Goal: Task Accomplishment & Management: Manage account settings

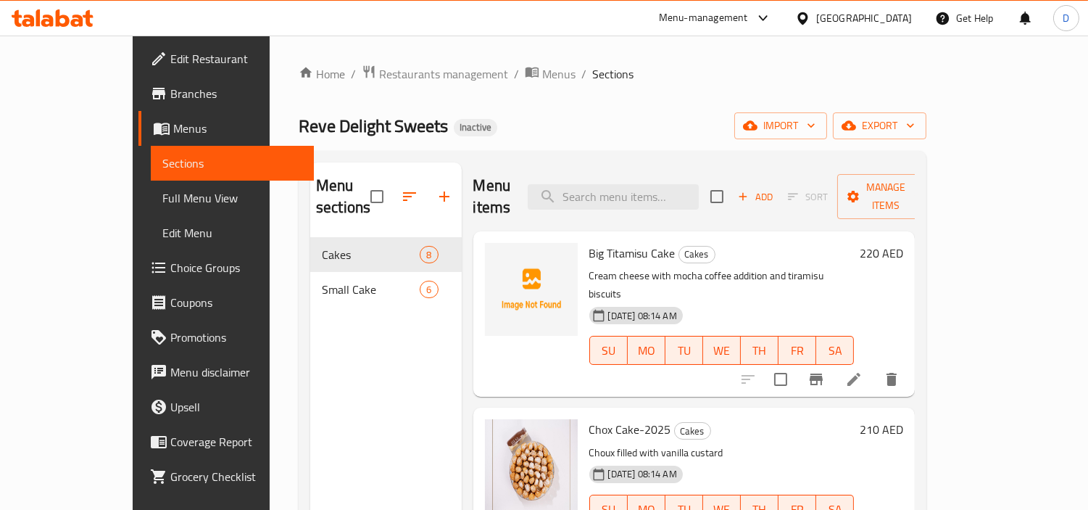
click at [844, 28] on div "United Arab Emirates" at bounding box center [853, 18] width 140 height 35
click at [860, 14] on div "United Arab Emirates" at bounding box center [864, 18] width 96 height 16
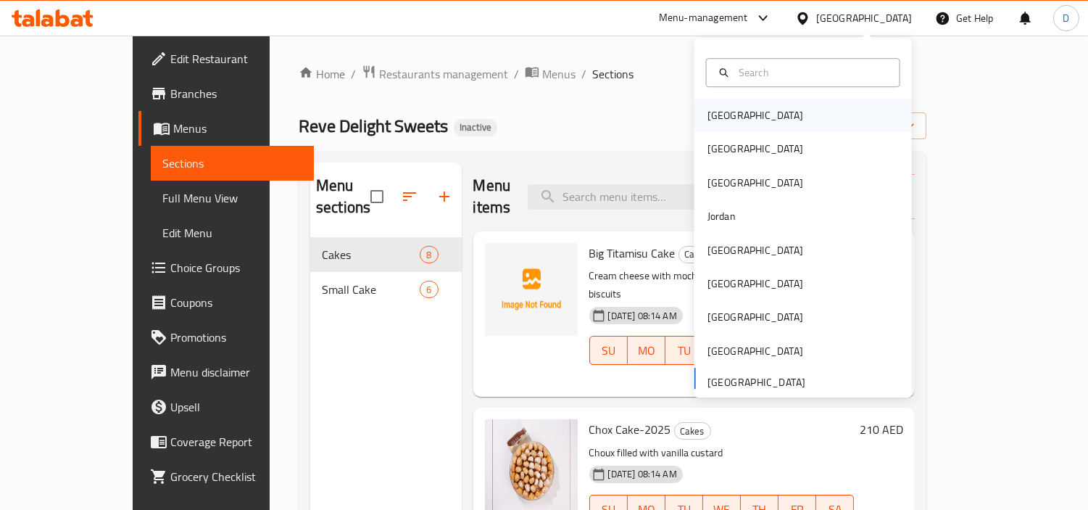
click at [744, 103] on div "[GEOGRAPHIC_DATA]" at bounding box center [802, 115] width 217 height 33
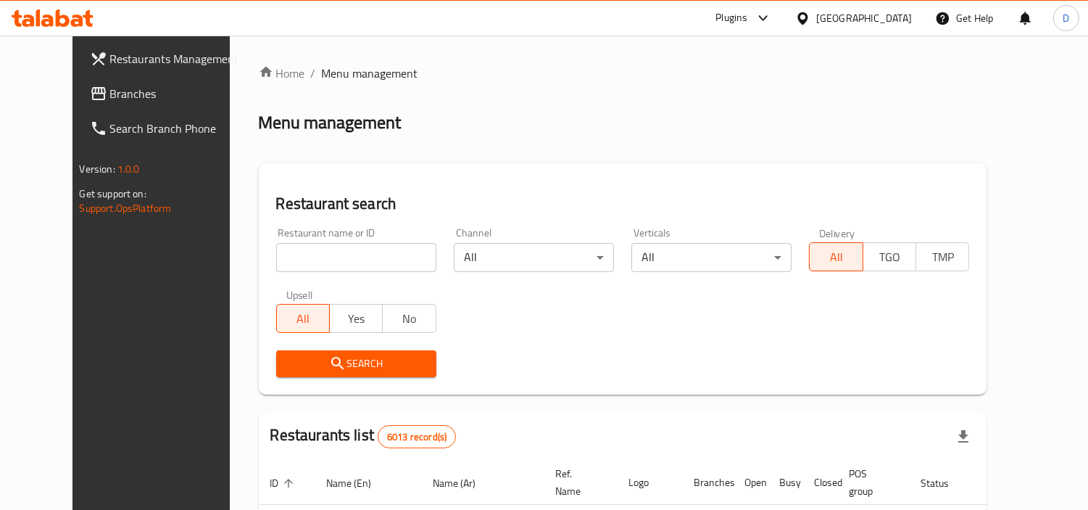
drag, startPoint x: 13, startPoint y: 86, endPoint x: 33, endPoint y: 91, distance: 21.1
click at [78, 86] on link "Branches" at bounding box center [166, 93] width 176 height 35
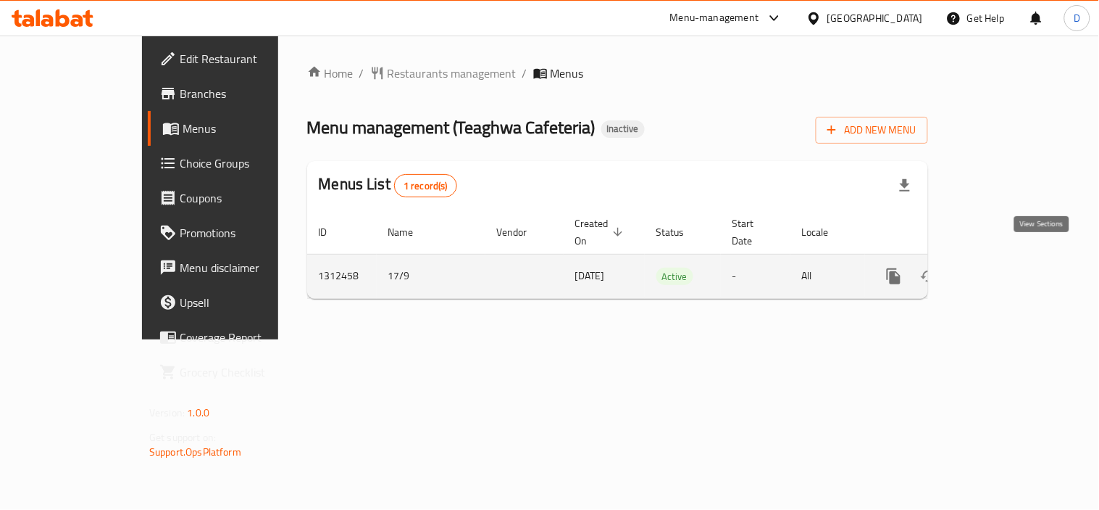
click at [1016, 259] on link "enhanced table" at bounding box center [998, 276] width 35 height 35
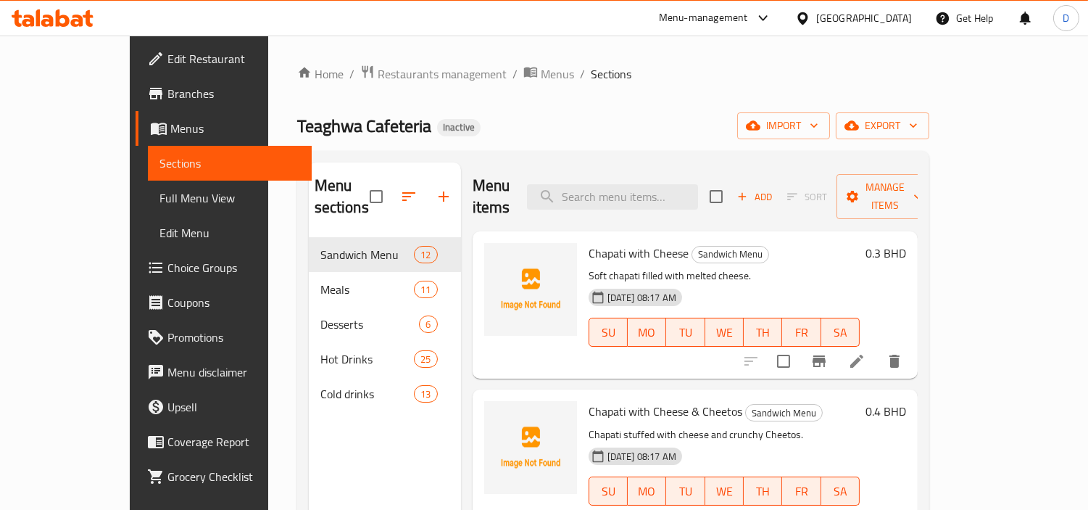
click at [685, 119] on div "Teaghwa Cafeteria Inactive import export" at bounding box center [613, 125] width 632 height 27
click at [589, 242] on span "Chapati with Cheese" at bounding box center [639, 253] width 100 height 22
copy span "Chapati"
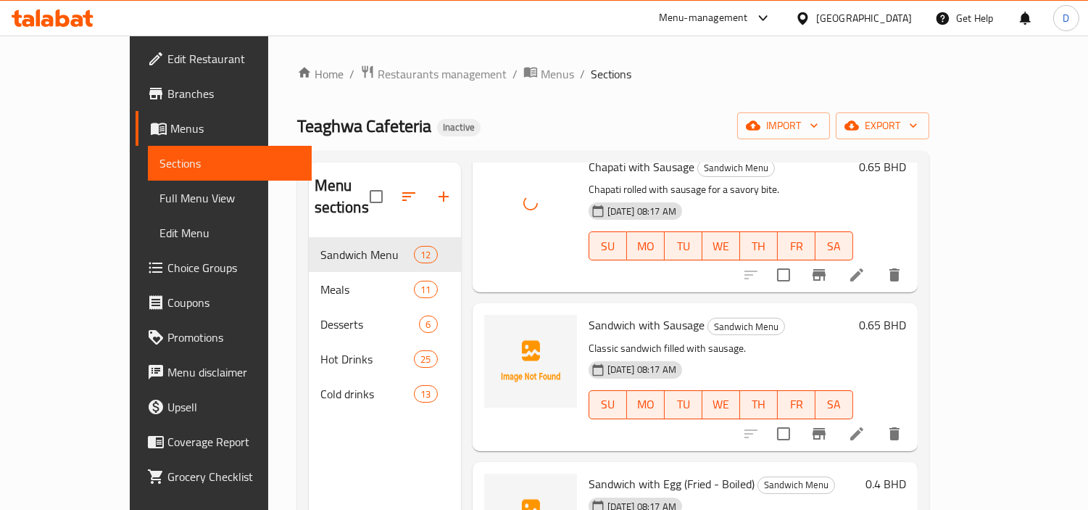
scroll to position [725, 0]
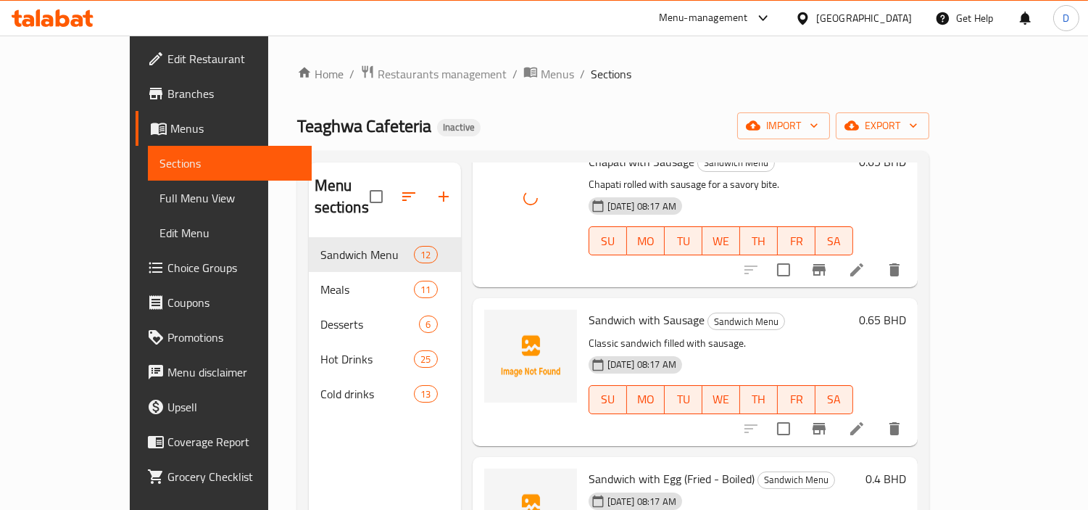
click at [643, 309] on span "Sandwich with Sausage" at bounding box center [647, 320] width 116 height 22
click at [589, 309] on span "Sandwich with Sausage" at bounding box center [647, 320] width 116 height 22
copy span "Sandwich"
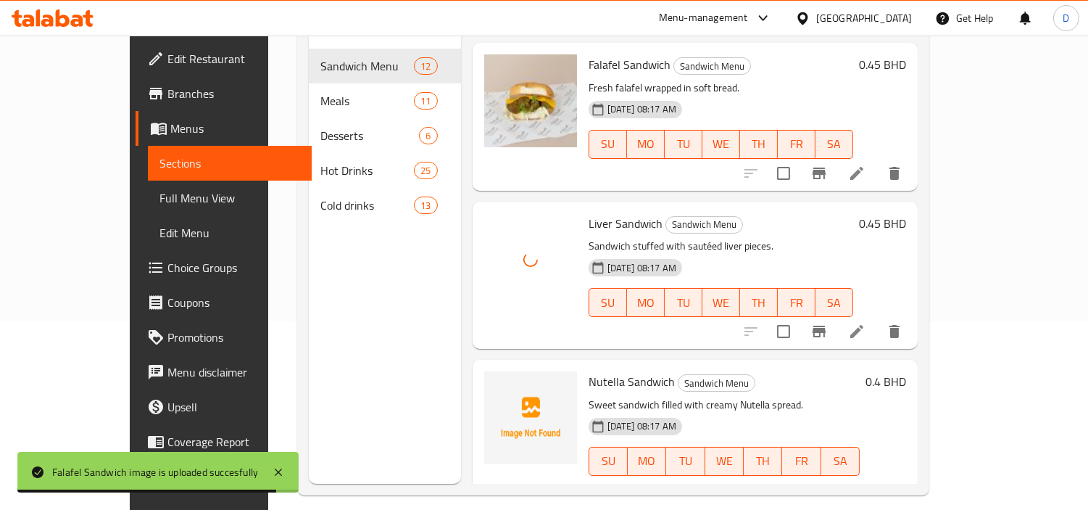
scroll to position [203, 0]
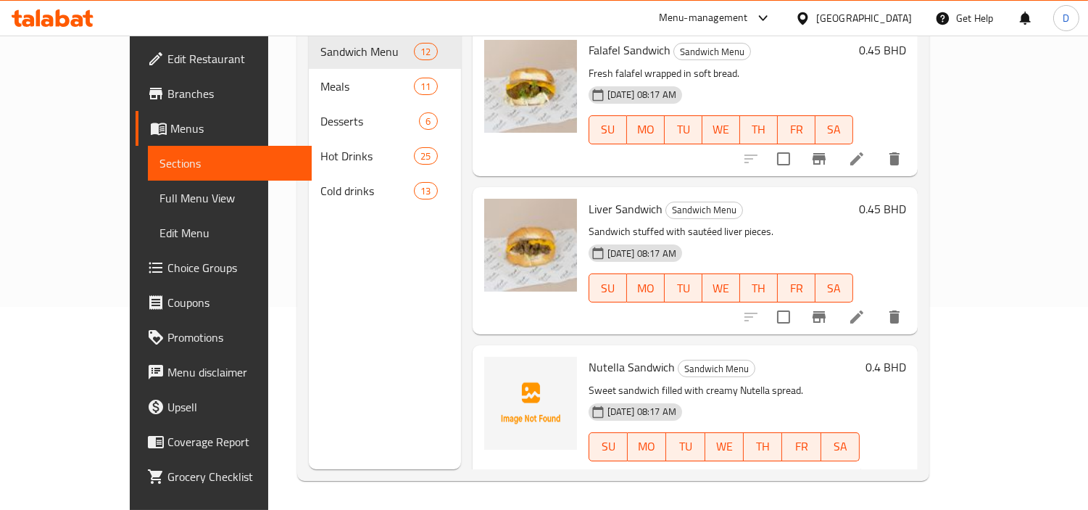
click at [589, 356] on span "Nutella Sandwich" at bounding box center [632, 367] width 86 height 22
copy span "Nutella"
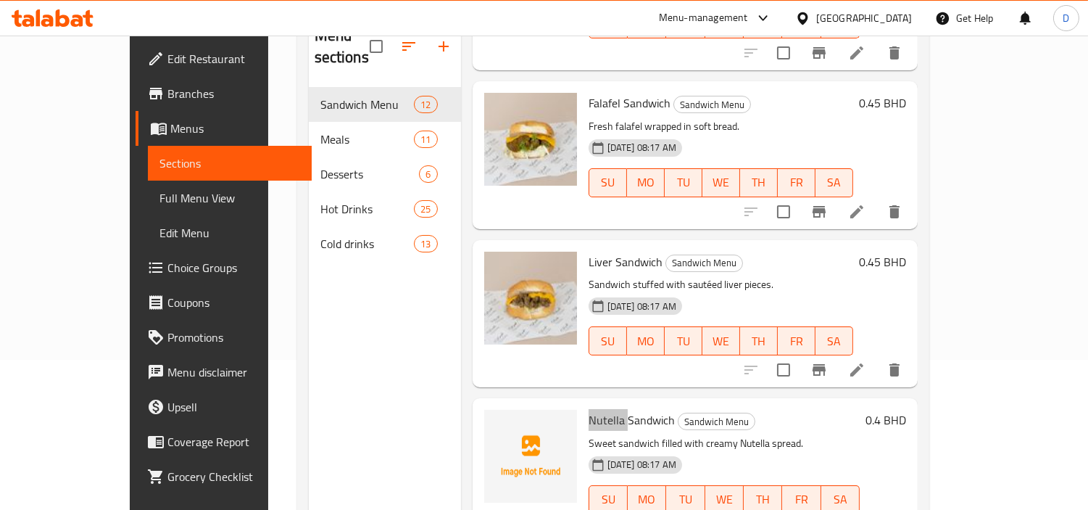
scroll to position [122, 0]
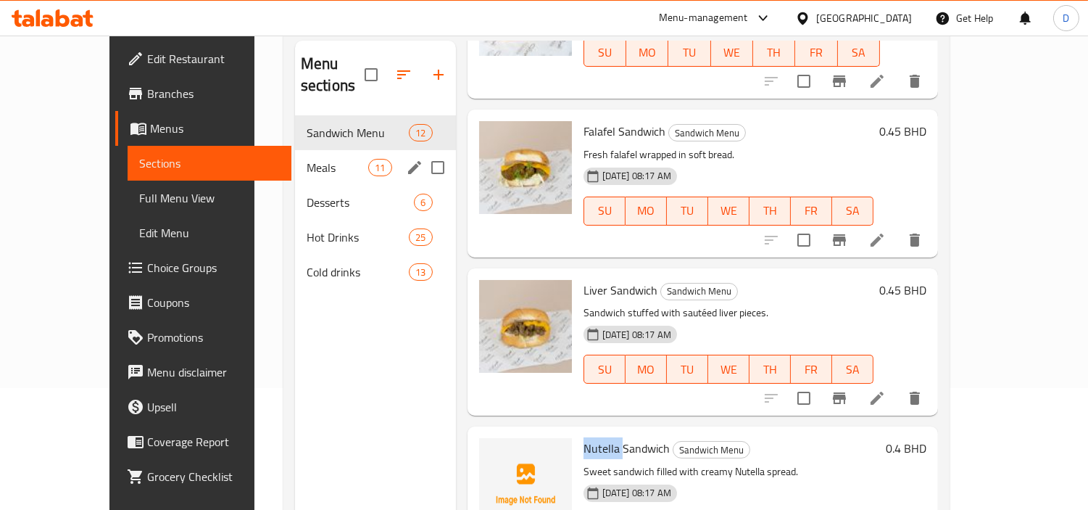
drag, startPoint x: 293, startPoint y: 132, endPoint x: 301, endPoint y: 139, distance: 10.8
click at [295, 150] on div "Meals 11" at bounding box center [375, 167] width 161 height 35
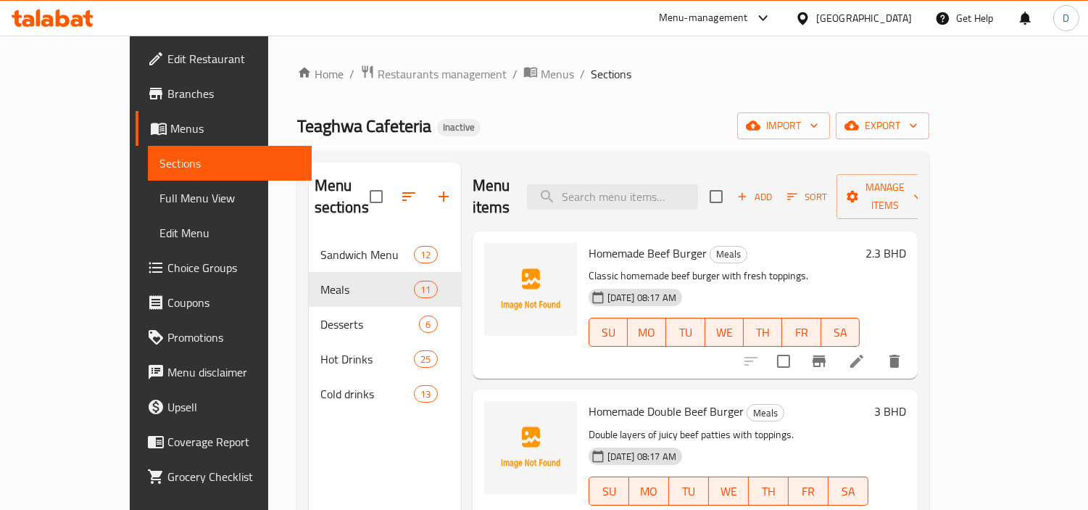
click at [590, 242] on span "Homemade Beef Burger" at bounding box center [648, 253] width 118 height 22
copy h6 "Homemade Beef Burger"
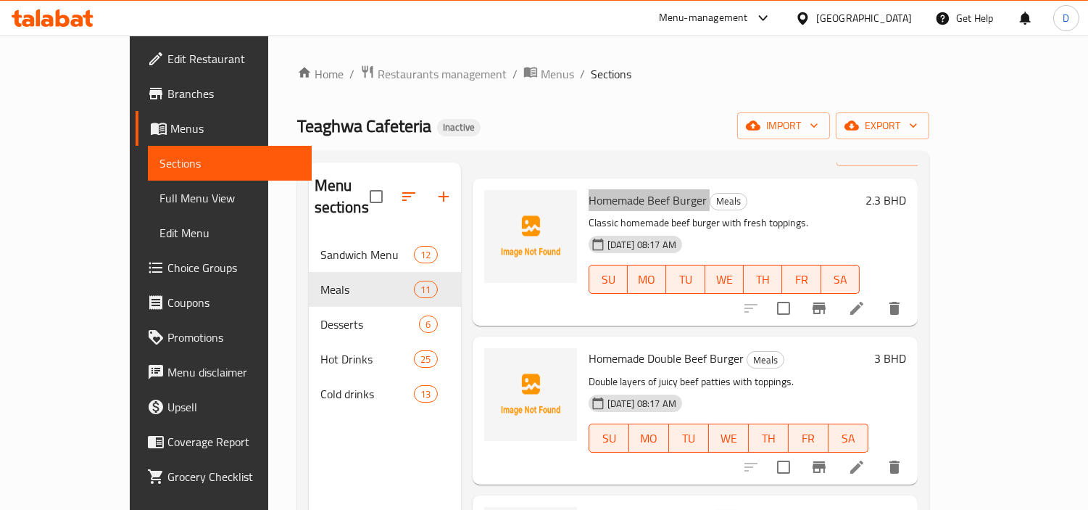
scroll to position [80, 0]
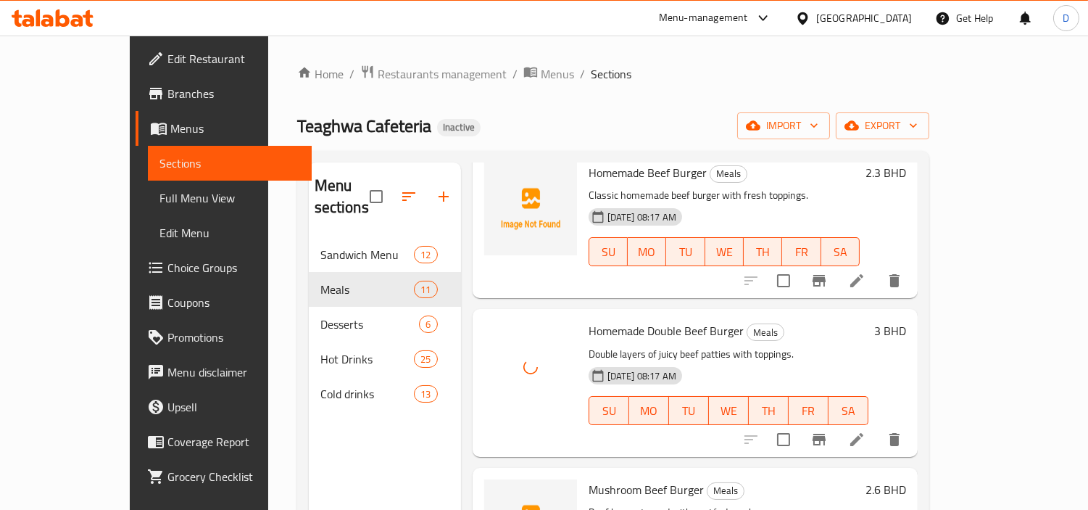
click at [595, 478] on span "Mushroom Beef Burger" at bounding box center [646, 489] width 115 height 22
copy span "Mushroom"
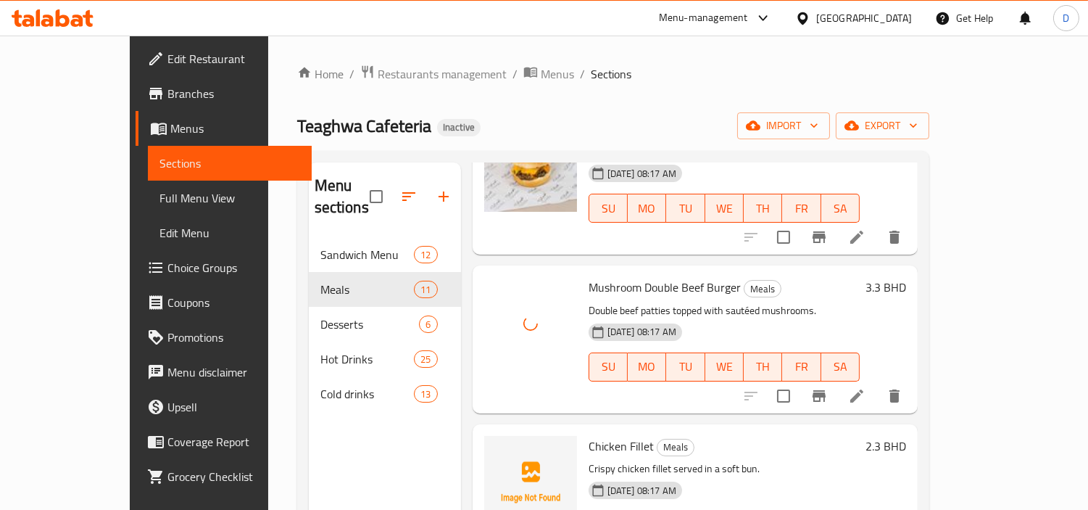
scroll to position [563, 0]
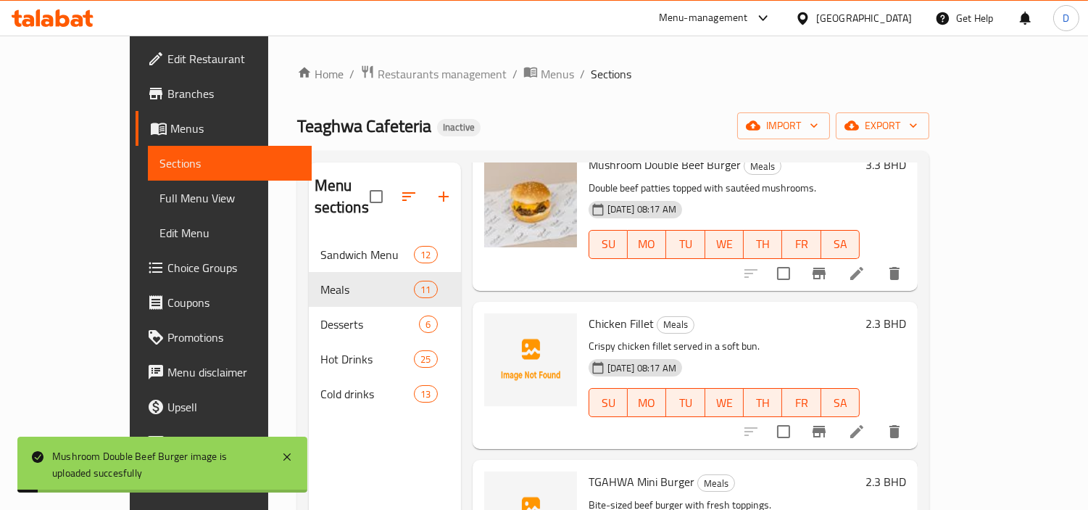
click at [589, 312] on span "Chicken Fillet" at bounding box center [621, 323] width 65 height 22
copy h6 "Chicken Fillet"
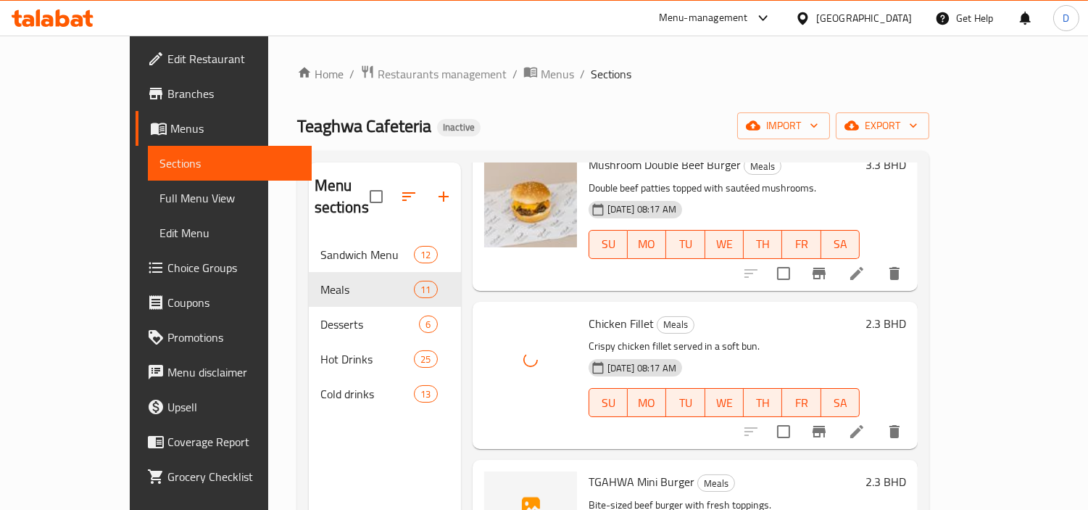
click at [589, 470] on span "TGAHWA Mini Burger" at bounding box center [642, 481] width 106 height 22
copy h6 "TGAHWA Mini Burger"
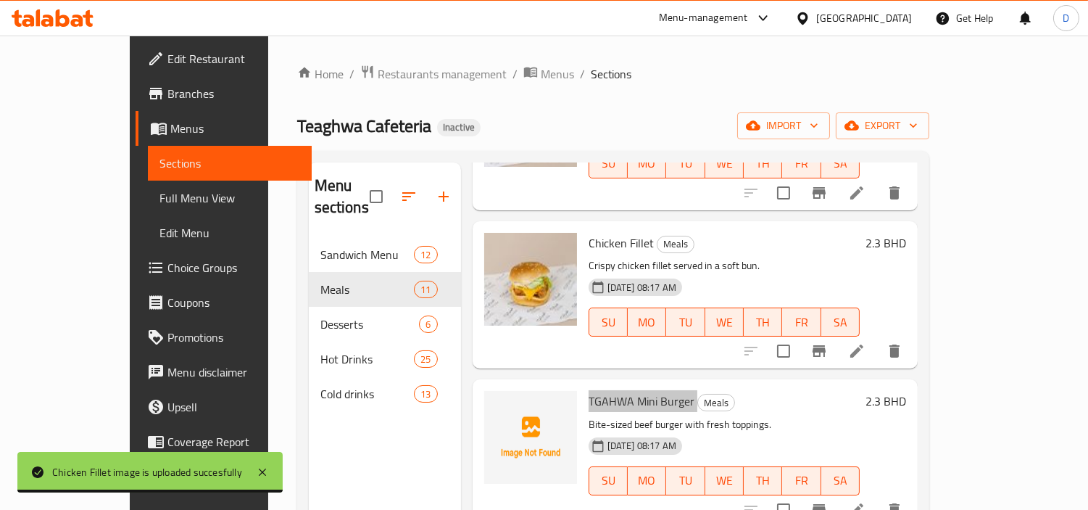
scroll to position [725, 0]
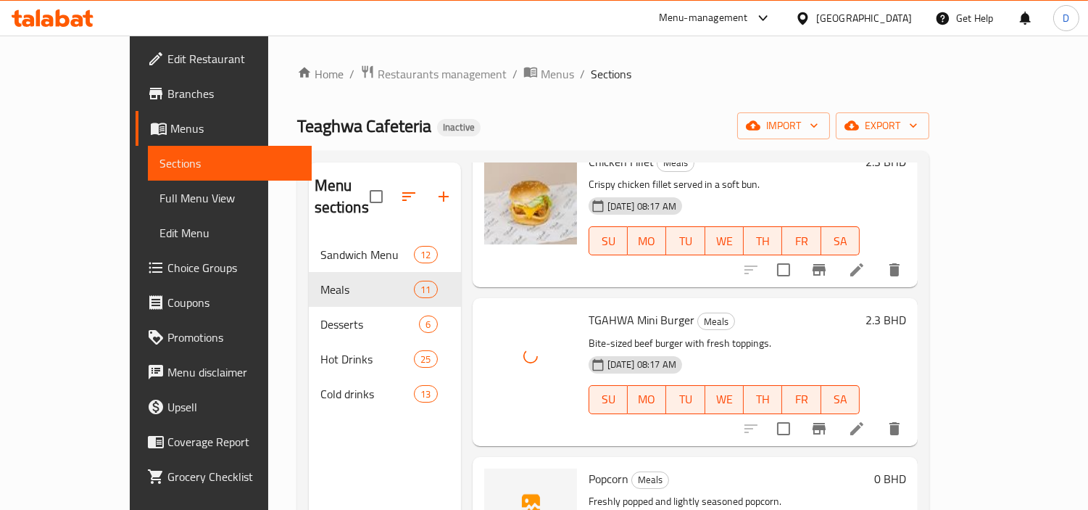
click at [589, 467] on span "Popcorn" at bounding box center [609, 478] width 40 height 22
copy h6 "Popcorn"
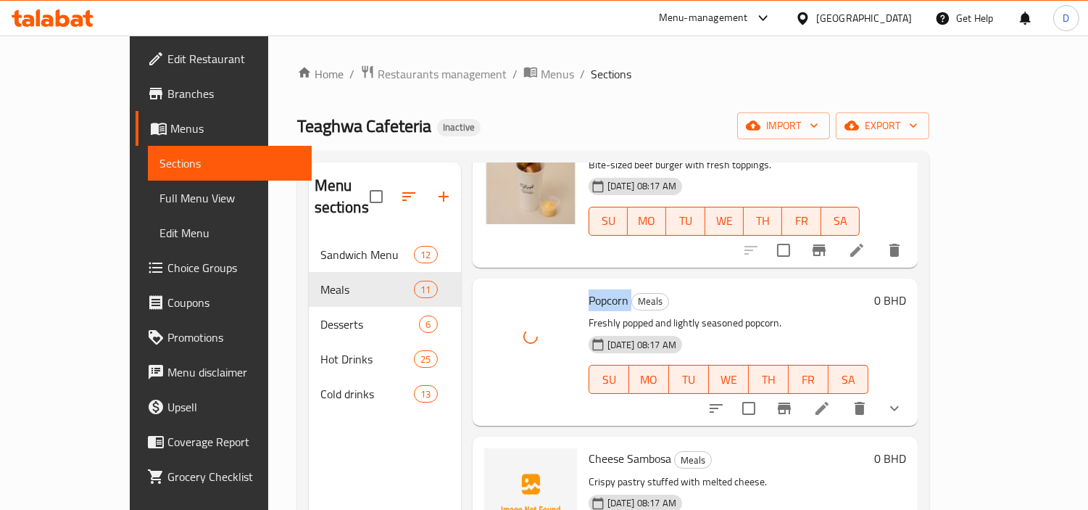
scroll to position [966, 0]
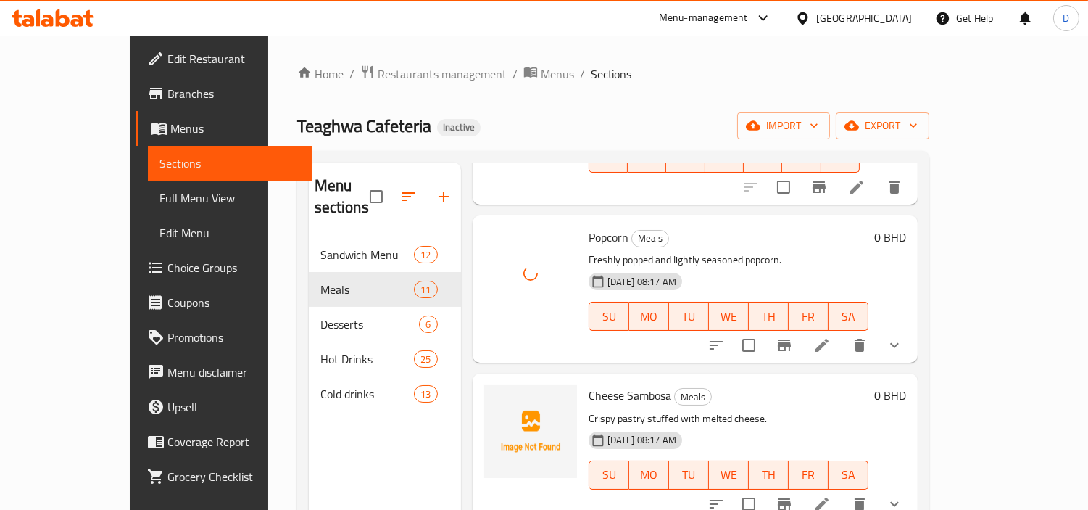
click at [589, 384] on span "Cheese Sambosa" at bounding box center [630, 395] width 83 height 22
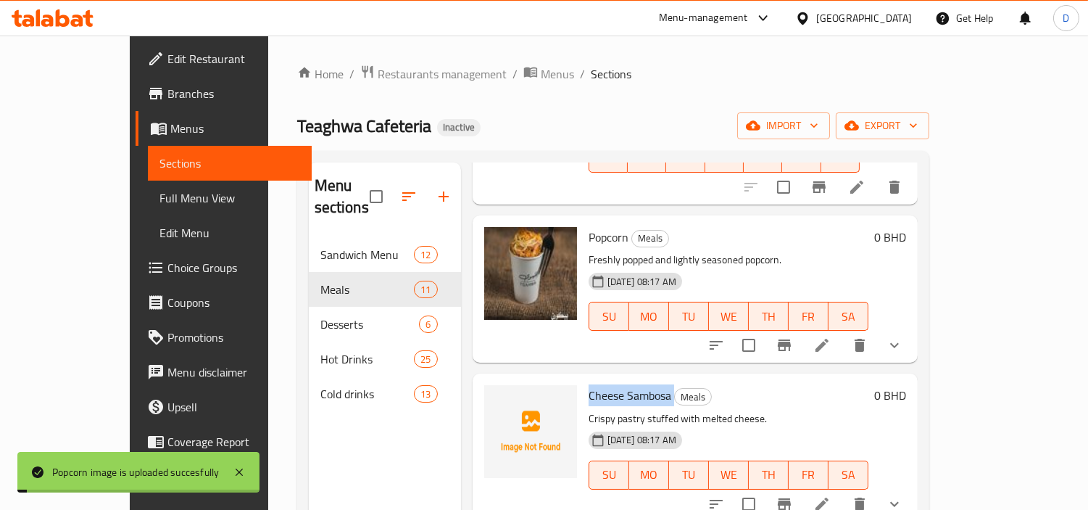
copy h6 "Cheese Sambosa"
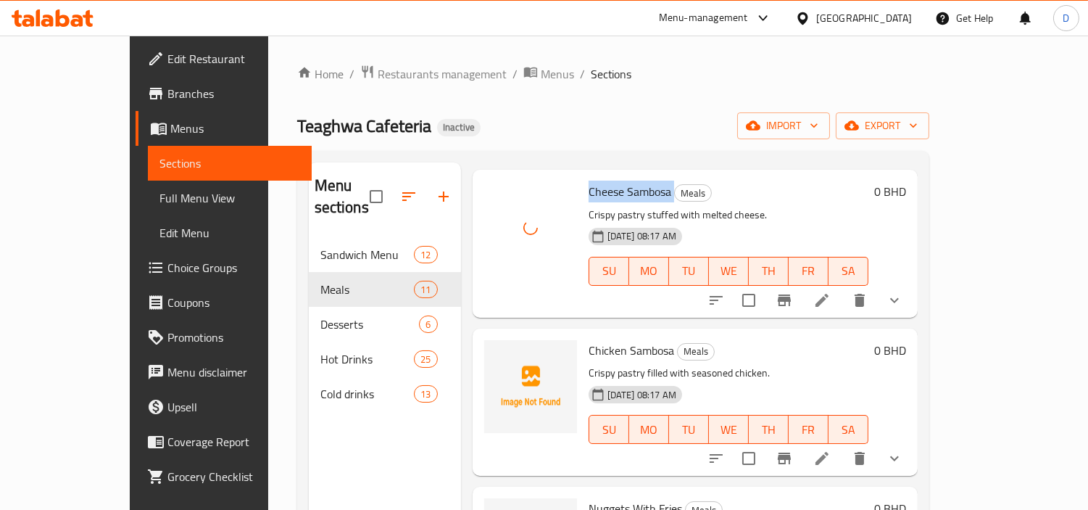
scroll to position [1207, 0]
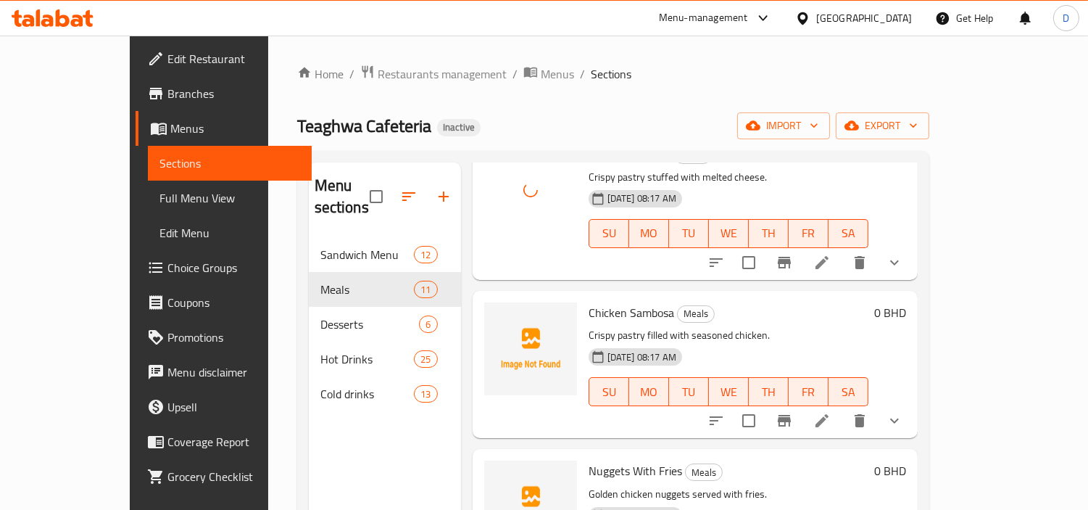
click at [589, 302] on span "Chicken Sambosa" at bounding box center [632, 313] width 86 height 22
copy span "Chicken"
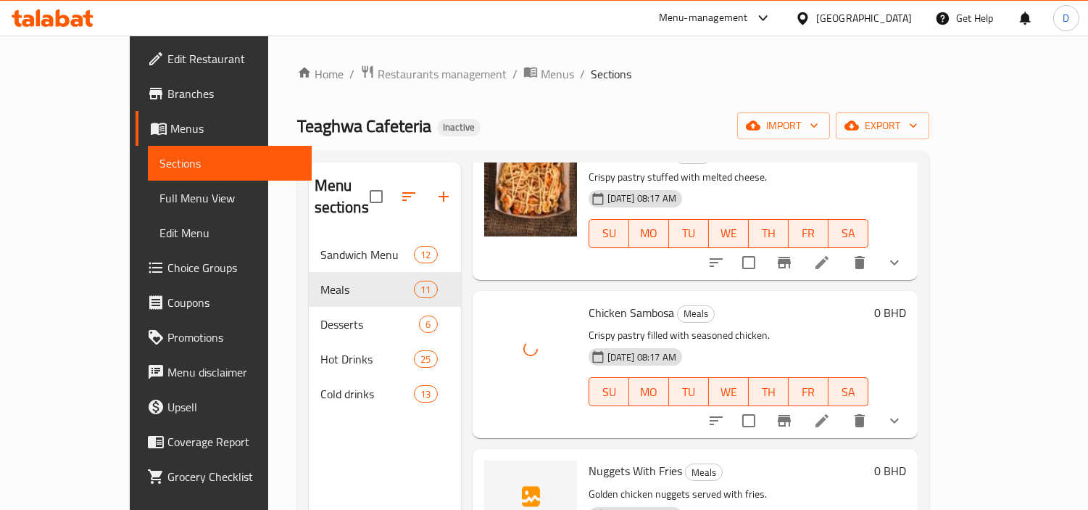
click at [589, 460] on span "Nuggets With Fries" at bounding box center [635, 471] width 93 height 22
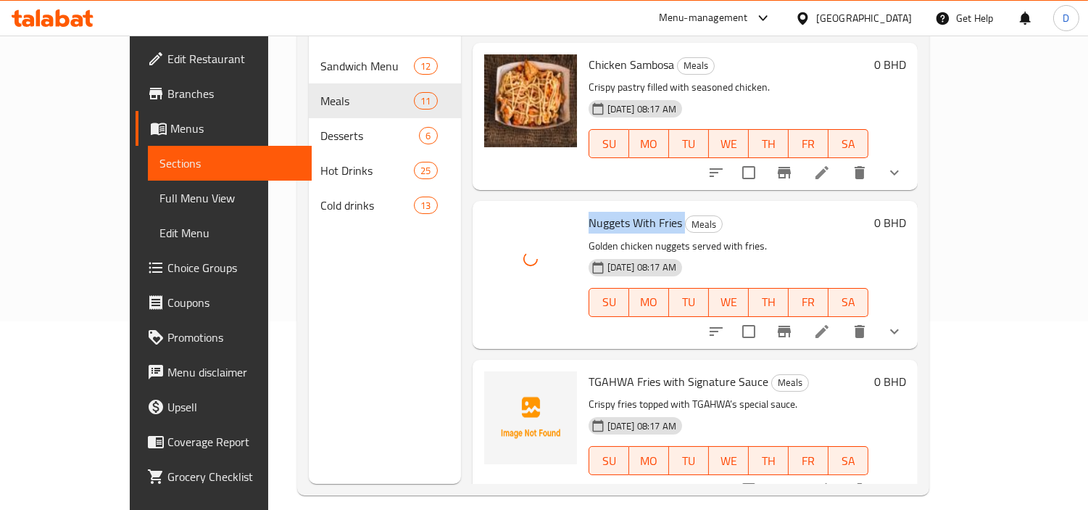
scroll to position [203, 0]
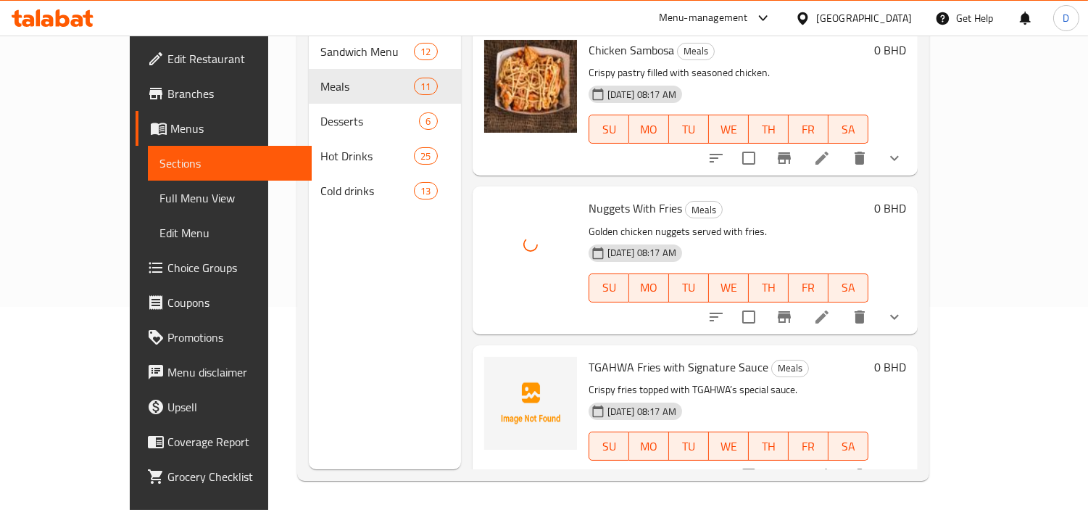
click at [595, 356] on span "TGAHWA Fries with Signature Sauce" at bounding box center [679, 367] width 180 height 22
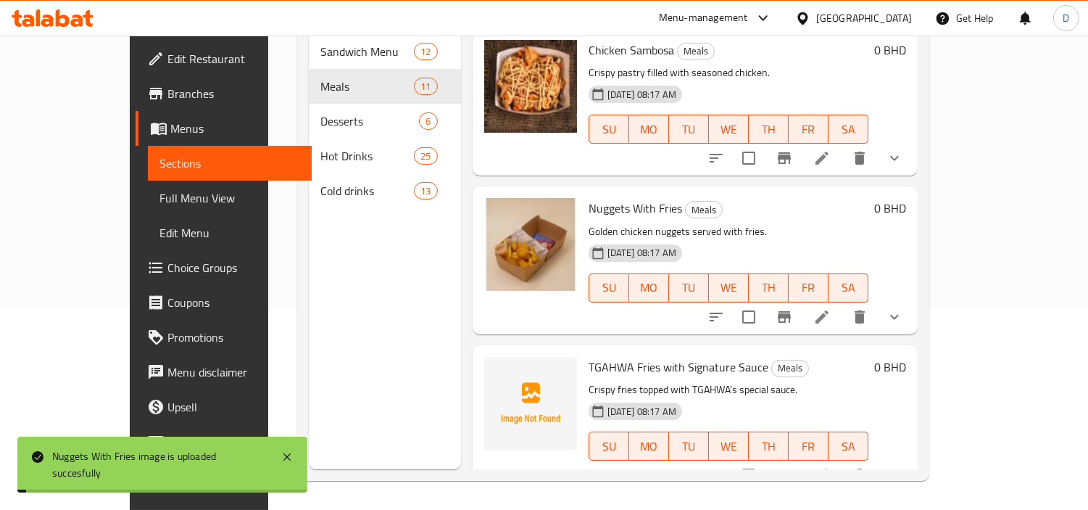
click at [595, 356] on span "TGAHWA Fries with Signature Sauce" at bounding box center [679, 367] width 180 height 22
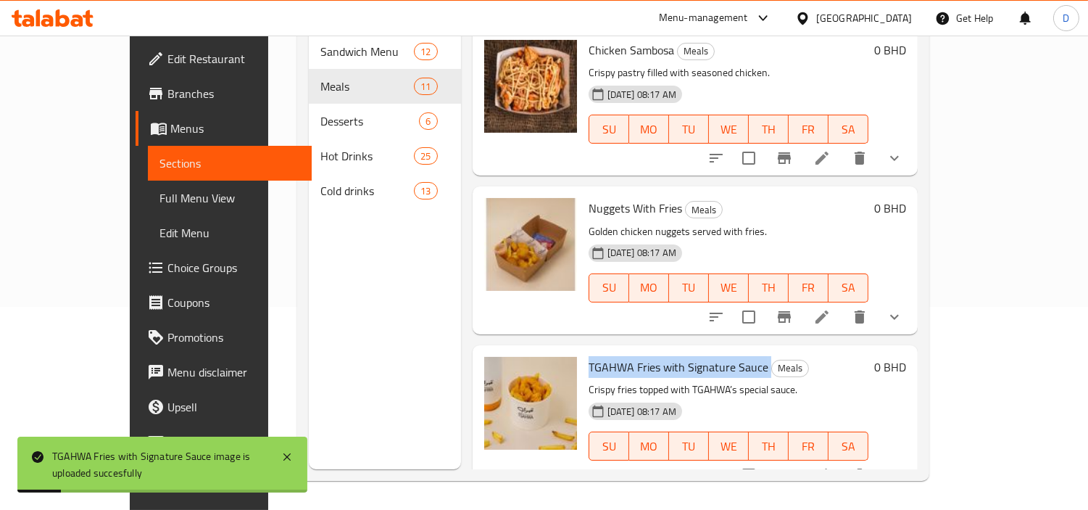
click at [725, 466] on icon "sort-choices" at bounding box center [715, 474] width 17 height 17
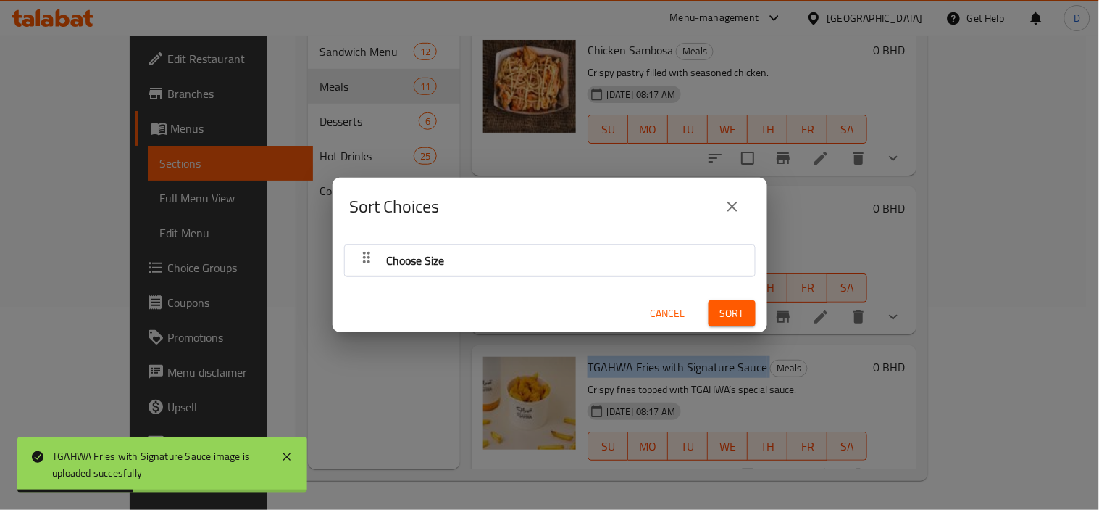
click at [365, 263] on div "button" at bounding box center [366, 260] width 29 height 35
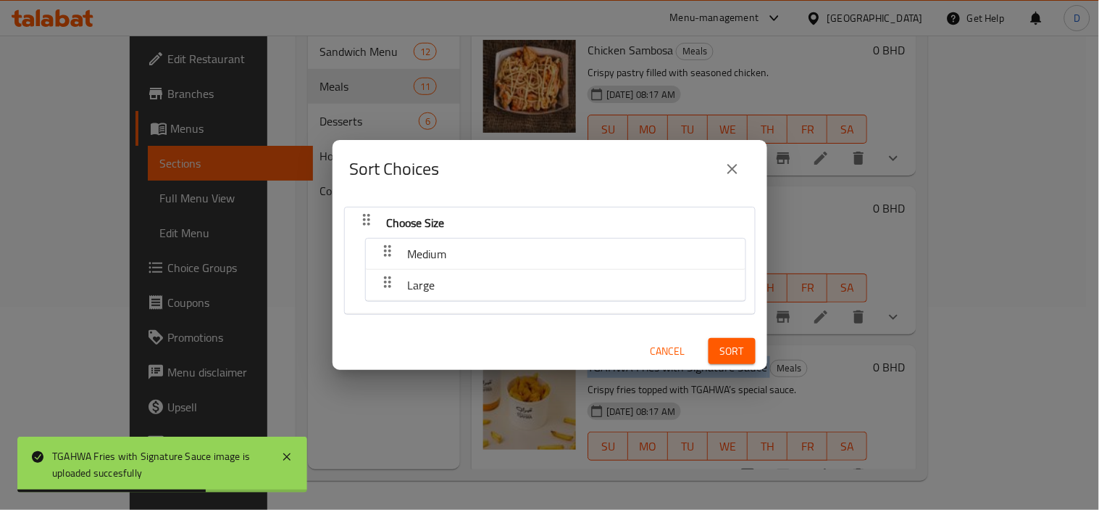
click at [651, 343] on span "Cancel" at bounding box center [668, 351] width 35 height 18
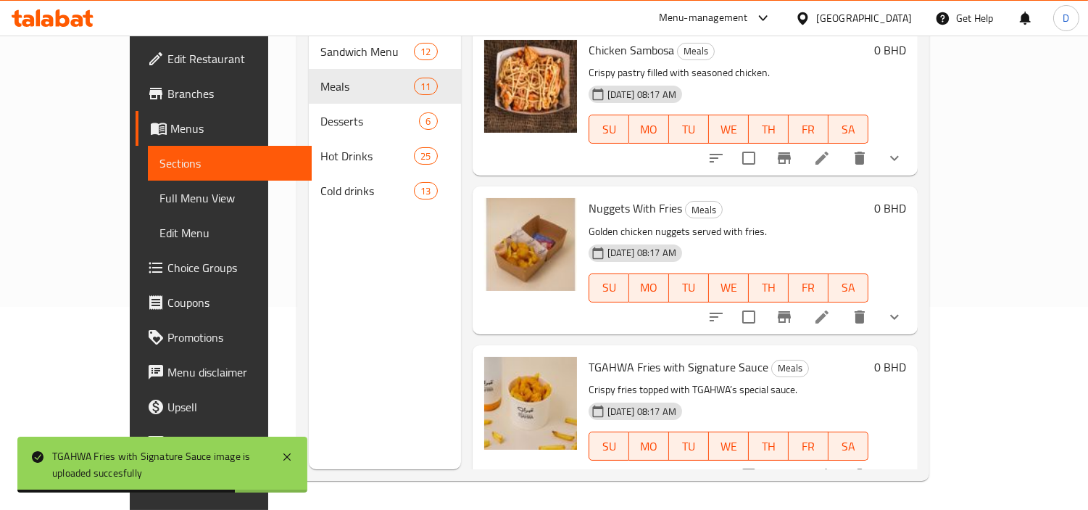
click at [309, 315] on div "Menu sections Sandwich Menu 12 Meals 11 Desserts 6 Hot Drinks 25 Cold drinks 13" at bounding box center [385, 214] width 152 height 510
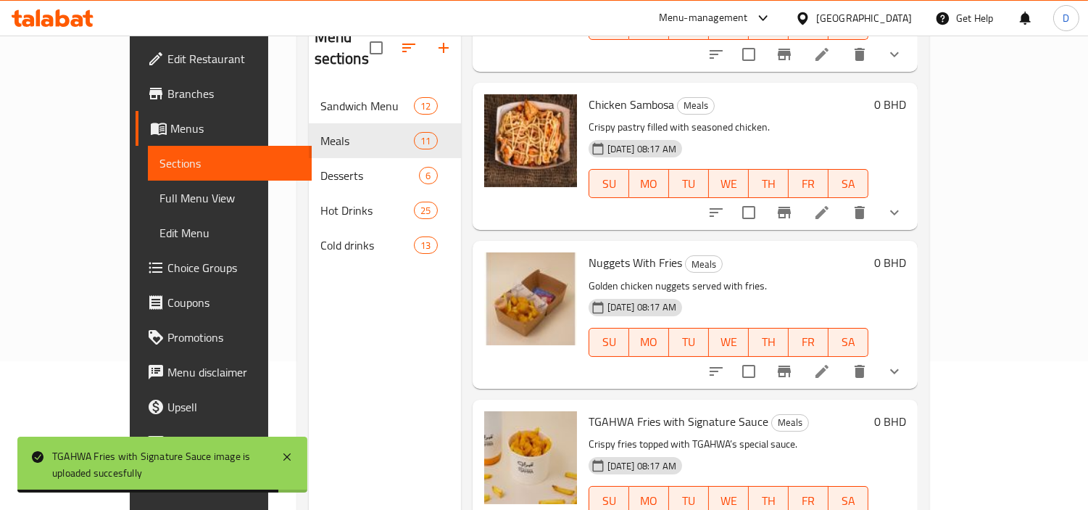
scroll to position [122, 0]
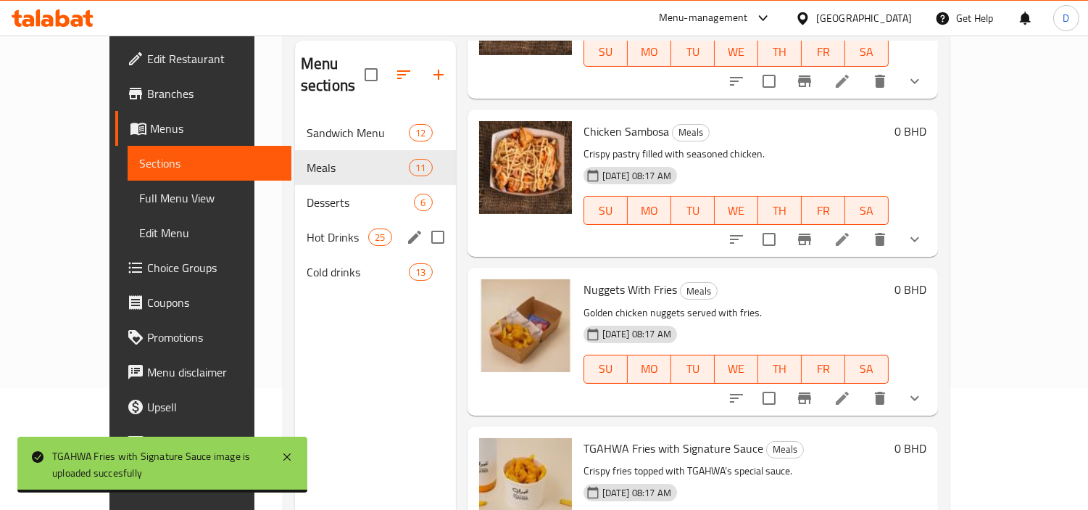
click at [307, 194] on span "Desserts" at bounding box center [361, 202] width 108 height 17
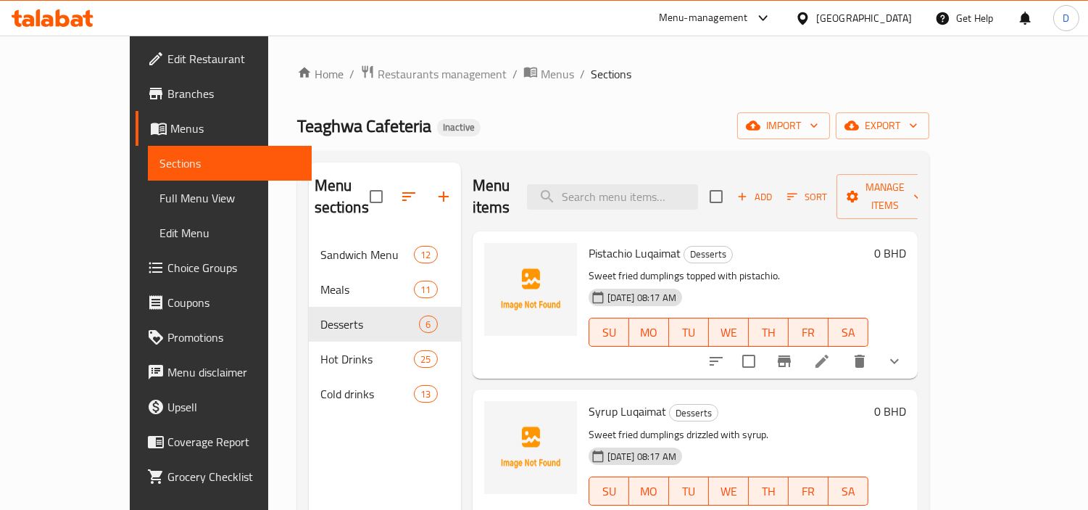
click at [589, 242] on span "Pistachio Luqaimat" at bounding box center [635, 253] width 92 height 22
click at [625, 243] on div "Pistachio Luqaimat Desserts Sweet fried dumplings topped with pistachio. 17-09-…" at bounding box center [728, 305] width 291 height 136
click at [638, 242] on span "Pistachio Luqaimat" at bounding box center [635, 253] width 92 height 22
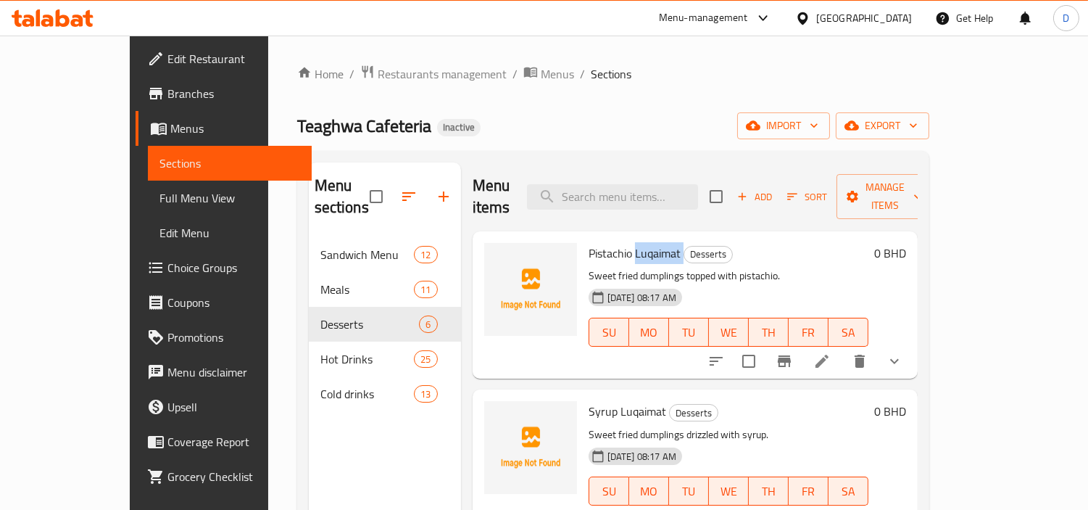
click at [638, 242] on span "Pistachio Luqaimat" at bounding box center [635, 253] width 92 height 22
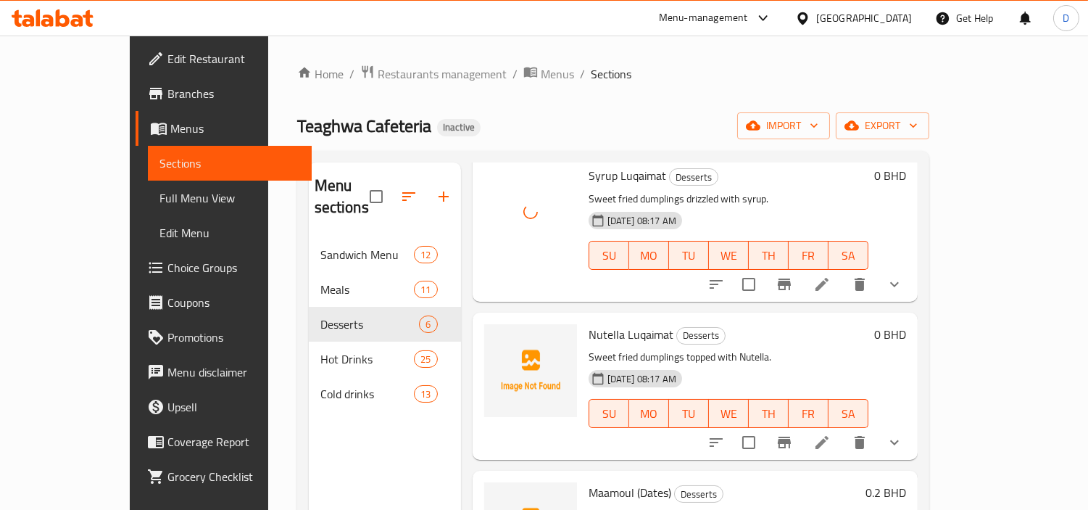
scroll to position [241, 0]
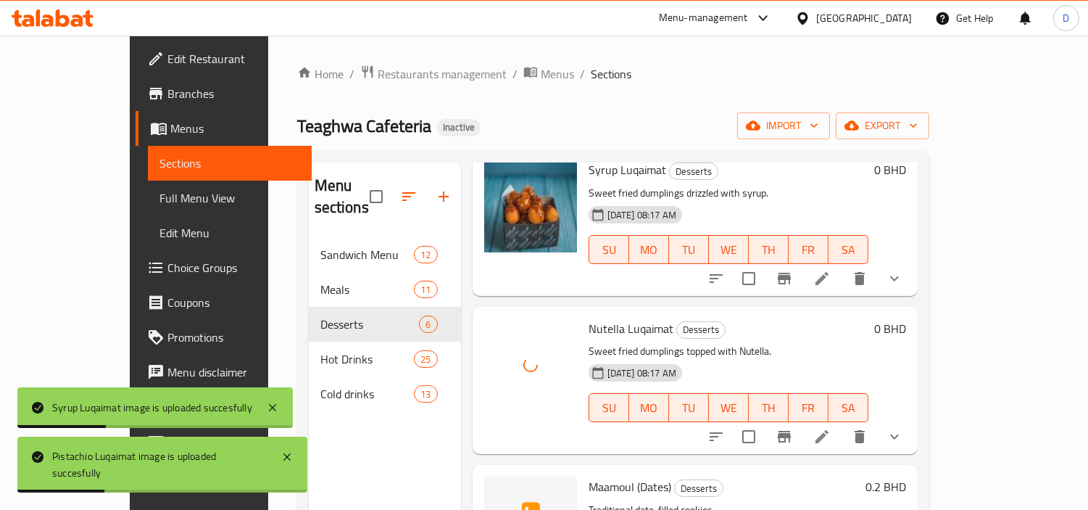
click at [589, 475] on span "Maamoul (Dates)" at bounding box center [630, 486] width 83 height 22
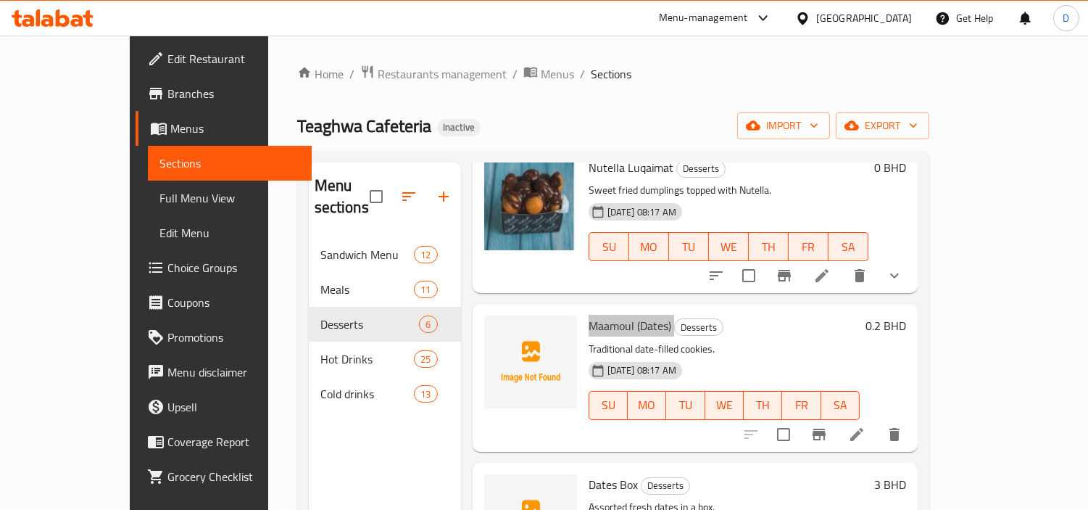
scroll to position [475, 0]
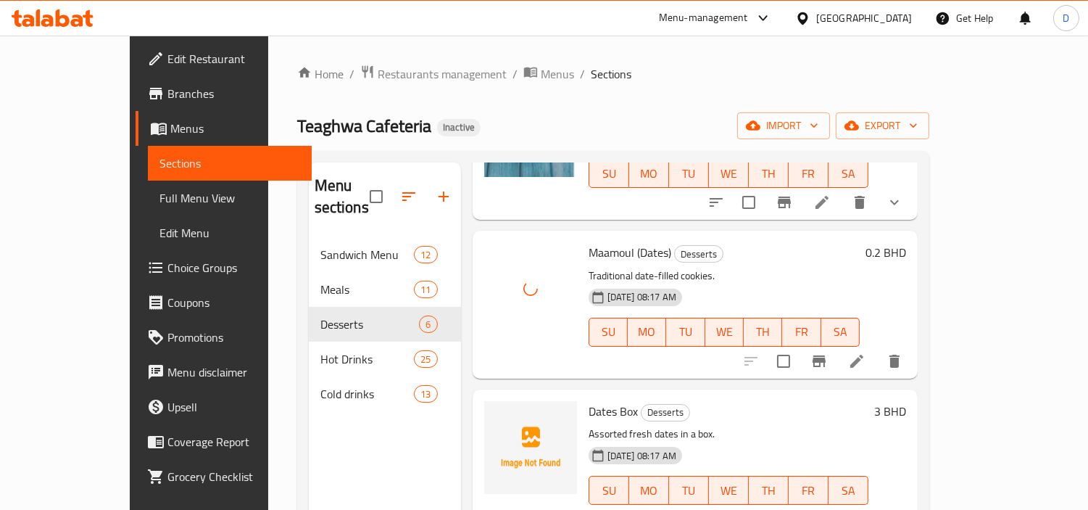
click at [589, 400] on span "Dates Box" at bounding box center [613, 411] width 49 height 22
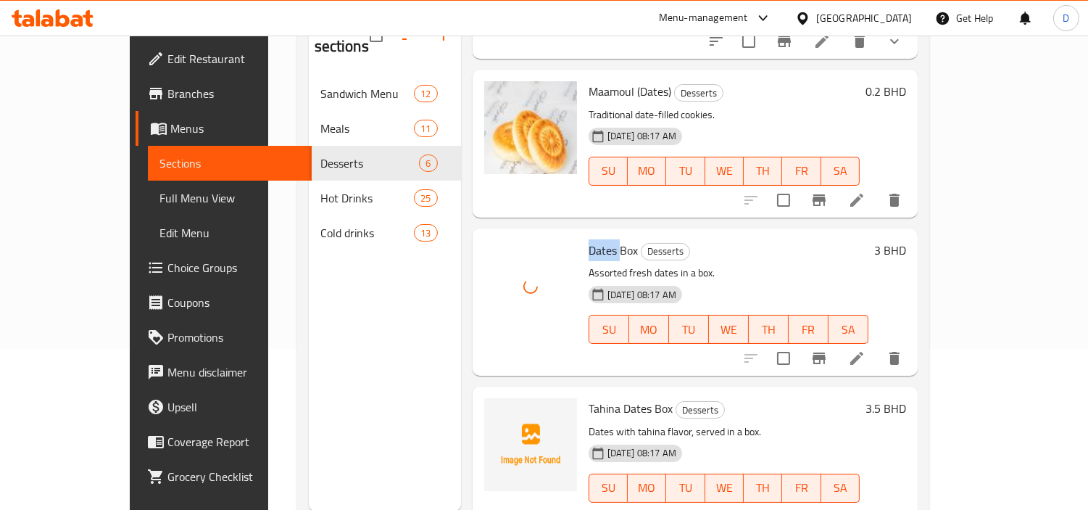
scroll to position [203, 0]
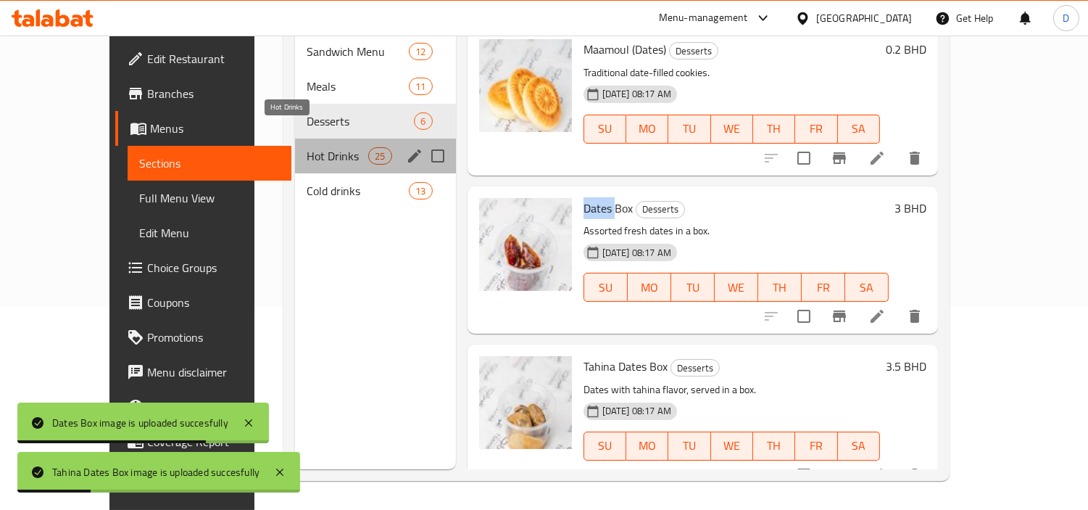
click at [307, 147] on span "Hot Drinks" at bounding box center [338, 155] width 62 height 17
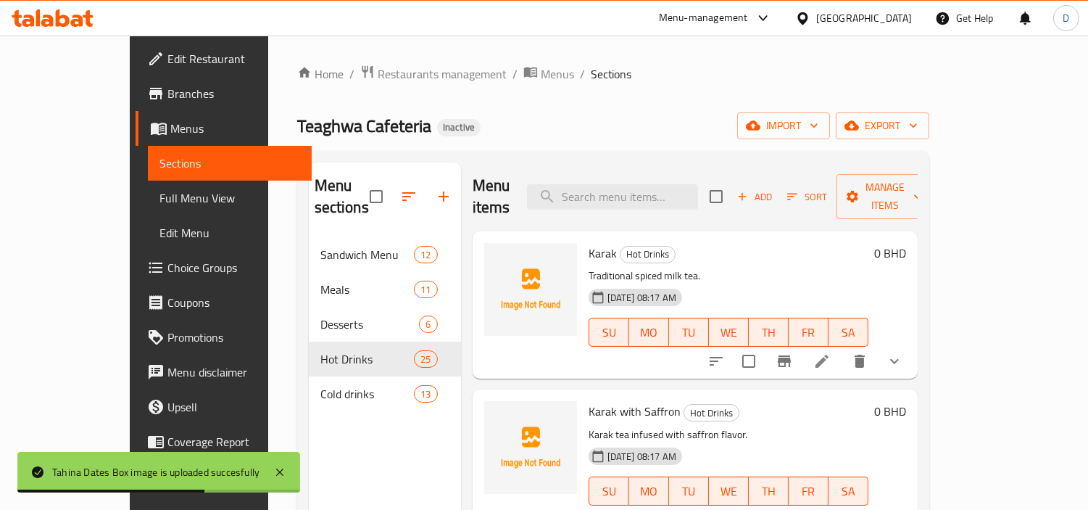
click at [589, 242] on span "Karak" at bounding box center [603, 253] width 28 height 22
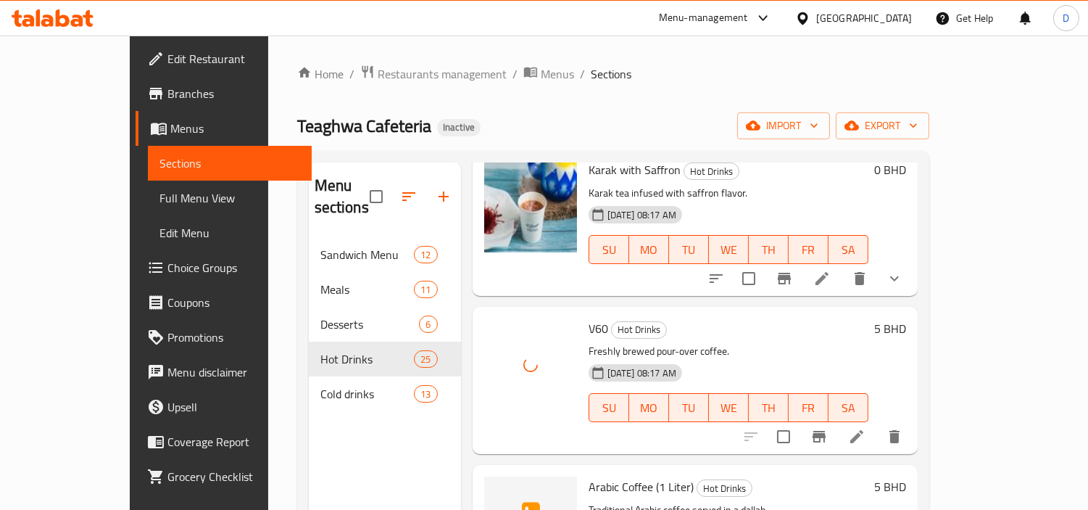
scroll to position [322, 0]
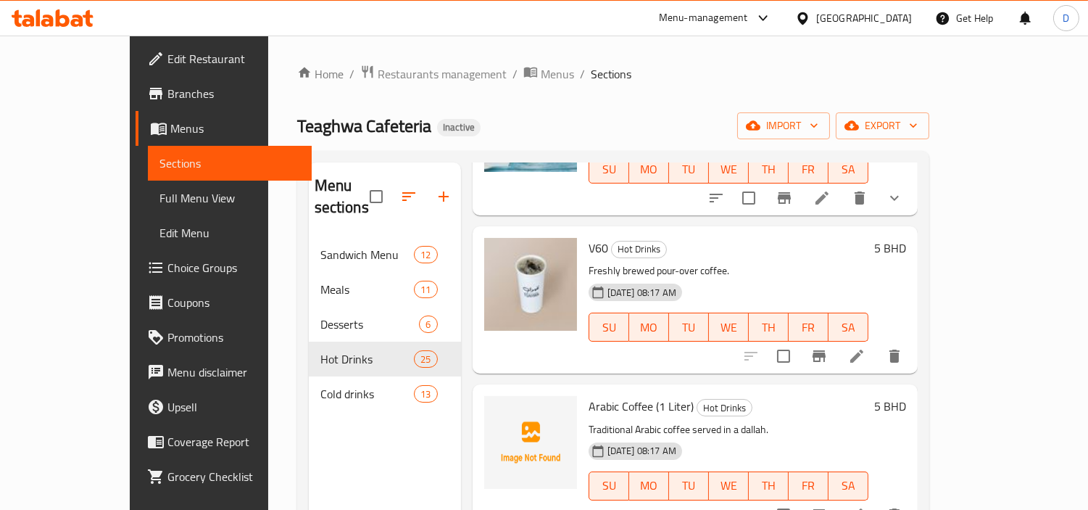
click at [589, 395] on span "Arabic Coffee (1 Liter)" at bounding box center [641, 406] width 105 height 22
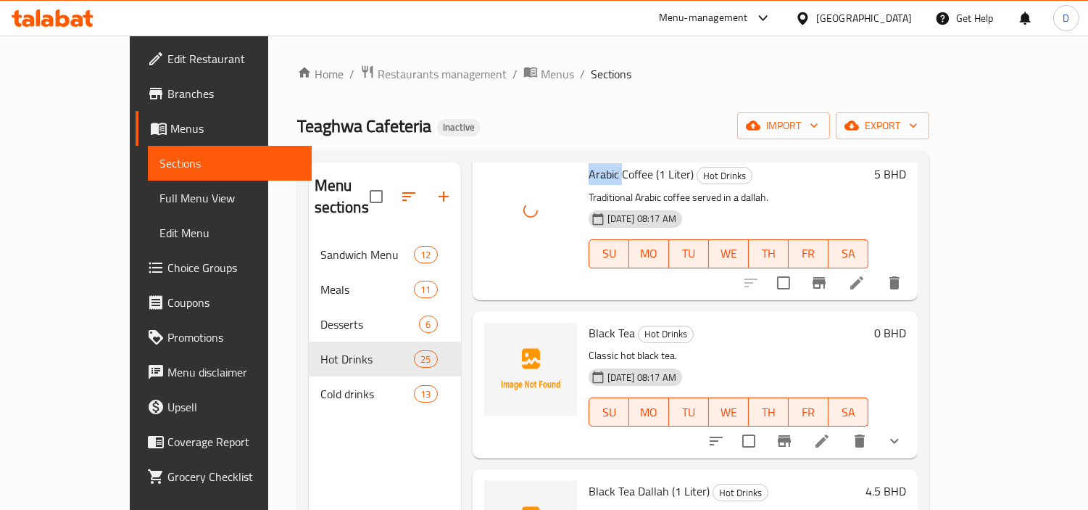
scroll to position [563, 0]
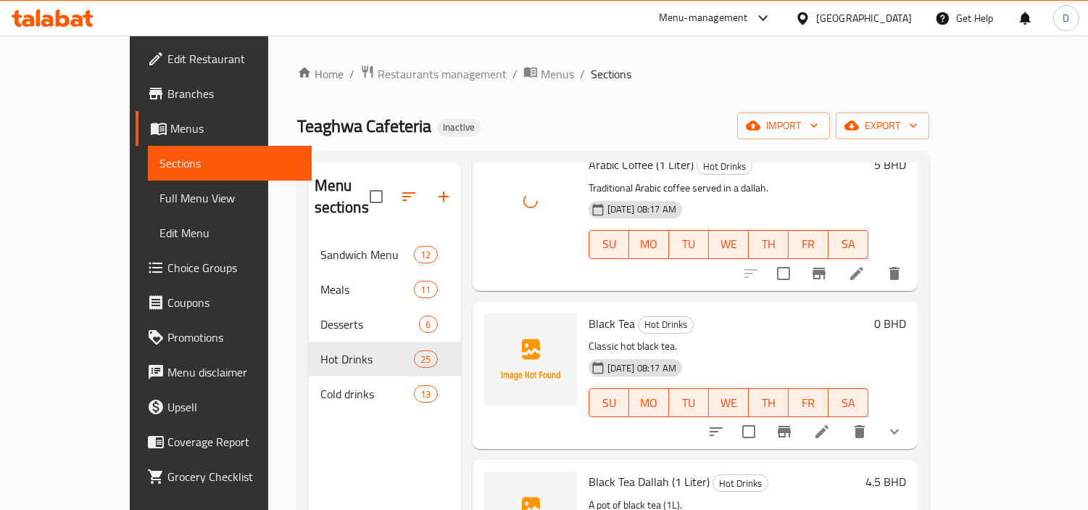
click at [589, 312] on span "Black Tea" at bounding box center [612, 323] width 46 height 22
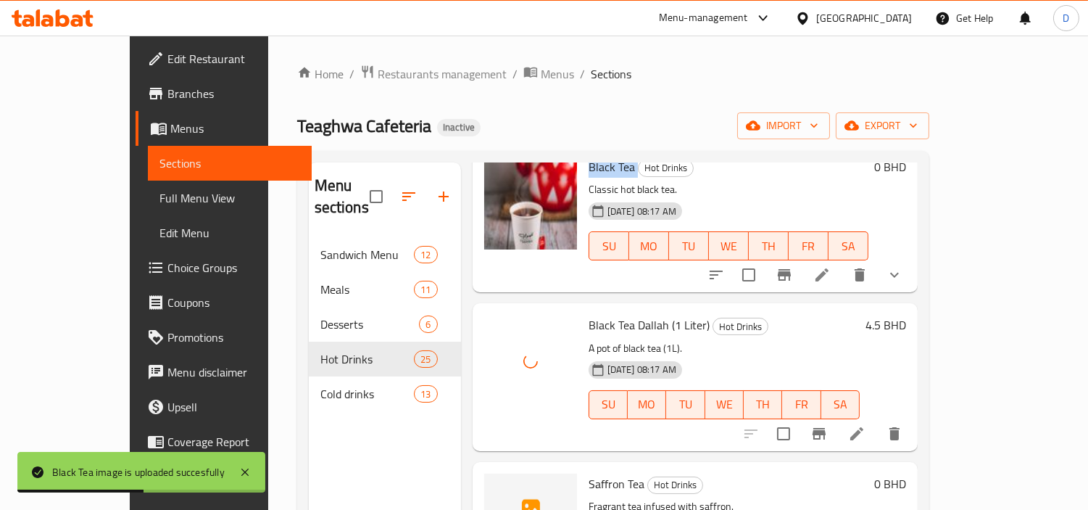
scroll to position [886, 0]
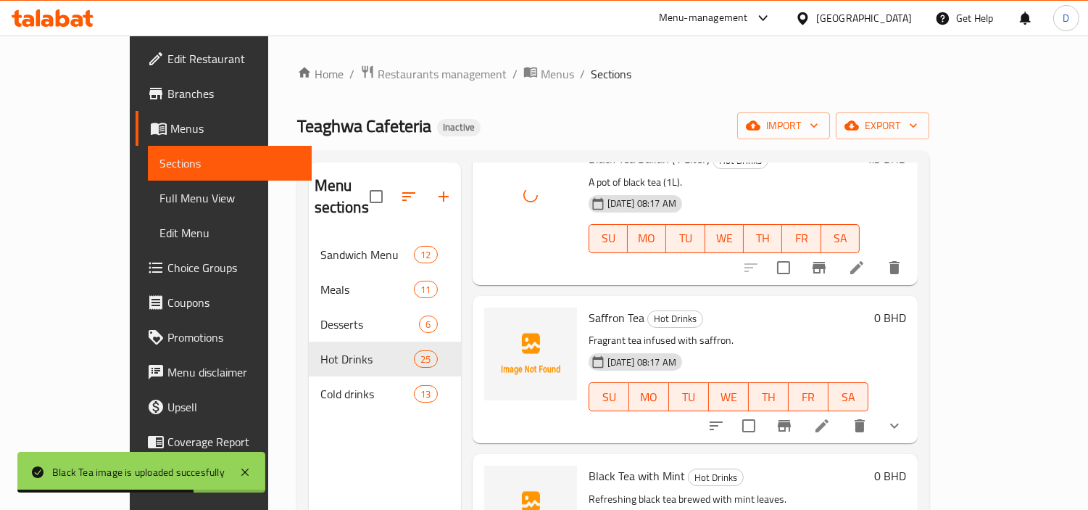
click at [589, 307] on span "Saffron Tea" at bounding box center [617, 318] width 56 height 22
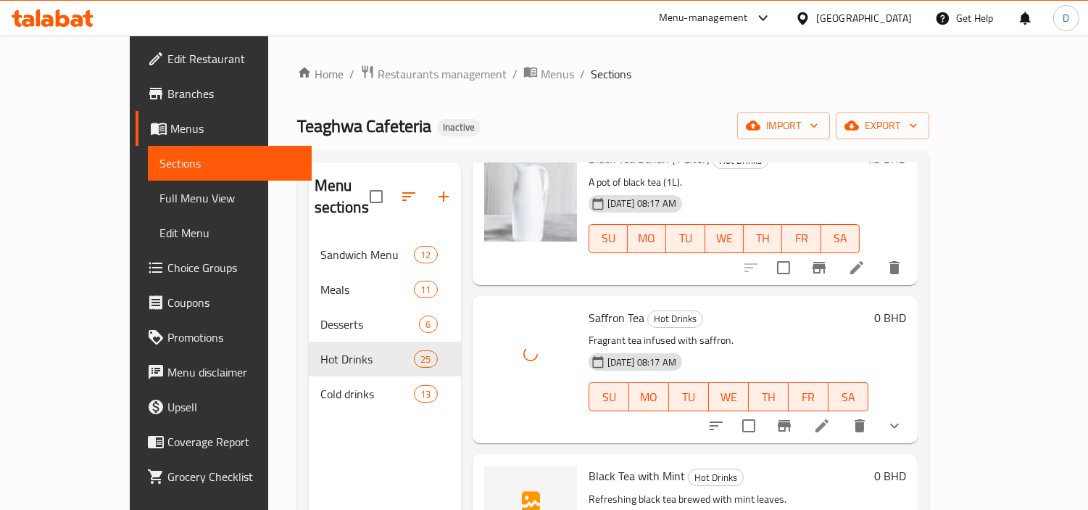
click at [595, 465] on span "Black Tea with Mint" at bounding box center [637, 476] width 96 height 22
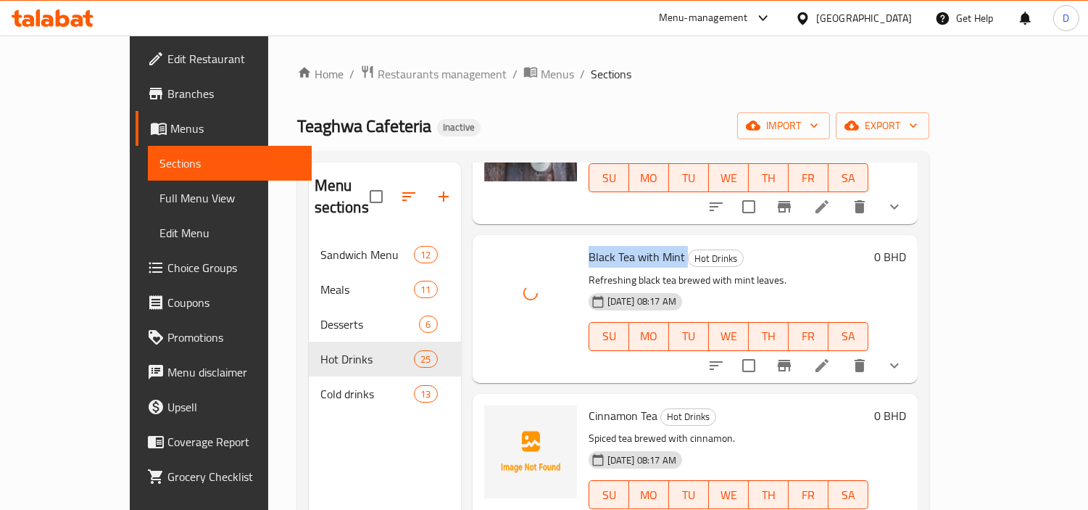
scroll to position [1207, 0]
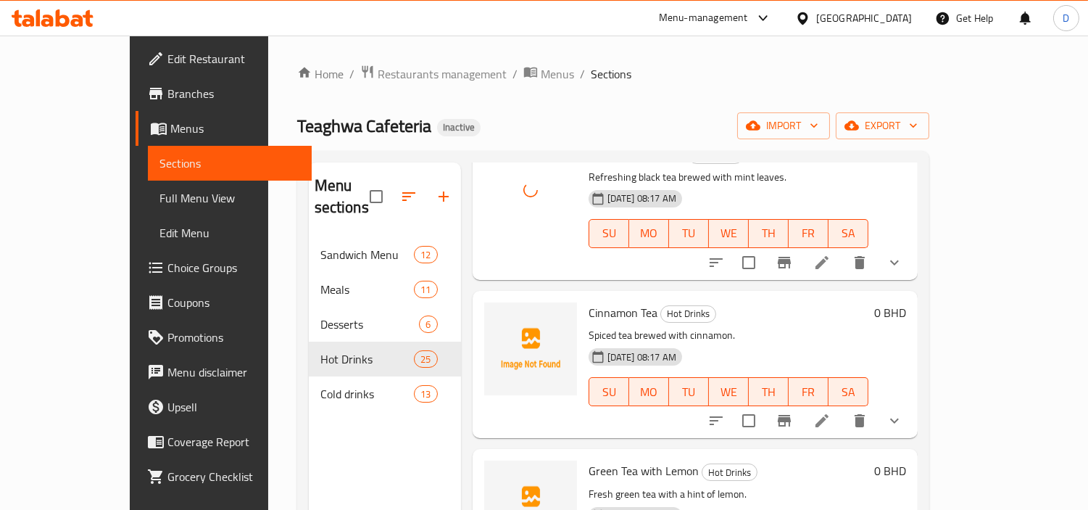
click at [583, 296] on div "Cinnamon Tea Hot Drinks Spiced tea brewed with cinnamon. 17-09-2025 08:17 AM SU…" at bounding box center [728, 364] width 291 height 136
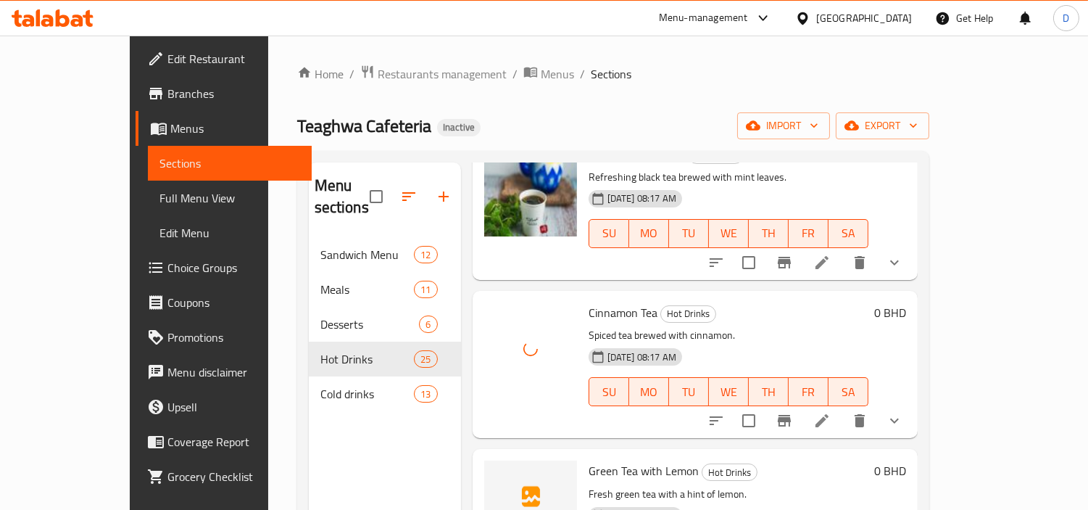
click at [593, 460] on span "Green Tea with Lemon" at bounding box center [644, 471] width 110 height 22
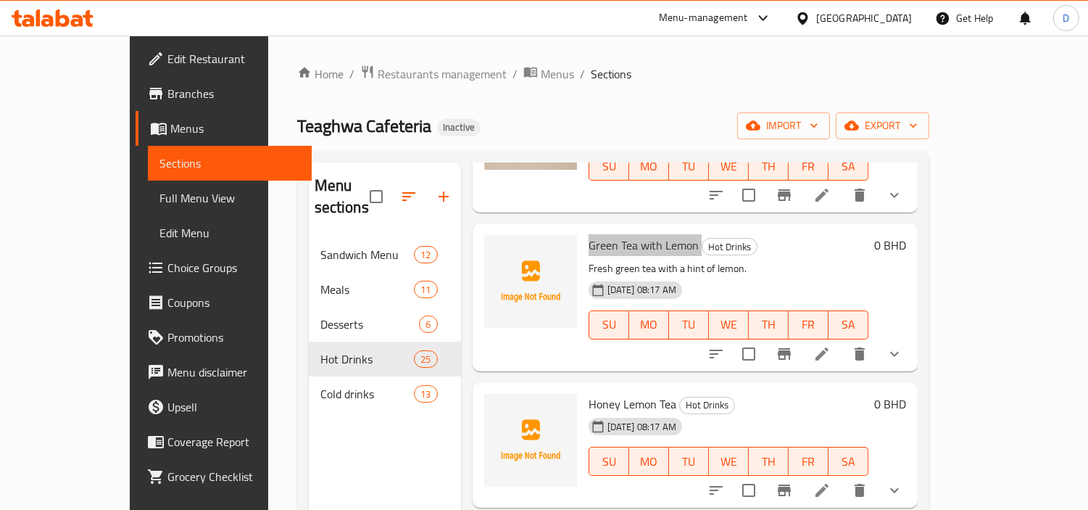
scroll to position [1450, 0]
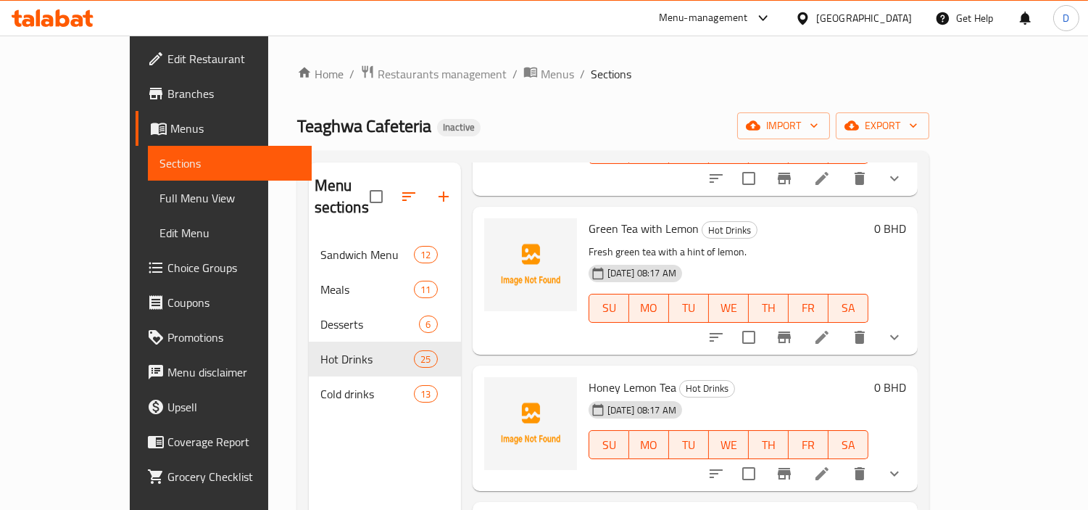
click at [618, 376] on span "Honey Lemon Tea" at bounding box center [633, 387] width 88 height 22
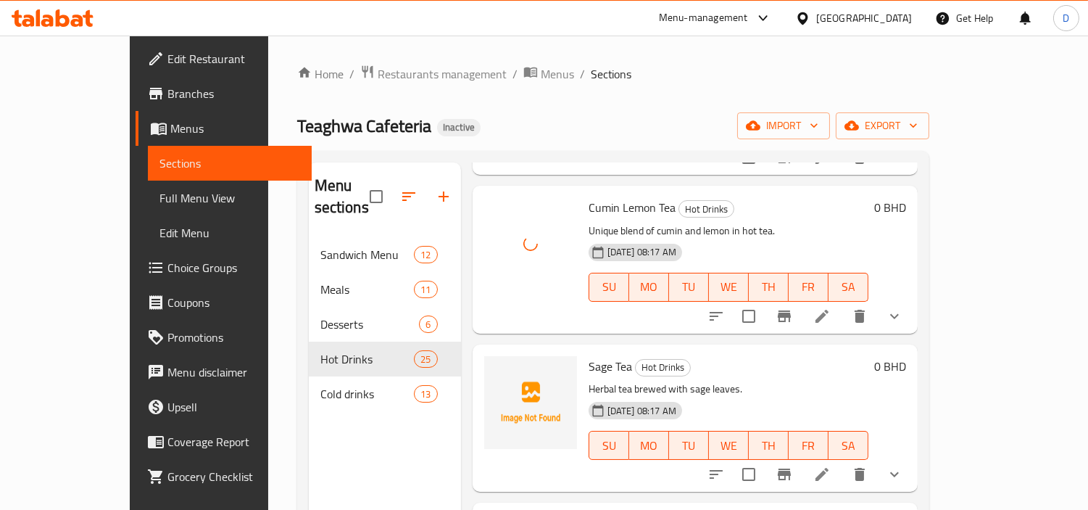
scroll to position [1771, 0]
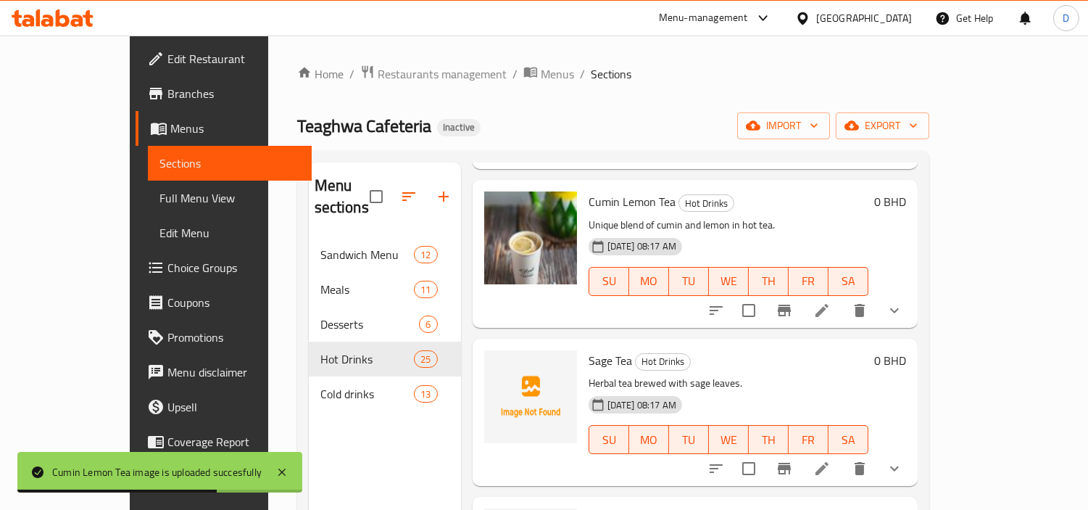
click at [589, 349] on span "Sage Tea" at bounding box center [610, 360] width 43 height 22
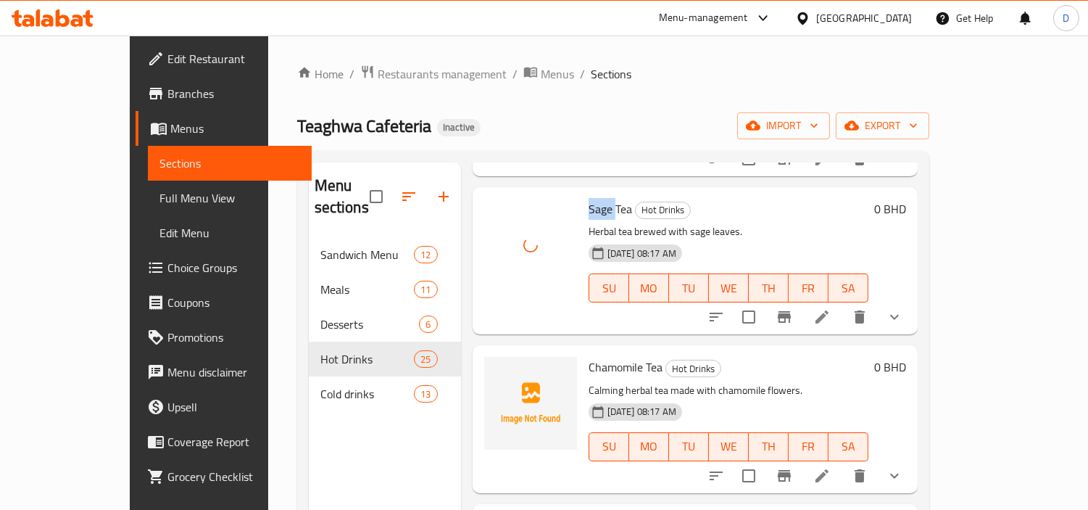
scroll to position [1932, 0]
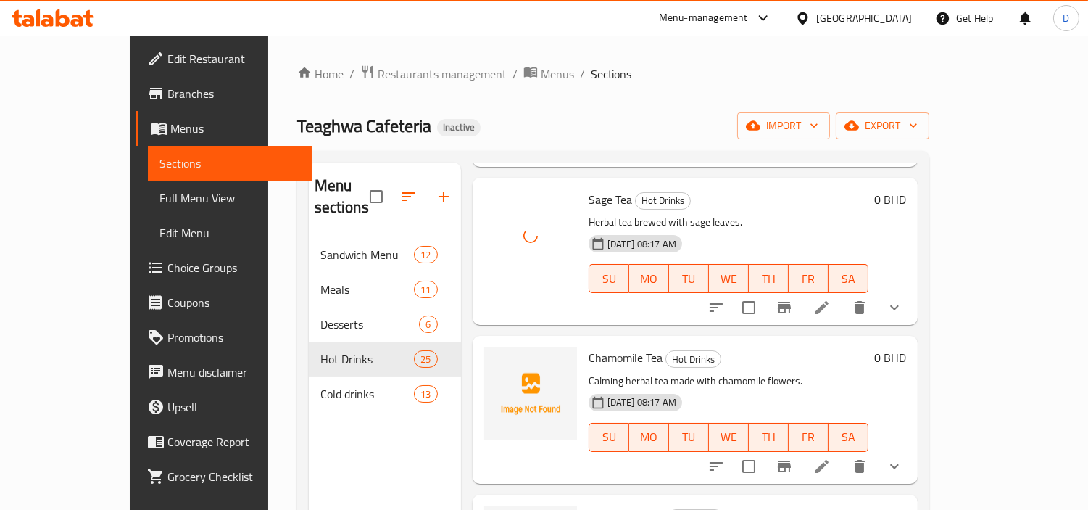
click at [589, 346] on span "Chamomile Tea" at bounding box center [626, 357] width 74 height 22
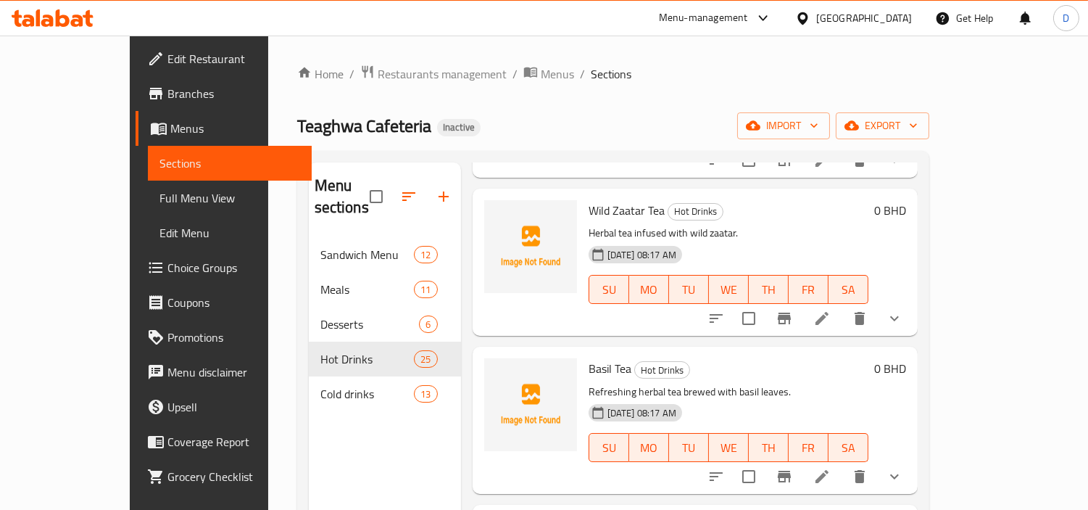
scroll to position [2255, 0]
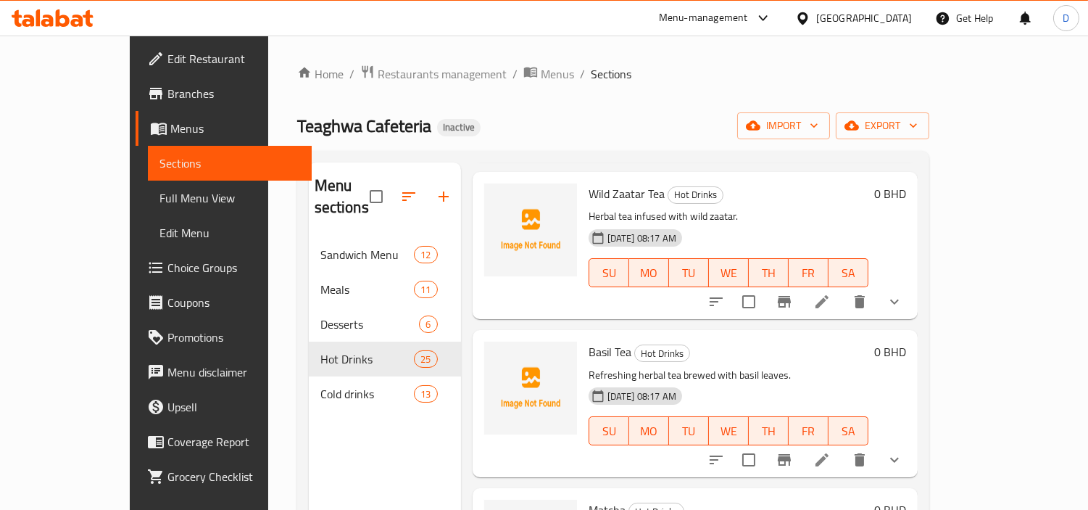
click at [597, 183] on span "Wild Zaatar Tea" at bounding box center [627, 194] width 76 height 22
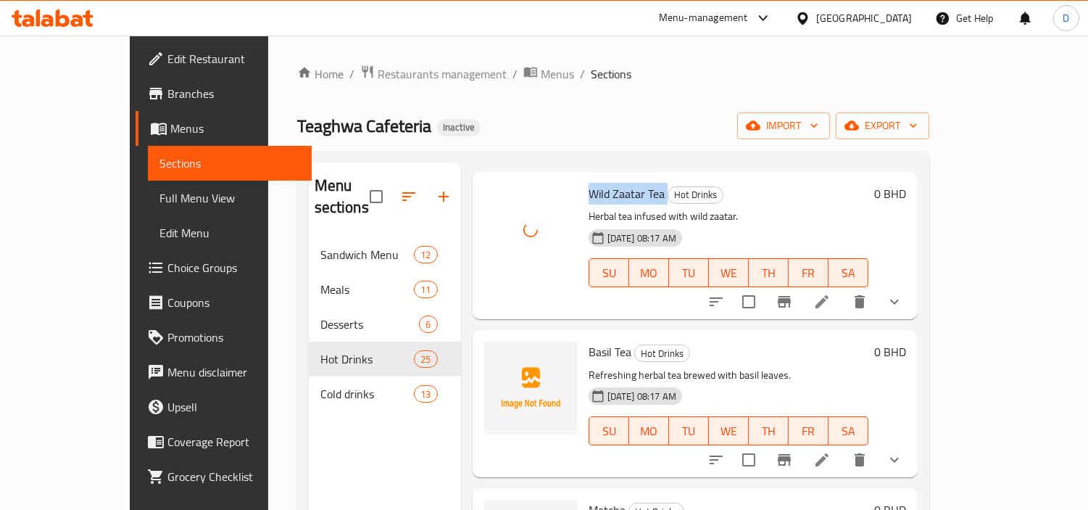
click at [583, 336] on div "Basil Tea Hot Drinks Refreshing herbal tea brewed with basil leaves. 17-09-2025…" at bounding box center [728, 404] width 291 height 136
click at [589, 341] on span "Basil Tea" at bounding box center [610, 352] width 43 height 22
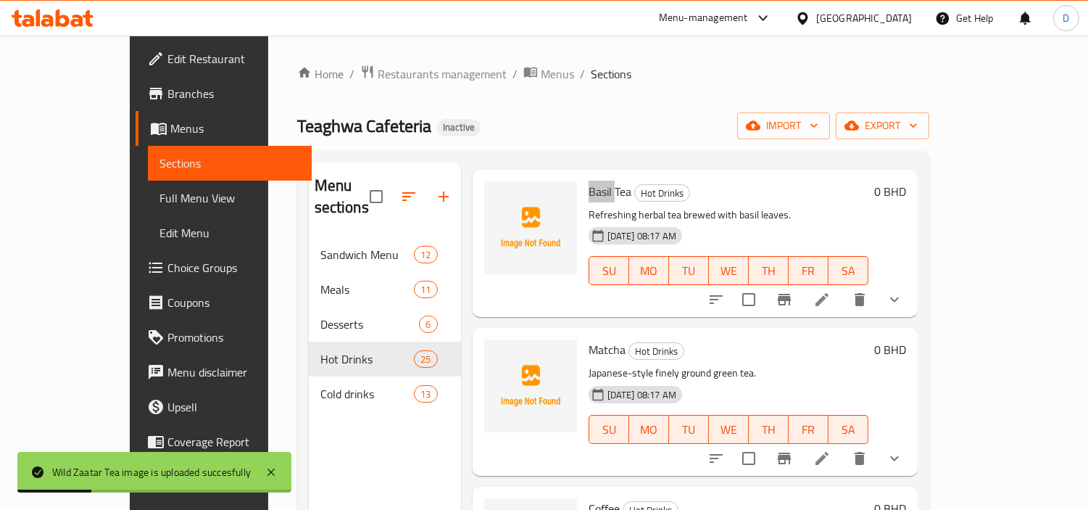
scroll to position [2416, 0]
click at [589, 338] on span "Matcha" at bounding box center [607, 349] width 37 height 22
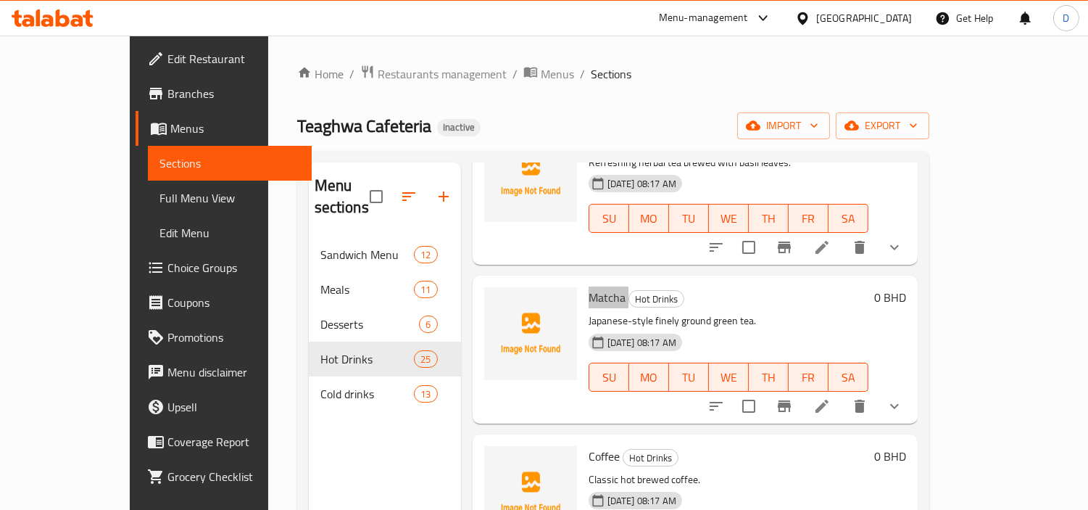
scroll to position [2496, 0]
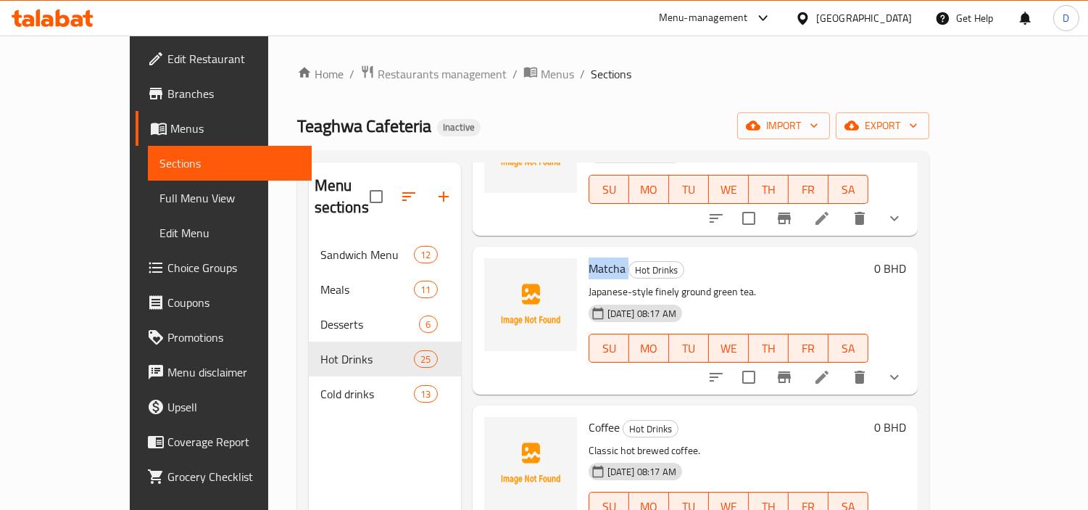
click at [589, 416] on span "Coffee" at bounding box center [604, 427] width 31 height 22
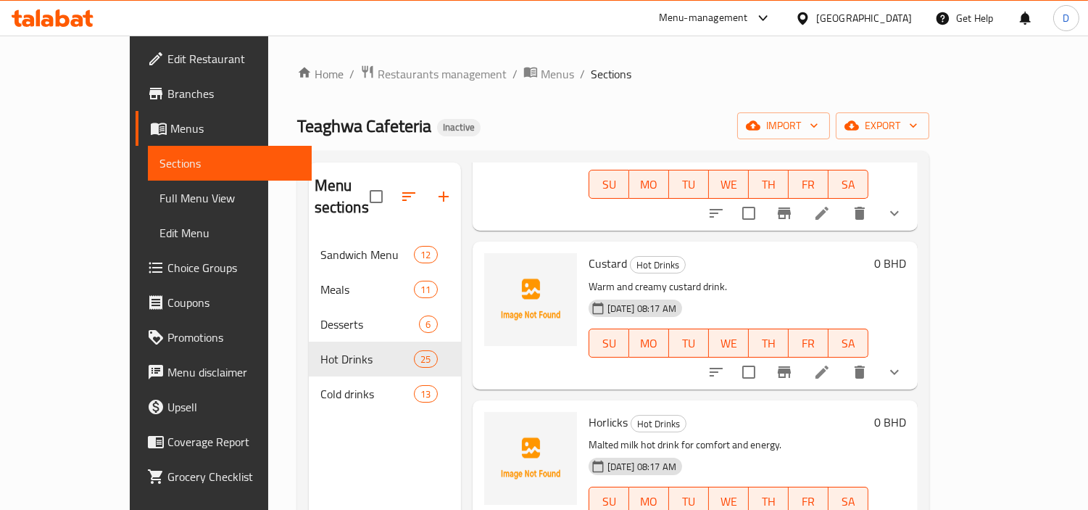
click at [589, 252] on span "Custard" at bounding box center [608, 263] width 38 height 22
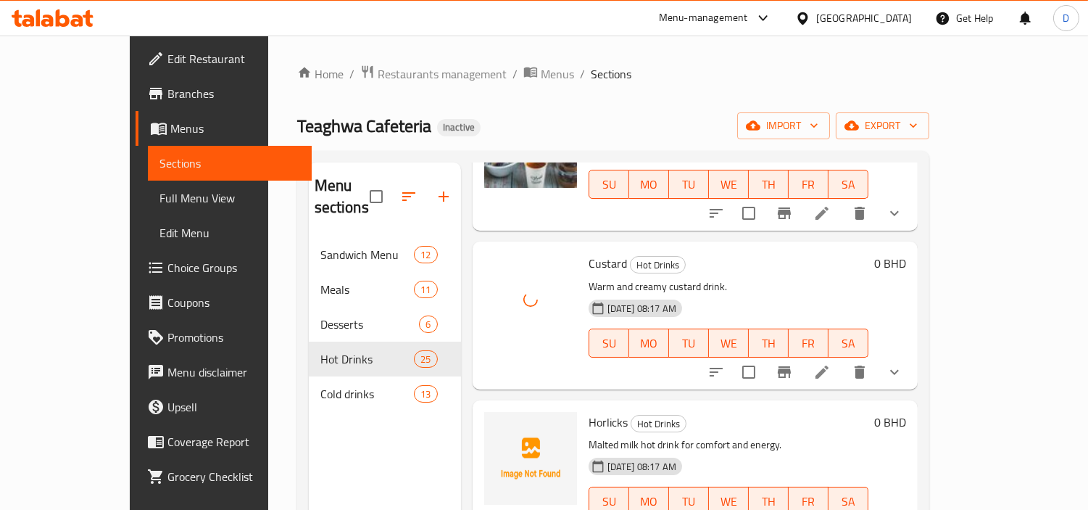
click at [589, 411] on span "Horlicks" at bounding box center [608, 422] width 39 height 22
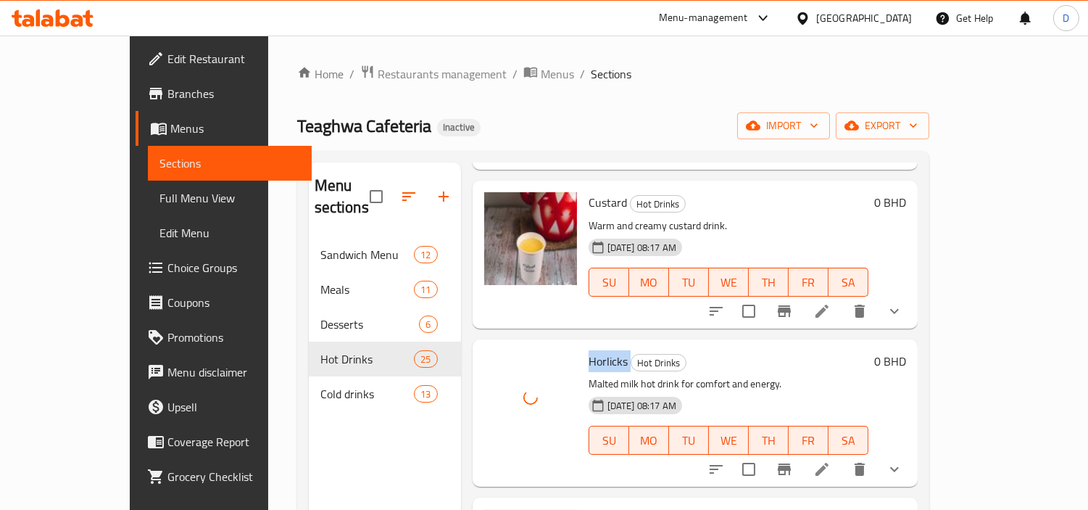
scroll to position [3060, 0]
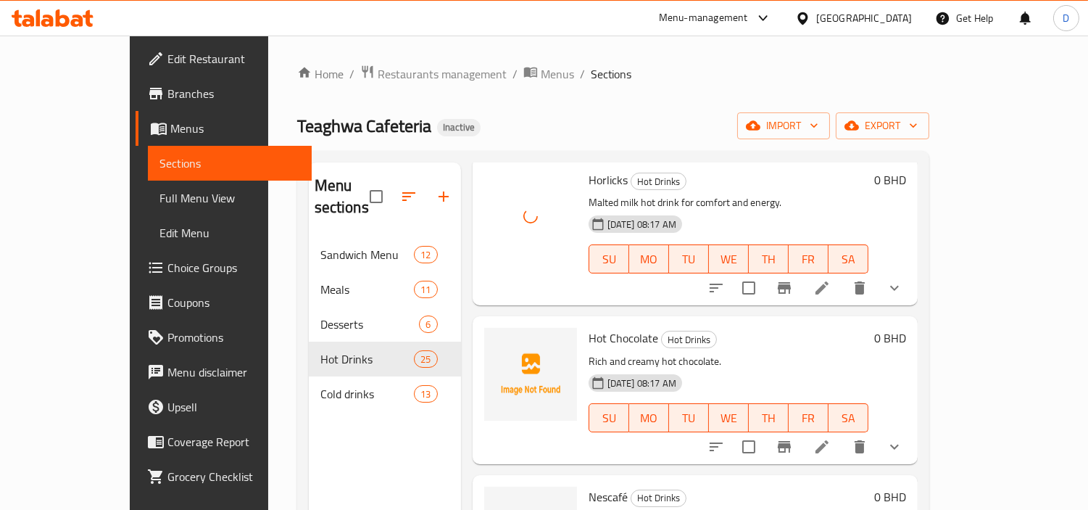
click at [594, 327] on span "Hot Chocolate" at bounding box center [624, 338] width 70 height 22
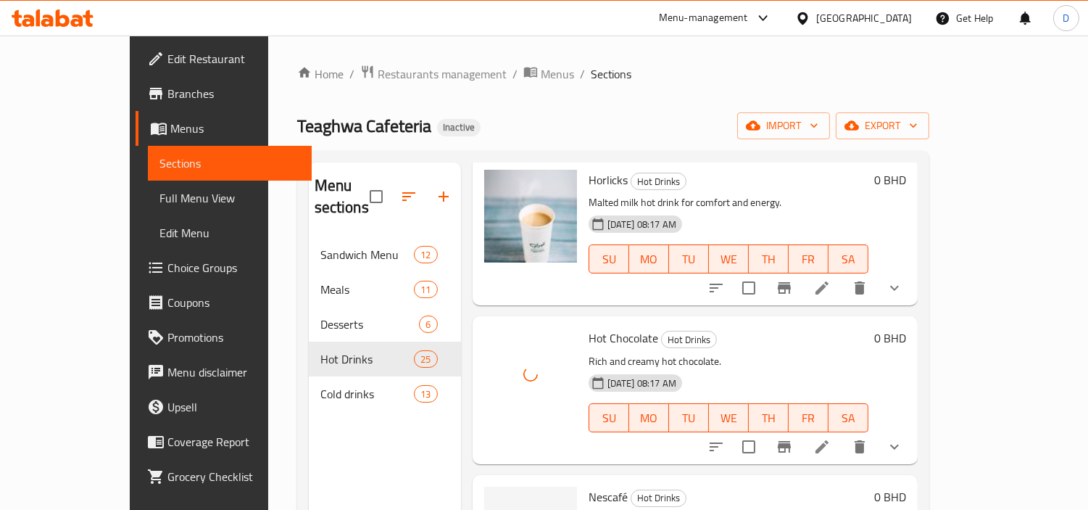
click at [589, 486] on span "Nescafé" at bounding box center [608, 497] width 39 height 22
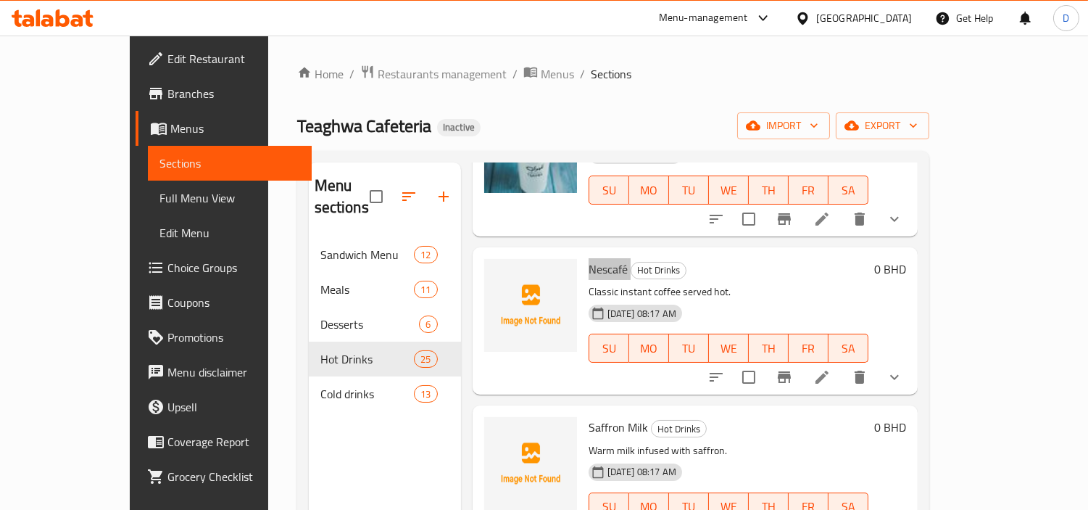
scroll to position [3301, 0]
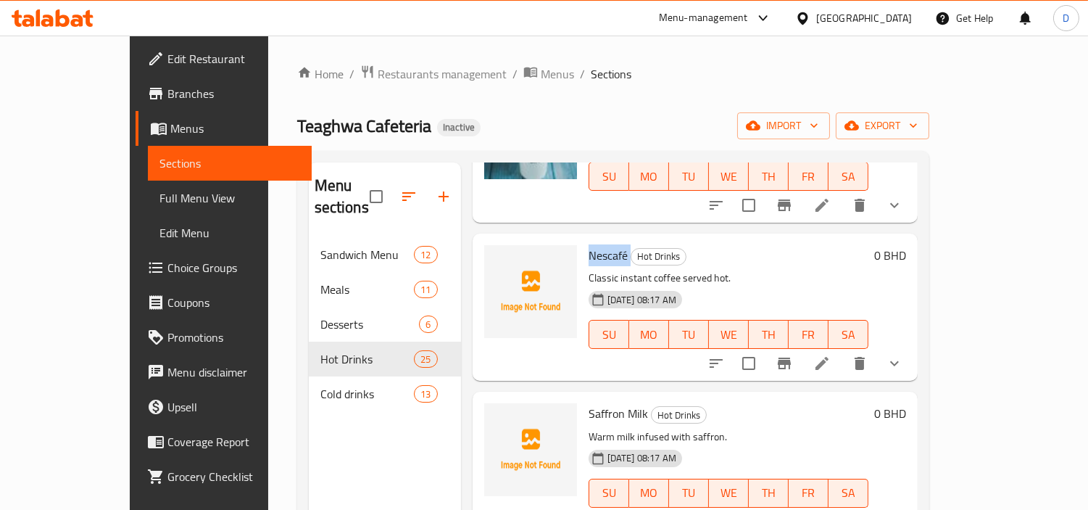
click at [589, 402] on span "Saffron Milk" at bounding box center [618, 413] width 59 height 22
click at [603, 402] on span "Saffron Milk" at bounding box center [618, 413] width 59 height 22
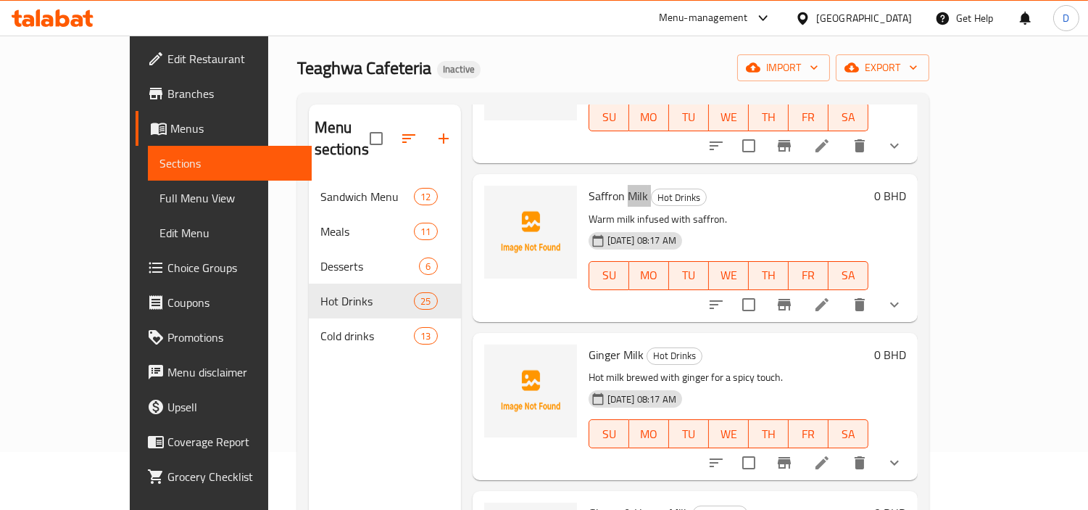
scroll to position [80, 0]
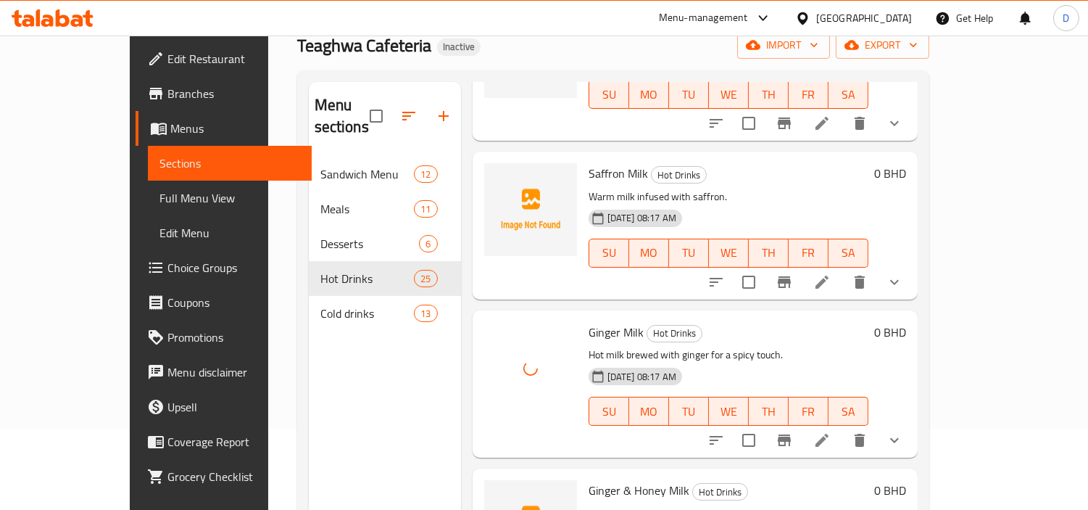
click at [589, 479] on span "Ginger & Honey Milk" at bounding box center [639, 490] width 101 height 22
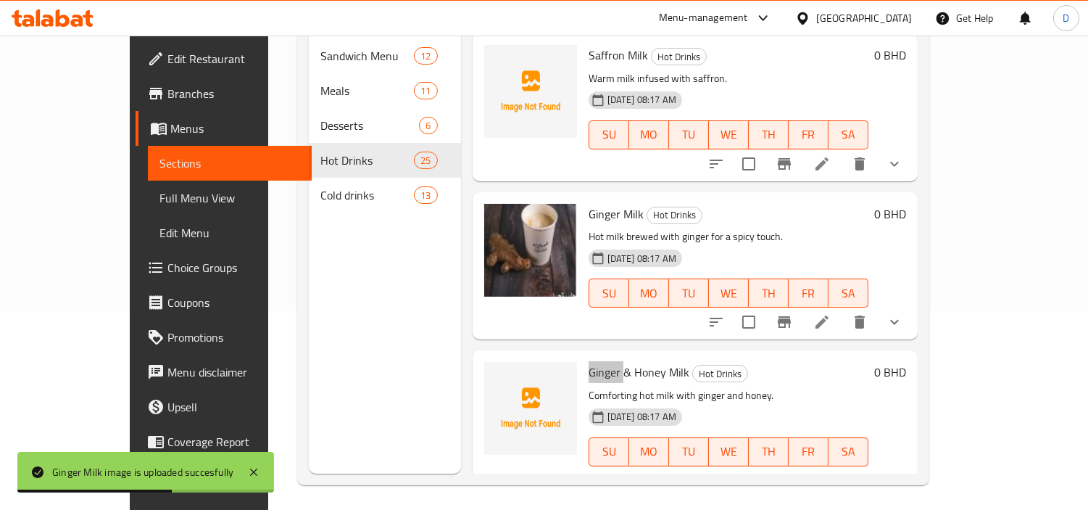
scroll to position [203, 0]
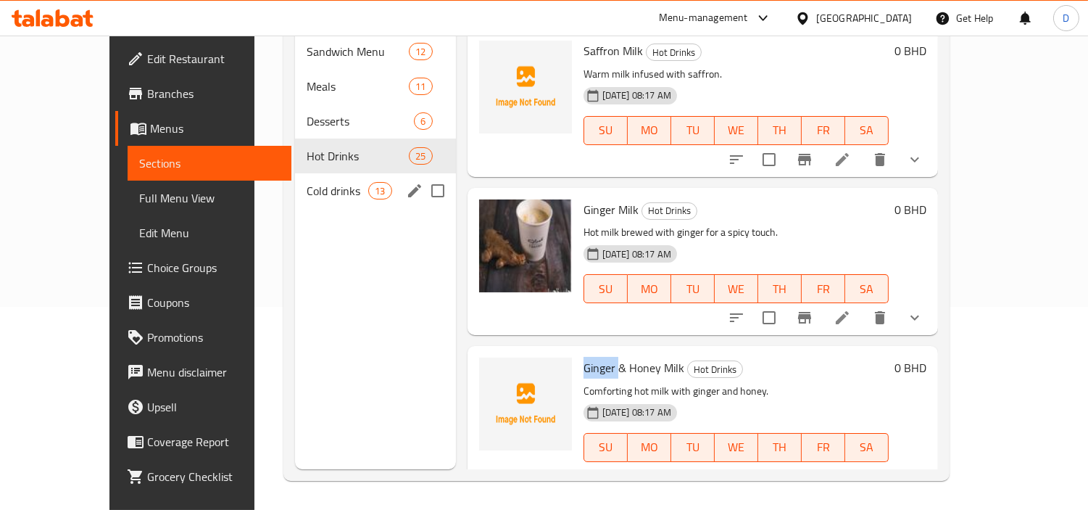
click at [309, 182] on span "Cold drinks" at bounding box center [338, 190] width 62 height 17
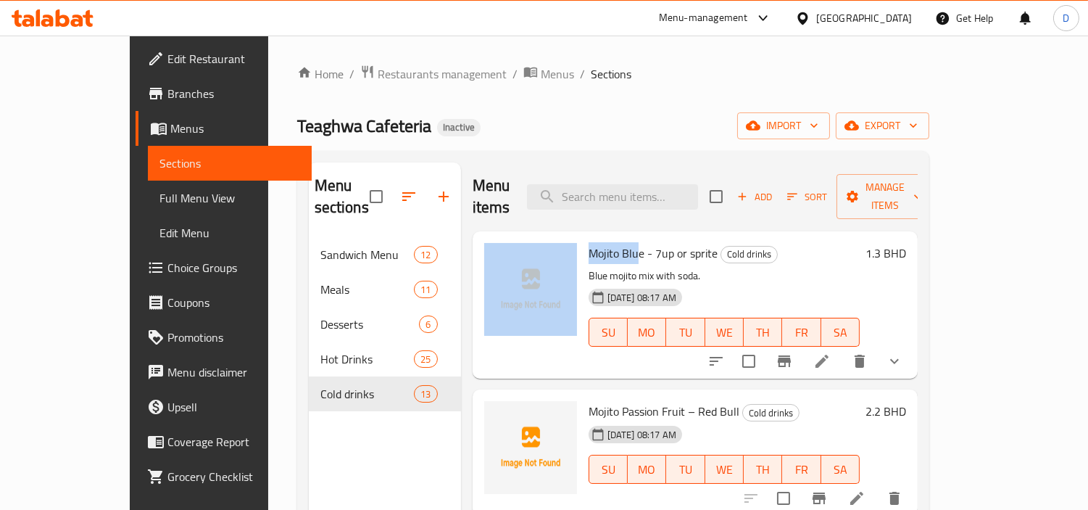
drag, startPoint x: 607, startPoint y: 228, endPoint x: 546, endPoint y: 233, distance: 60.4
click at [546, 237] on div "Mojito Blue - 7up or sprite Cold drinks Blue mojito mix with soda. 17-09-2025 0…" at bounding box center [694, 305] width 433 height 136
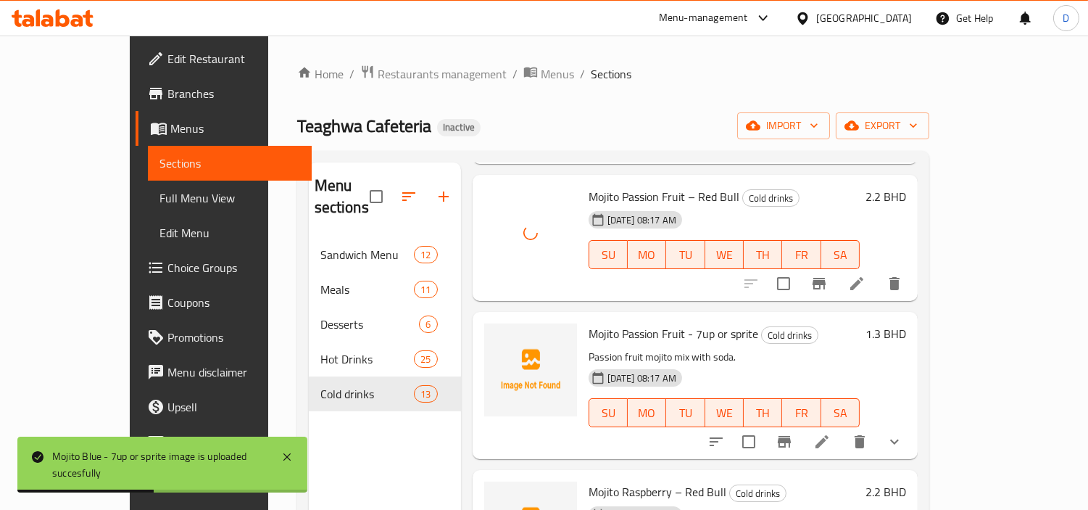
scroll to position [241, 0]
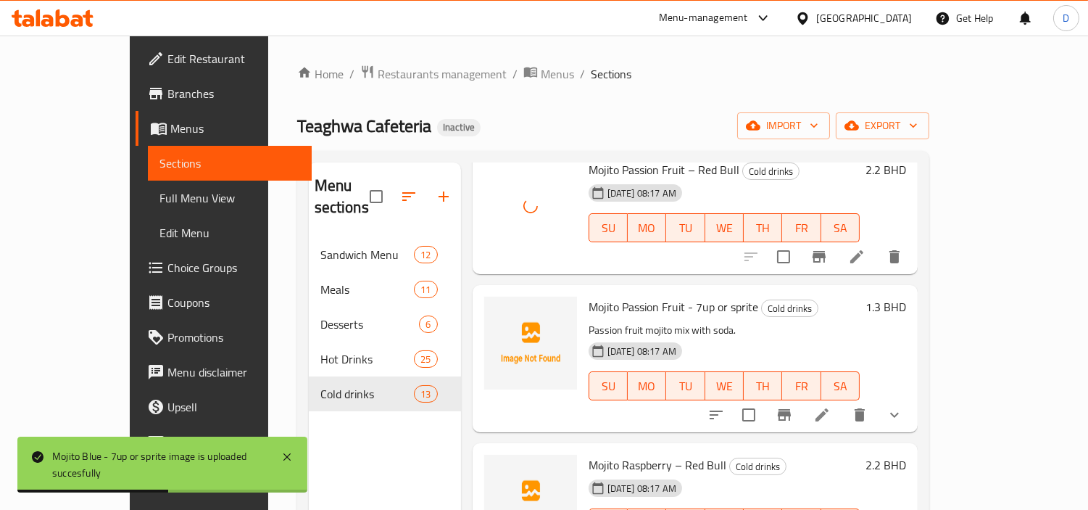
click at [831, 296] on h6 "Mojito Passion Fruit - 7up or sprite Cold drinks" at bounding box center [724, 306] width 271 height 20
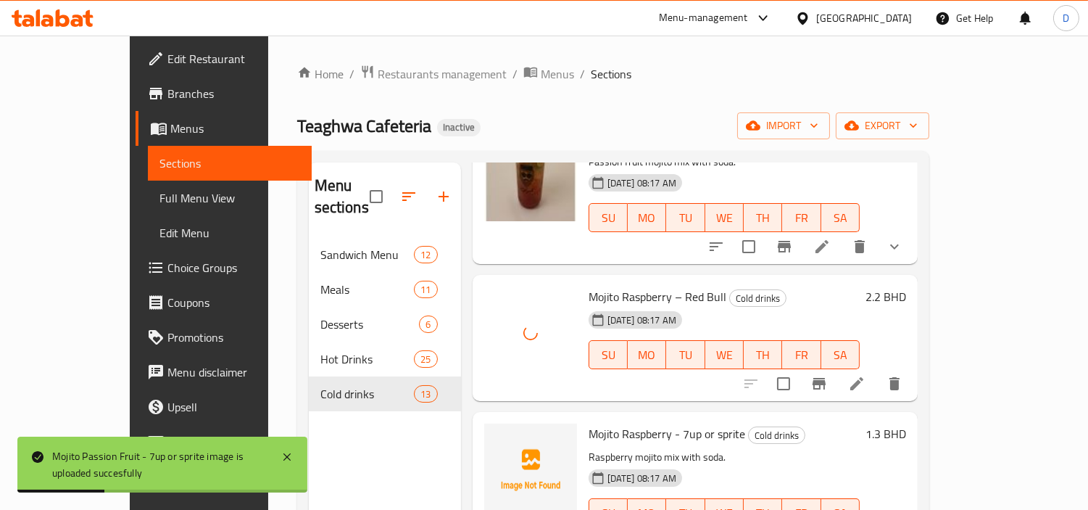
scroll to position [563, 0]
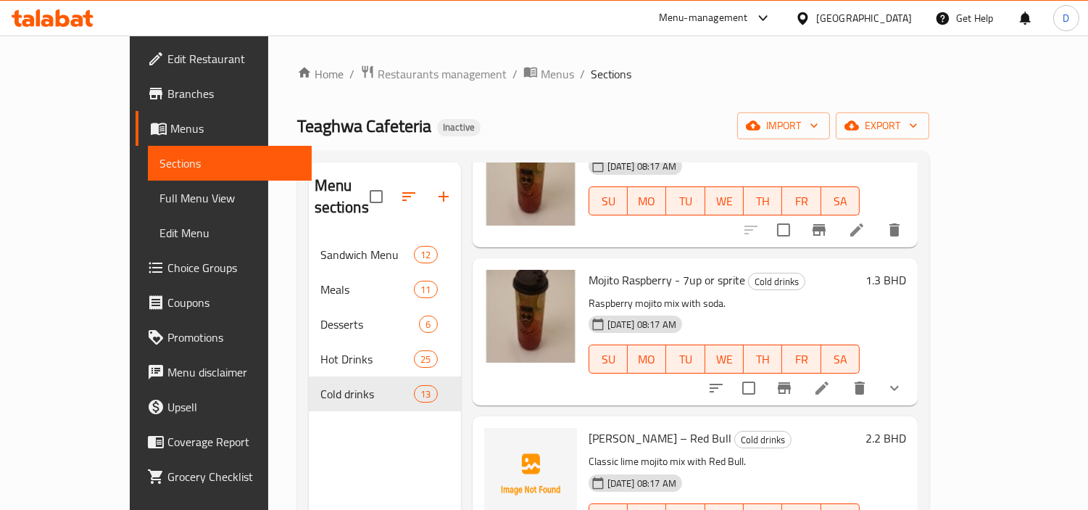
click at [594, 427] on span "Mojito Lime – Red Bull" at bounding box center [660, 438] width 143 height 22
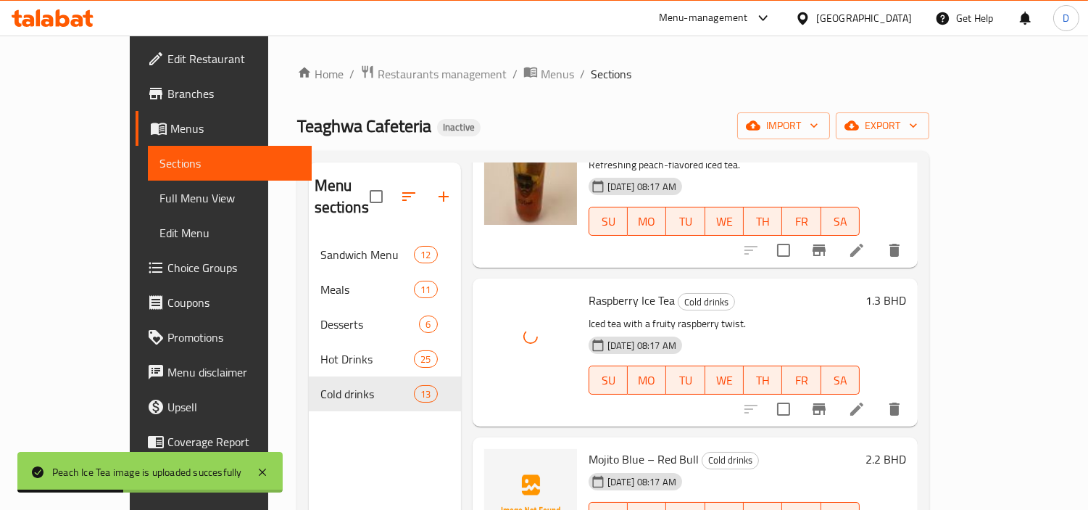
scroll to position [1368, 0]
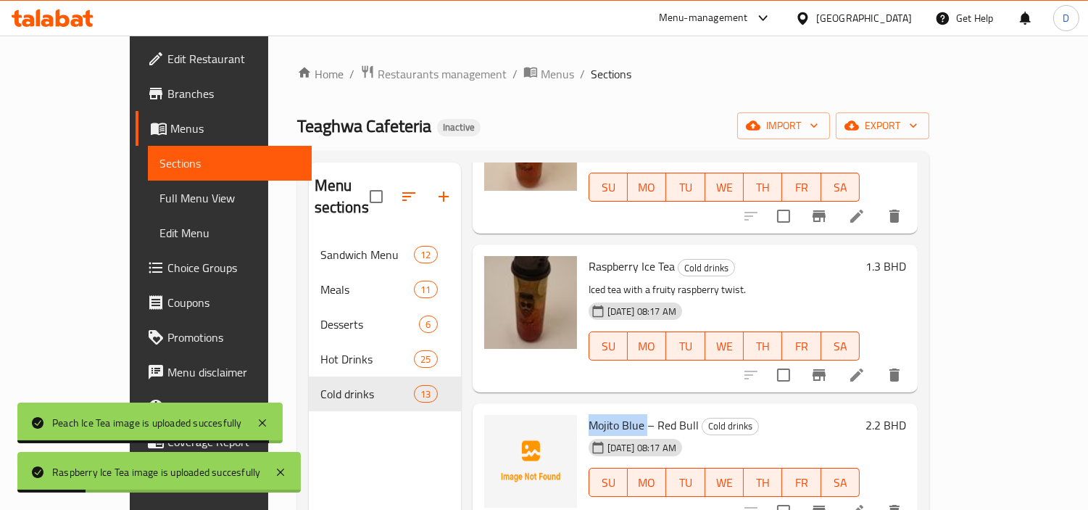
drag, startPoint x: 606, startPoint y: 401, endPoint x: 552, endPoint y: 404, distance: 53.8
click at [583, 409] on div "Mojito Blue – Red Bull Cold drinks 17-09-2025 08:17 AM SU MO TU WE TH FR SA" at bounding box center [724, 466] width 283 height 115
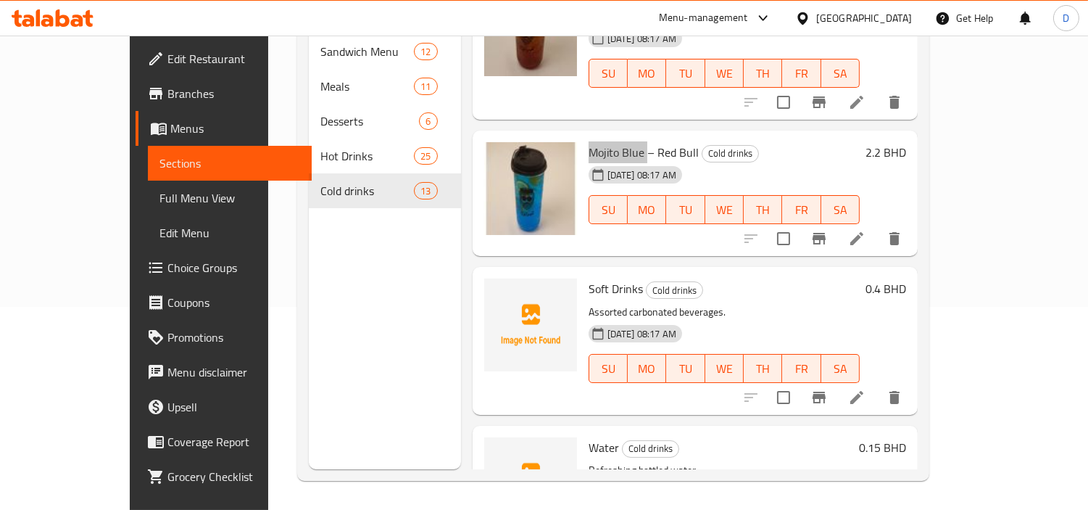
scroll to position [1518, 0]
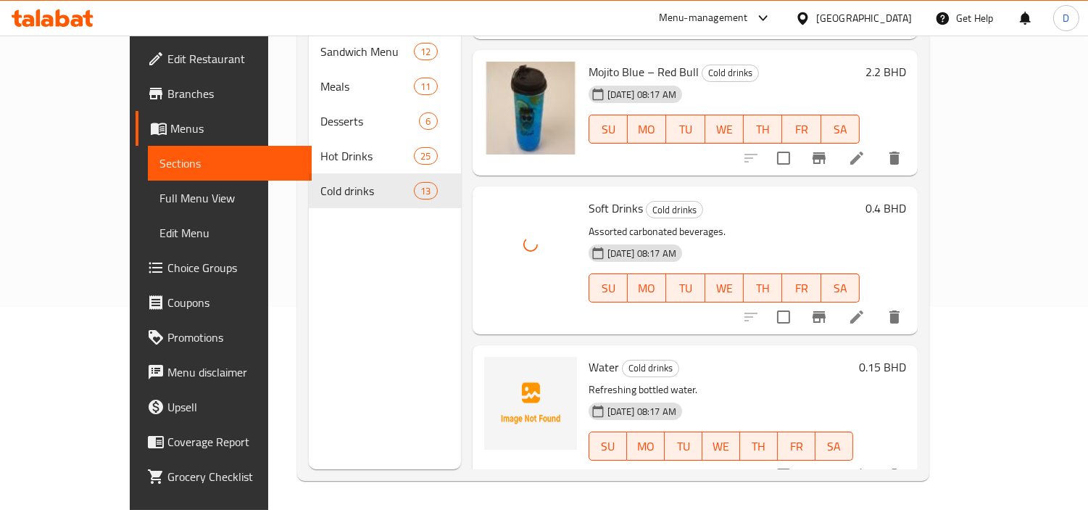
click at [589, 356] on span "Water" at bounding box center [604, 367] width 30 height 22
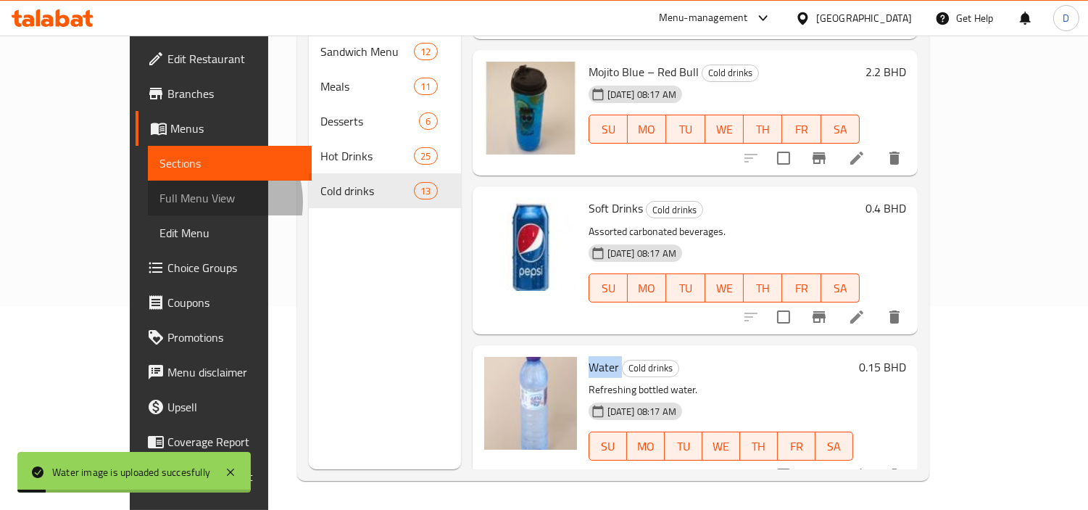
click at [159, 201] on span "Full Menu View" at bounding box center [229, 197] width 141 height 17
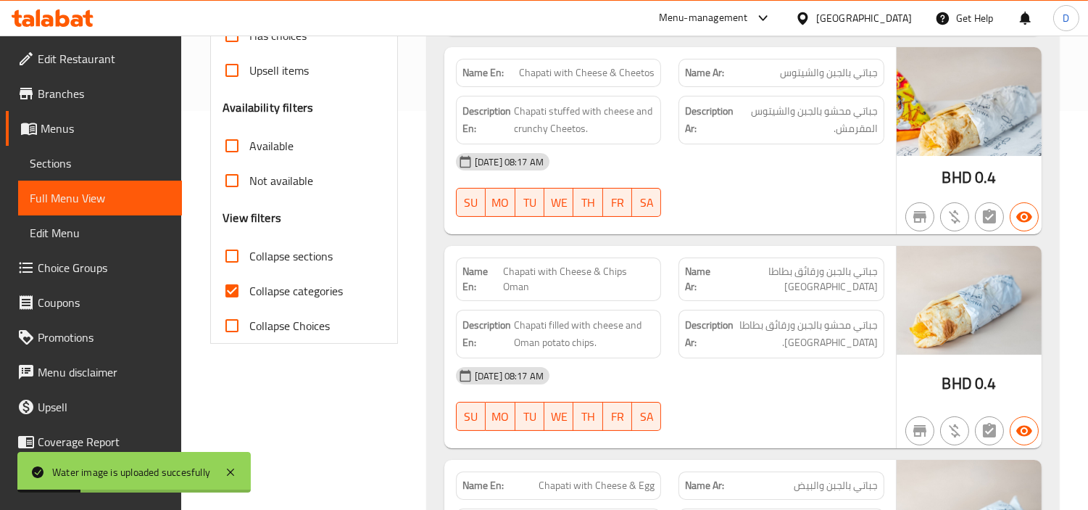
scroll to position [444, 0]
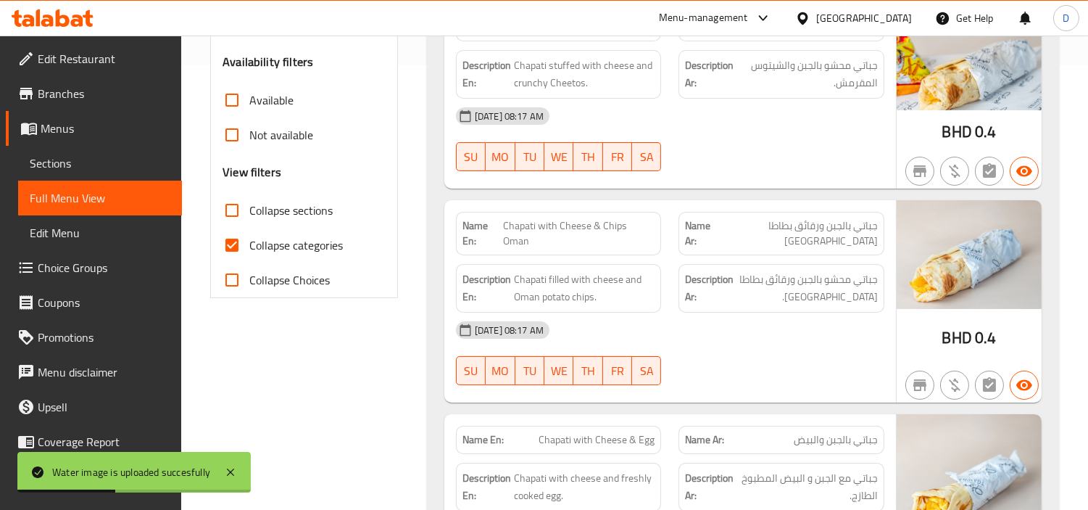
click at [254, 249] on span "Collapse categories" at bounding box center [295, 244] width 93 height 17
click at [249, 249] on input "Collapse categories" at bounding box center [232, 245] width 35 height 35
checkbox input "false"
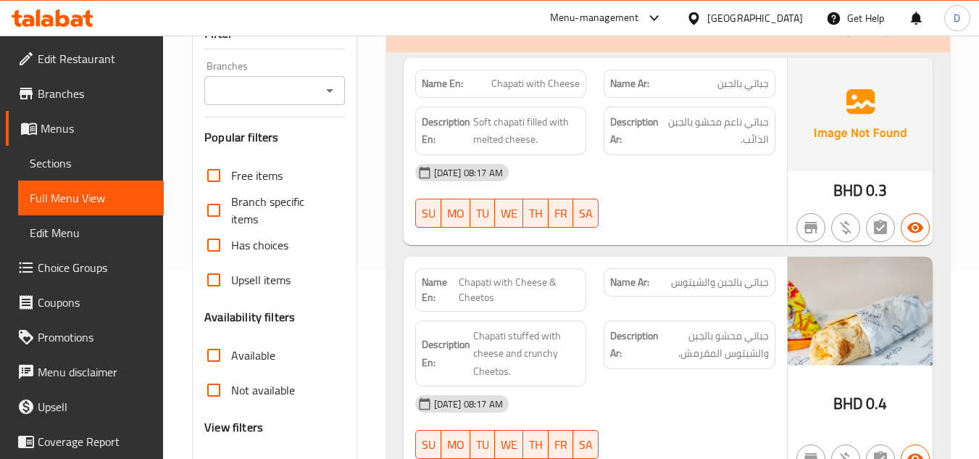
scroll to position [290, 0]
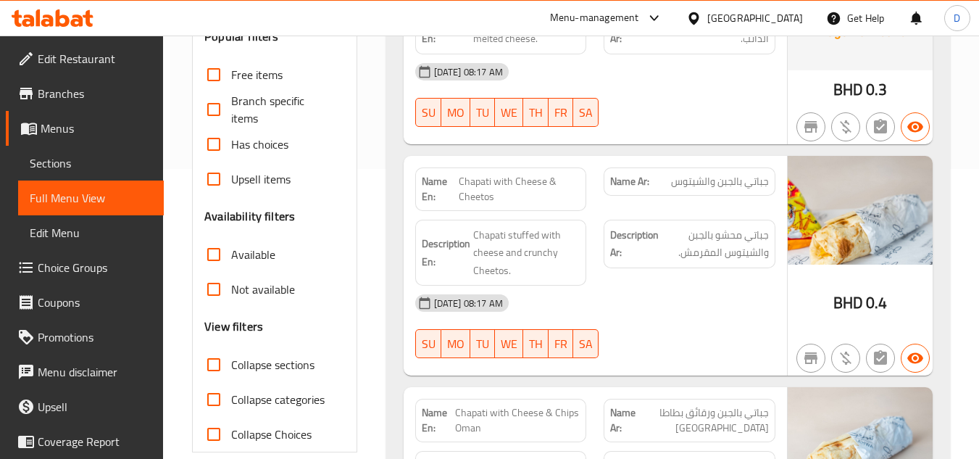
click at [204, 373] on input "Collapse sections" at bounding box center [213, 364] width 35 height 35
checkbox input "true"
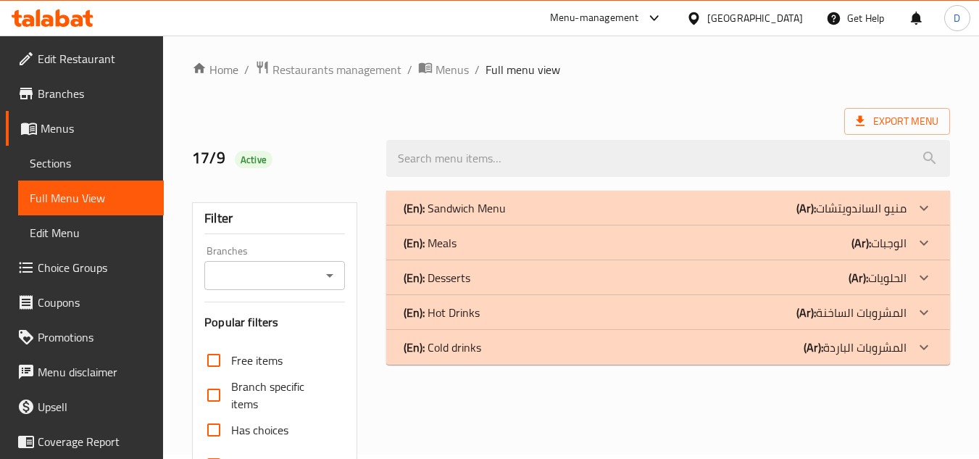
scroll to position [0, 0]
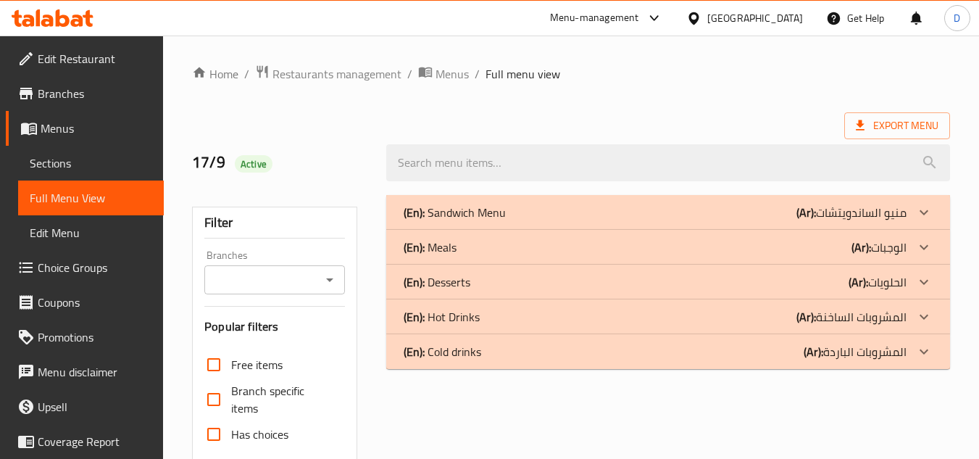
click at [871, 217] on p "(Ar): منيو الساندويتشات" at bounding box center [852, 212] width 110 height 17
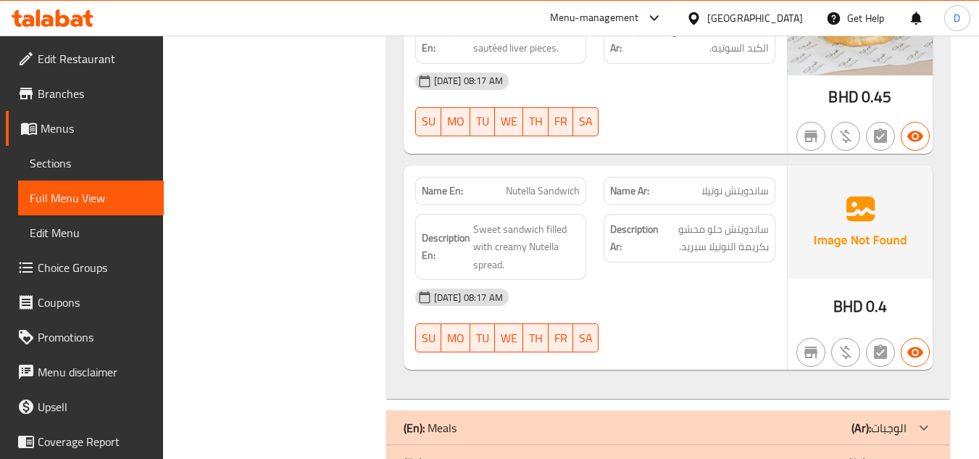
scroll to position [2682, 0]
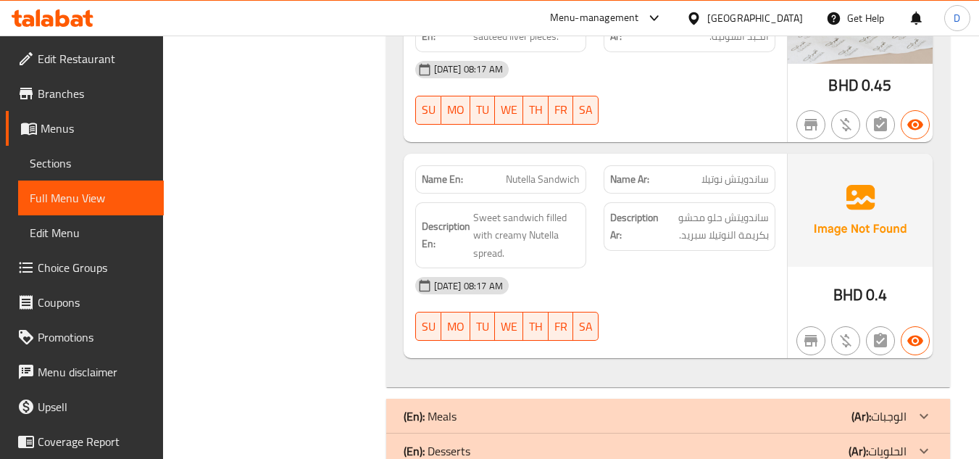
click at [515, 172] on span "Nutella Sandwich" at bounding box center [543, 179] width 74 height 15
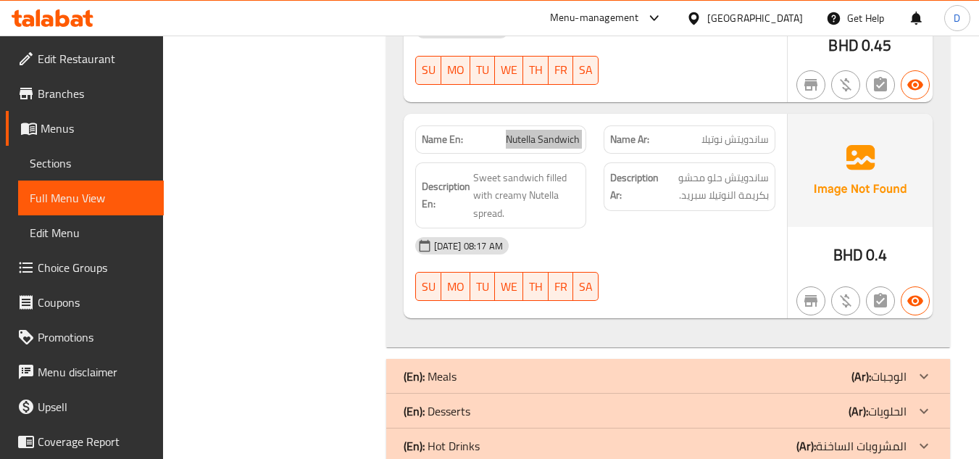
scroll to position [2754, 0]
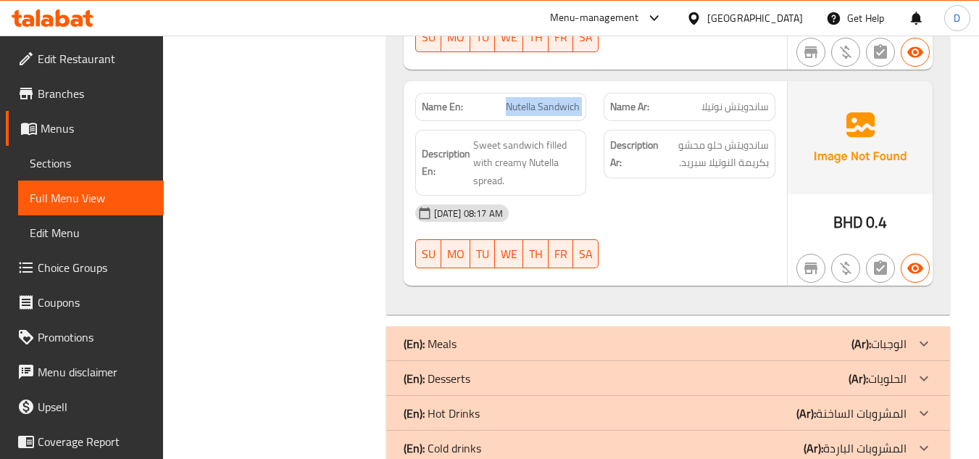
drag, startPoint x: 625, startPoint y: 306, endPoint x: 618, endPoint y: 278, distance: 29.0
click at [625, 335] on div "(En): Meals (Ar): الوجبات" at bounding box center [655, 343] width 503 height 17
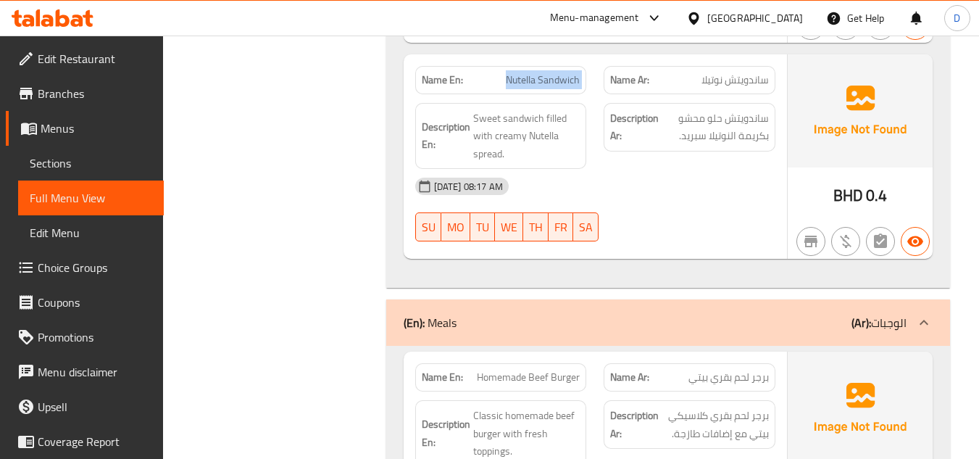
scroll to position [2899, 0]
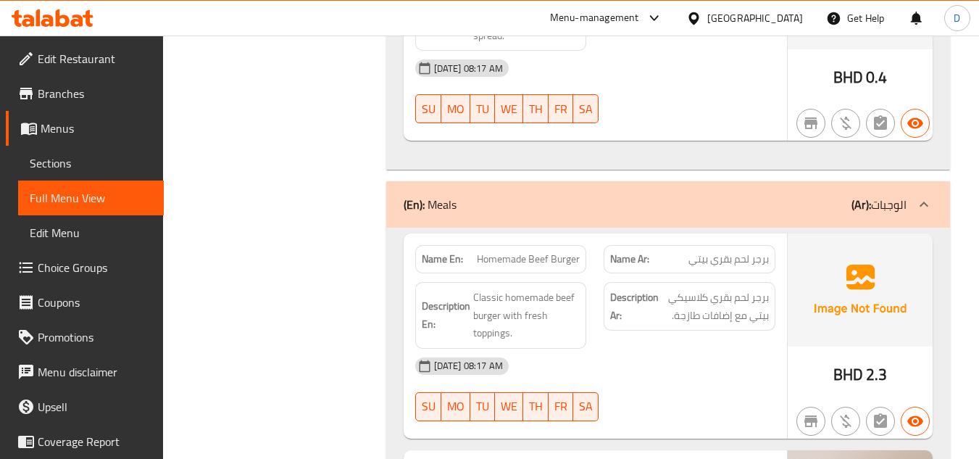
click at [536, 251] on span "Homemade Beef Burger" at bounding box center [528, 258] width 103 height 15
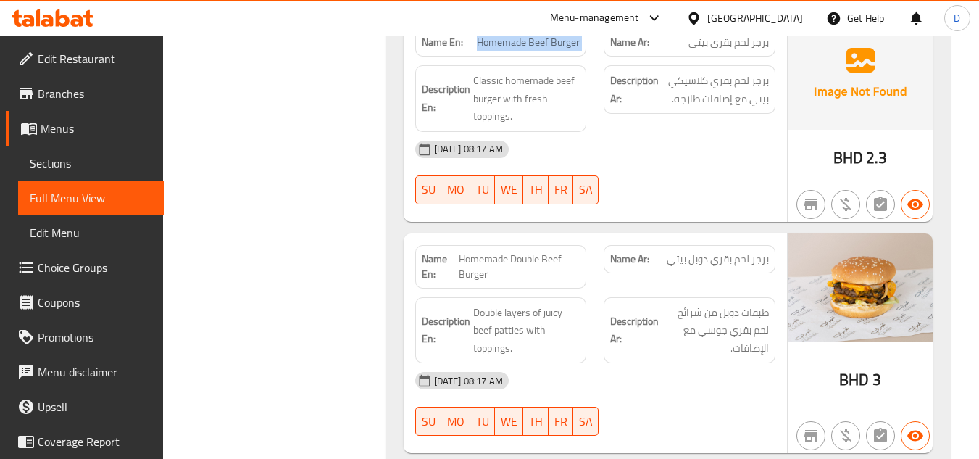
scroll to position [3117, 0]
click at [72, 130] on span "Menus" at bounding box center [97, 128] width 112 height 17
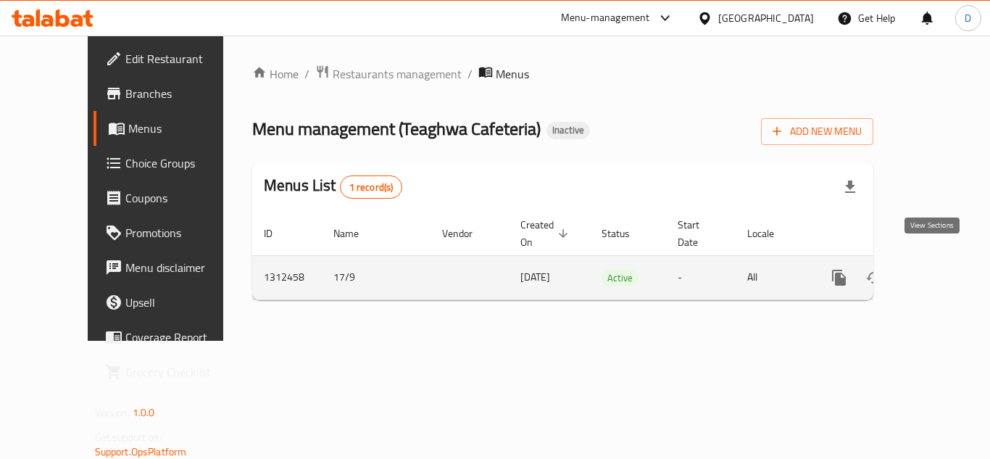
click at [935, 269] on icon "enhanced table" at bounding box center [943, 277] width 17 height 17
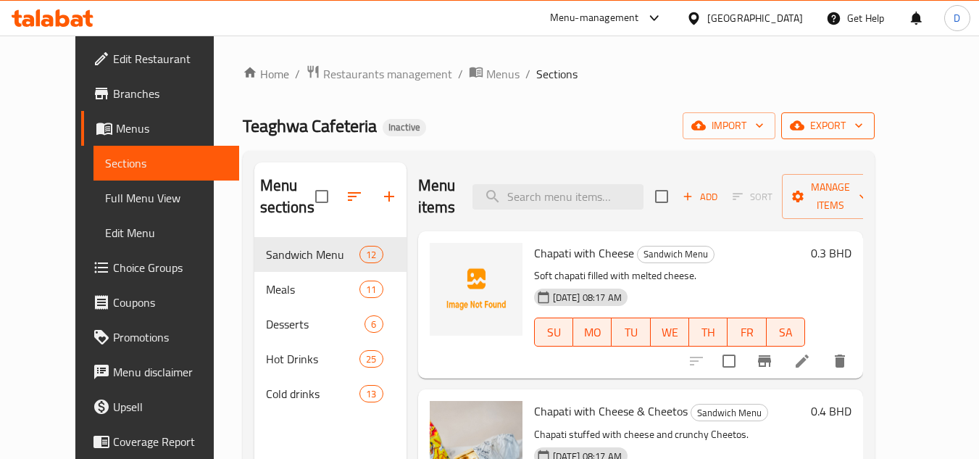
click at [863, 122] on span "export" at bounding box center [828, 126] width 70 height 18
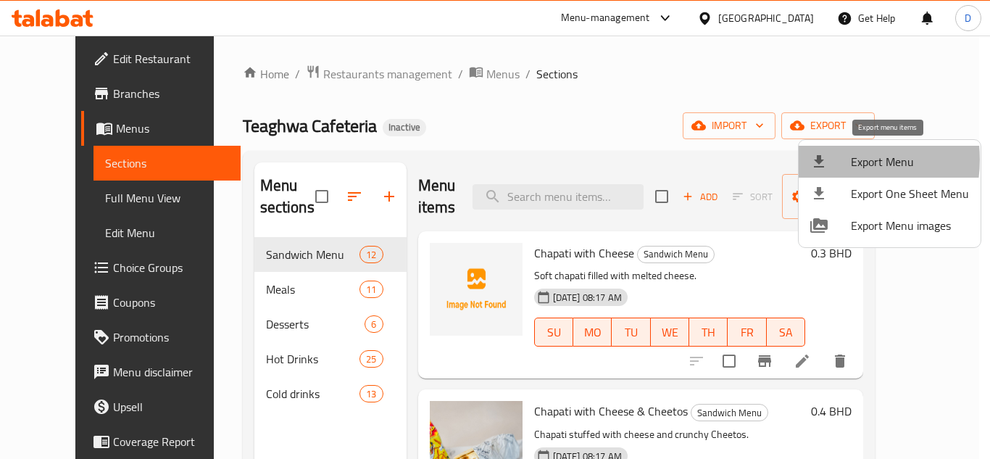
click at [836, 159] on div at bounding box center [830, 161] width 41 height 17
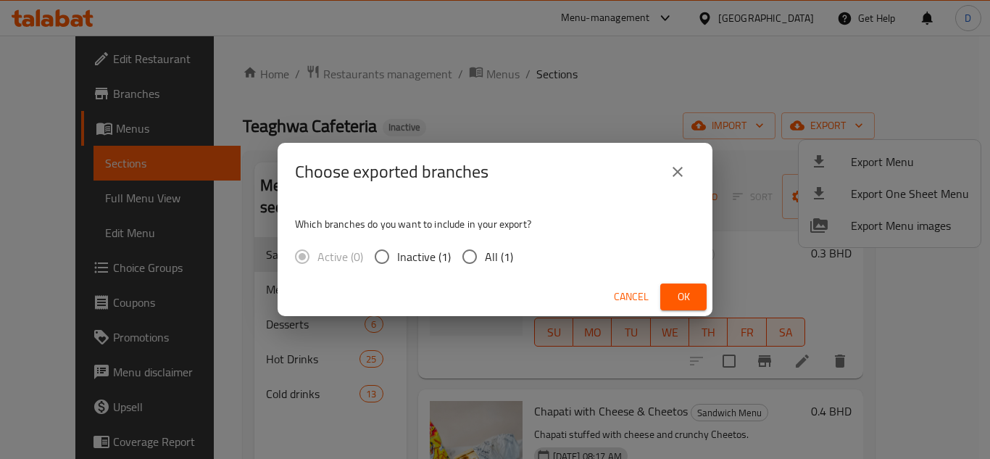
click at [483, 260] on input "All (1)" at bounding box center [469, 256] width 30 height 30
radio input "true"
click at [674, 299] on span "Ok" at bounding box center [683, 297] width 23 height 18
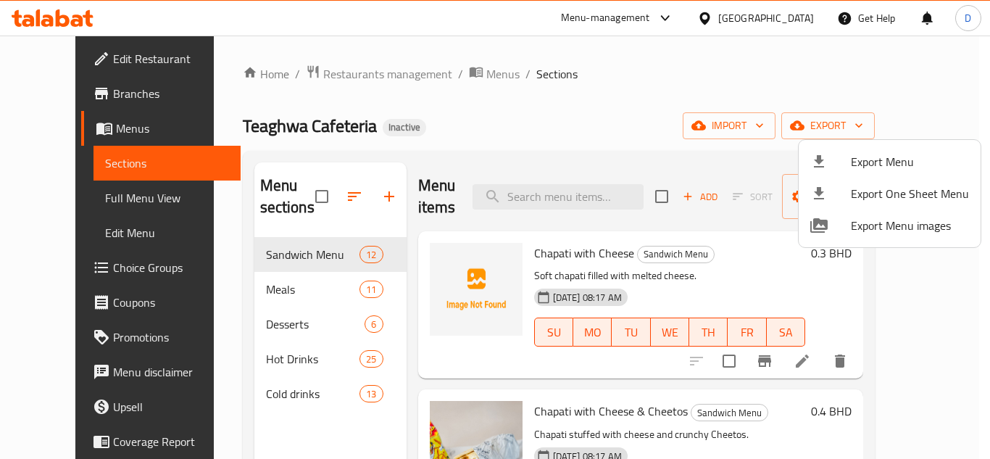
click at [278, 300] on div at bounding box center [495, 229] width 990 height 459
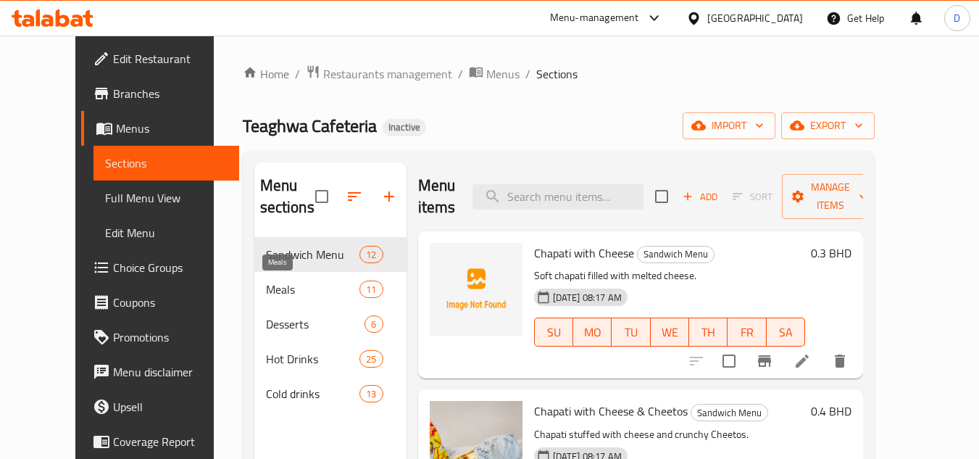
click at [286, 294] on span "Meals" at bounding box center [313, 288] width 94 height 17
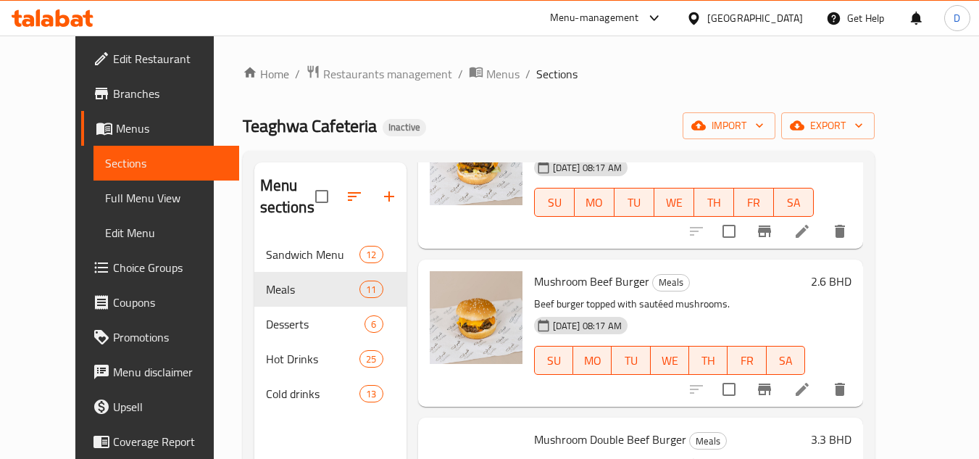
scroll to position [290, 0]
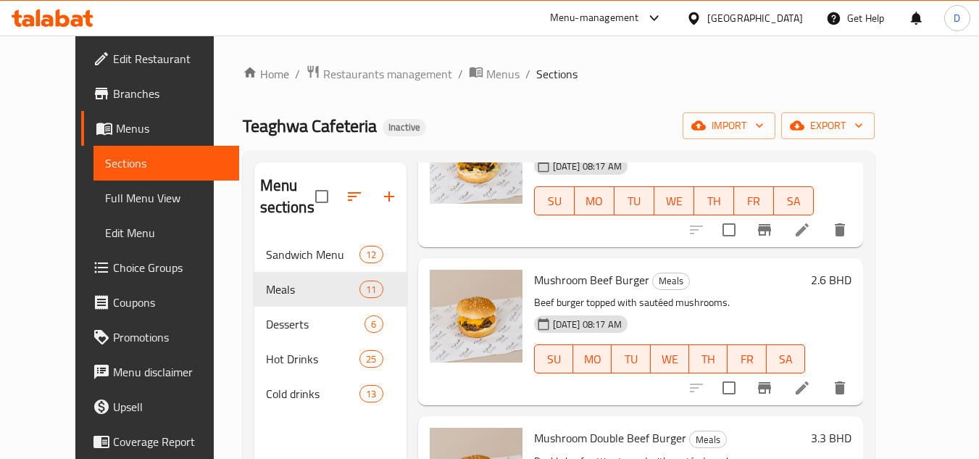
click at [544, 280] on span "Mushroom Beef Burger" at bounding box center [591, 280] width 115 height 22
click at [486, 70] on span "Menus" at bounding box center [502, 73] width 33 height 17
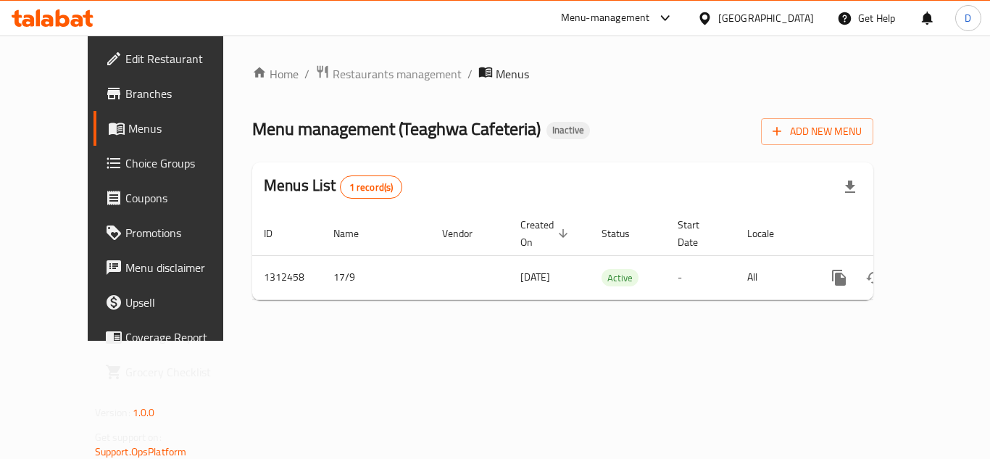
click at [873, 117] on div "Add New Menu" at bounding box center [817, 128] width 112 height 33
click at [862, 131] on span "Add New Menu" at bounding box center [817, 131] width 89 height 18
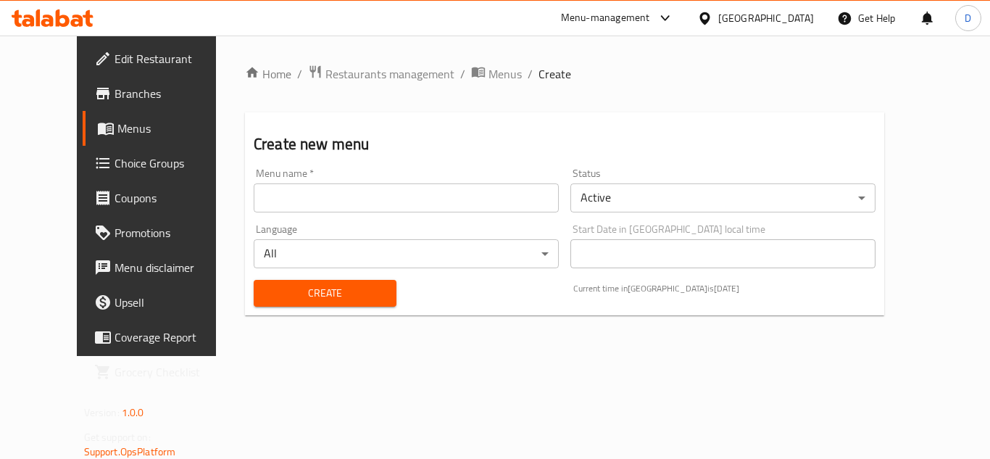
click at [307, 201] on input "text" at bounding box center [406, 197] width 305 height 29
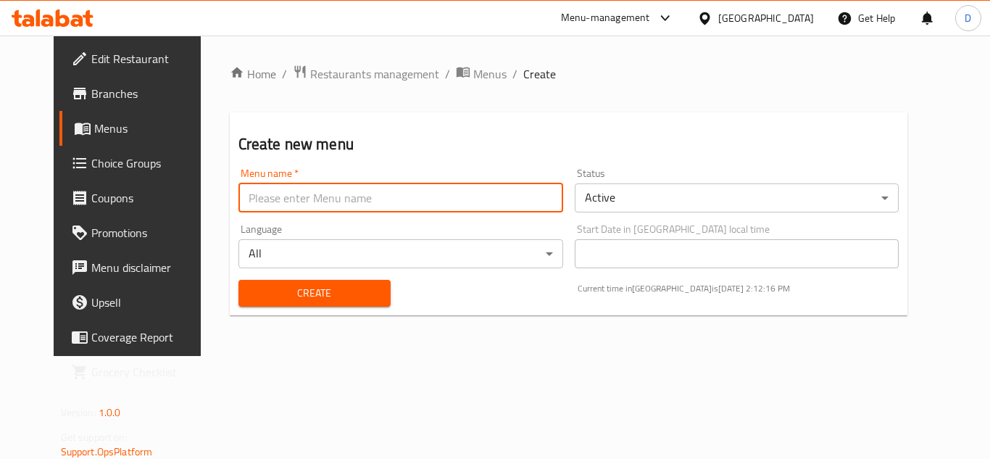
type input "MENU"
click at [315, 286] on span "Create" at bounding box center [314, 293] width 129 height 18
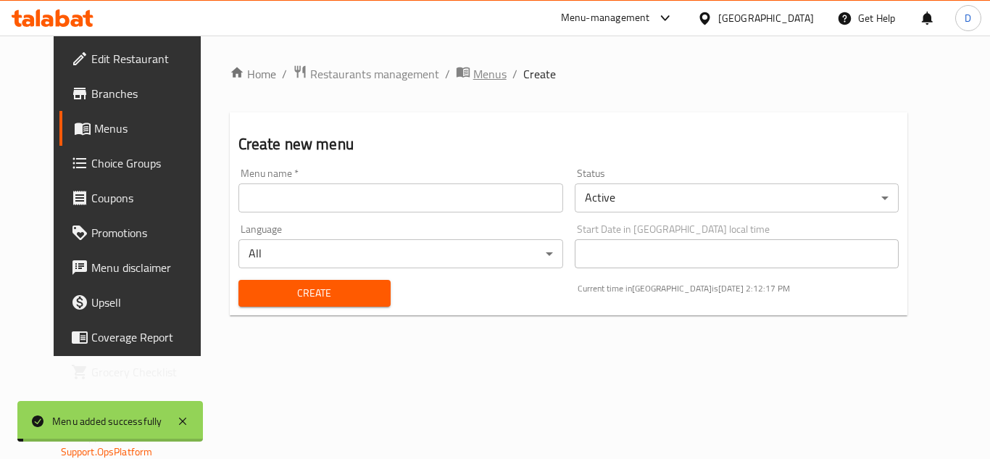
click at [473, 76] on span "Menus" at bounding box center [489, 73] width 33 height 17
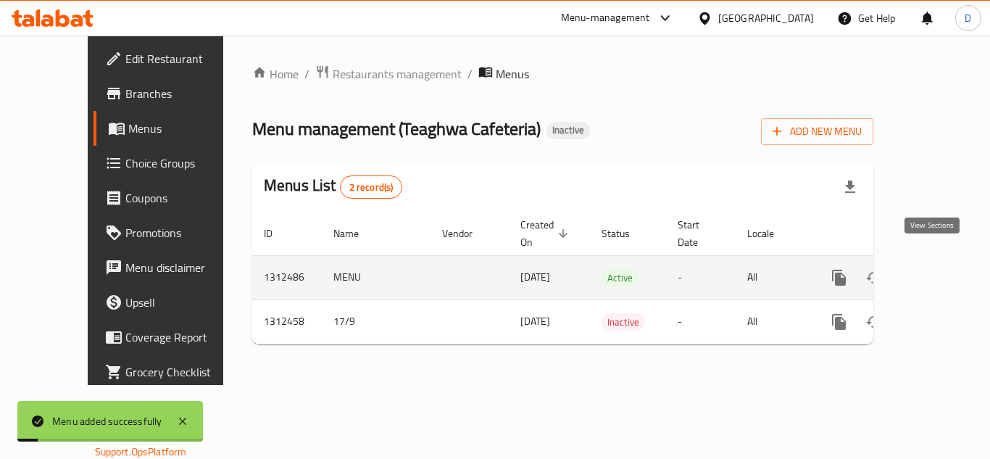
click at [935, 269] on icon "enhanced table" at bounding box center [943, 277] width 17 height 17
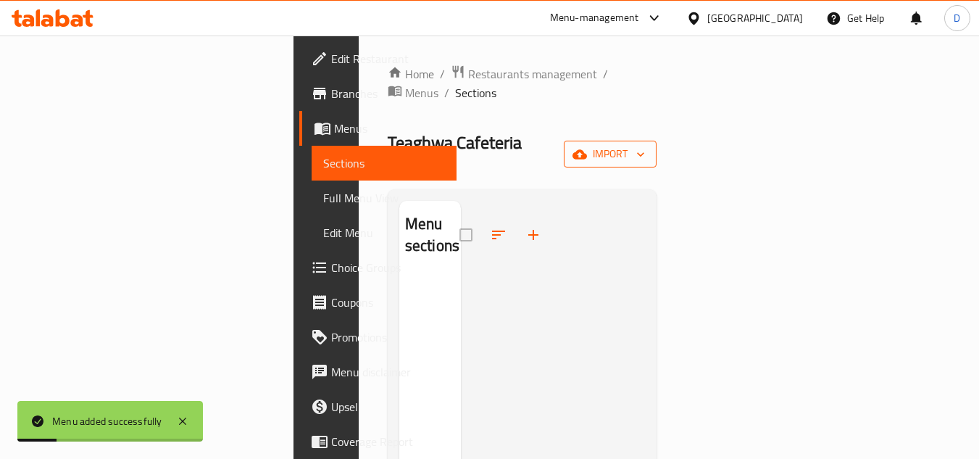
click at [645, 145] on span "import" at bounding box center [610, 154] width 70 height 18
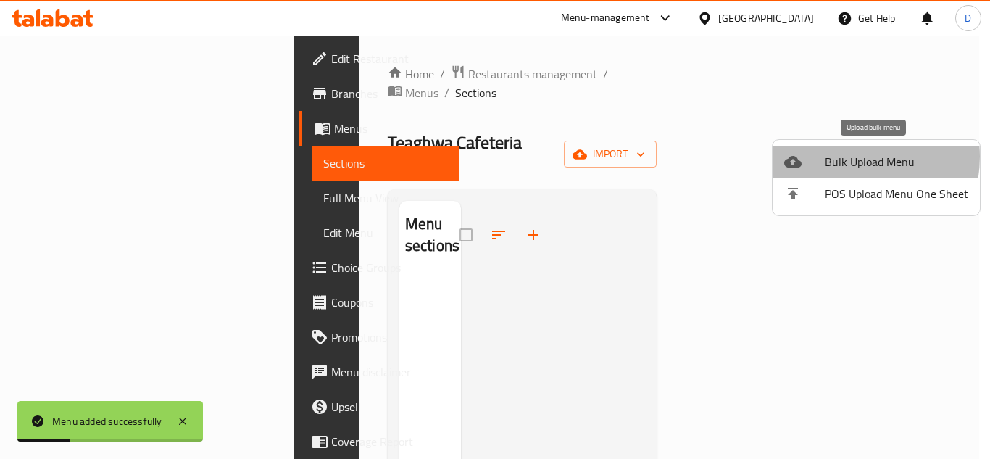
click at [841, 157] on span "Bulk Upload Menu" at bounding box center [897, 161] width 144 height 17
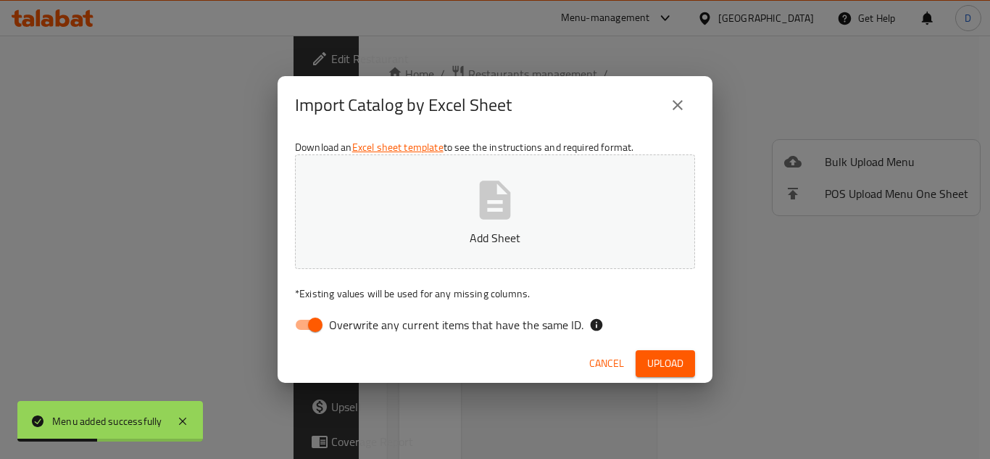
click at [444, 325] on span "Overwrite any current items that have the same ID." at bounding box center [456, 324] width 254 height 17
click at [357, 325] on input "Overwrite any current items that have the same ID." at bounding box center [315, 325] width 83 height 28
checkbox input "false"
click at [653, 361] on span "Upload" at bounding box center [665, 363] width 36 height 18
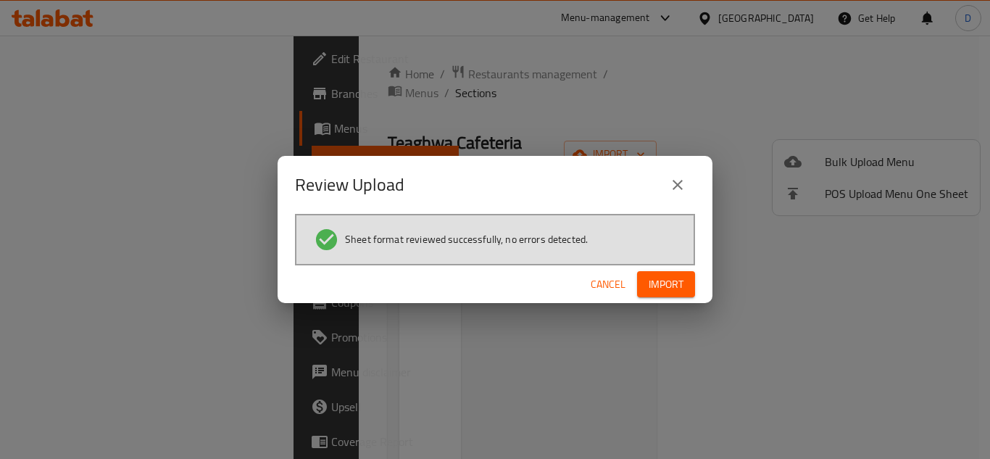
click at [59, 201] on div "Review Upload Sheet format reviewed successfully, no errors detected. Cancel Im…" at bounding box center [495, 229] width 990 height 459
click at [668, 280] on span "Import" at bounding box center [666, 284] width 35 height 18
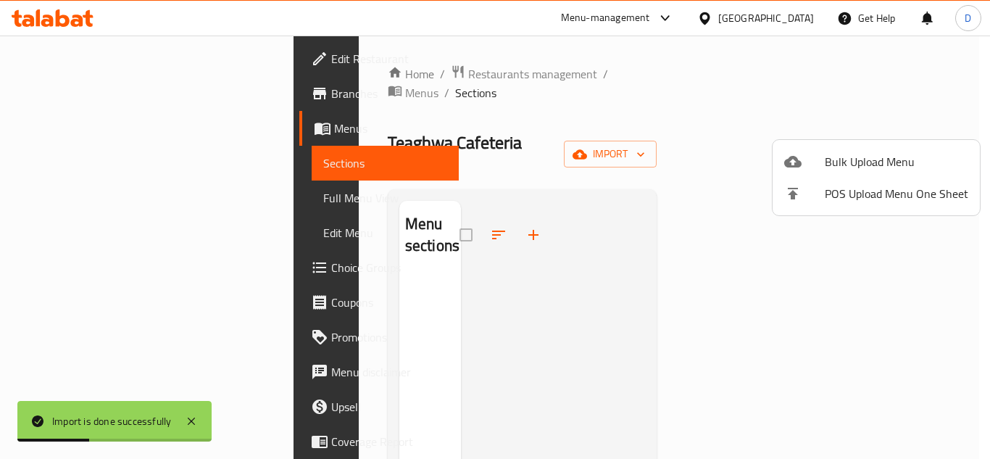
click at [678, 138] on div at bounding box center [495, 229] width 990 height 459
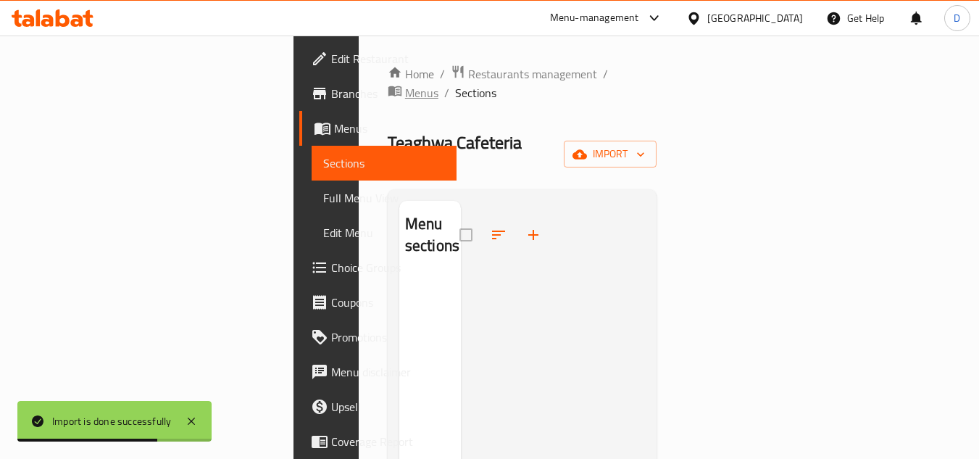
click at [438, 84] on span "Menus" at bounding box center [421, 92] width 33 height 17
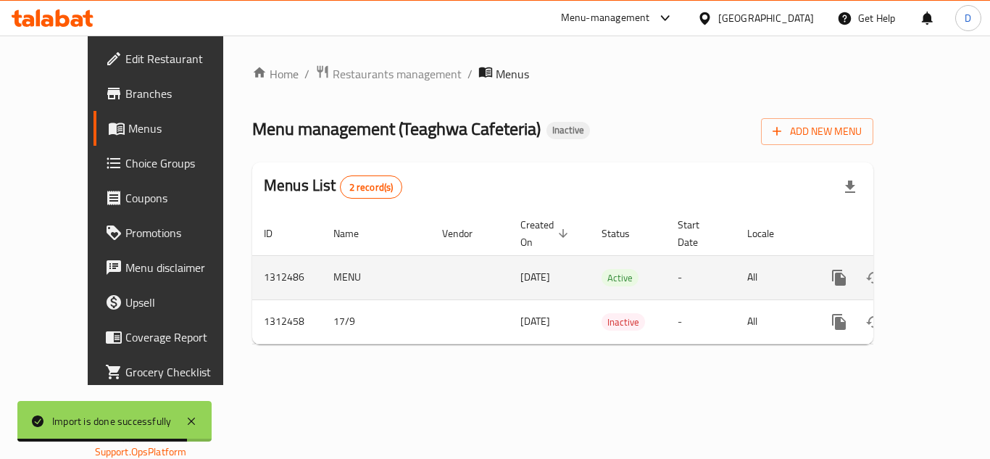
click at [935, 269] on icon "enhanced table" at bounding box center [943, 277] width 17 height 17
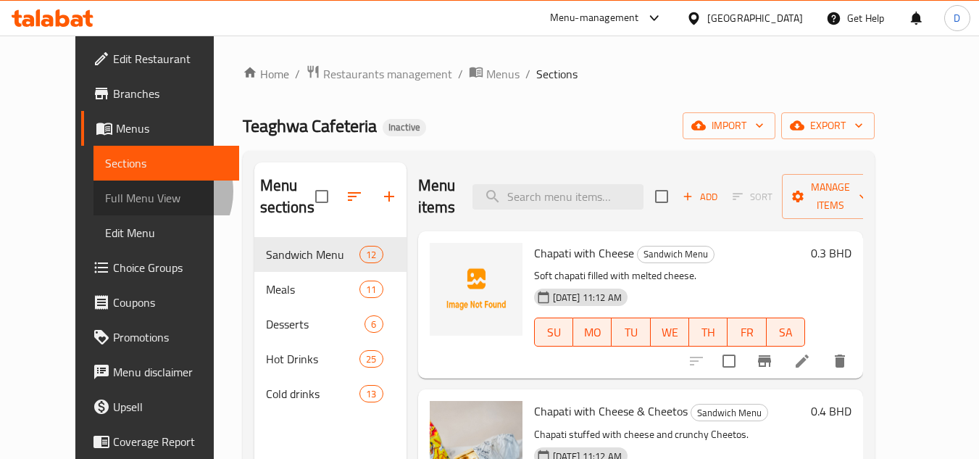
click at [105, 191] on span "Full Menu View" at bounding box center [166, 197] width 122 height 17
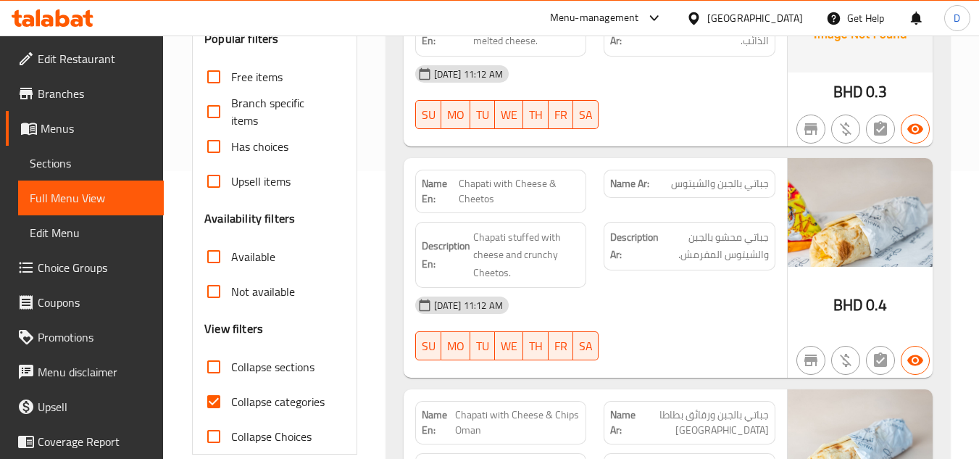
scroll to position [290, 0]
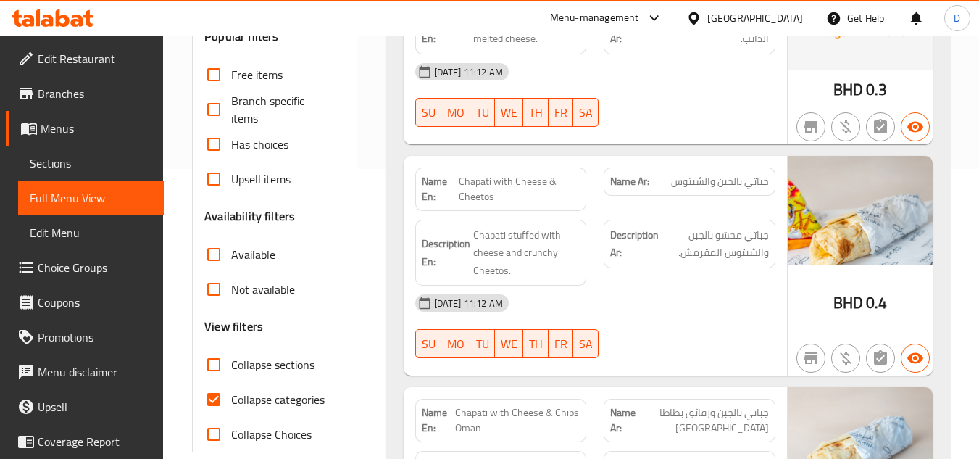
click at [244, 391] on span "Collapse categories" at bounding box center [277, 399] width 93 height 17
click at [231, 389] on input "Collapse categories" at bounding box center [213, 399] width 35 height 35
checkbox input "false"
click at [241, 367] on span "Collapse sections" at bounding box center [272, 364] width 83 height 17
click at [208, 355] on input "Collapse sections" at bounding box center [213, 364] width 35 height 35
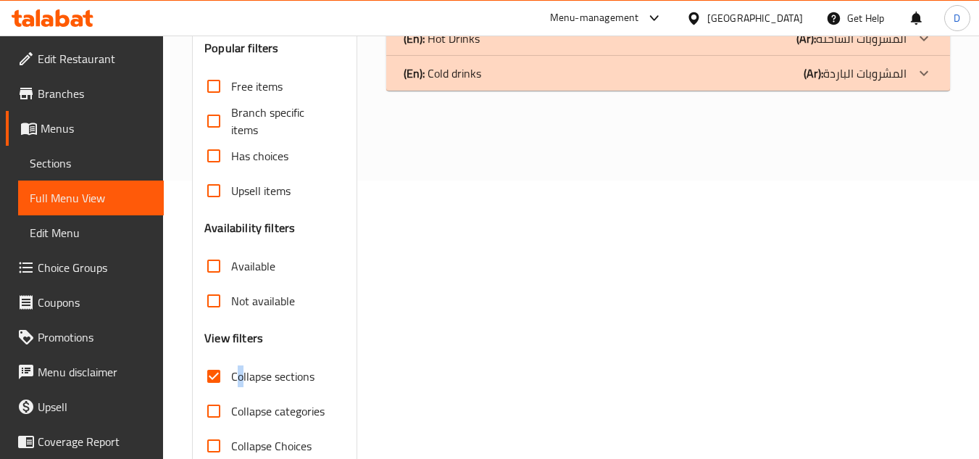
scroll to position [0, 0]
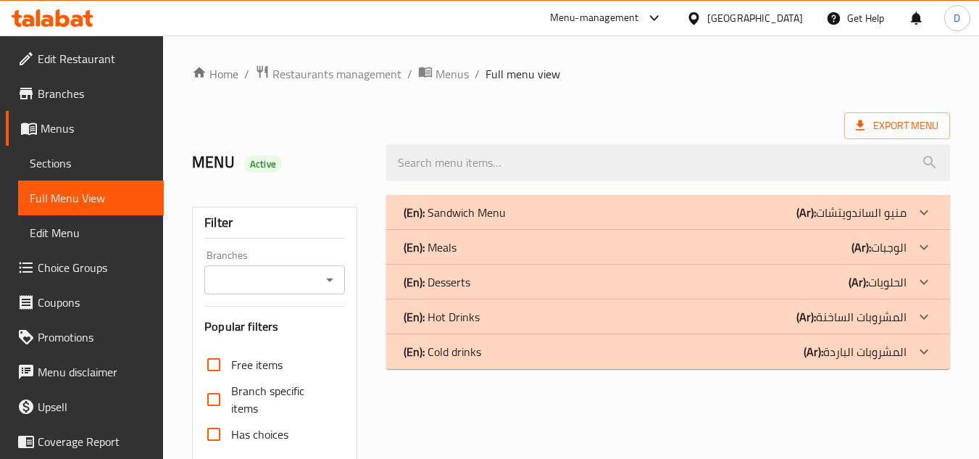
click at [849, 207] on p "(Ar): منيو الساندويتشات" at bounding box center [852, 212] width 110 height 17
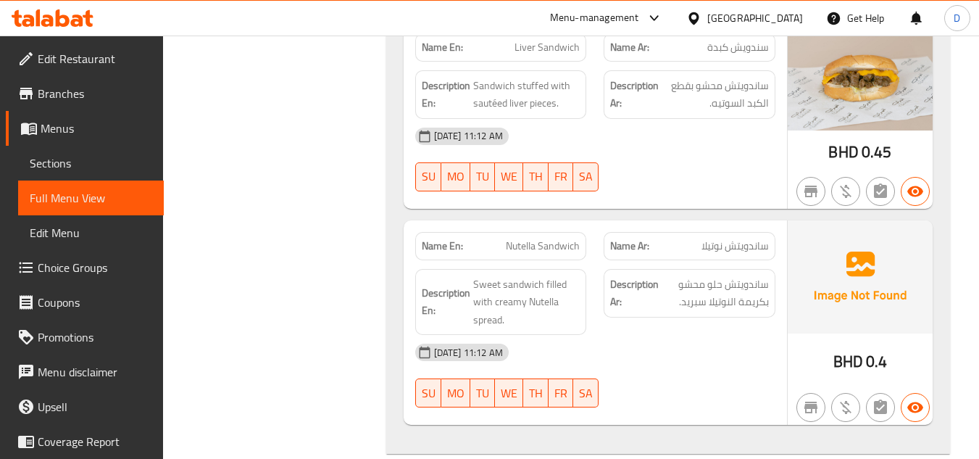
scroll to position [2754, 0]
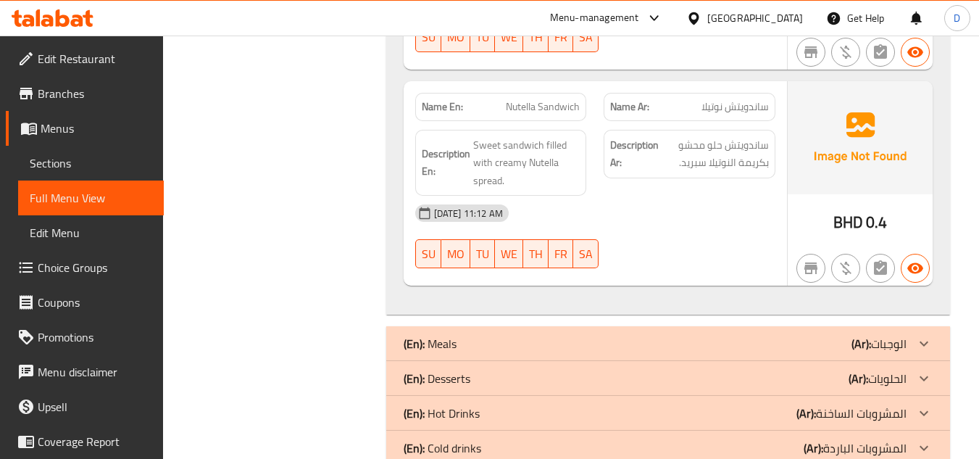
click at [765, 335] on div "(En): Meals (Ar): الوجبات" at bounding box center [655, 343] width 503 height 17
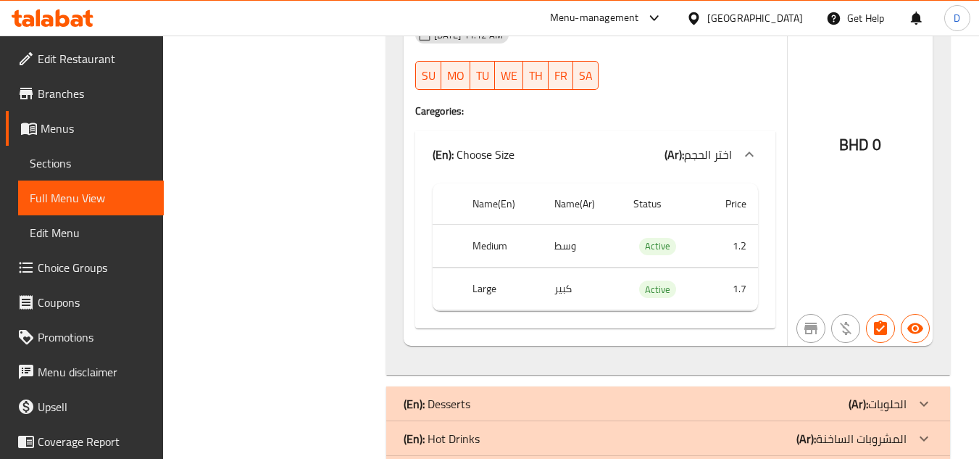
scroll to position [6313, 0]
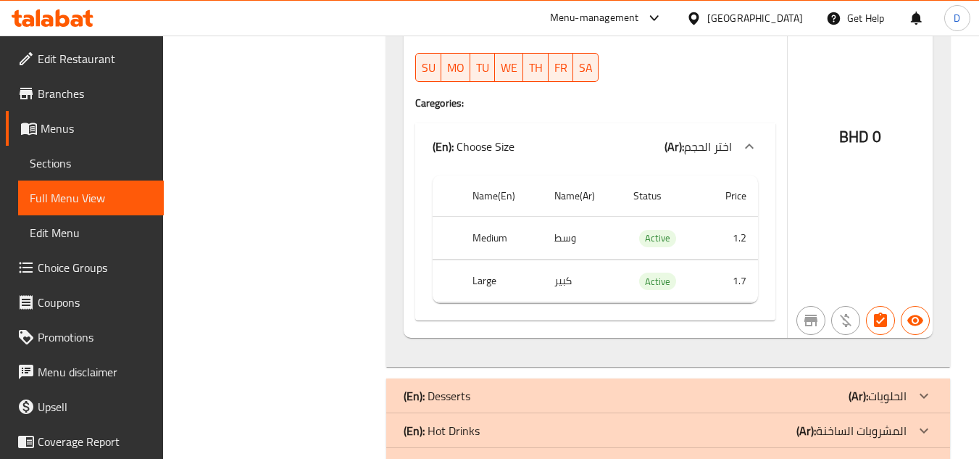
click at [691, 387] on div "(En): Desserts (Ar): الحلويات" at bounding box center [655, 395] width 503 height 17
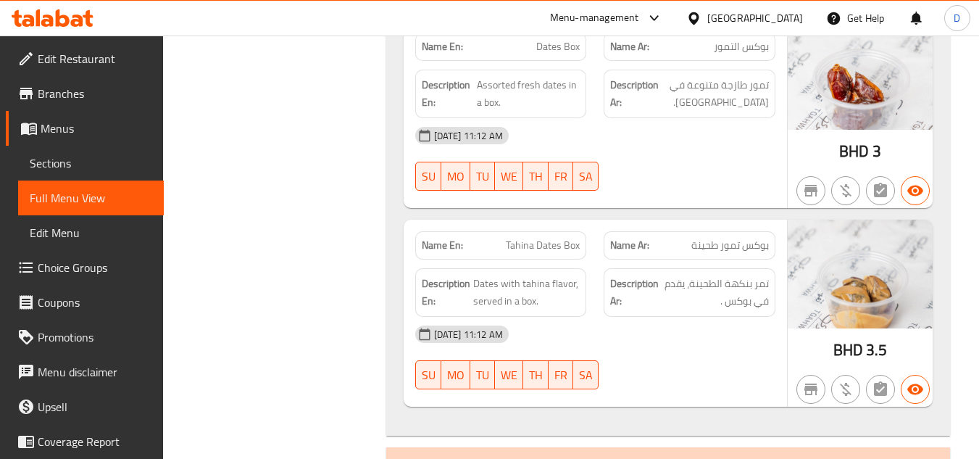
scroll to position [8266, 0]
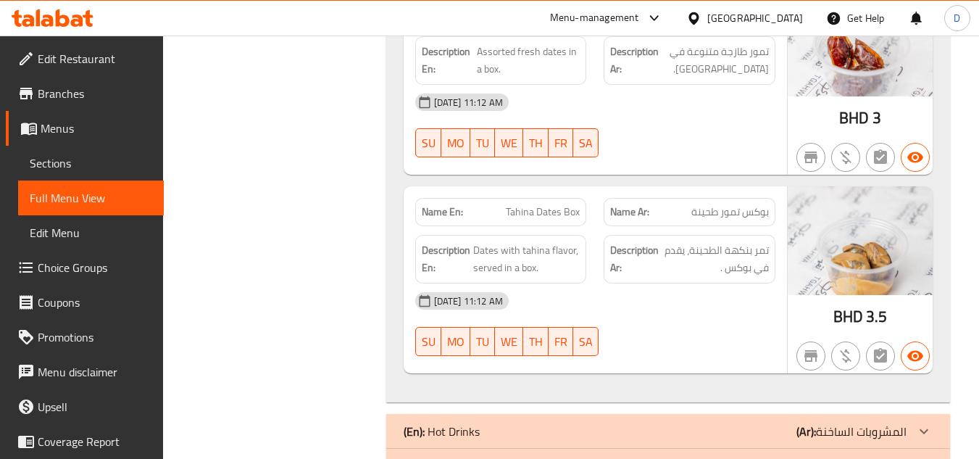
click at [764, 423] on div "(En): Hot Drinks (Ar): المشروبات الساخنة" at bounding box center [655, 431] width 503 height 17
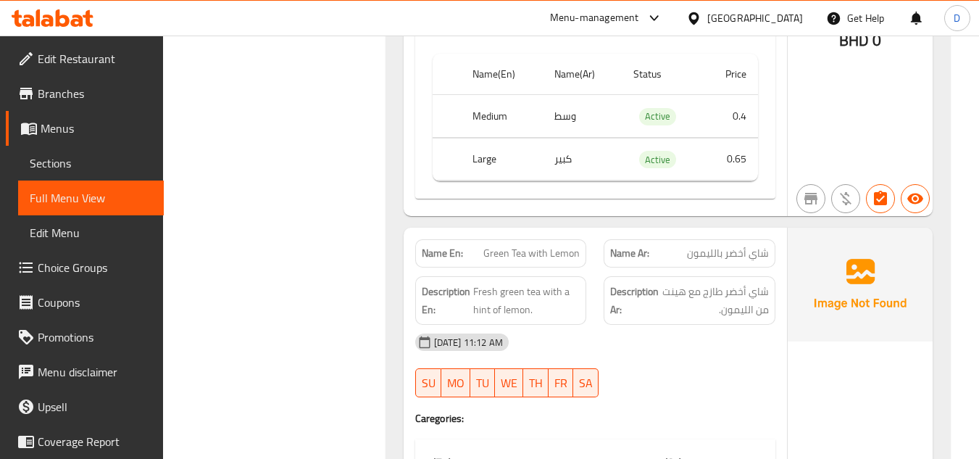
scroll to position [11817, 0]
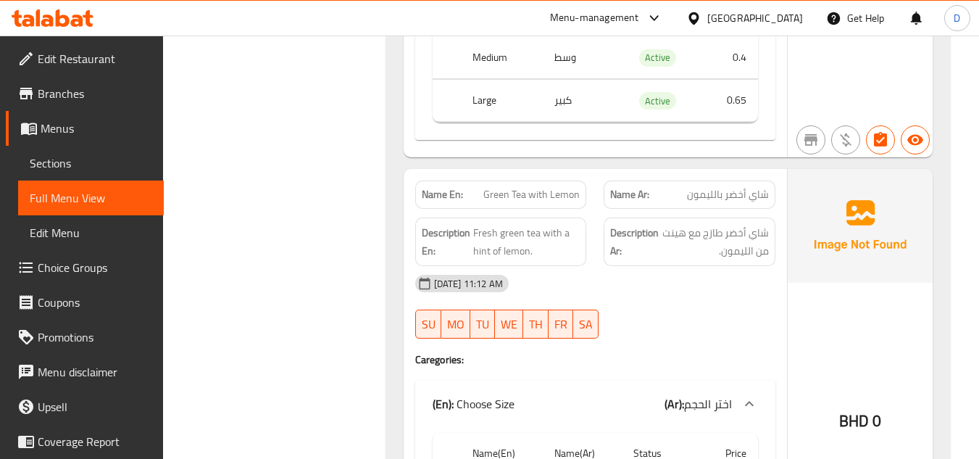
click at [562, 187] on span "Green Tea with Lemon" at bounding box center [531, 194] width 96 height 15
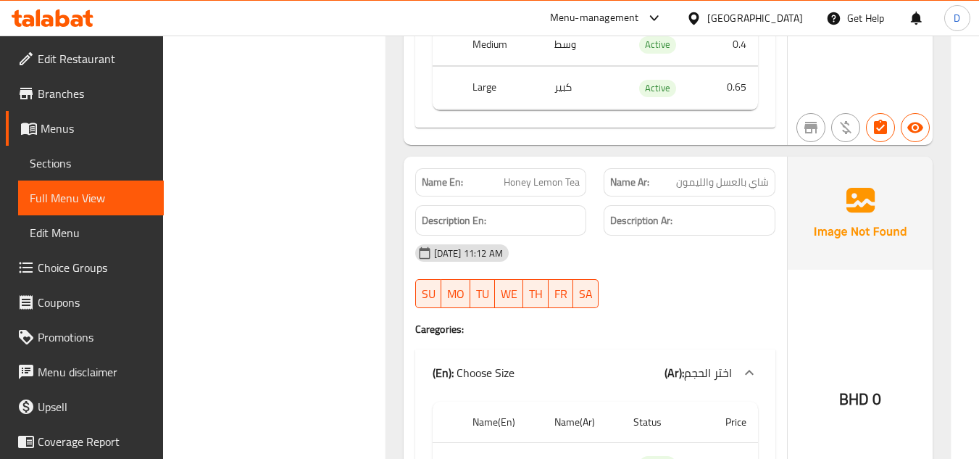
scroll to position [12180, 0]
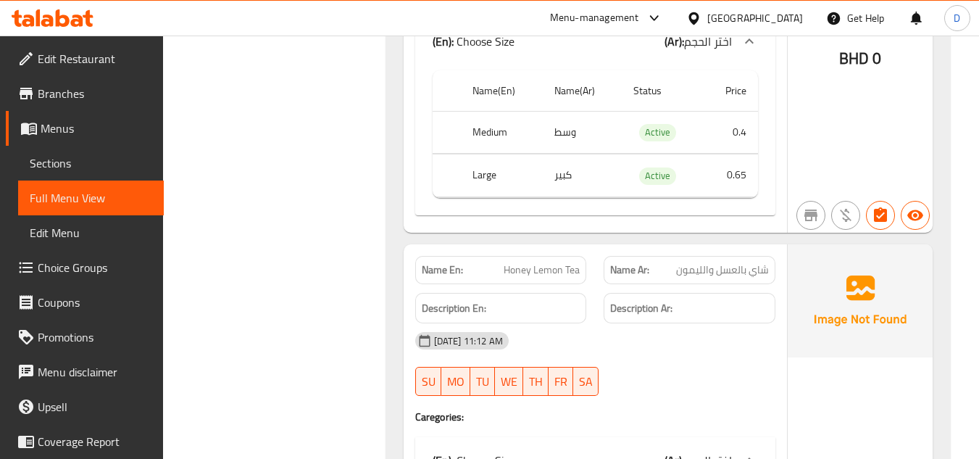
click at [555, 262] on span "Honey Lemon Tea" at bounding box center [542, 269] width 76 height 15
click at [517, 262] on span "Honey Lemon Tea" at bounding box center [542, 269] width 76 height 15
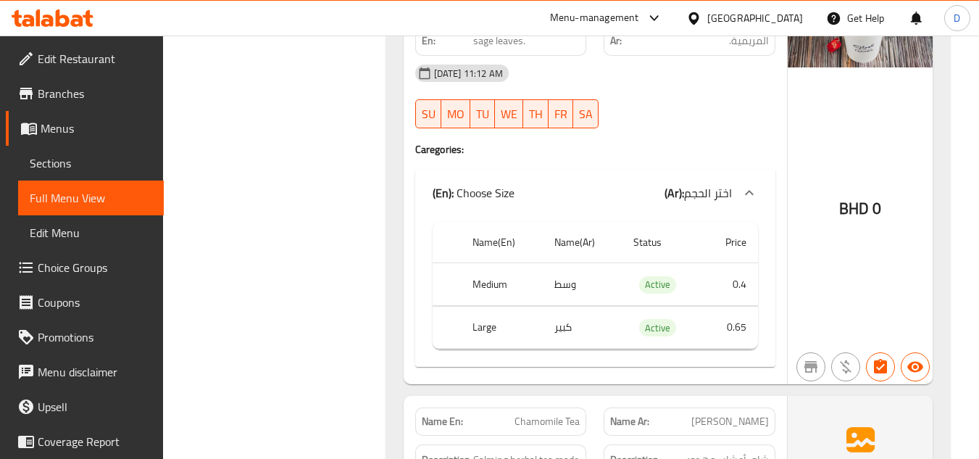
scroll to position [13412, 0]
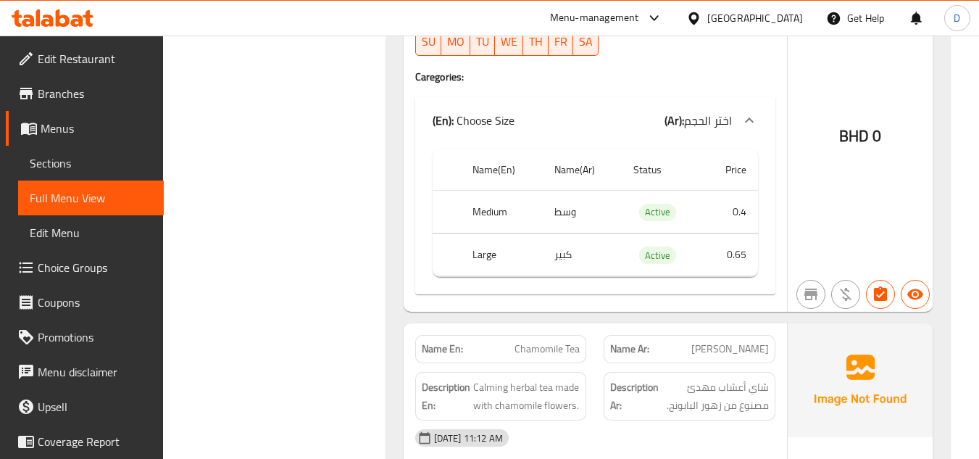
click at [533, 341] on span "Chamomile Tea" at bounding box center [547, 348] width 65 height 15
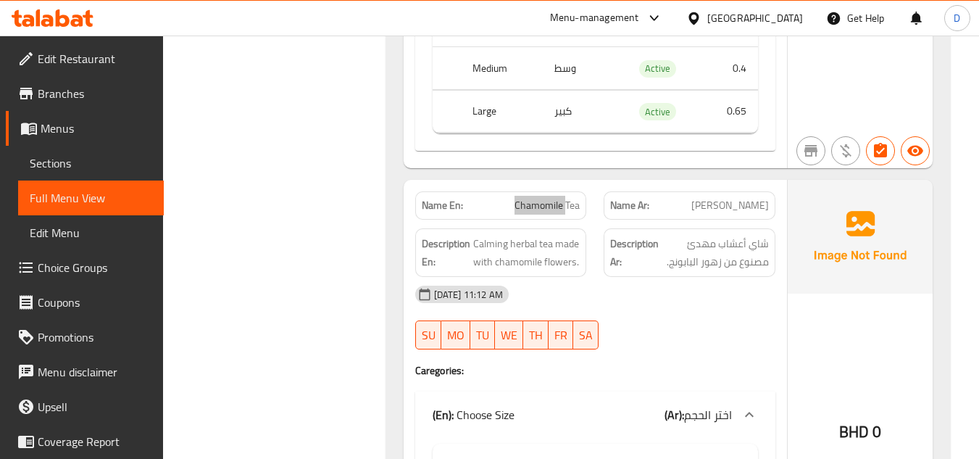
scroll to position [13557, 0]
click at [731, 362] on h4 "Caregories:" at bounding box center [595, 369] width 360 height 14
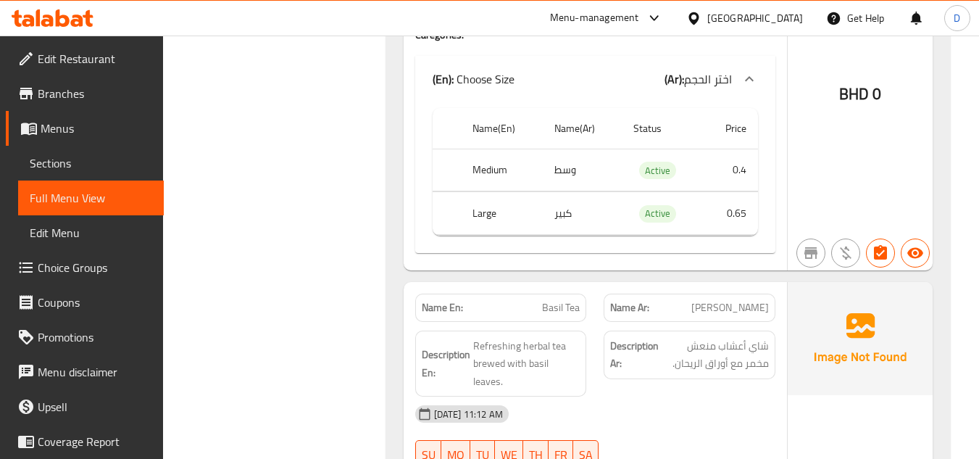
scroll to position [14354, 0]
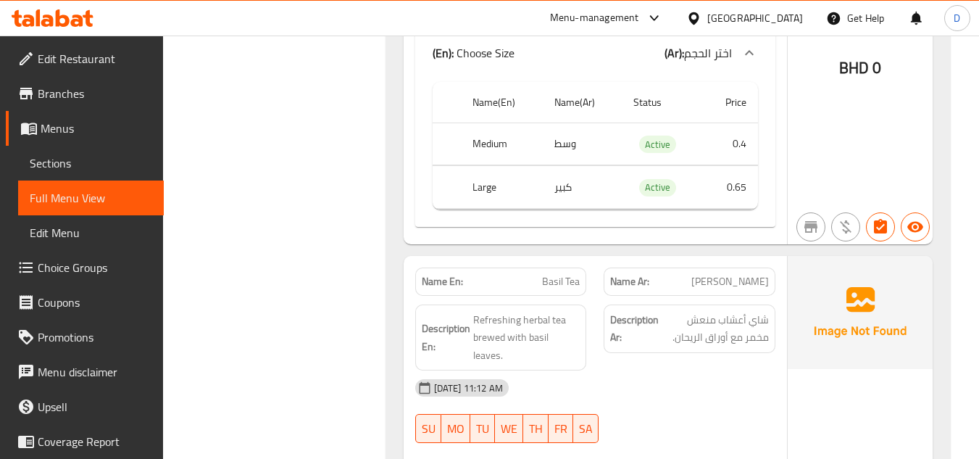
click at [555, 274] on span "Basil Tea" at bounding box center [561, 281] width 38 height 15
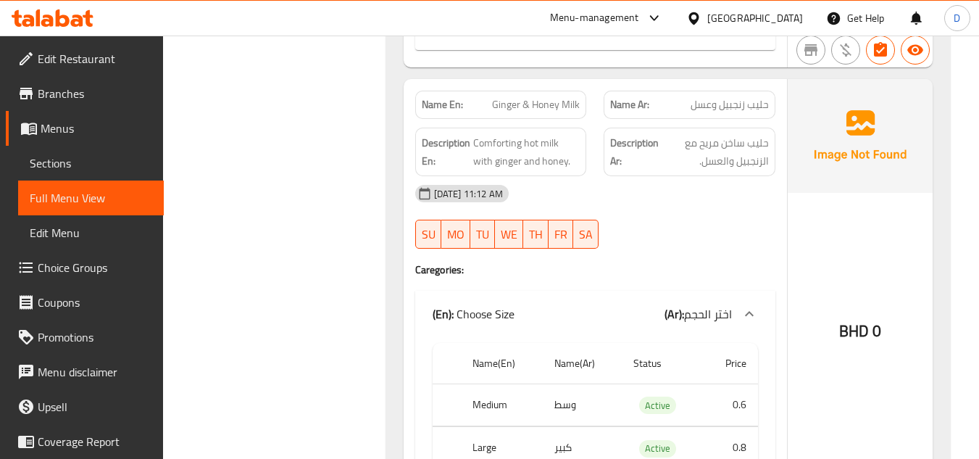
scroll to position [18527, 0]
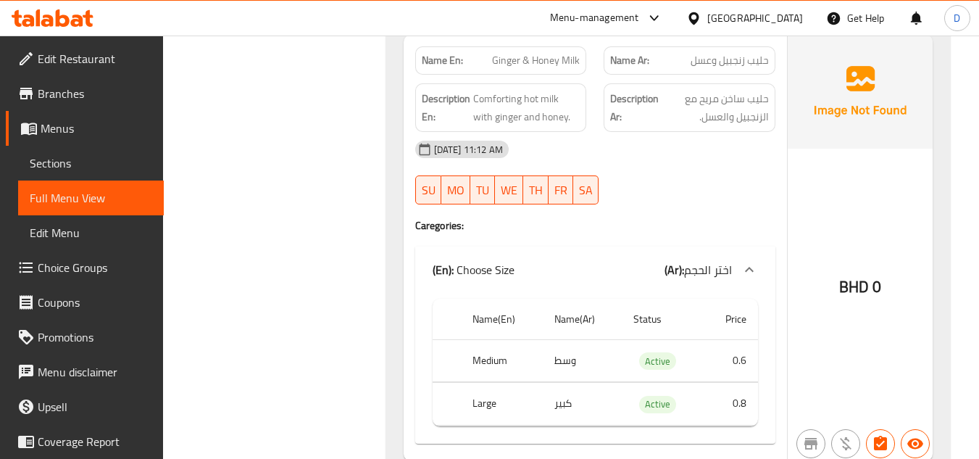
drag, startPoint x: 839, startPoint y: 419, endPoint x: 710, endPoint y: 246, distance: 216.0
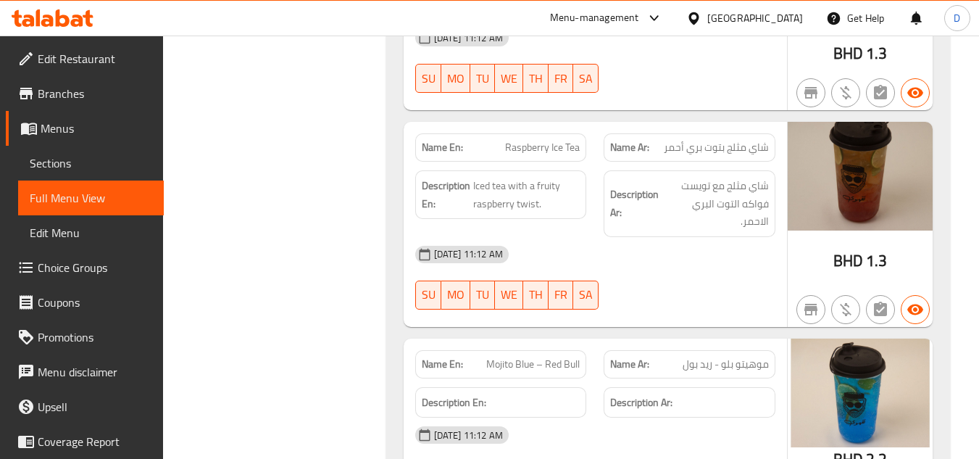
scroll to position [21774, 0]
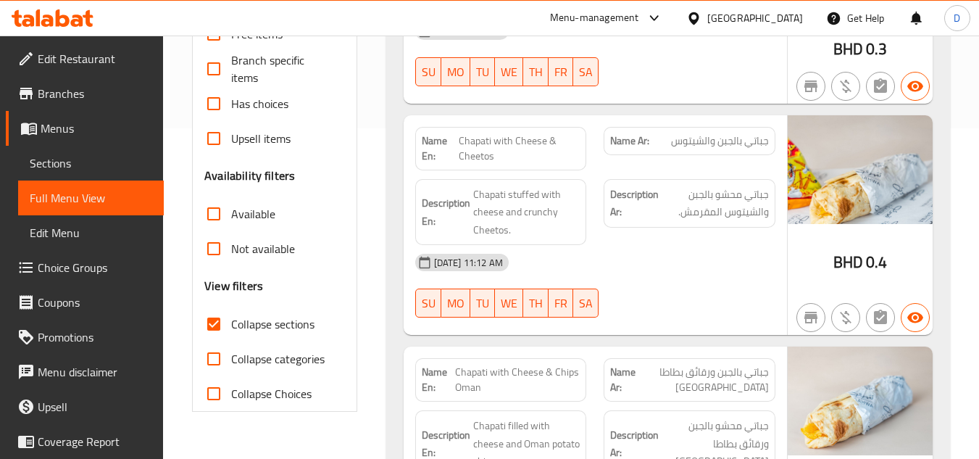
click at [247, 319] on span "Collapse sections" at bounding box center [272, 323] width 83 height 17
click at [231, 319] on input "Collapse sections" at bounding box center [213, 324] width 35 height 35
checkbox input "false"
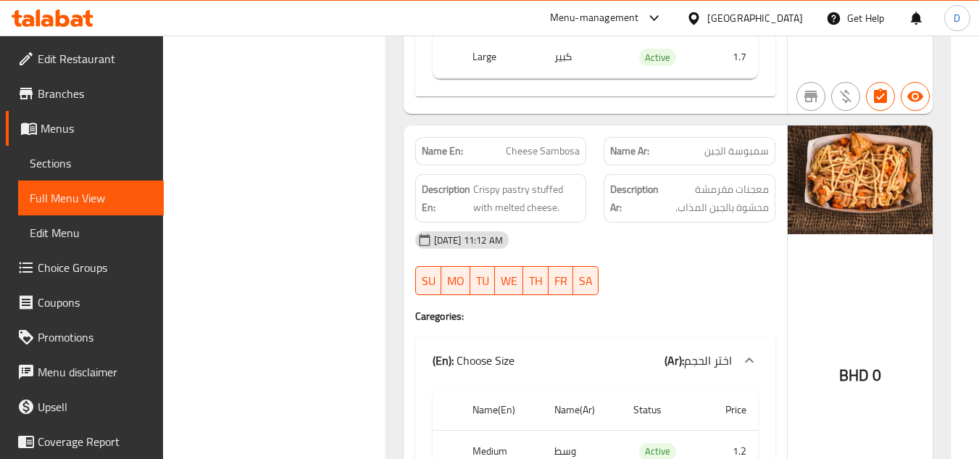
scroll to position [4770, 0]
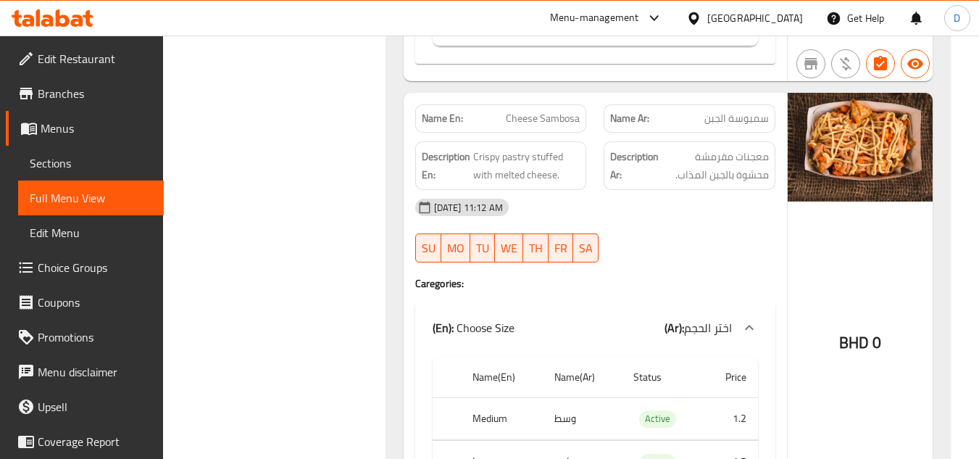
click at [113, 101] on span "Branches" at bounding box center [95, 93] width 115 height 17
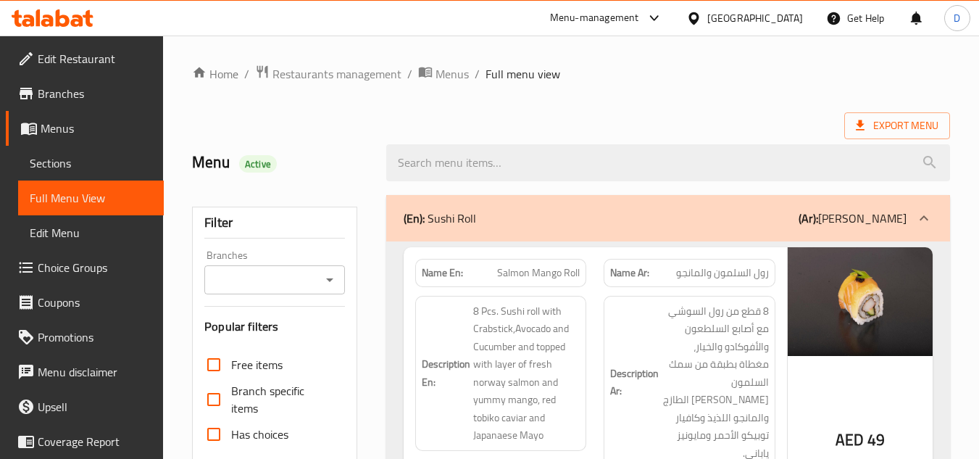
scroll to position [3000, 0]
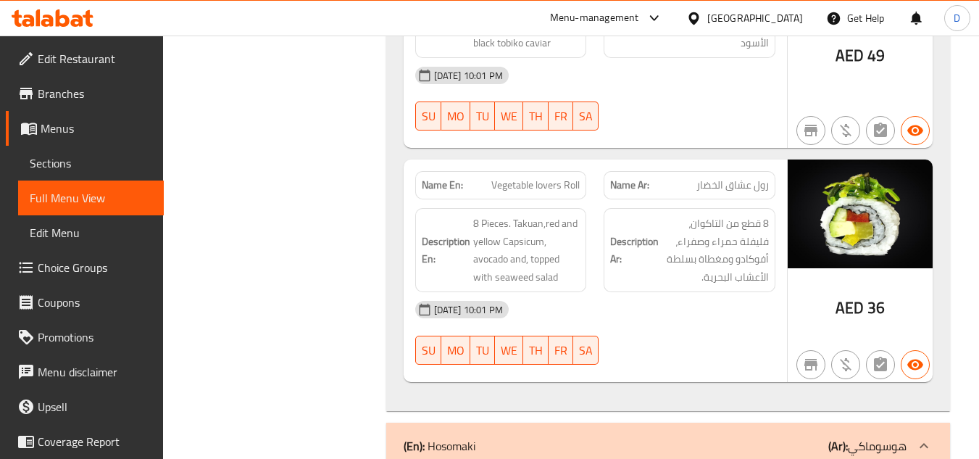
click at [724, 6] on div "United Arab Emirates" at bounding box center [745, 18] width 140 height 35
click at [742, 22] on div "United Arab Emirates" at bounding box center [755, 18] width 96 height 16
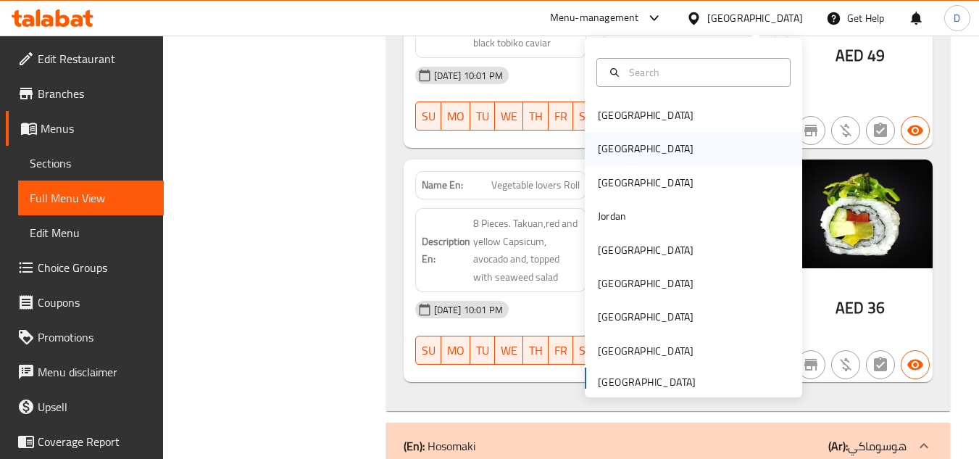
click at [653, 145] on div "Egypt" at bounding box center [693, 148] width 217 height 33
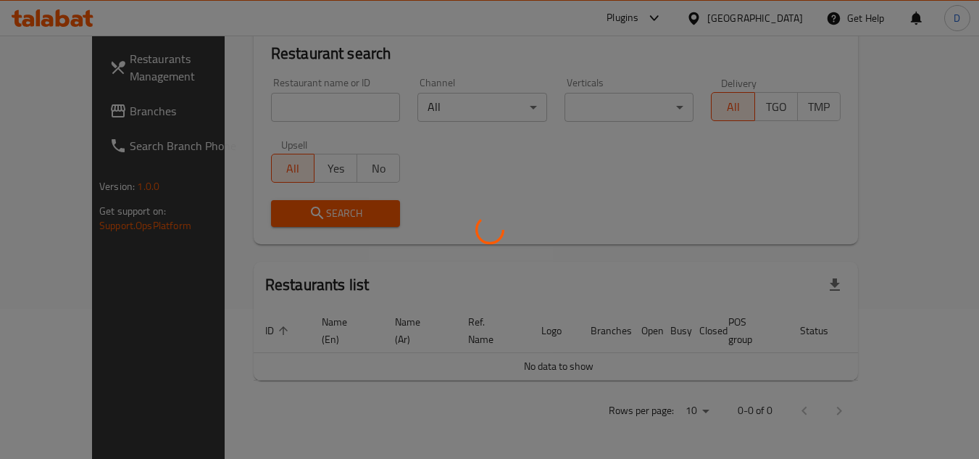
scroll to position [133, 0]
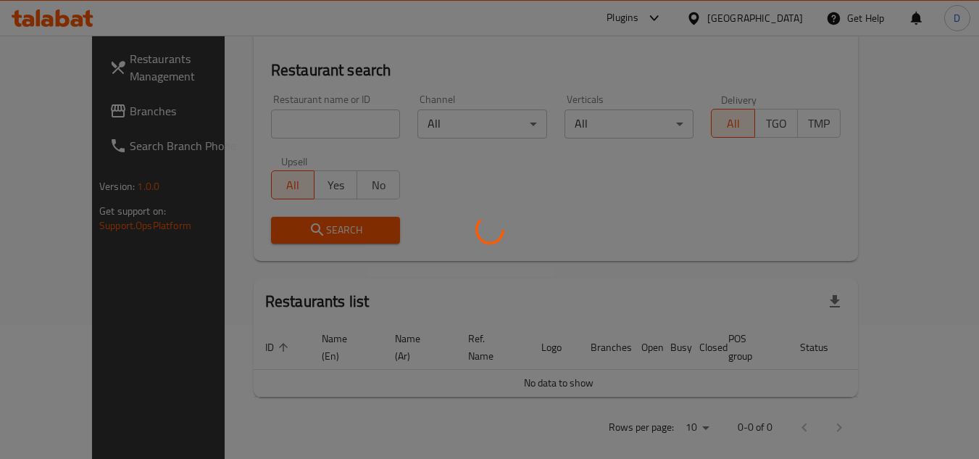
click at [48, 105] on div at bounding box center [489, 229] width 979 height 459
click at [522, 200] on div at bounding box center [489, 229] width 979 height 459
click at [446, 209] on div at bounding box center [489, 229] width 979 height 459
click at [256, 289] on div at bounding box center [489, 229] width 979 height 459
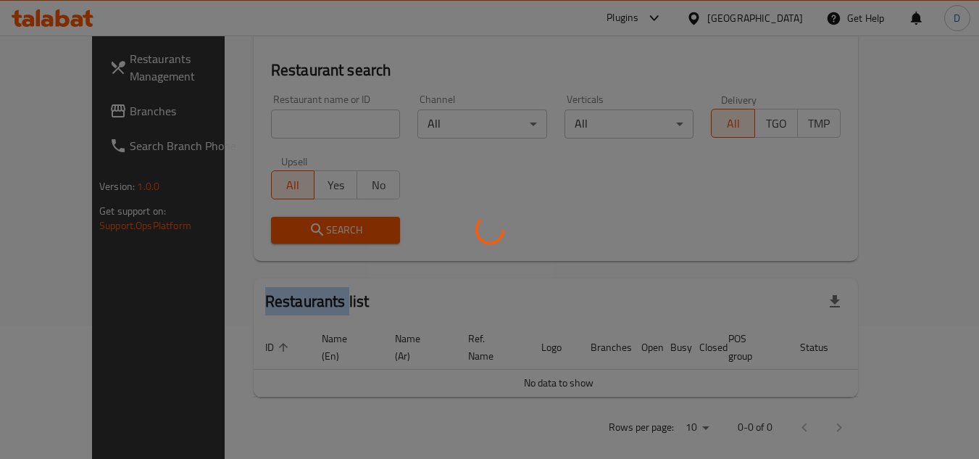
click at [256, 289] on div at bounding box center [489, 229] width 979 height 459
click at [394, 280] on div at bounding box center [489, 229] width 979 height 459
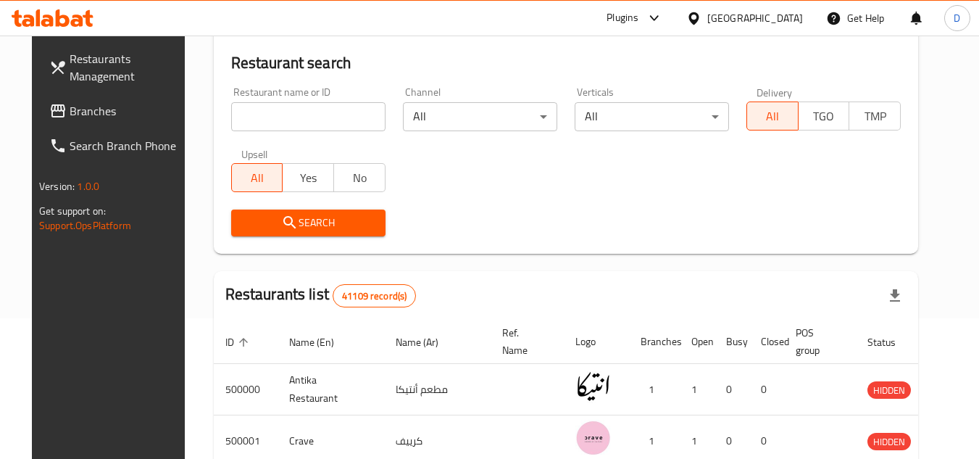
scroll to position [0, 0]
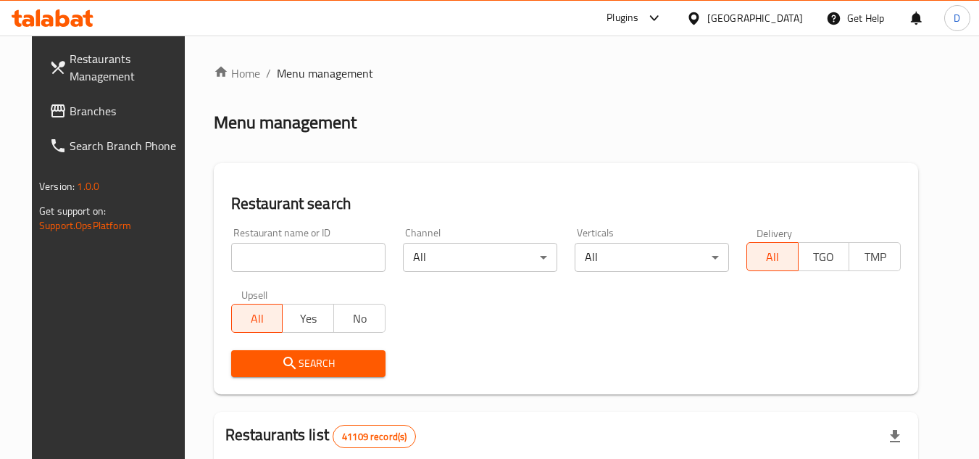
click at [49, 109] on icon at bounding box center [57, 110] width 17 height 17
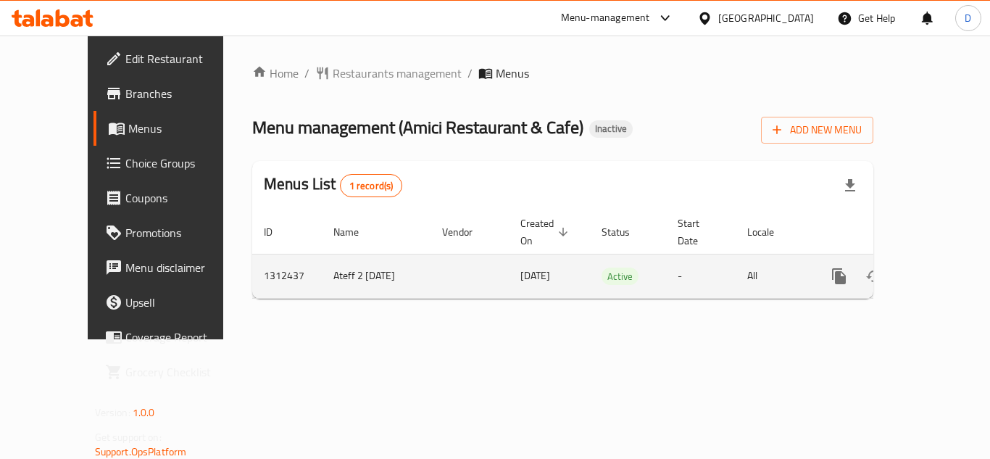
click at [935, 268] on icon "enhanced table" at bounding box center [943, 275] width 17 height 17
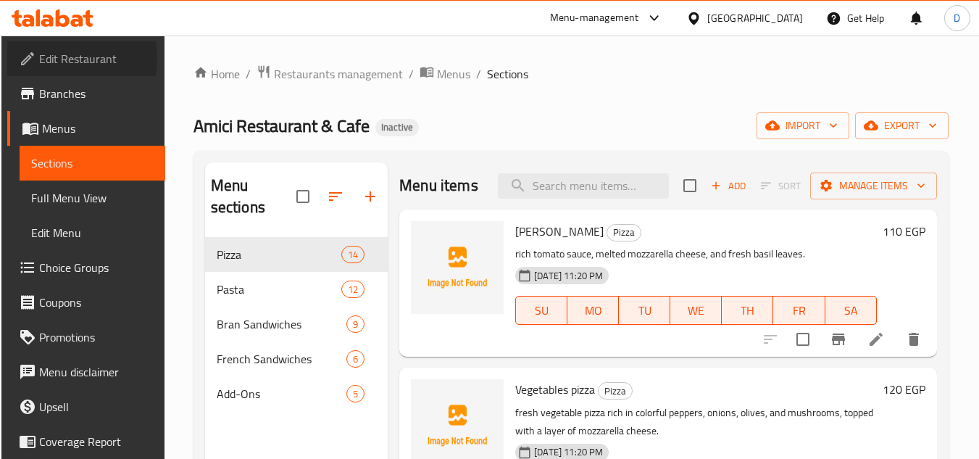
click at [59, 59] on span "Edit Restaurant" at bounding box center [96, 58] width 115 height 17
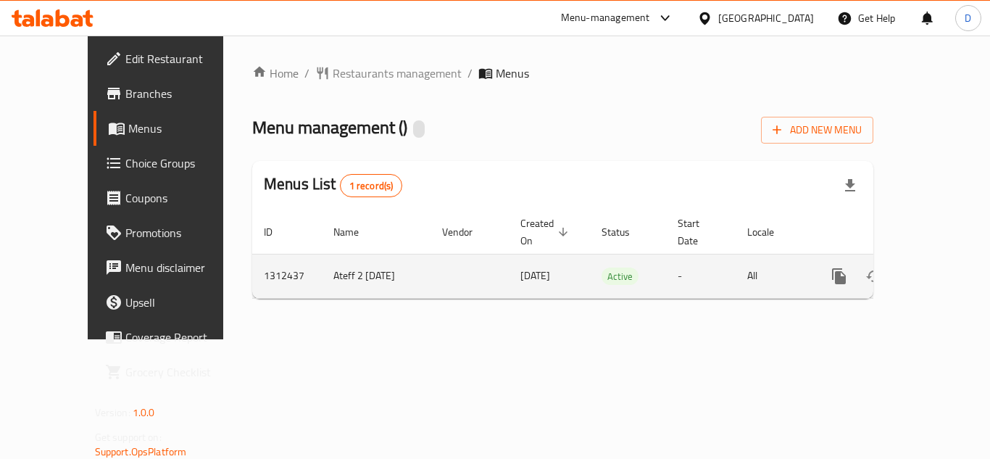
click at [937, 270] on icon "enhanced table" at bounding box center [943, 276] width 13 height 13
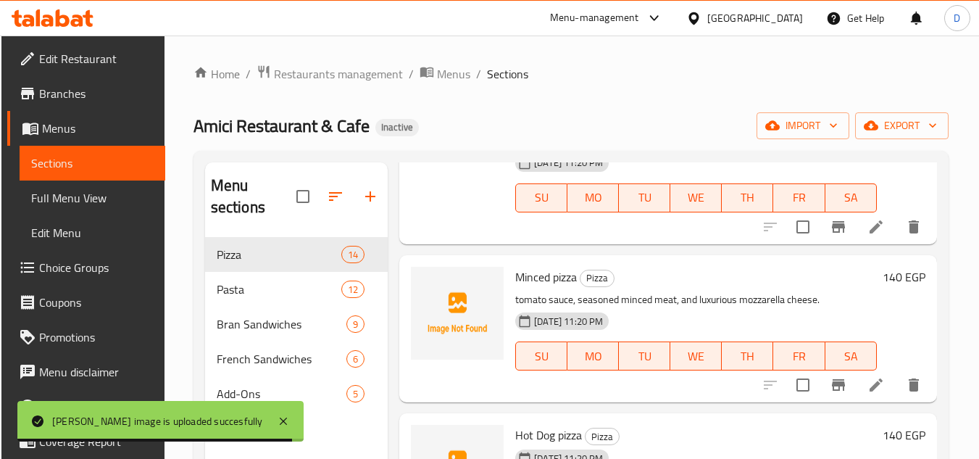
scroll to position [290, 0]
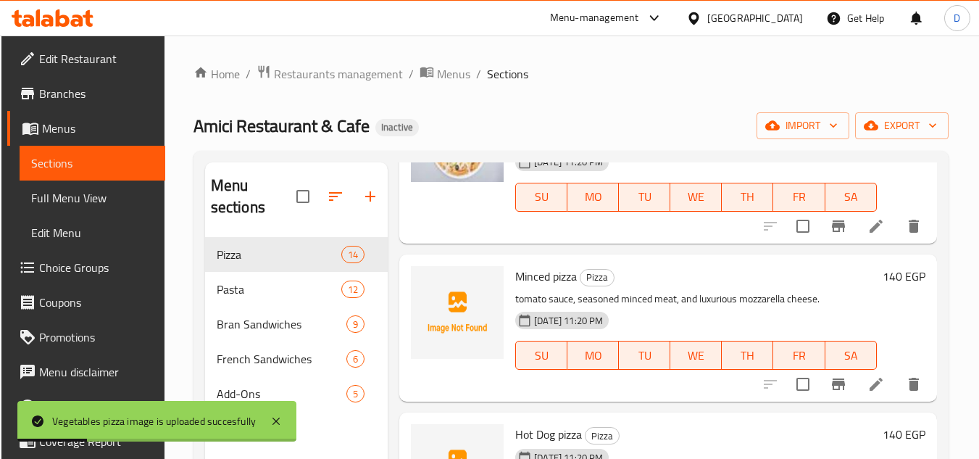
click at [531, 287] on span "Minced pizza" at bounding box center [546, 276] width 62 height 22
copy span "Minced"
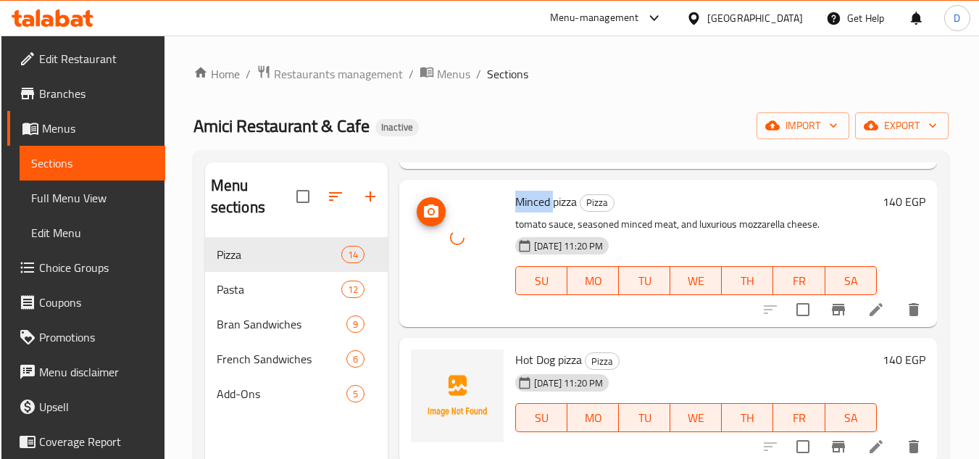
scroll to position [435, 0]
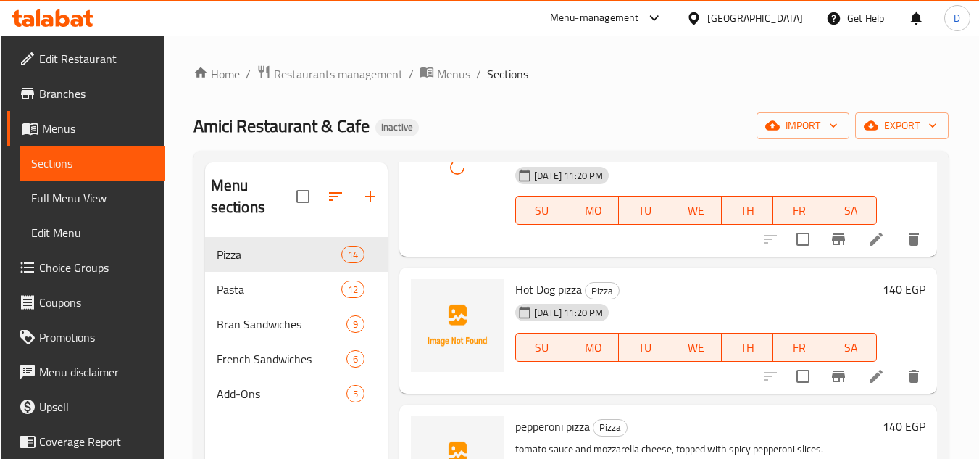
click at [570, 300] on span "Hot Dog pizza" at bounding box center [548, 289] width 67 height 22
copy h6 "pizza"
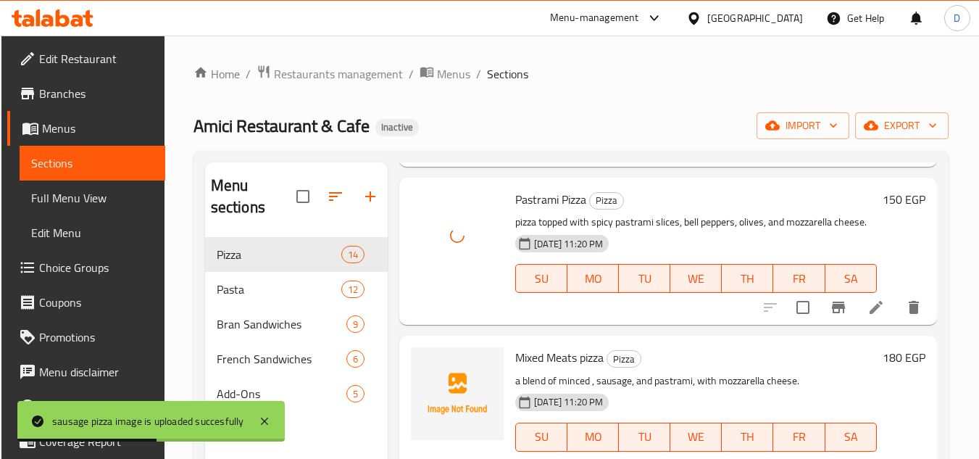
scroll to position [1087, 0]
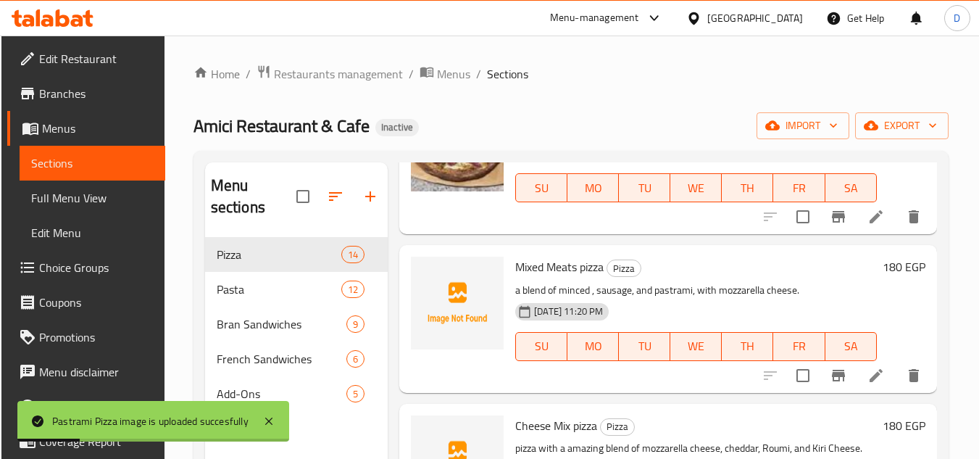
click at [561, 278] on span "Mixed Meats pizza" at bounding box center [559, 267] width 88 height 22
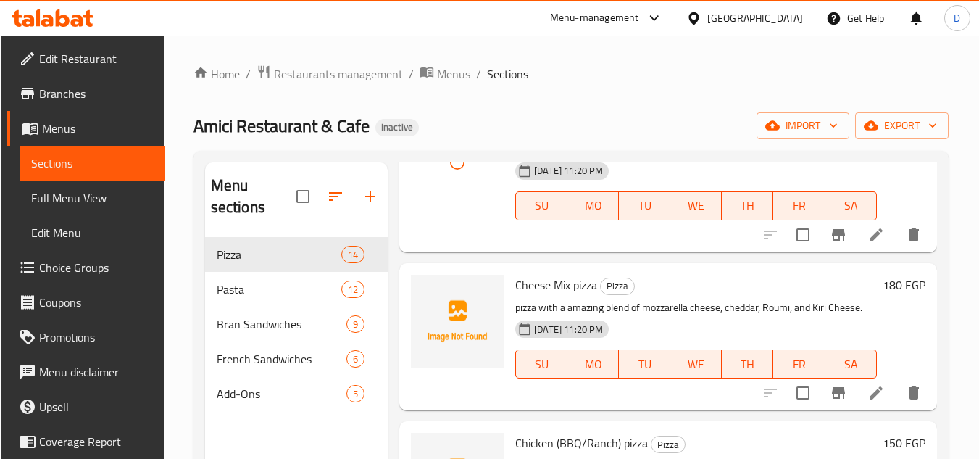
scroll to position [1232, 0]
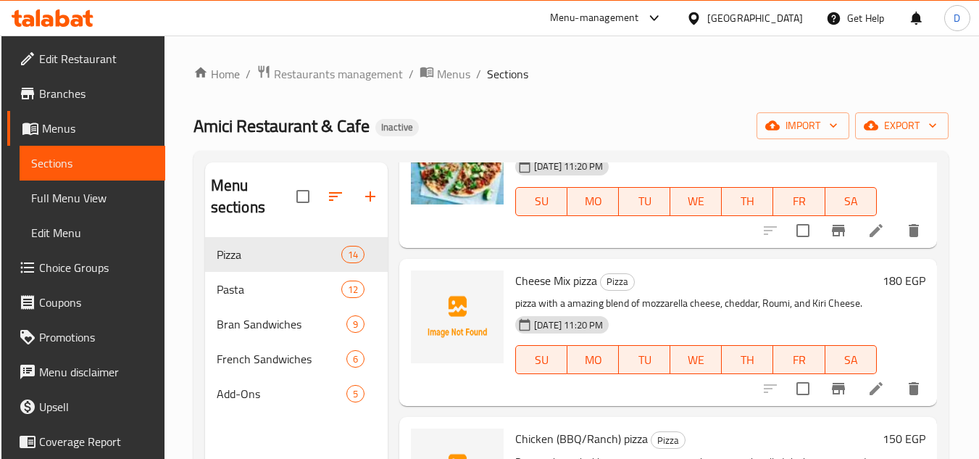
click at [537, 291] on span "Cheese Mix pizza" at bounding box center [556, 281] width 82 height 22
copy h6 "Cheese Mix pizza"
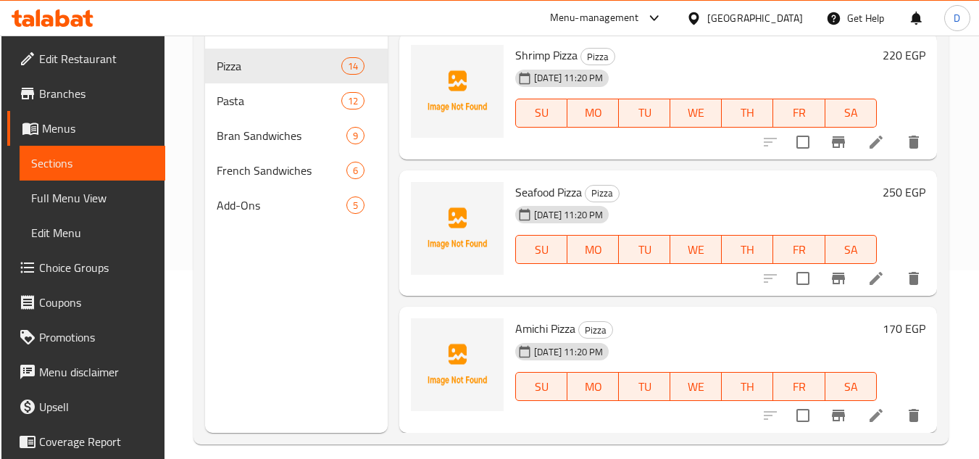
scroll to position [203, 0]
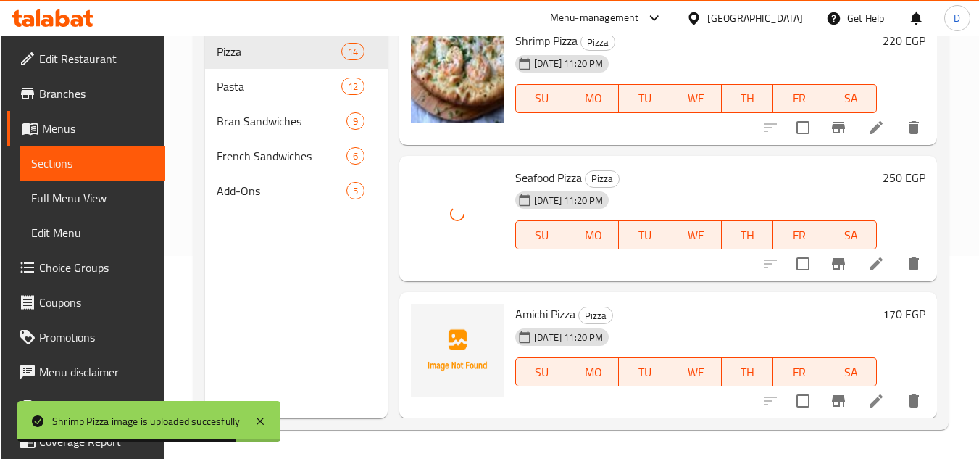
click at [539, 309] on span "Amichi Pizza" at bounding box center [545, 314] width 60 height 22
copy span "Amichi"
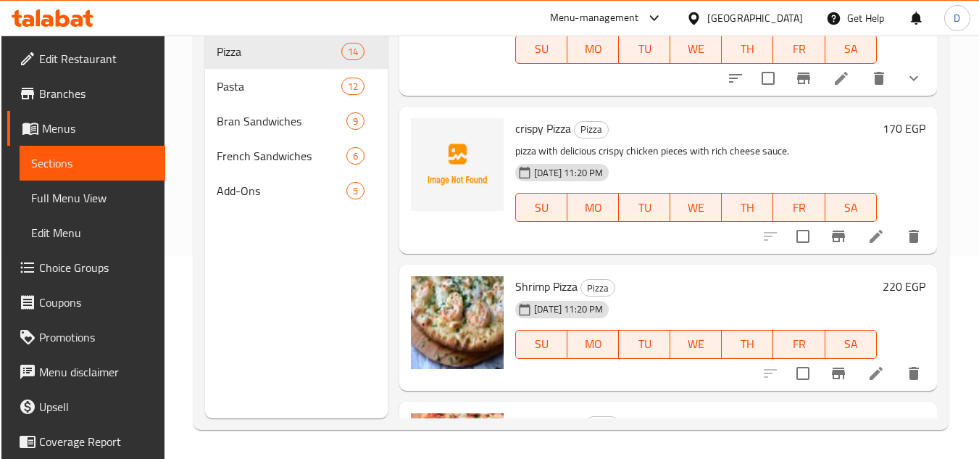
scroll to position [1512, 0]
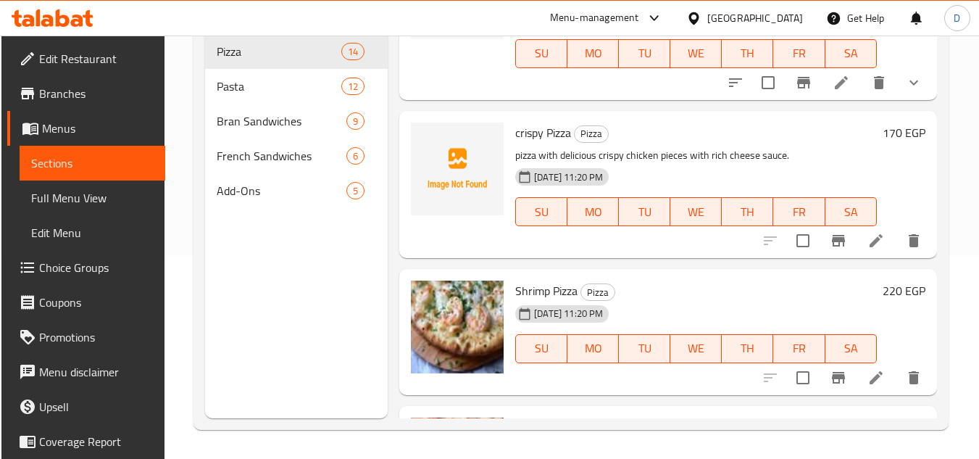
click at [528, 144] on span "crispy Pizza" at bounding box center [543, 133] width 56 height 22
copy span "crispy"
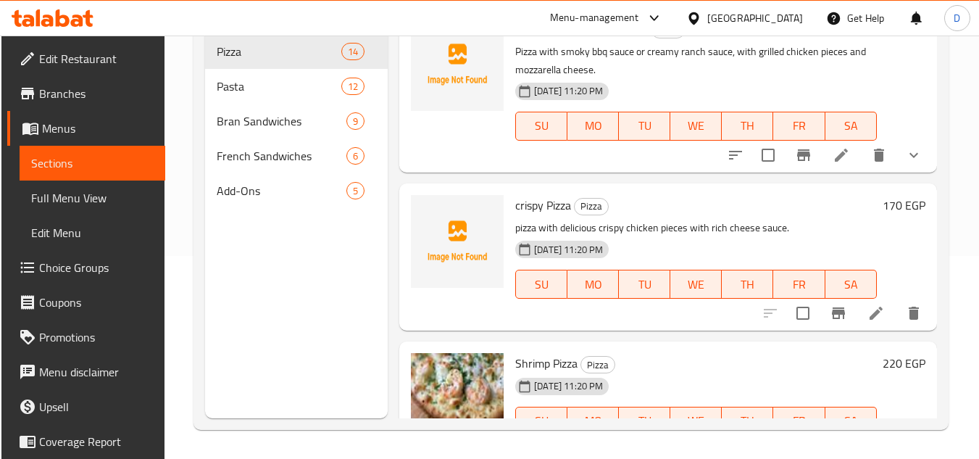
click at [565, 216] on span "crispy Pizza" at bounding box center [543, 205] width 56 height 22
copy h6 "crispy Pizza"
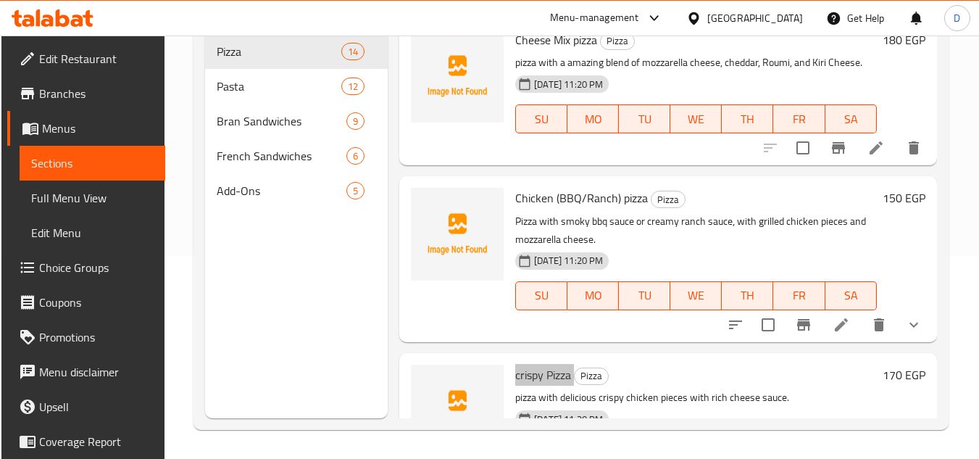
scroll to position [1222, 0]
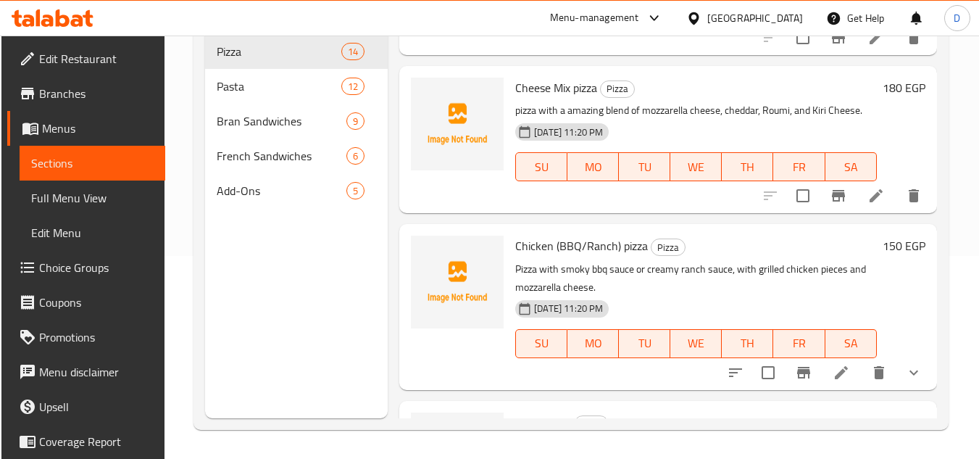
click at [533, 257] on span "Chicken (BBQ/Ranch) pizza" at bounding box center [581, 246] width 133 height 22
copy span "Chicken"
click at [533, 99] on span "Cheese Mix pizza" at bounding box center [556, 88] width 82 height 22
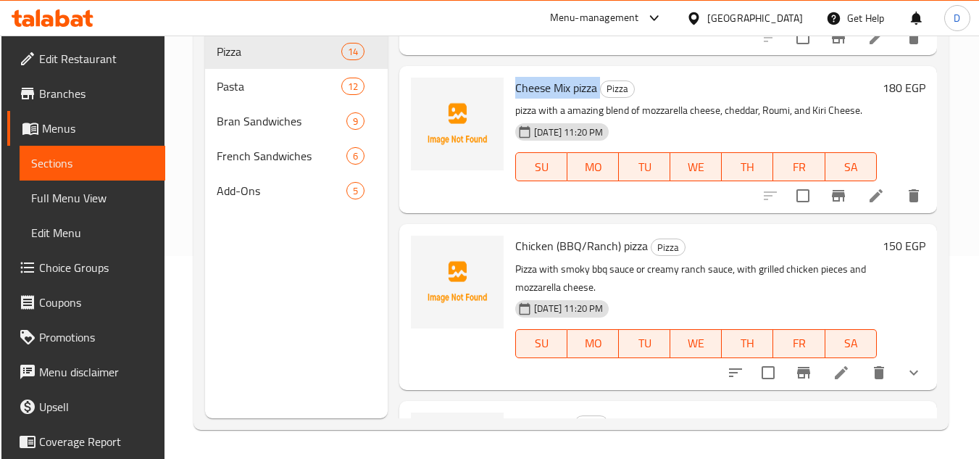
click at [533, 99] on span "Cheese Mix pizza" at bounding box center [556, 88] width 82 height 22
copy h6 "Cheese Mix pizza"
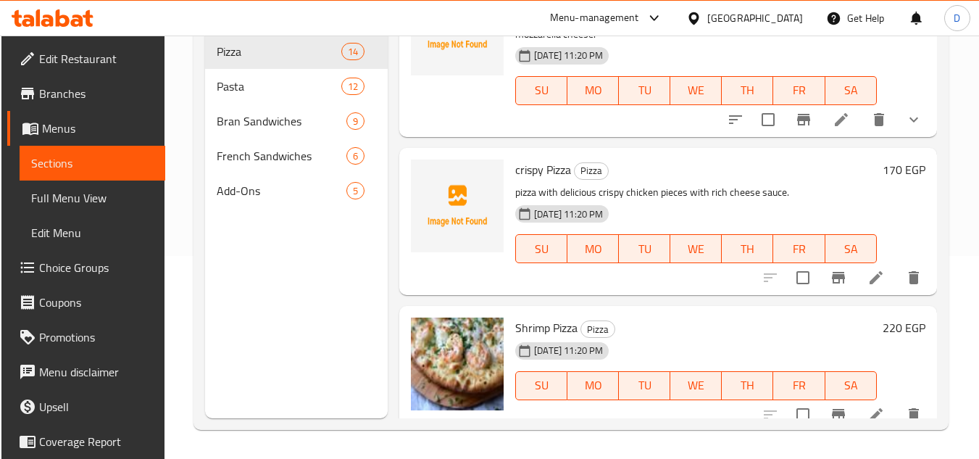
scroll to position [1512, 0]
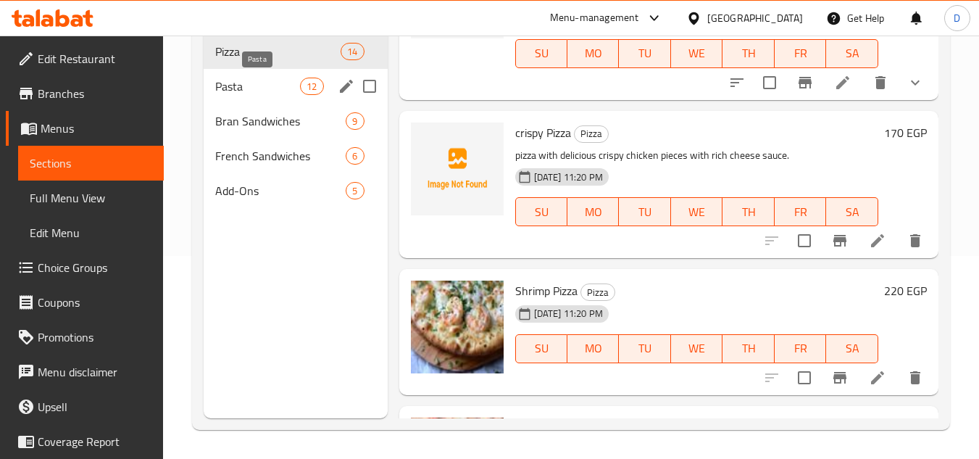
drag, startPoint x: 249, startPoint y: 80, endPoint x: 314, endPoint y: 102, distance: 68.1
click at [249, 80] on span "Pasta" at bounding box center [257, 86] width 85 height 17
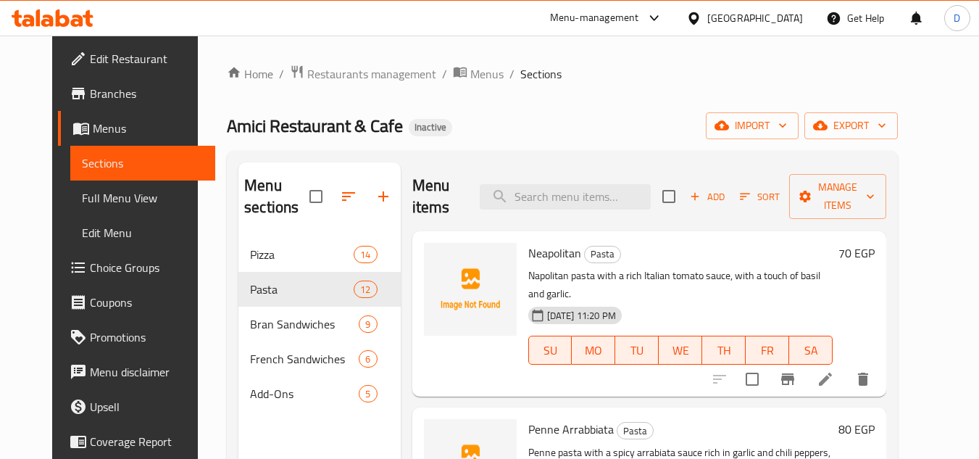
click at [544, 251] on span "Neapolitan" at bounding box center [554, 253] width 53 height 22
copy h6 "Neapolitan"
click at [528, 418] on span "Penne Arrabbiata" at bounding box center [571, 429] width 86 height 22
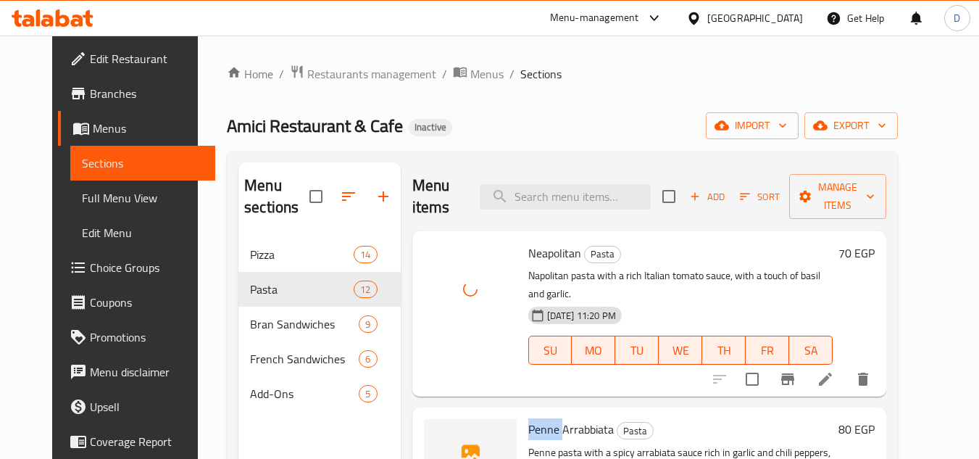
click at [528, 418] on span "Penne Arrabbiata" at bounding box center [571, 429] width 86 height 22
copy span "Penne"
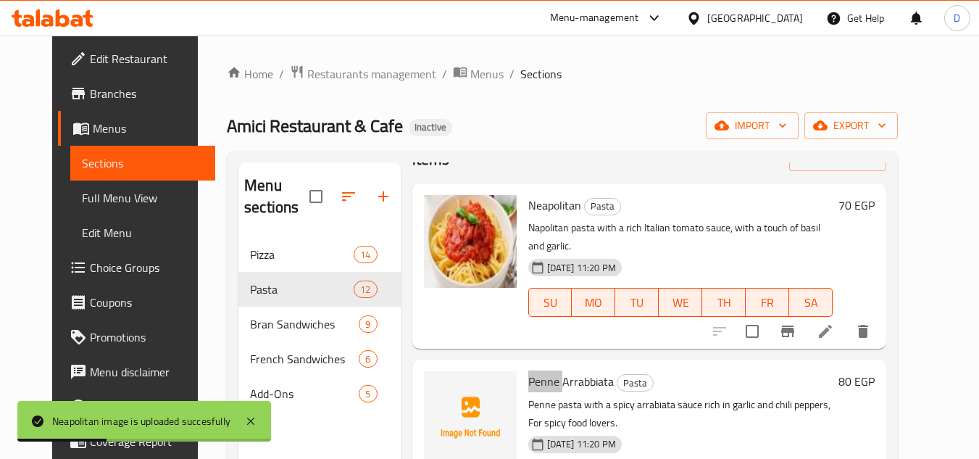
scroll to position [72, 0]
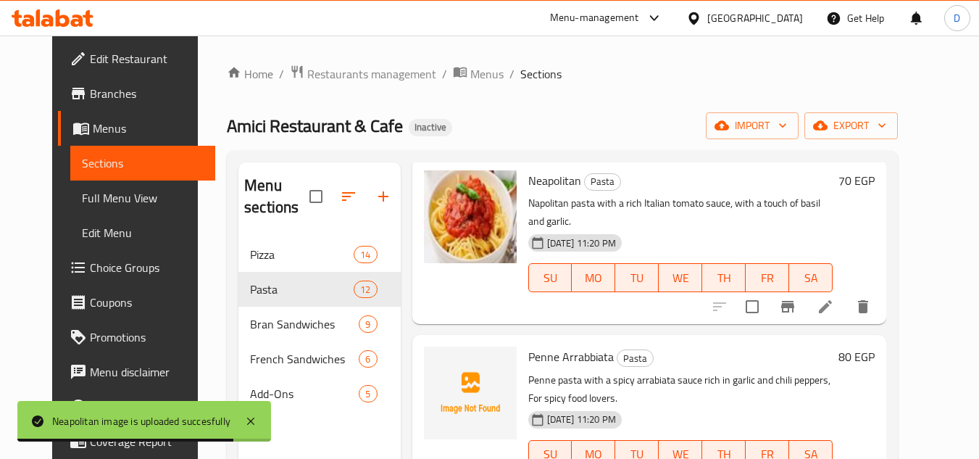
click at [584, 346] on span "Penne Arrabbiata" at bounding box center [571, 357] width 86 height 22
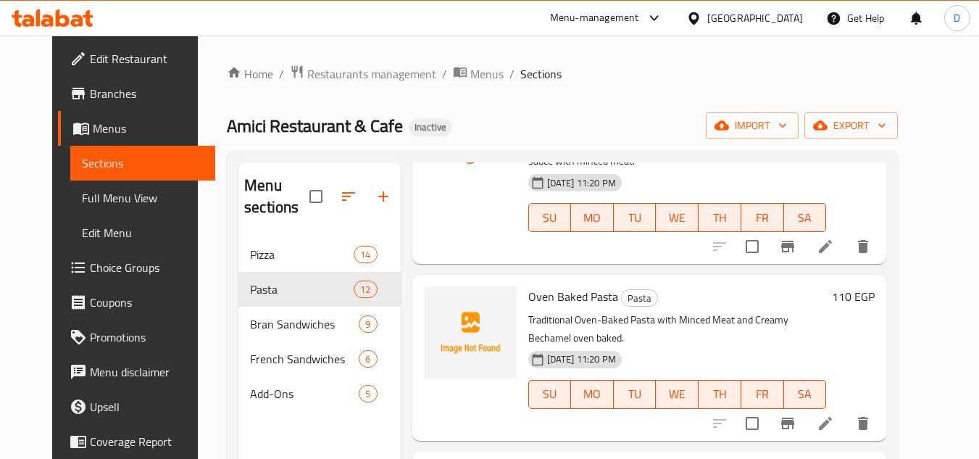
scroll to position [507, 0]
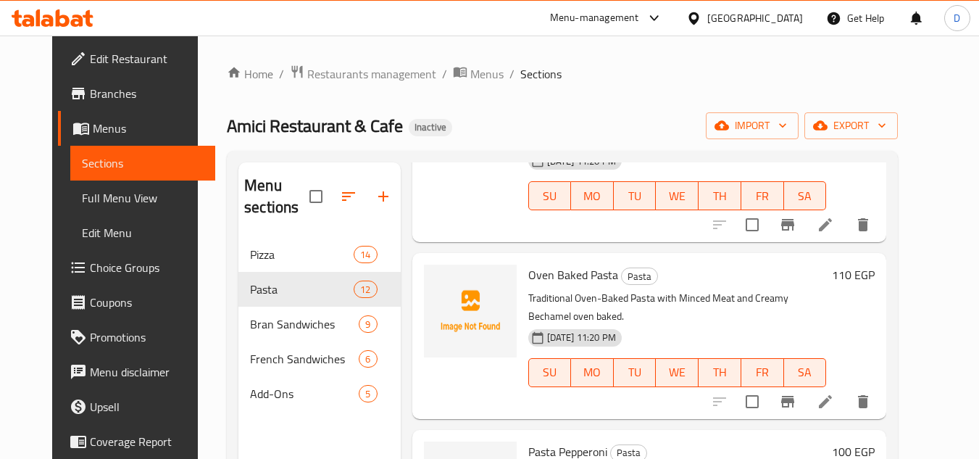
click at [528, 264] on span "Oven Baked Pasta" at bounding box center [573, 275] width 90 height 22
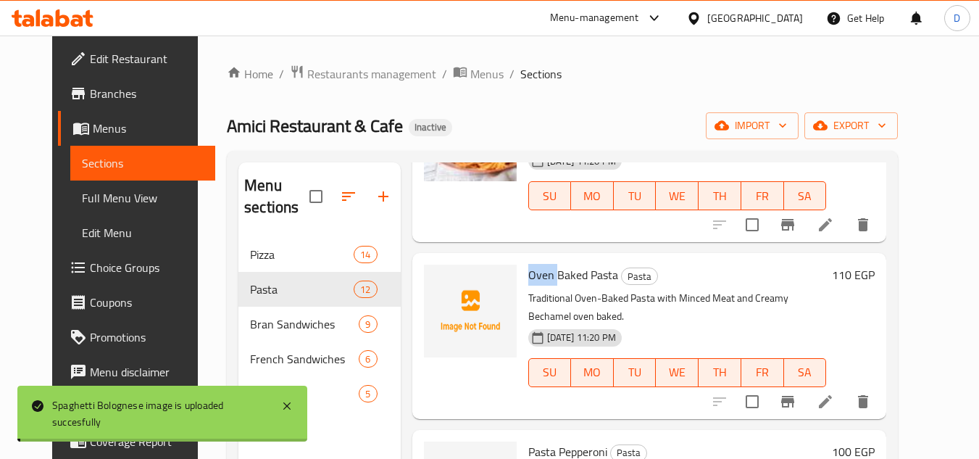
click at [528, 264] on span "Oven Baked Pasta" at bounding box center [573, 275] width 90 height 22
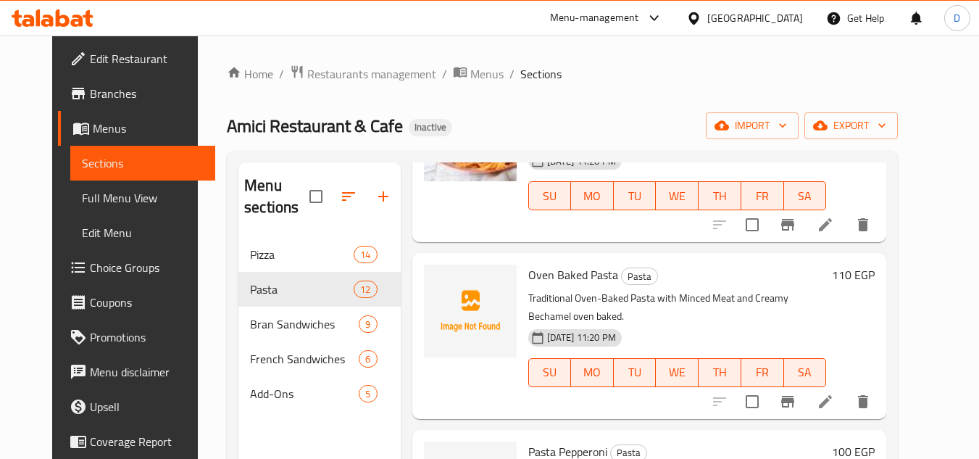
click at [562, 264] on span "Oven Baked Pasta" at bounding box center [573, 275] width 90 height 22
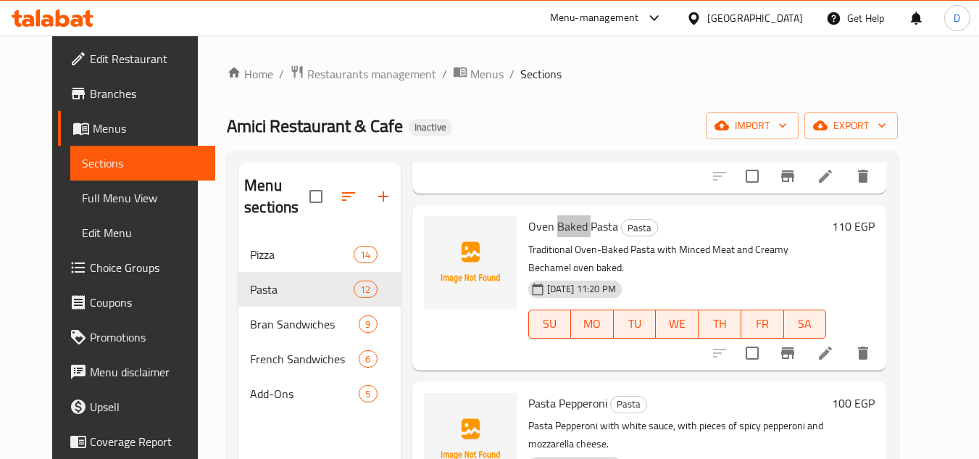
scroll to position [580, 0]
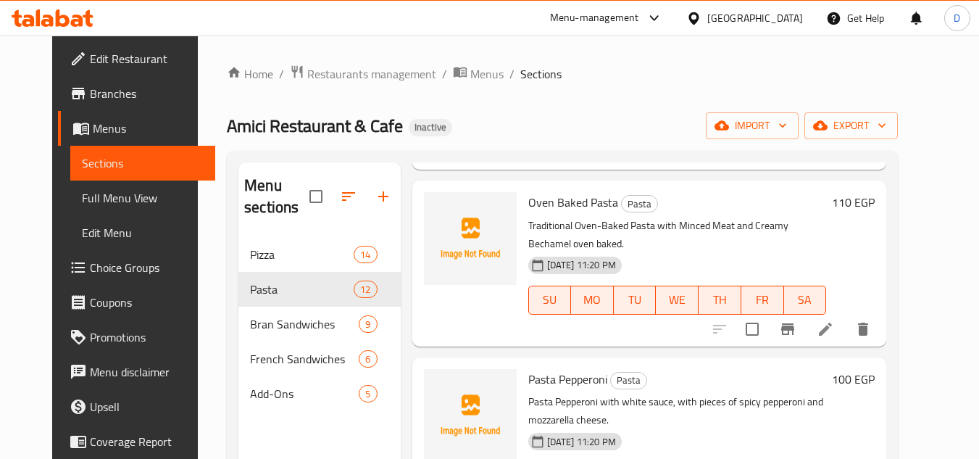
click at [578, 368] on span "Pasta Pepperoni" at bounding box center [567, 379] width 79 height 22
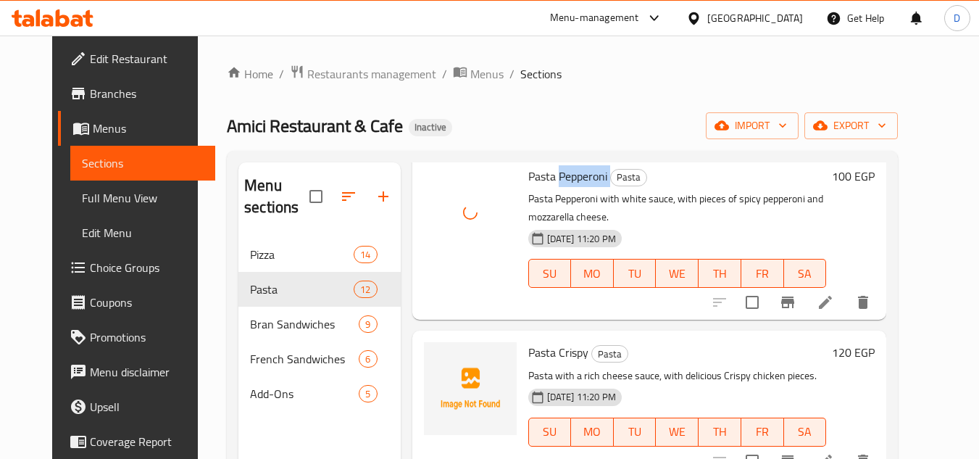
scroll to position [797, 0]
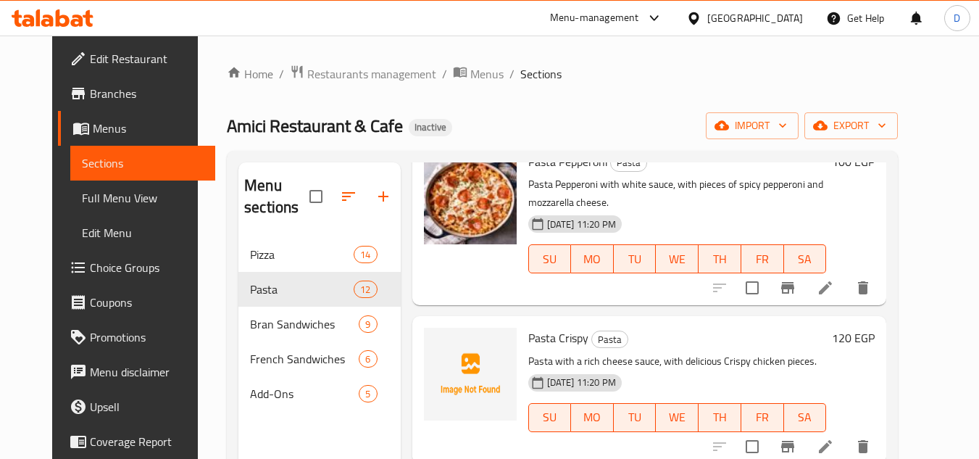
click at [567, 327] on span "Pasta Crispy" at bounding box center [558, 338] width 60 height 22
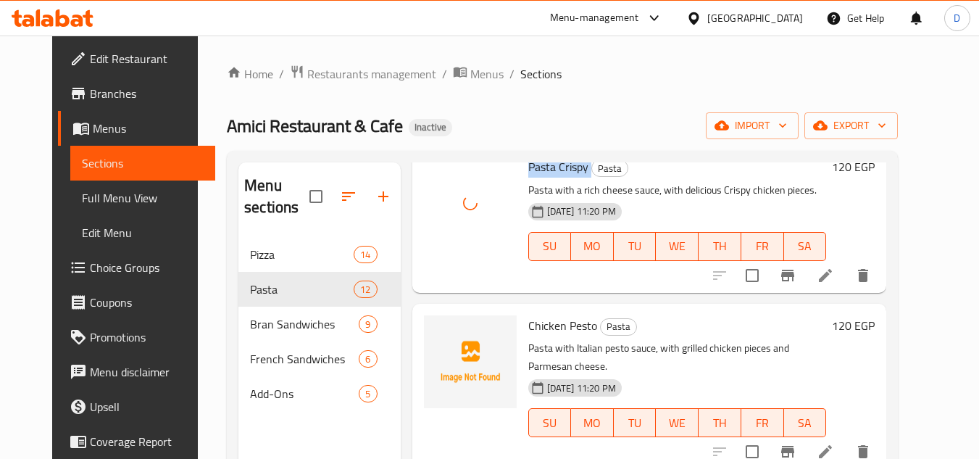
scroll to position [1015, 0]
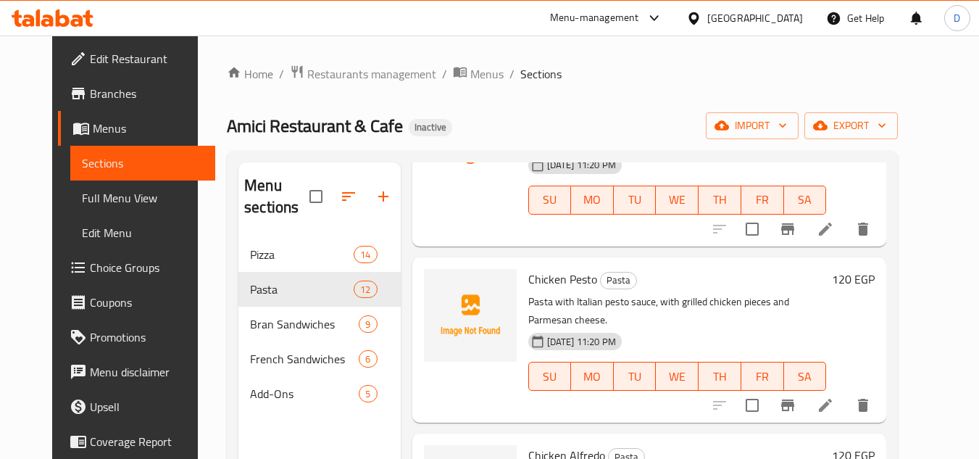
click at [578, 268] on span "Chicken Pesto" at bounding box center [562, 279] width 69 height 22
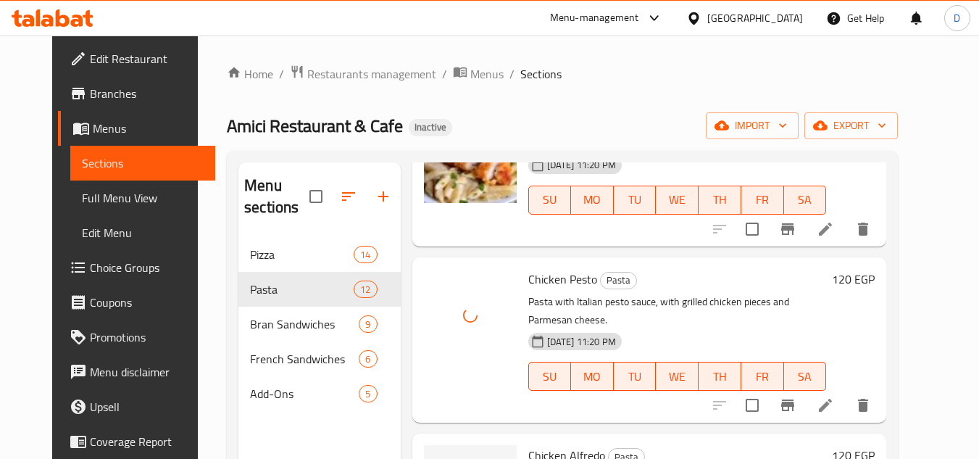
click at [575, 444] on span "Chicken Alfredo" at bounding box center [566, 455] width 77 height 22
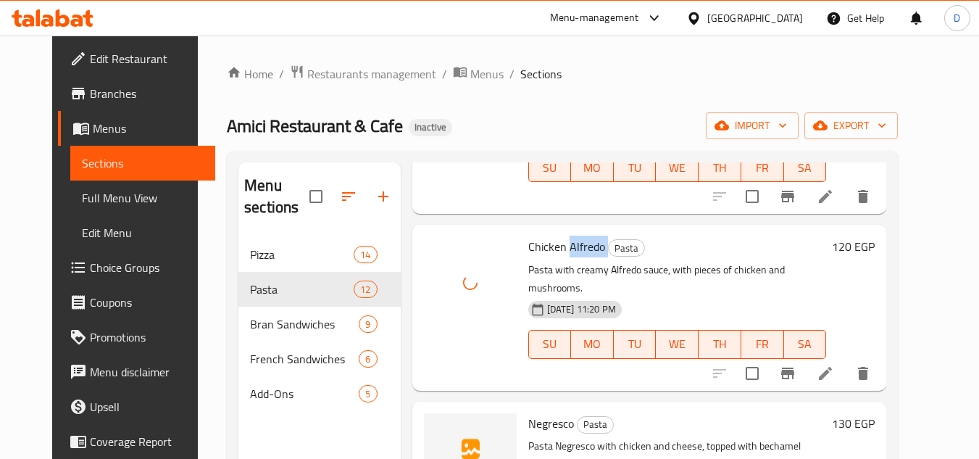
scroll to position [1232, 0]
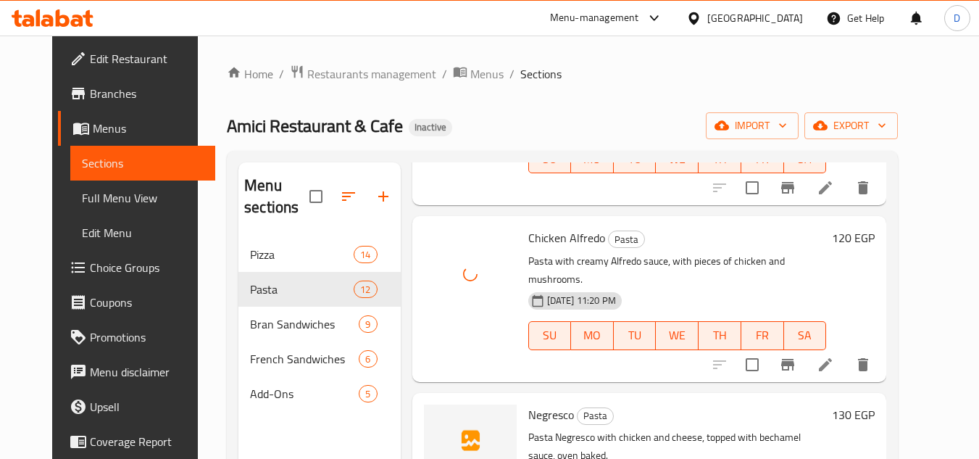
click at [537, 404] on span "Negresco" at bounding box center [551, 415] width 46 height 22
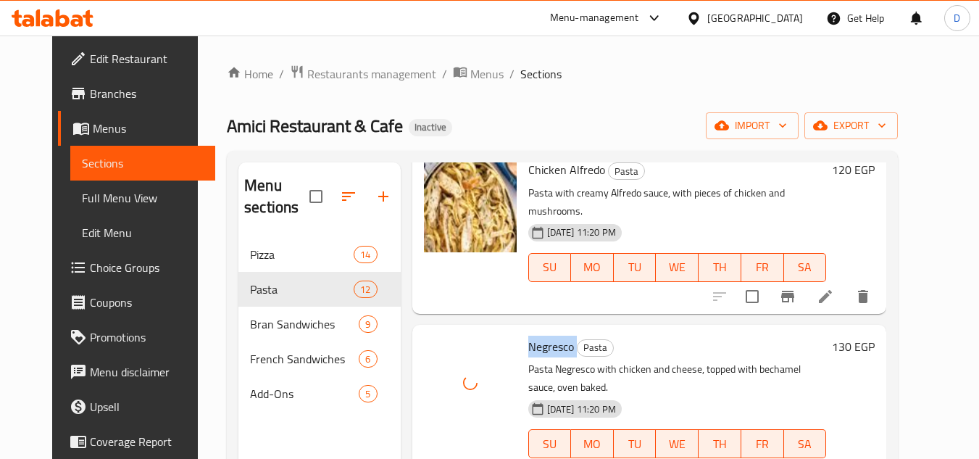
scroll to position [1450, 0]
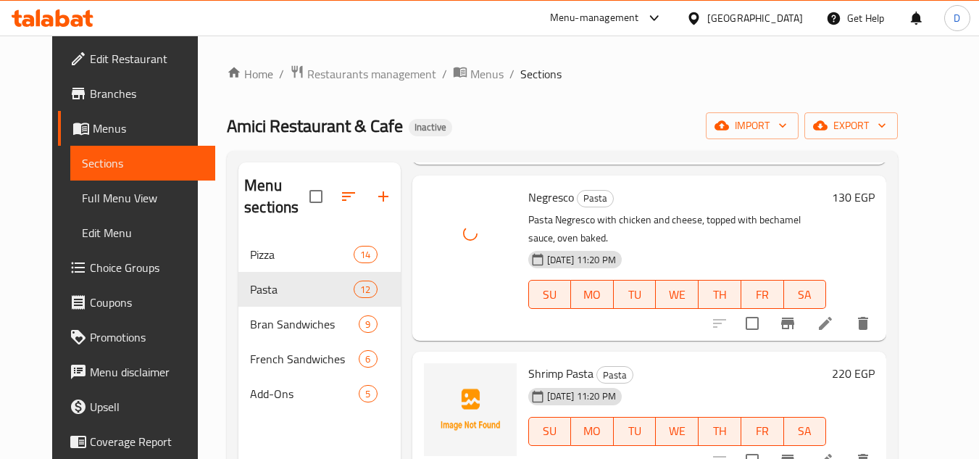
click at [533, 362] on span "Shrimp Pasta" at bounding box center [560, 373] width 65 height 22
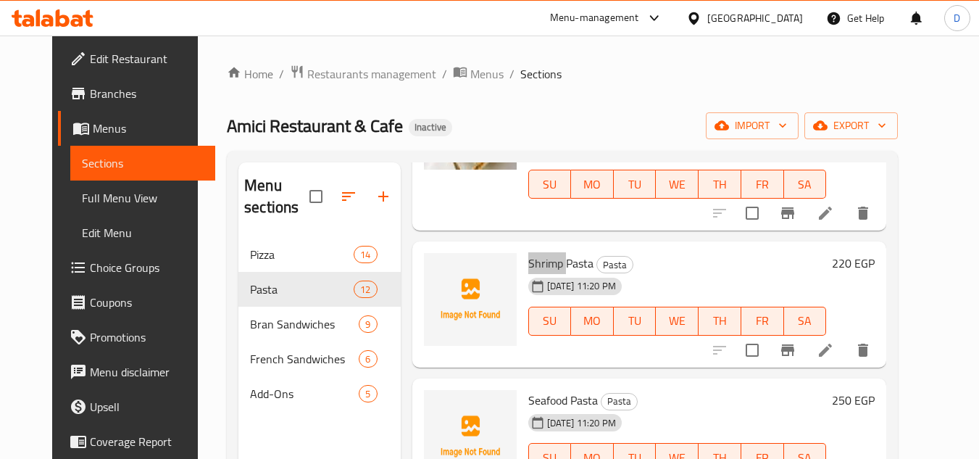
scroll to position [1565, 0]
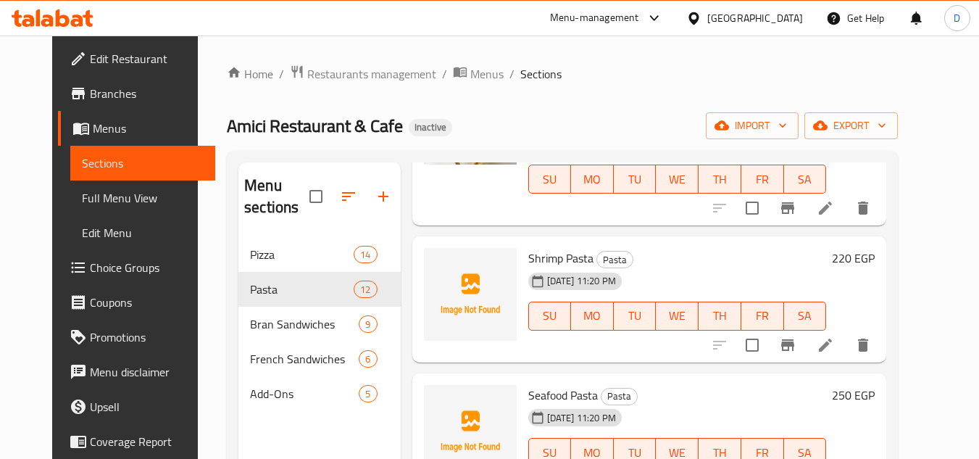
click at [534, 384] on span "Seafood Pasta" at bounding box center [563, 395] width 70 height 22
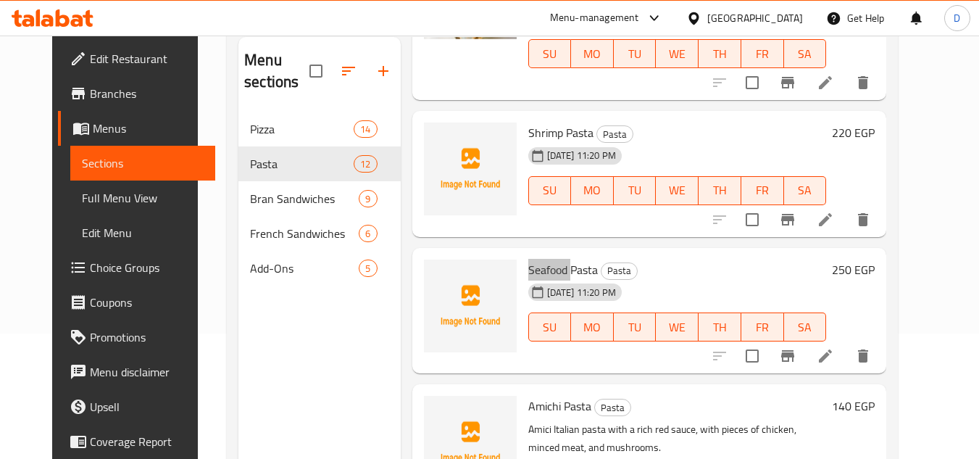
scroll to position [145, 0]
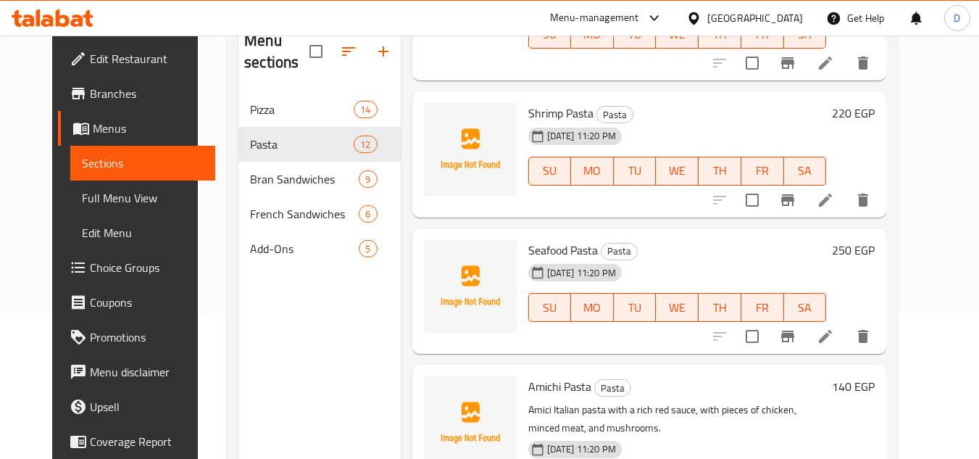
click at [540, 375] on span "Amichi Pasta" at bounding box center [559, 386] width 63 height 22
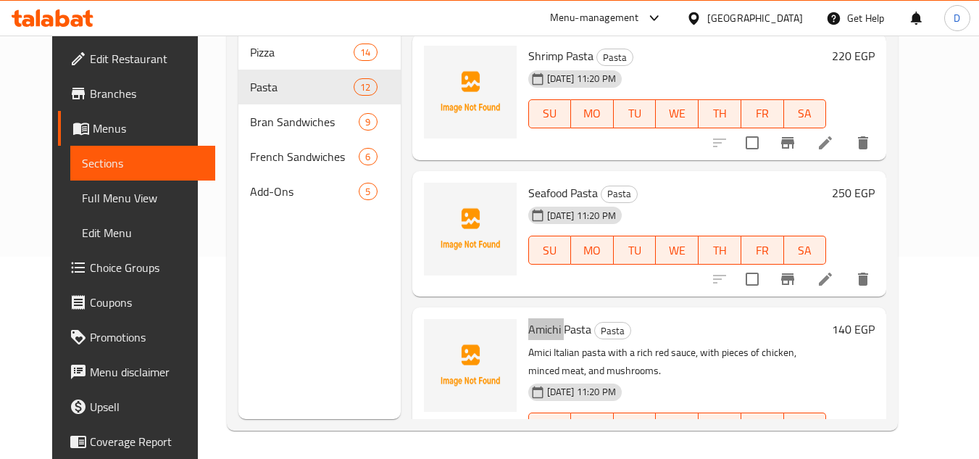
scroll to position [203, 0]
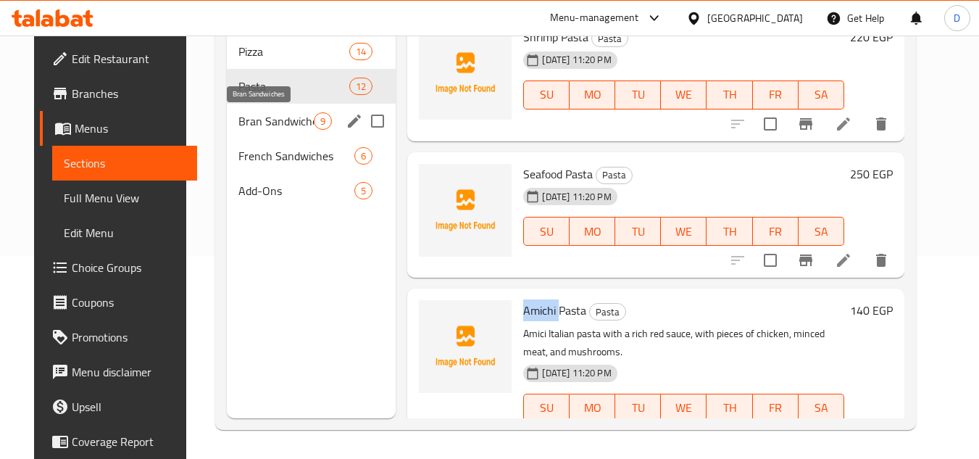
click at [238, 126] on span "Bran Sandwiches" at bounding box center [276, 120] width 76 height 17
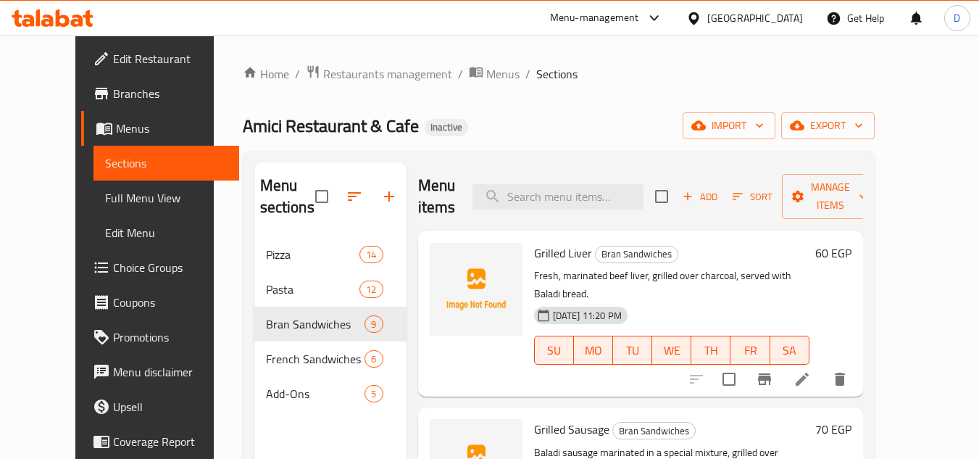
click at [536, 253] on span "Grilled Liver" at bounding box center [563, 253] width 58 height 22
click at [546, 251] on span "Grilled Liver" at bounding box center [563, 253] width 58 height 22
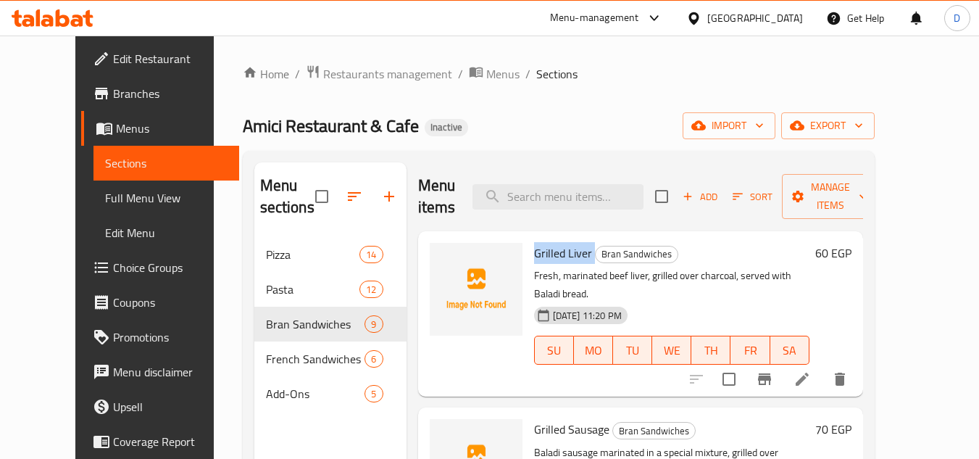
click at [546, 251] on span "Grilled Liver" at bounding box center [563, 253] width 58 height 22
click at [537, 418] on span "Grilled Sausage" at bounding box center [571, 429] width 75 height 22
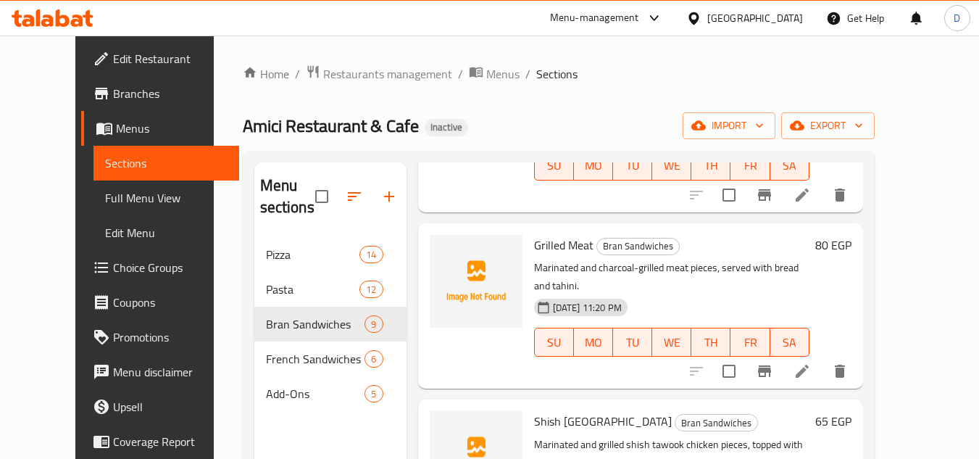
scroll to position [362, 0]
click at [583, 409] on span "Shish Tawook Ranch" at bounding box center [603, 420] width 138 height 22
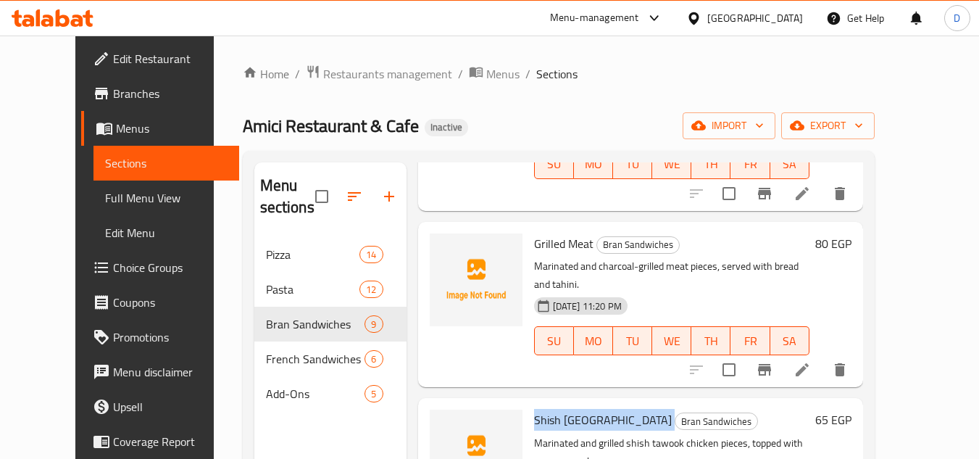
click at [583, 409] on span "Shish Tawook Ranch" at bounding box center [603, 420] width 138 height 22
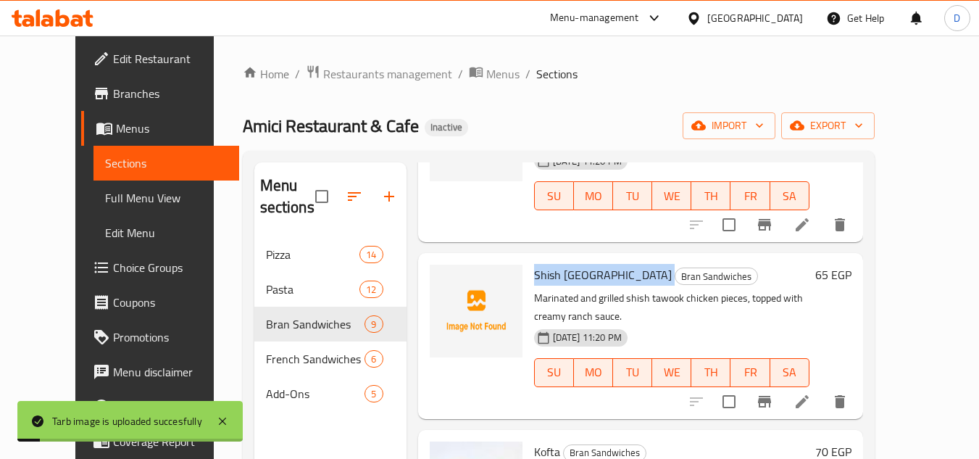
scroll to position [435, 0]
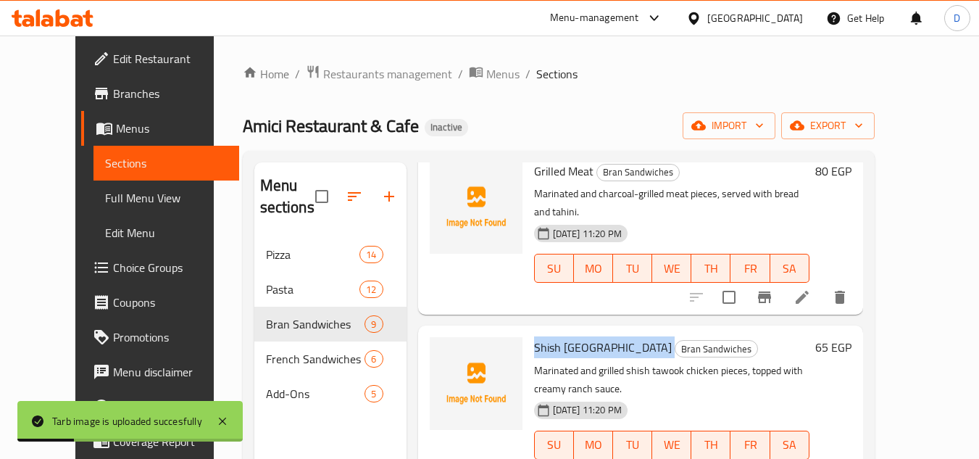
click at [578, 336] on span "Shish Tawook Ranch" at bounding box center [603, 347] width 138 height 22
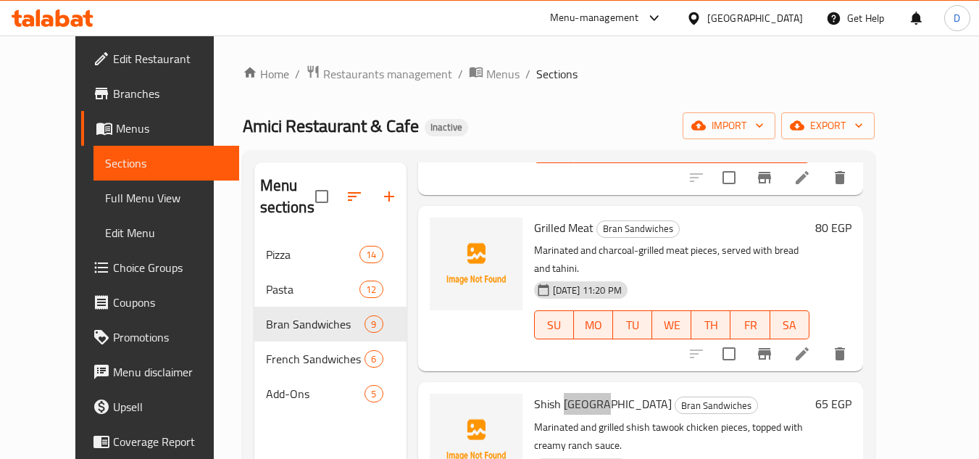
scroll to position [290, 0]
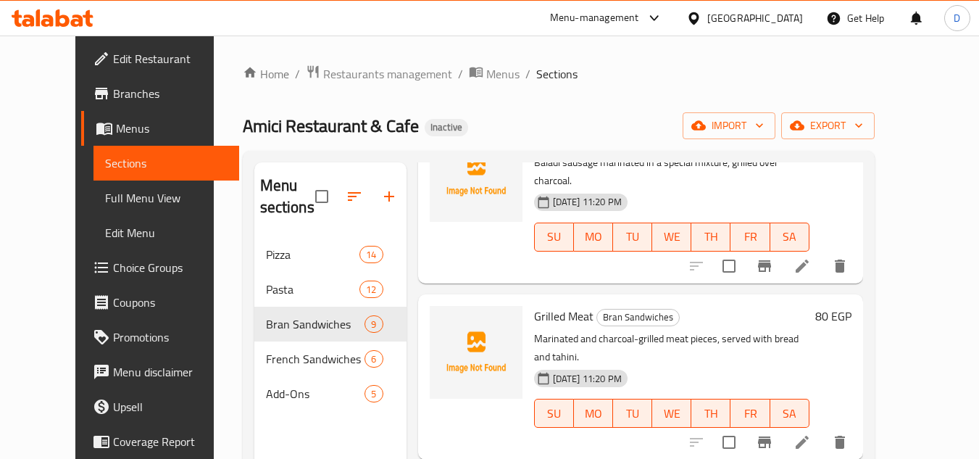
click at [811, 433] on icon at bounding box center [802, 441] width 17 height 17
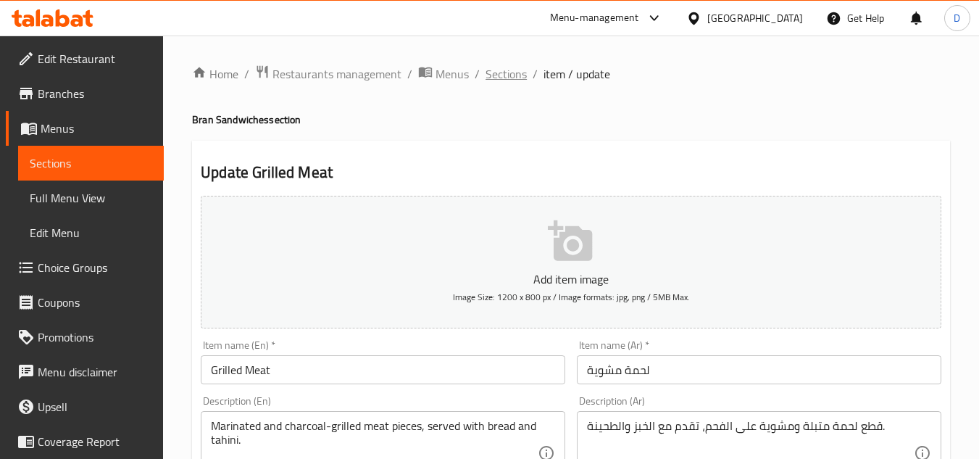
click at [518, 76] on span "Sections" at bounding box center [506, 73] width 41 height 17
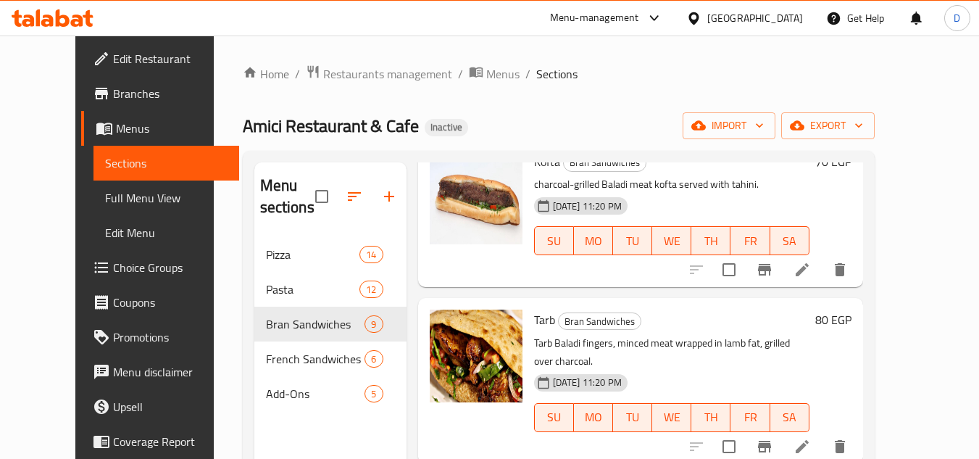
scroll to position [942, 0]
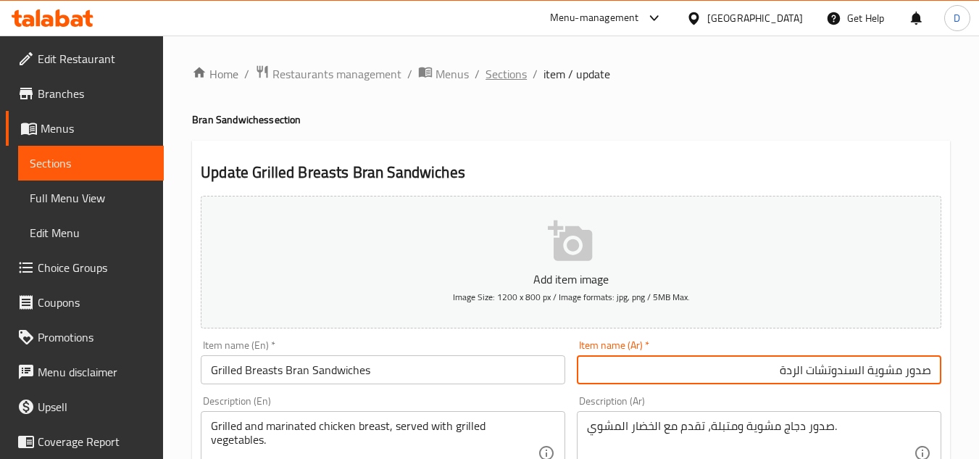
click at [502, 75] on span "Sections" at bounding box center [506, 73] width 41 height 17
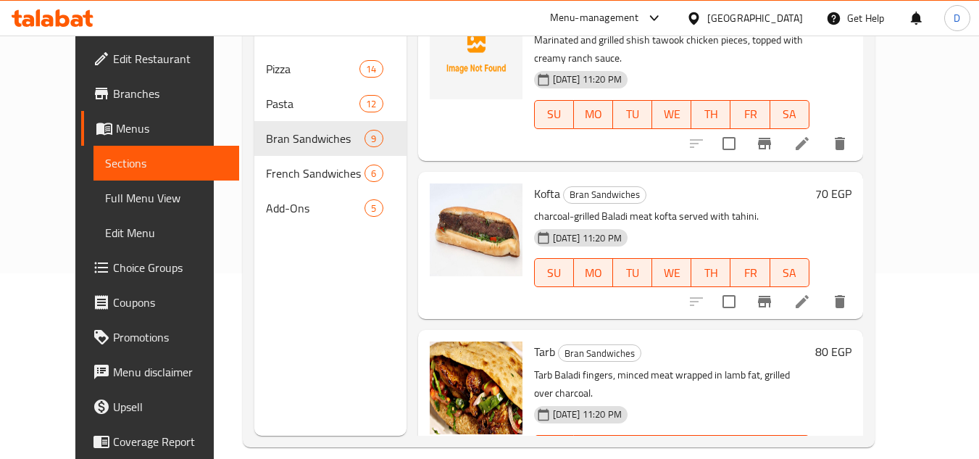
scroll to position [203, 0]
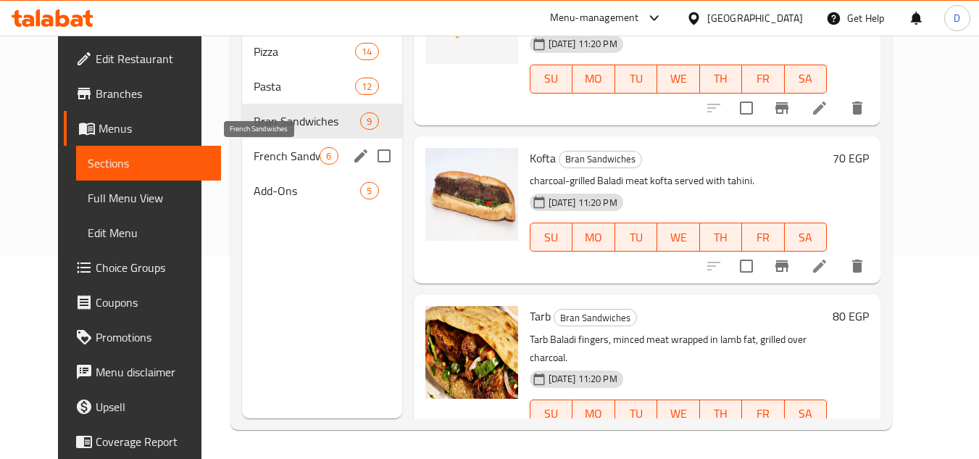
click at [257, 154] on span "French Sandwiches" at bounding box center [287, 155] width 66 height 17
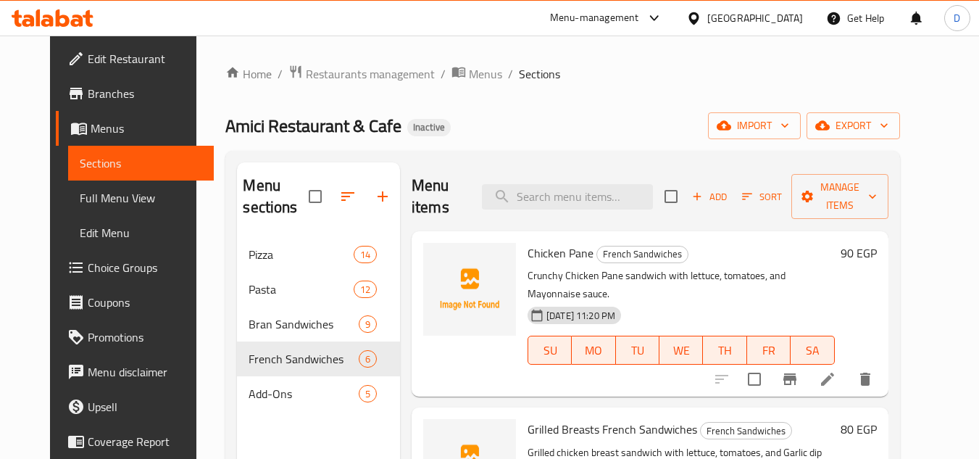
click at [542, 254] on span "Chicken Pane" at bounding box center [561, 253] width 66 height 22
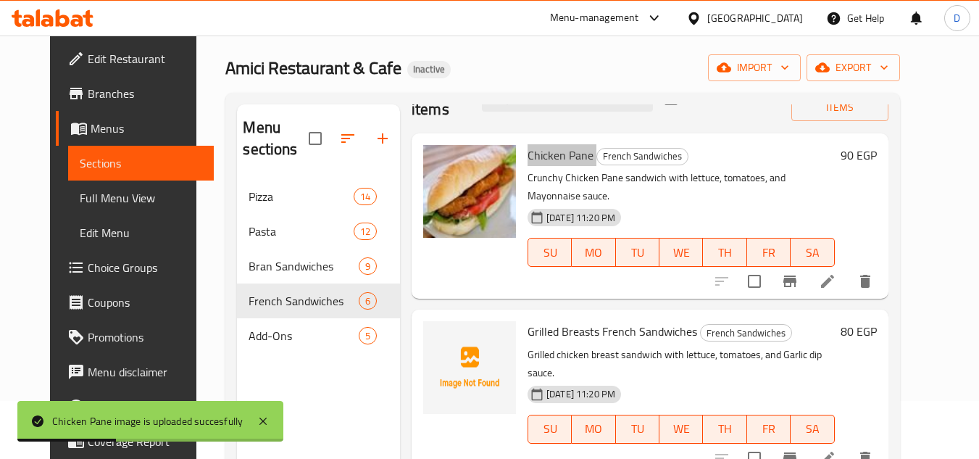
scroll to position [72, 0]
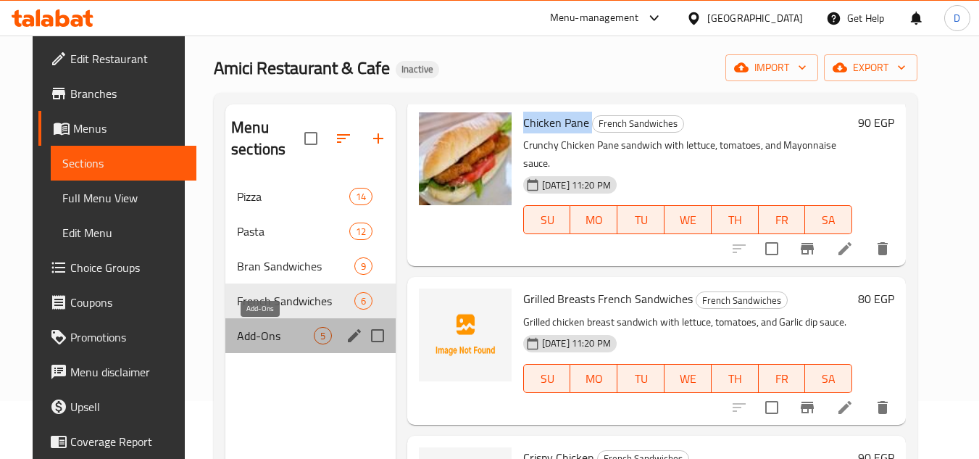
click at [278, 342] on span "Add-Ons" at bounding box center [275, 335] width 77 height 17
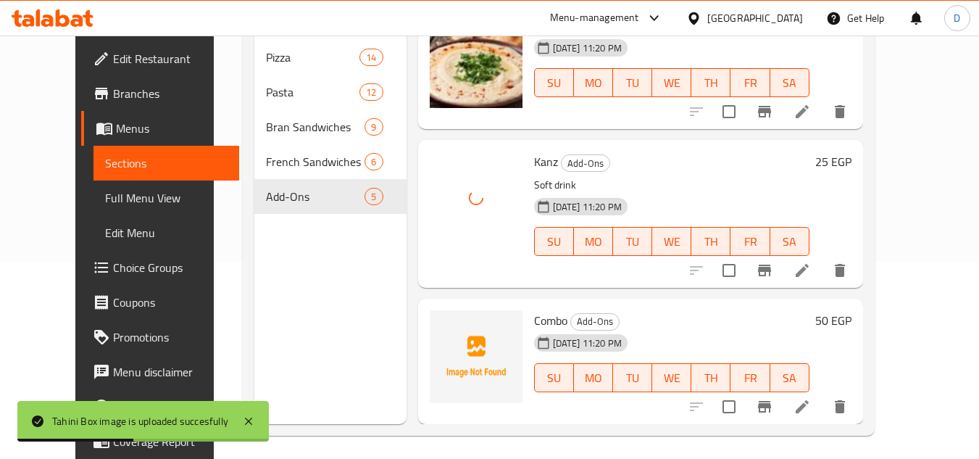
scroll to position [203, 0]
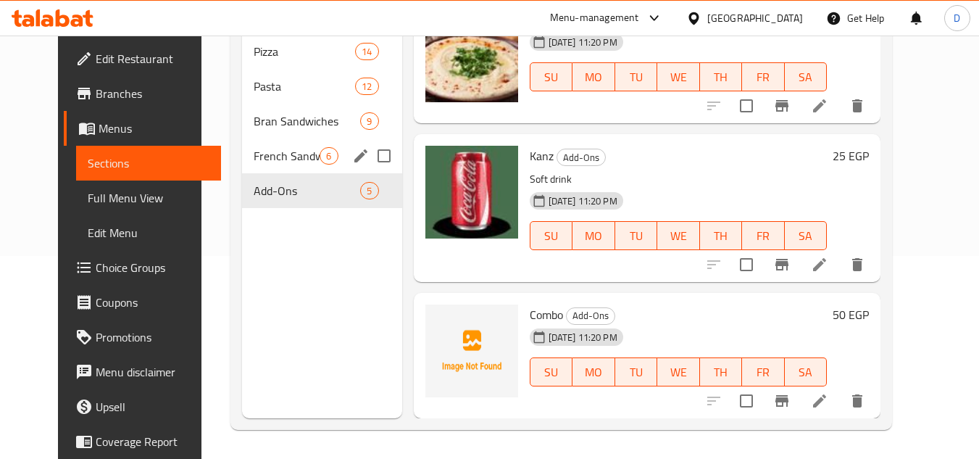
click at [276, 155] on span "French Sandwiches" at bounding box center [287, 155] width 66 height 17
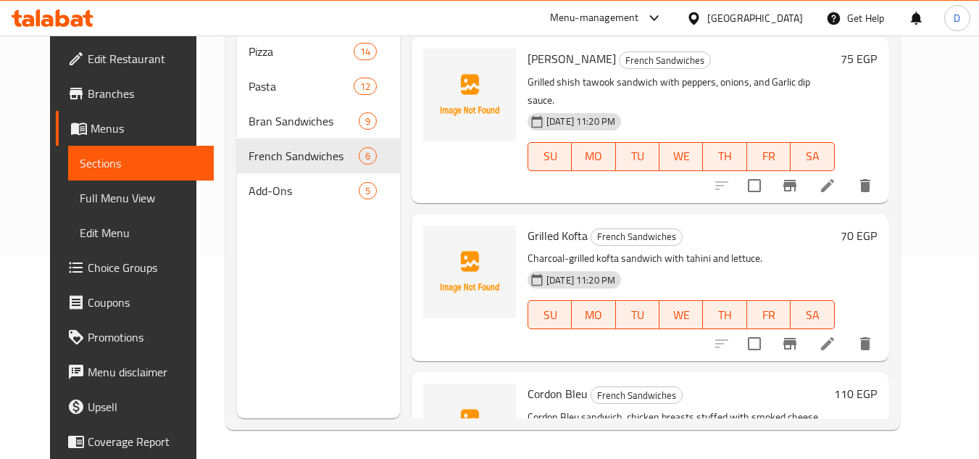
scroll to position [477, 0]
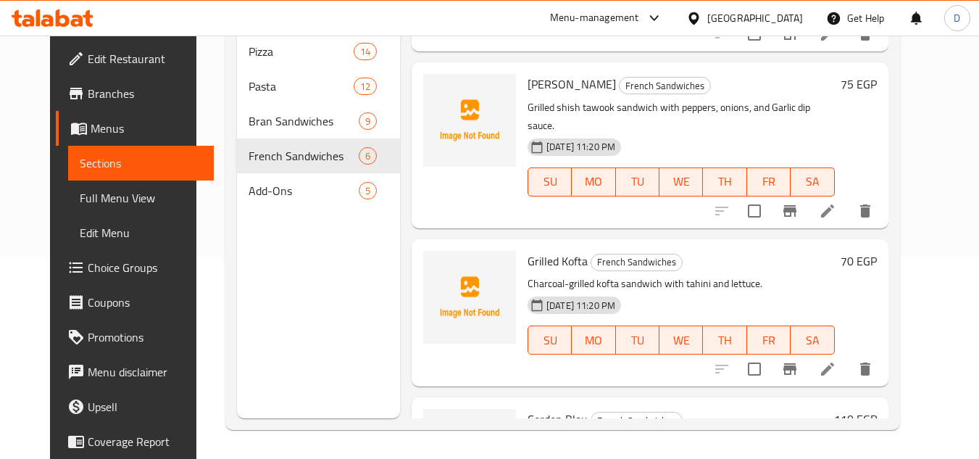
click at [536, 250] on span "Grilled Kofta" at bounding box center [558, 261] width 60 height 22
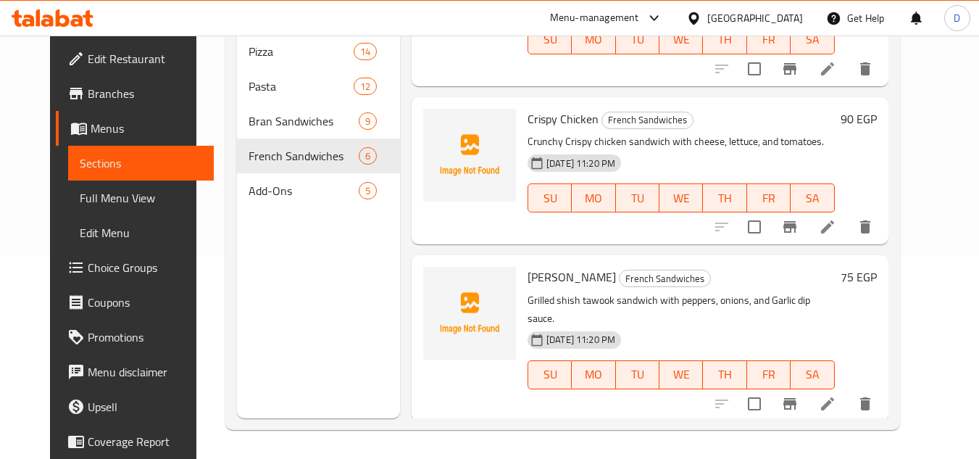
scroll to position [259, 0]
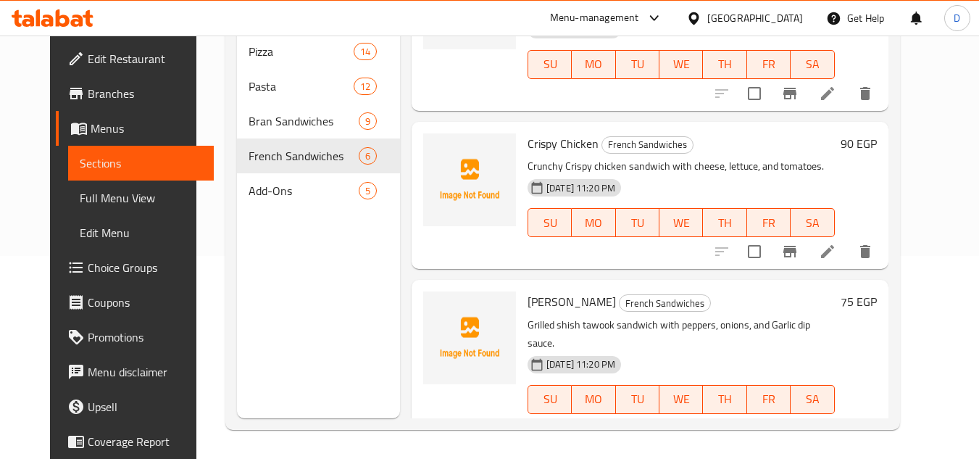
click at [554, 291] on span "Shish Tawook" at bounding box center [572, 302] width 88 height 22
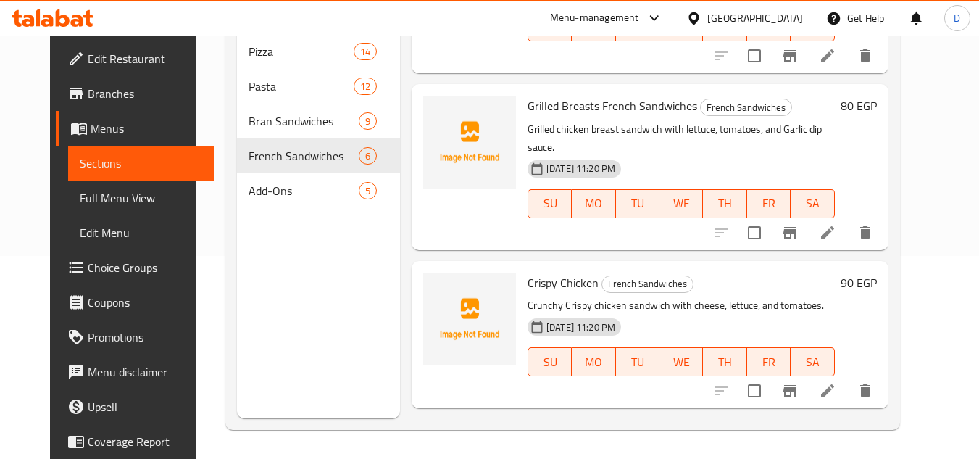
scroll to position [115, 0]
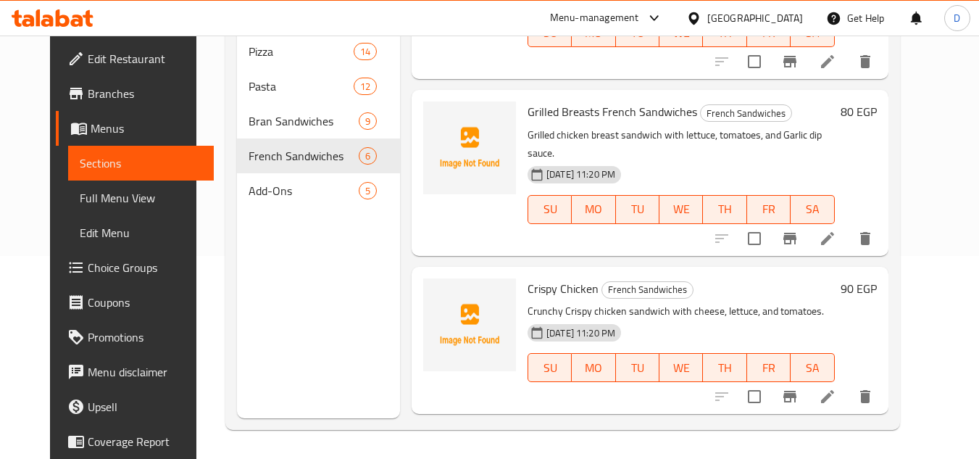
click at [556, 436] on span "Shish Tawook" at bounding box center [572, 447] width 88 height 22
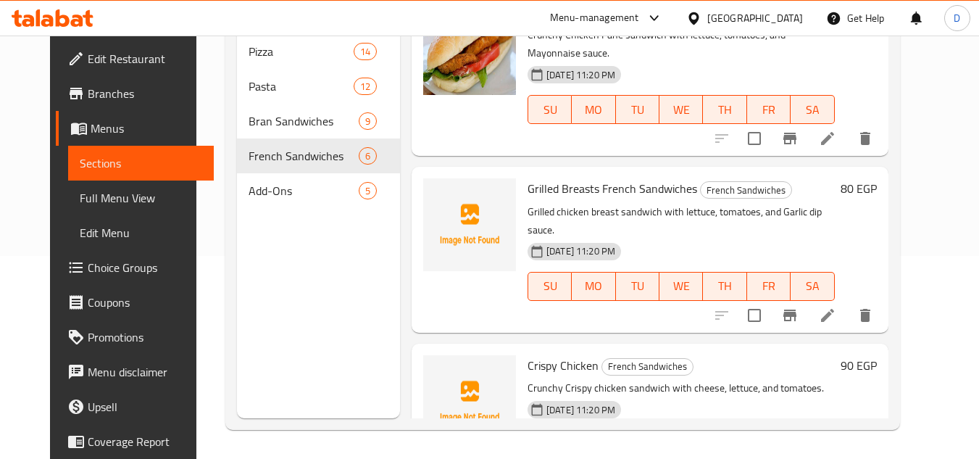
scroll to position [72, 0]
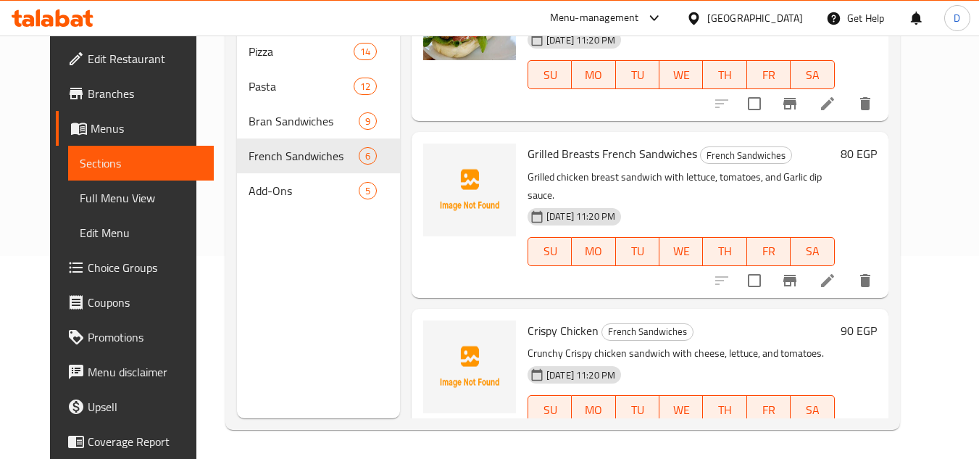
click at [81, 201] on span "Full Menu View" at bounding box center [141, 197] width 122 height 17
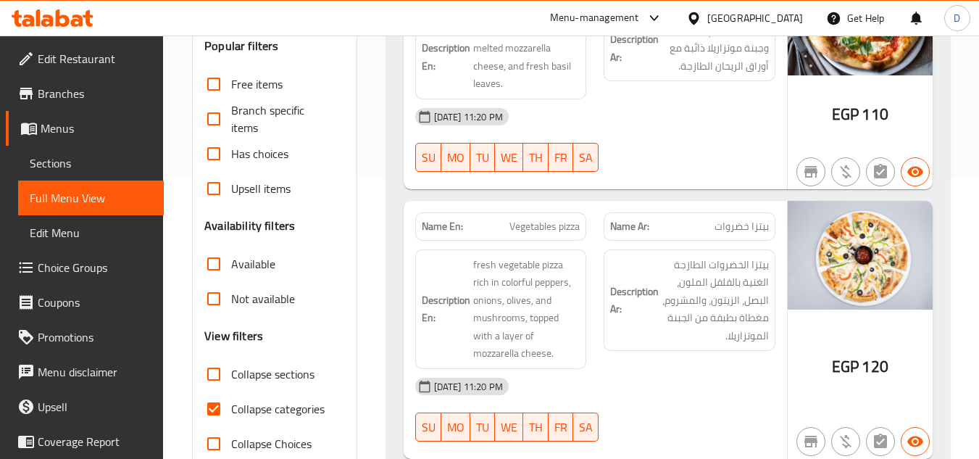
scroll to position [420, 0]
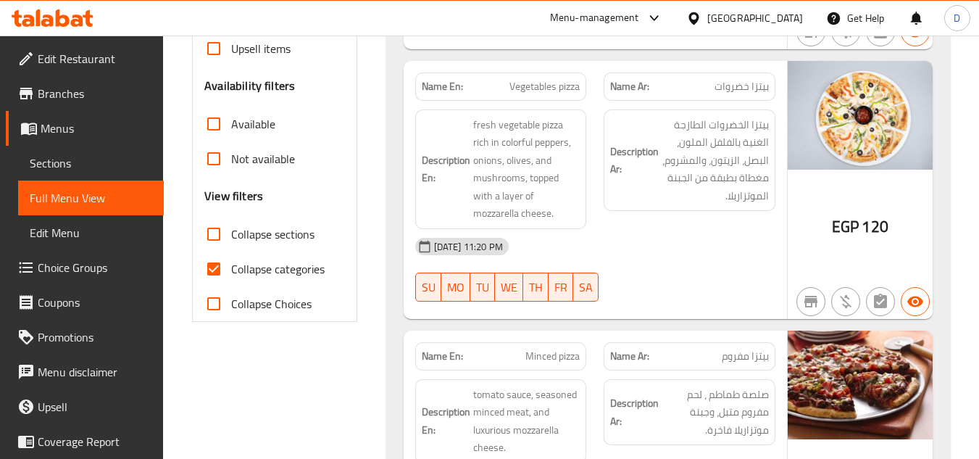
click at [234, 265] on span "Collapse categories" at bounding box center [277, 268] width 93 height 17
click at [231, 265] on input "Collapse categories" at bounding box center [213, 268] width 35 height 35
checkbox input "false"
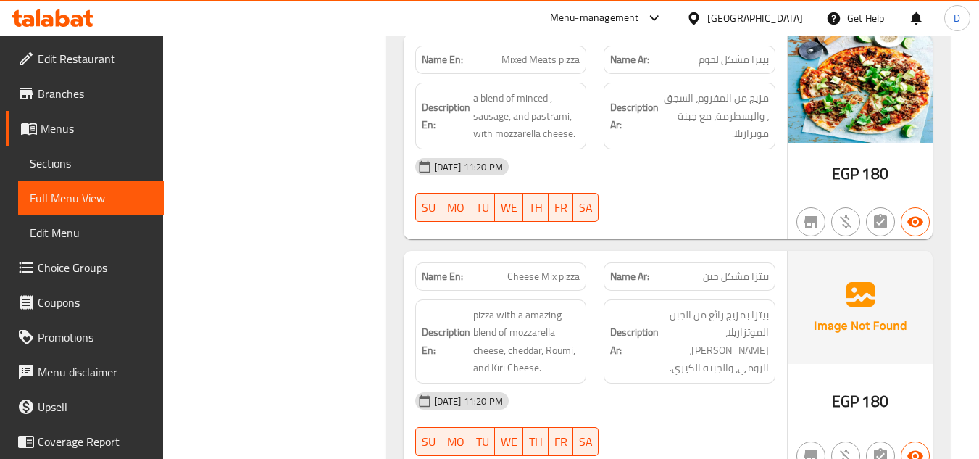
scroll to position [1957, 0]
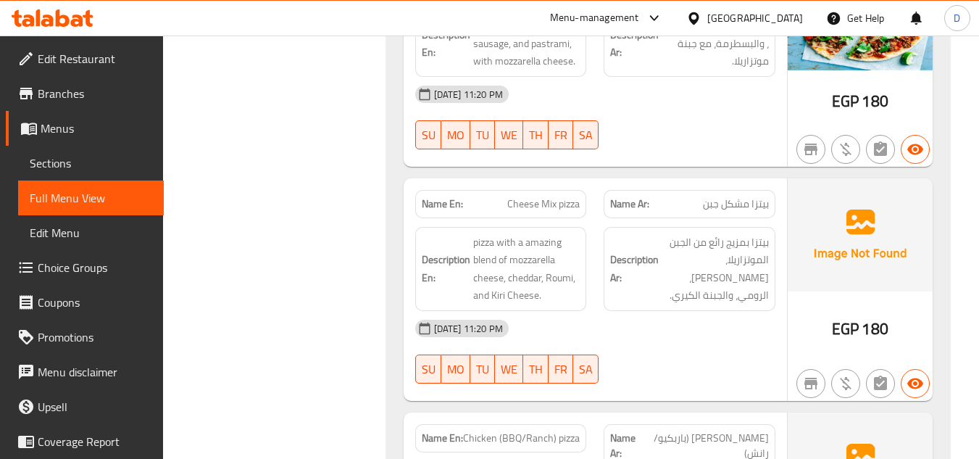
click at [550, 196] on span "Cheese Mix pizza" at bounding box center [543, 203] width 72 height 15
click at [567, 196] on span "Cheese Mix pizza" at bounding box center [543, 203] width 72 height 15
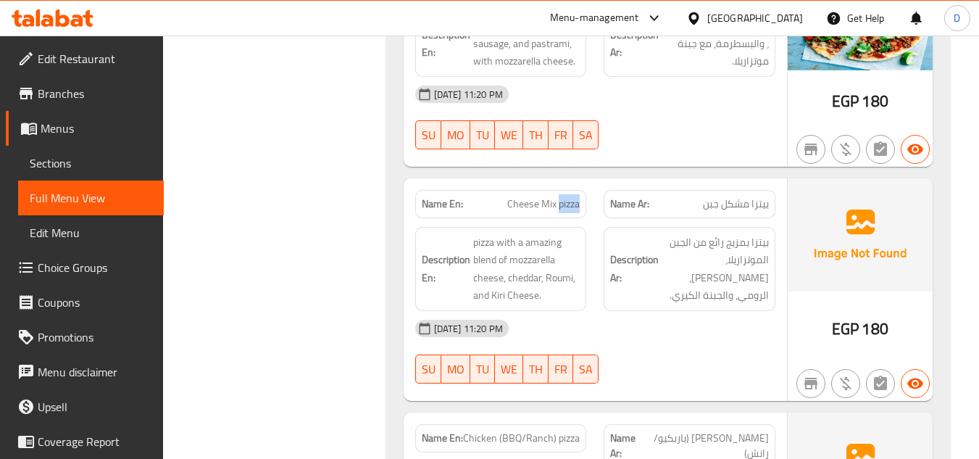
click at [567, 196] on span "Cheese Mix pizza" at bounding box center [543, 203] width 72 height 15
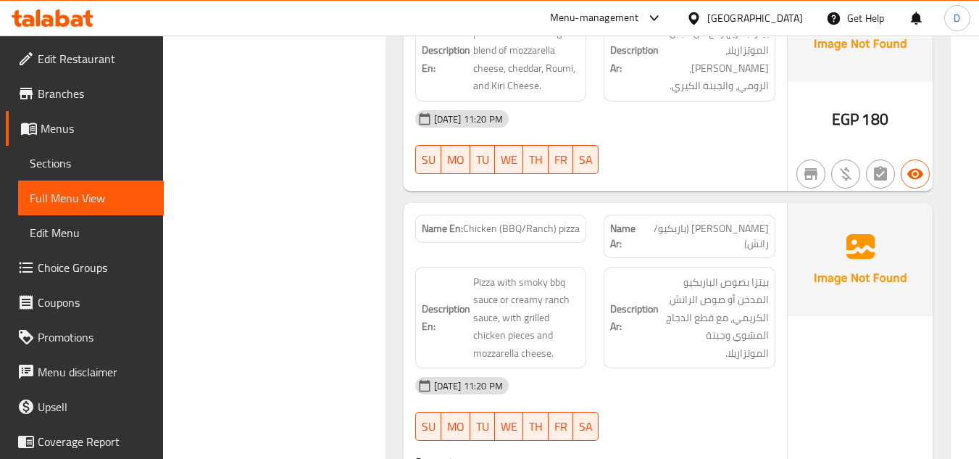
scroll to position [2174, 0]
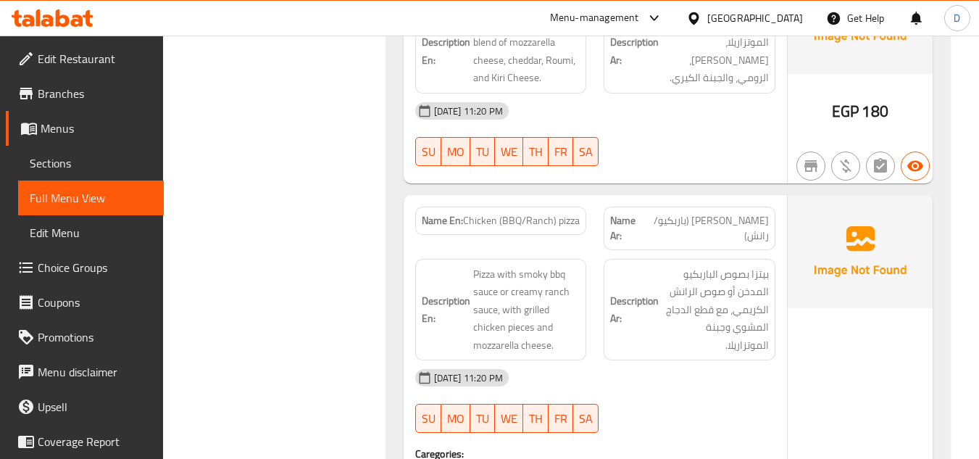
click at [483, 213] on span "Chicken (BBQ/Ranch) pizza" at bounding box center [521, 220] width 117 height 15
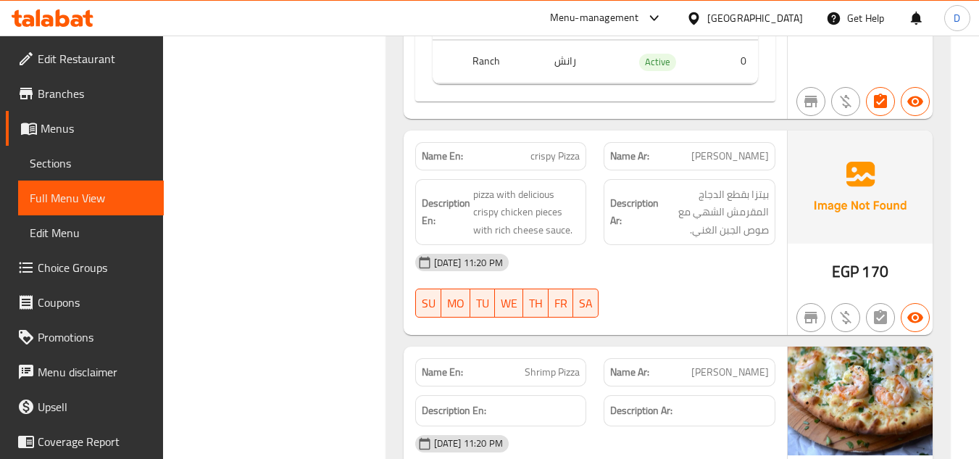
scroll to position [2754, 0]
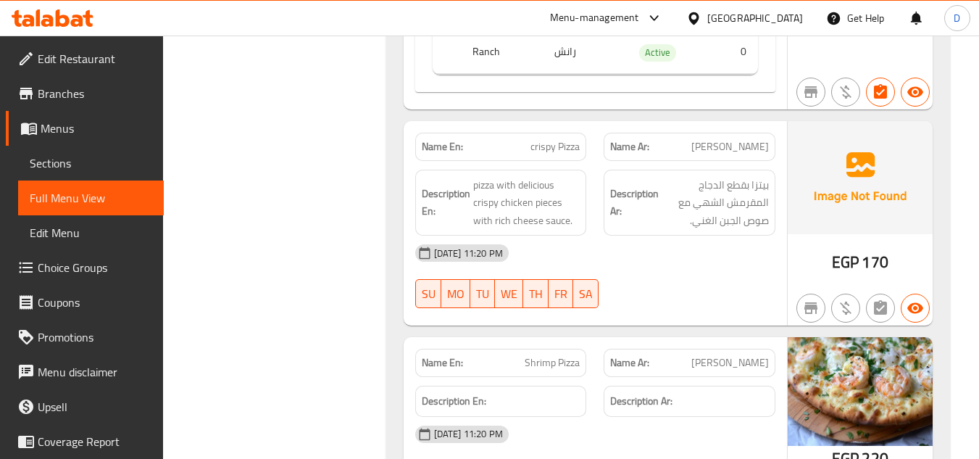
click at [537, 139] on span "crispy Pizza" at bounding box center [555, 146] width 49 height 15
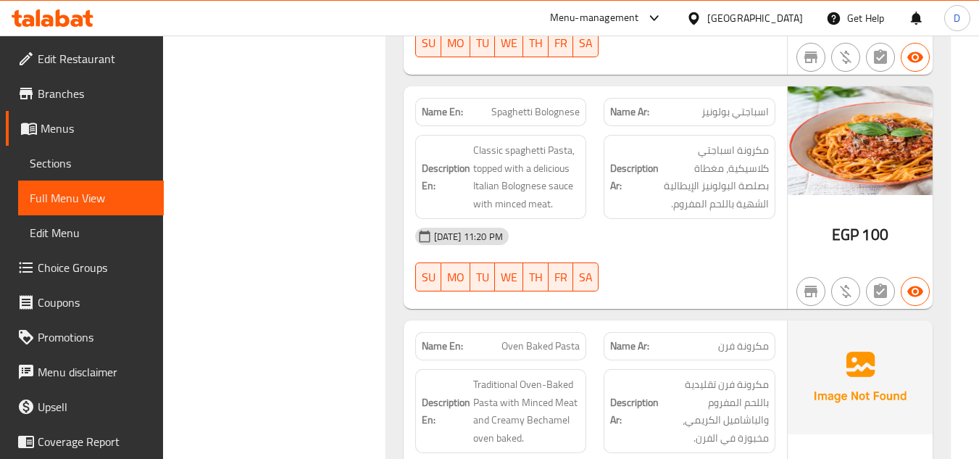
scroll to position [4204, 0]
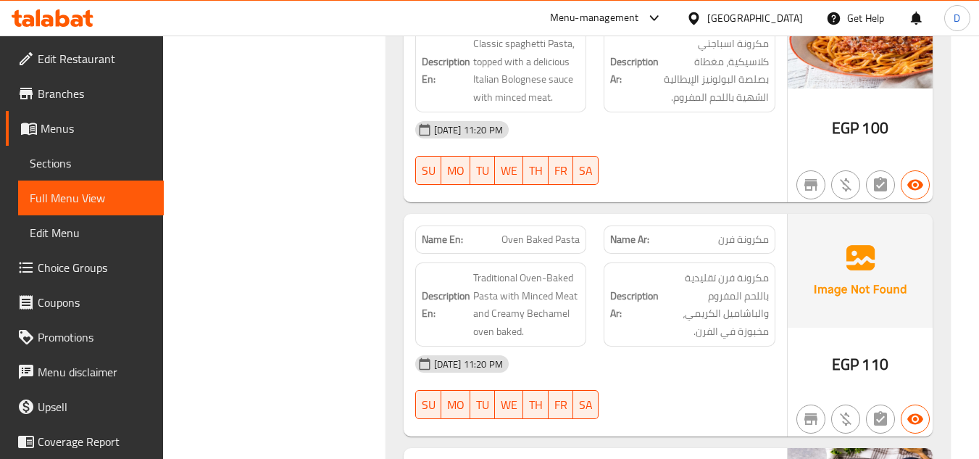
click at [723, 232] on span "مكرونة فرن" at bounding box center [743, 239] width 51 height 15
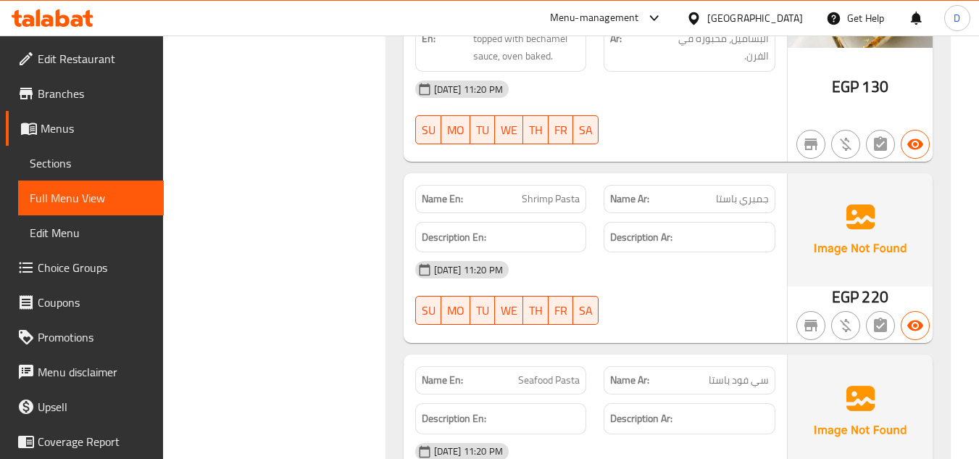
scroll to position [5653, 0]
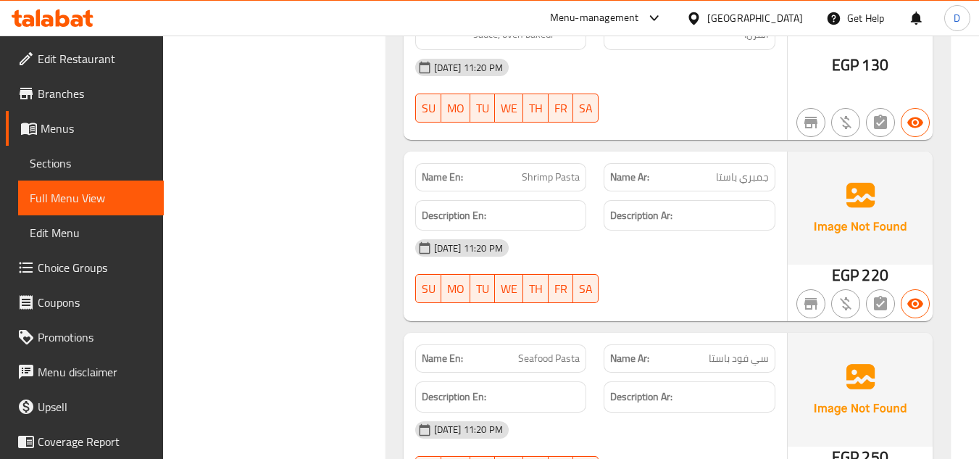
click at [544, 170] on span "Shrimp Pasta" at bounding box center [551, 177] width 58 height 15
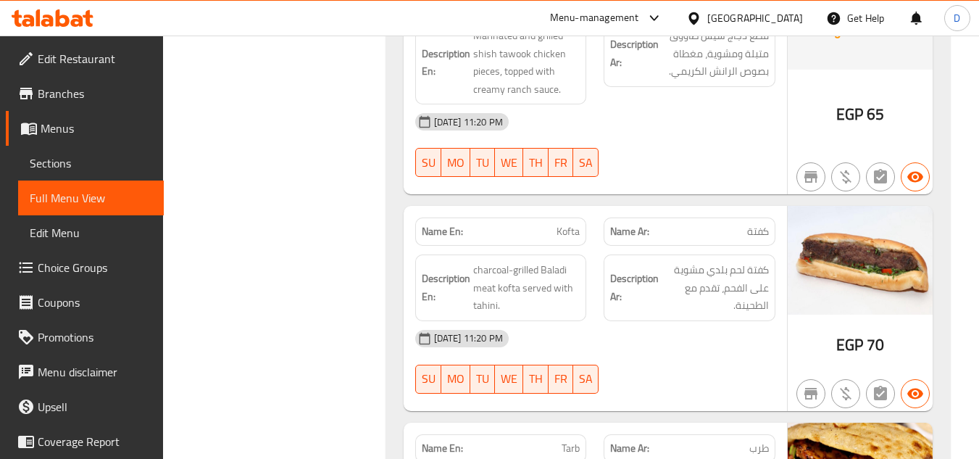
scroll to position [7248, 0]
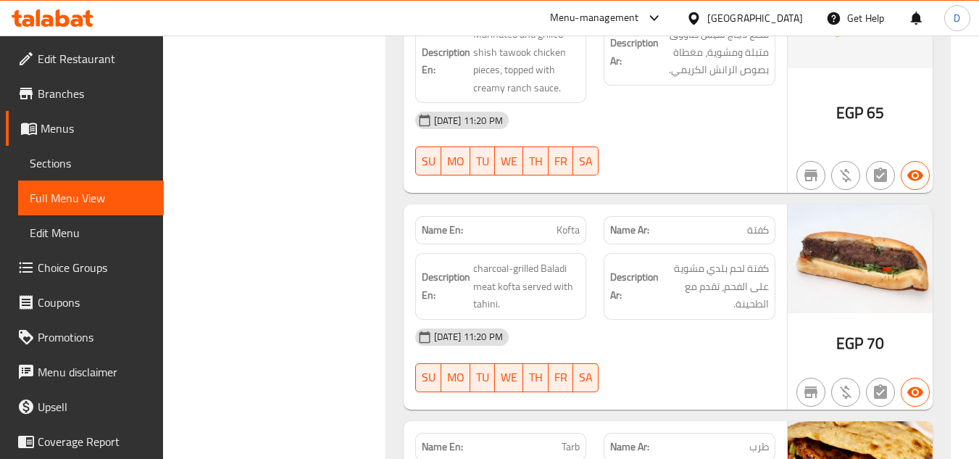
drag, startPoint x: 260, startPoint y: 166, endPoint x: 355, endPoint y: 177, distance: 95.6
click at [568, 223] on span "Kofta" at bounding box center [568, 230] width 23 height 15
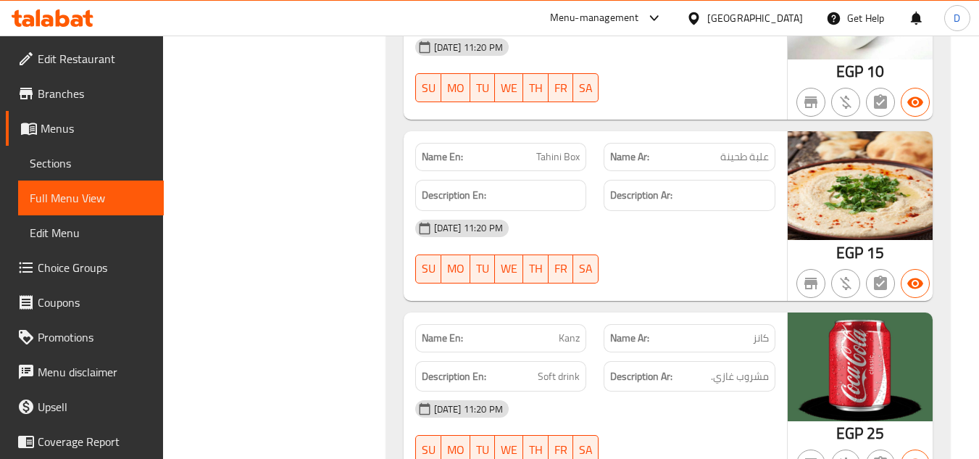
scroll to position [10593, 0]
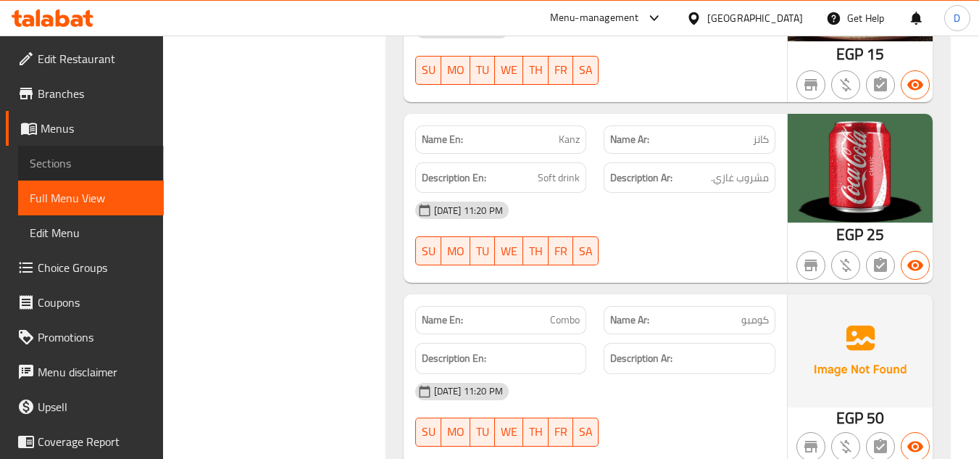
click at [96, 158] on span "Sections" at bounding box center [91, 162] width 122 height 17
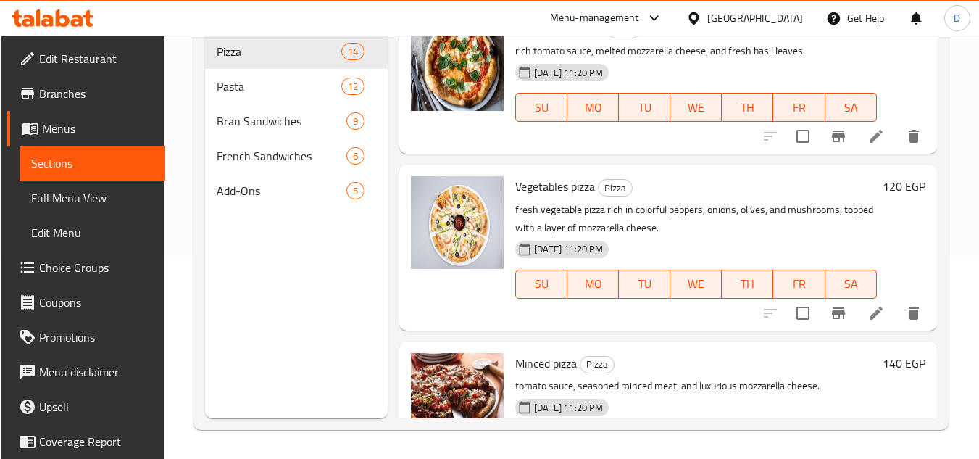
click at [75, 127] on span "Menus" at bounding box center [98, 128] width 112 height 17
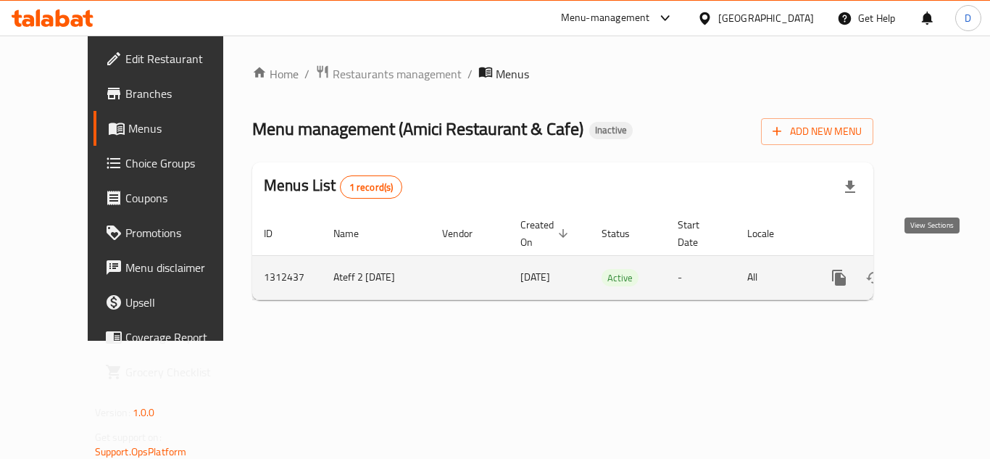
click at [935, 270] on icon "enhanced table" at bounding box center [943, 277] width 17 height 17
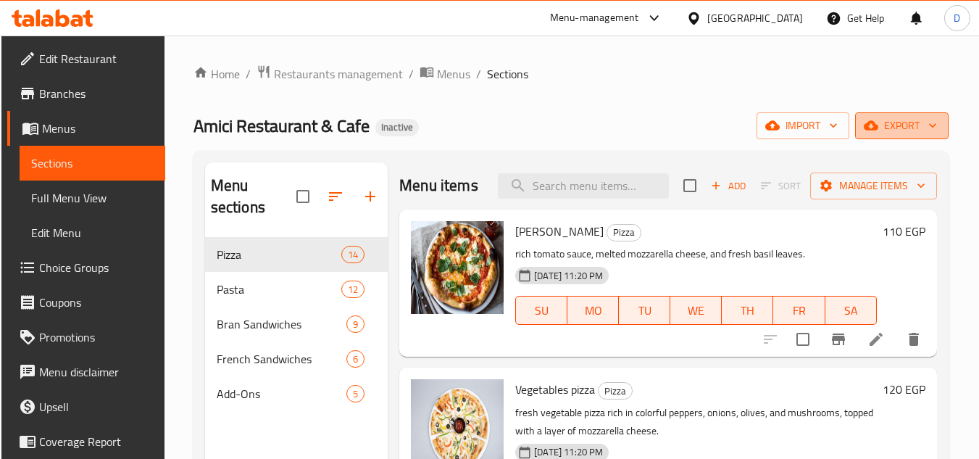
click at [907, 117] on span "export" at bounding box center [902, 126] width 70 height 18
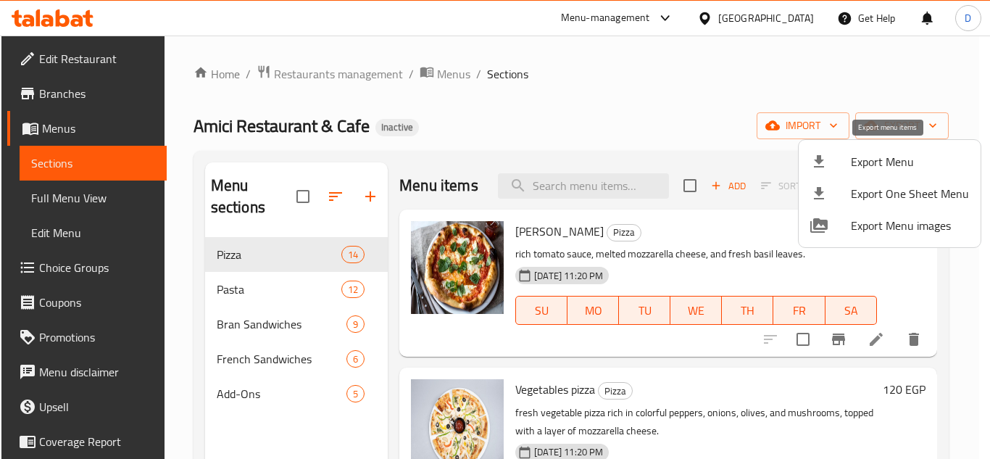
click at [843, 154] on div at bounding box center [830, 161] width 41 height 17
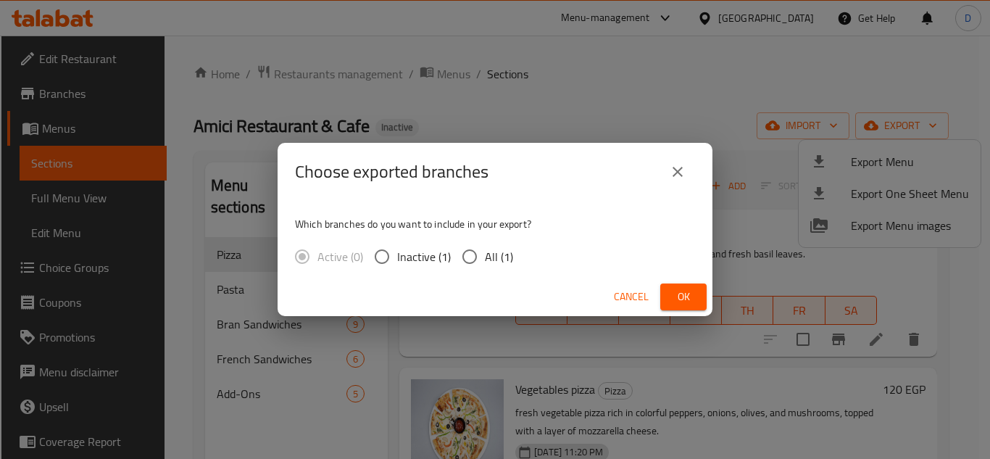
click at [483, 257] on input "All (1)" at bounding box center [469, 256] width 30 height 30
radio input "true"
click at [682, 293] on span "Ok" at bounding box center [683, 297] width 23 height 18
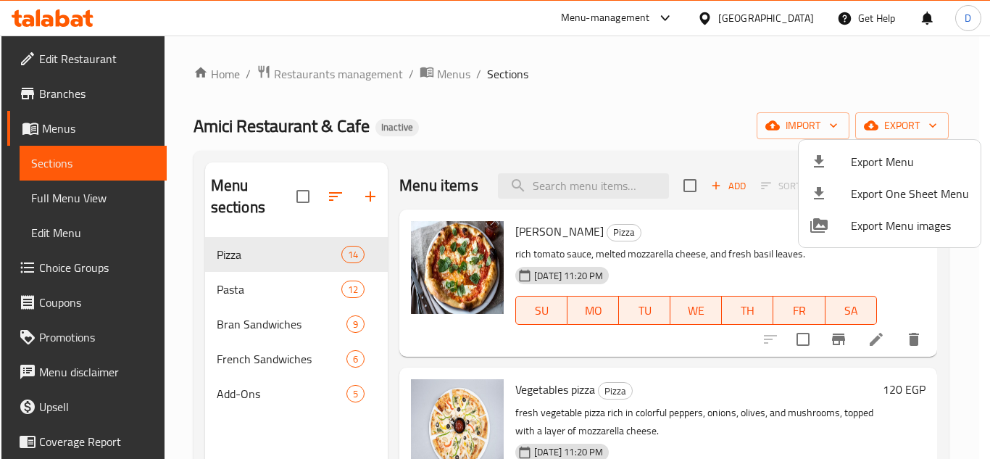
click at [455, 71] on div at bounding box center [495, 229] width 990 height 459
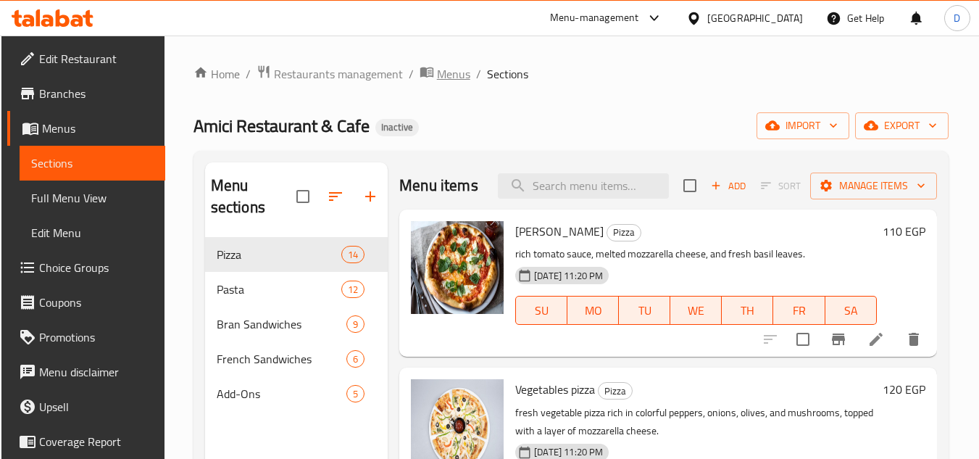
click at [446, 73] on span "Menus" at bounding box center [453, 73] width 33 height 17
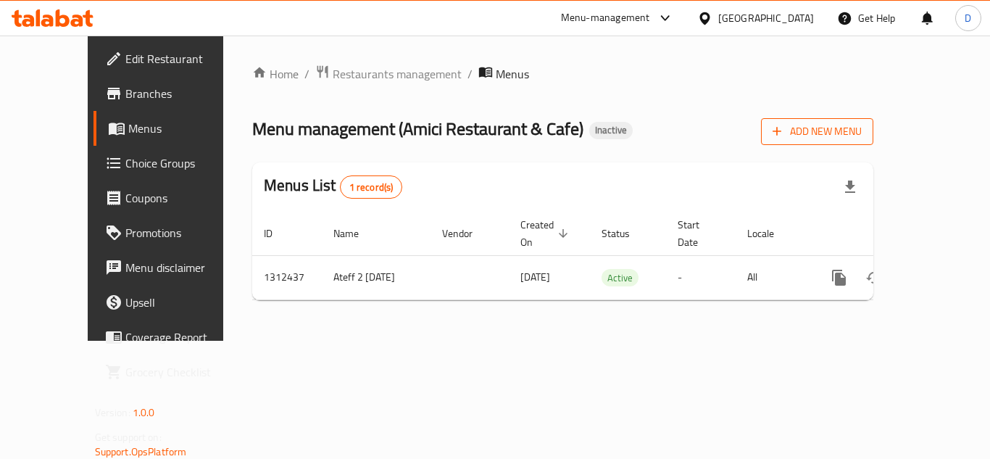
click at [862, 133] on span "Add New Menu" at bounding box center [817, 131] width 89 height 18
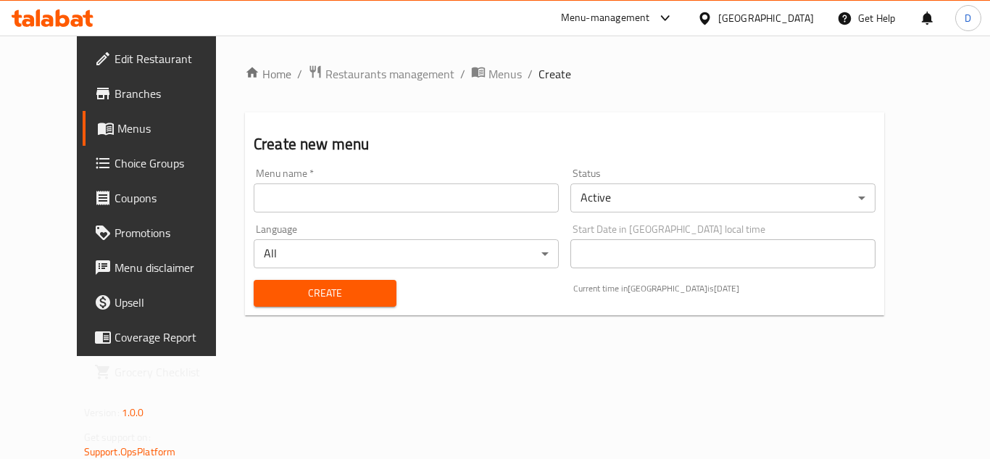
click at [270, 197] on input "text" at bounding box center [406, 197] width 305 height 29
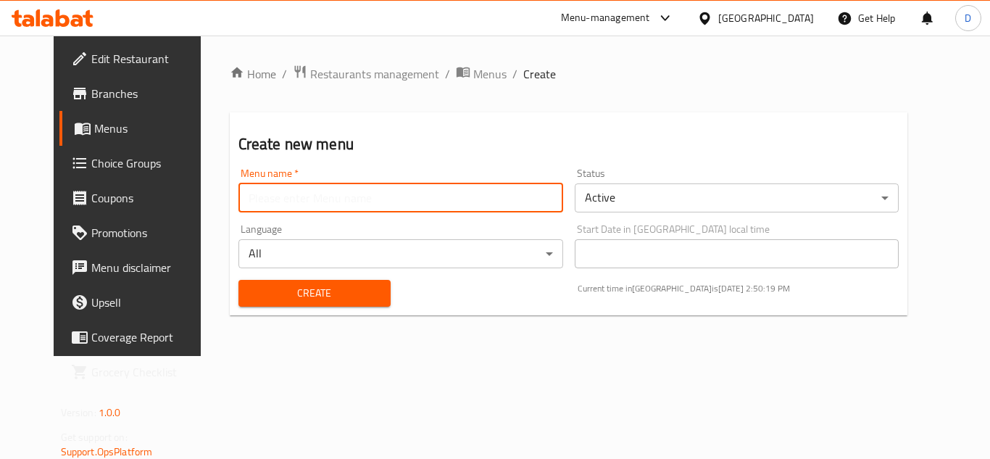
type input "MENU"
click at [323, 286] on span "Create" at bounding box center [314, 293] width 129 height 18
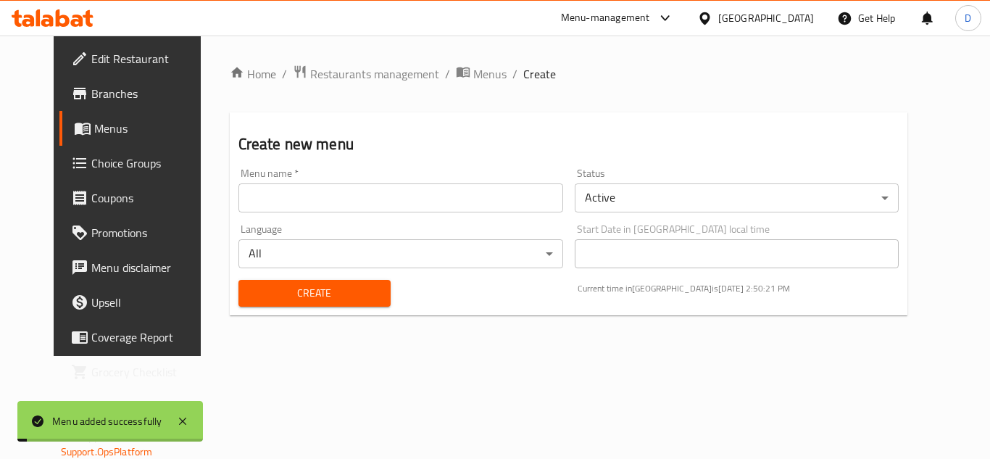
click at [473, 78] on span "Menus" at bounding box center [489, 73] width 33 height 17
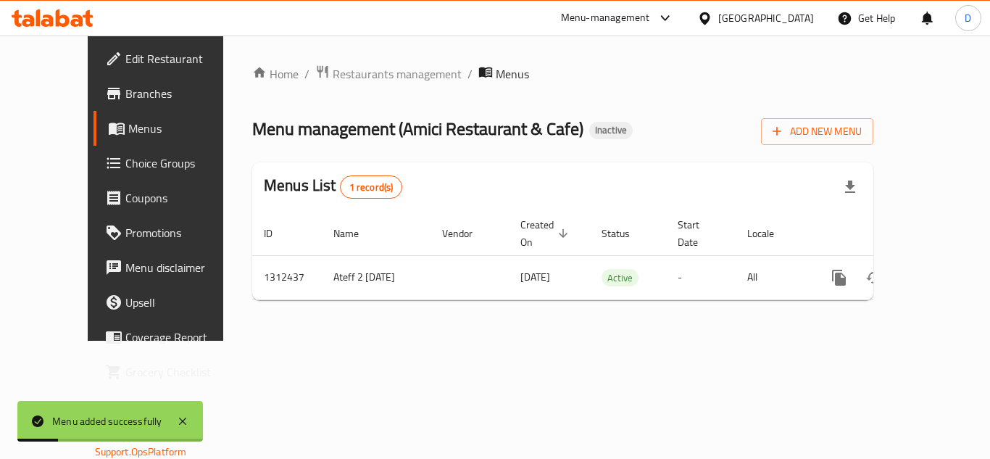
click at [654, 163] on div "Menus List 1 record(s)" at bounding box center [562, 186] width 621 height 49
click at [128, 125] on span "Menus" at bounding box center [184, 128] width 113 height 17
click at [125, 86] on span "Branches" at bounding box center [183, 93] width 116 height 17
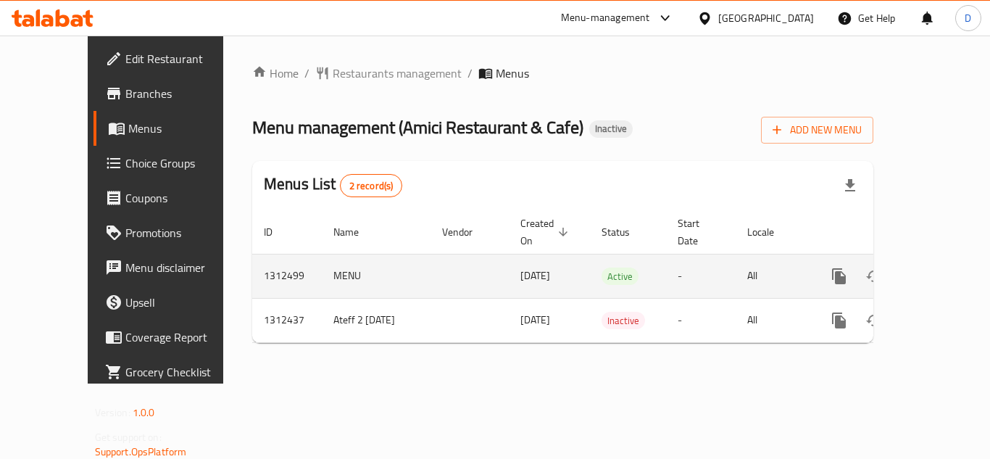
click at [935, 267] on icon "enhanced table" at bounding box center [943, 275] width 17 height 17
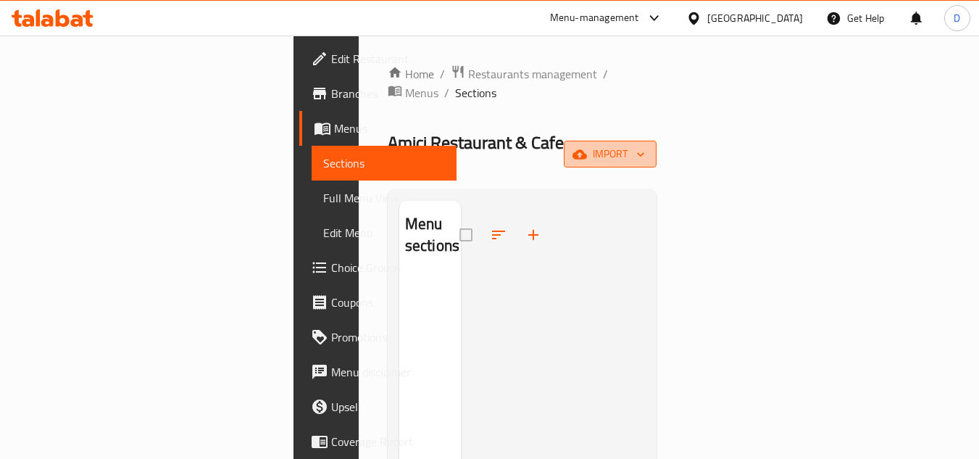
click at [645, 145] on span "import" at bounding box center [610, 154] width 70 height 18
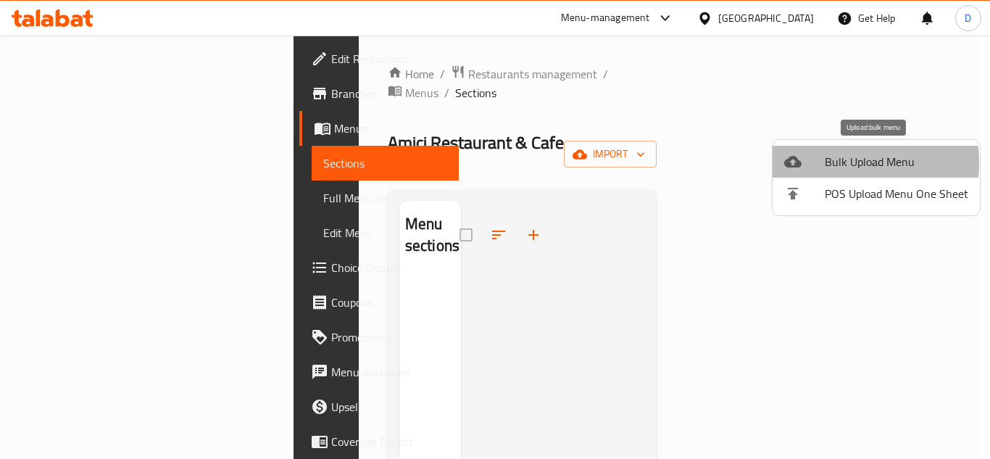
click at [819, 163] on div at bounding box center [804, 161] width 41 height 17
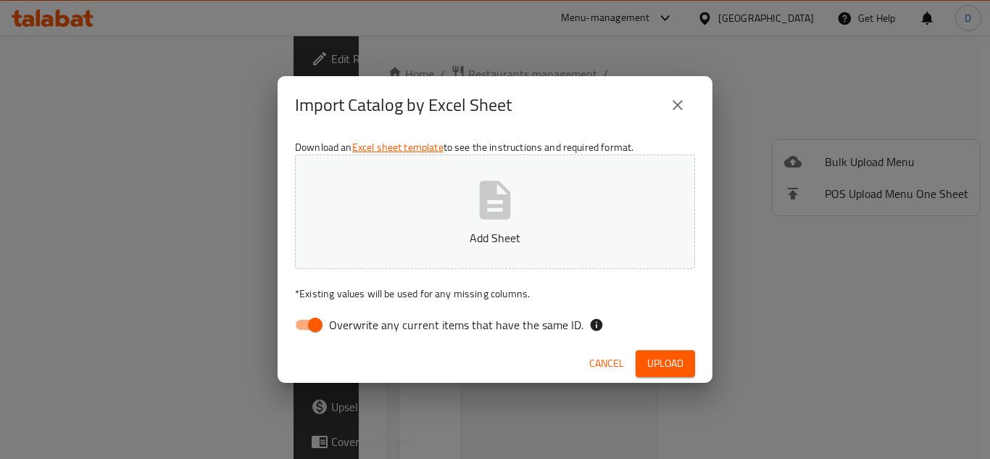
click at [475, 322] on span "Overwrite any current items that have the same ID." at bounding box center [456, 324] width 254 height 17
click at [357, 322] on input "Overwrite any current items that have the same ID." at bounding box center [315, 325] width 83 height 28
checkbox input "false"
click at [639, 364] on button "Upload" at bounding box center [665, 363] width 59 height 27
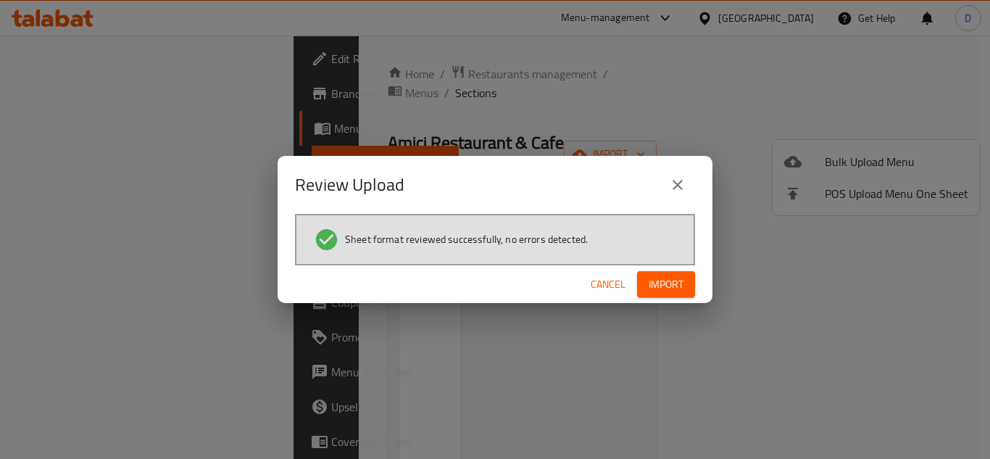
click at [687, 278] on button "Import" at bounding box center [666, 284] width 58 height 27
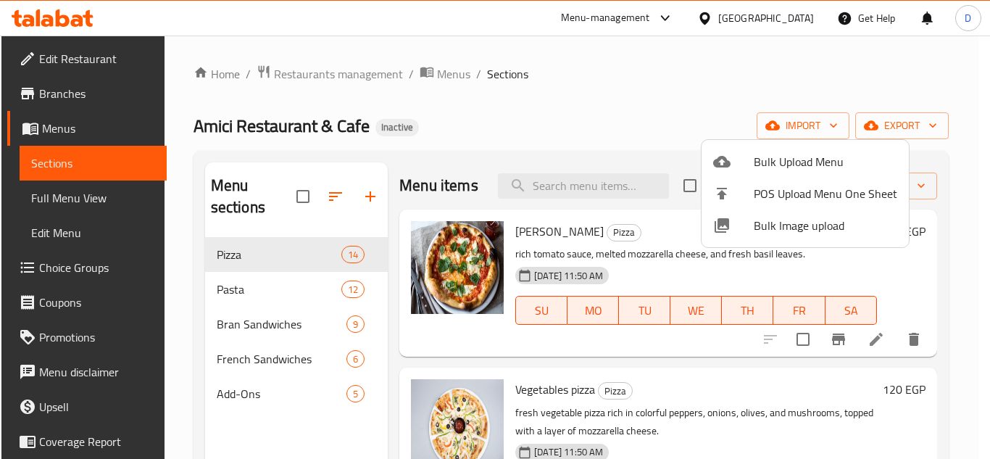
click at [578, 201] on div at bounding box center [495, 229] width 990 height 459
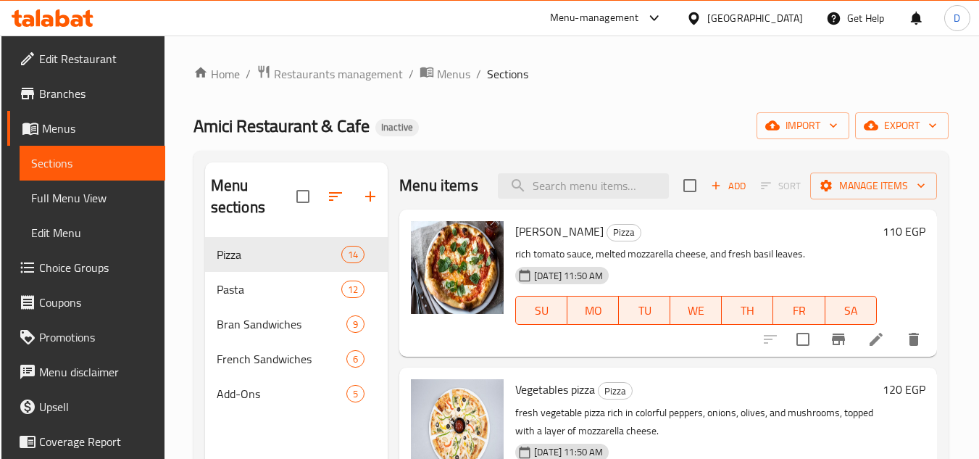
click at [578, 199] on input "search" at bounding box center [583, 185] width 171 height 25
paste input "Pizza fried bbq"
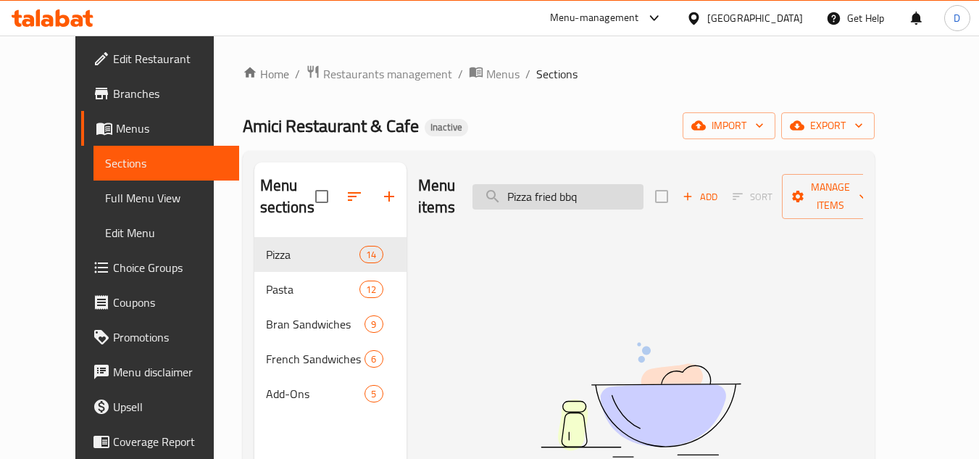
click at [595, 188] on input "Pizza fried bbq" at bounding box center [558, 196] width 171 height 25
click at [581, 192] on input "Pizza fried" at bounding box center [558, 196] width 171 height 25
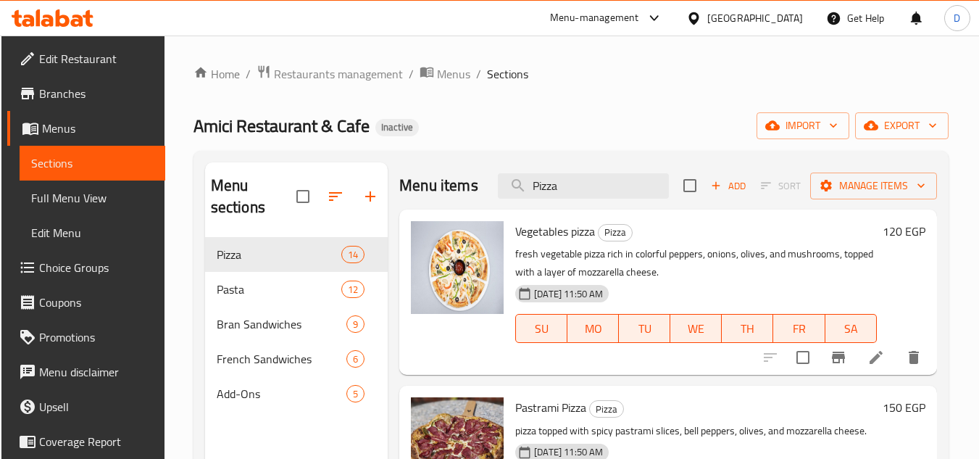
type input "Pizza"
click at [115, 198] on span "Full Menu View" at bounding box center [92, 197] width 122 height 17
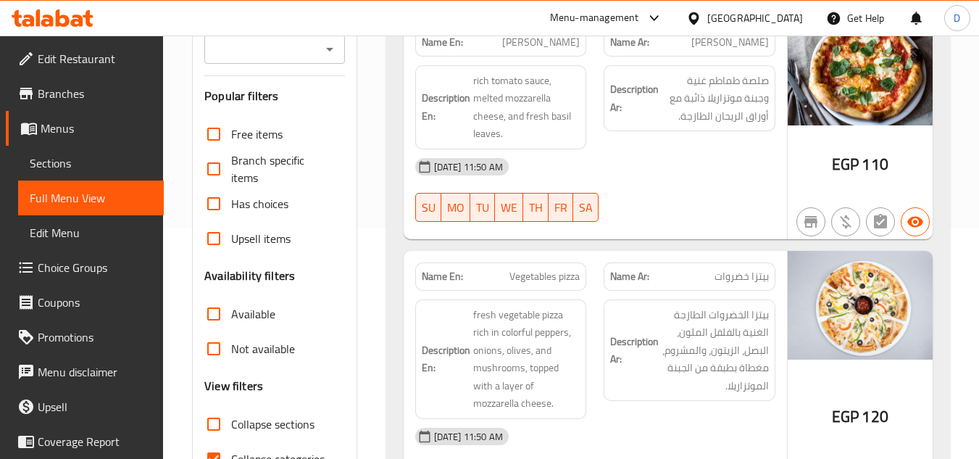
scroll to position [290, 0]
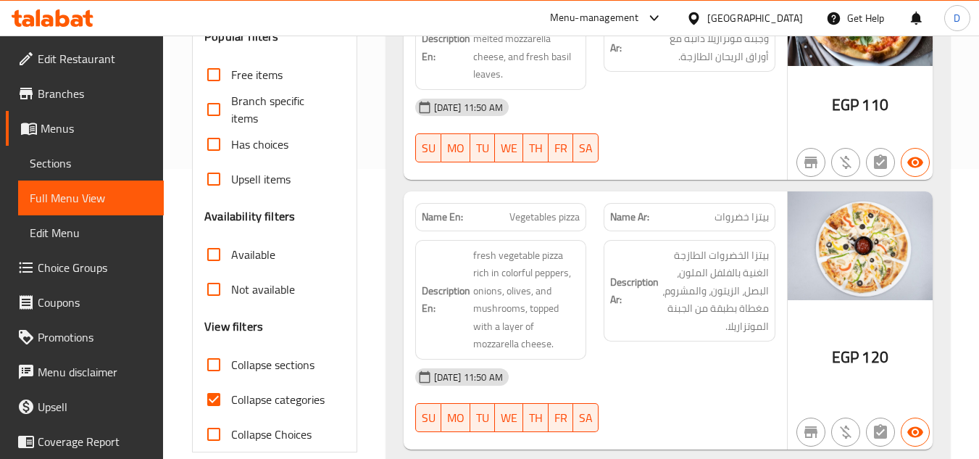
click at [231, 402] on input "Collapse categories" at bounding box center [213, 399] width 35 height 35
checkbox input "false"
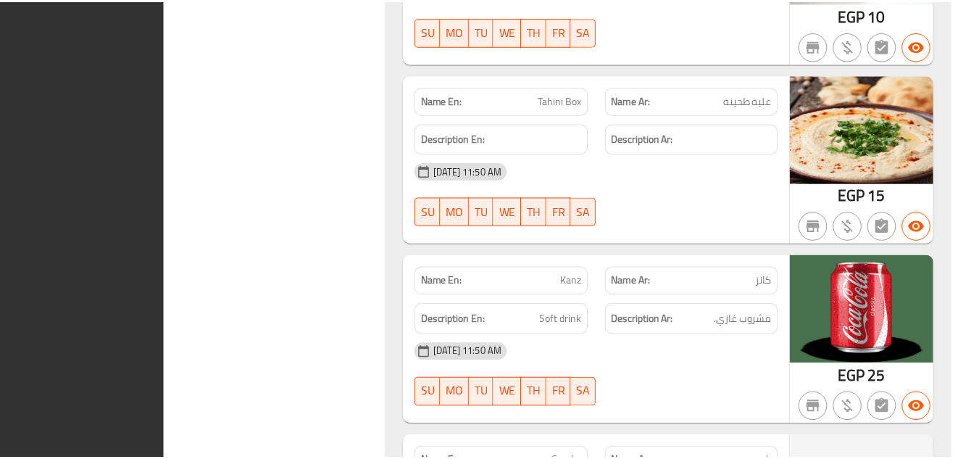
scroll to position [10504, 0]
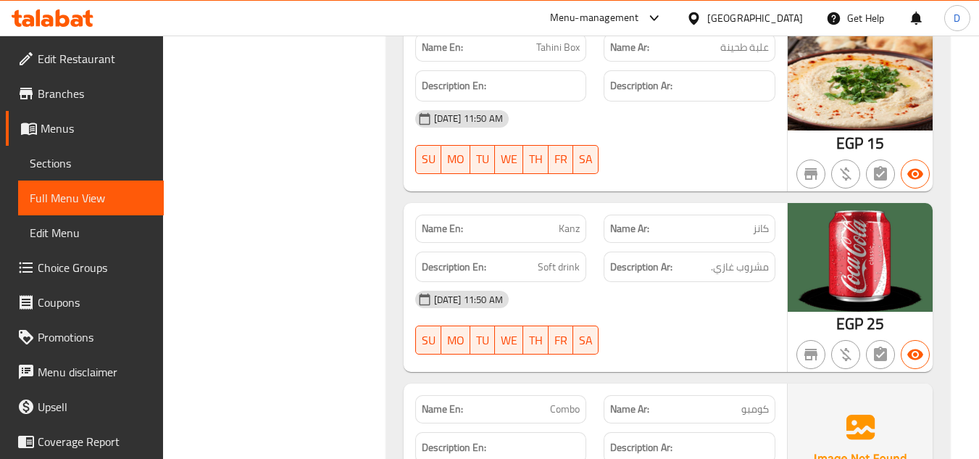
drag, startPoint x: 774, startPoint y: 24, endPoint x: 771, endPoint y: 36, distance: 12.0
click at [707, 24] on div at bounding box center [696, 18] width 21 height 16
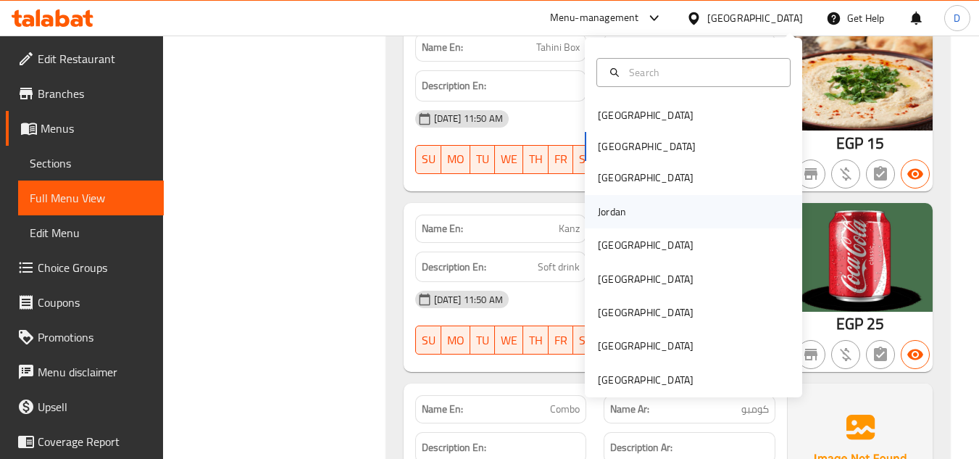
click at [633, 219] on div "Jordan" at bounding box center [693, 211] width 217 height 33
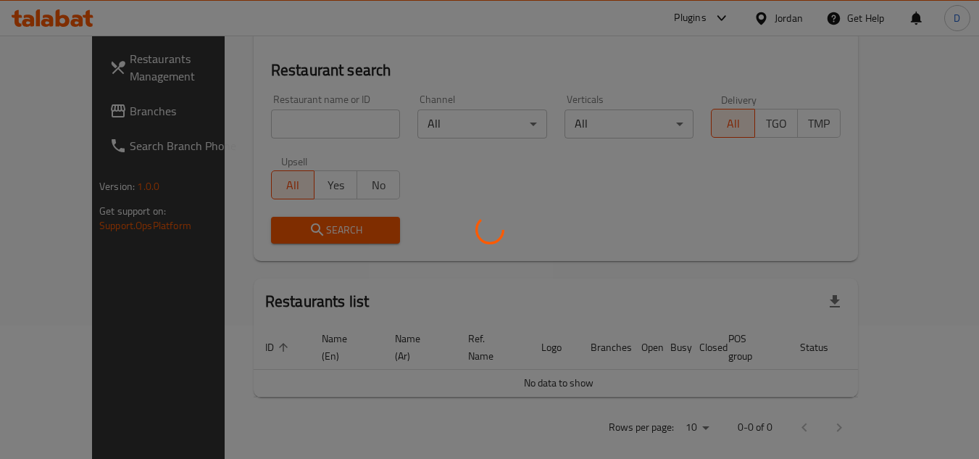
scroll to position [699, 0]
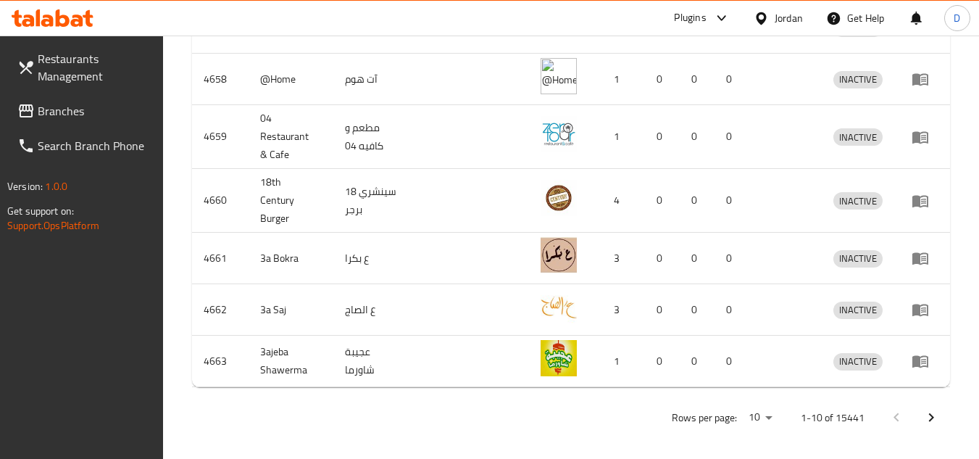
click at [42, 109] on span "Branches" at bounding box center [95, 110] width 115 height 17
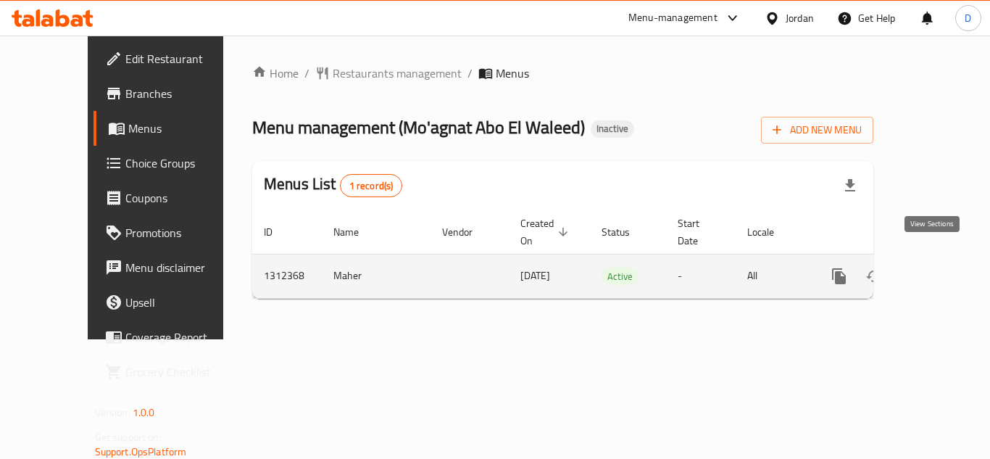
click at [935, 267] on icon "enhanced table" at bounding box center [943, 275] width 17 height 17
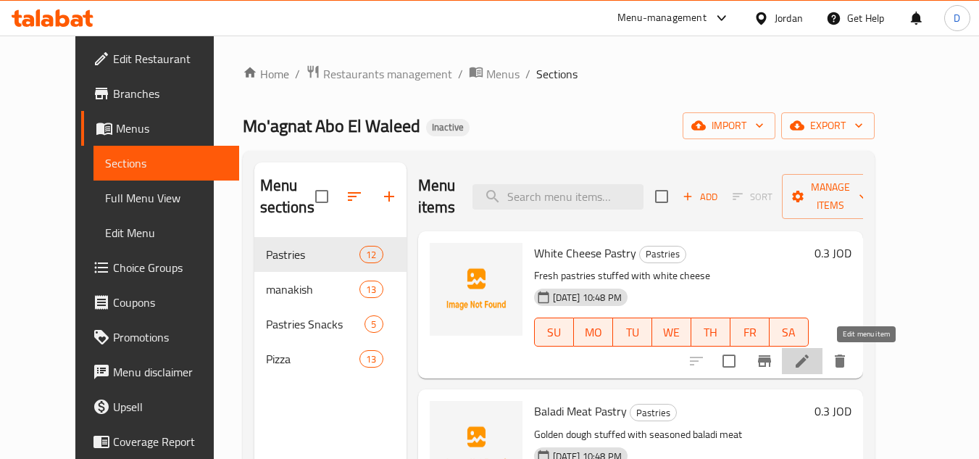
click at [811, 358] on icon at bounding box center [802, 360] width 17 height 17
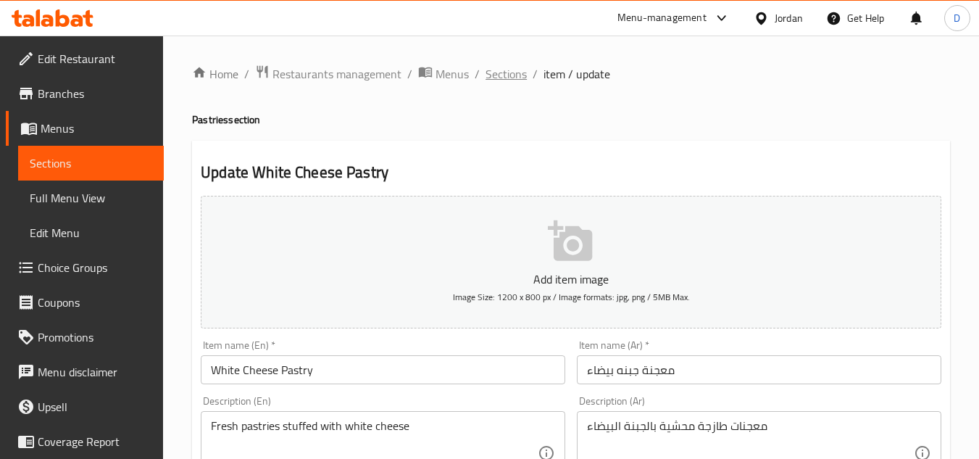
click at [496, 83] on span "Sections" at bounding box center [506, 73] width 41 height 17
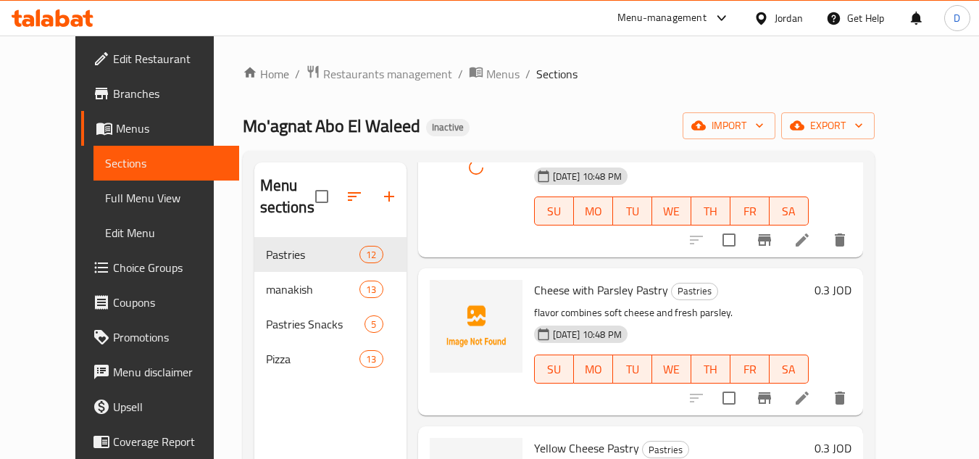
scroll to position [290, 0]
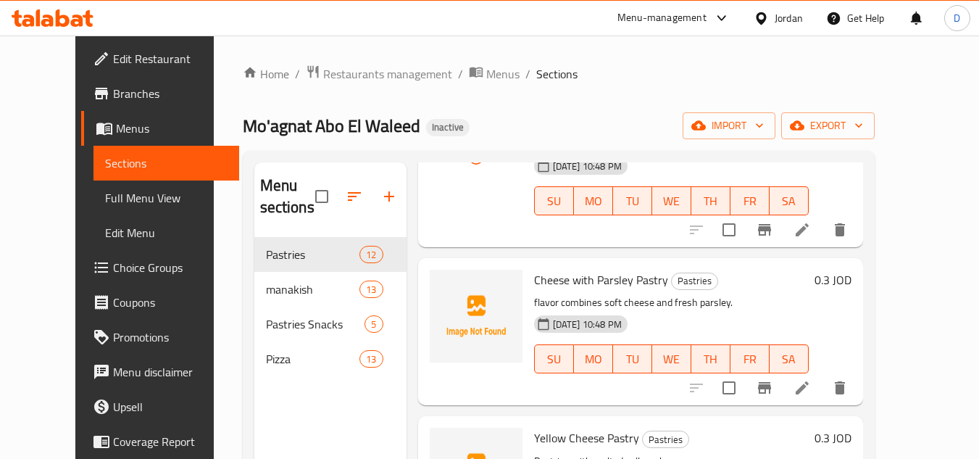
click at [589, 278] on span "Cheese with Parsley Pastry" at bounding box center [601, 280] width 134 height 22
copy span "Parsley"
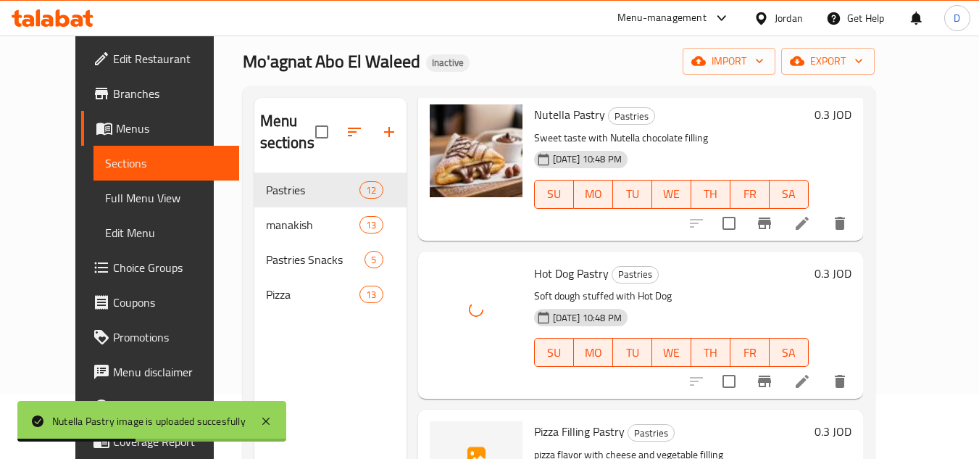
scroll to position [203, 0]
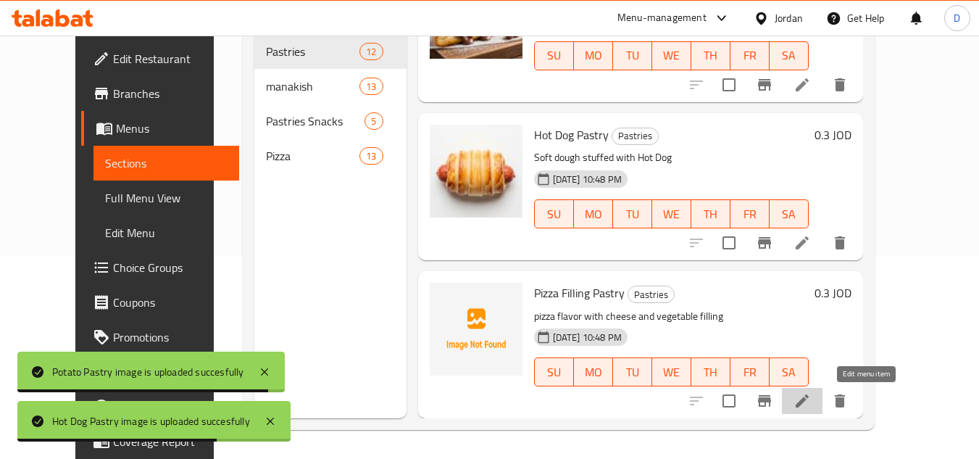
click at [811, 404] on icon at bounding box center [802, 400] width 17 height 17
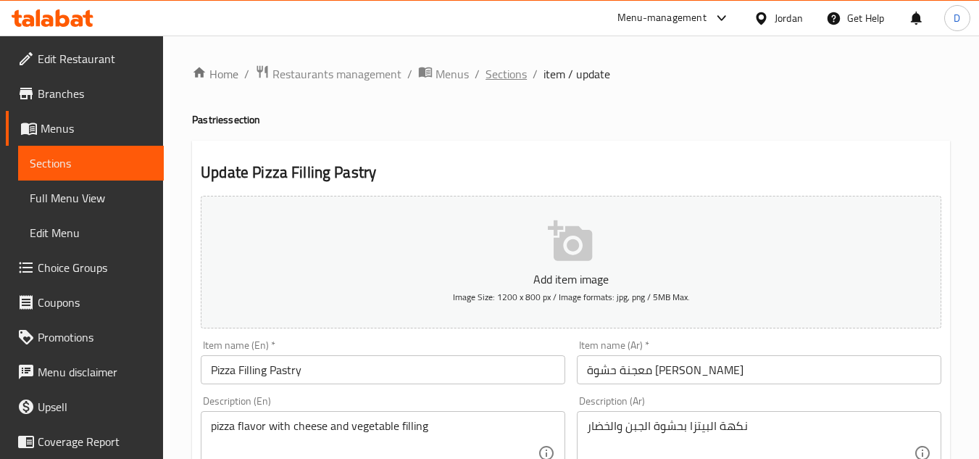
click at [516, 74] on span "Sections" at bounding box center [506, 73] width 41 height 17
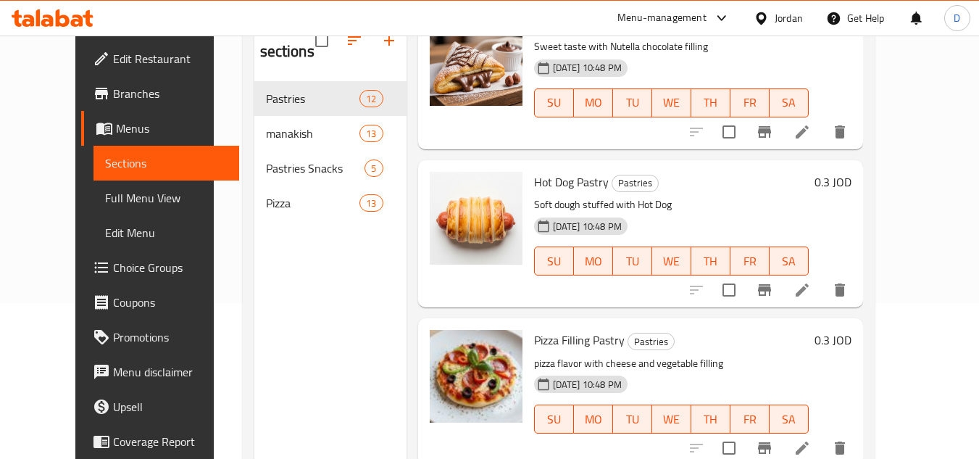
scroll to position [130, 0]
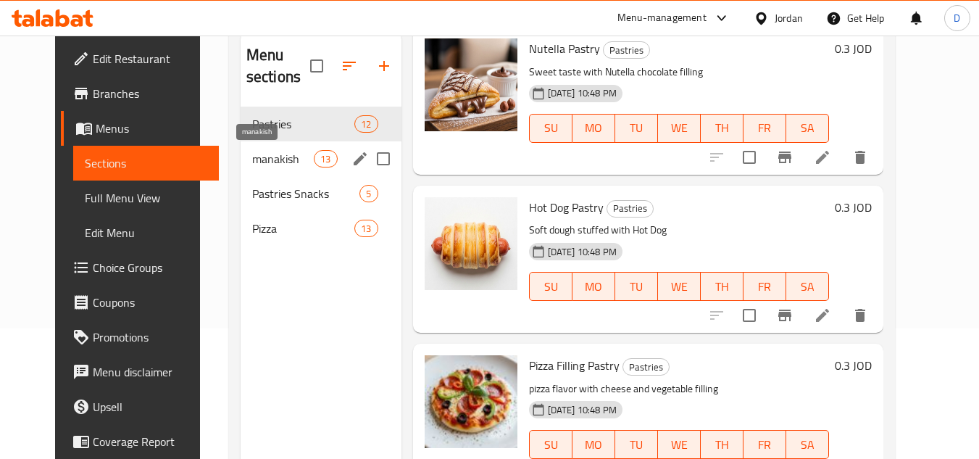
click at [255, 164] on span "manakish" at bounding box center [283, 158] width 62 height 17
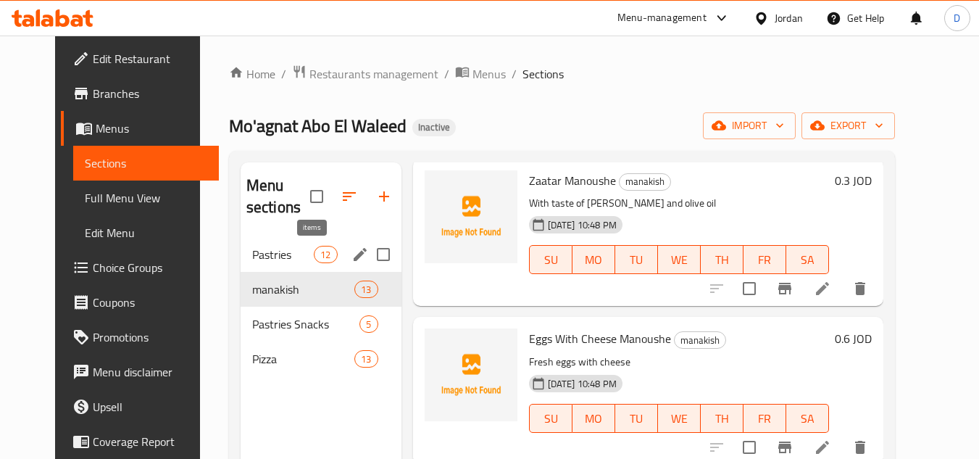
click at [296, 255] on span "Pastries" at bounding box center [283, 254] width 62 height 17
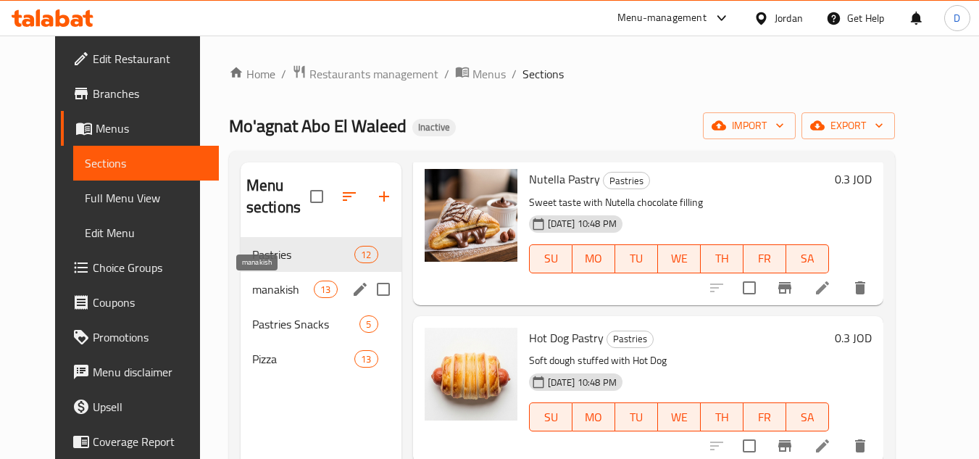
drag, startPoint x: 251, startPoint y: 281, endPoint x: 343, endPoint y: 285, distance: 92.1
click at [252, 281] on span "manakish" at bounding box center [283, 288] width 62 height 17
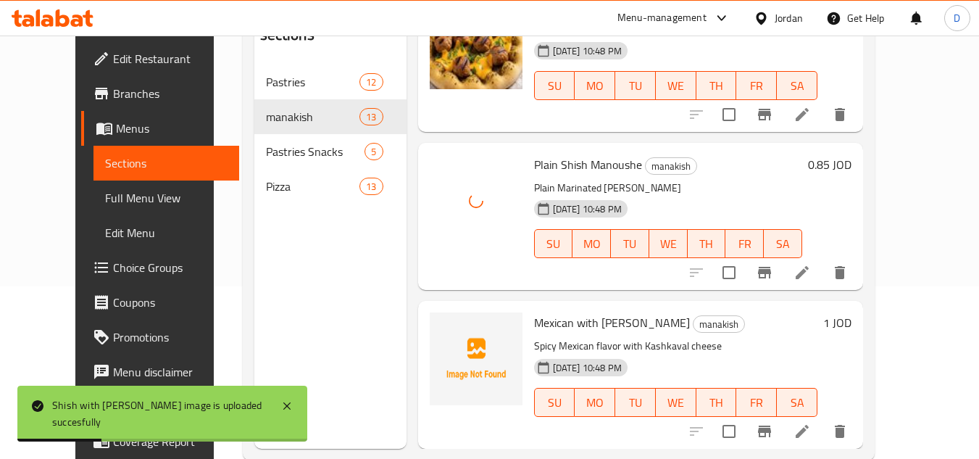
scroll to position [203, 0]
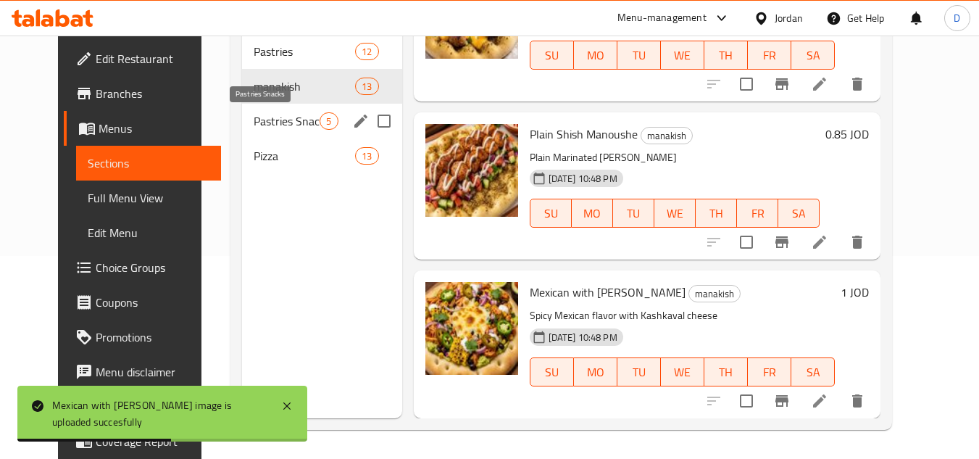
click at [255, 113] on span "Pastries Snacks" at bounding box center [287, 120] width 66 height 17
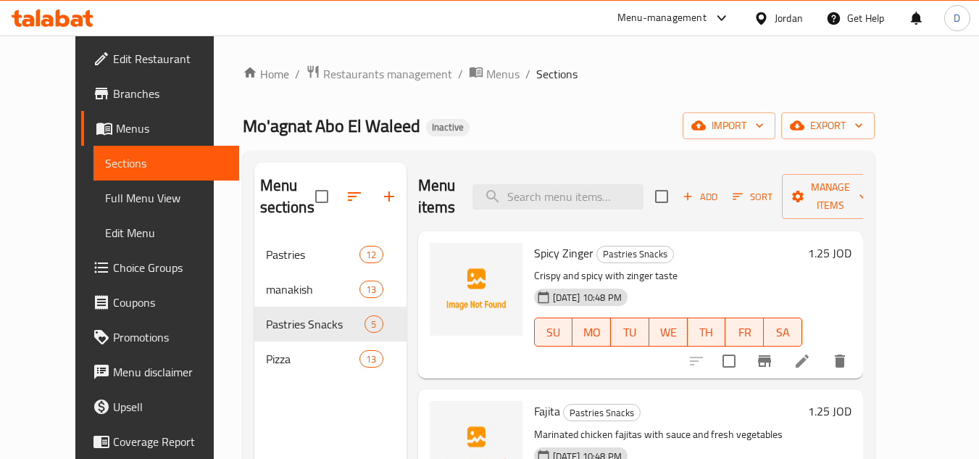
scroll to position [72, 0]
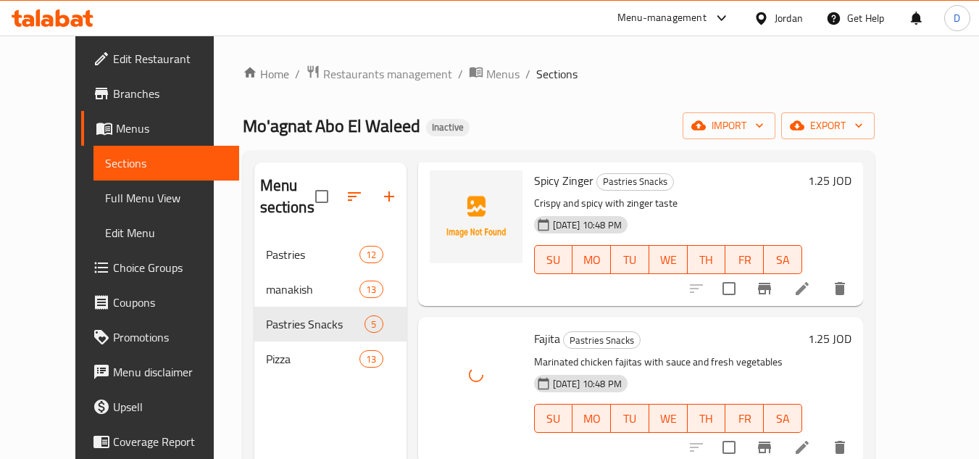
click at [558, 179] on span "Spicy Zinger" at bounding box center [563, 181] width 59 height 22
copy h6 "Spicy Zinger"
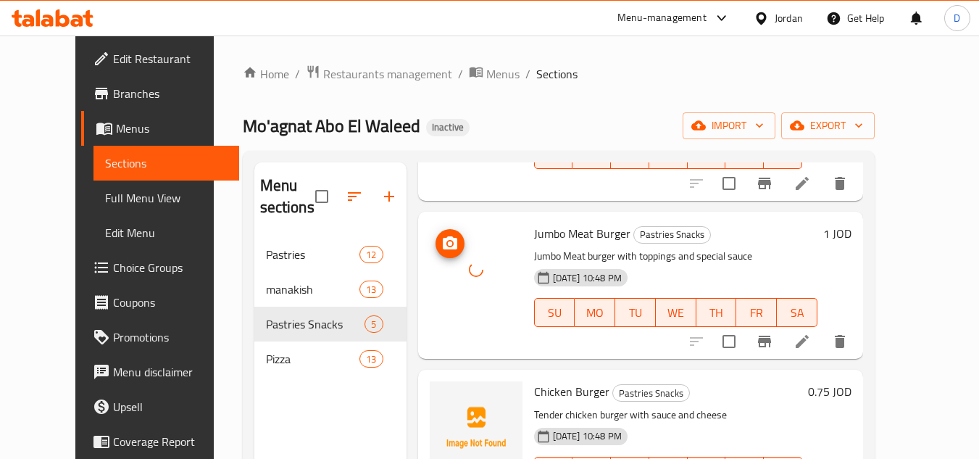
scroll to position [362, 0]
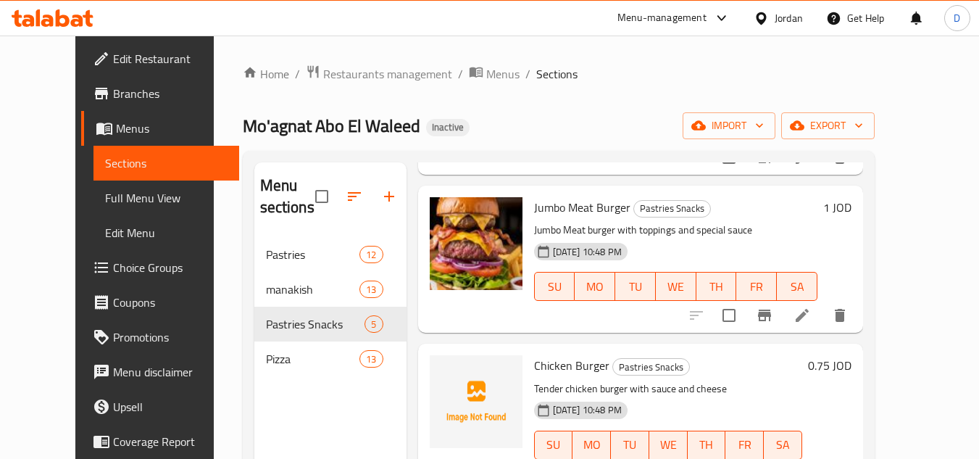
click at [575, 366] on span "Chicken Burger" at bounding box center [571, 365] width 75 height 22
copy h6 "Chicken Burger"
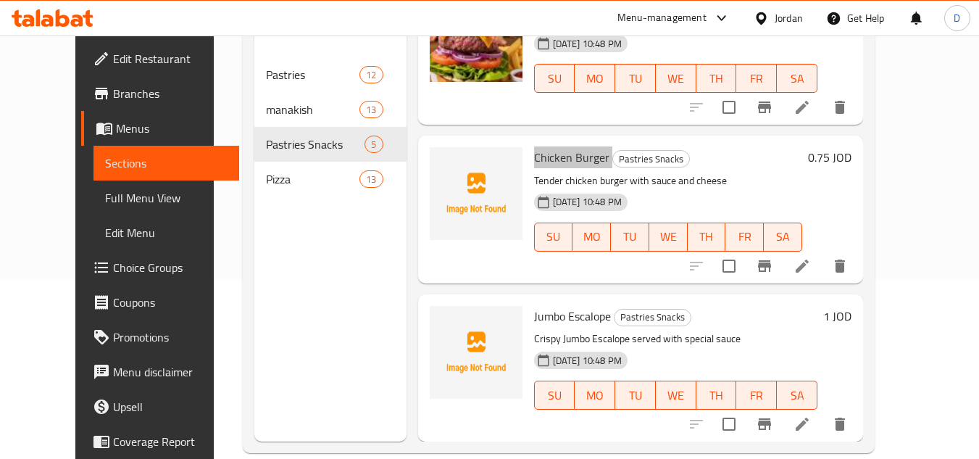
scroll to position [203, 0]
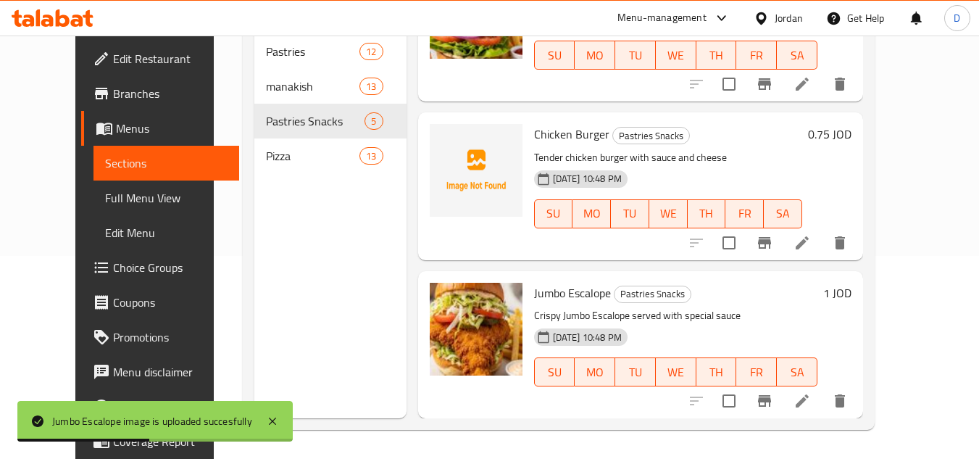
click at [668, 294] on span "Pastries Snacks" at bounding box center [653, 294] width 76 height 17
click at [754, 307] on p "Crispy Jumbo Escalope served with special sauce" at bounding box center [675, 316] width 283 height 18
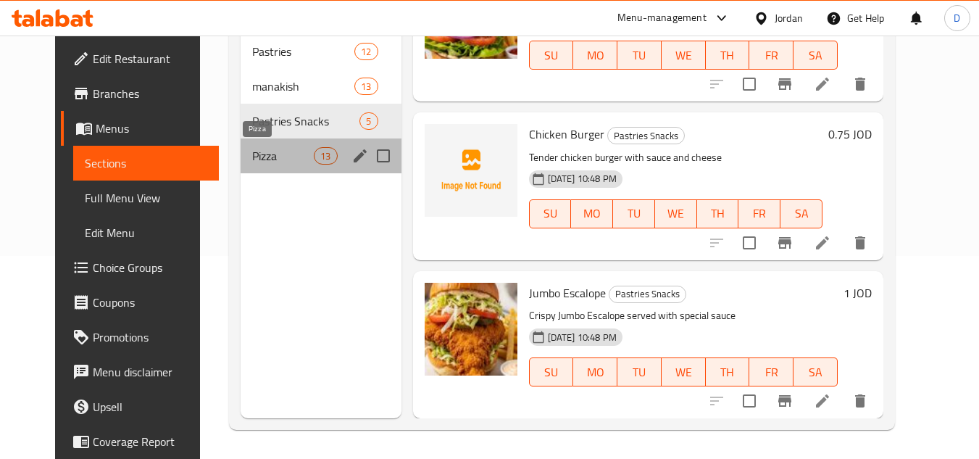
click at [254, 154] on span "Pizza" at bounding box center [283, 155] width 62 height 17
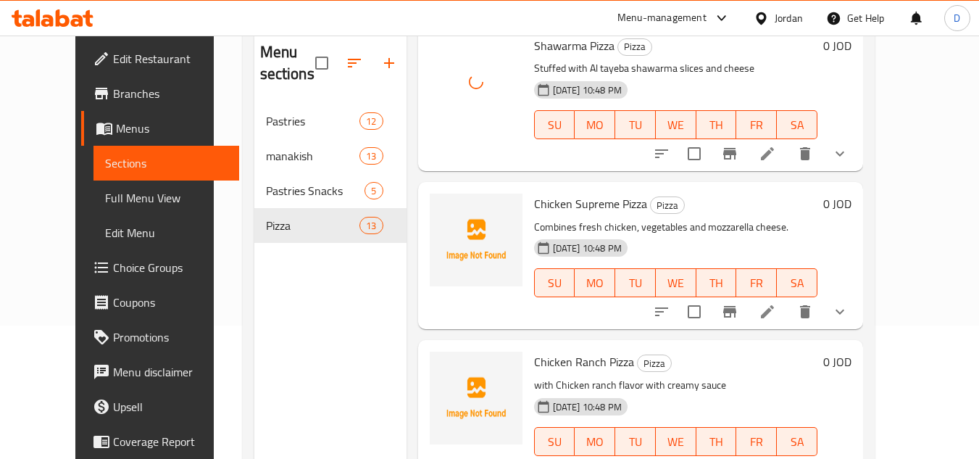
scroll to position [145, 0]
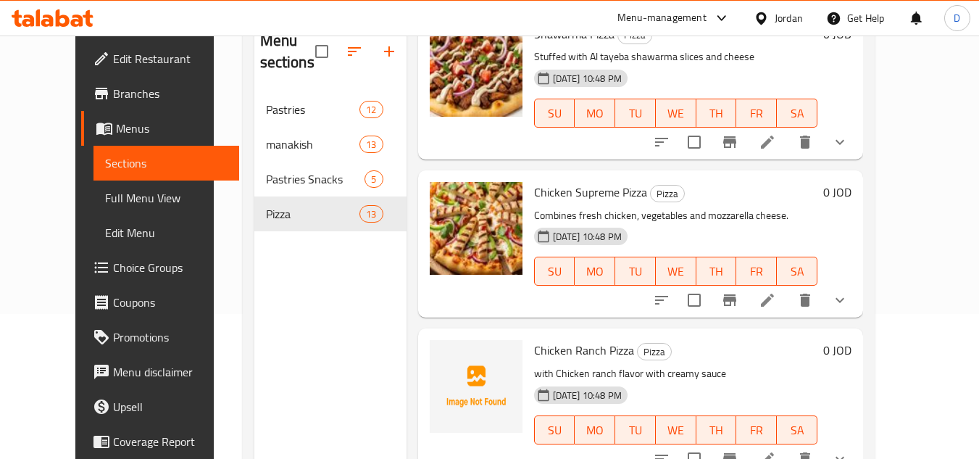
click at [565, 352] on span "Chicken Ranch Pizza" at bounding box center [584, 350] width 100 height 22
copy h6 "Chicken Ranch Pizza"
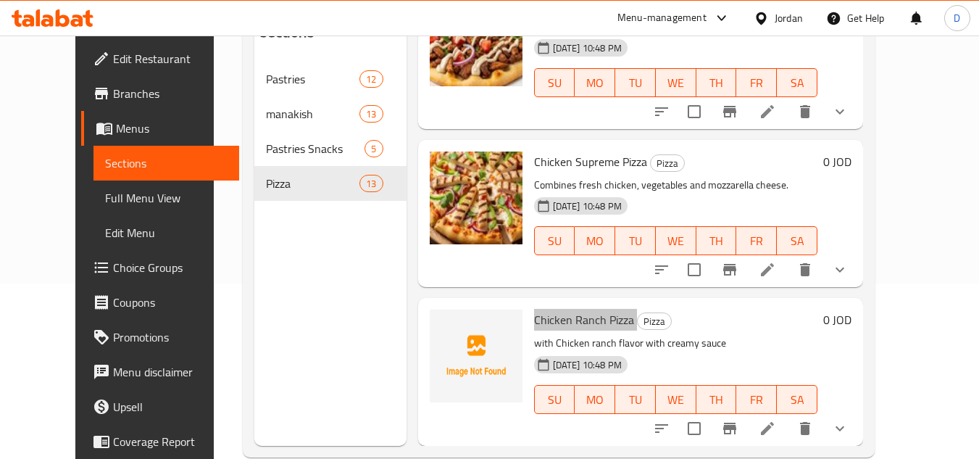
scroll to position [203, 0]
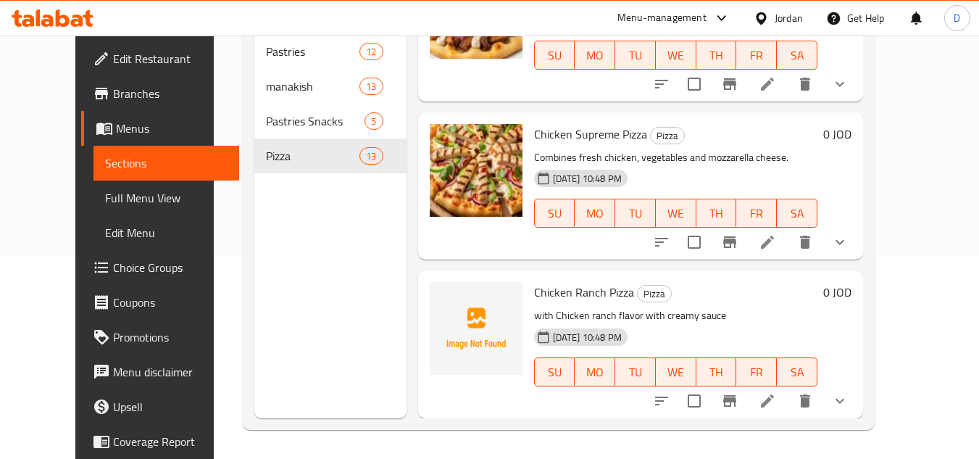
click at [297, 273] on div "Menu sections Pastries 12 manakish 13 Pastries Snacks 5 Pizza 13" at bounding box center [330, 188] width 152 height 459
click at [105, 202] on span "Full Menu View" at bounding box center [166, 197] width 122 height 17
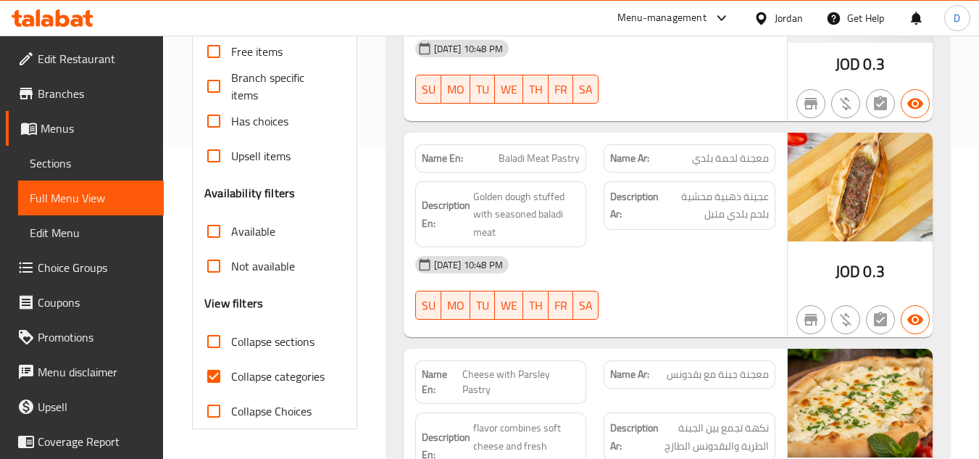
scroll to position [420, 0]
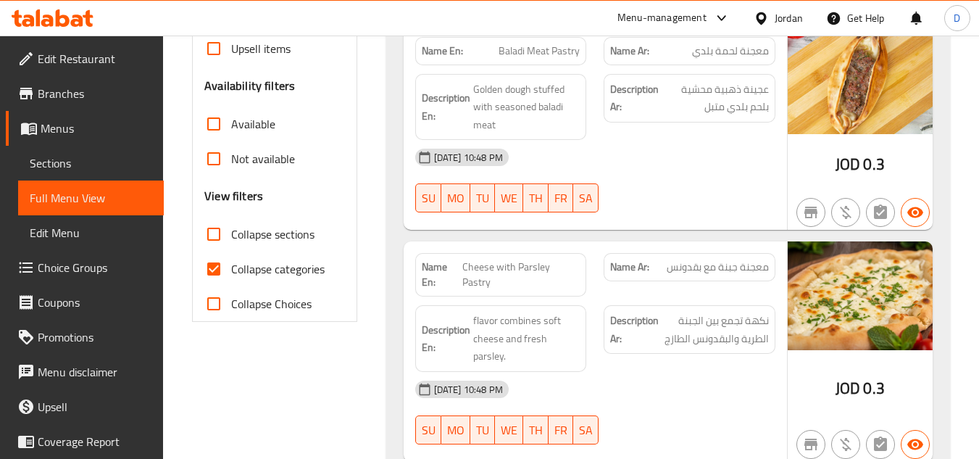
click at [203, 263] on input "Collapse categories" at bounding box center [213, 268] width 35 height 35
checkbox input "false"
click at [222, 230] on input "Collapse sections" at bounding box center [213, 234] width 35 height 35
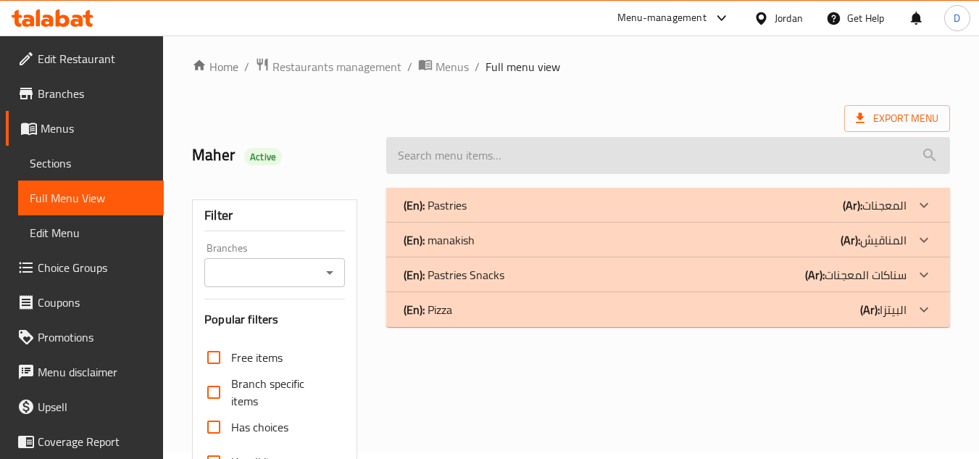
scroll to position [0, 0]
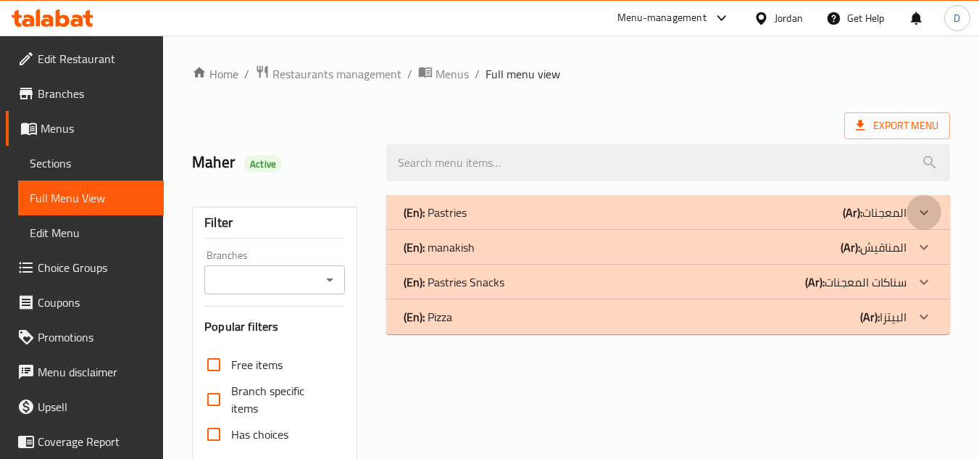
click at [908, 213] on div at bounding box center [924, 212] width 35 height 35
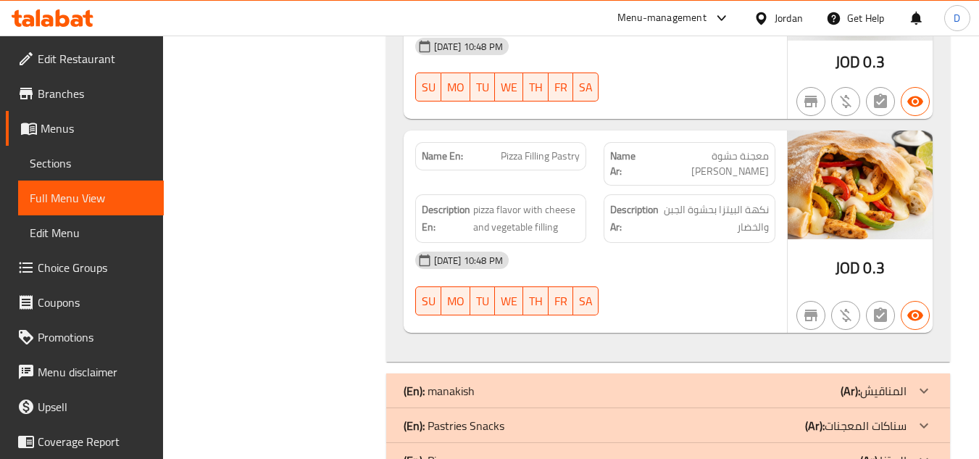
scroll to position [2440, 0]
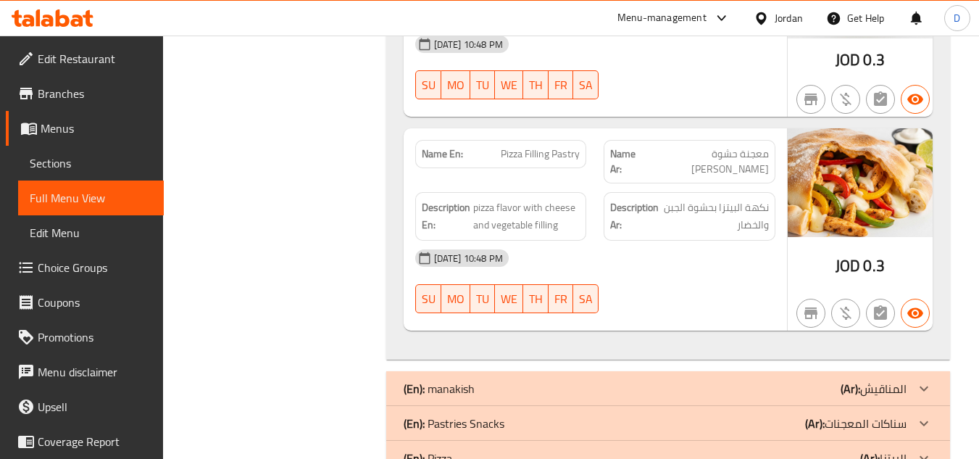
click at [899, 380] on p "(Ar): المناقيش" at bounding box center [874, 388] width 66 height 17
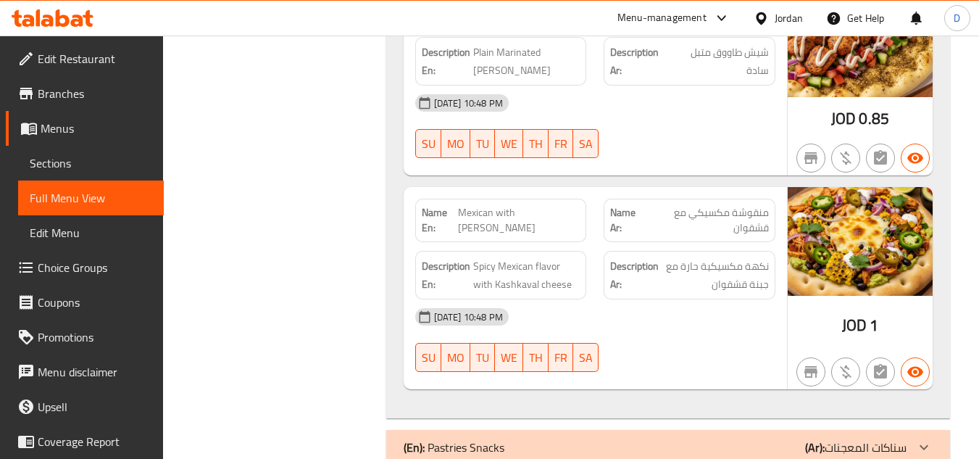
scroll to position [5226, 0]
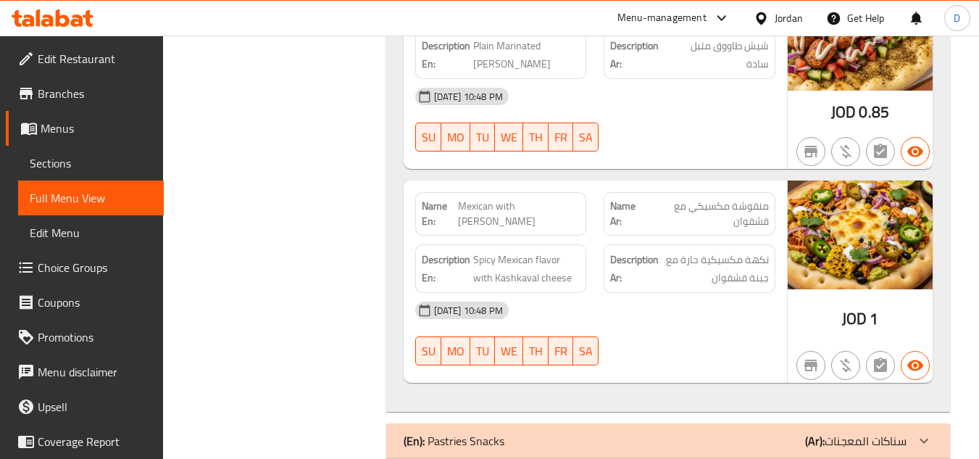
click at [862, 432] on p "(Ar): سناكات المعجنات" at bounding box center [855, 440] width 101 height 17
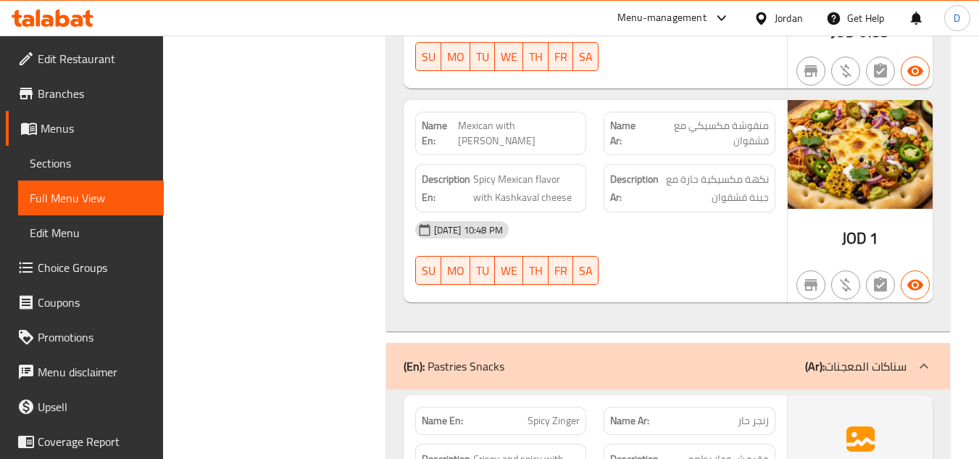
scroll to position [5443, 0]
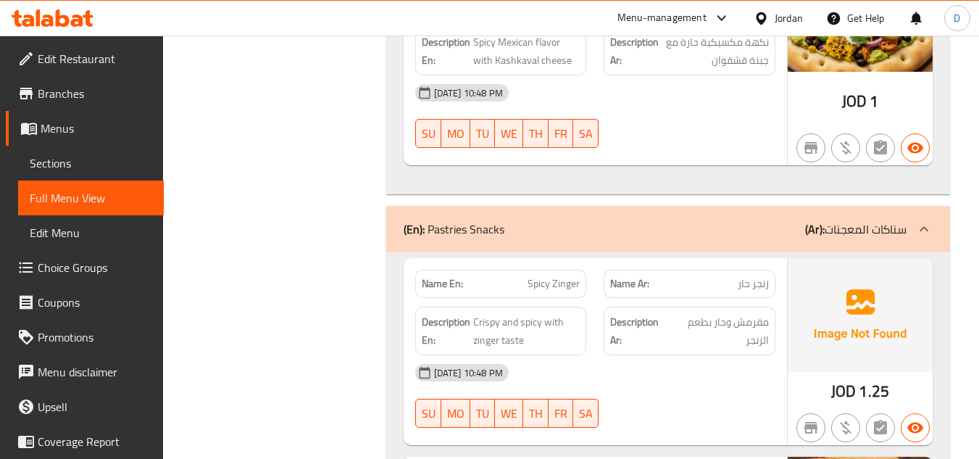
click at [541, 276] on span "Spicy Zinger" at bounding box center [554, 283] width 52 height 15
copy span "Spicy Zinger"
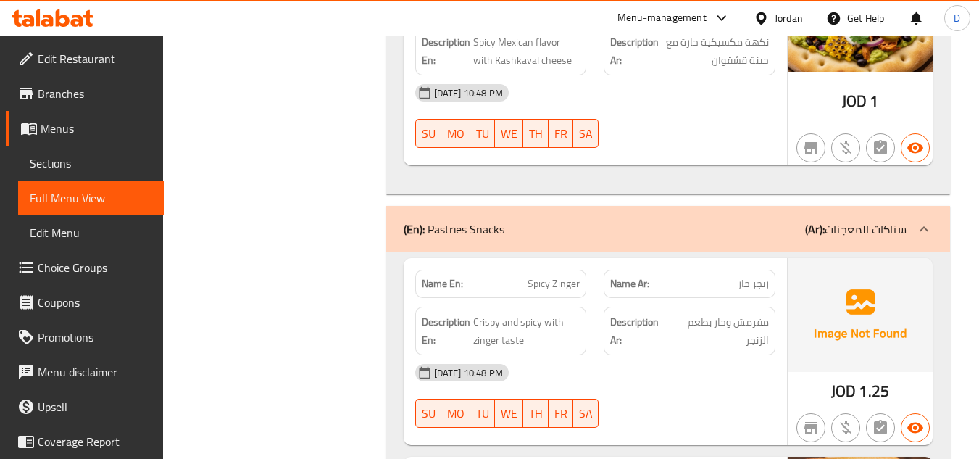
scroll to position [6065, 0]
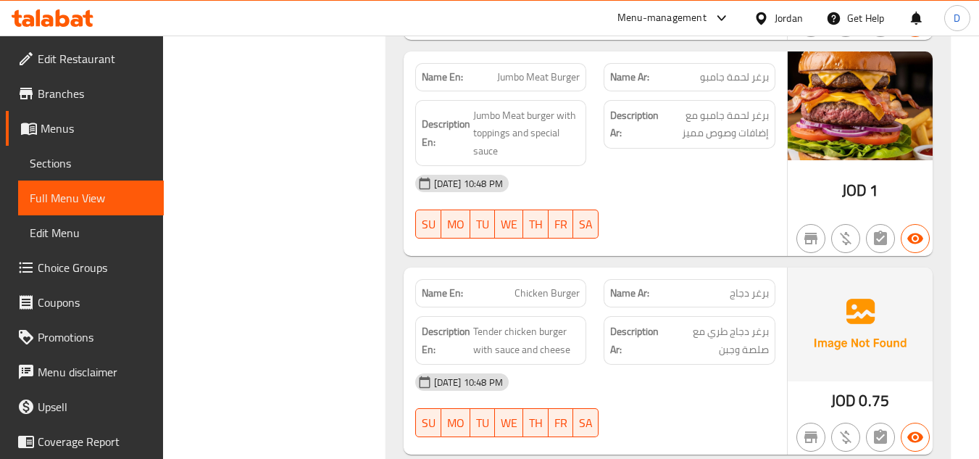
drag, startPoint x: 656, startPoint y: 366, endPoint x: 668, endPoint y: 334, distance: 33.9
click at [656, 428] on div at bounding box center [689, 436] width 189 height 17
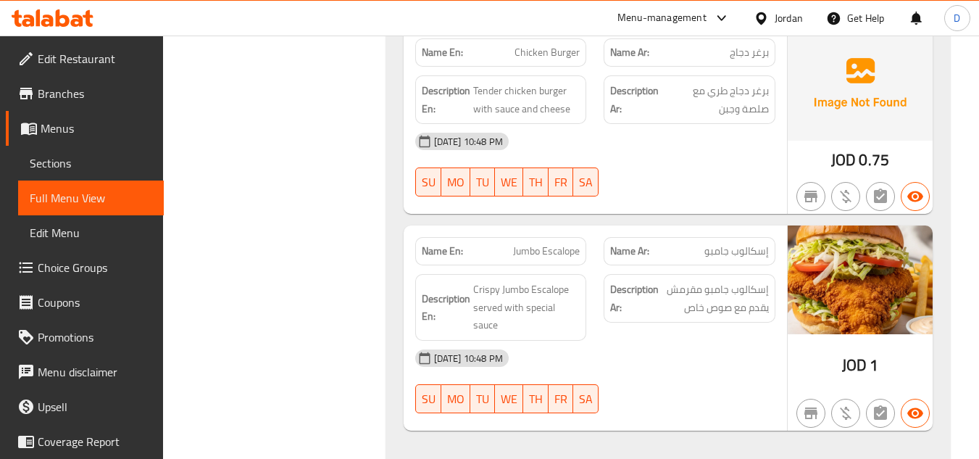
scroll to position [6318, 0]
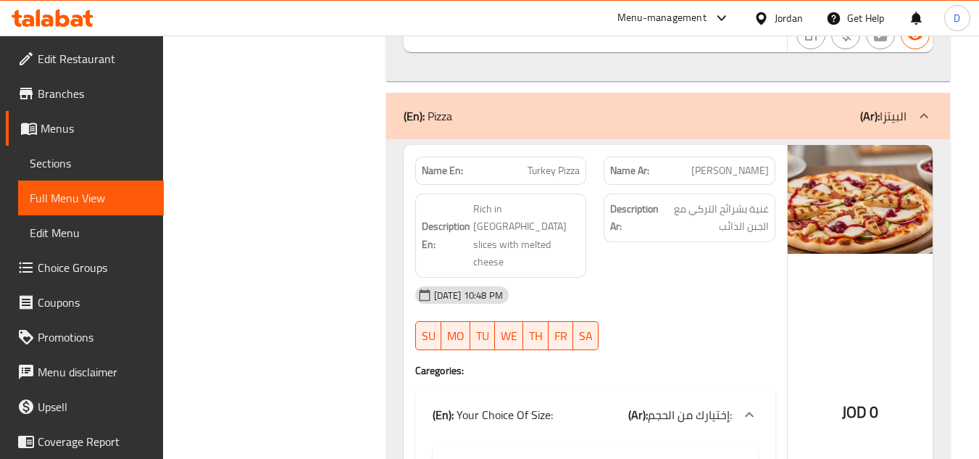
scroll to position [6680, 0]
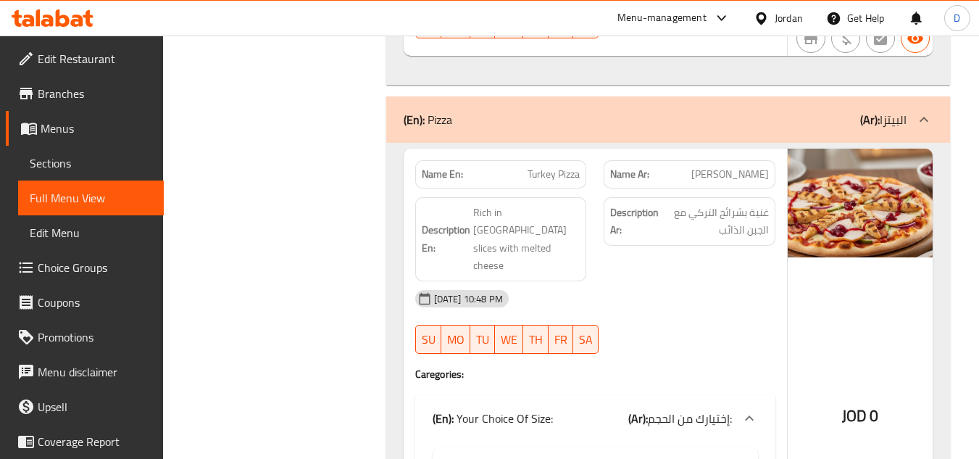
click at [844, 159] on img at bounding box center [860, 203] width 145 height 109
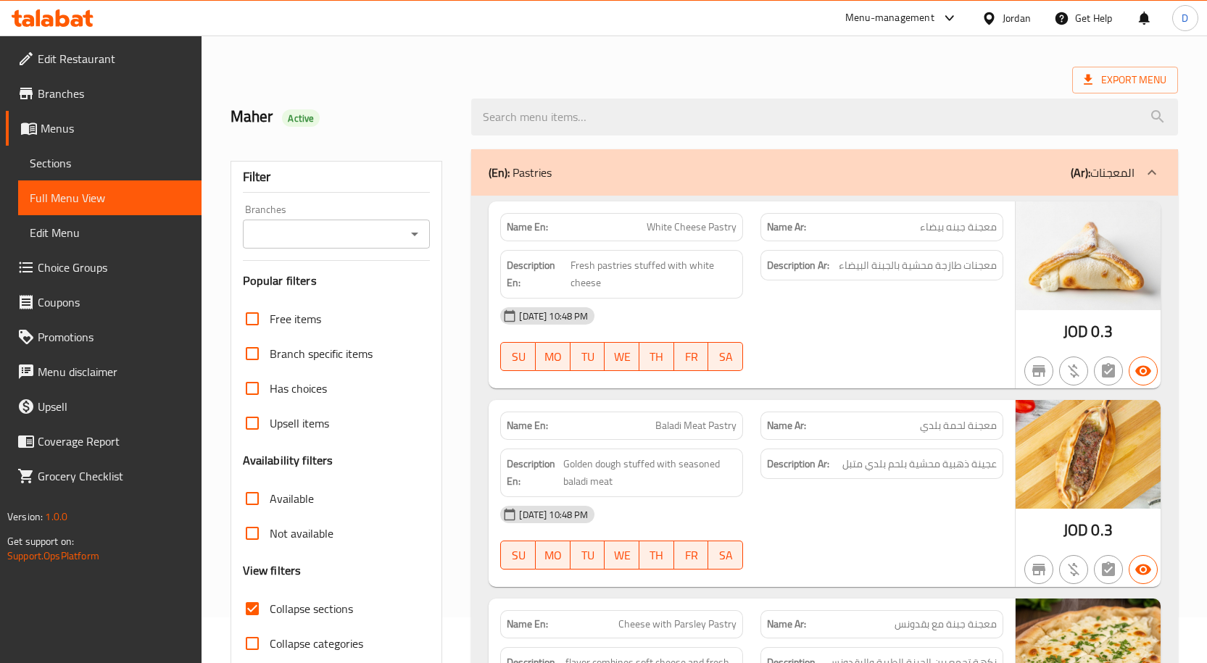
scroll to position [217, 0]
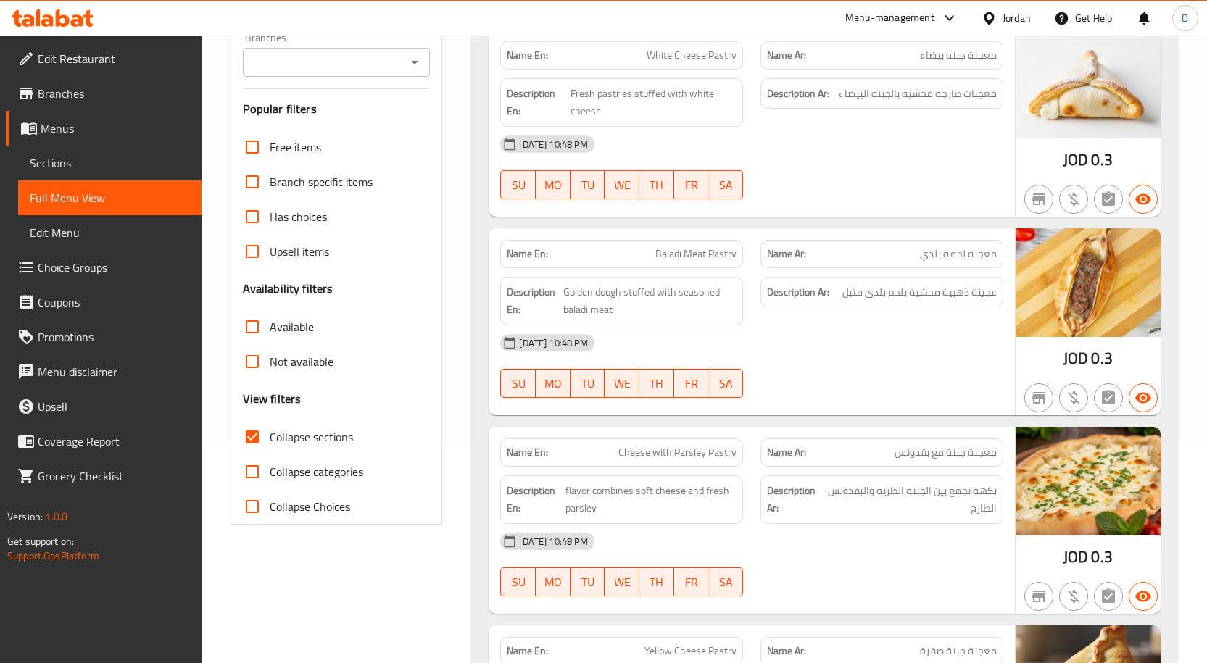
click at [253, 432] on input "Collapse sections" at bounding box center [252, 437] width 35 height 35
checkbox input "false"
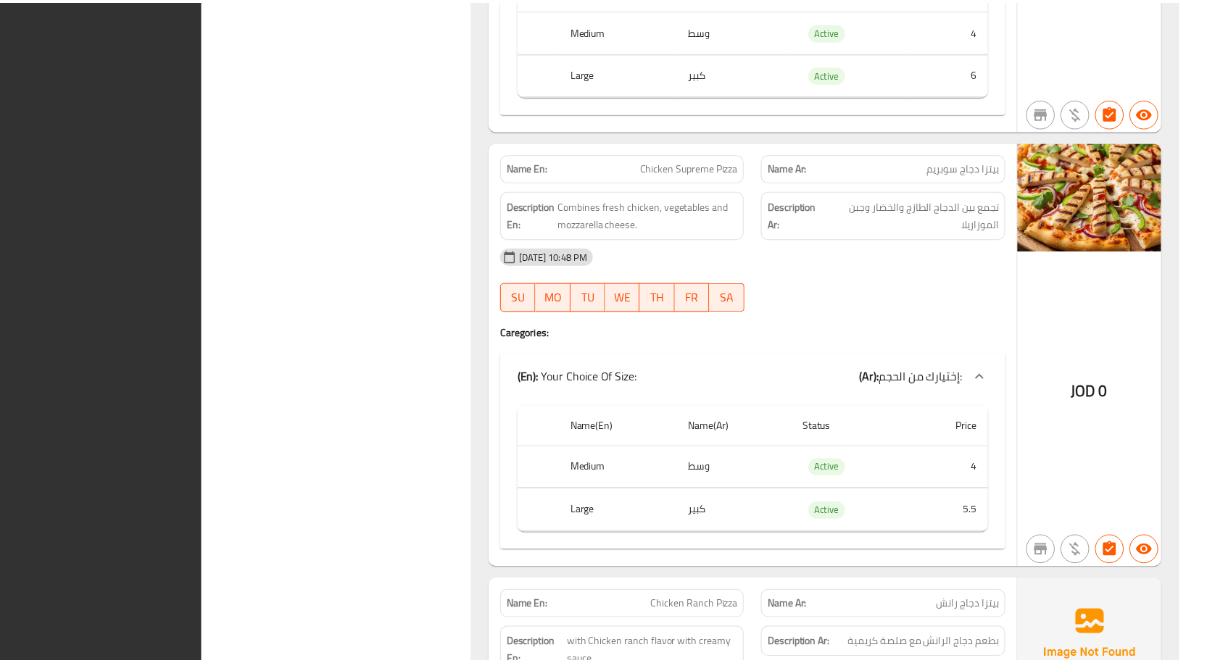
scroll to position [11249, 0]
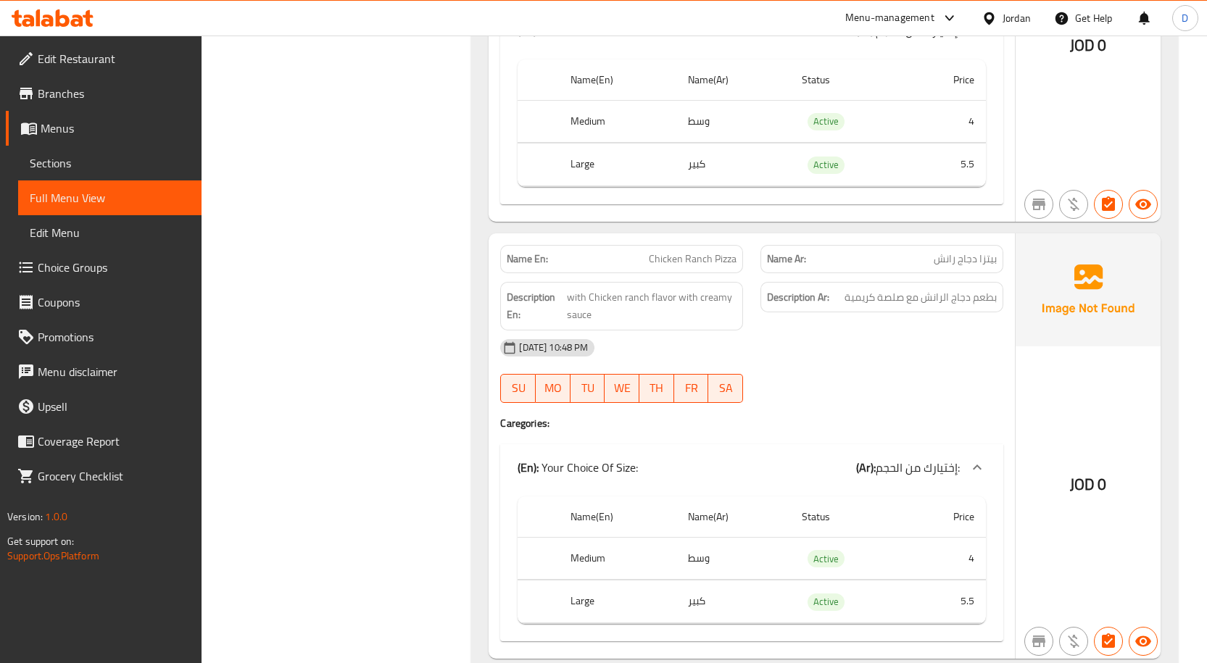
click at [989, 13] on div "Jordan" at bounding box center [1016, 18] width 28 height 16
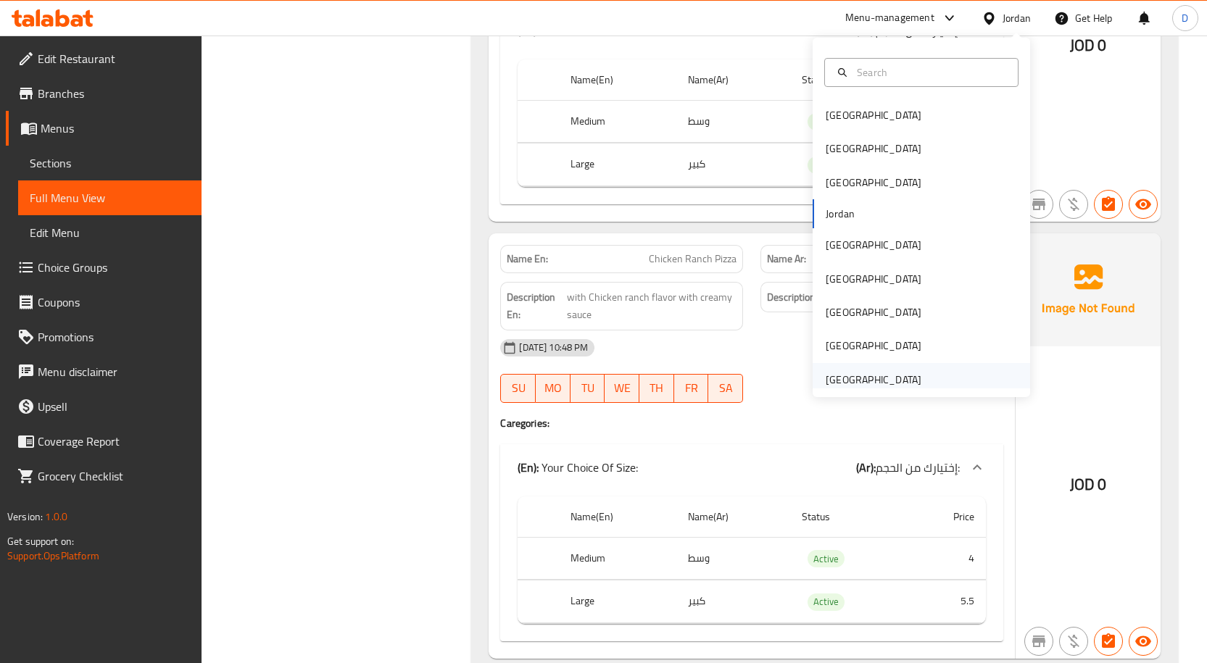
click at [831, 372] on div "[GEOGRAPHIC_DATA]" at bounding box center [874, 380] width 96 height 16
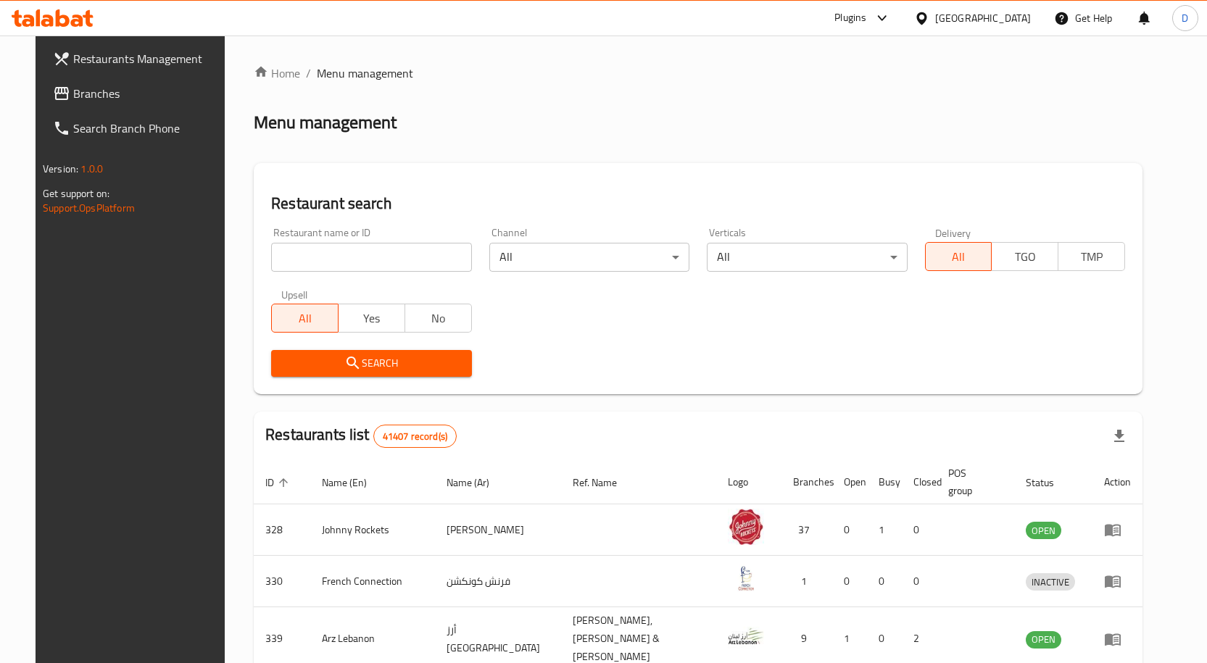
click at [93, 96] on span "Branches" at bounding box center [149, 93] width 152 height 17
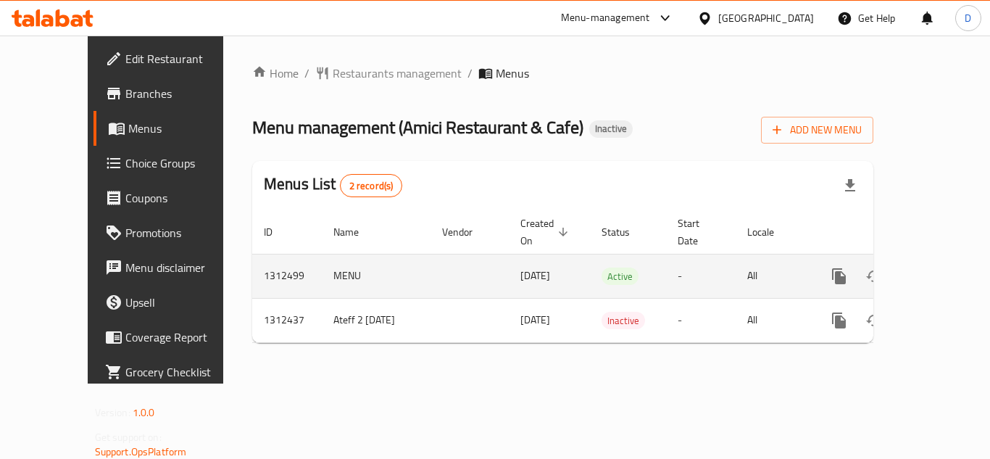
click at [934, 269] on link "enhanced table" at bounding box center [943, 276] width 35 height 35
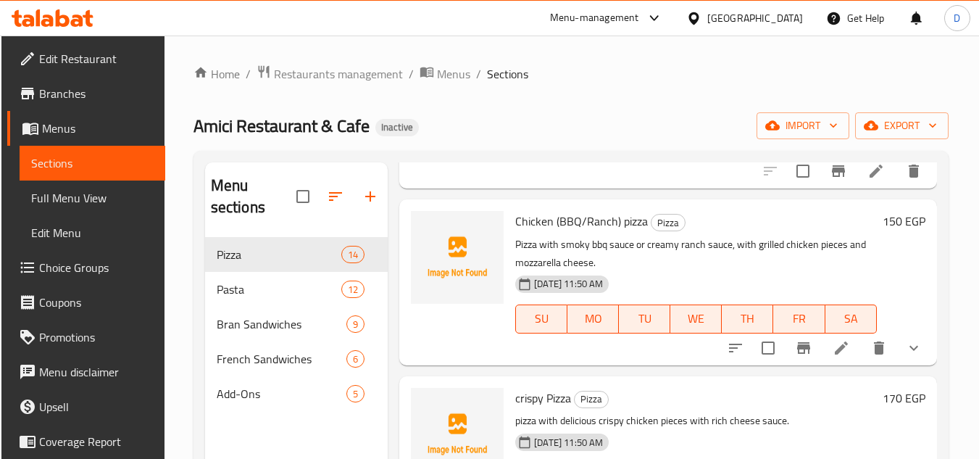
scroll to position [1305, 0]
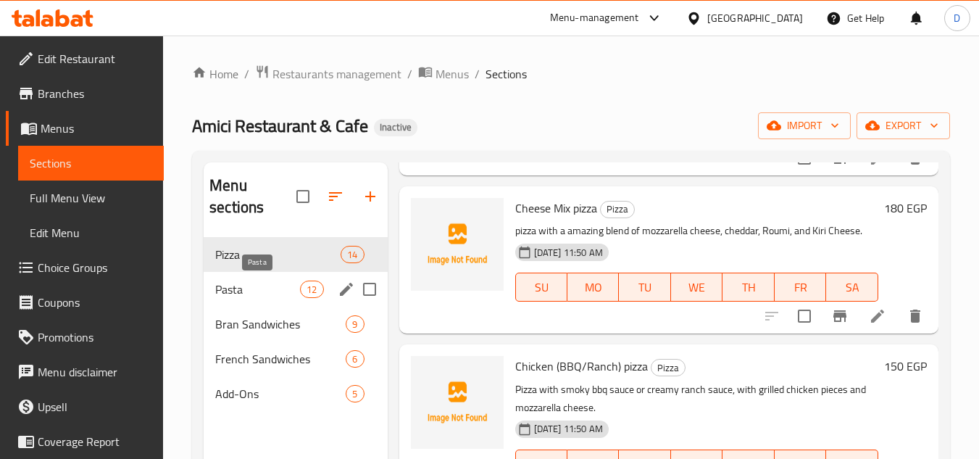
click at [251, 289] on span "Pasta" at bounding box center [257, 288] width 85 height 17
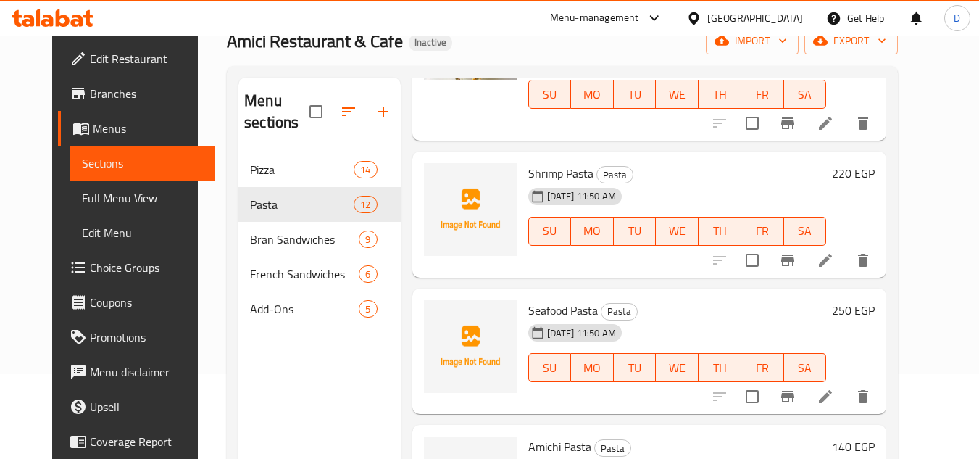
scroll to position [203, 0]
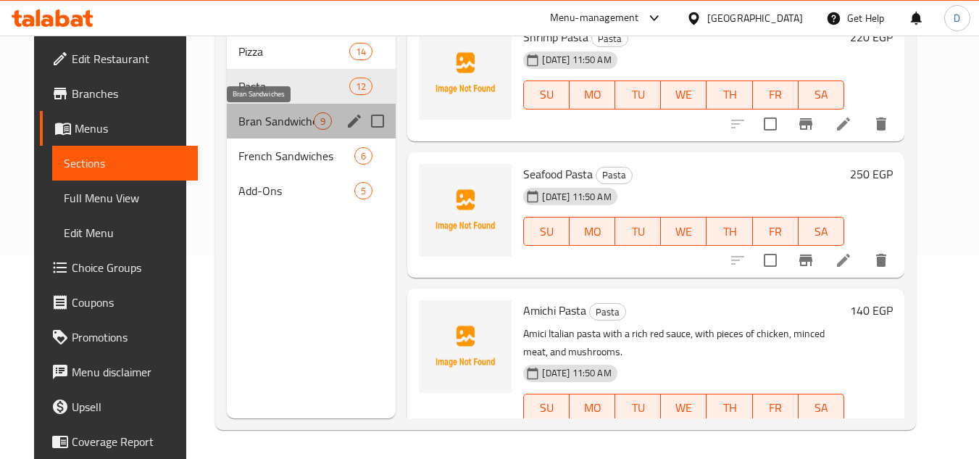
click at [263, 127] on span "Bran Sandwiches" at bounding box center [276, 120] width 76 height 17
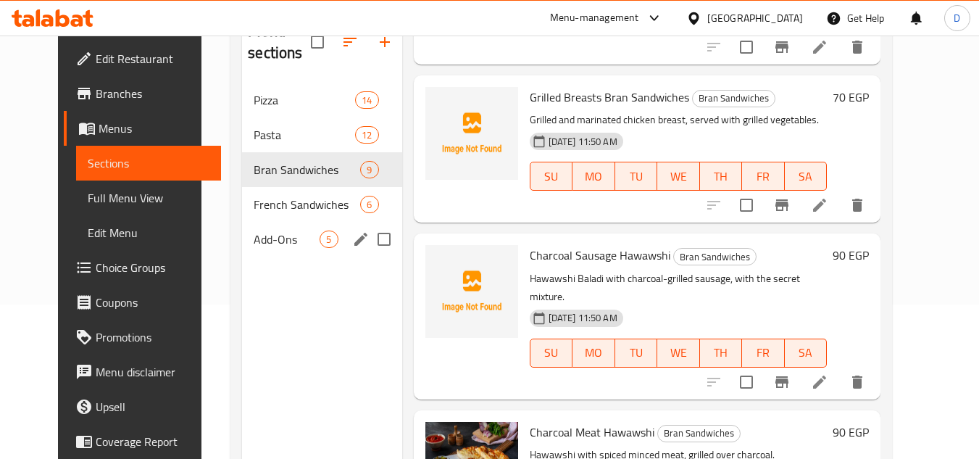
scroll to position [130, 0]
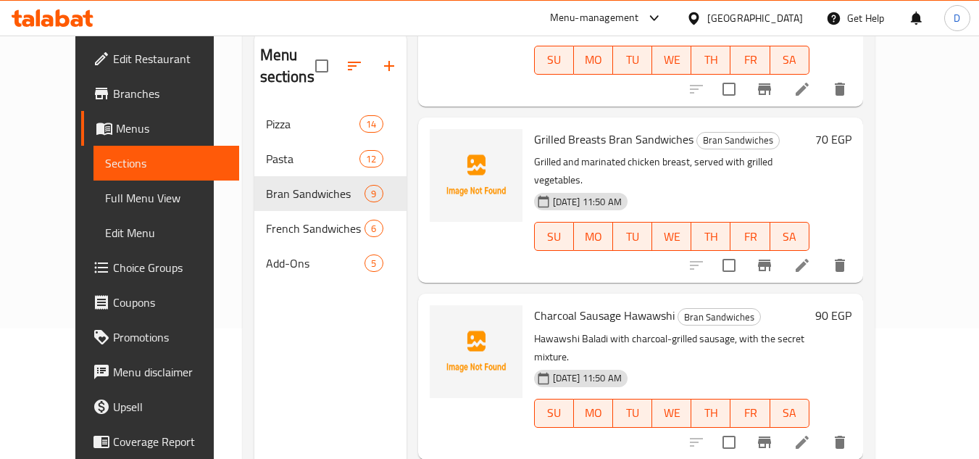
click at [561, 29] on div "Menu-management [GEOGRAPHIC_DATA] Get Help D" at bounding box center [489, 18] width 979 height 35
click at [793, 14] on div "[GEOGRAPHIC_DATA]" at bounding box center [755, 18] width 96 height 16
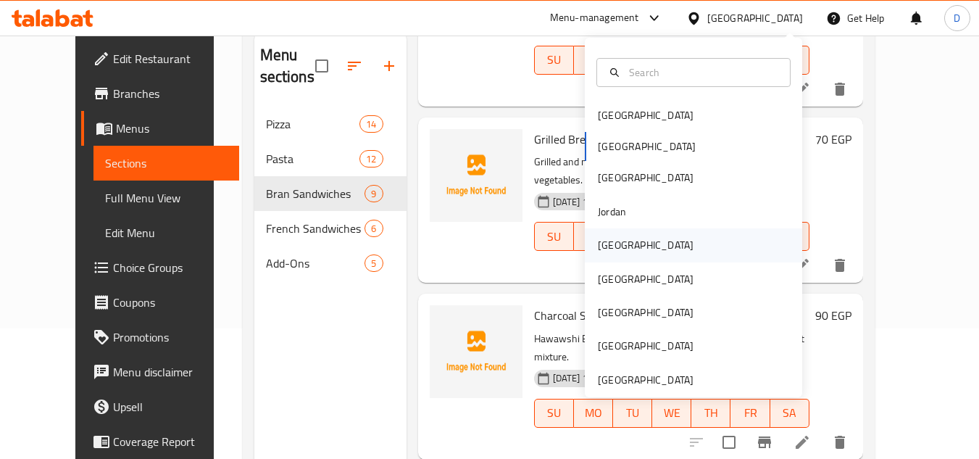
click at [621, 251] on div "[GEOGRAPHIC_DATA]" at bounding box center [645, 244] width 119 height 33
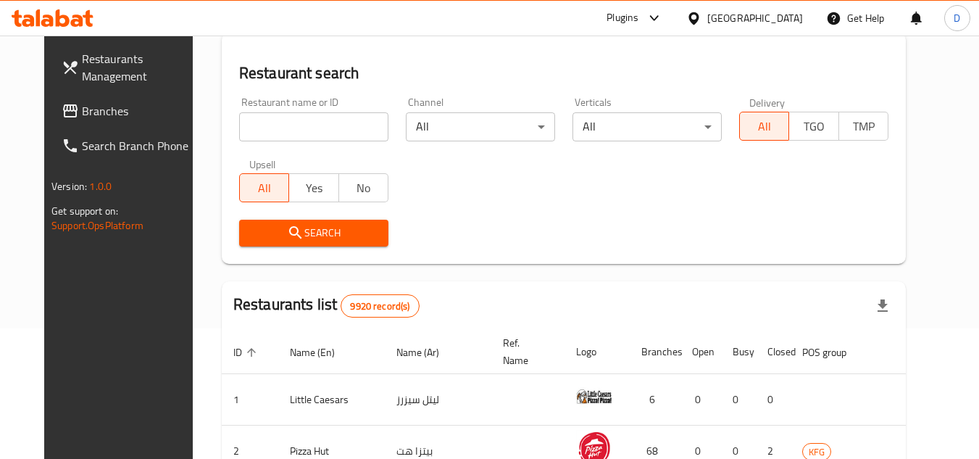
click at [82, 110] on span "Branches" at bounding box center [139, 110] width 115 height 17
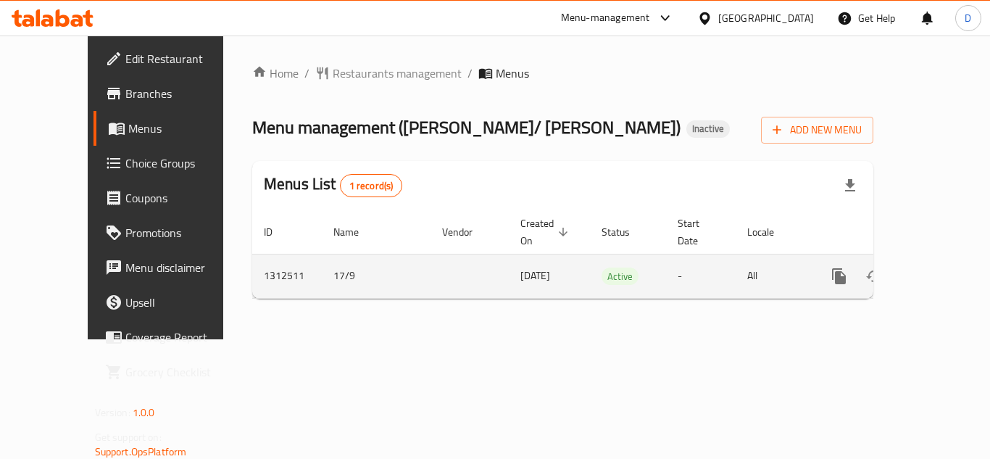
click at [935, 267] on icon "enhanced table" at bounding box center [943, 275] width 17 height 17
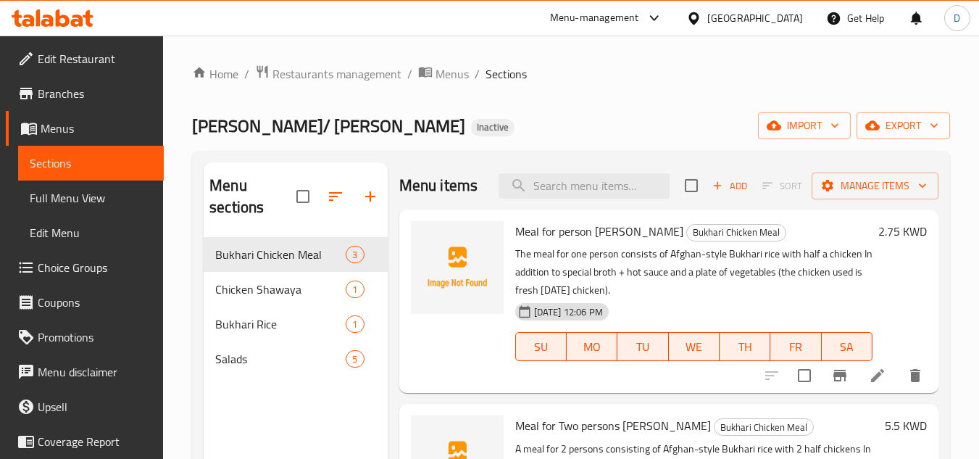
click at [80, 62] on span "Edit Restaurant" at bounding box center [95, 58] width 115 height 17
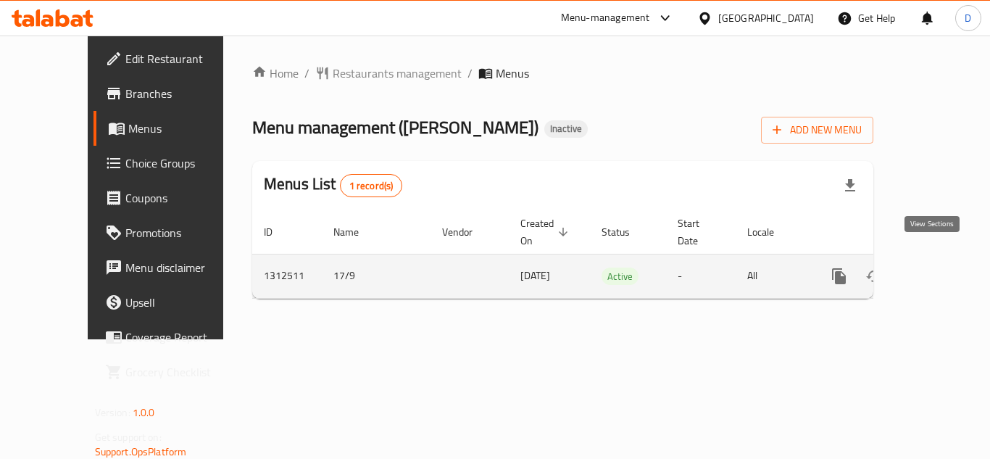
click at [935, 267] on icon "enhanced table" at bounding box center [943, 275] width 17 height 17
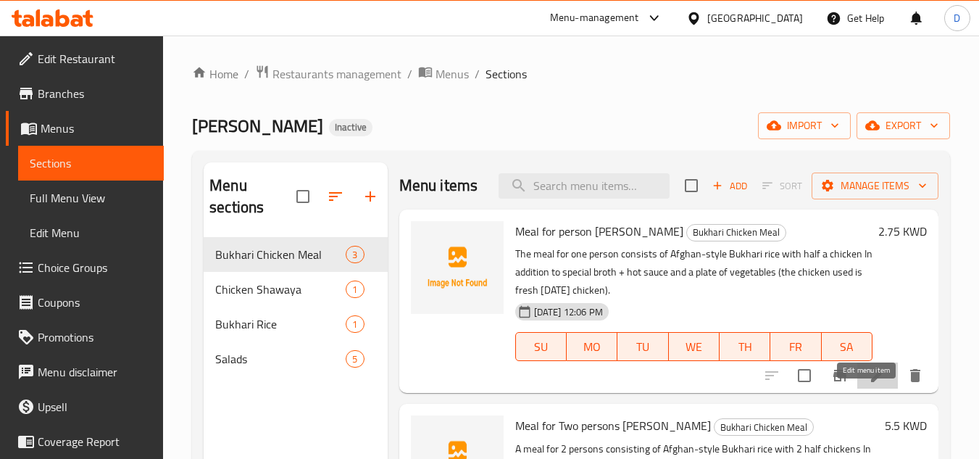
click at [875, 384] on icon at bounding box center [877, 375] width 17 height 17
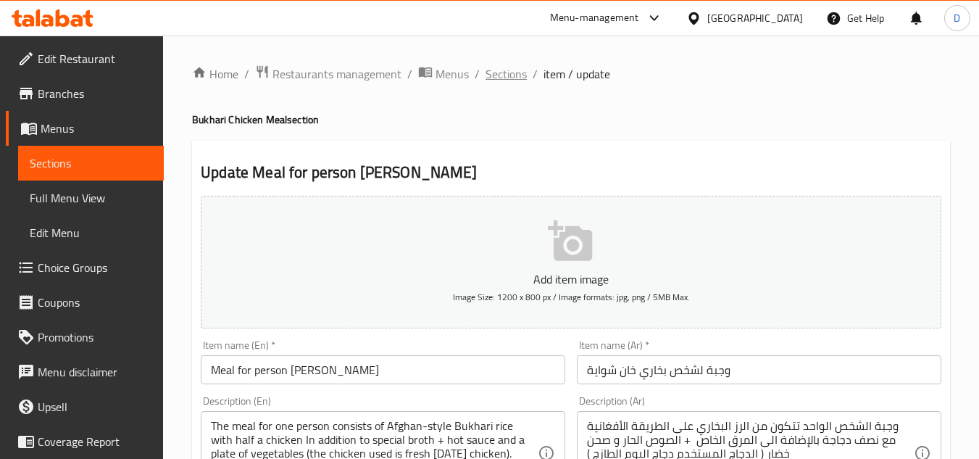
click at [509, 75] on span "Sections" at bounding box center [506, 73] width 41 height 17
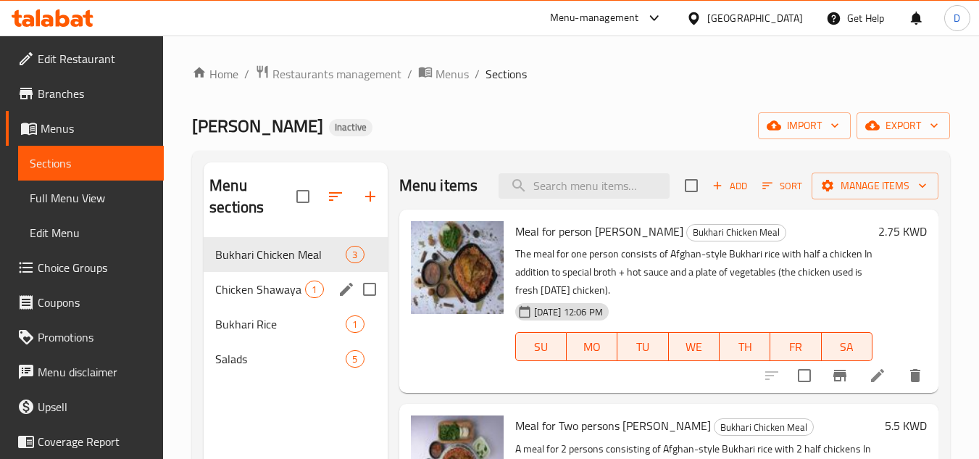
click at [262, 301] on div "Chicken Shawaya 1" at bounding box center [295, 289] width 183 height 35
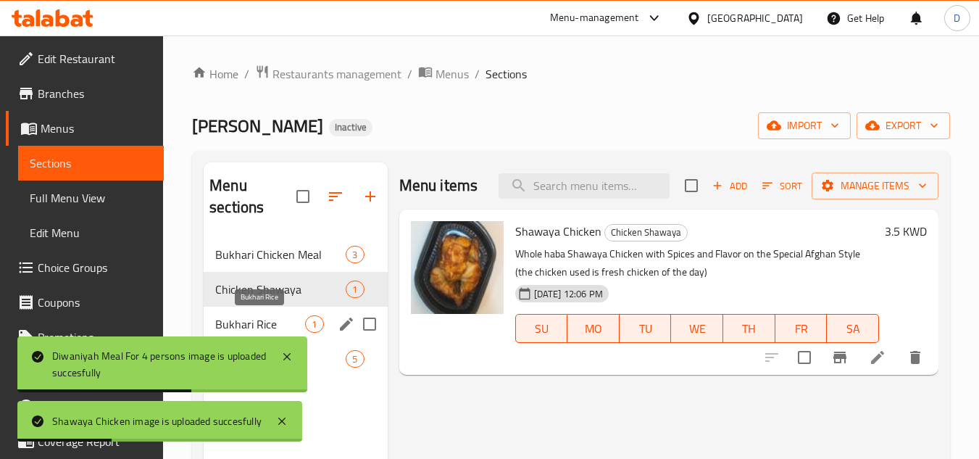
click at [286, 324] on span "Bukhari Rice" at bounding box center [260, 323] width 90 height 17
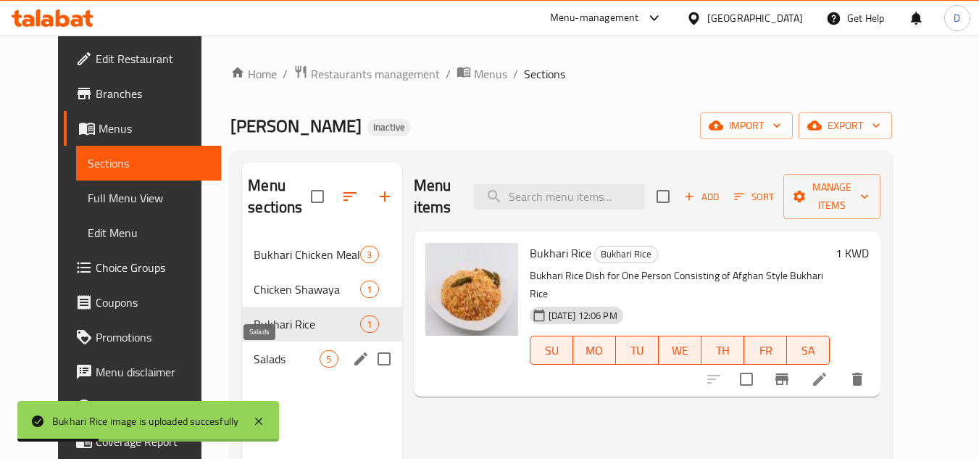
click at [254, 366] on span "Salads" at bounding box center [287, 358] width 66 height 17
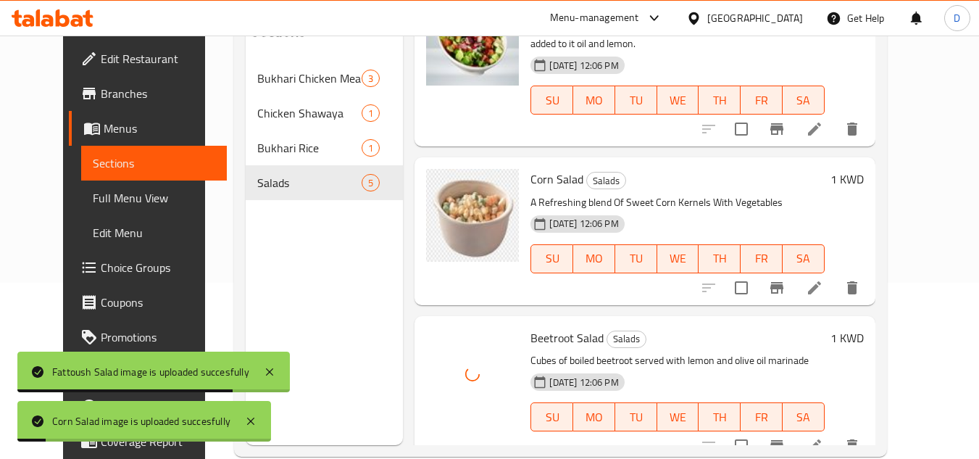
scroll to position [203, 0]
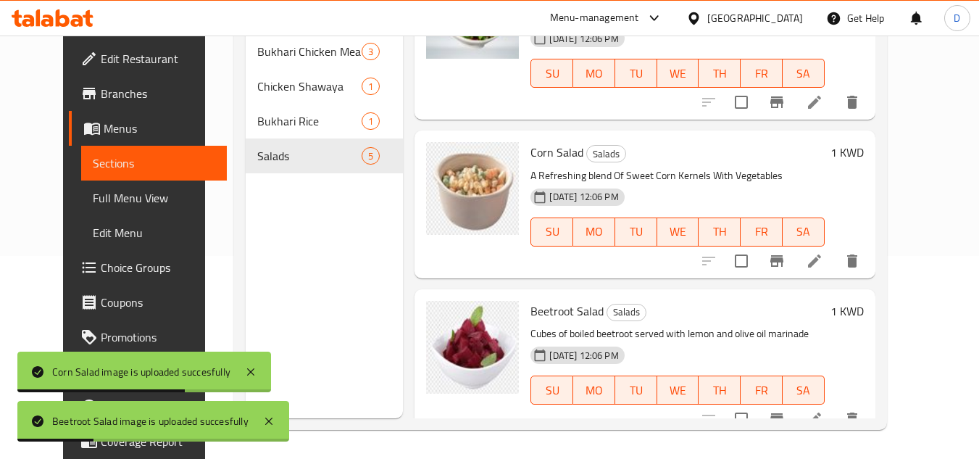
click at [93, 194] on span "Full Menu View" at bounding box center [154, 197] width 122 height 17
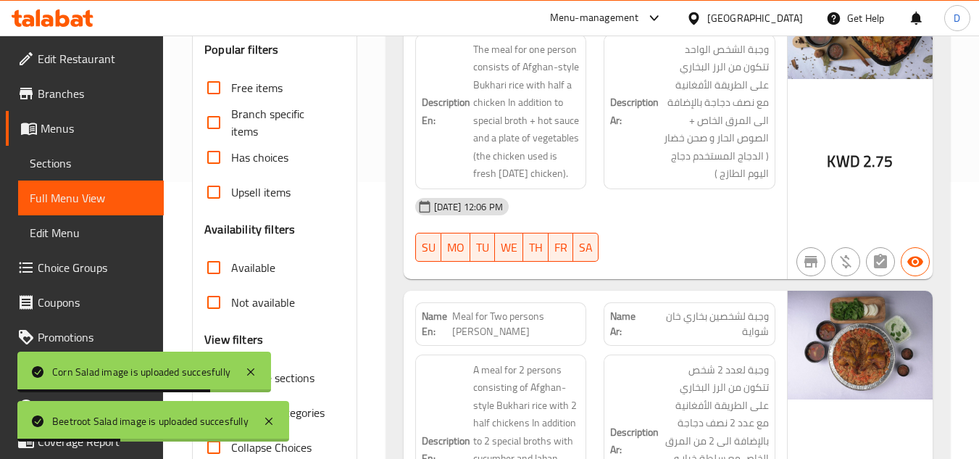
scroll to position [348, 0]
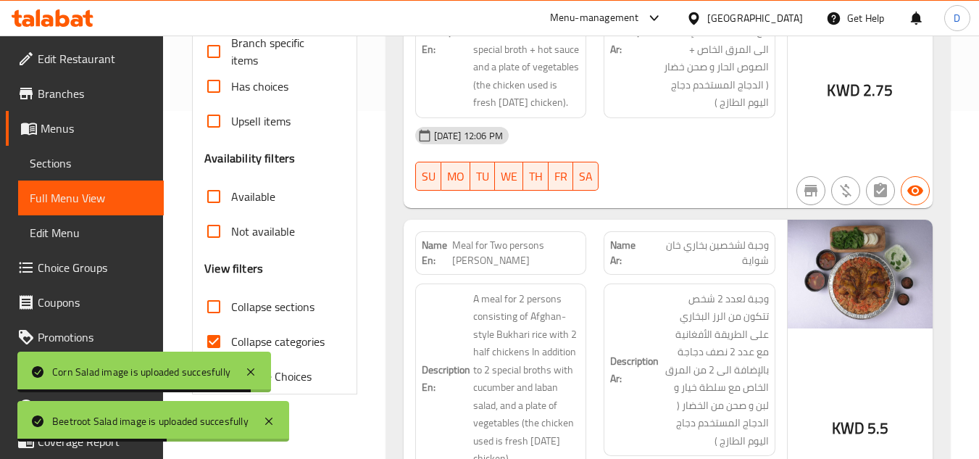
click at [298, 338] on span "Collapse categories" at bounding box center [277, 341] width 93 height 17
click at [231, 338] on input "Collapse categories" at bounding box center [213, 341] width 35 height 35
checkbox input "false"
click at [273, 302] on span "Collapse sections" at bounding box center [272, 306] width 83 height 17
click at [231, 302] on input "Collapse sections" at bounding box center [213, 306] width 35 height 35
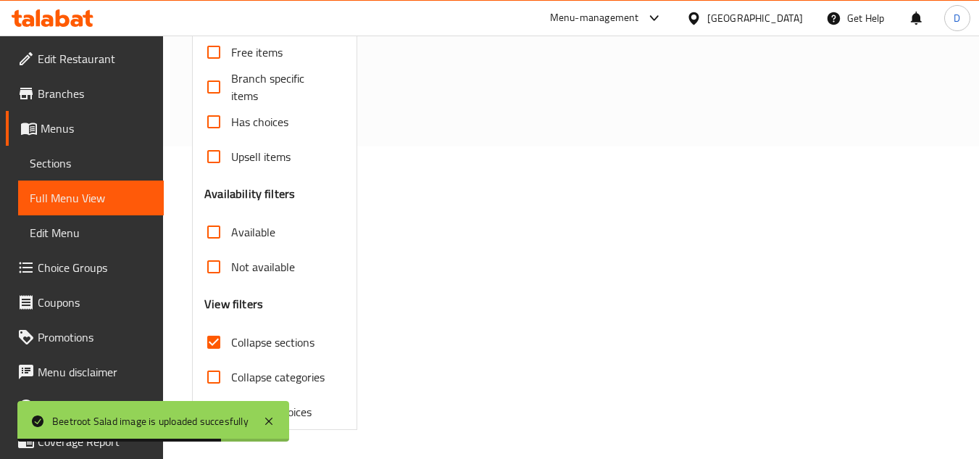
scroll to position [312, 0]
click at [286, 341] on span "Collapse sections" at bounding box center [272, 341] width 83 height 17
click at [231, 341] on input "Collapse sections" at bounding box center [213, 342] width 35 height 35
checkbox input "false"
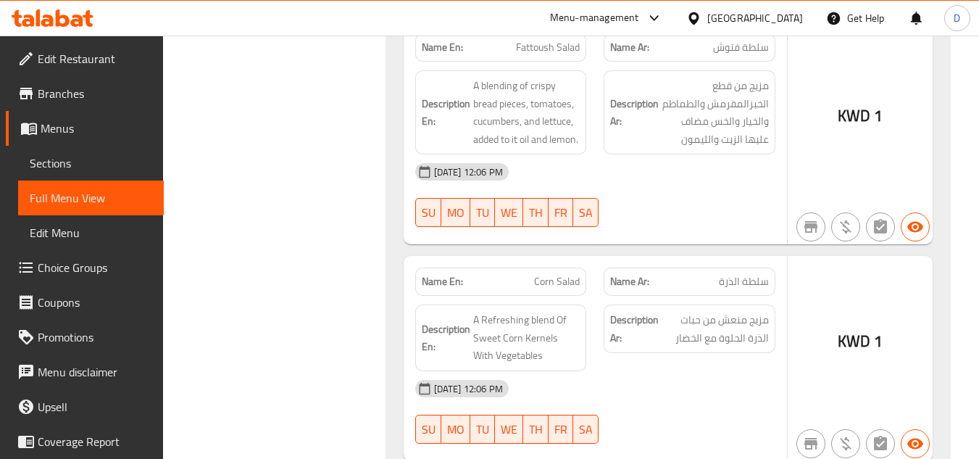
scroll to position [2319, 0]
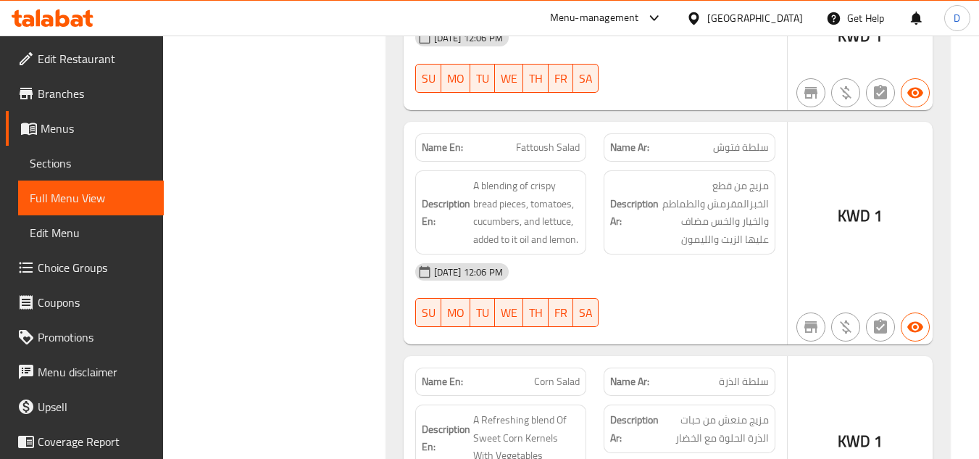
click at [714, 289] on div "[DATE] 12:06 PM" at bounding box center [596, 271] width 378 height 35
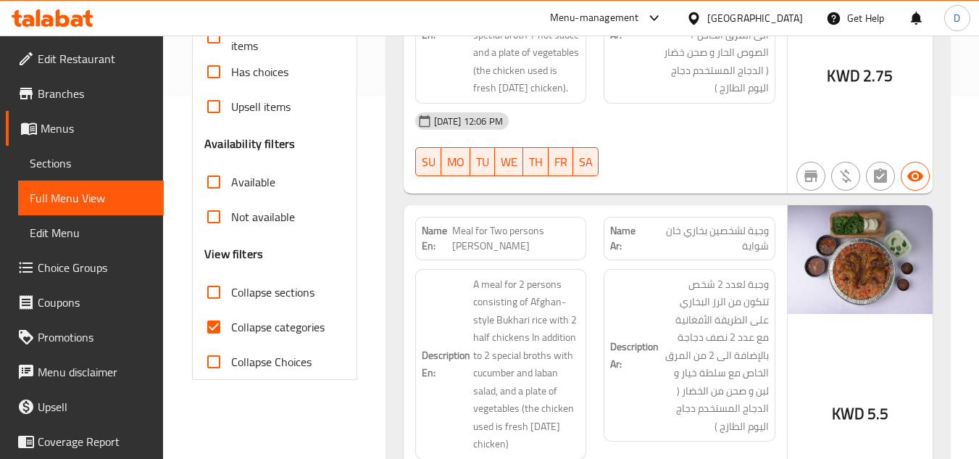
click at [217, 325] on input "Collapse categories" at bounding box center [213, 326] width 35 height 35
checkbox input "false"
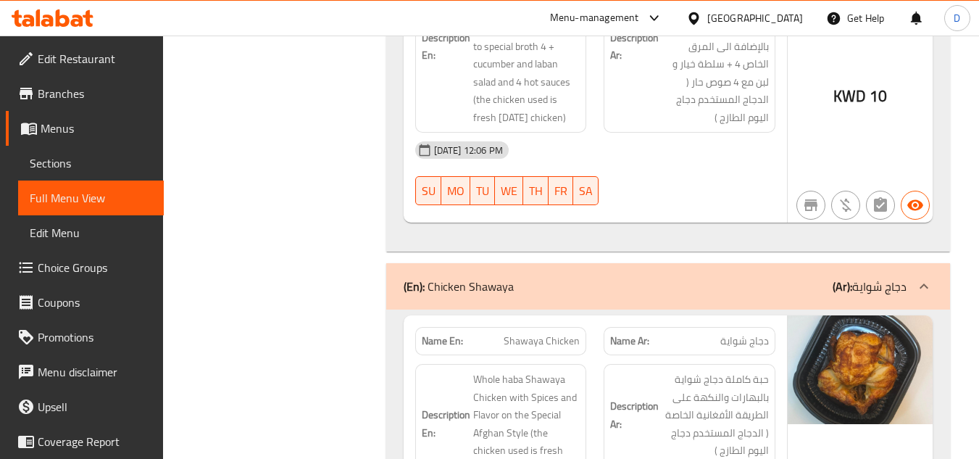
scroll to position [1011, 0]
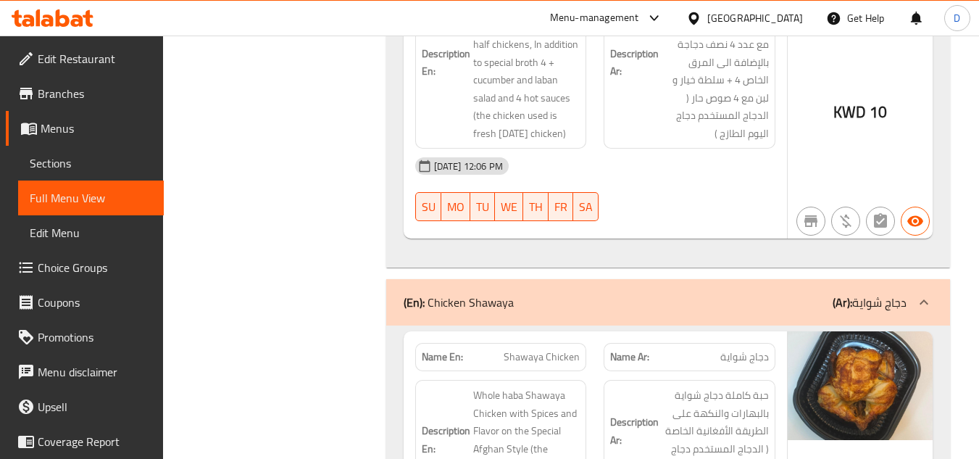
drag, startPoint x: 39, startPoint y: 159, endPoint x: 67, endPoint y: 170, distance: 30.3
click at [40, 159] on span "Sections" at bounding box center [91, 162] width 122 height 17
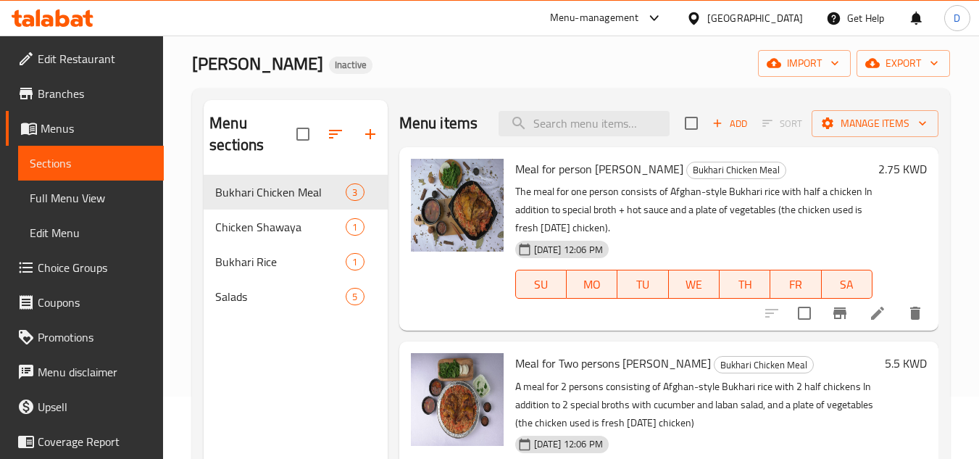
scroll to position [58, 0]
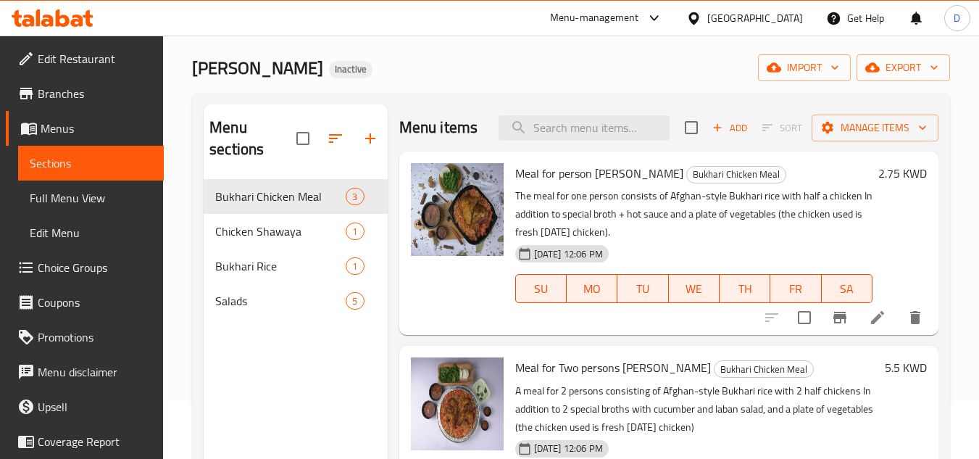
click at [778, 14] on div "[GEOGRAPHIC_DATA]" at bounding box center [755, 18] width 96 height 16
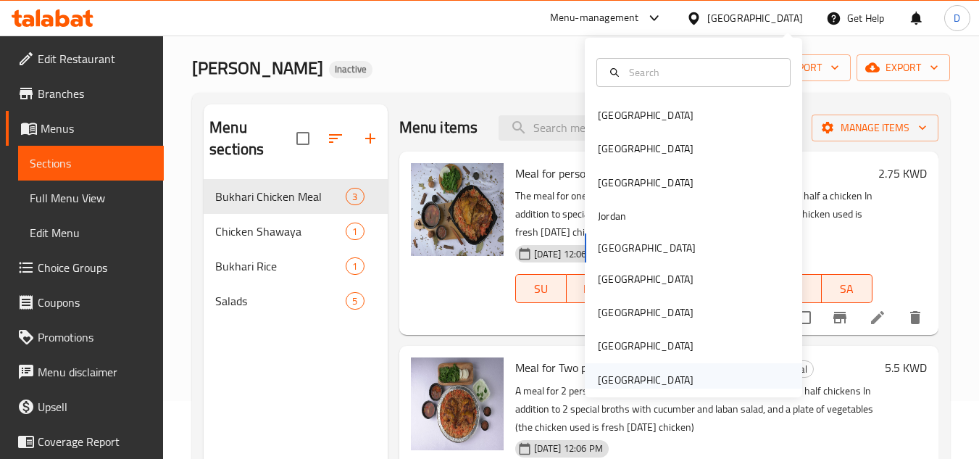
click at [654, 375] on div "[GEOGRAPHIC_DATA]" at bounding box center [646, 380] width 96 height 16
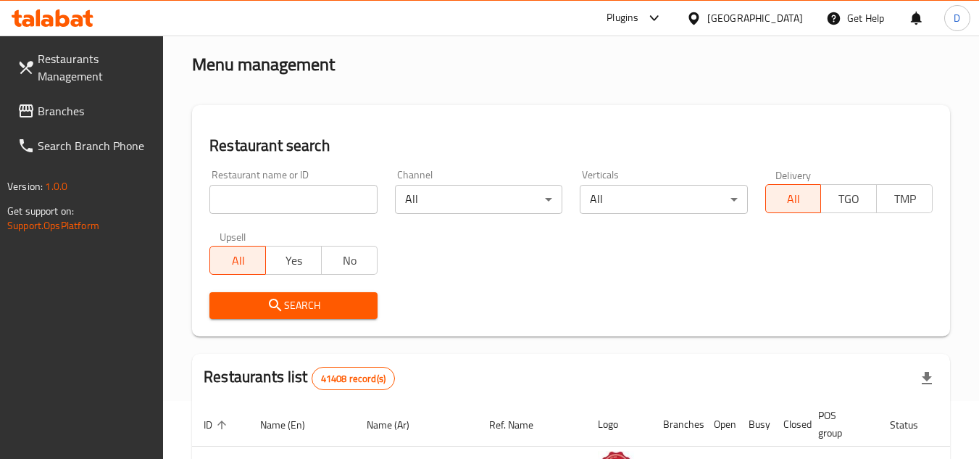
click at [75, 111] on span "Branches" at bounding box center [95, 110] width 115 height 17
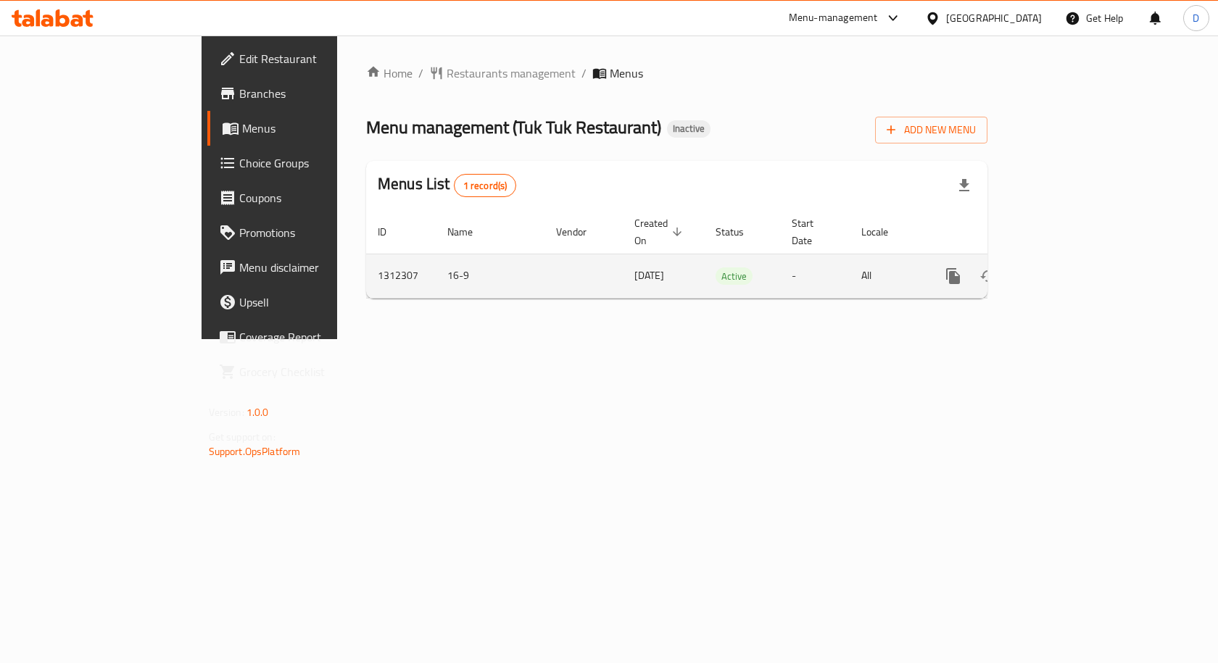
click at [1066, 267] on icon "enhanced table" at bounding box center [1057, 275] width 17 height 17
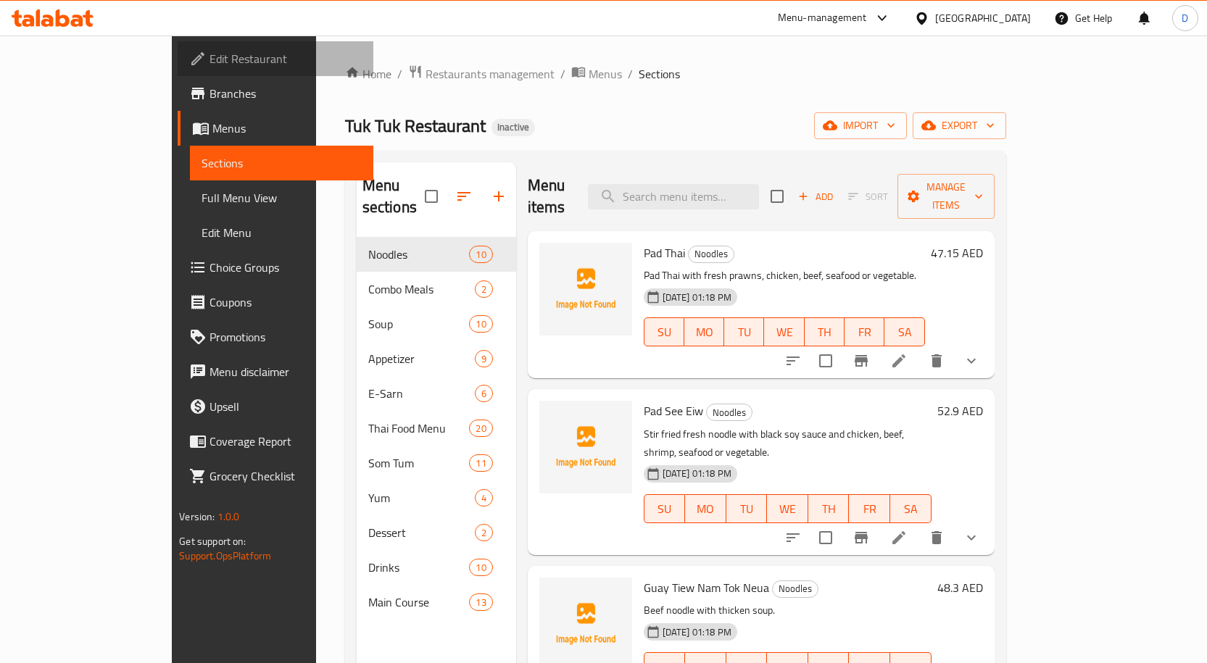
click at [209, 55] on span "Edit Restaurant" at bounding box center [285, 58] width 152 height 17
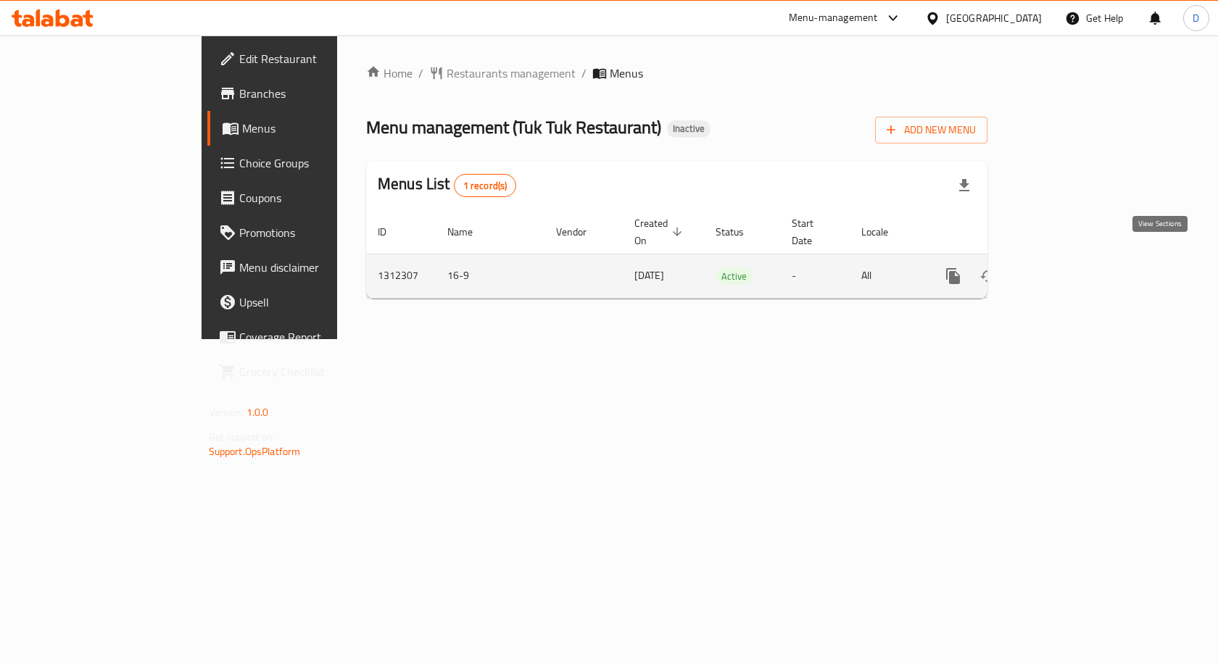
click at [1066, 267] on icon "enhanced table" at bounding box center [1057, 275] width 17 height 17
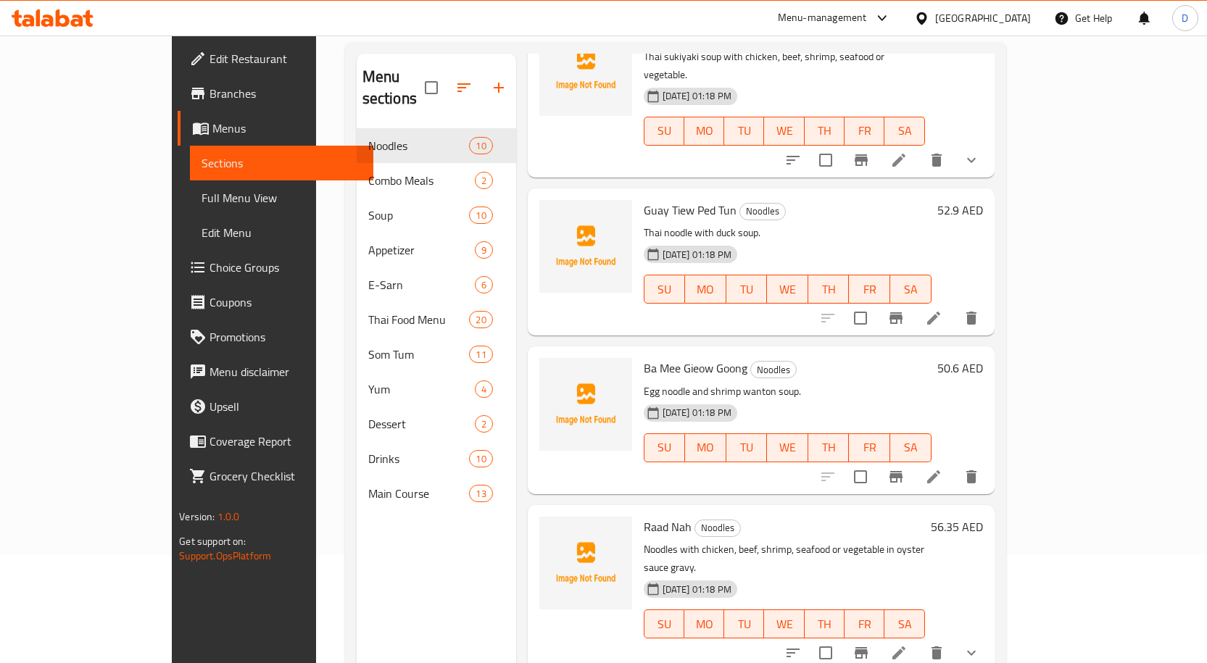
scroll to position [203, 0]
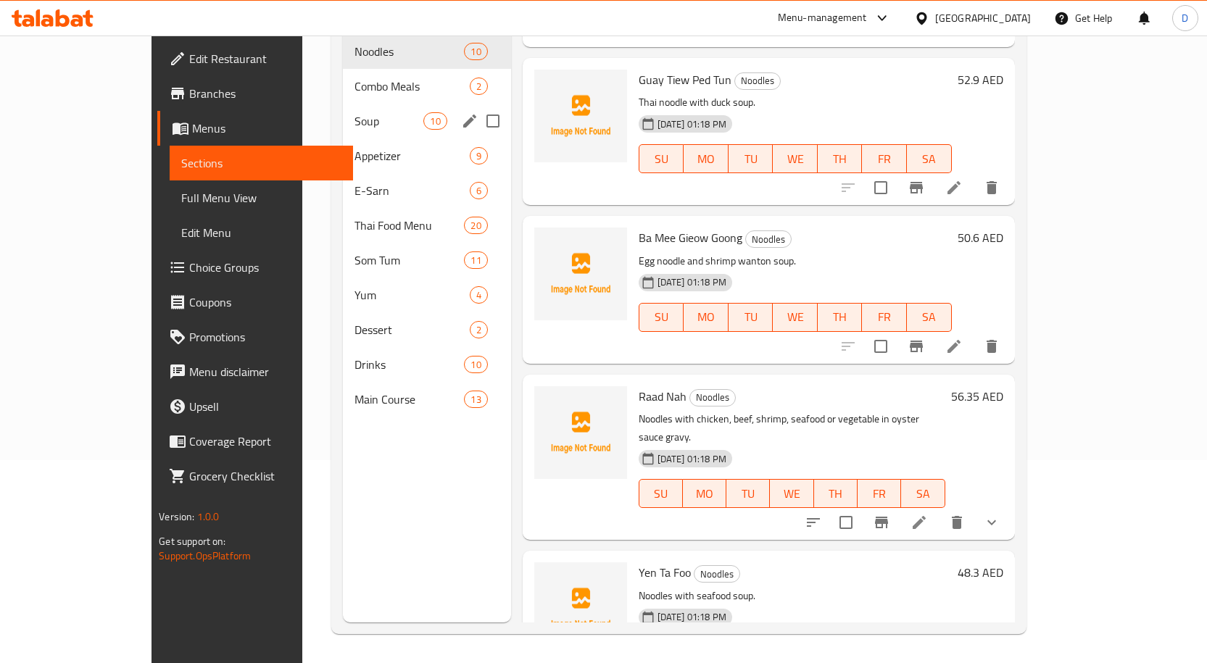
click at [343, 104] on div "Soup 10" at bounding box center [427, 121] width 168 height 35
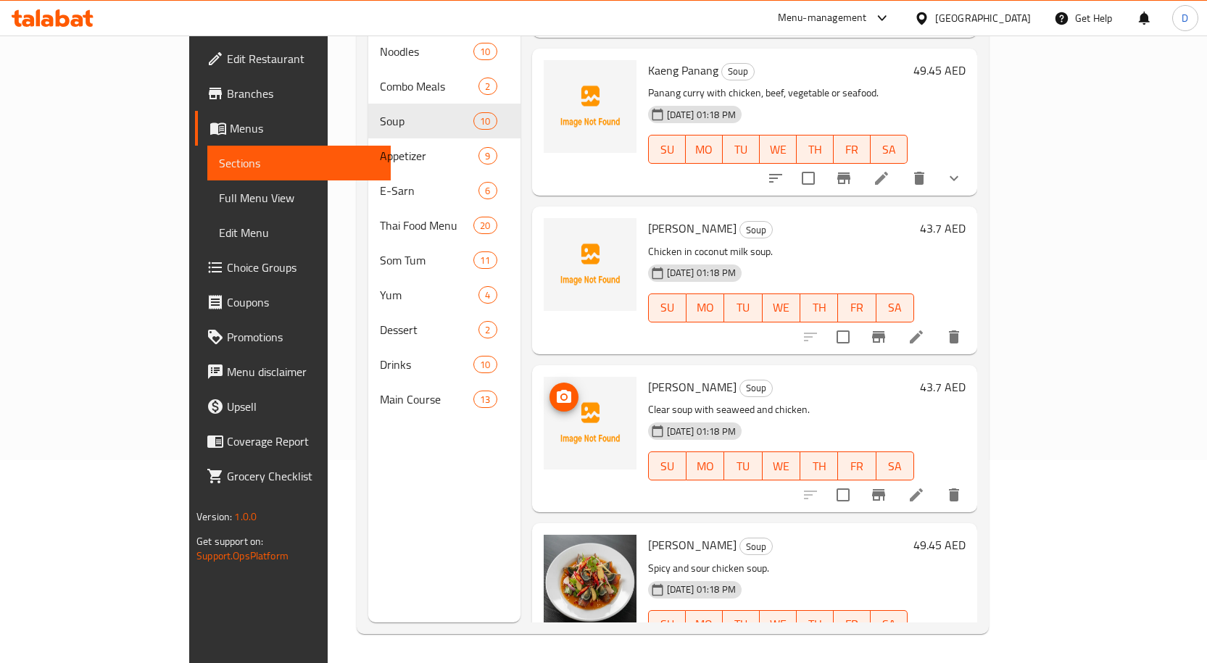
scroll to position [304, 0]
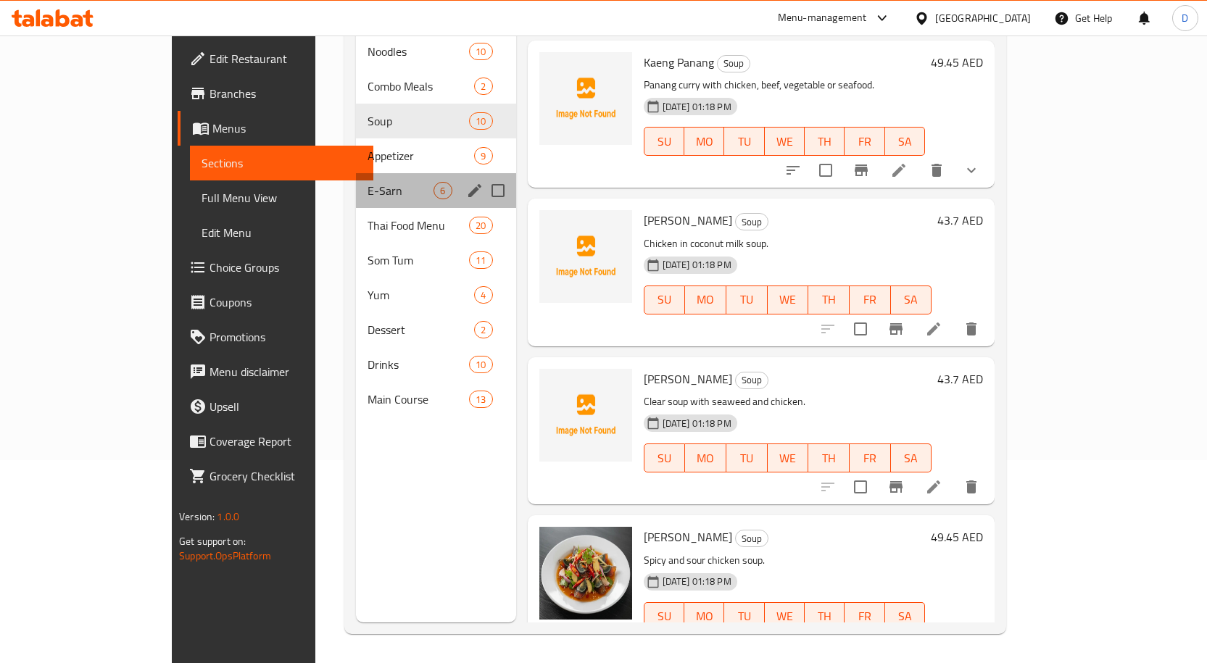
click at [356, 173] on div "E-Sarn 6" at bounding box center [435, 190] width 159 height 35
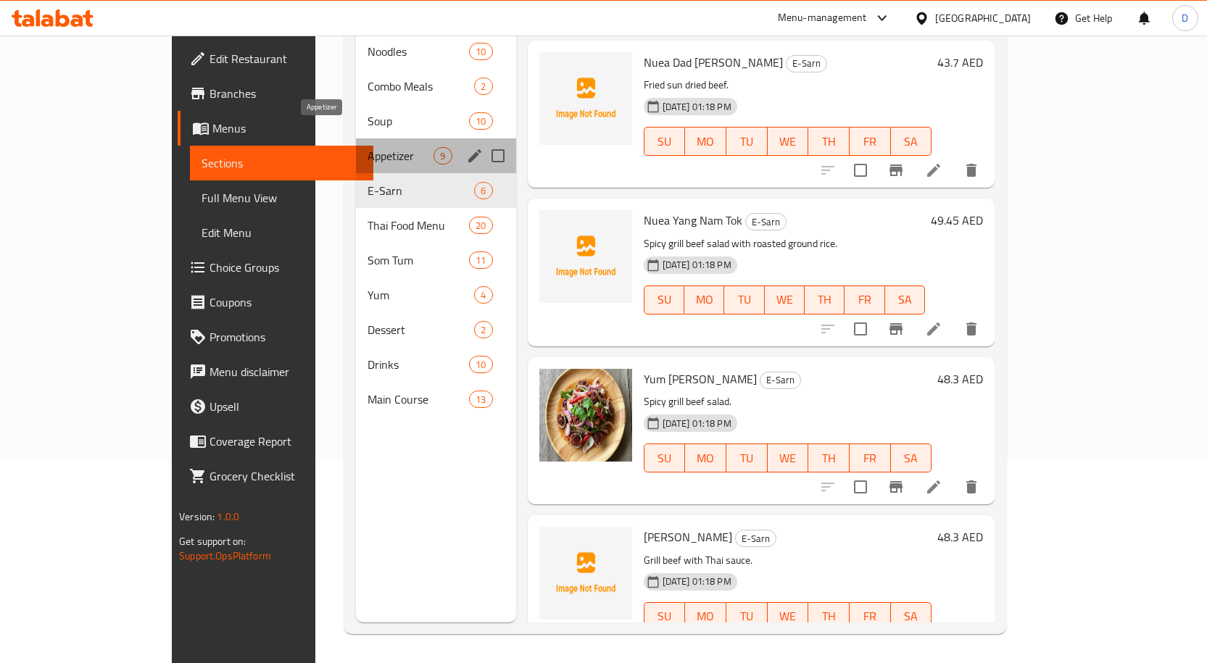
click at [367, 147] on span "Appetizer" at bounding box center [400, 155] width 66 height 17
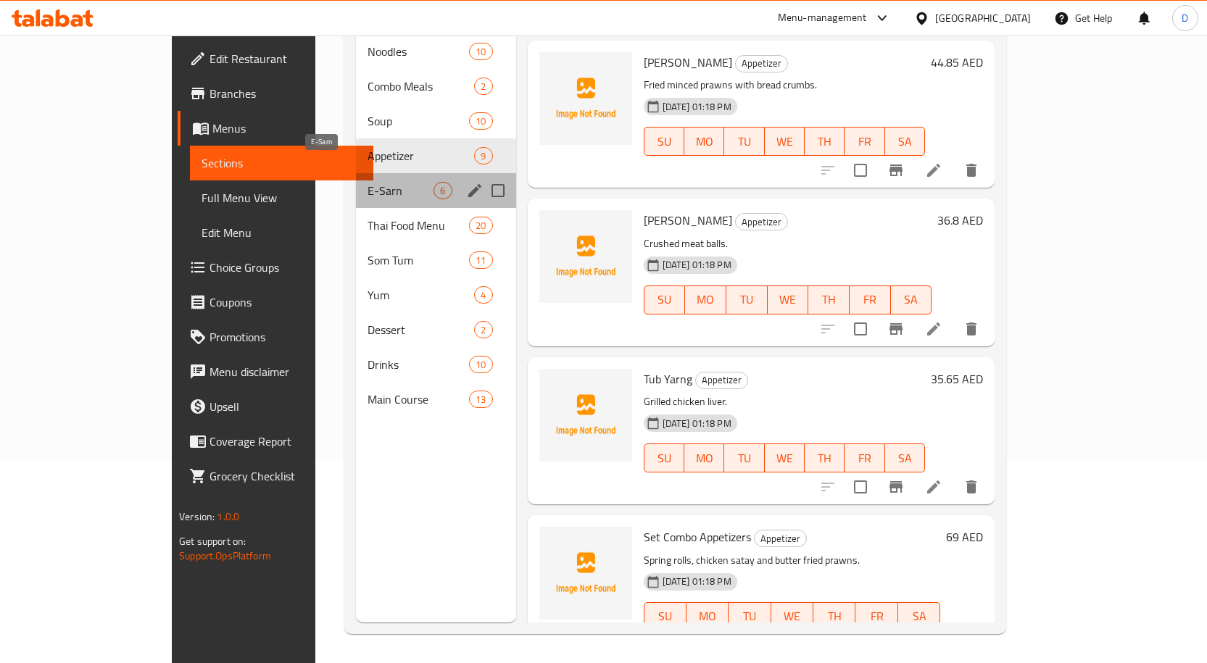
click at [367, 182] on span "E-Sarn" at bounding box center [400, 190] width 66 height 17
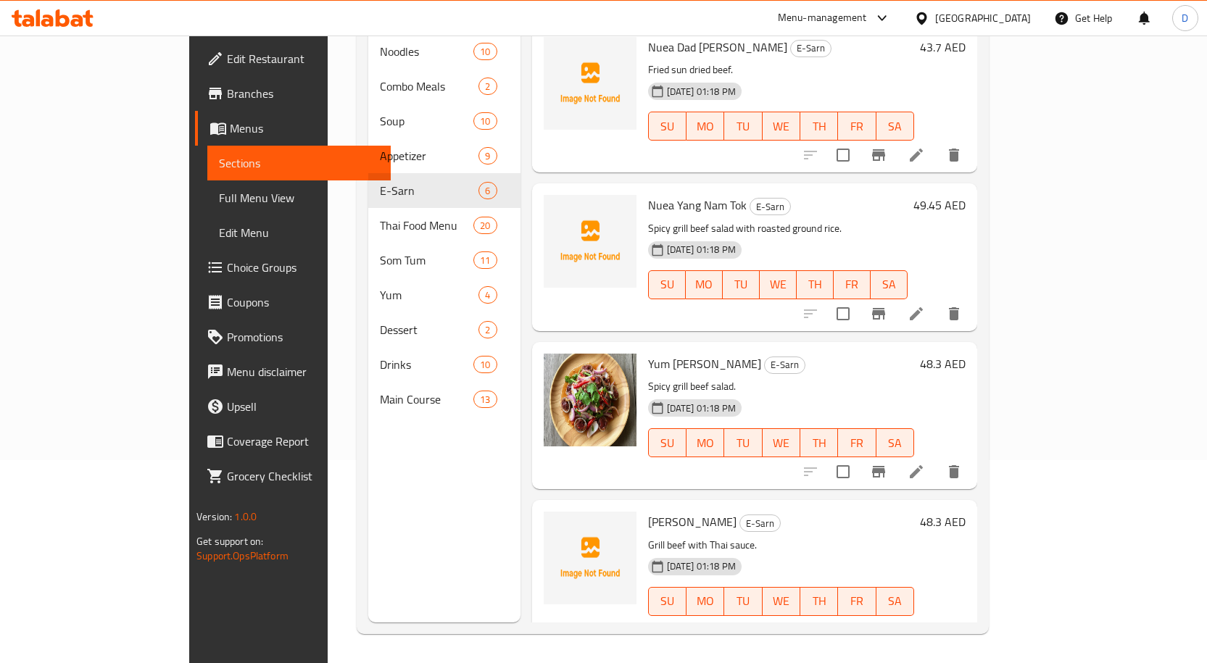
scroll to position [323, 0]
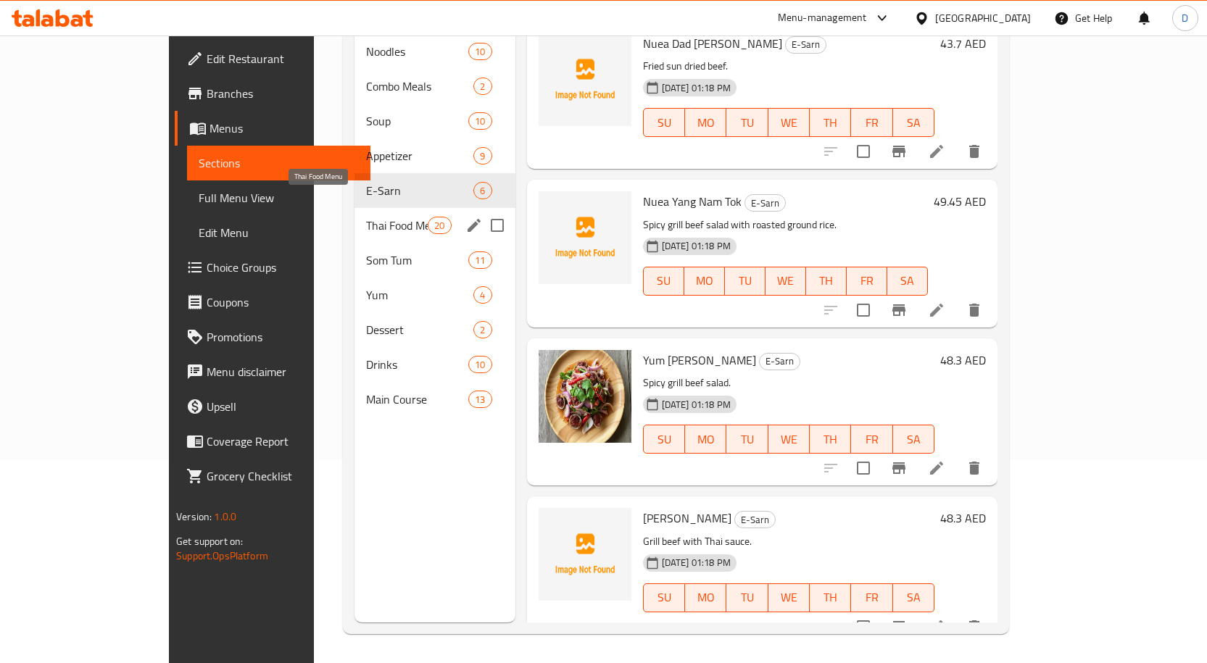
click at [366, 217] on span "Thai Food Menu" at bounding box center [397, 225] width 62 height 17
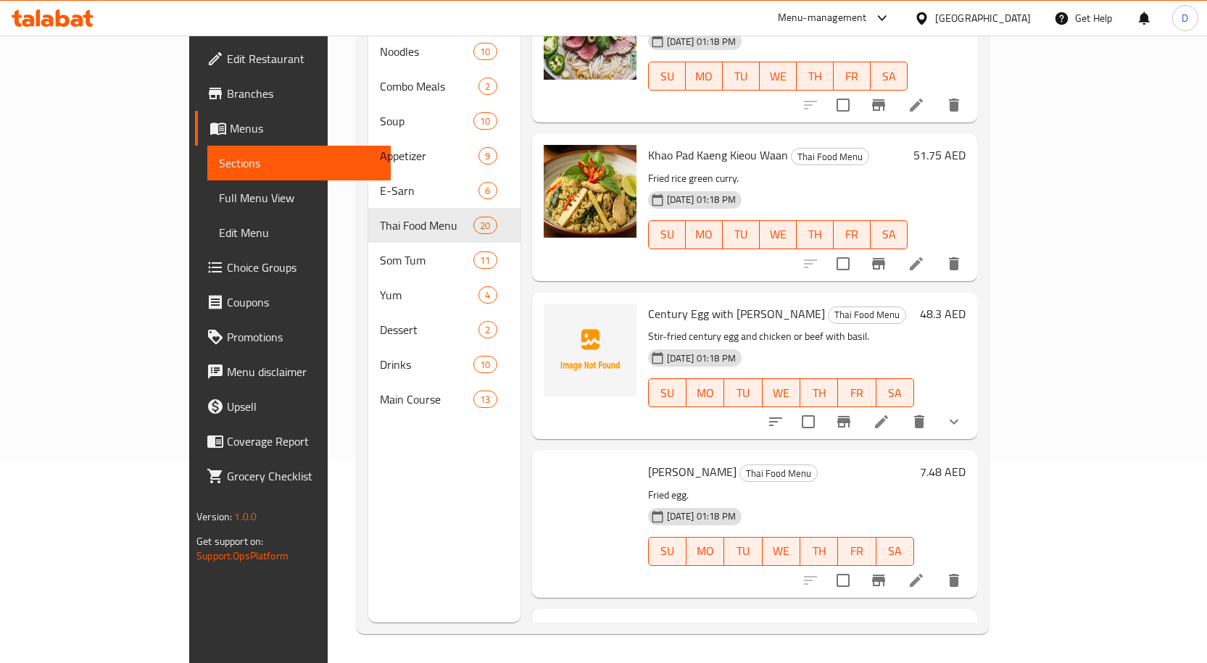
scroll to position [2475, 0]
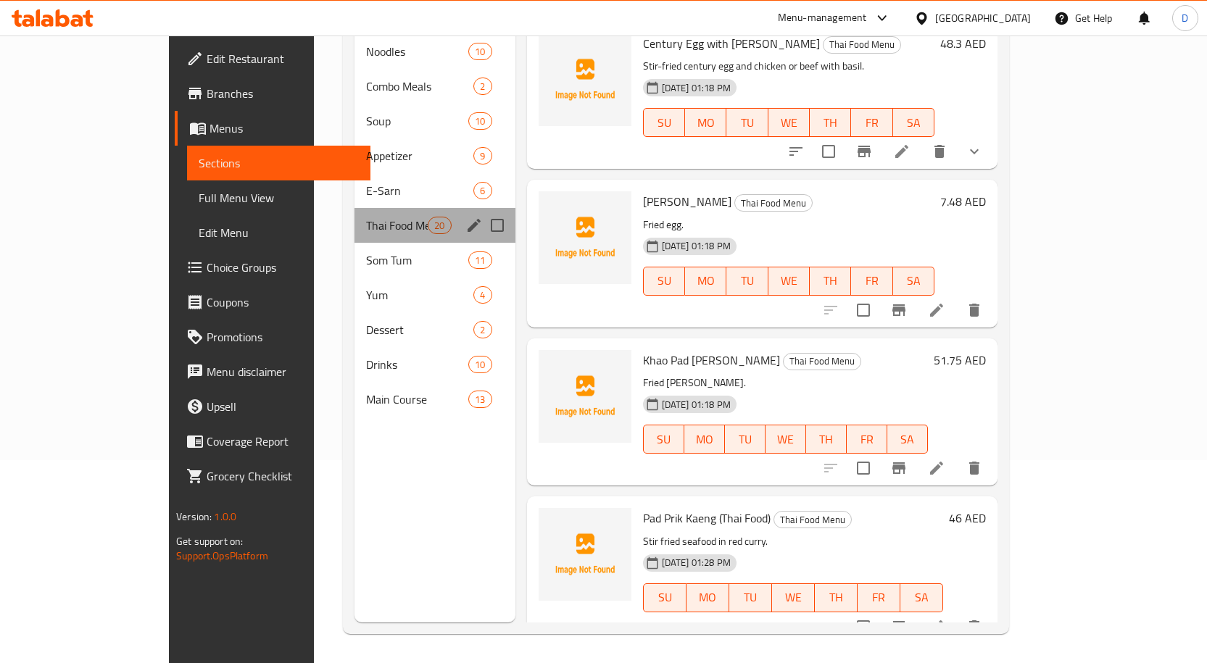
click at [354, 217] on div "Thai Food Menu 20" at bounding box center [434, 225] width 161 height 35
click at [366, 251] on span "Som Tum" at bounding box center [397, 259] width 62 height 17
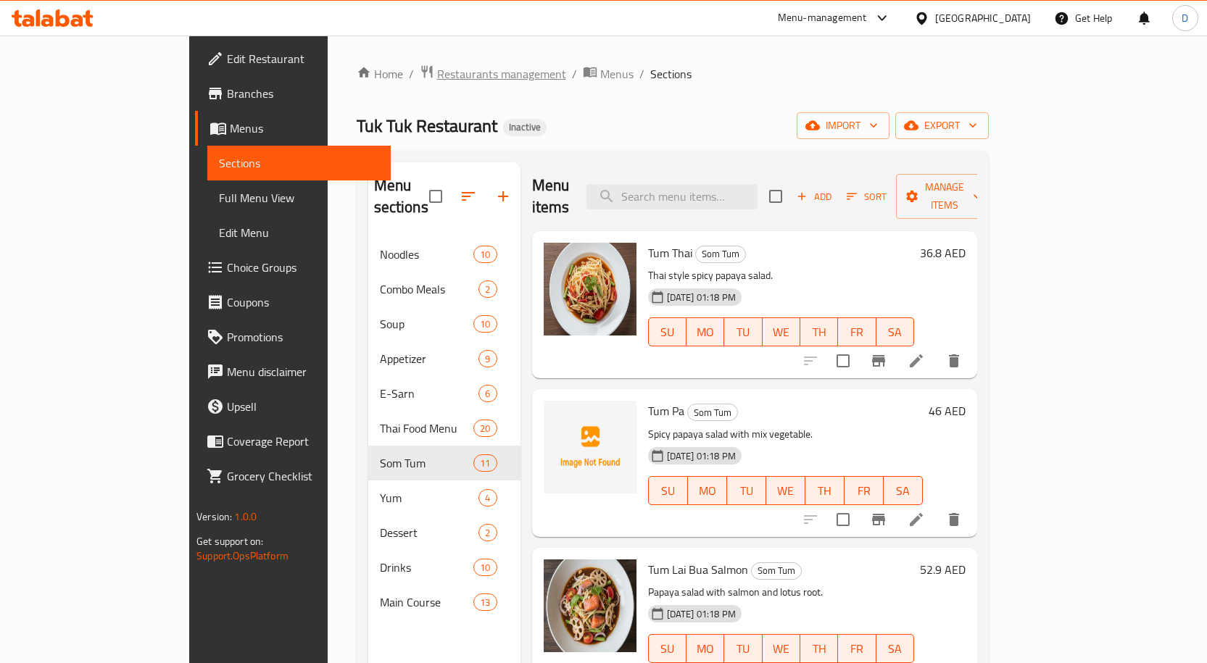
click at [437, 72] on span "Restaurants management" at bounding box center [501, 73] width 129 height 17
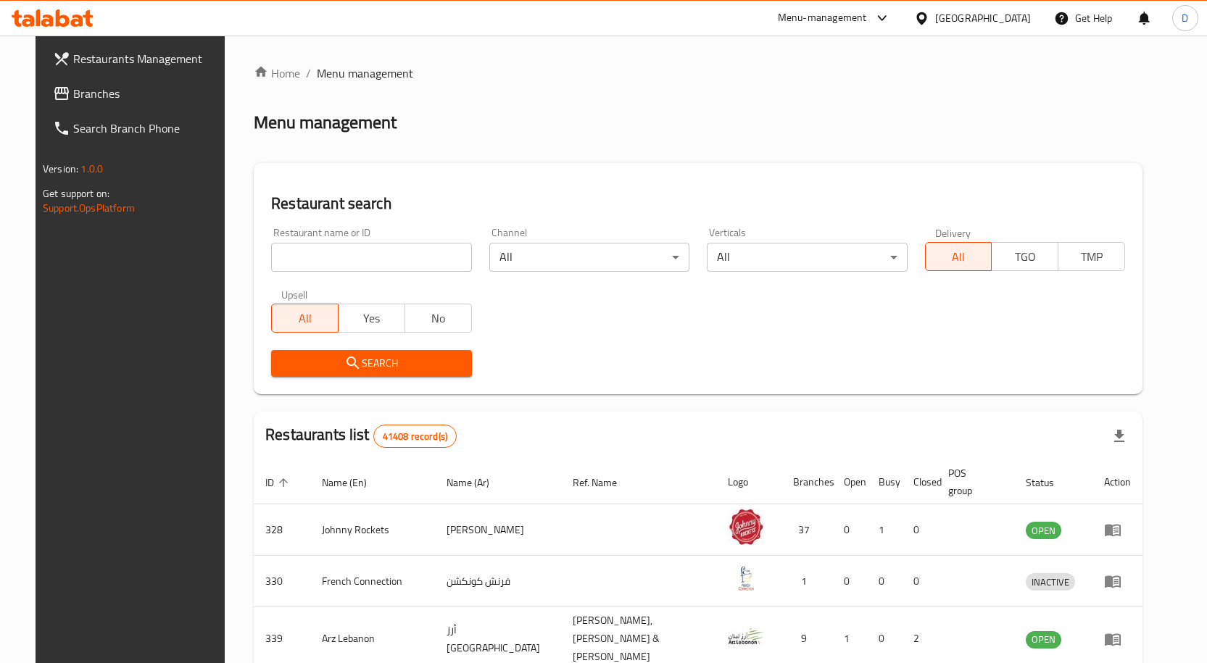
click at [50, 106] on link "Branches" at bounding box center [139, 93] width 196 height 35
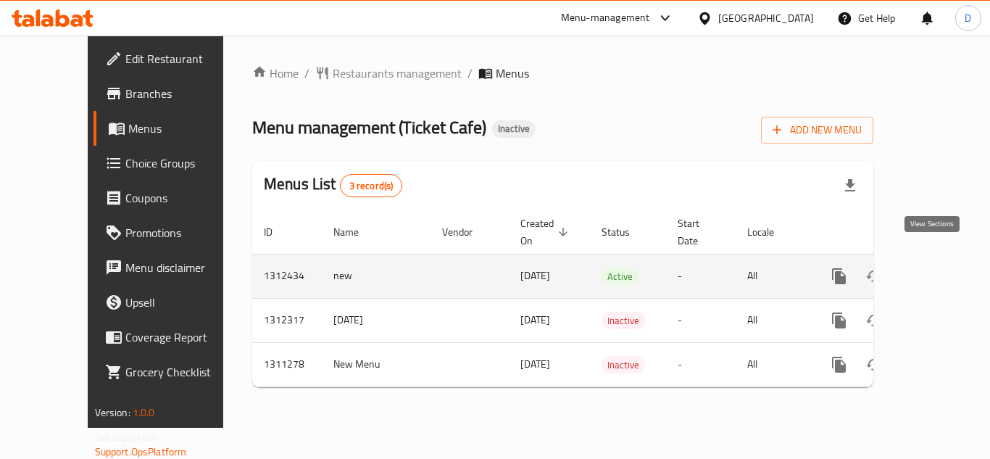
click at [935, 267] on icon "enhanced table" at bounding box center [943, 275] width 17 height 17
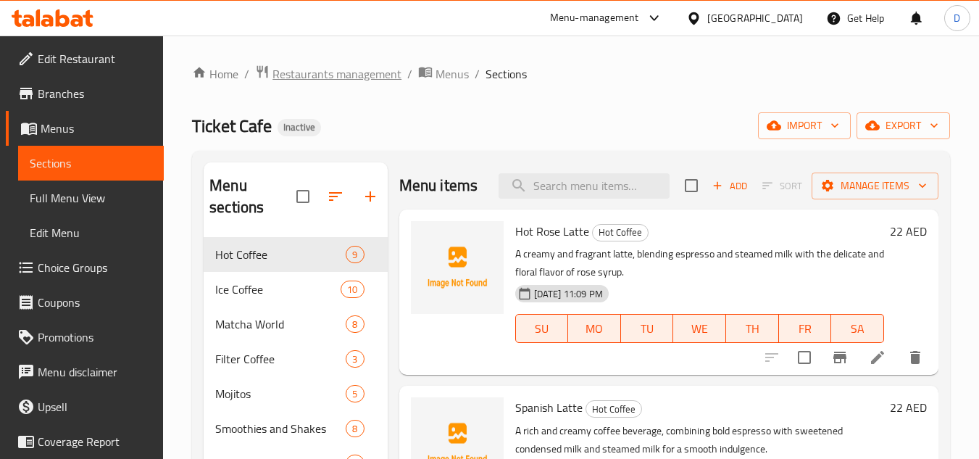
click at [348, 80] on span "Restaurants management" at bounding box center [337, 73] width 129 height 17
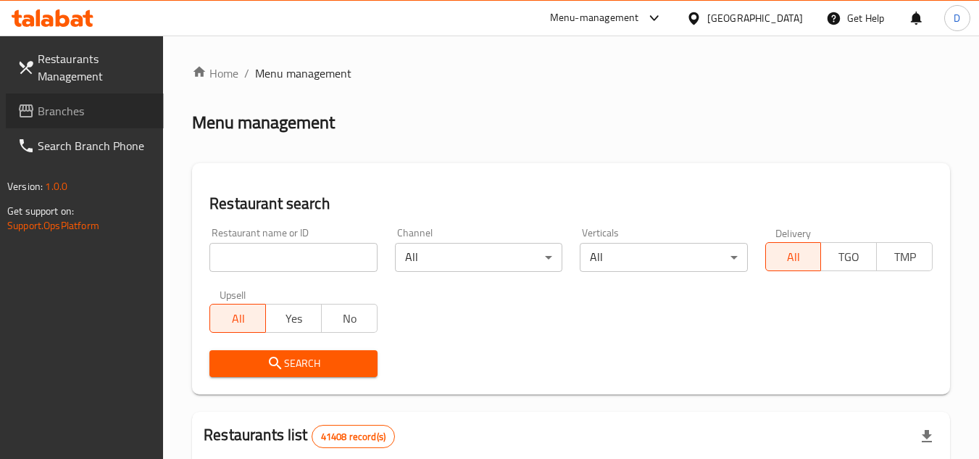
click at [54, 109] on span "Branches" at bounding box center [95, 110] width 115 height 17
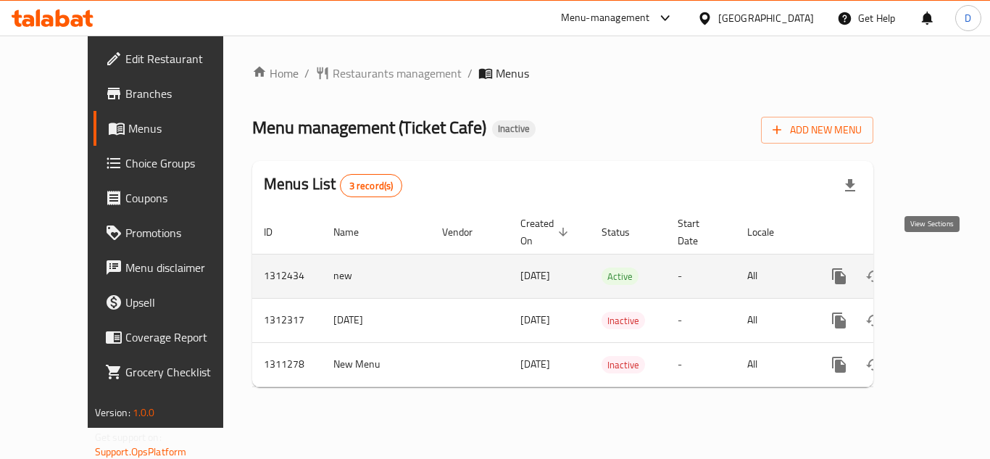
click at [937, 270] on icon "enhanced table" at bounding box center [943, 276] width 13 height 13
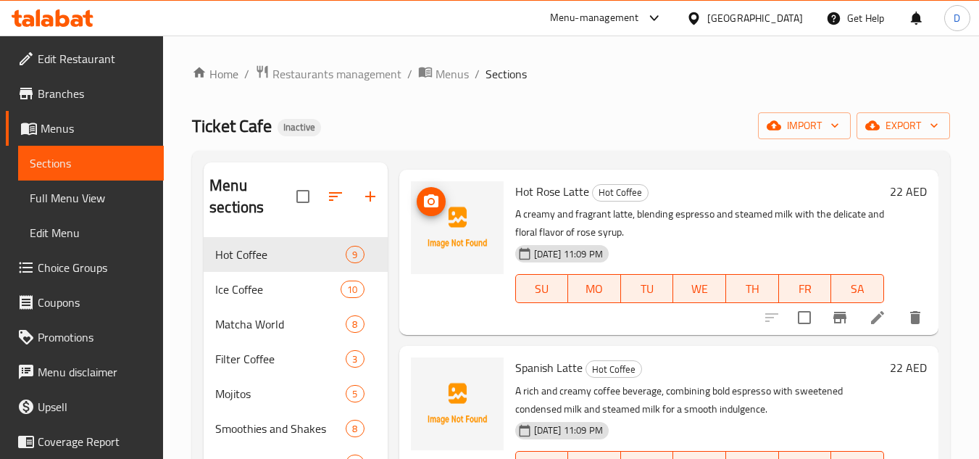
scroll to position [72, 0]
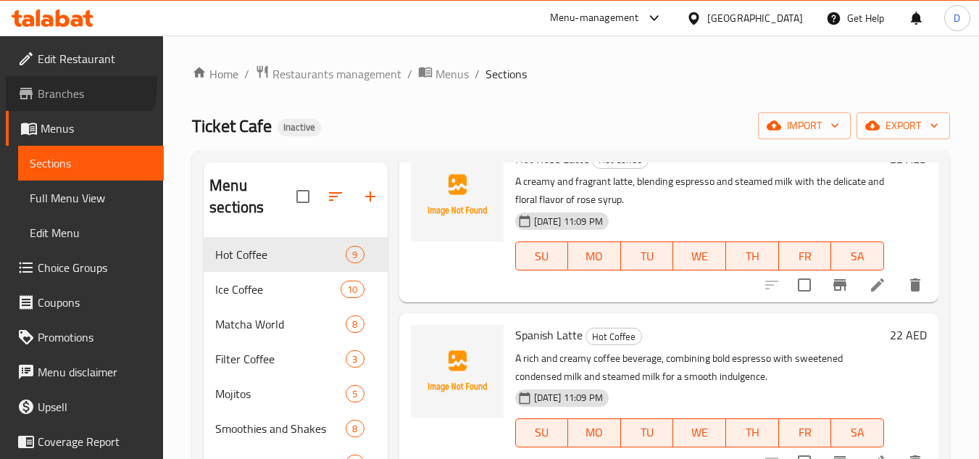
click at [55, 85] on span "Branches" at bounding box center [95, 93] width 115 height 17
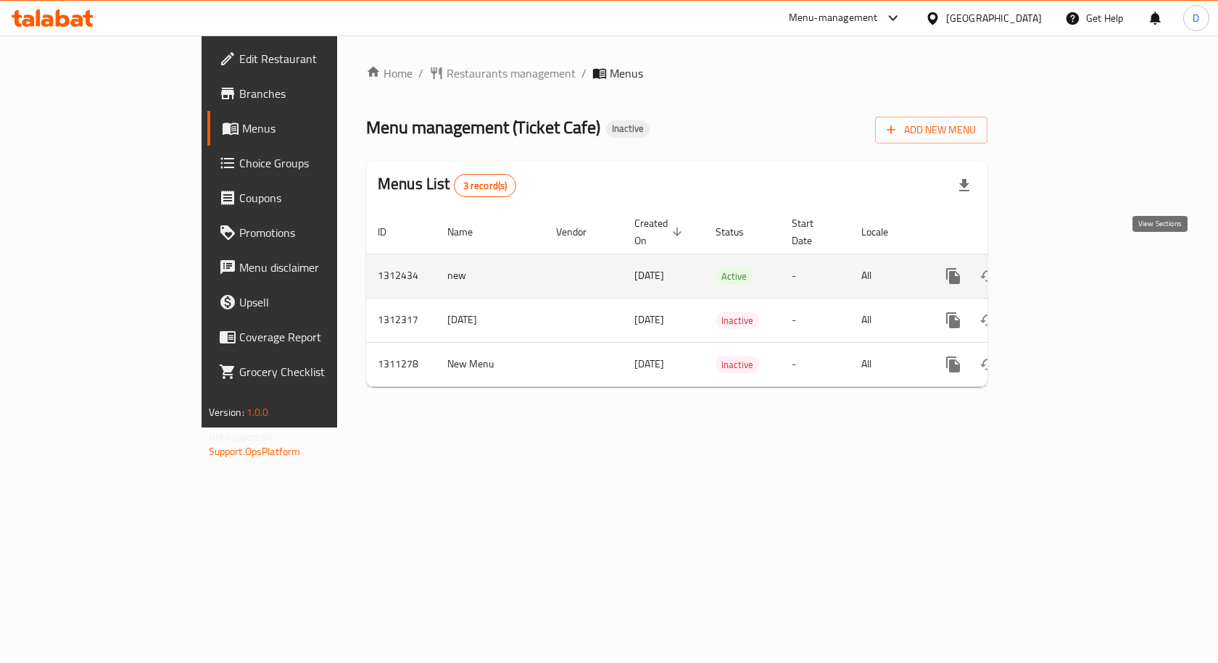
click at [1066, 267] on icon "enhanced table" at bounding box center [1057, 275] width 17 height 17
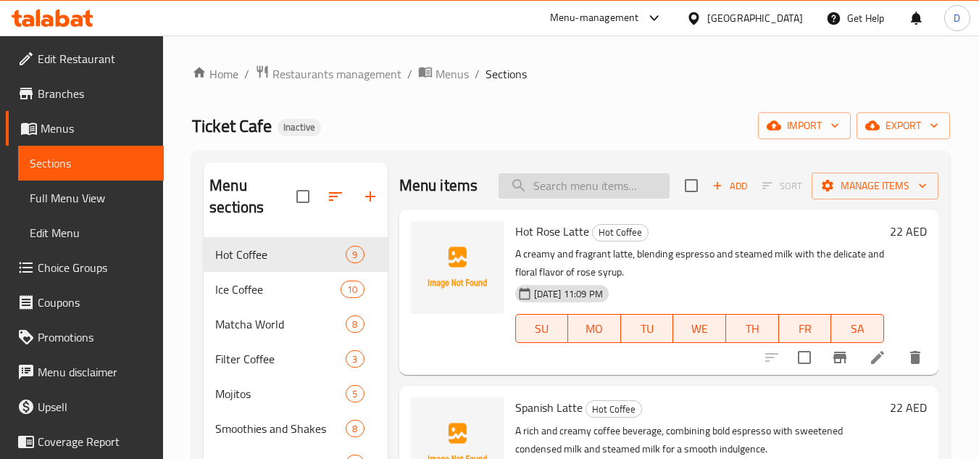
click at [589, 196] on input "search" at bounding box center [584, 185] width 171 height 25
paste input "Alfredo Pasta"
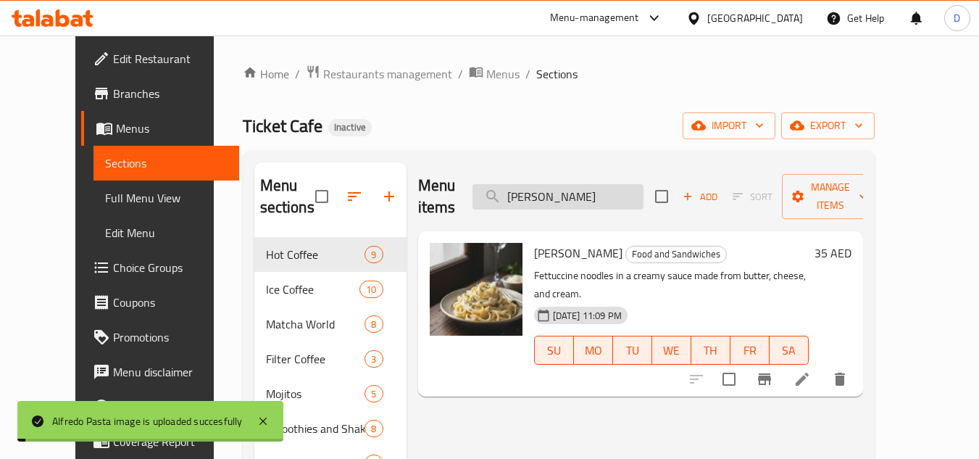
click at [558, 184] on input "Alfredo Pasta" at bounding box center [558, 196] width 171 height 25
paste input "rabiata"
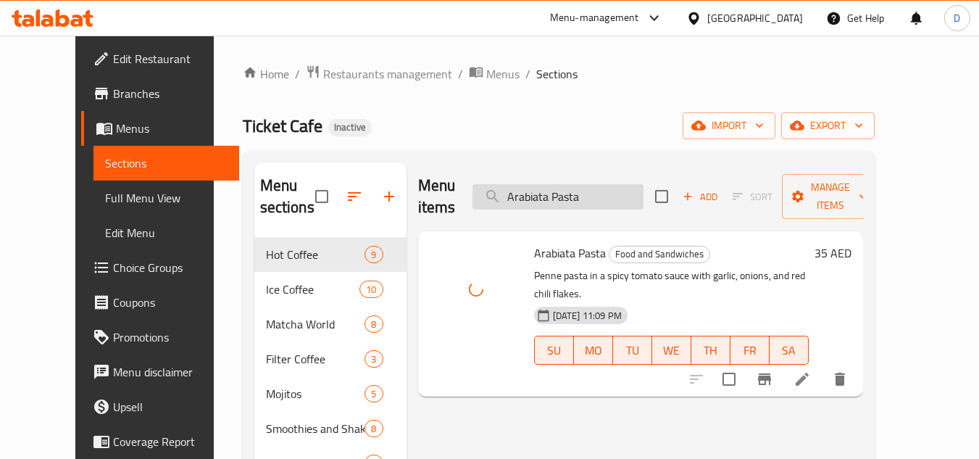
click at [549, 196] on input "Arabiata Pasta" at bounding box center [558, 196] width 171 height 25
paste input "Beef burger"
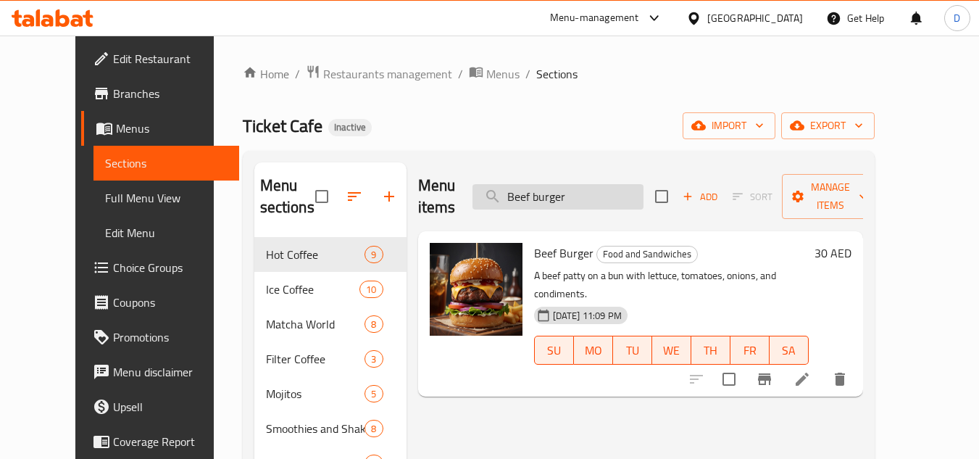
click at [580, 187] on input "Beef burger" at bounding box center [558, 196] width 171 height 25
paste input "Chicken"
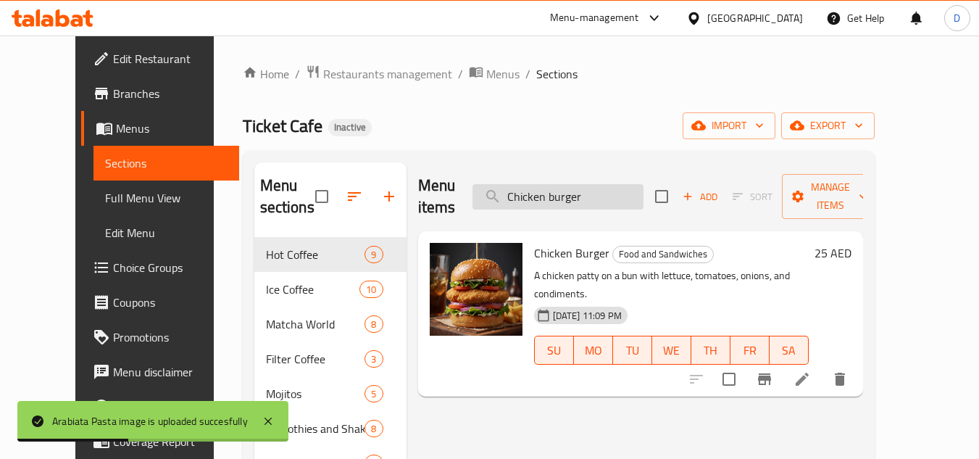
click at [586, 191] on input "Chicken burger" at bounding box center [558, 196] width 171 height 25
paste input "Rap Box"
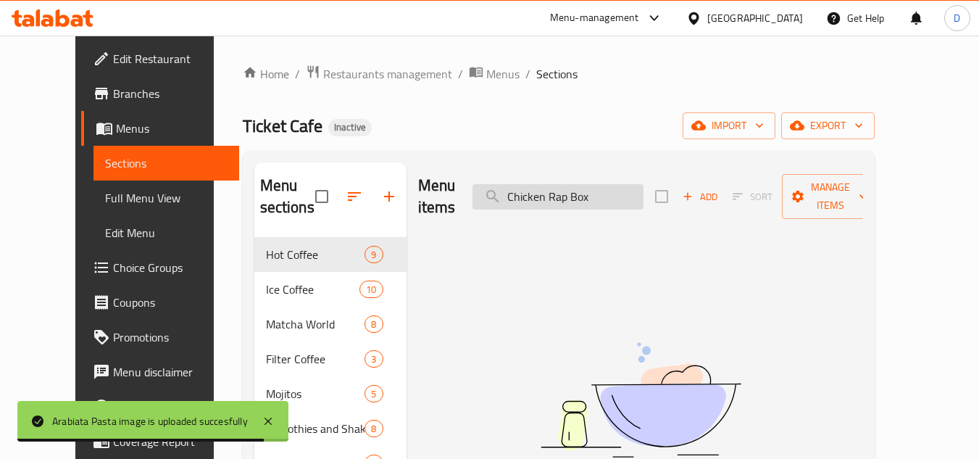
click at [586, 188] on input "Chicken Rap Box" at bounding box center [558, 196] width 171 height 25
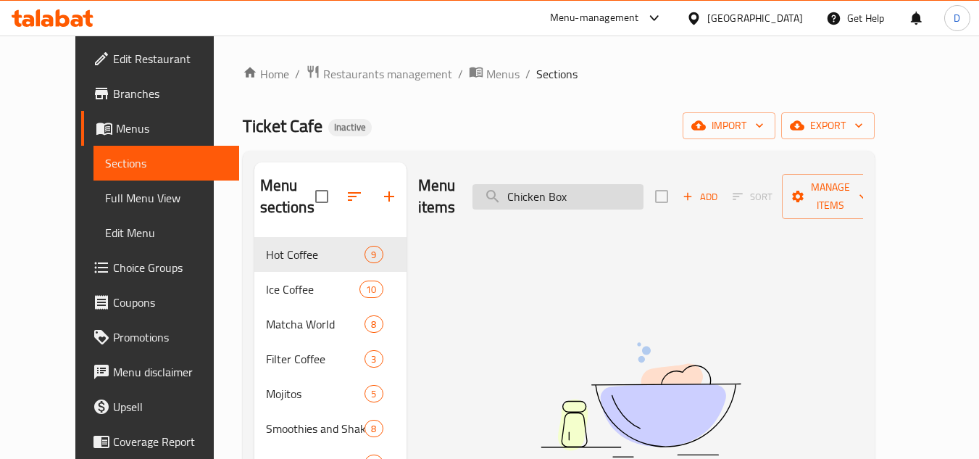
click at [599, 184] on input "Chicken Box" at bounding box center [558, 196] width 171 height 25
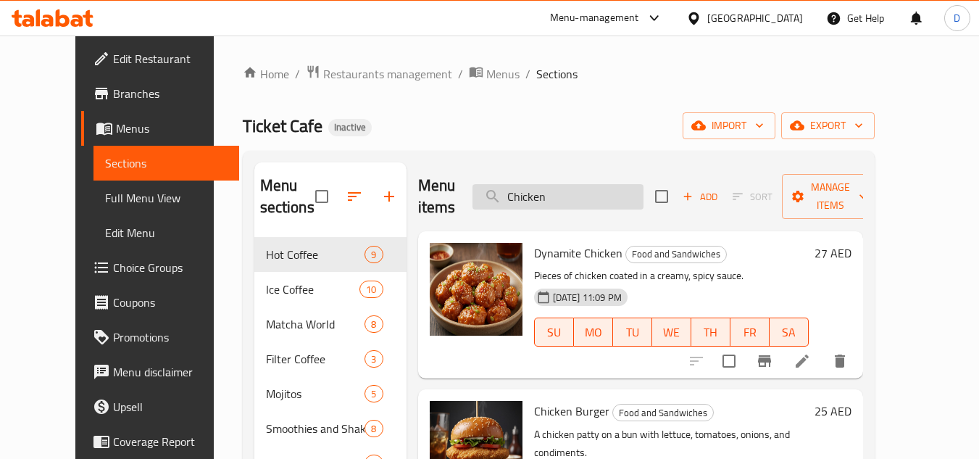
click at [551, 199] on input "Chicken" at bounding box center [558, 196] width 171 height 25
paste input "Dynamite c"
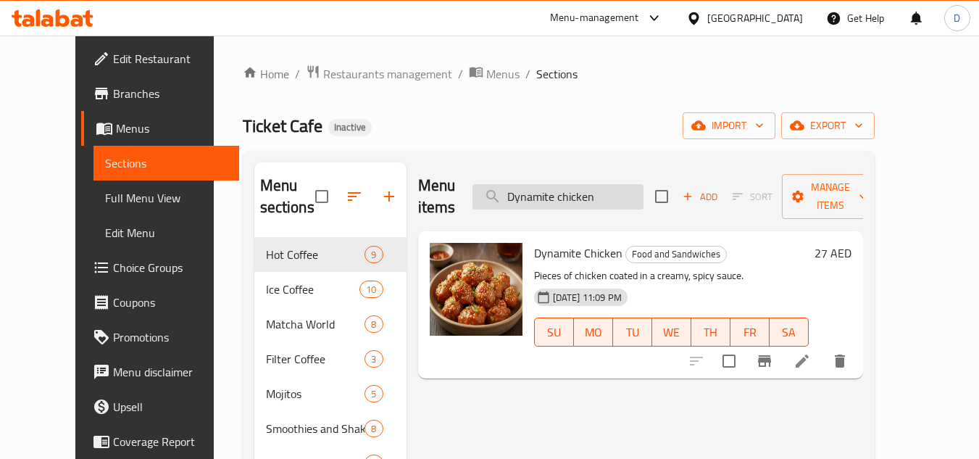
click at [605, 193] on input "Dynamite chicken" at bounding box center [558, 196] width 171 height 25
paste input "Shrimp"
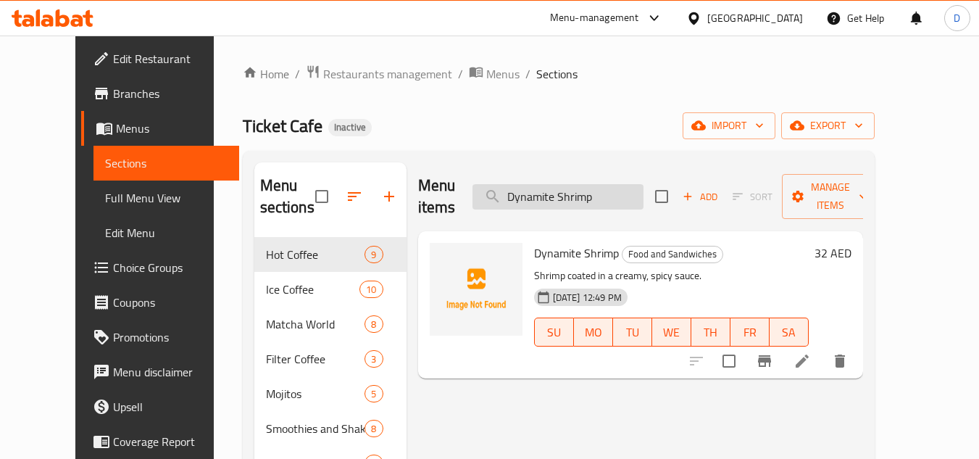
click at [599, 184] on input "Dynamite Shrimp" at bounding box center [558, 196] width 171 height 25
paste input "Egg Benedit"
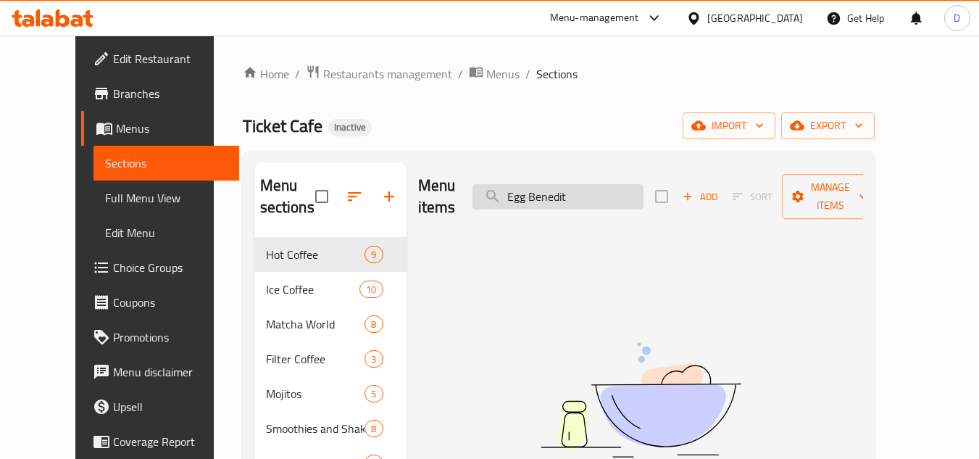
click at [542, 193] on input "Egg Benedit" at bounding box center [558, 196] width 171 height 25
click at [594, 185] on input "Benedit" at bounding box center [558, 196] width 171 height 25
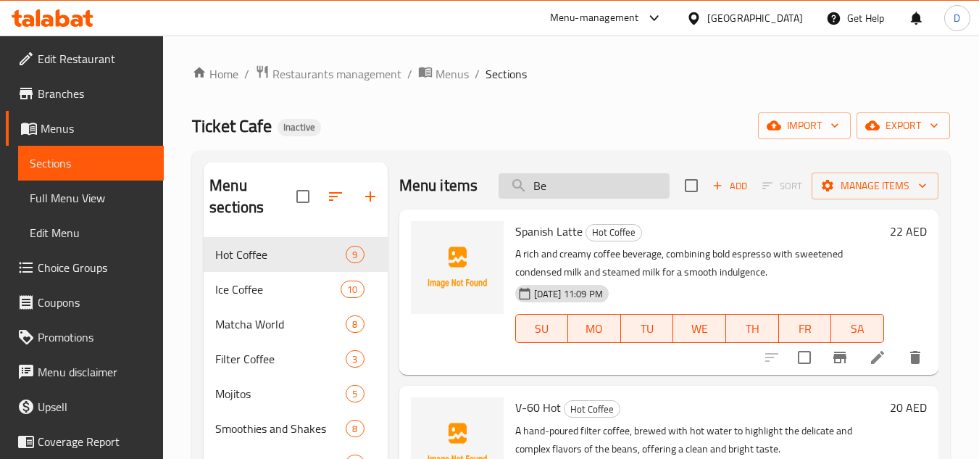
drag, startPoint x: 556, startPoint y: 208, endPoint x: 517, endPoint y: 194, distance: 40.8
click at [517, 194] on input "Be" at bounding box center [584, 185] width 171 height 25
paste input "English breakfast"
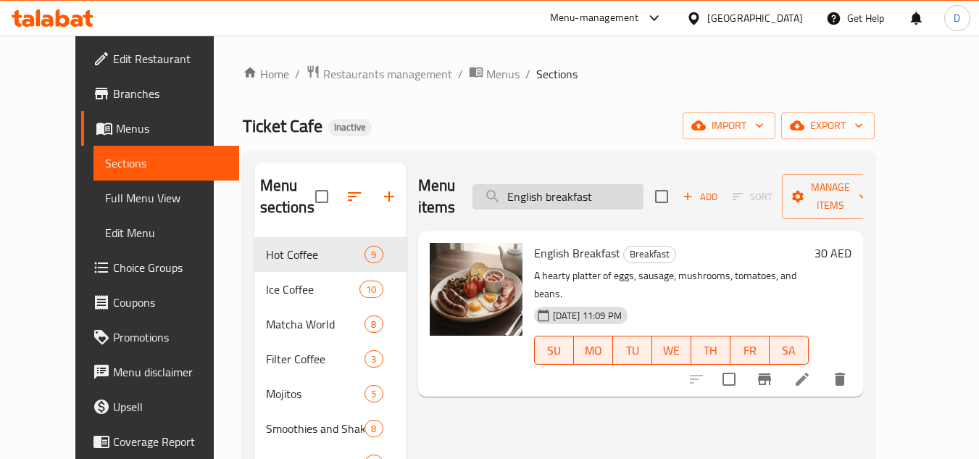
click at [550, 187] on input "English breakfast" at bounding box center [558, 196] width 171 height 25
paste input "Halloumi sandwich"
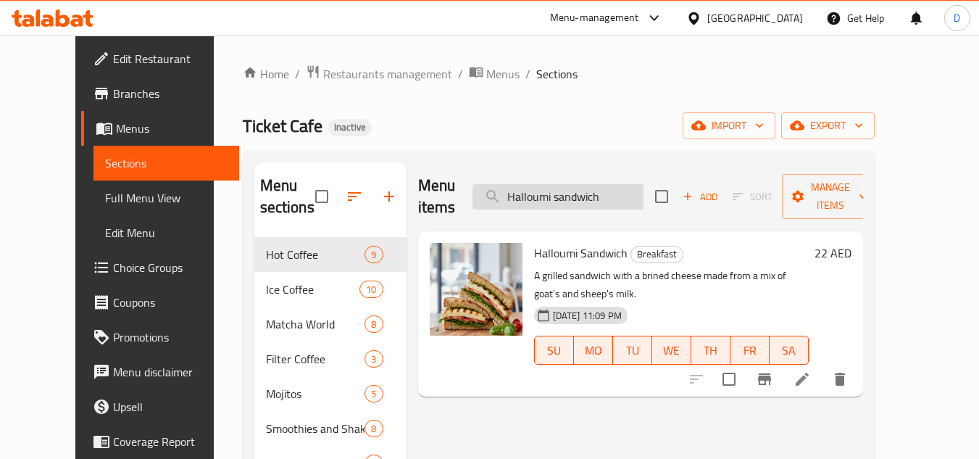
click at [544, 195] on input "Halloumi sandwich" at bounding box center [558, 196] width 171 height 25
paste input "Mushroom burger"
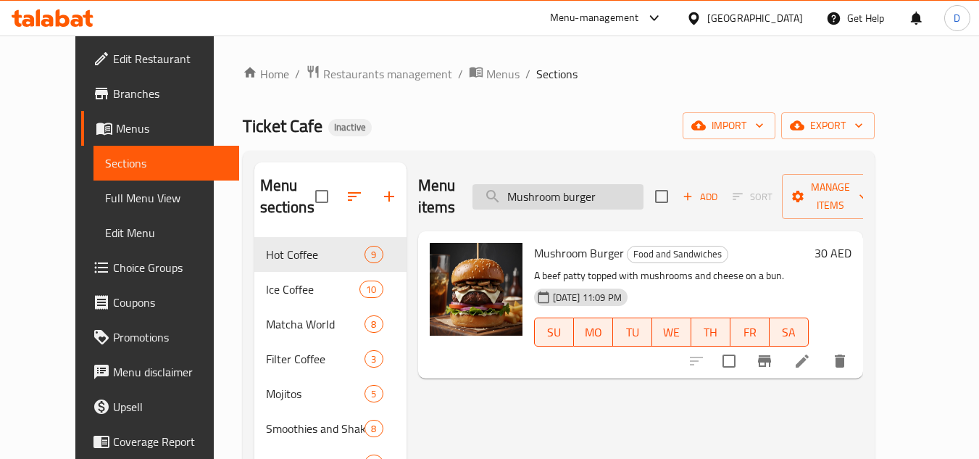
click at [553, 191] on input "Mushroom burger" at bounding box center [558, 196] width 171 height 25
paste input "Noodles dynamite"
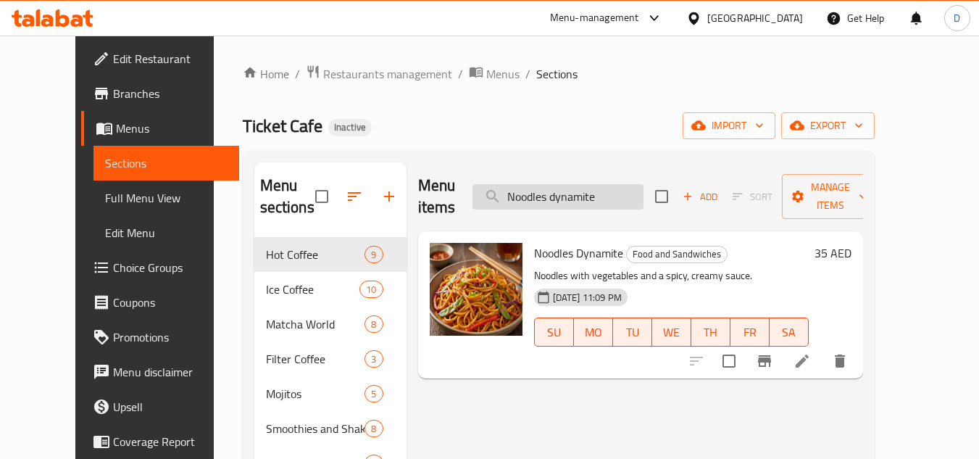
click at [549, 184] on input "Noodles dynamite" at bounding box center [558, 196] width 171 height 25
paste input "utella croissant"
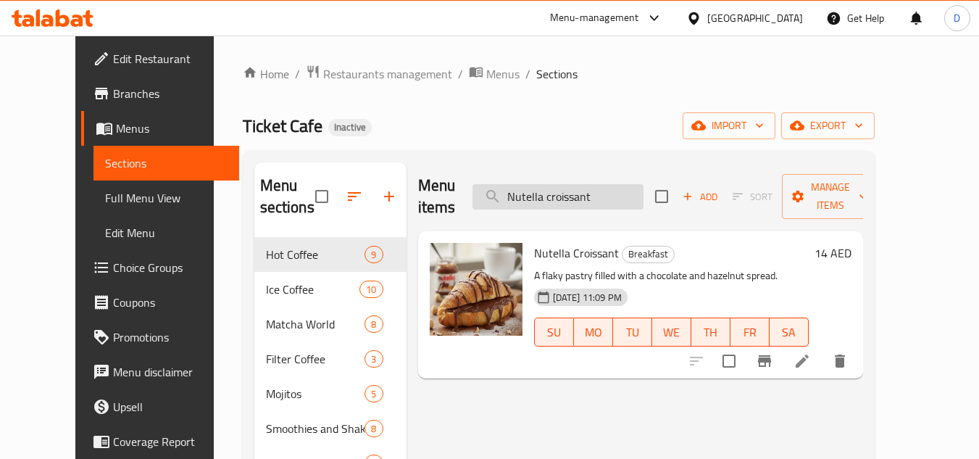
click at [573, 184] on input "Nutella croissant" at bounding box center [558, 196] width 171 height 25
paste input "Omelet Avocado rap"
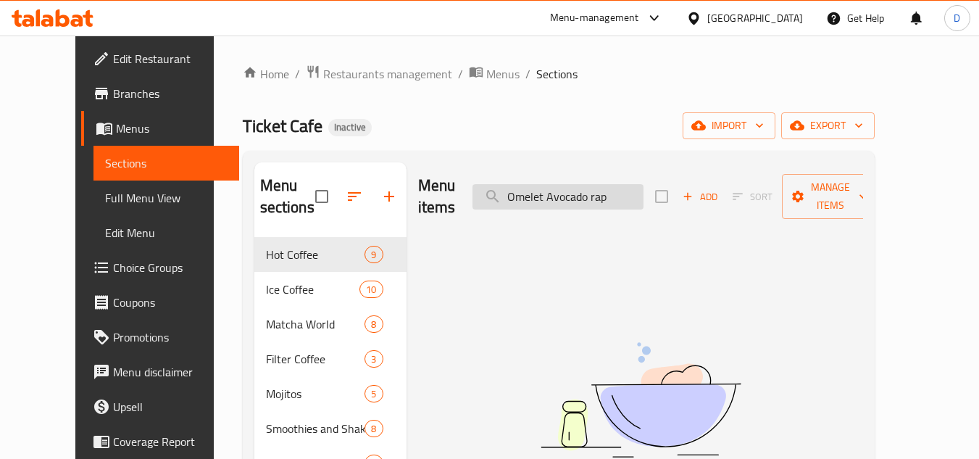
drag, startPoint x: 611, startPoint y: 193, endPoint x: 641, endPoint y: 188, distance: 30.1
click at [641, 188] on input "Omelet Avocado rap" at bounding box center [558, 196] width 171 height 25
click at [553, 192] on input "Omelet Avocado" at bounding box center [558, 196] width 171 height 25
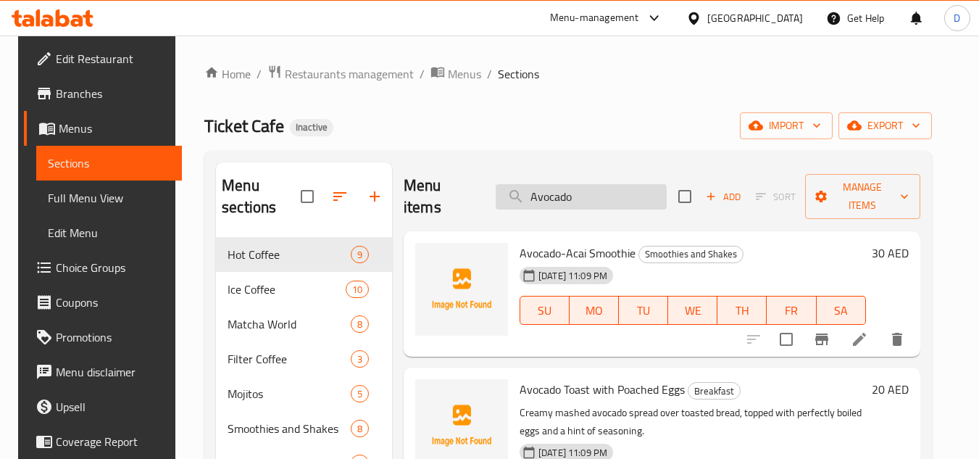
click at [552, 199] on input "Avocado" at bounding box center [581, 196] width 171 height 25
paste input "Pink pasta"
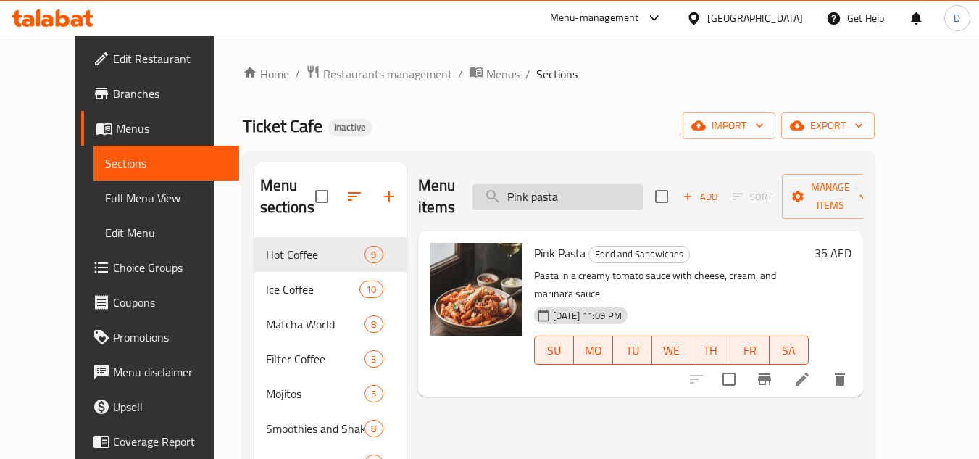
click at [531, 194] on input "Pink pasta" at bounding box center [558, 196] width 171 height 25
paste input "lain croissant"
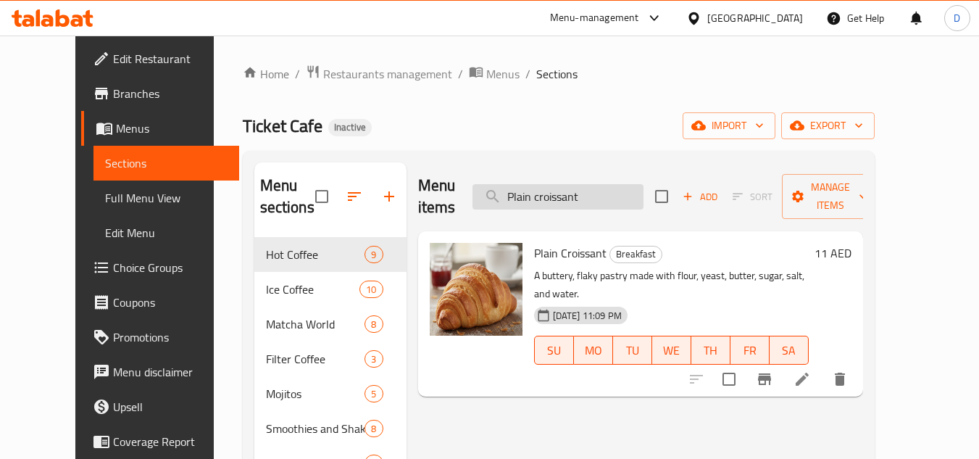
click at [555, 188] on input "Plain croissant" at bounding box center [558, 196] width 171 height 25
paste input "Risotto rice"
click at [555, 188] on input "Plain croissant" at bounding box center [558, 196] width 171 height 25
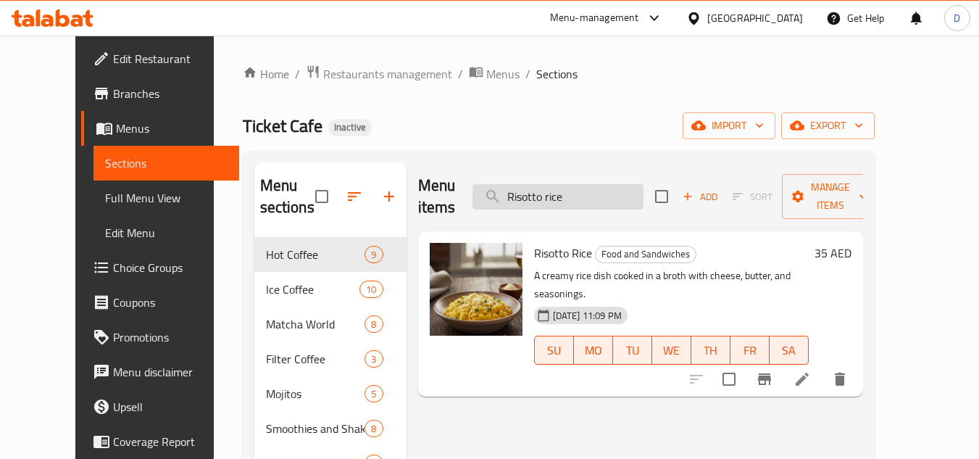
click at [550, 186] on input "Risotto rice" at bounding box center [558, 196] width 171 height 25
paste input "Shrimp burger"
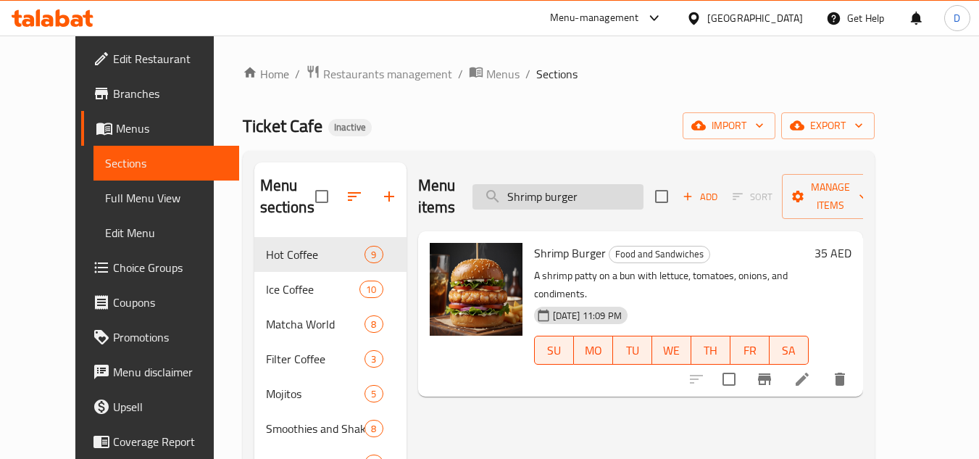
click at [560, 186] on input "Shrimp burger" at bounding box center [558, 196] width 171 height 25
paste input "treet fries"
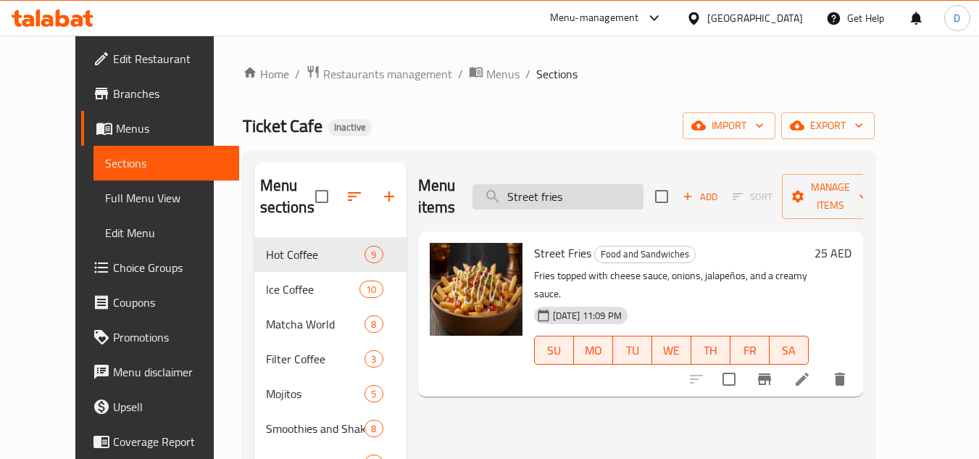
click at [560, 187] on input "Street fries" at bounding box center [558, 196] width 171 height 25
paste input "Ticket club sandwich"
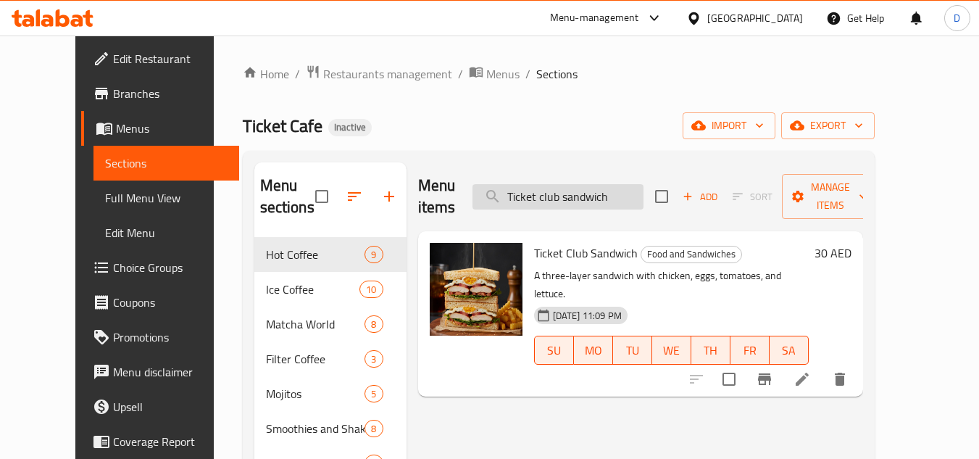
click at [557, 186] on input "Ticket club sandwich" at bounding box center [558, 196] width 171 height 25
paste input "Noodles"
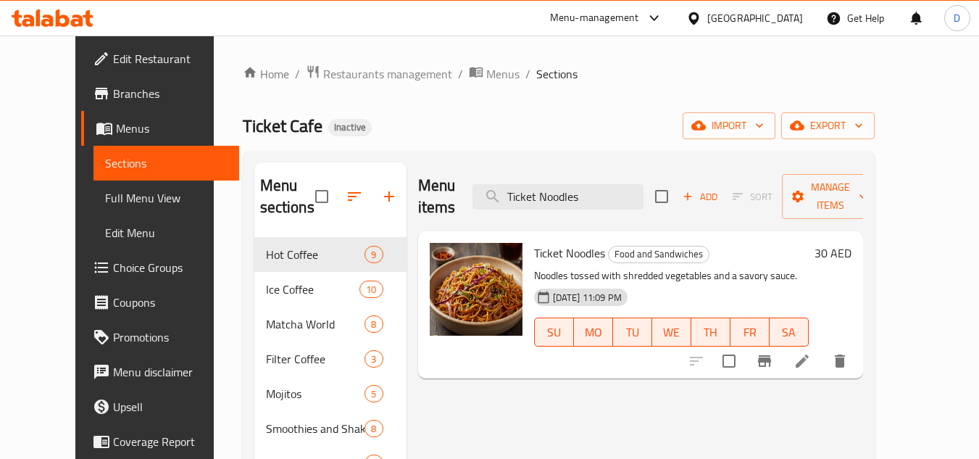
type input "Ticket Noodles"
drag, startPoint x: 59, startPoint y: 197, endPoint x: 178, endPoint y: 195, distance: 119.6
click at [105, 197] on span "Full Menu View" at bounding box center [166, 197] width 122 height 17
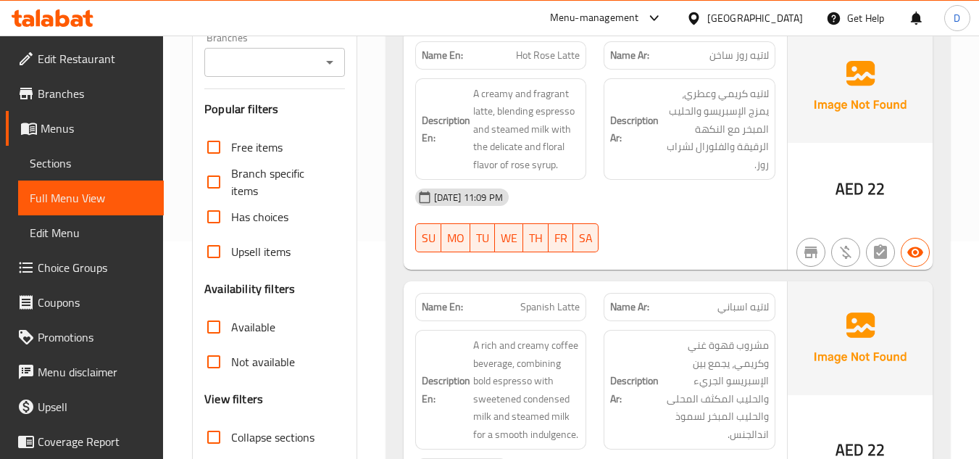
scroll to position [290, 0]
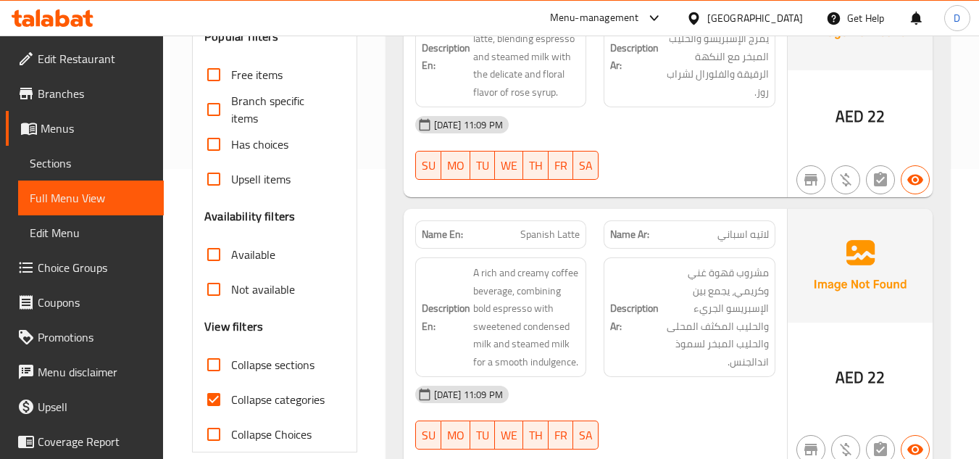
click at [241, 402] on span "Collapse categories" at bounding box center [277, 399] width 93 height 17
click at [231, 402] on input "Collapse categories" at bounding box center [213, 399] width 35 height 35
checkbox input "false"
click at [212, 370] on input "Collapse sections" at bounding box center [213, 364] width 35 height 35
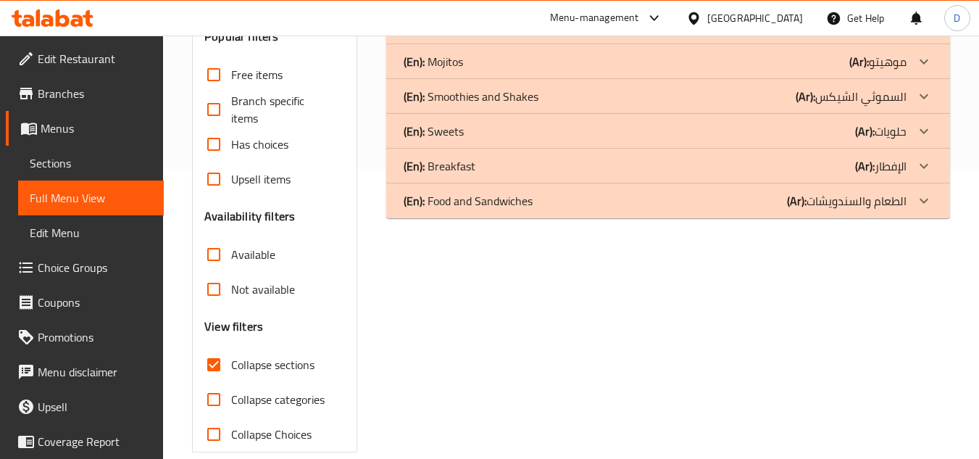
click at [212, 370] on input "Collapse sections" at bounding box center [213, 364] width 35 height 35
checkbox input "false"
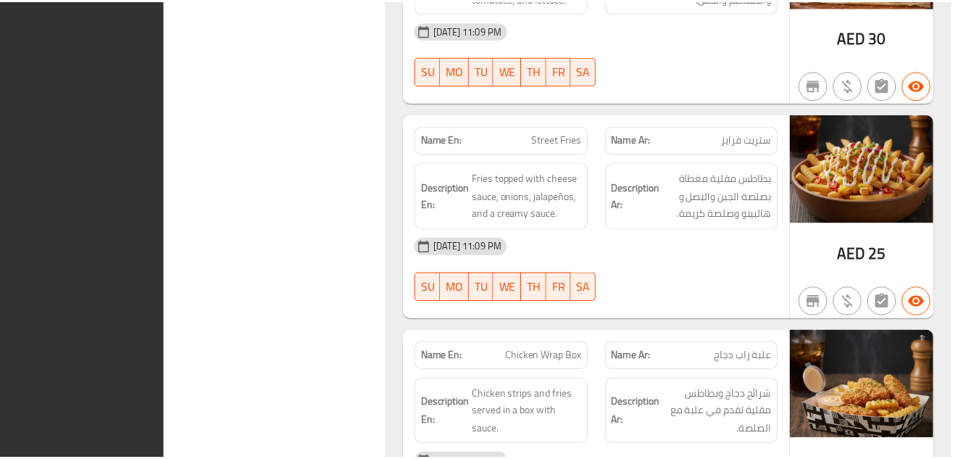
scroll to position [17914, 0]
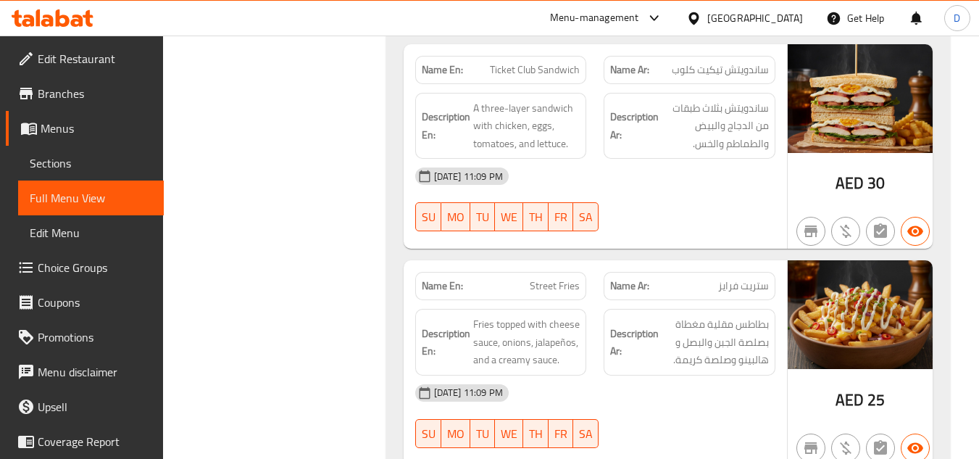
click at [737, 20] on div "United Arab Emirates" at bounding box center [755, 18] width 96 height 16
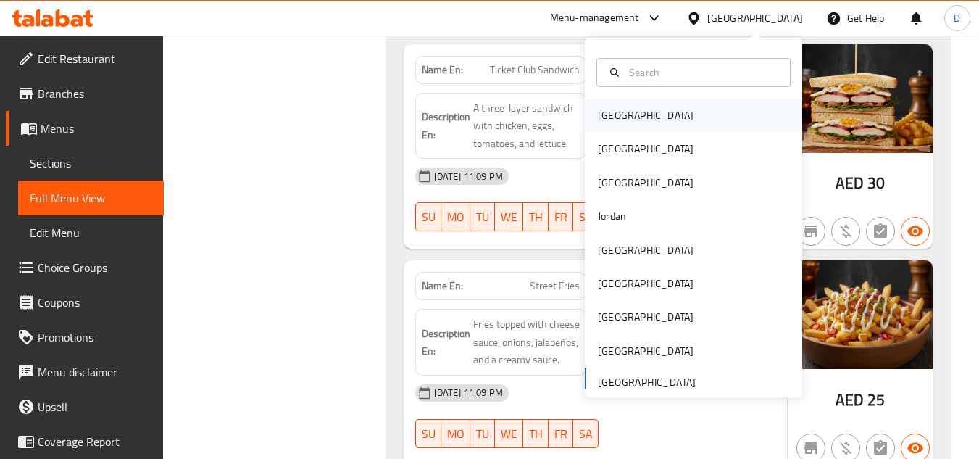
click at [608, 115] on div "Bahrain" at bounding box center [646, 115] width 96 height 16
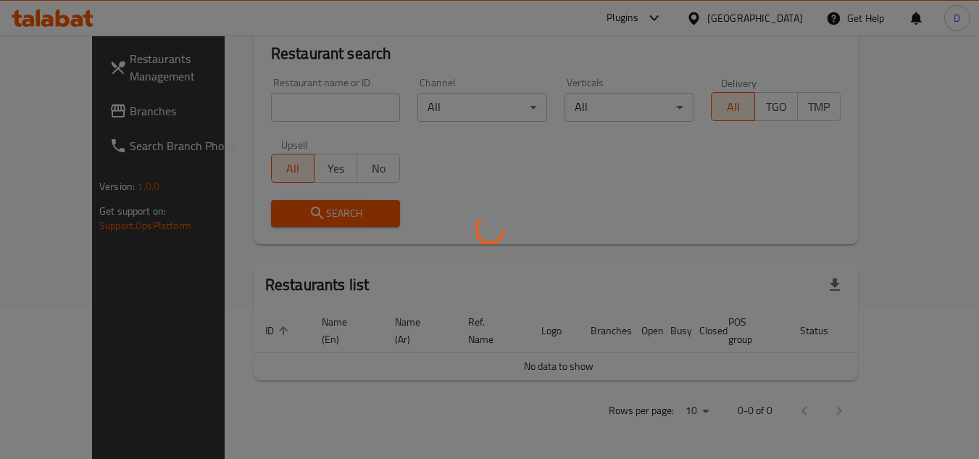
scroll to position [639, 0]
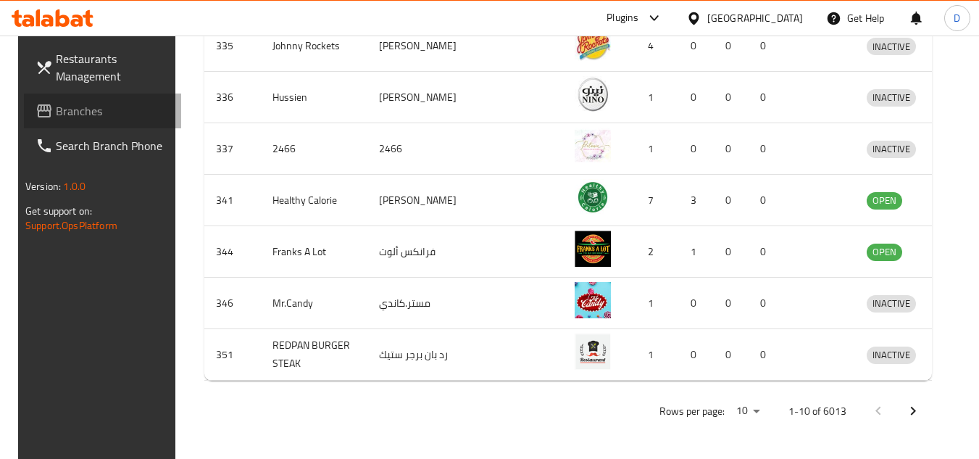
click at [56, 112] on span "Branches" at bounding box center [113, 110] width 115 height 17
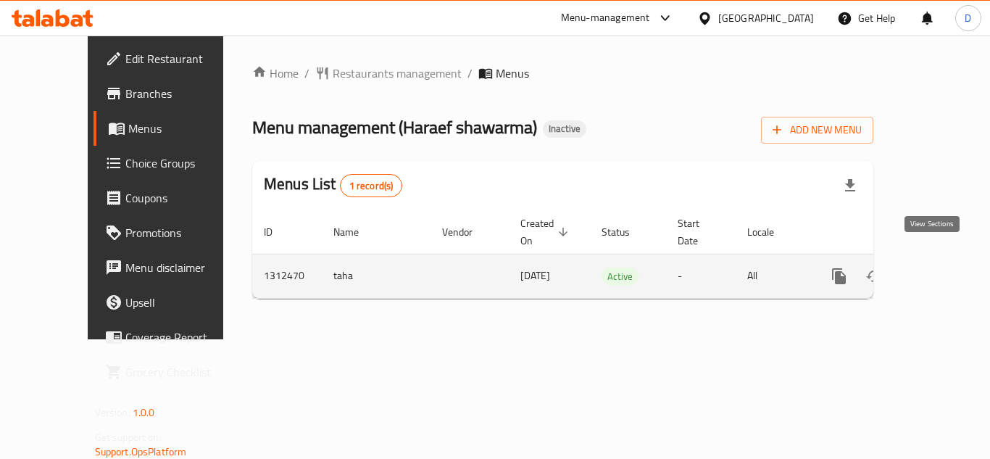
click at [941, 264] on link "enhanced table" at bounding box center [943, 276] width 35 height 35
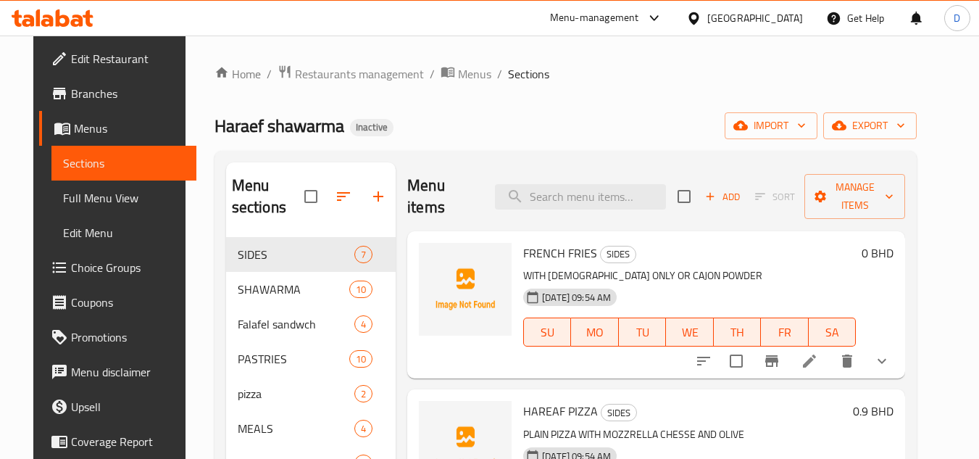
click at [534, 249] on span "FRENCH FRIES" at bounding box center [560, 253] width 74 height 22
copy h6 "FRENCH FRIES"
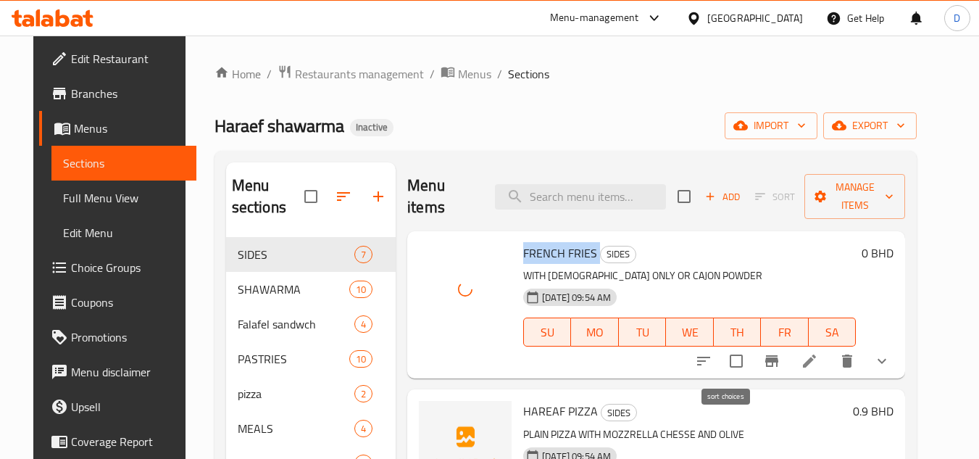
click at [710, 357] on icon "sort-choices" at bounding box center [703, 361] width 13 height 9
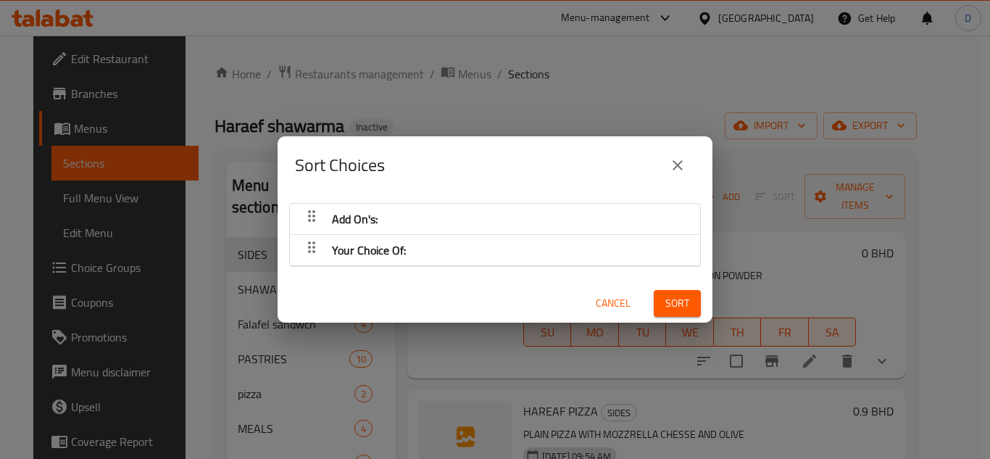
click at [319, 248] on icon "button" at bounding box center [311, 246] width 17 height 17
click at [311, 223] on icon "button" at bounding box center [311, 215] width 17 height 17
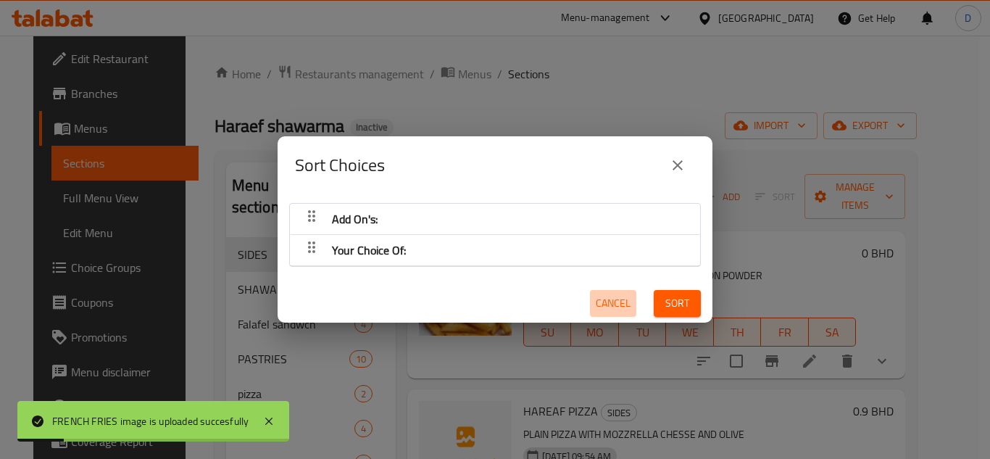
click at [610, 302] on span "Cancel" at bounding box center [613, 303] width 35 height 18
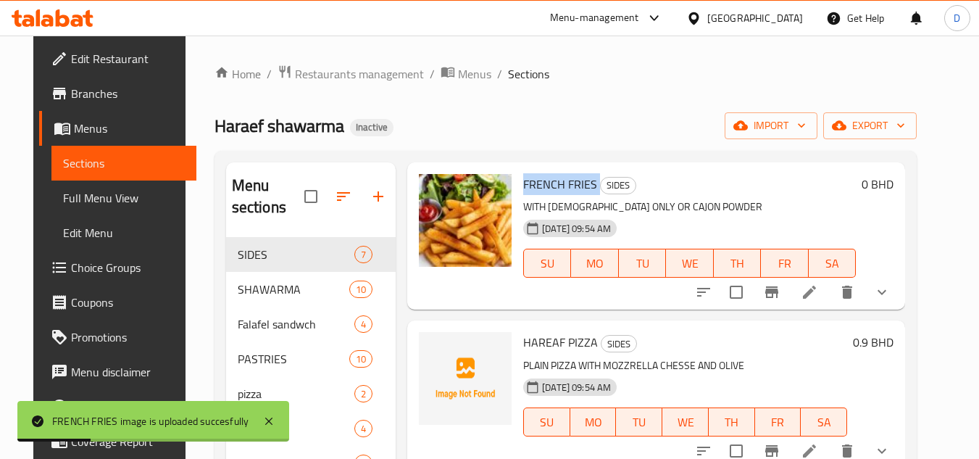
scroll to position [145, 0]
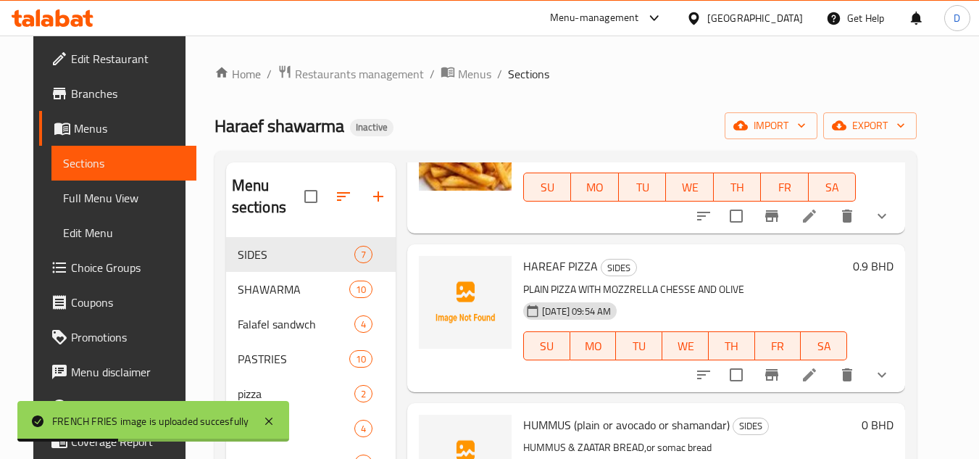
click at [532, 261] on span "HAREAF PIZZA" at bounding box center [560, 266] width 75 height 22
copy h6 "HAREAF PIZZA"
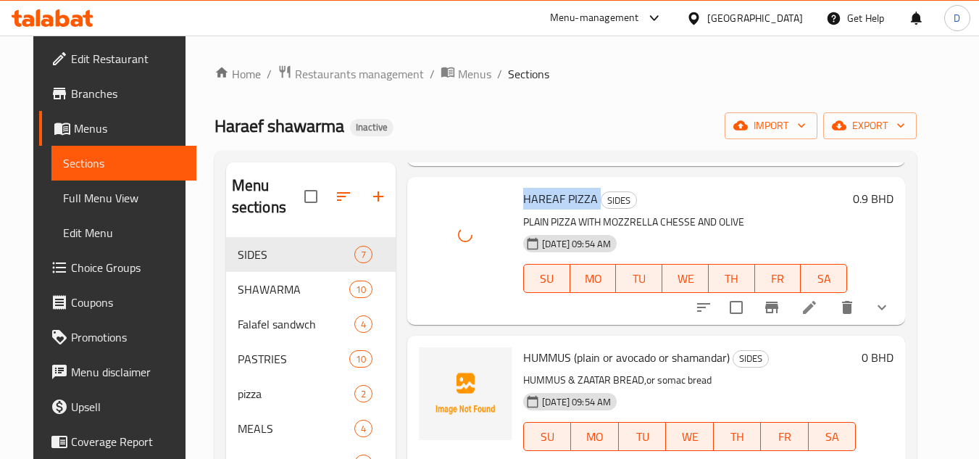
scroll to position [290, 0]
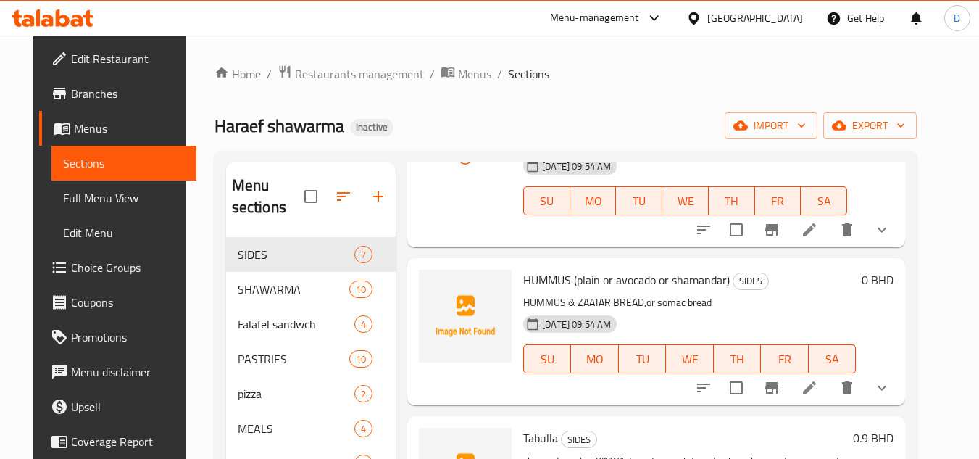
click at [539, 282] on span "HUMMUS (plain or avocado or shamandar)" at bounding box center [626, 280] width 207 height 22
copy span "HUMMUS"
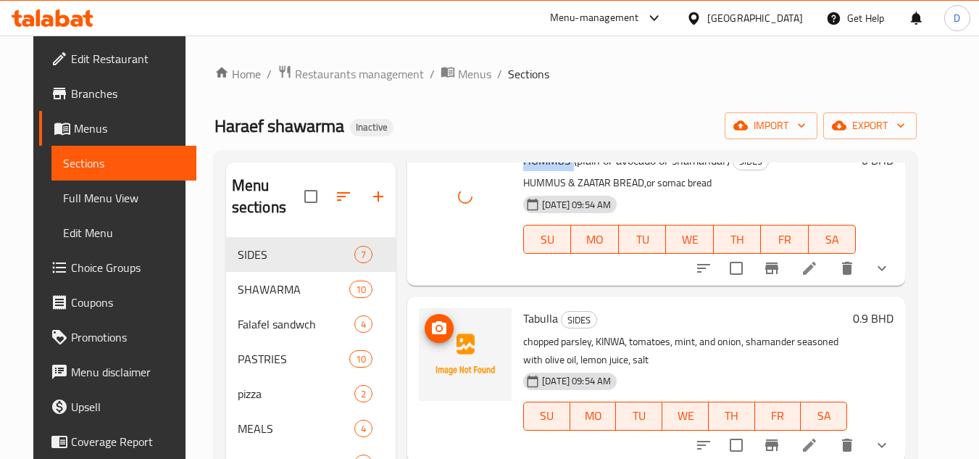
scroll to position [435, 0]
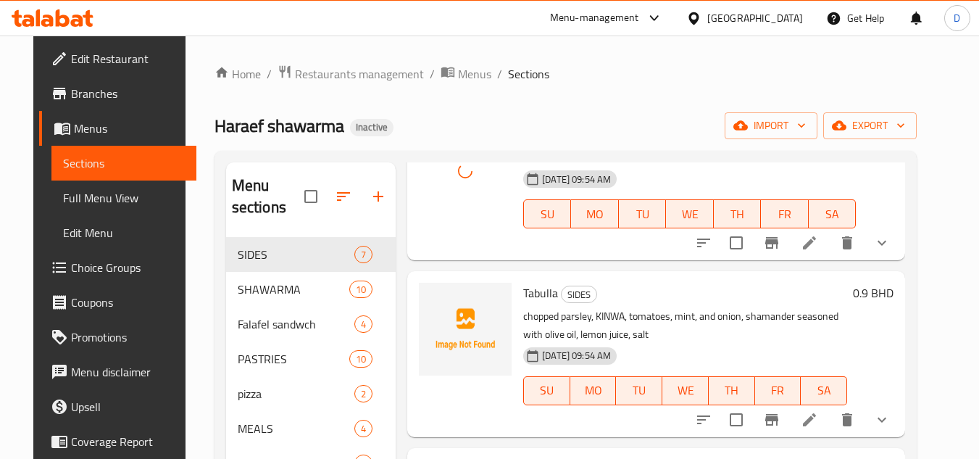
click at [523, 295] on span "Tabulla" at bounding box center [540, 293] width 35 height 22
copy h6 "Tabulla"
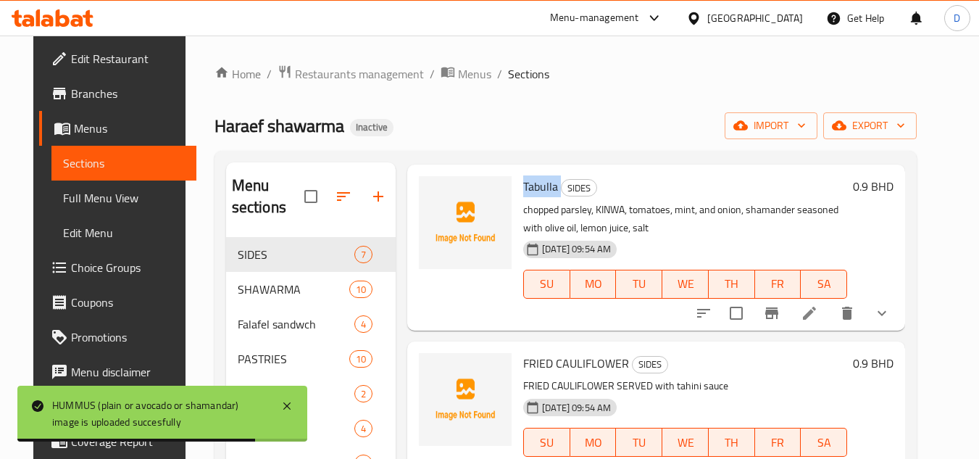
scroll to position [507, 0]
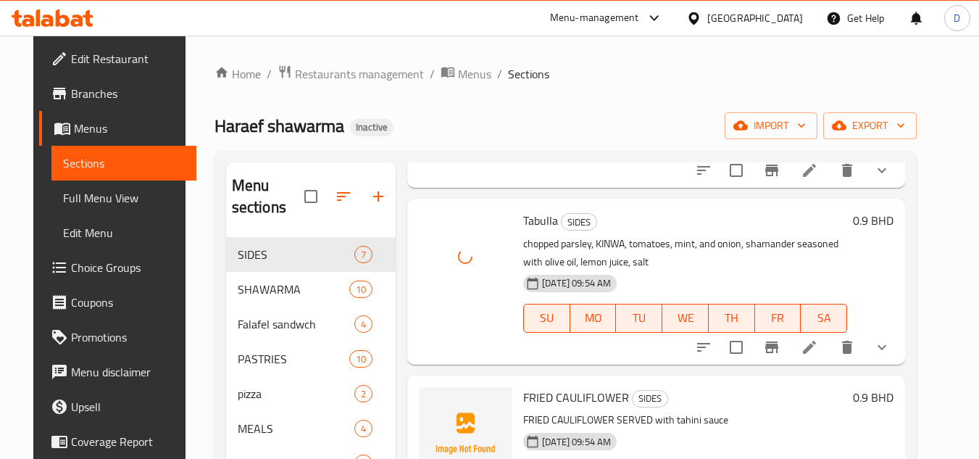
click at [527, 389] on span "FRIED CAULIFLOWER" at bounding box center [576, 397] width 106 height 22
copy h6 "FRIED CAULIFLOWER"
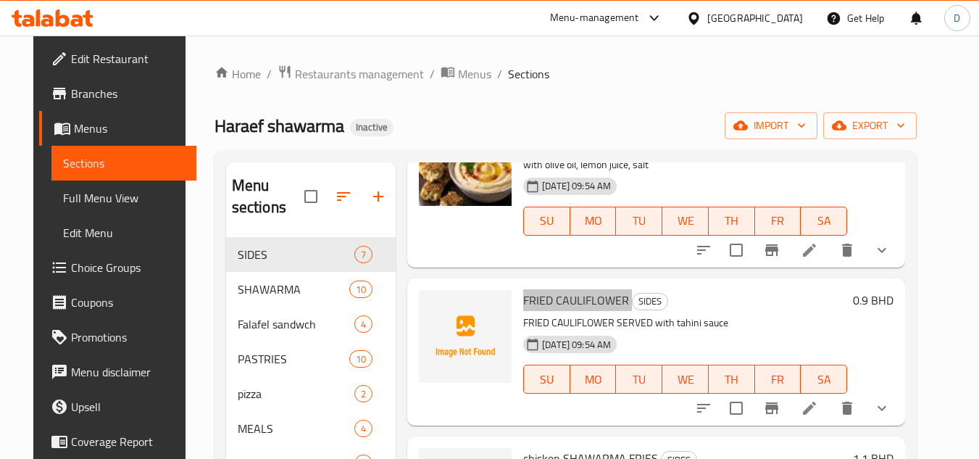
scroll to position [652, 0]
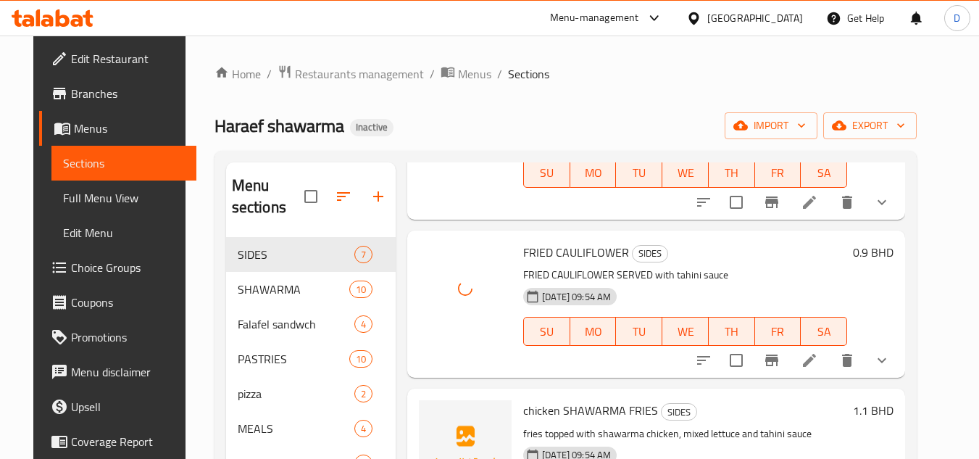
click at [586, 409] on span "chicken SHAWARMA FRIES" at bounding box center [590, 410] width 135 height 22
copy h6 "chicken SHAWARMA FRIES"
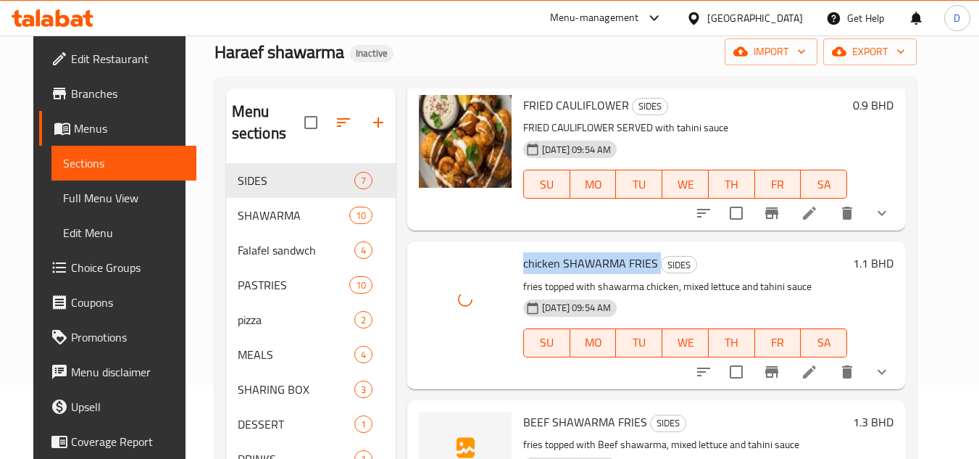
scroll to position [203, 0]
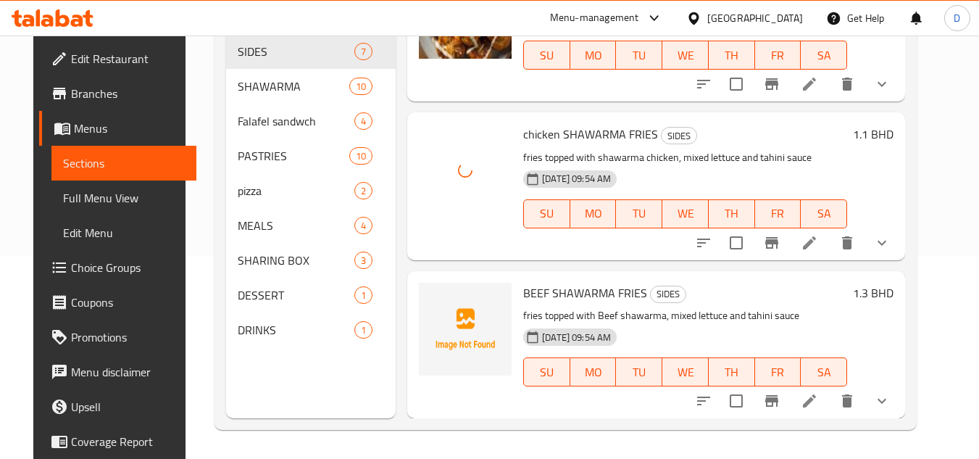
click at [582, 289] on span "BEEF SHAWARMA FRIES" at bounding box center [585, 293] width 124 height 22
copy h6 "BEEF SHAWARMA FRIES"
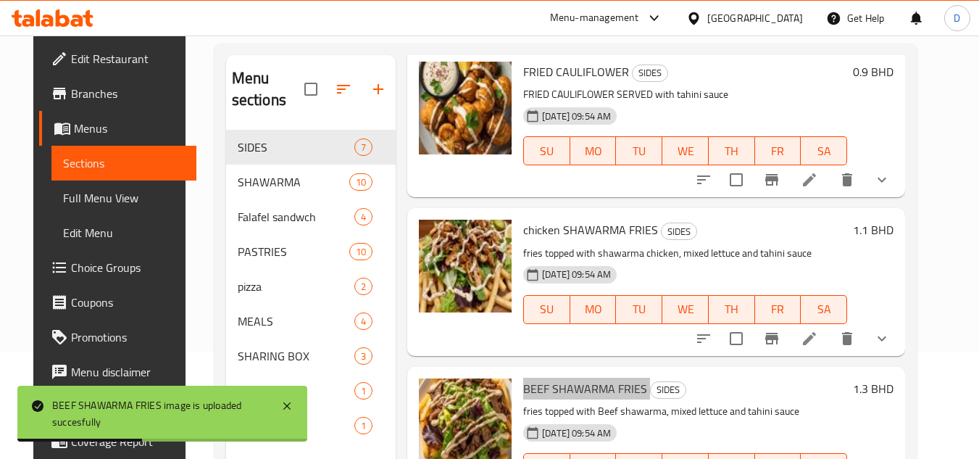
scroll to position [0, 0]
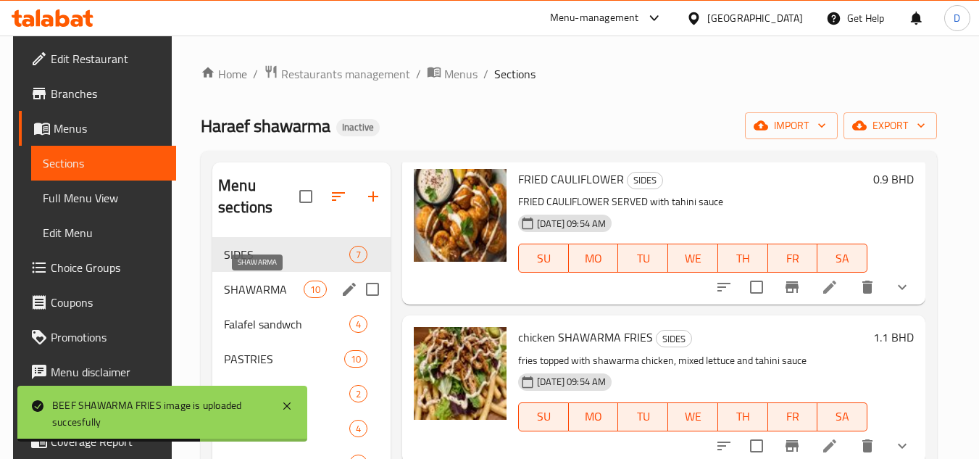
click at [261, 286] on span "SHAWARMA" at bounding box center [264, 288] width 80 height 17
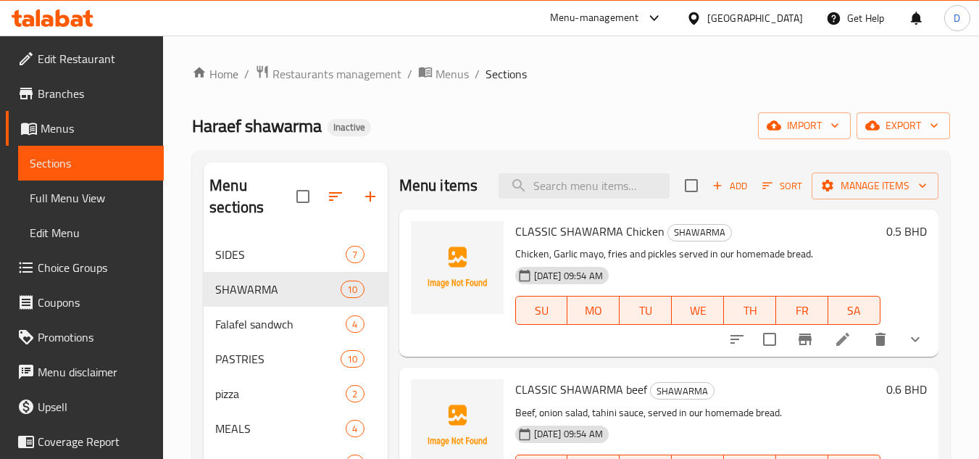
click at [595, 242] on span "CLASSIC SHAWARMA Chicken" at bounding box center [589, 231] width 149 height 22
copy h6 "CLASSIC SHAWARMA Chicken"
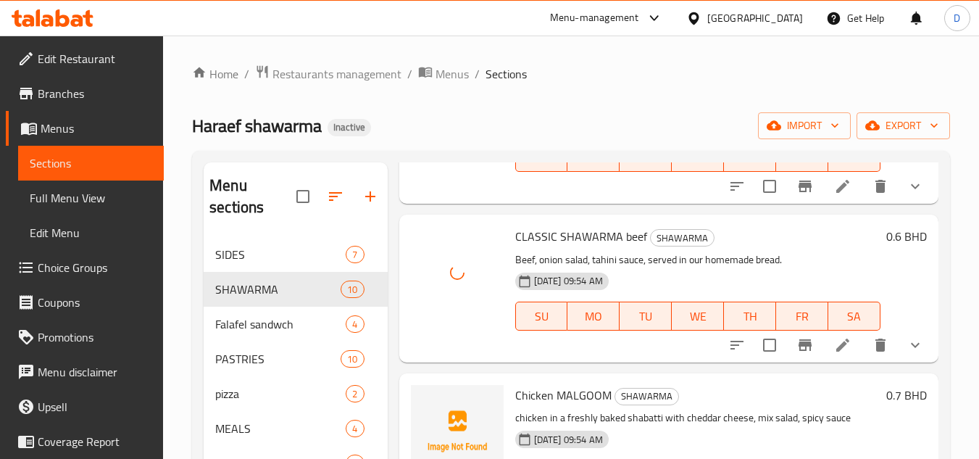
scroll to position [290, 0]
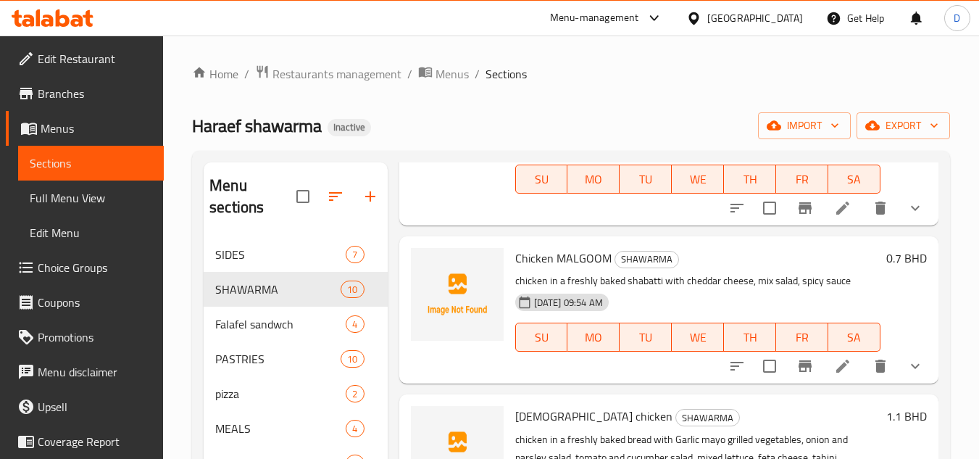
click at [589, 269] on span "Chicken MALGOOM" at bounding box center [563, 258] width 96 height 22
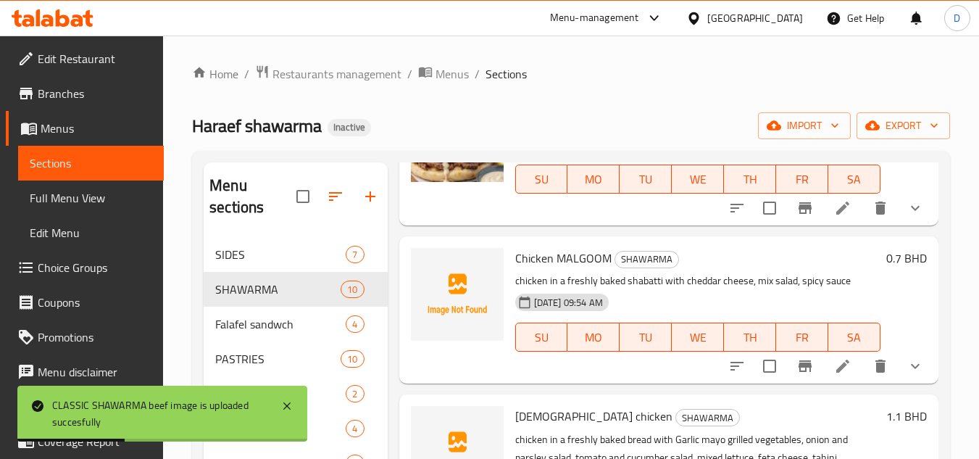
click at [542, 269] on span "Chicken MALGOOM" at bounding box center [563, 258] width 96 height 22
copy h6 "Chicken MALGOOM"
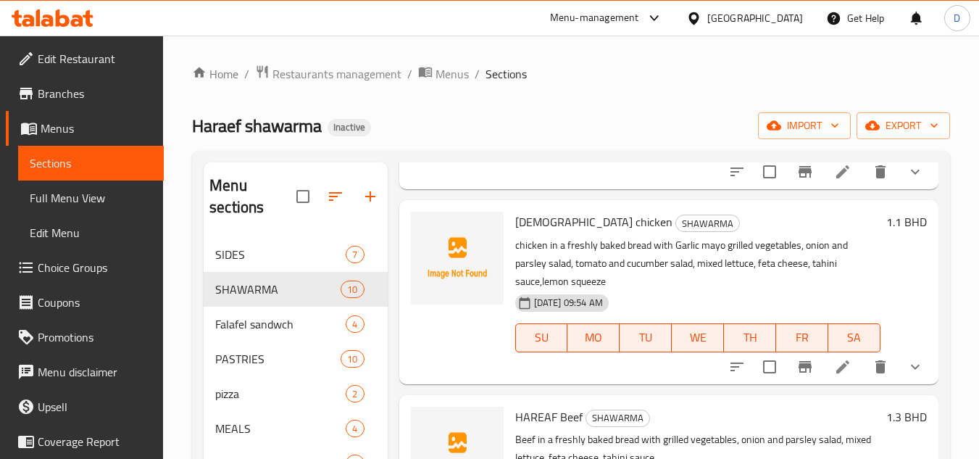
scroll to position [507, 0]
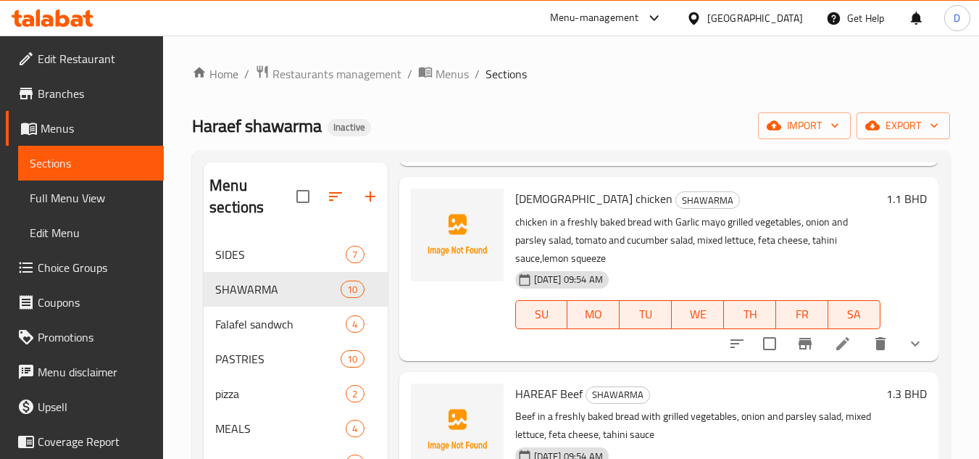
click at [528, 209] on span "[DEMOGRAPHIC_DATA] chicken" at bounding box center [593, 199] width 157 height 22
copy h6 "[DEMOGRAPHIC_DATA] chicken"
click at [533, 404] on span "HAREAF Beef" at bounding box center [548, 394] width 67 height 22
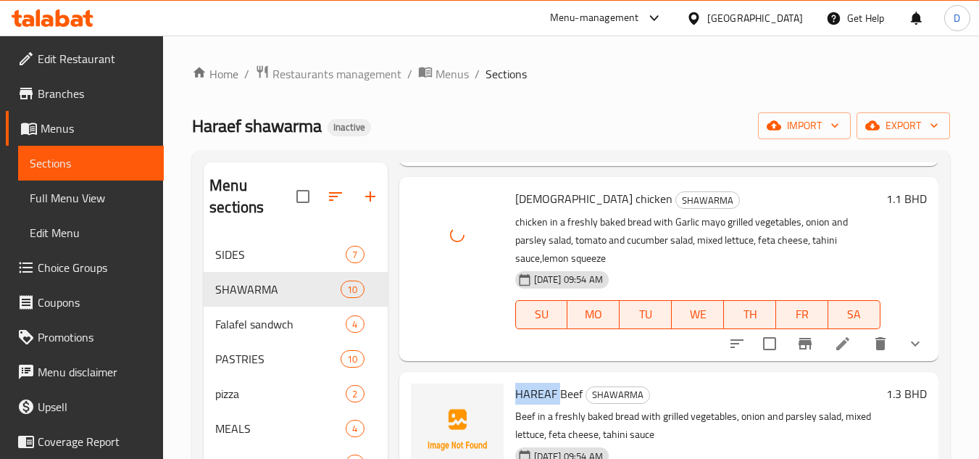
click at [533, 404] on span "HAREAF Beef" at bounding box center [548, 394] width 67 height 22
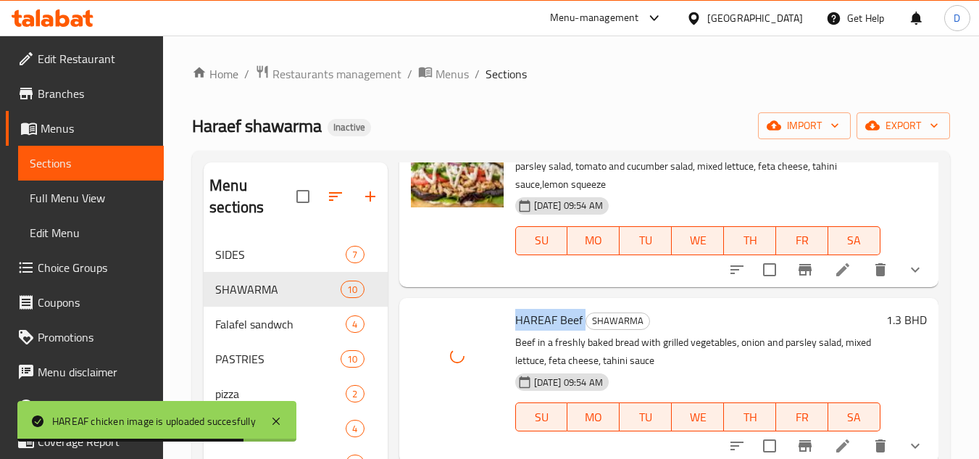
scroll to position [797, 0]
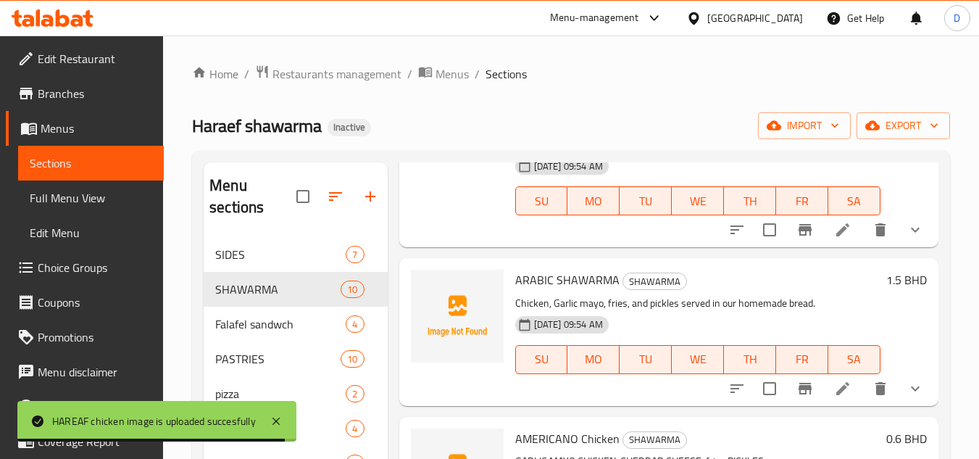
click at [529, 291] on span "ARABIC SHAWARMA" at bounding box center [567, 280] width 104 height 22
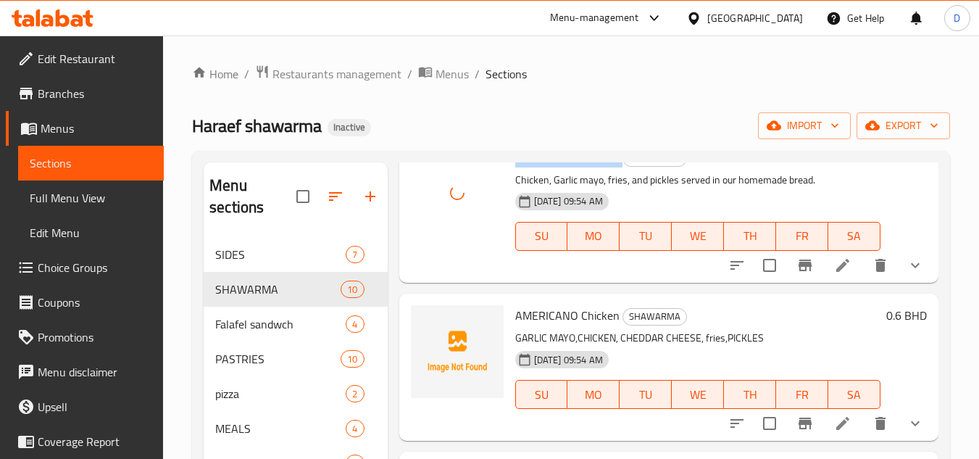
scroll to position [942, 0]
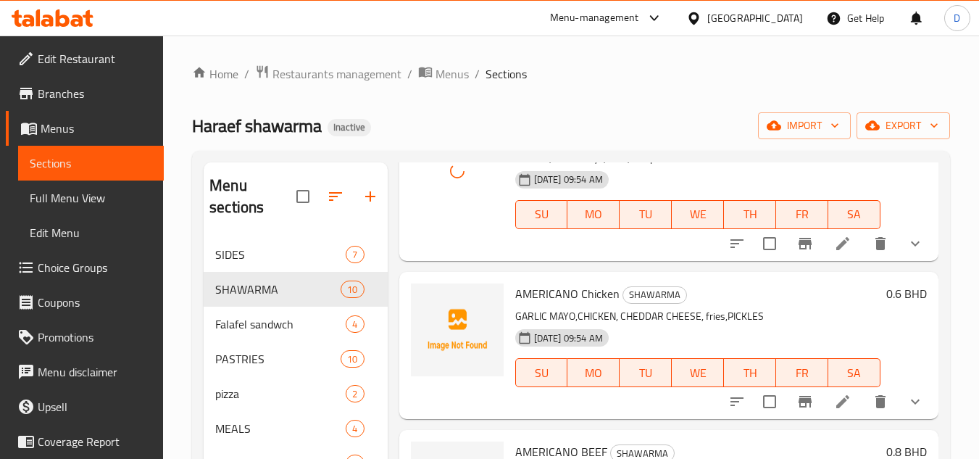
click at [557, 304] on span "AMERICANO Chicken" at bounding box center [567, 294] width 104 height 22
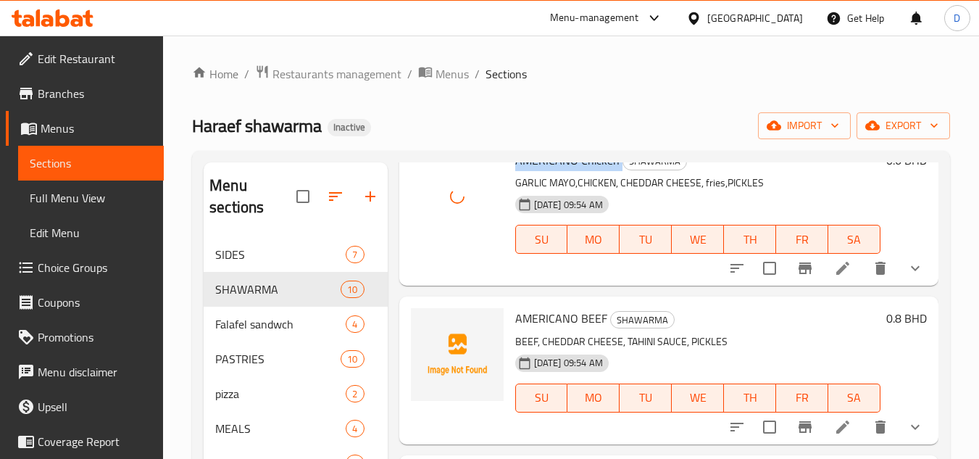
scroll to position [1087, 0]
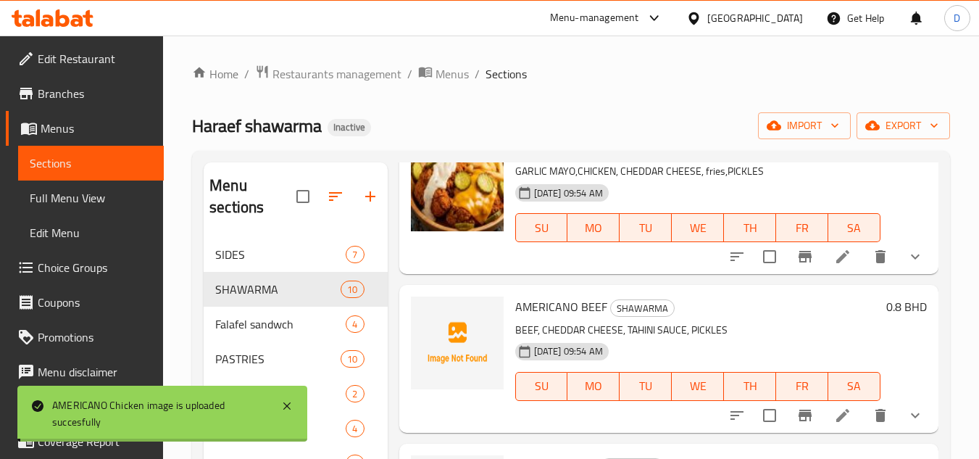
click at [548, 317] on span "AMERICANO BEEF" at bounding box center [561, 307] width 92 height 22
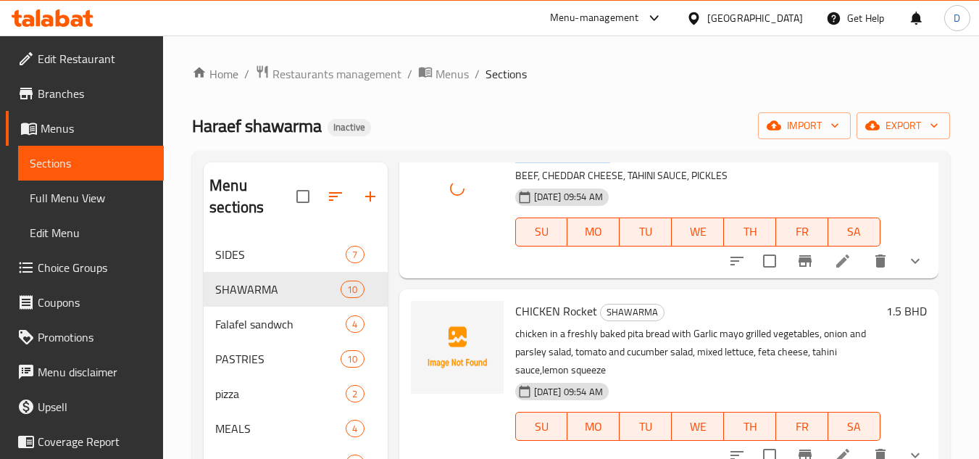
scroll to position [1291, 0]
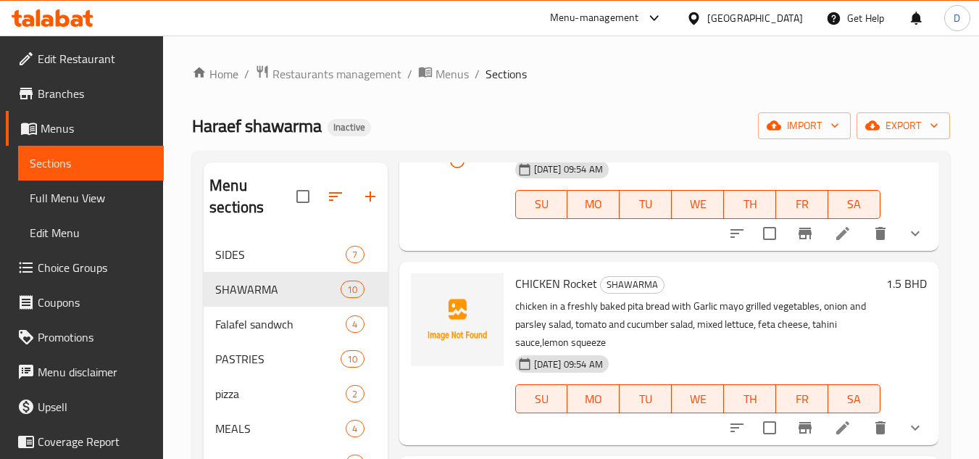
click at [546, 281] on span "CHICKEN Rocket" at bounding box center [556, 284] width 82 height 22
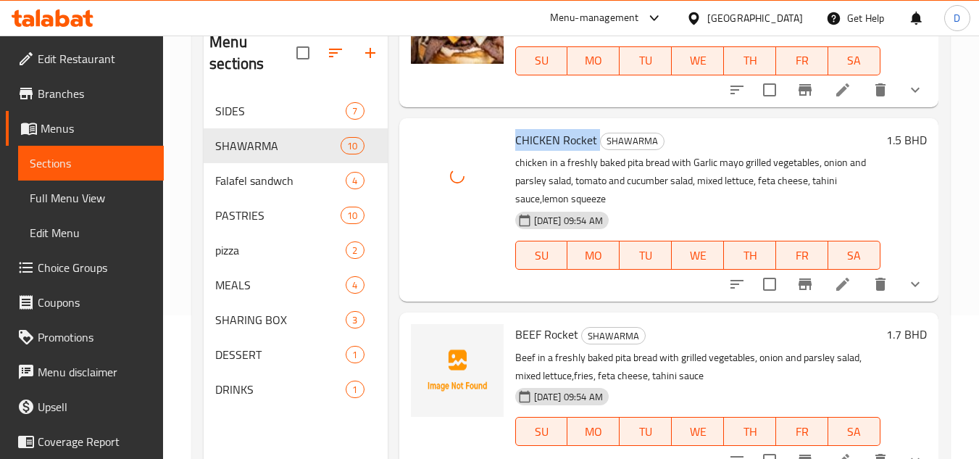
scroll to position [145, 0]
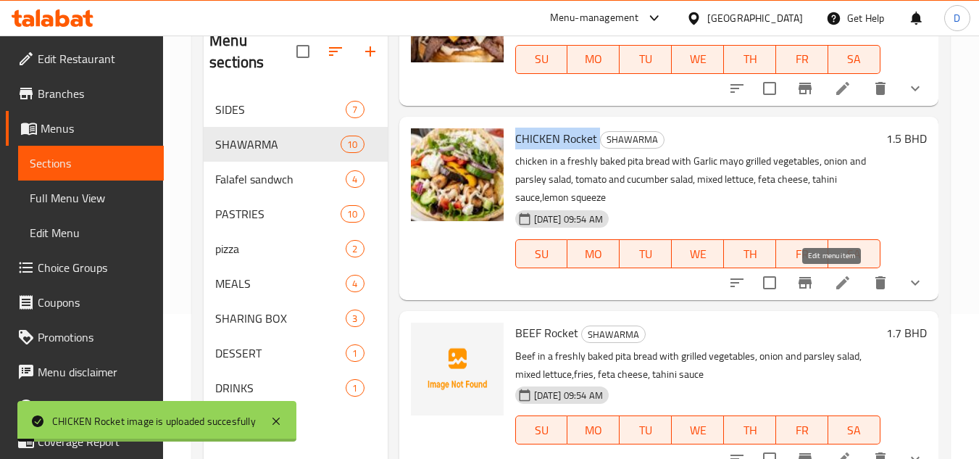
click at [834, 289] on icon at bounding box center [842, 282] width 17 height 17
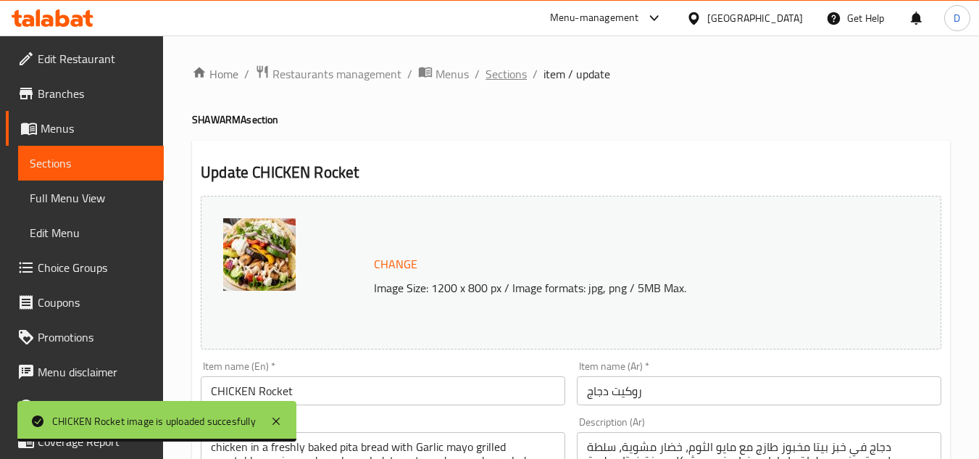
click at [520, 75] on span "Sections" at bounding box center [506, 73] width 41 height 17
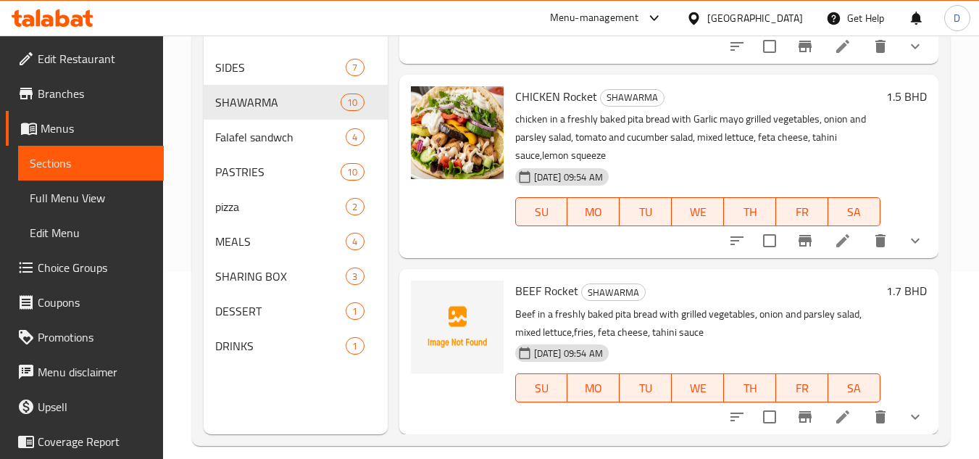
scroll to position [203, 0]
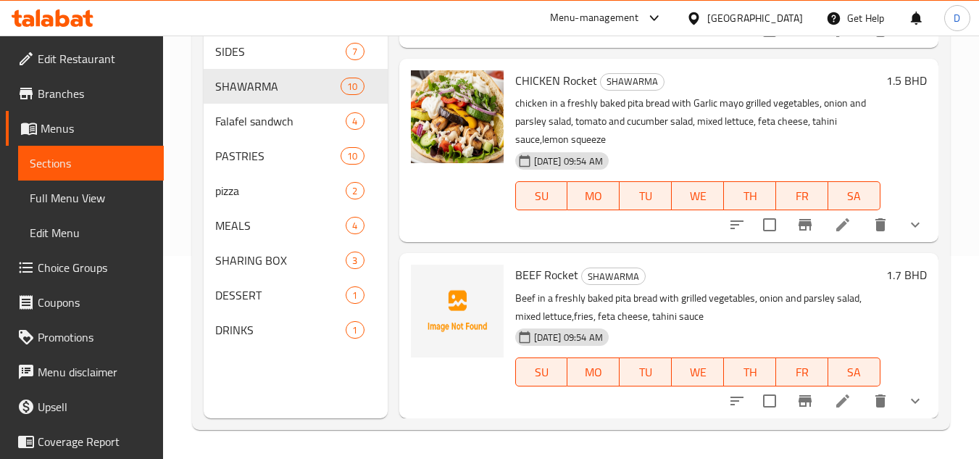
click at [562, 276] on span "BEEF Rocket" at bounding box center [546, 275] width 63 height 22
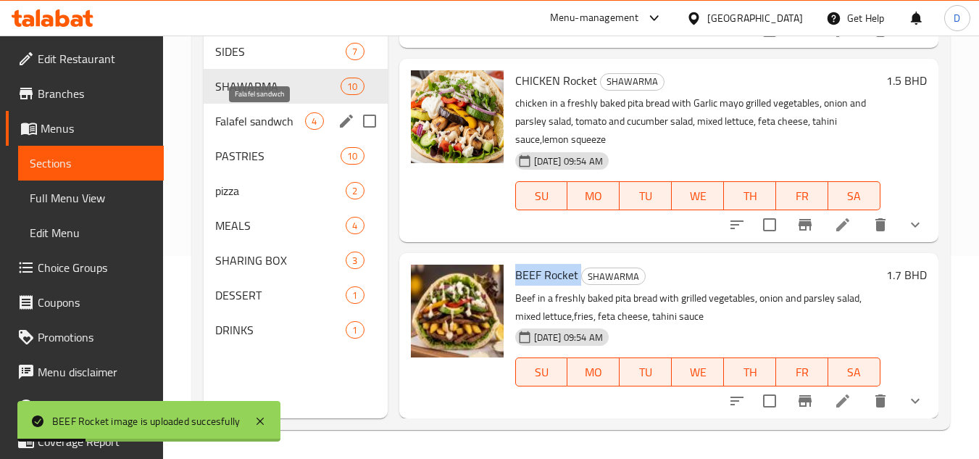
click at [279, 127] on span "Falafel sandwch" at bounding box center [260, 120] width 90 height 17
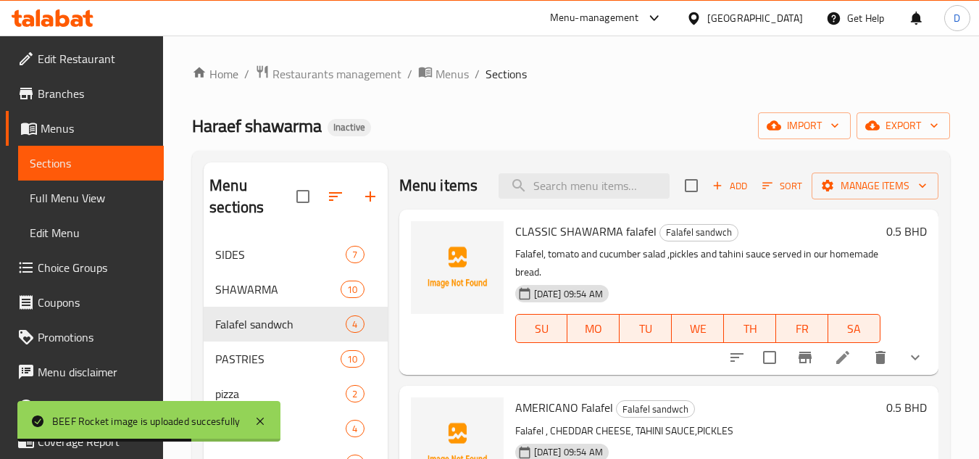
click at [528, 242] on span "CLASSIC SHAWARMA falafel" at bounding box center [585, 231] width 141 height 22
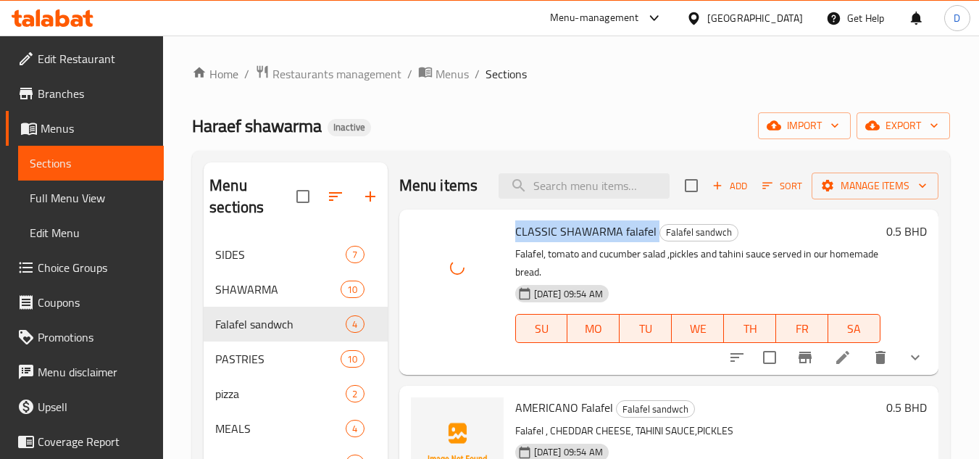
scroll to position [72, 0]
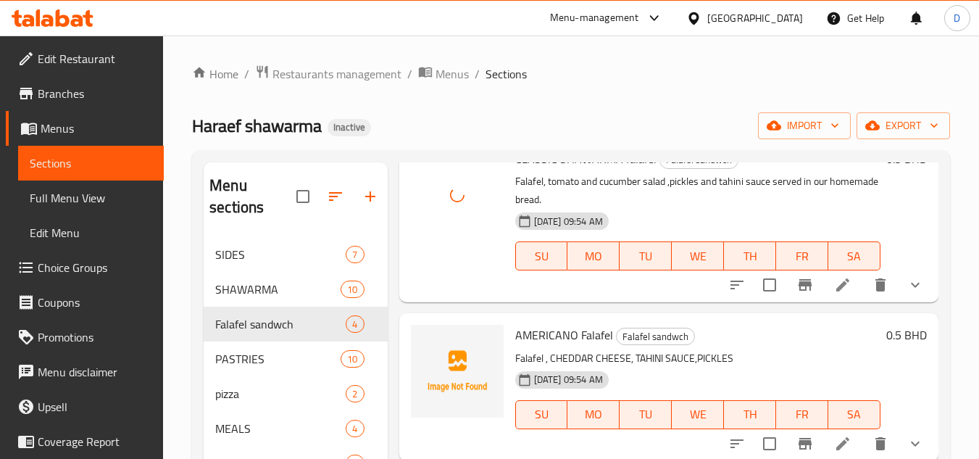
click at [536, 346] on span "AMERICANO Falafel" at bounding box center [564, 335] width 98 height 22
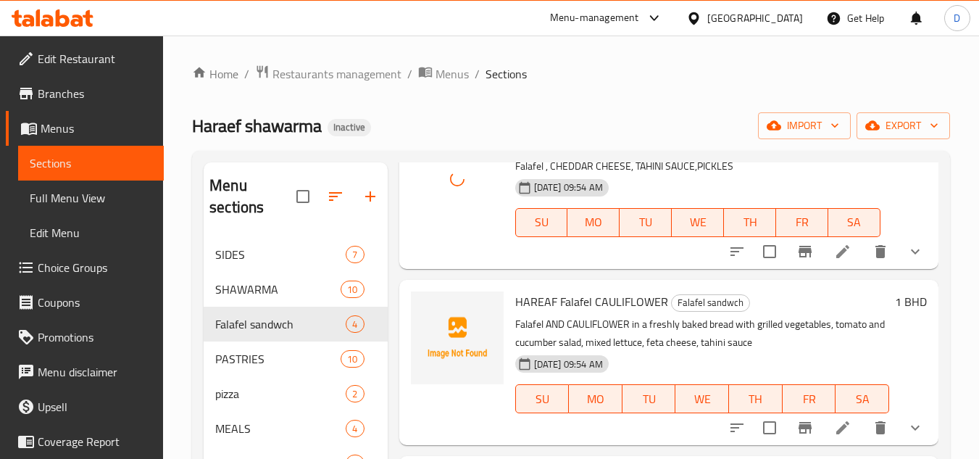
scroll to position [287, 0]
click at [531, 294] on span "HAREAF Falafel CAULIFLOWER" at bounding box center [591, 301] width 153 height 22
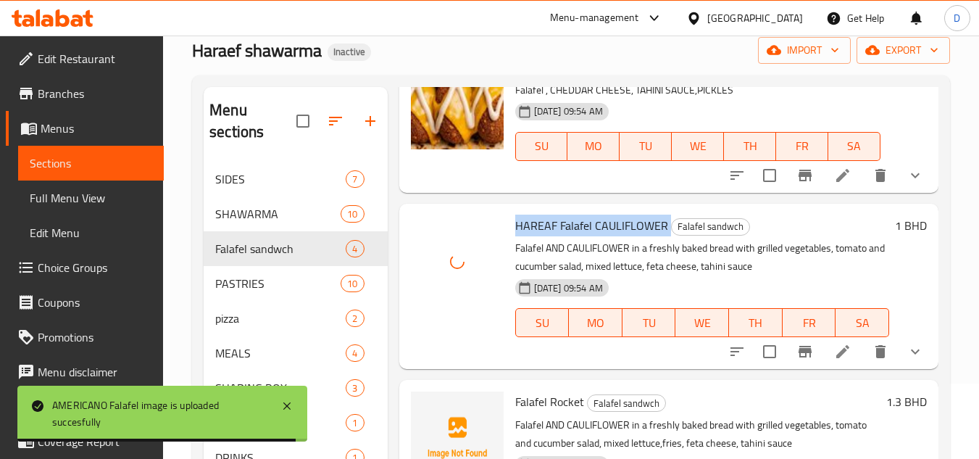
scroll to position [203, 0]
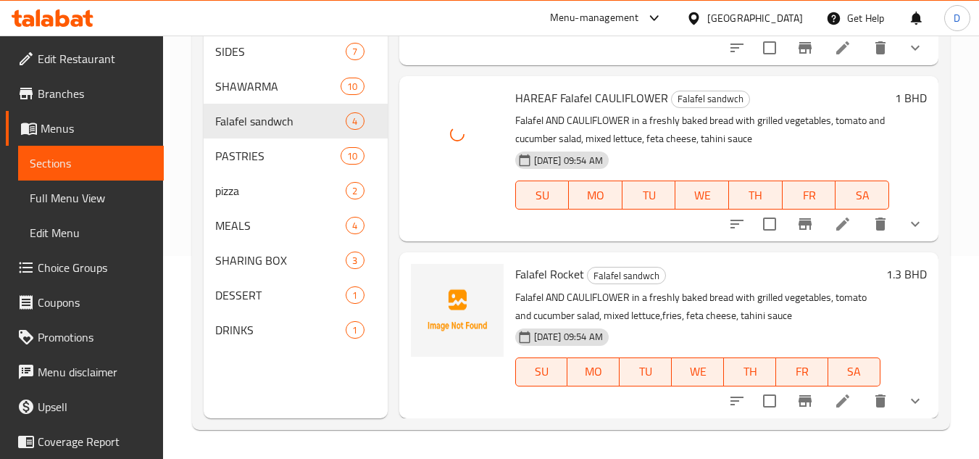
click at [542, 271] on span "Falafel Rocket" at bounding box center [549, 274] width 69 height 22
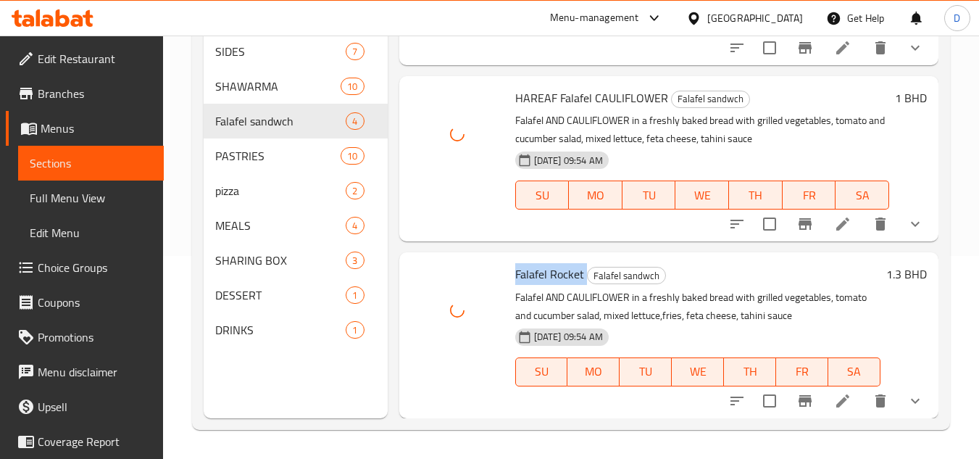
scroll to position [215, 0]
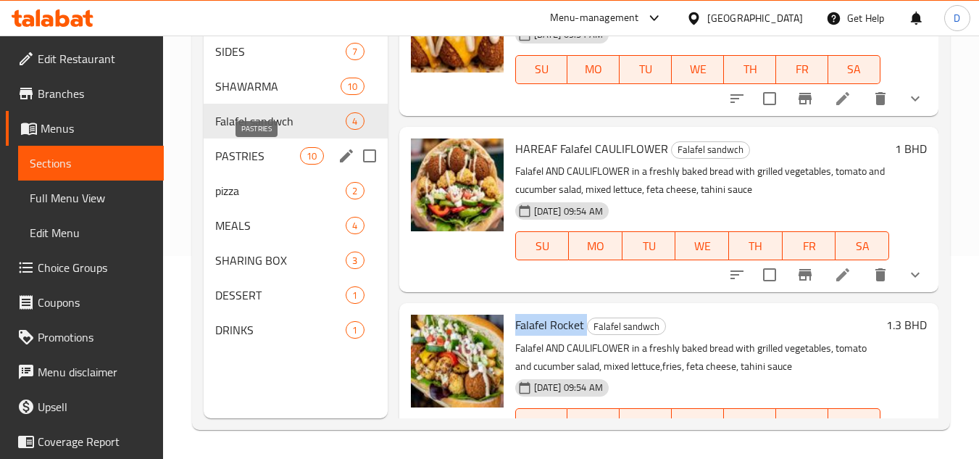
click at [267, 161] on span "PASTRIES" at bounding box center [257, 155] width 85 height 17
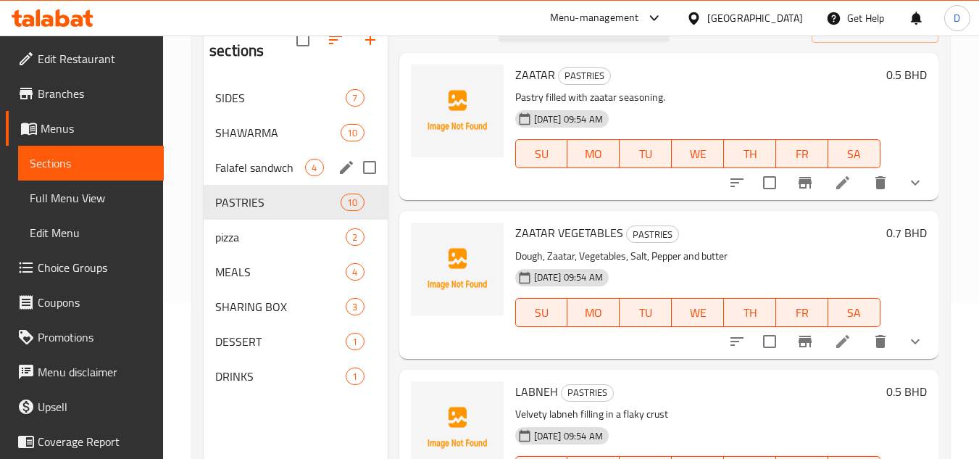
scroll to position [130, 0]
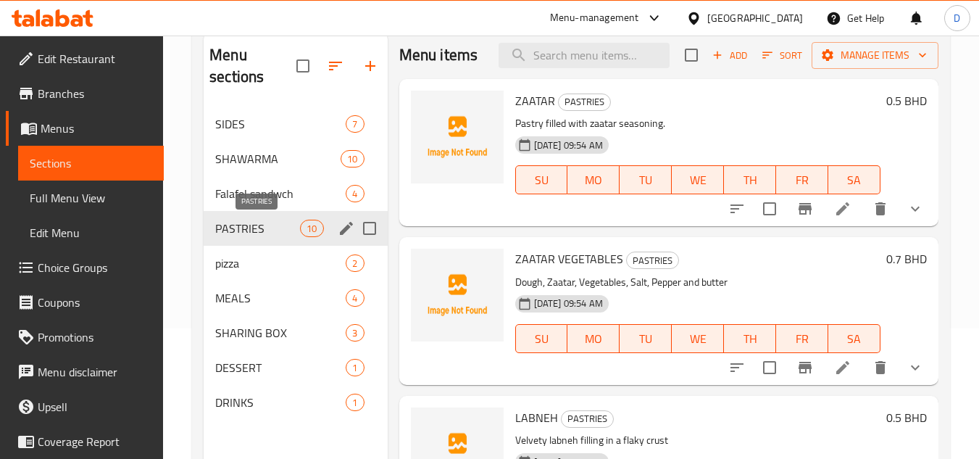
click at [246, 228] on span "PASTRIES" at bounding box center [257, 228] width 85 height 17
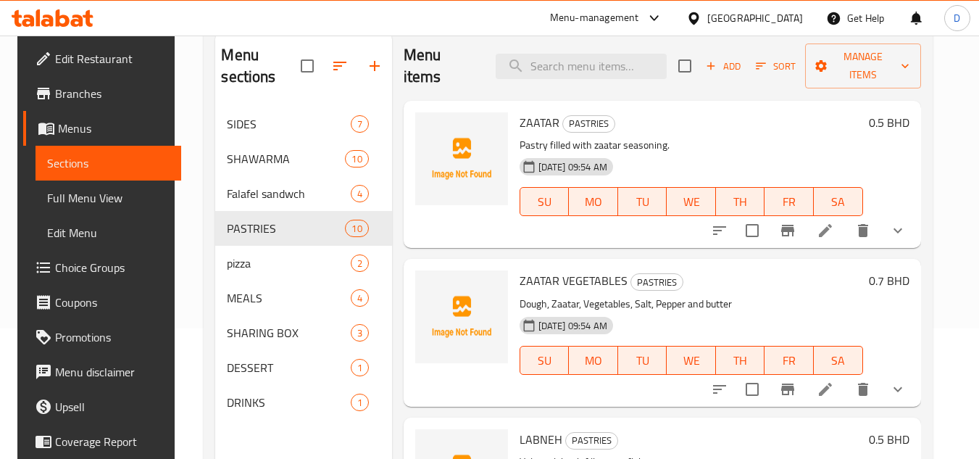
click at [540, 118] on span "ZAATAR" at bounding box center [540, 123] width 40 height 22
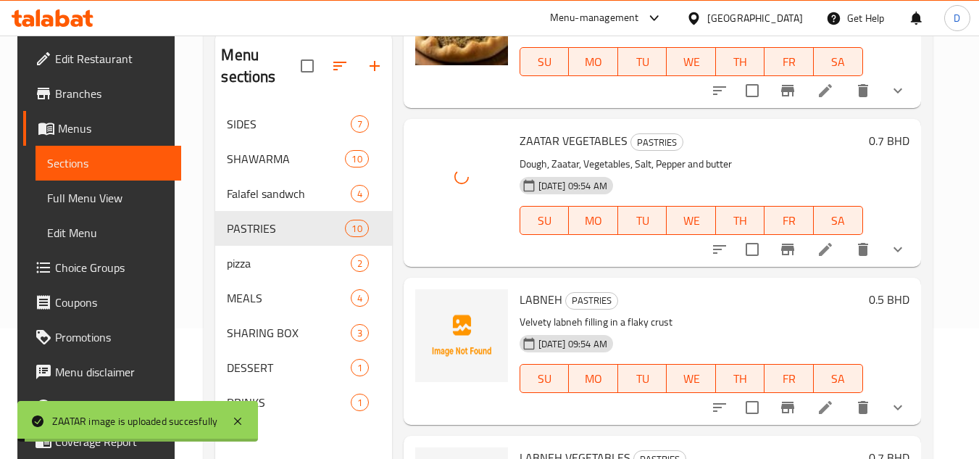
scroll to position [145, 0]
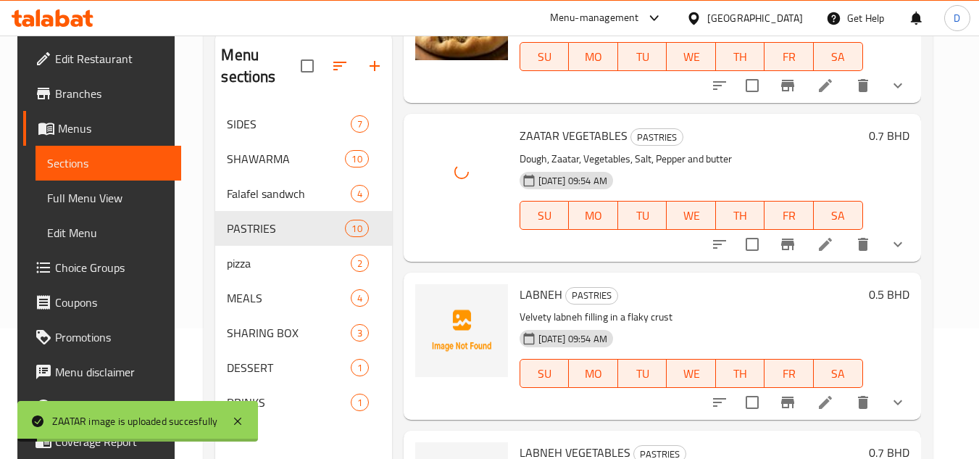
click at [539, 291] on span "LABNEH" at bounding box center [541, 294] width 43 height 22
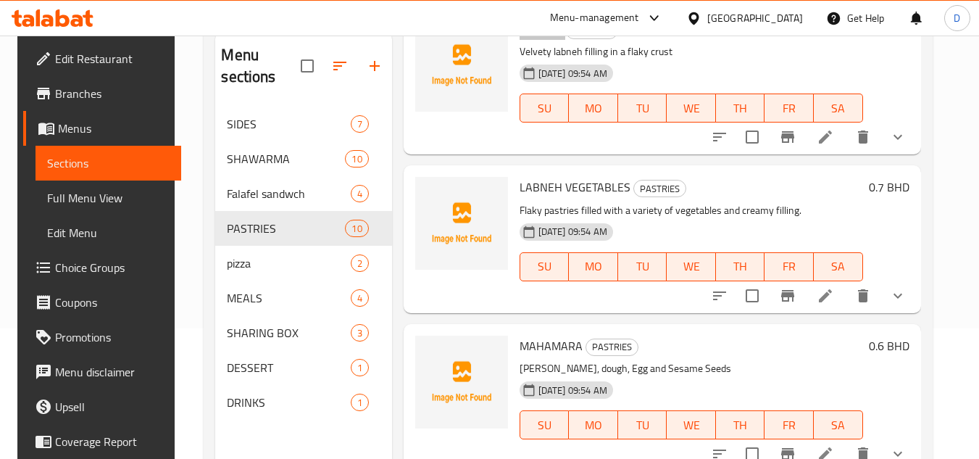
scroll to position [435, 0]
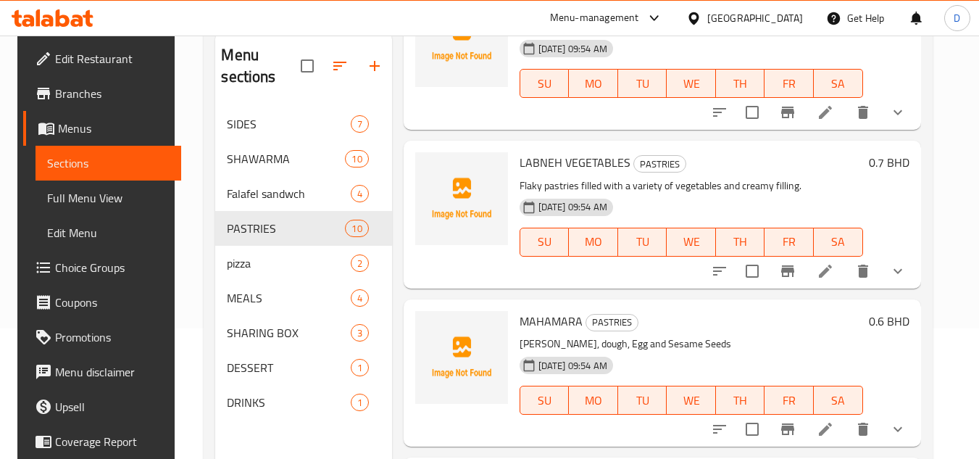
click at [544, 320] on span "MAHAMARA" at bounding box center [551, 321] width 63 height 22
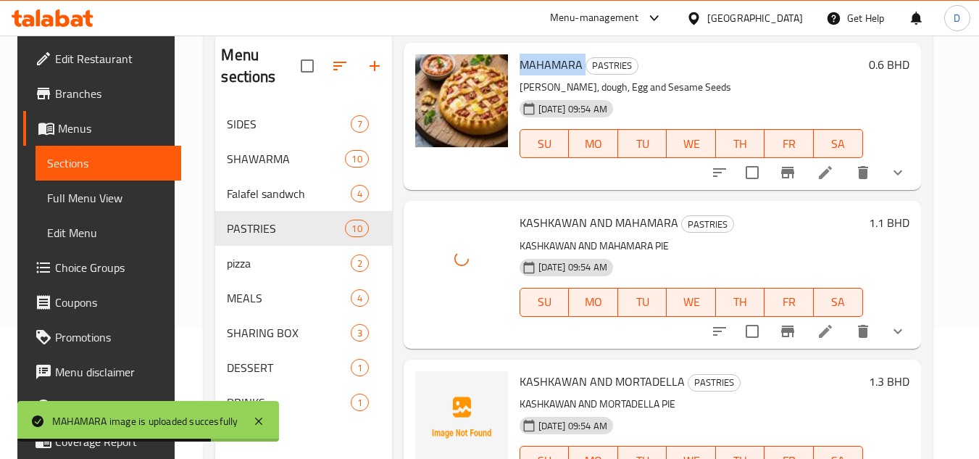
scroll to position [725, 0]
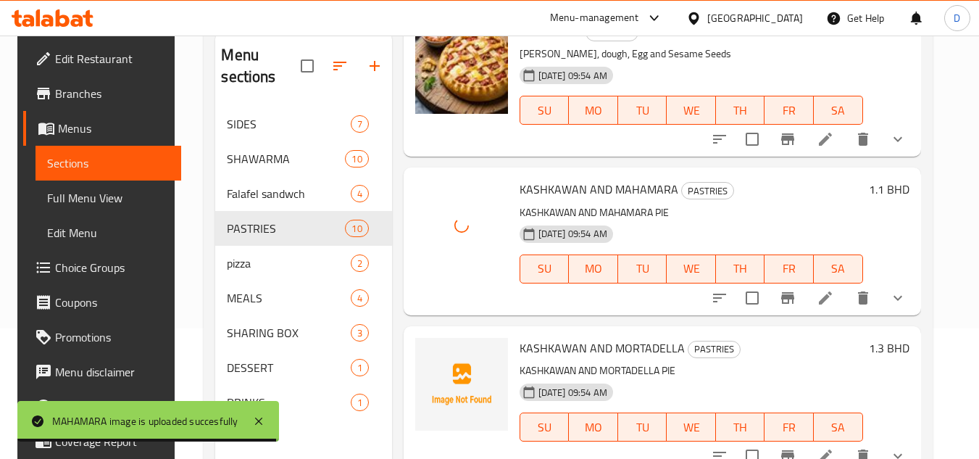
click at [534, 350] on span "KASHKAWAN AND MORTADELLA" at bounding box center [602, 348] width 165 height 22
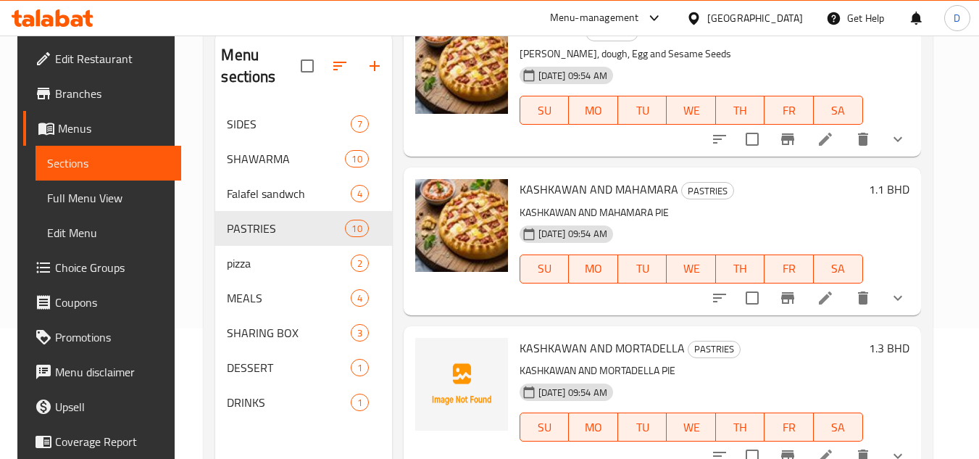
click at [641, 341] on span "KASHKAWAN AND MORTADELLA" at bounding box center [602, 348] width 165 height 22
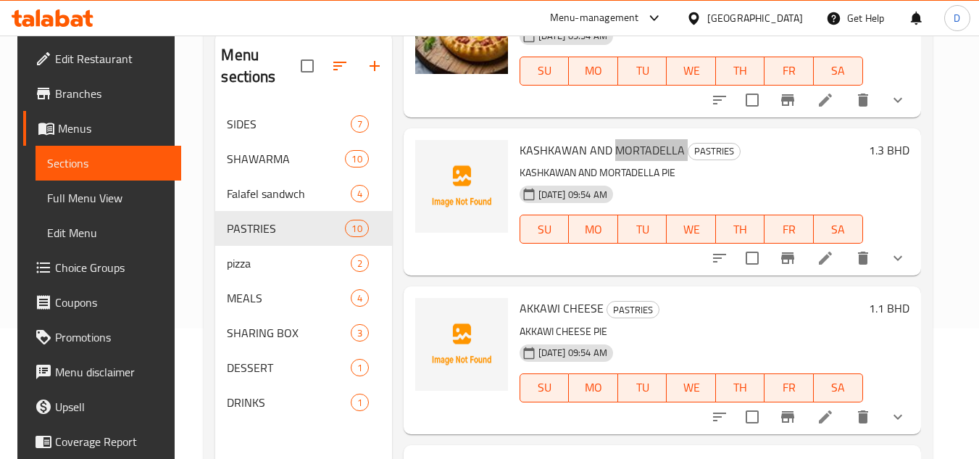
scroll to position [942, 0]
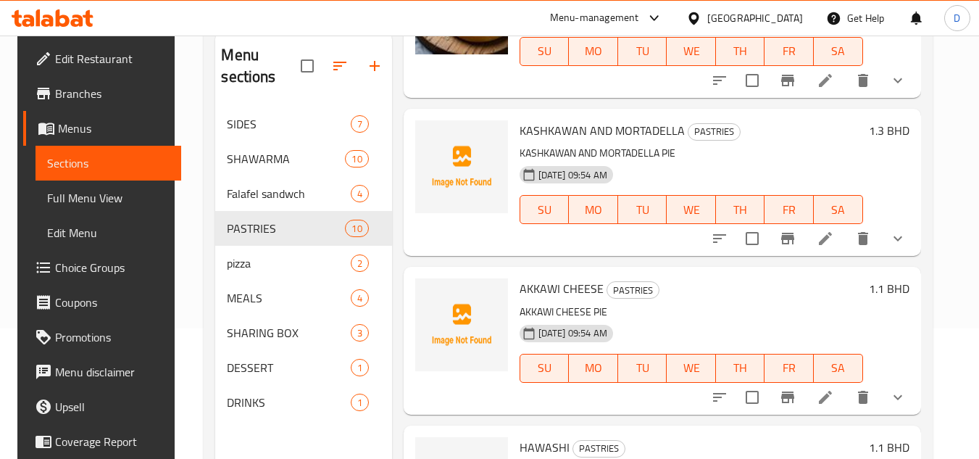
click at [544, 293] on span "AKKAWI CHEESE" at bounding box center [562, 289] width 84 height 22
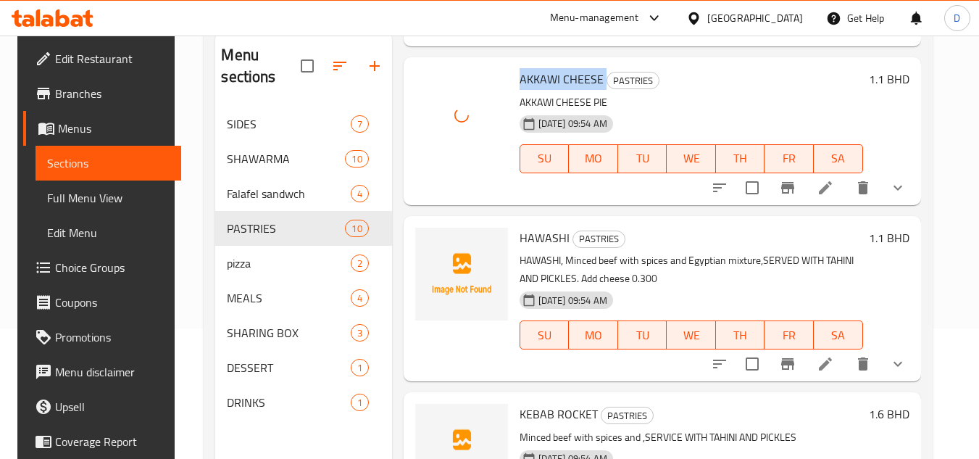
scroll to position [1160, 0]
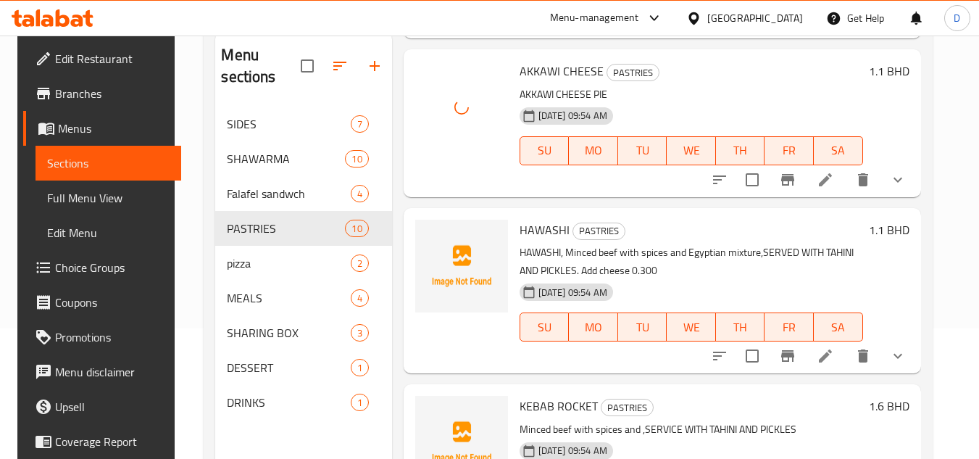
click at [539, 234] on span "HAWASHI" at bounding box center [545, 230] width 50 height 22
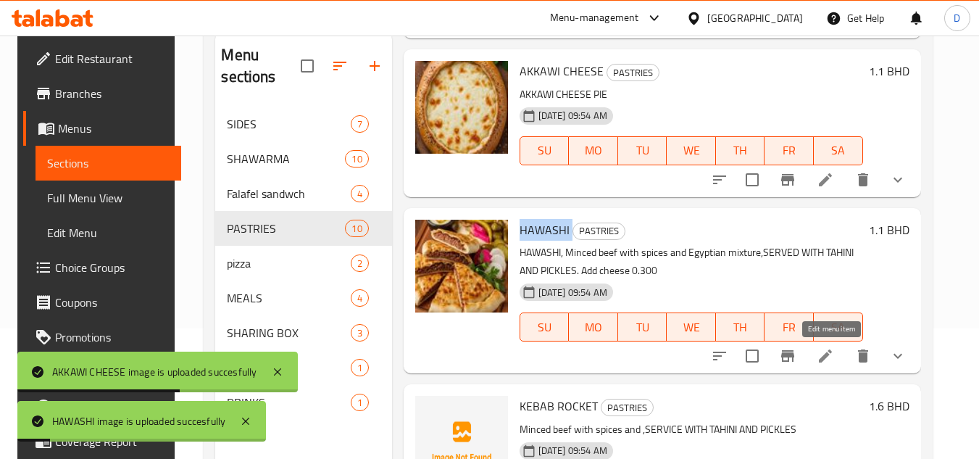
click at [831, 359] on icon at bounding box center [825, 355] width 17 height 17
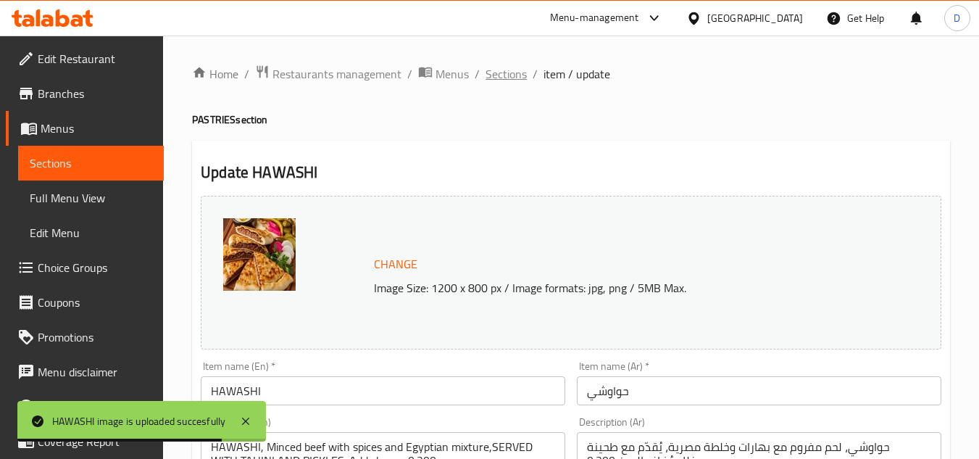
click at [509, 78] on span "Sections" at bounding box center [506, 73] width 41 height 17
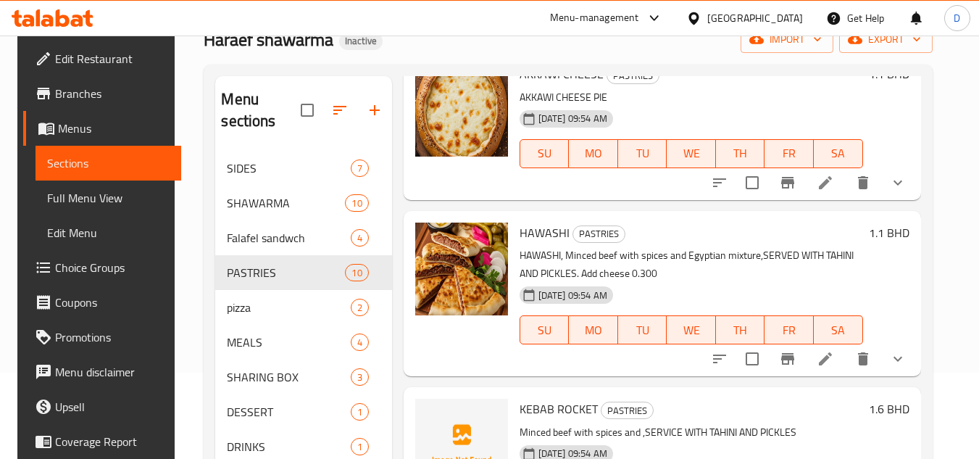
scroll to position [203, 0]
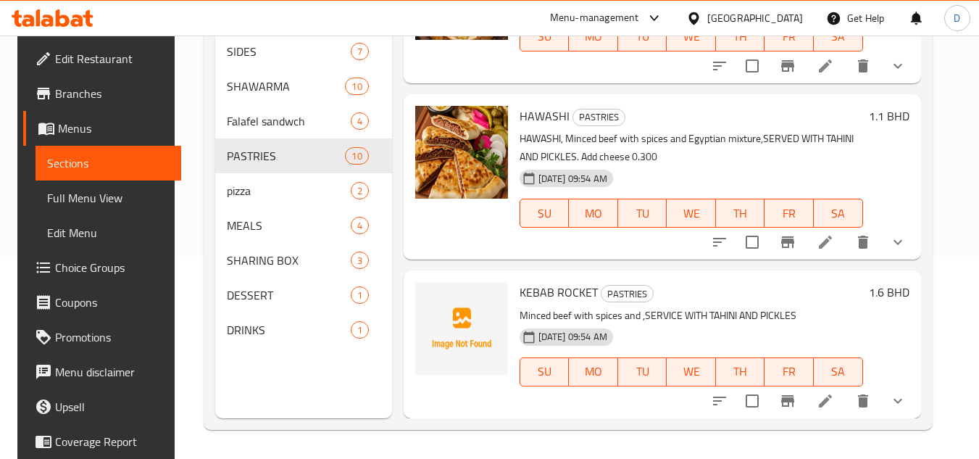
click at [541, 291] on span "KEBAB ROCKET" at bounding box center [559, 292] width 78 height 22
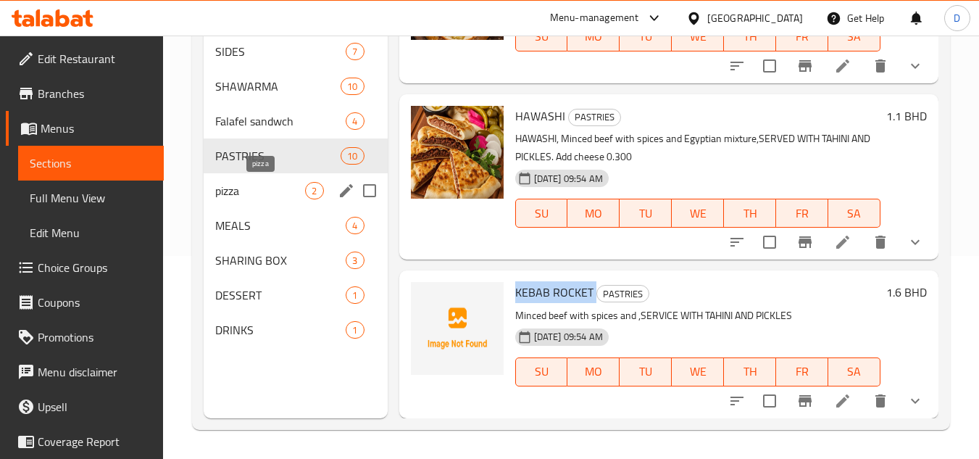
click at [274, 188] on span "pizza" at bounding box center [260, 190] width 90 height 17
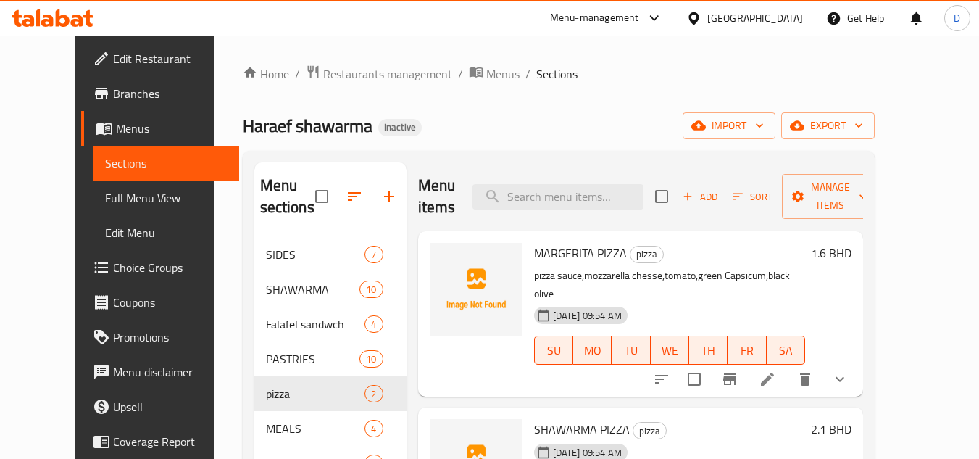
click at [534, 242] on span "MARGERITA PIZZA" at bounding box center [580, 253] width 93 height 22
click at [541, 418] on span "SHAWARMA PIZZA" at bounding box center [582, 429] width 96 height 22
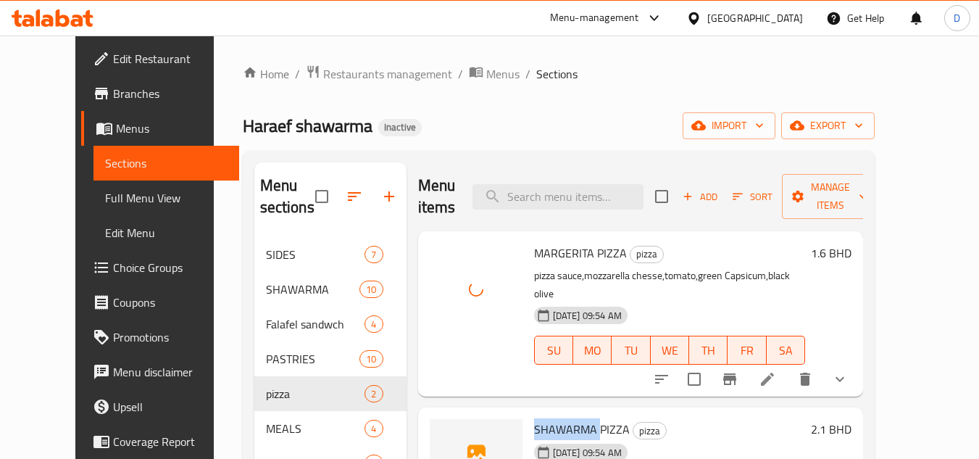
click at [541, 418] on span "SHAWARMA PIZZA" at bounding box center [582, 429] width 96 height 22
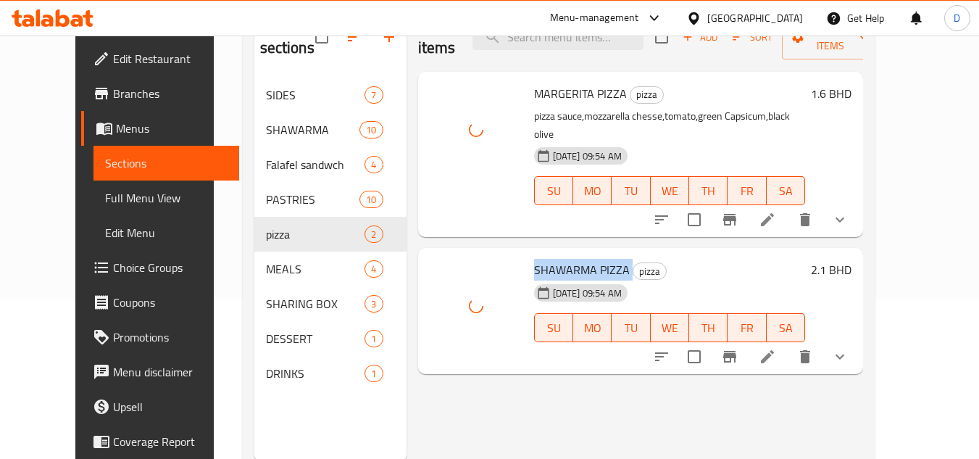
scroll to position [160, 0]
click at [549, 358] on div "Menu items Add Sort Manage items [PERSON_NAME] PIZZA pizza pizza sauce,mozzarel…" at bounding box center [635, 231] width 457 height 459
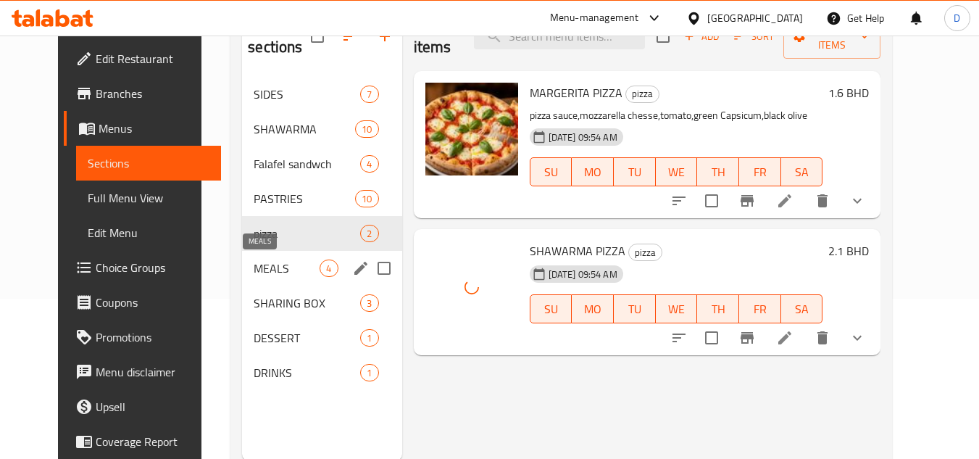
click at [254, 267] on span "MEALS" at bounding box center [287, 267] width 66 height 17
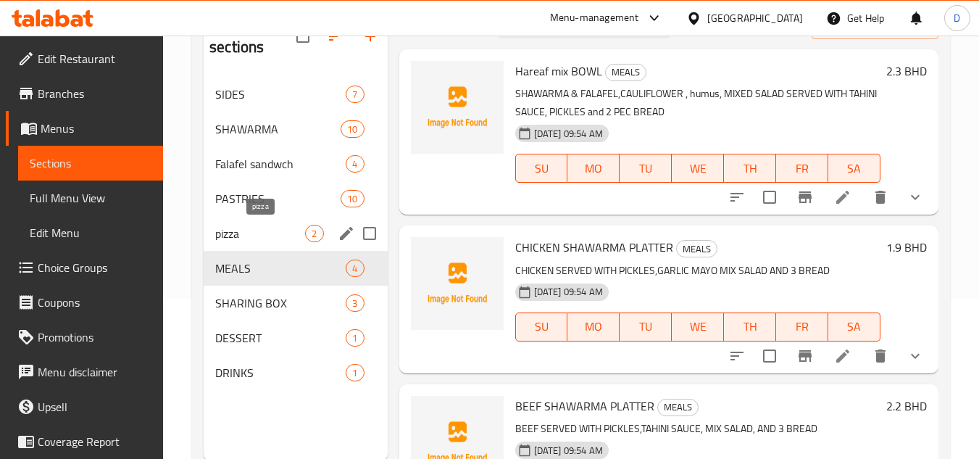
click at [280, 233] on span "pizza" at bounding box center [260, 233] width 90 height 17
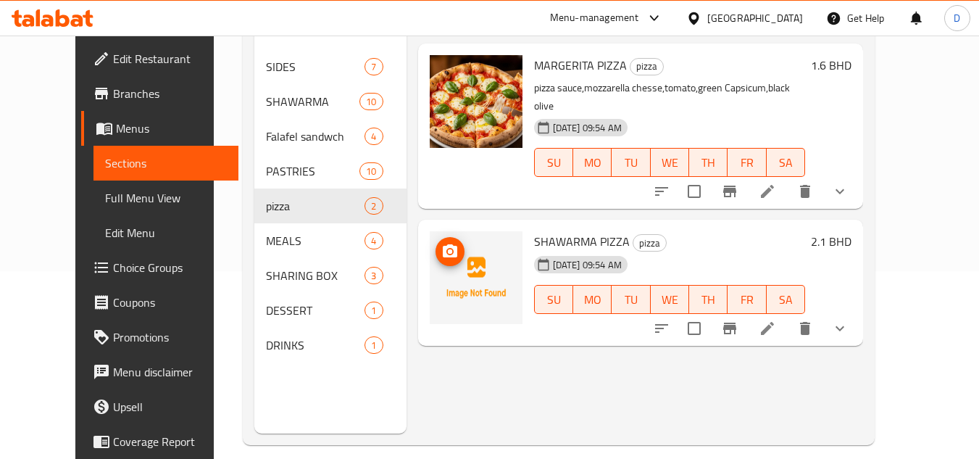
scroll to position [203, 0]
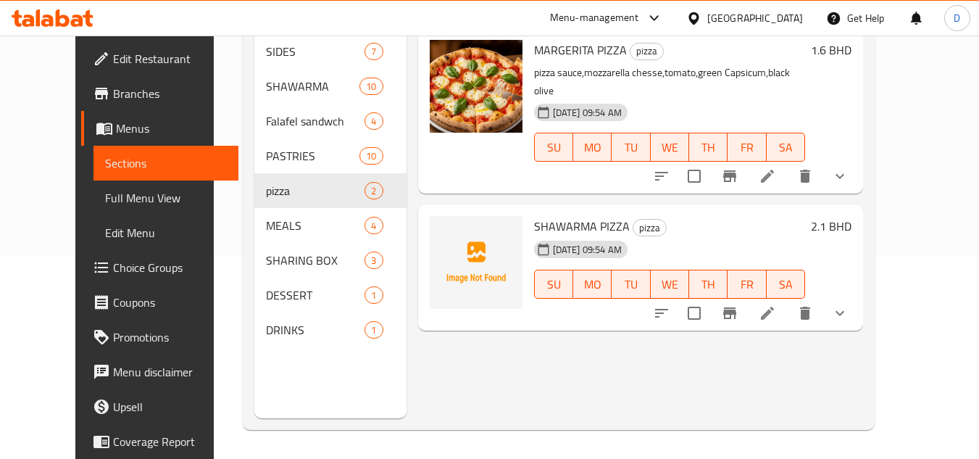
click at [542, 215] on span "SHAWARMA PIZZA" at bounding box center [582, 226] width 96 height 22
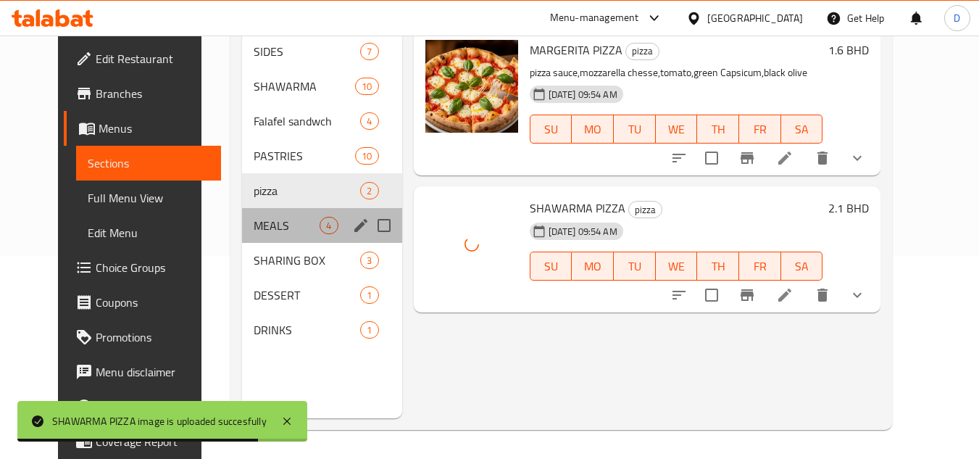
click at [273, 236] on div "MEALS 4" at bounding box center [321, 225] width 159 height 35
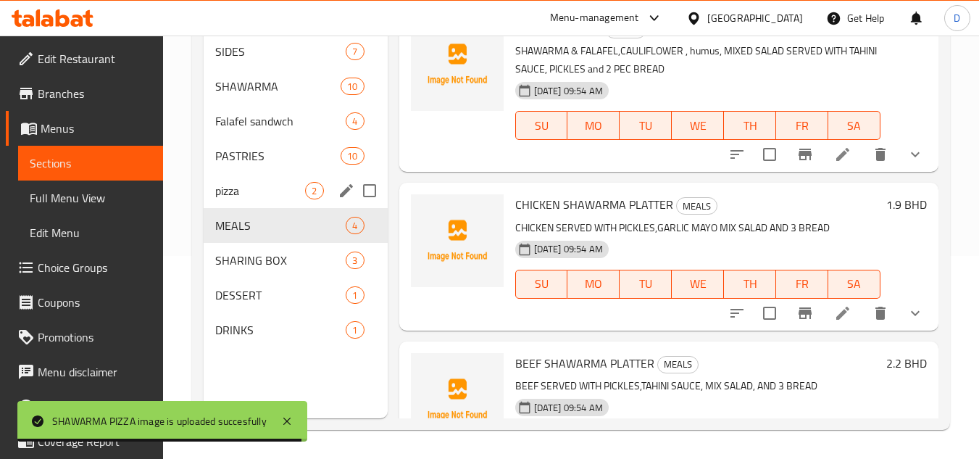
click at [292, 203] on div "pizza 2" at bounding box center [295, 190] width 183 height 35
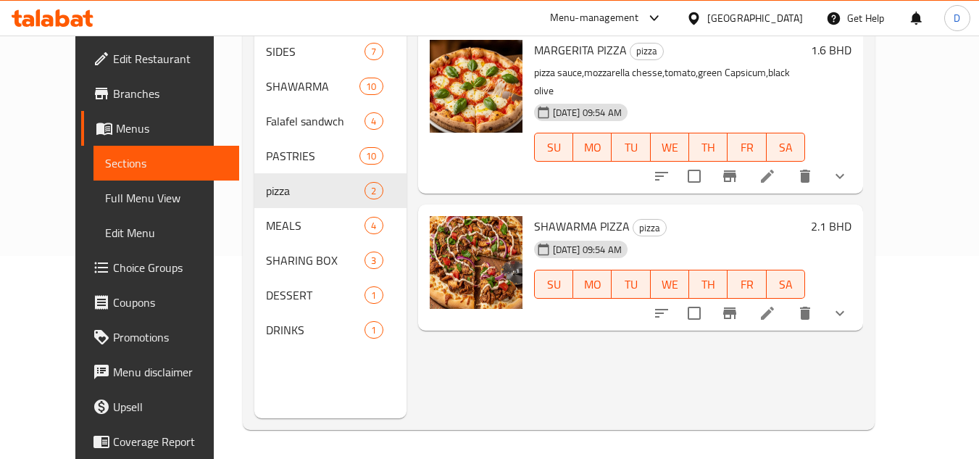
click at [520, 336] on div "Menu items Add Sort Manage items [PERSON_NAME] PIZZA pizza pizza sauce,mozzarel…" at bounding box center [635, 188] width 457 height 459
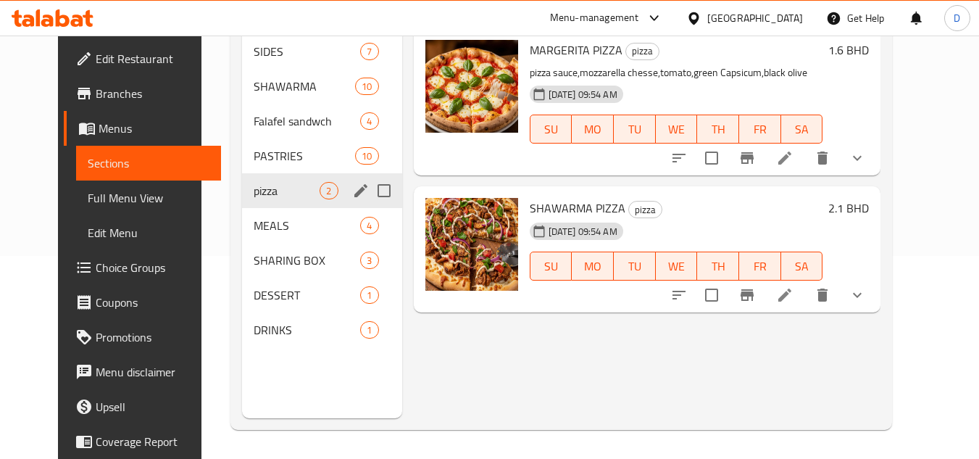
click at [254, 230] on span "MEALS" at bounding box center [307, 225] width 107 height 17
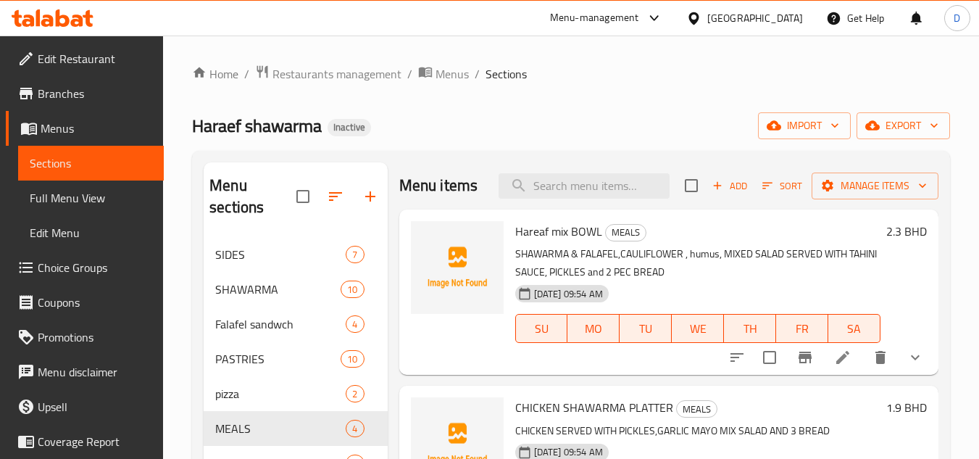
click at [530, 242] on span "Hareaf mix BOWL" at bounding box center [558, 231] width 87 height 22
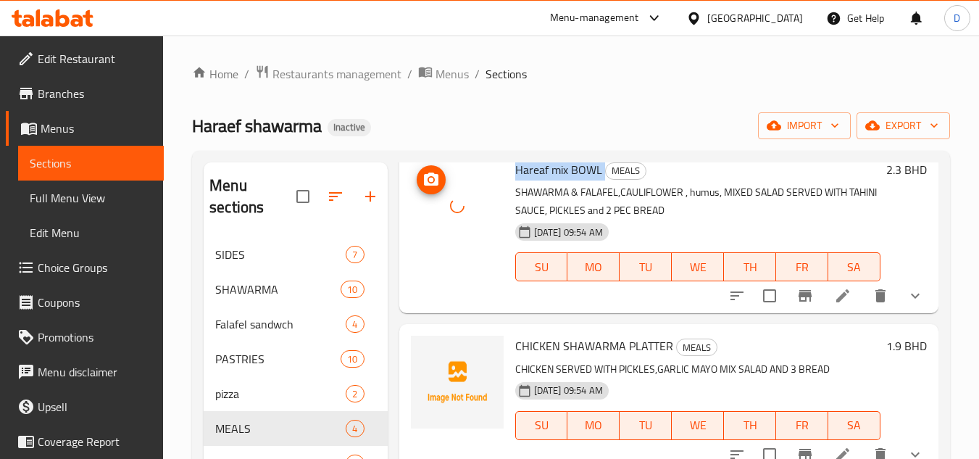
scroll to position [145, 0]
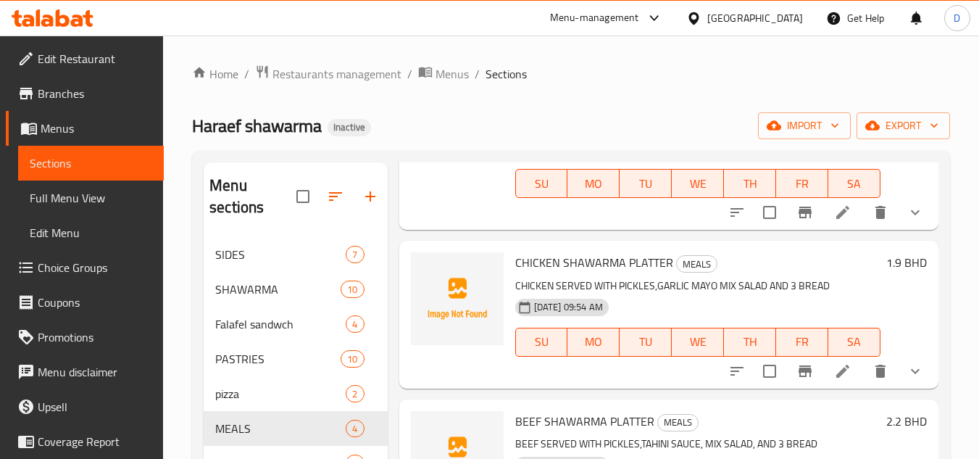
click at [531, 273] on span "CHICKEN SHAWARMA PLATTER" at bounding box center [594, 262] width 158 height 22
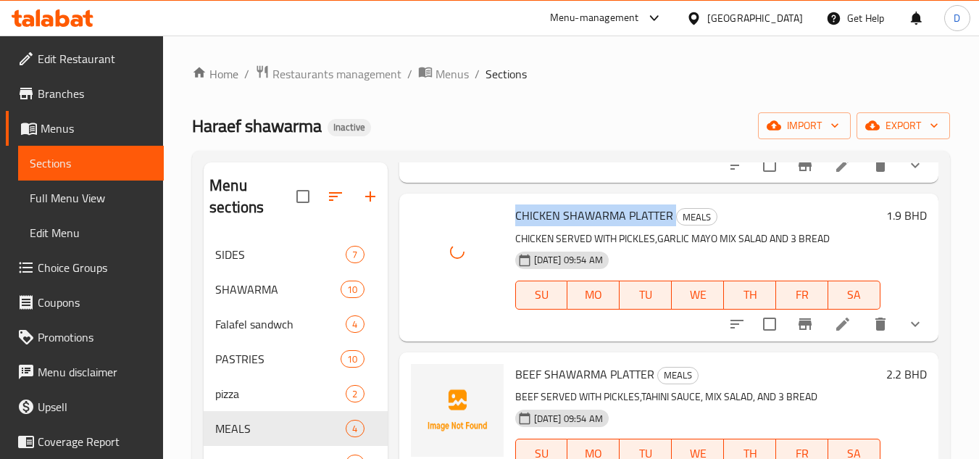
scroll to position [217, 0]
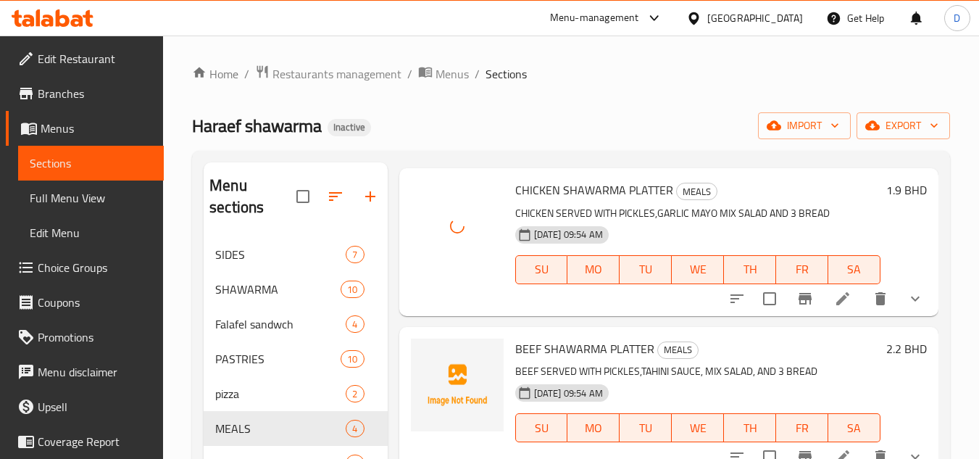
click at [566, 357] on div "BEEF SHAWARMA PLATTER MEALS BEEF SERVED WITH PICKLES,TAHINI SAUCE, MIX SALAD, A…" at bounding box center [698, 401] width 377 height 136
click at [549, 359] on span "BEEF SHAWARMA PLATTER" at bounding box center [584, 349] width 139 height 22
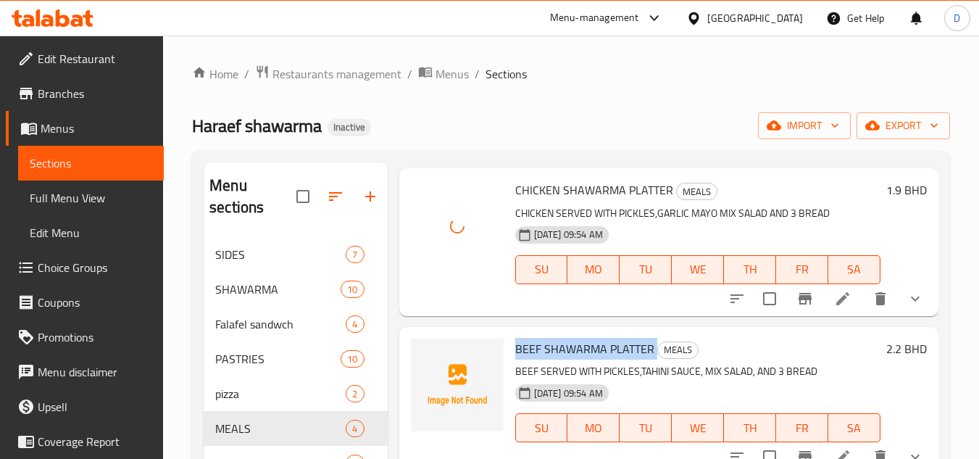
click at [549, 359] on span "BEEF SHAWARMA PLATTER" at bounding box center [584, 349] width 139 height 22
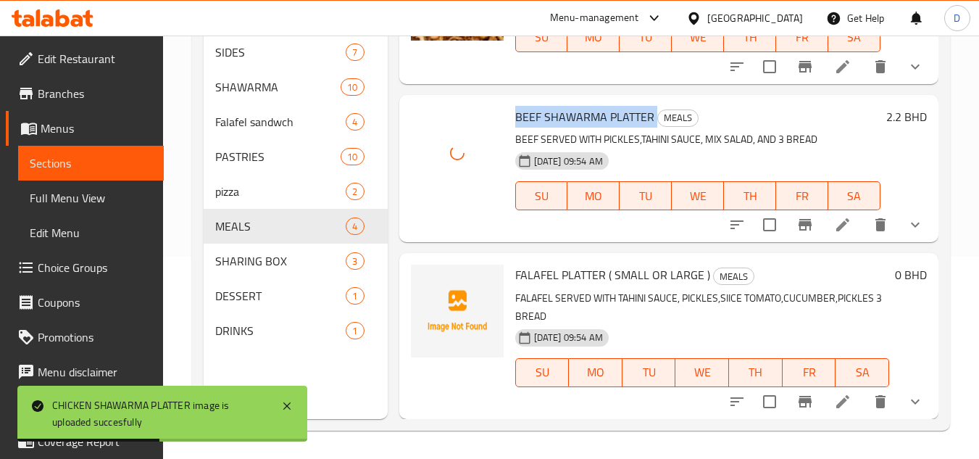
scroll to position [203, 0]
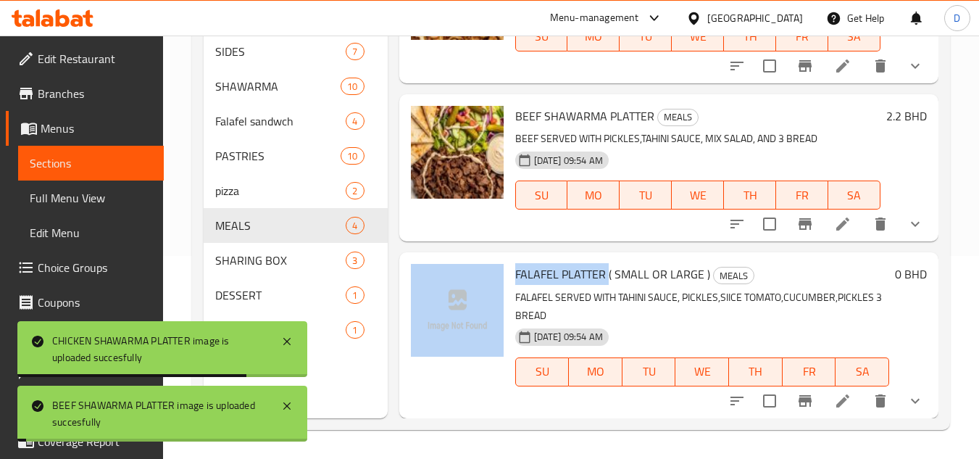
drag, startPoint x: 607, startPoint y: 275, endPoint x: 502, endPoint y: 276, distance: 105.8
click at [502, 276] on div "FALAFEL PLATTER ( SMALL OR LARGE ) MEALS FALAFEL SERVED WITH TAHINI SAUCE, PICK…" at bounding box center [669, 335] width 528 height 154
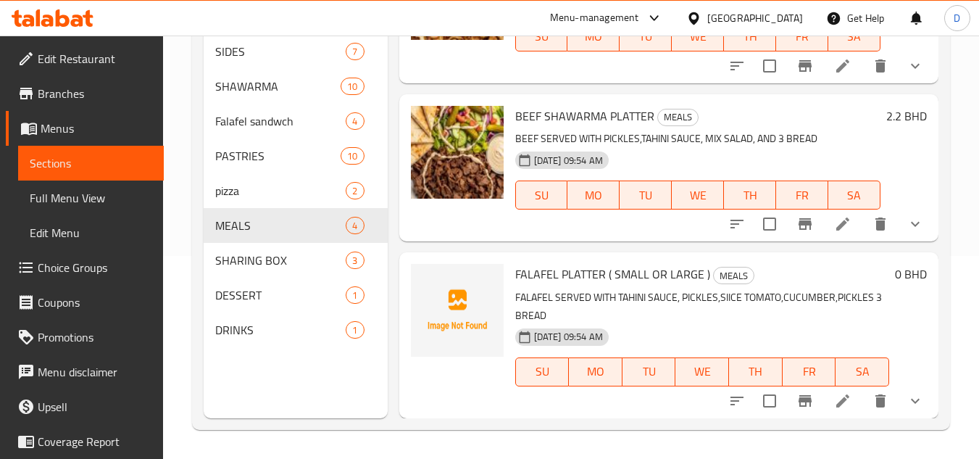
click at [576, 287] on div "FALAFEL PLATTER ( SMALL OR LARGE ) MEALS FALAFEL SERVED WITH TAHINI SAUCE, PICK…" at bounding box center [703, 335] width 386 height 154
drag, startPoint x: 604, startPoint y: 272, endPoint x: 509, endPoint y: 276, distance: 95.8
click at [510, 276] on div "FALAFEL PLATTER ( SMALL OR LARGE ) MEALS FALAFEL SERVED WITH TAHINI SAUCE, PICK…" at bounding box center [703, 335] width 386 height 154
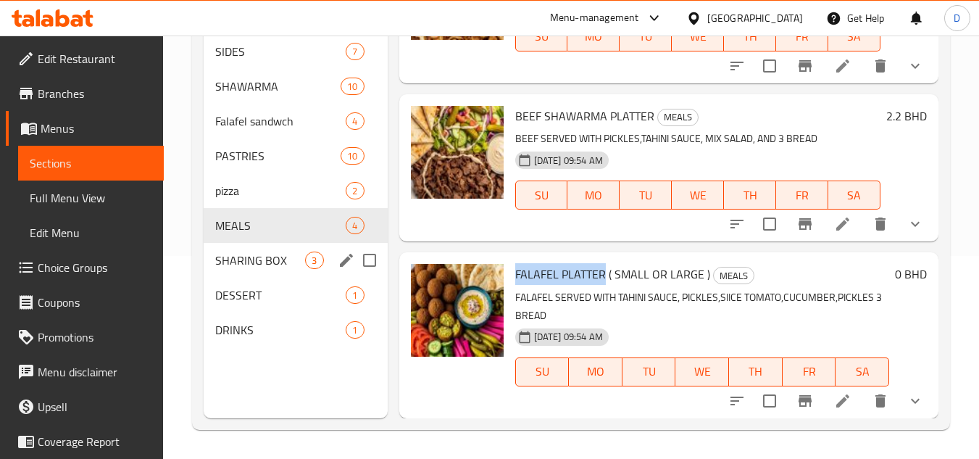
drag, startPoint x: 246, startPoint y: 272, endPoint x: 330, endPoint y: 291, distance: 86.3
click at [246, 272] on div "SHARING BOX 3" at bounding box center [295, 260] width 183 height 35
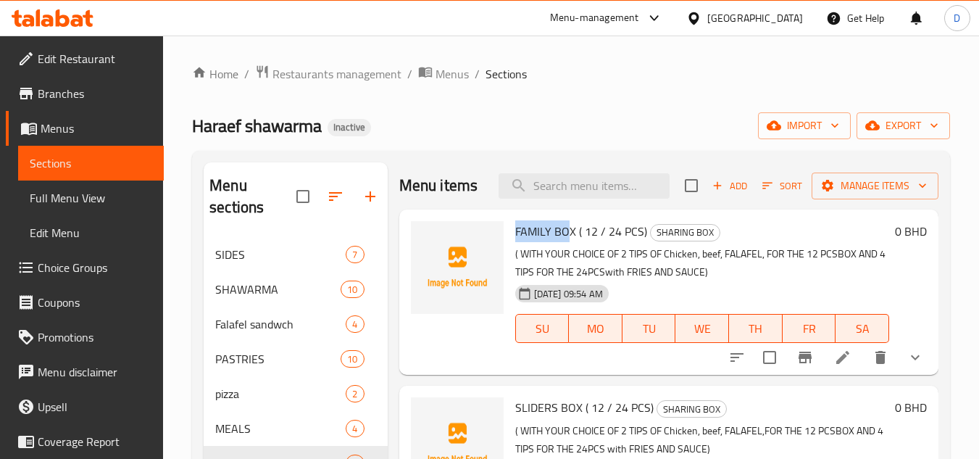
drag, startPoint x: 569, startPoint y: 254, endPoint x: 511, endPoint y: 251, distance: 58.0
click at [511, 251] on div "FAMILY BOX ( 12 / 24 PCS) SHARING BOX ( WITH YOUR CHOICE OF 2 TIPS OF Chicken, …" at bounding box center [703, 292] width 386 height 154
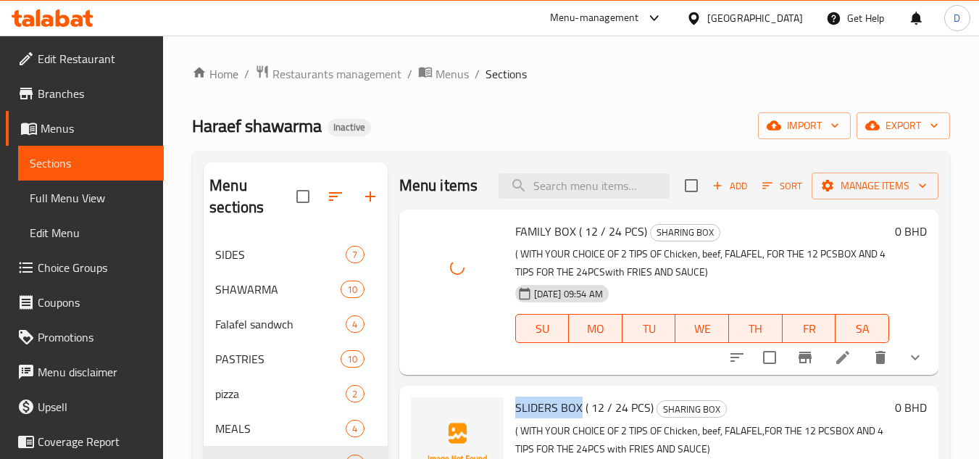
drag, startPoint x: 578, startPoint y: 431, endPoint x: 509, endPoint y: 428, distance: 69.6
click at [510, 428] on div "SLIDERS BOX ( 12 / 24 PCS) SHARING BOX ( WITH YOUR CHOICE OF 2 TIPS OF Chicken,…" at bounding box center [703, 468] width 386 height 154
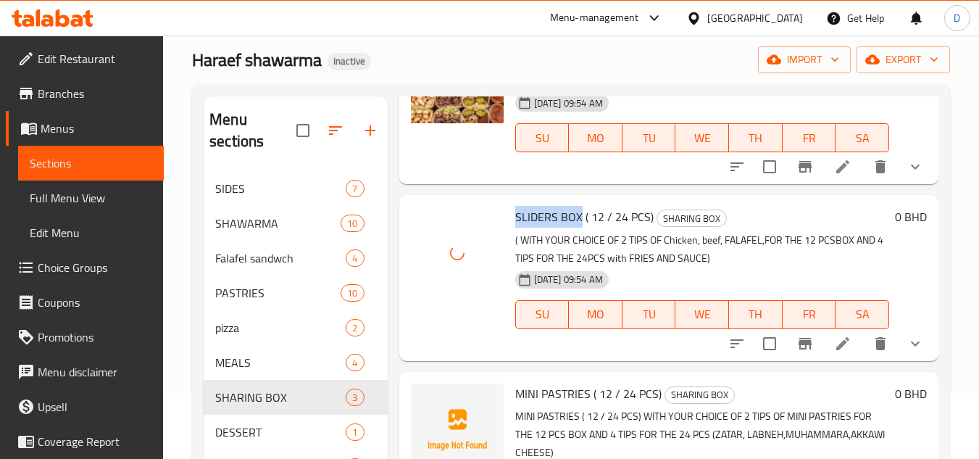
scroll to position [203, 0]
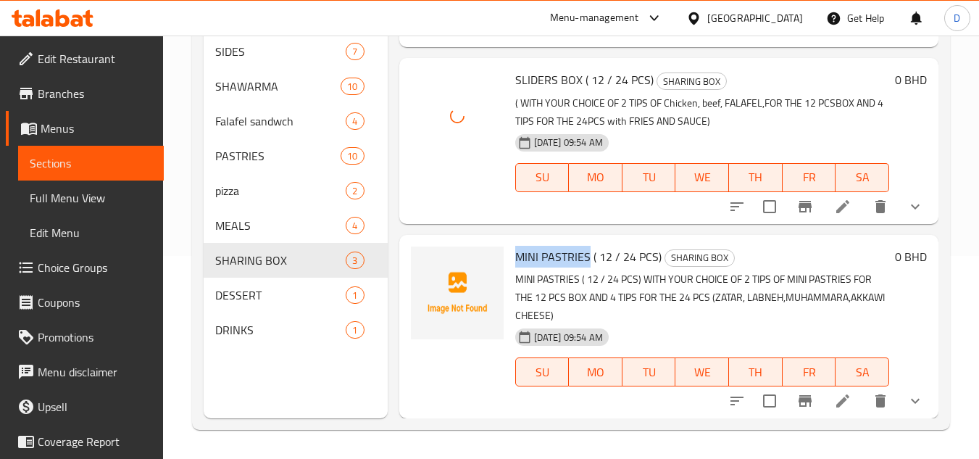
drag, startPoint x: 587, startPoint y: 259, endPoint x: 514, endPoint y: 265, distance: 73.4
click at [514, 265] on div "MINI PASTRIES ( 12 / 24 PCS) SHARING BOX MINI PASTRIES ( 12 / 24 PCS) WITH YOUR…" at bounding box center [703, 327] width 386 height 172
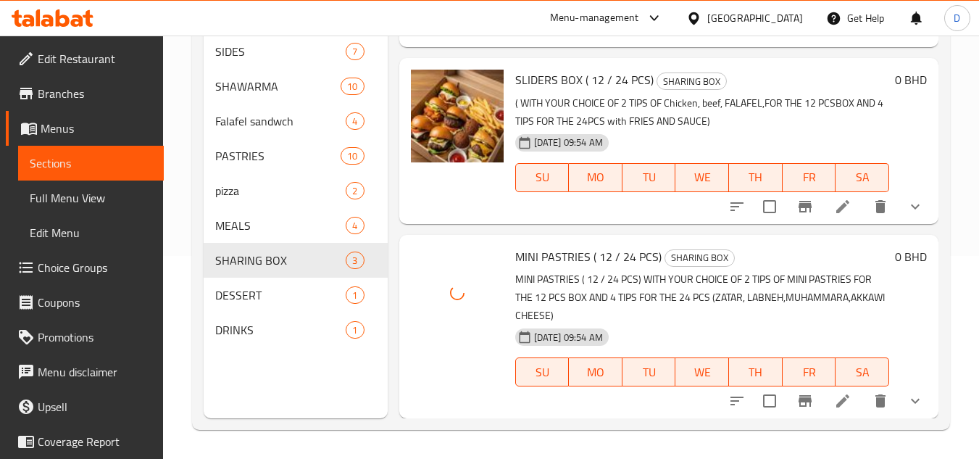
click at [659, 278] on p "MINI PASTRIES ( 12 / 24 PCS) WITH YOUR CHOICE OF 2 TIPS OF MINI PASTRIES FOR TH…" at bounding box center [702, 297] width 374 height 54
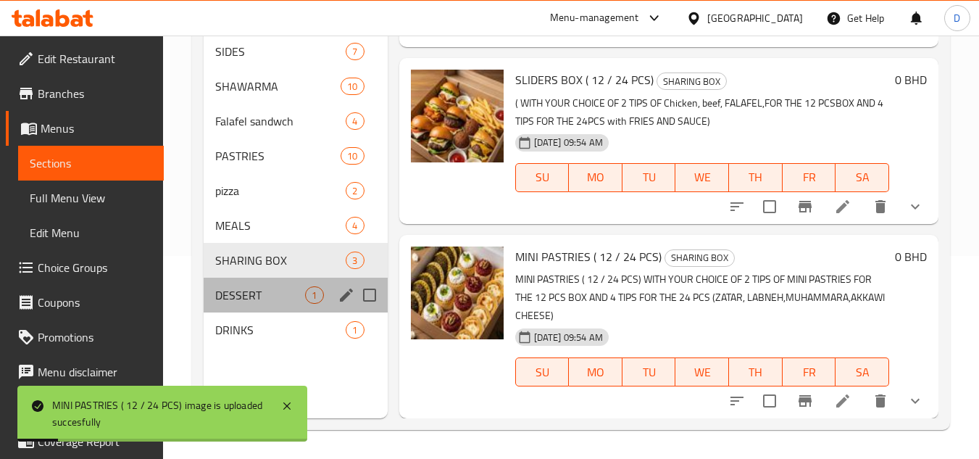
click at [264, 307] on div "DESSERT 1" at bounding box center [295, 295] width 183 height 35
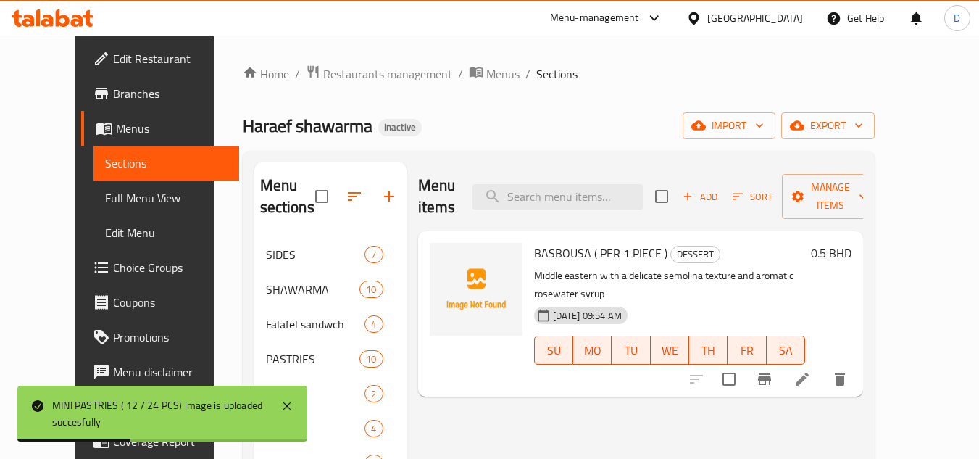
click at [539, 242] on span "BASBOUSA ( PER 1 PIECE )" at bounding box center [600, 253] width 133 height 22
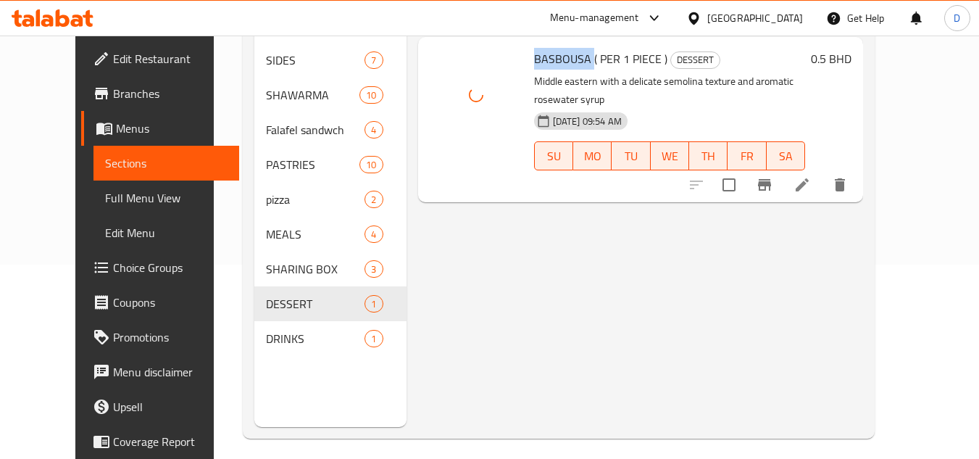
scroll to position [203, 0]
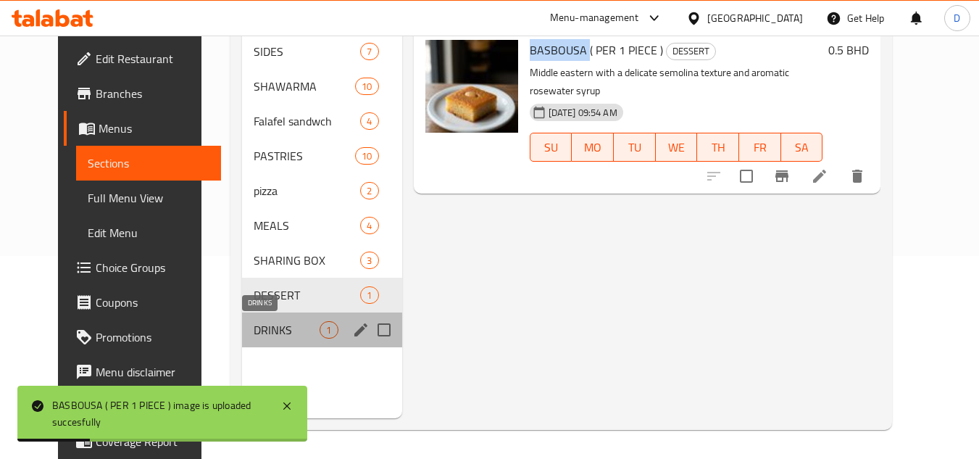
click at [254, 334] on span "DRINKS" at bounding box center [287, 329] width 66 height 17
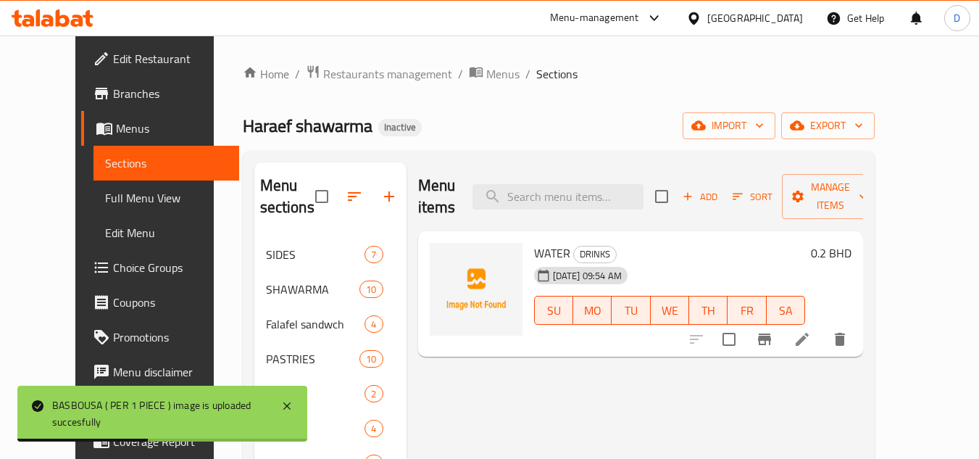
click at [537, 242] on span "WATER" at bounding box center [552, 253] width 36 height 22
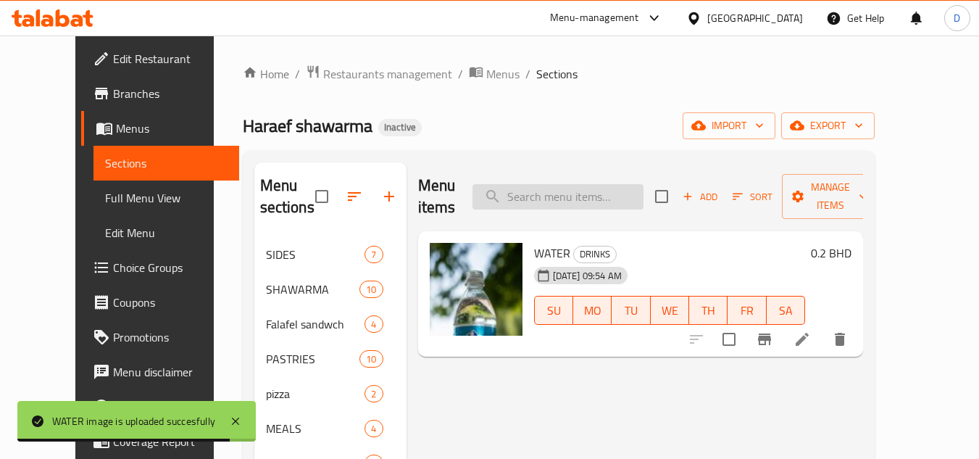
click at [609, 184] on input "search" at bounding box center [558, 196] width 171 height 25
paste input "LEBNAH"
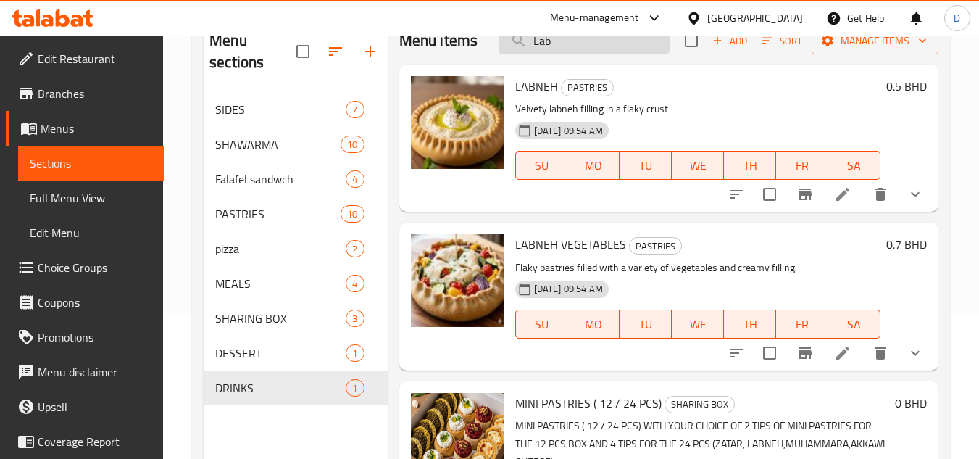
drag, startPoint x: 555, startPoint y: 56, endPoint x: 500, endPoint y: 49, distance: 55.6
click at [500, 49] on input "Lab" at bounding box center [584, 40] width 171 height 25
paste input "SPICY SAUCE"
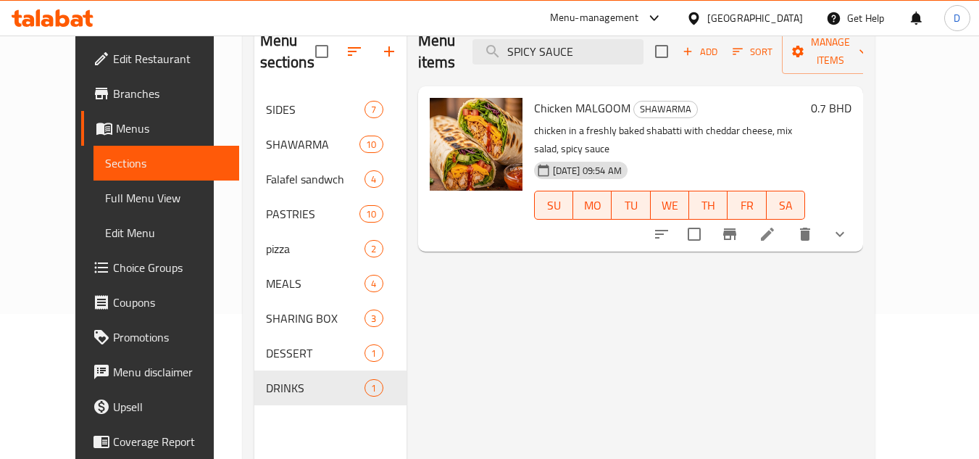
scroll to position [72, 0]
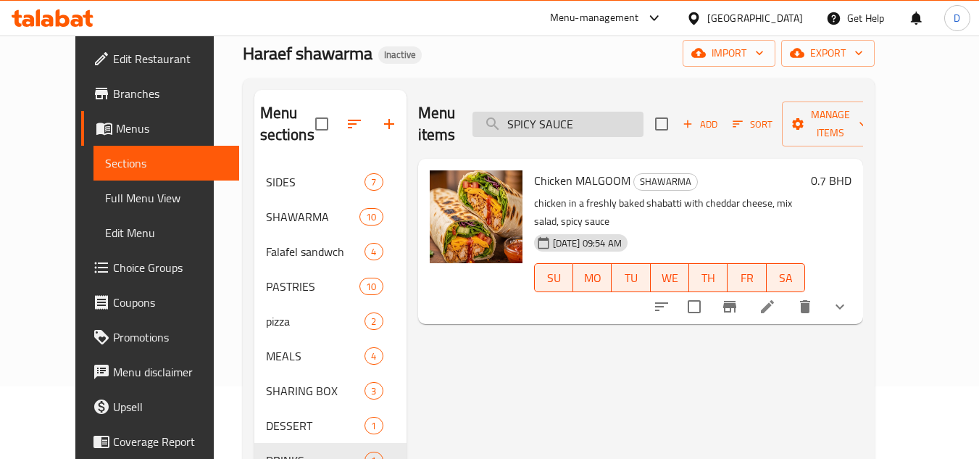
click at [586, 113] on input "SPICY SAUCE" at bounding box center [558, 124] width 171 height 25
type input "S"
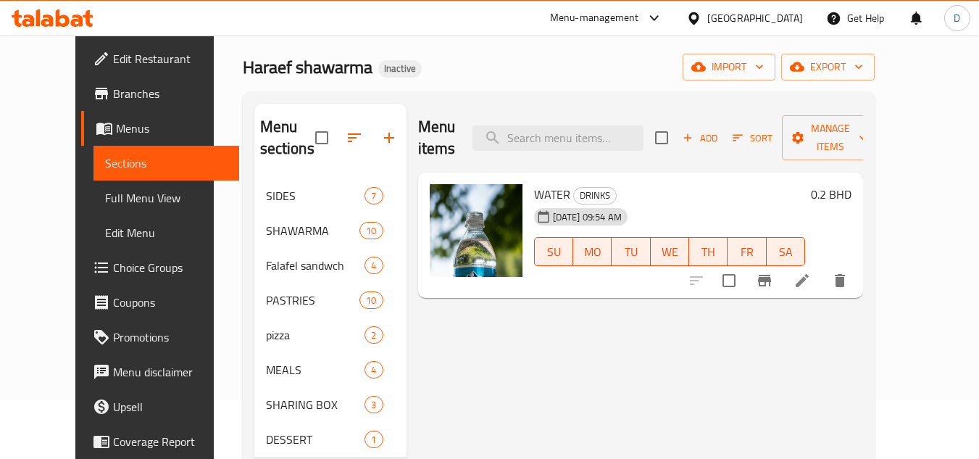
scroll to position [58, 0]
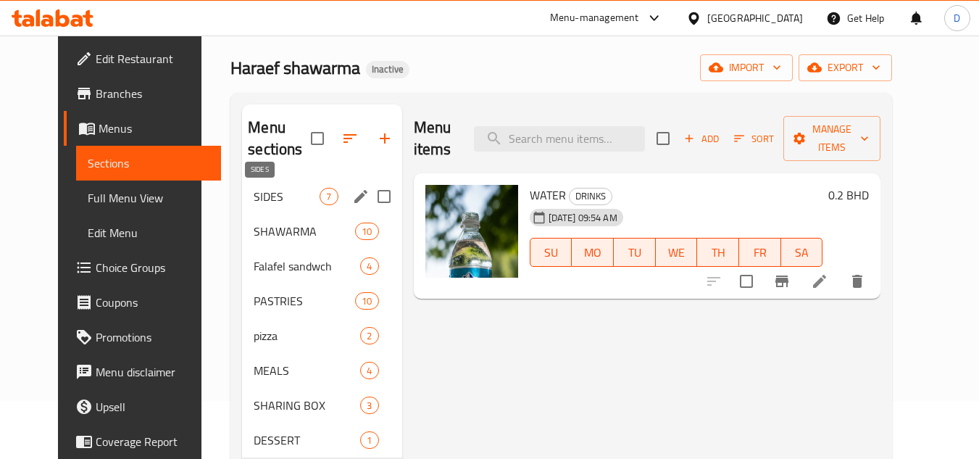
click at [267, 199] on span "SIDES" at bounding box center [287, 196] width 66 height 17
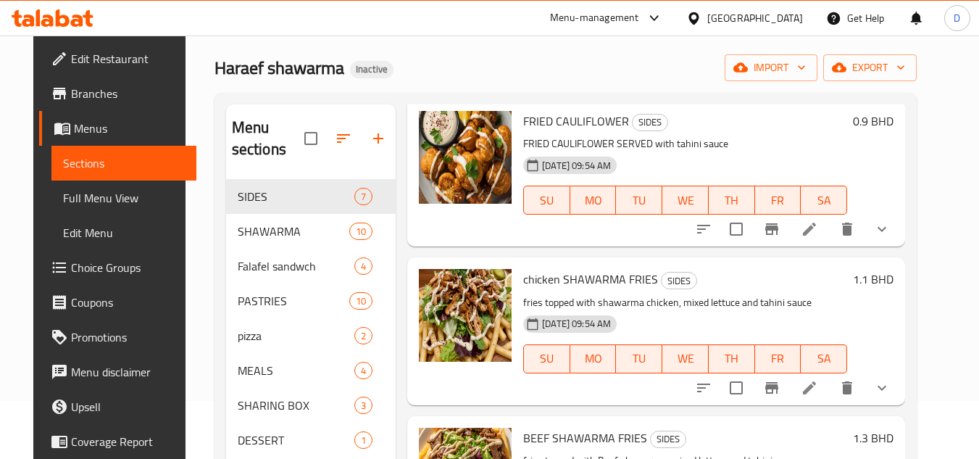
scroll to position [203, 0]
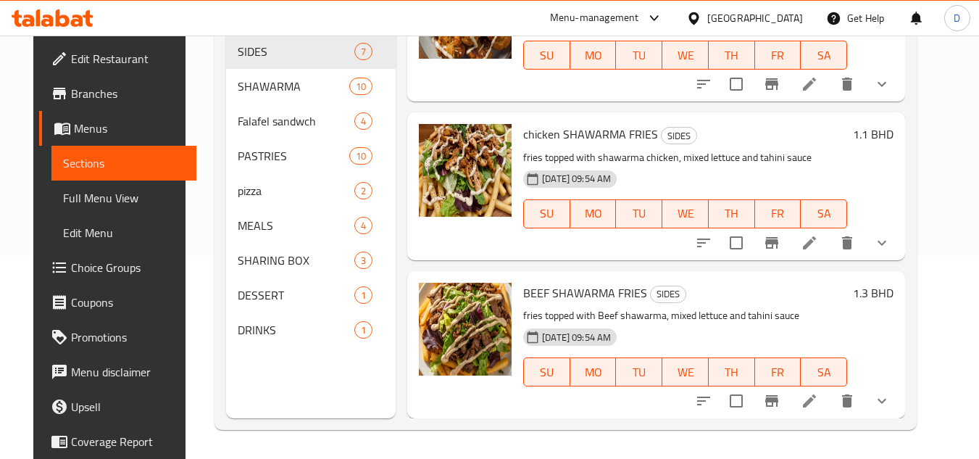
click at [63, 202] on span "Full Menu View" at bounding box center [124, 197] width 122 height 17
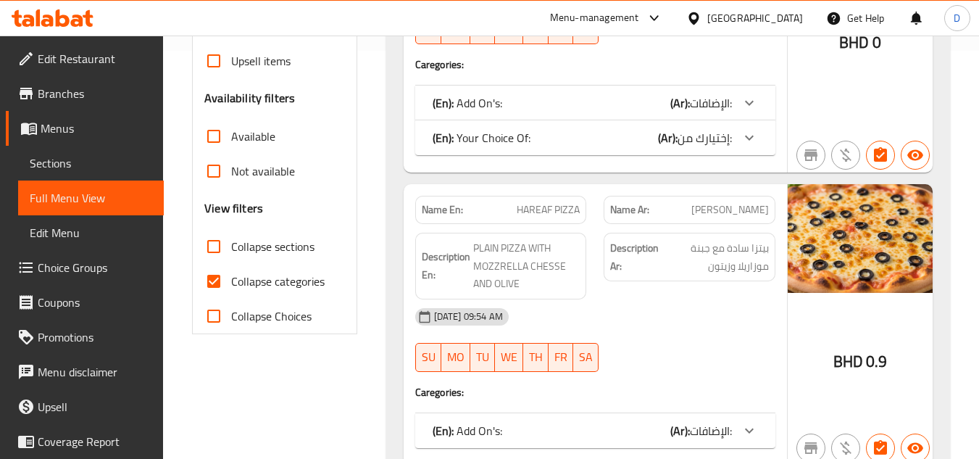
scroll to position [420, 0]
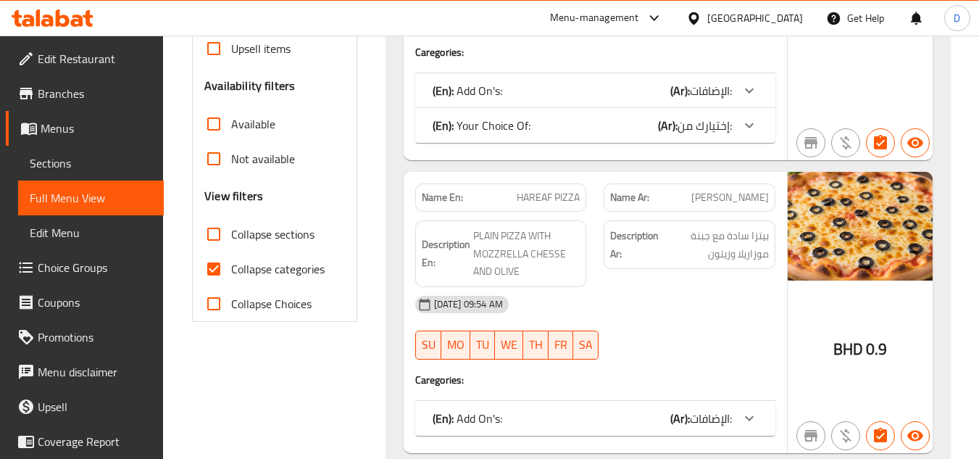
click at [220, 259] on input "Collapse categories" at bounding box center [213, 268] width 35 height 35
checkbox input "false"
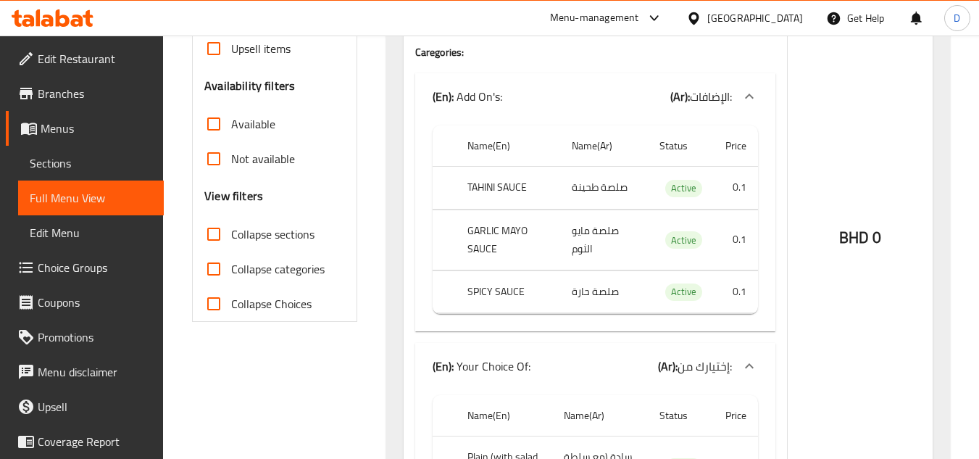
click at [214, 238] on input "Collapse sections" at bounding box center [213, 234] width 35 height 35
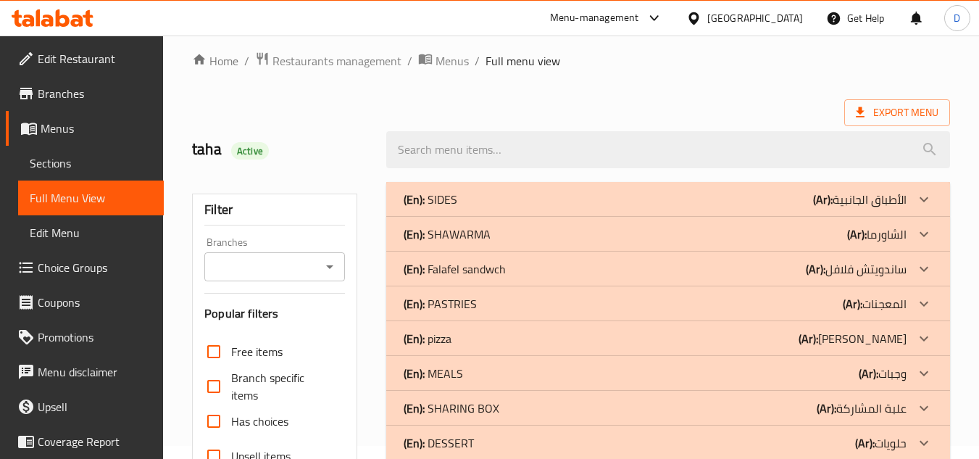
scroll to position [0, 0]
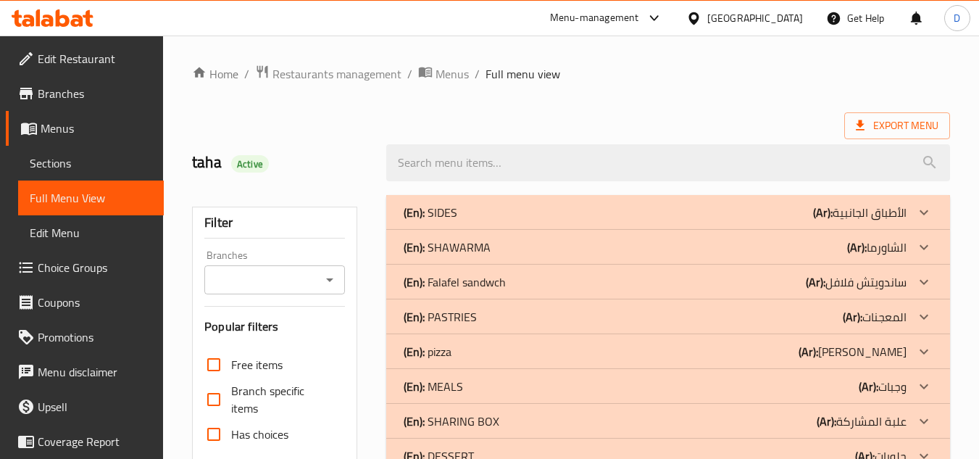
click at [894, 207] on p "(Ar): الأطباق الجانبية" at bounding box center [859, 212] width 93 height 17
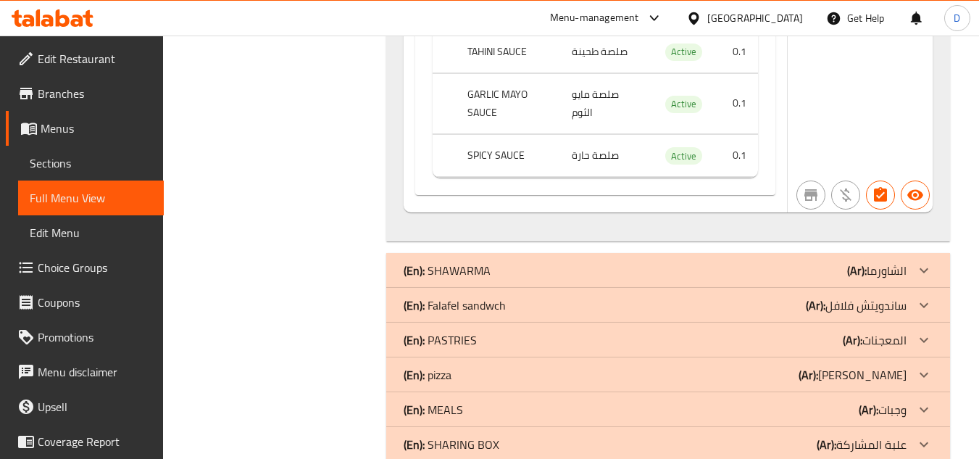
scroll to position [4421, 0]
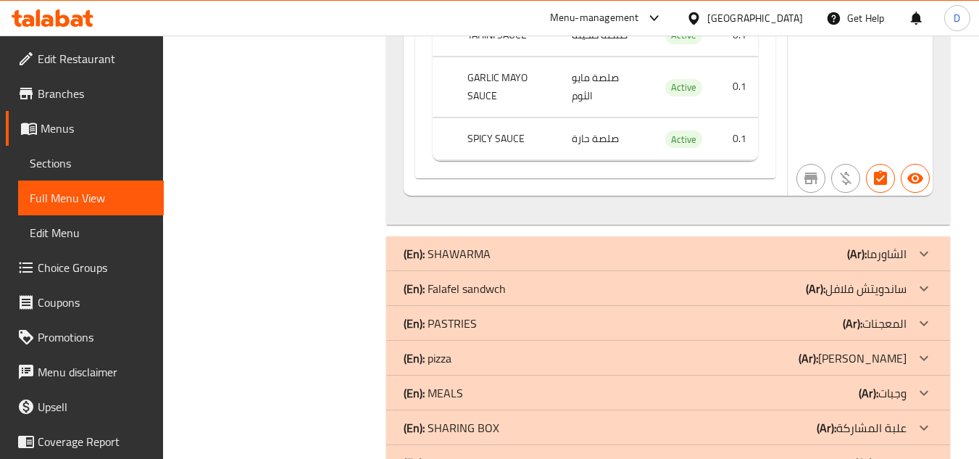
click at [883, 245] on p "(Ar): الشاورما" at bounding box center [876, 253] width 59 height 17
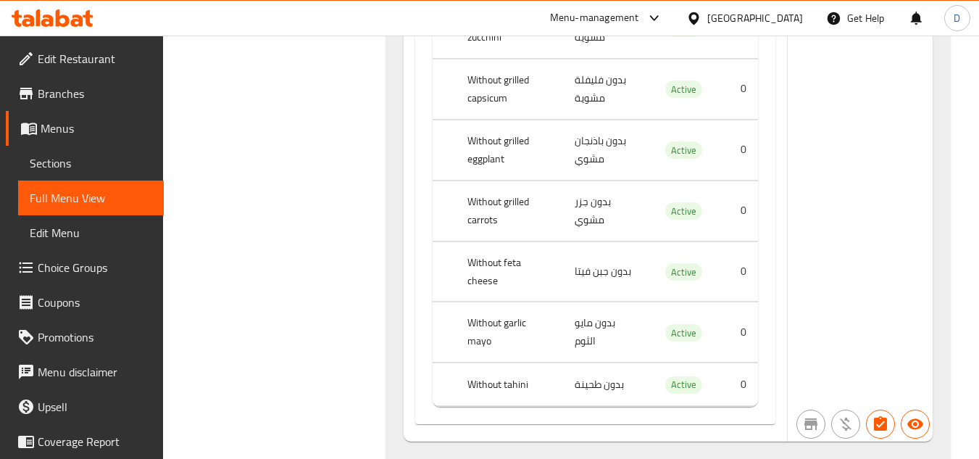
scroll to position [27469, 0]
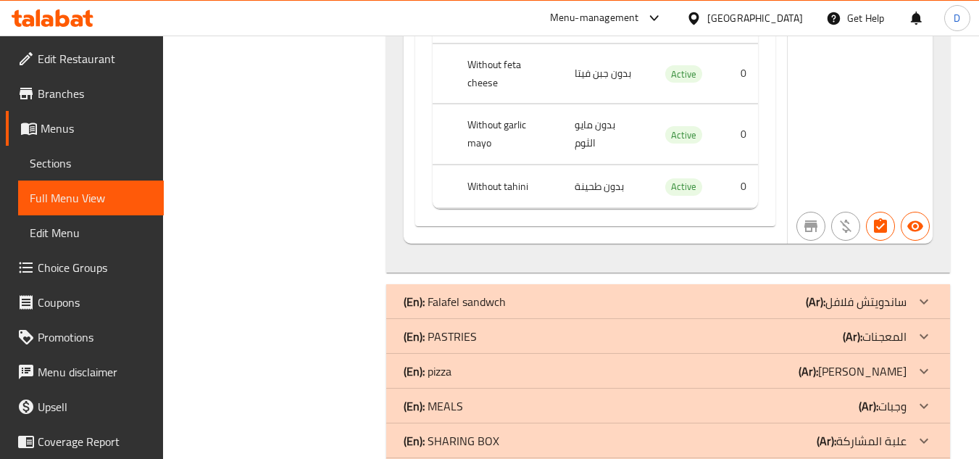
click at [836, 293] on p "(Ar): ساندويتش فلافل" at bounding box center [856, 301] width 101 height 17
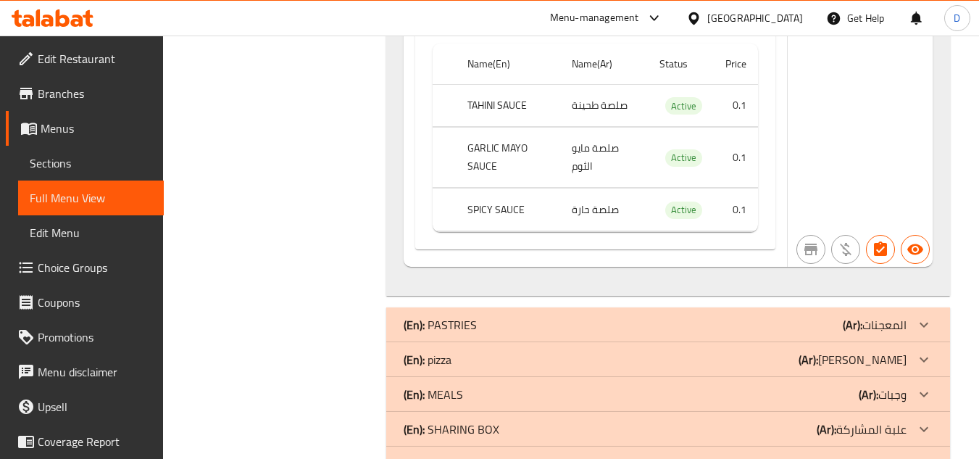
click at [804, 316] on div "(En): PASTRIES (Ar): المعجنات" at bounding box center [655, 324] width 503 height 17
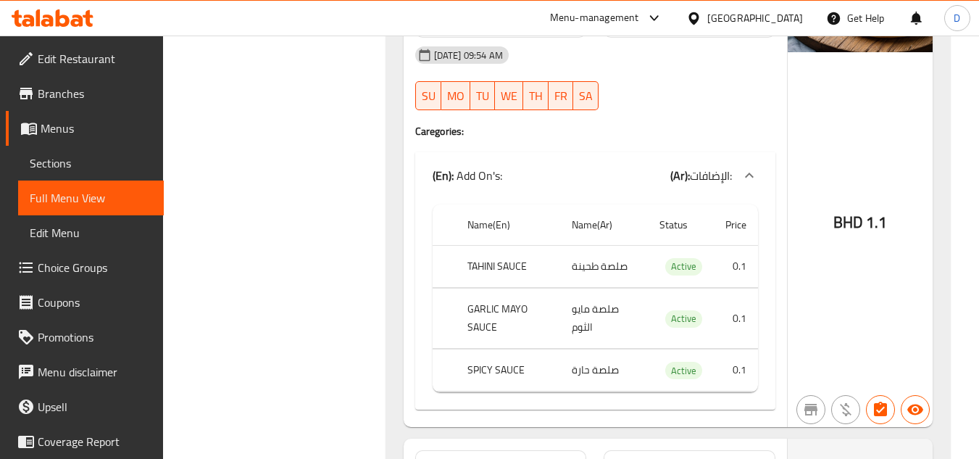
scroll to position [32915, 0]
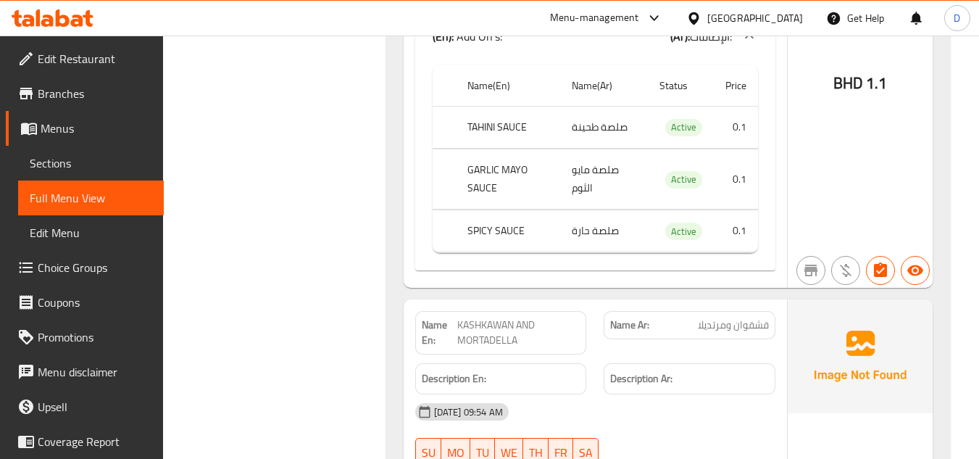
click at [481, 317] on span "KASHKAWAN AND MORTADELLA" at bounding box center [518, 332] width 122 height 30
click at [758, 394] on div "17-09-2025 09:54 AM SU MO TU WE TH FR SA" at bounding box center [596, 434] width 378 height 81
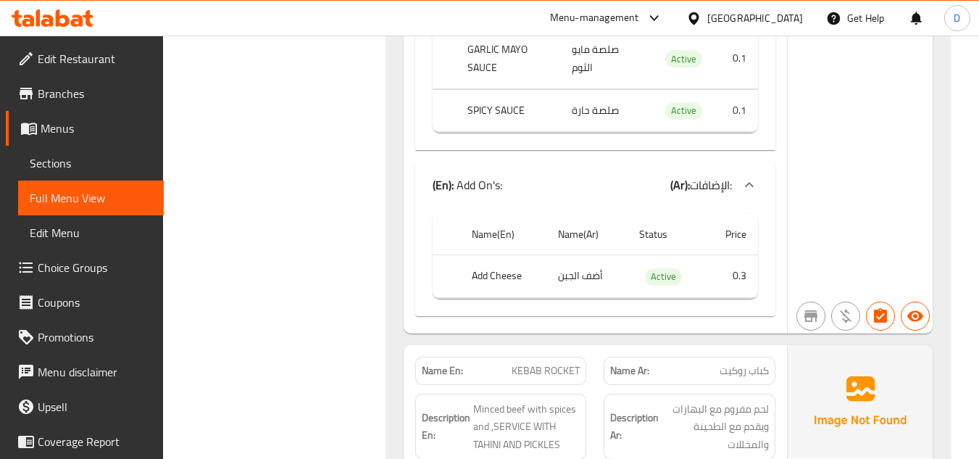
scroll to position [34582, 0]
click at [543, 362] on span "KEBAB ROCKET" at bounding box center [546, 369] width 68 height 15
click at [559, 362] on span "KEBAB ROCKET" at bounding box center [546, 369] width 68 height 15
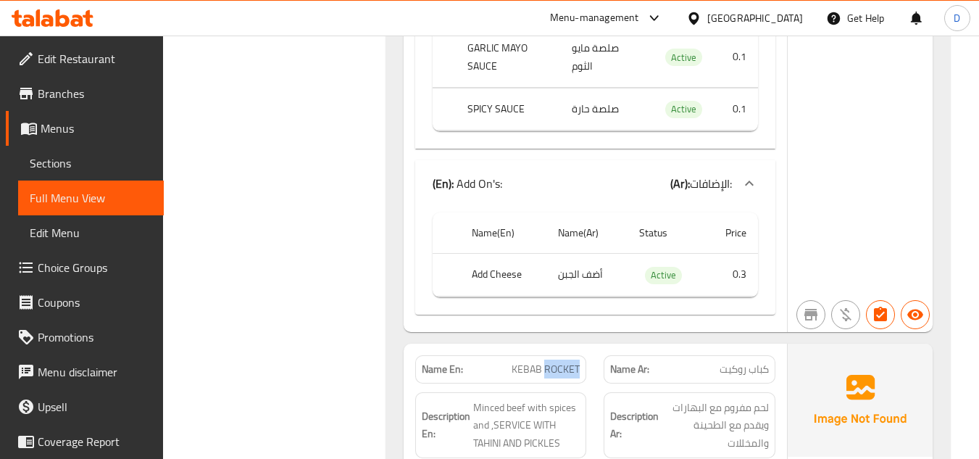
click at [559, 362] on span "KEBAB ROCKET" at bounding box center [546, 369] width 68 height 15
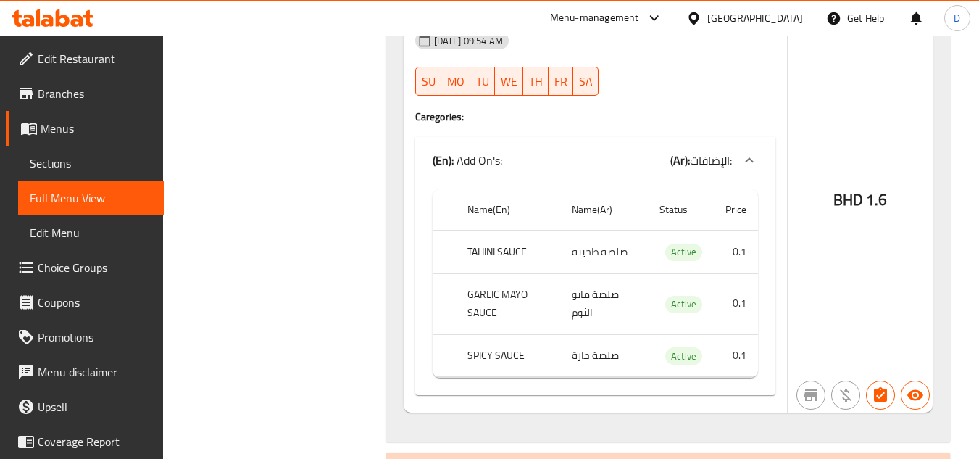
scroll to position [35075, 0]
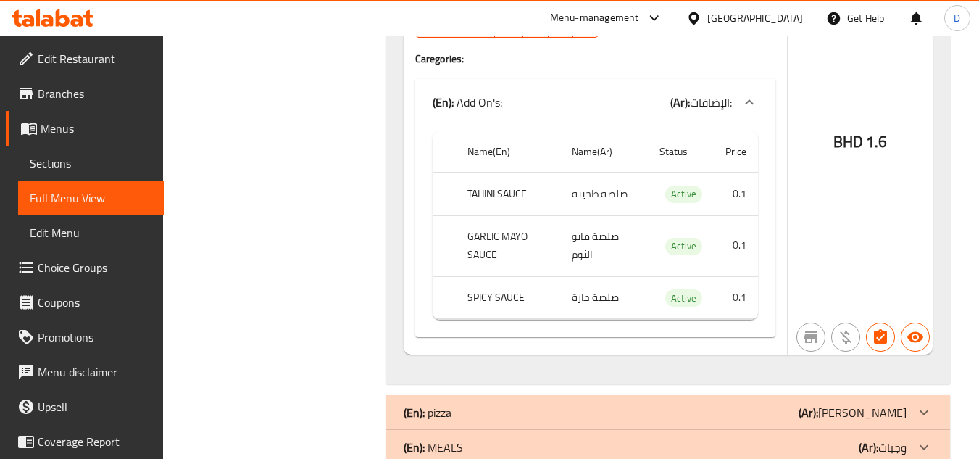
click at [859, 404] on div "(En): pizza (Ar): بيتزا" at bounding box center [655, 412] width 503 height 17
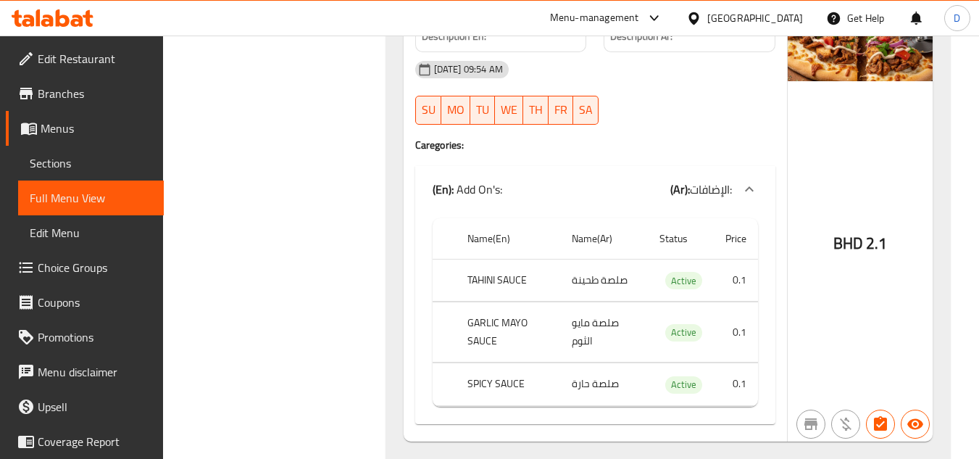
scroll to position [36117, 0]
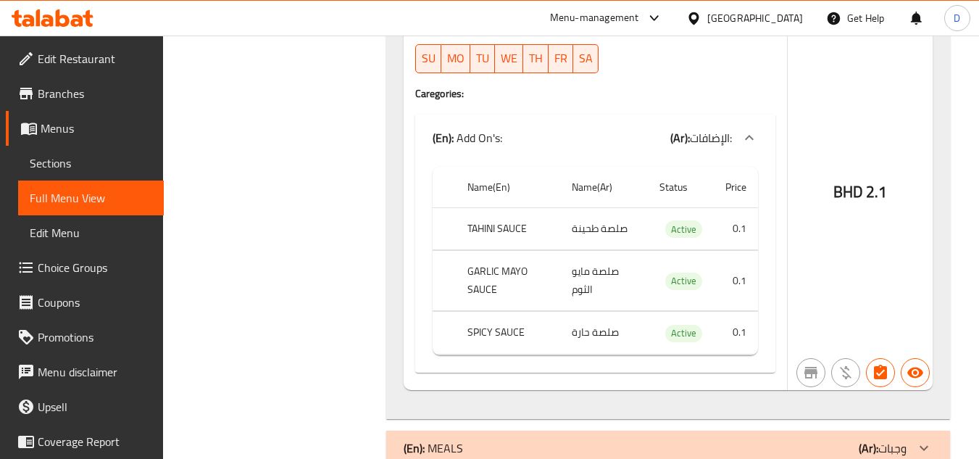
click at [881, 439] on p "(Ar): وجبات" at bounding box center [883, 447] width 48 height 17
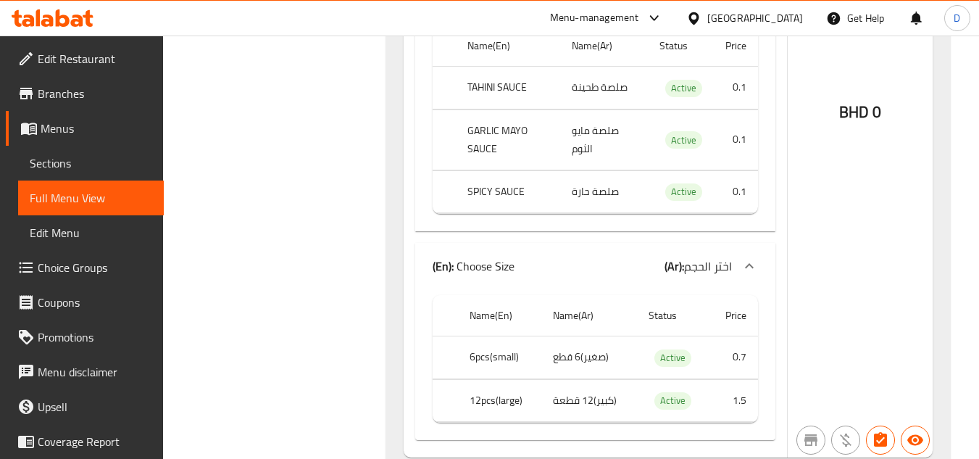
scroll to position [38606, 0]
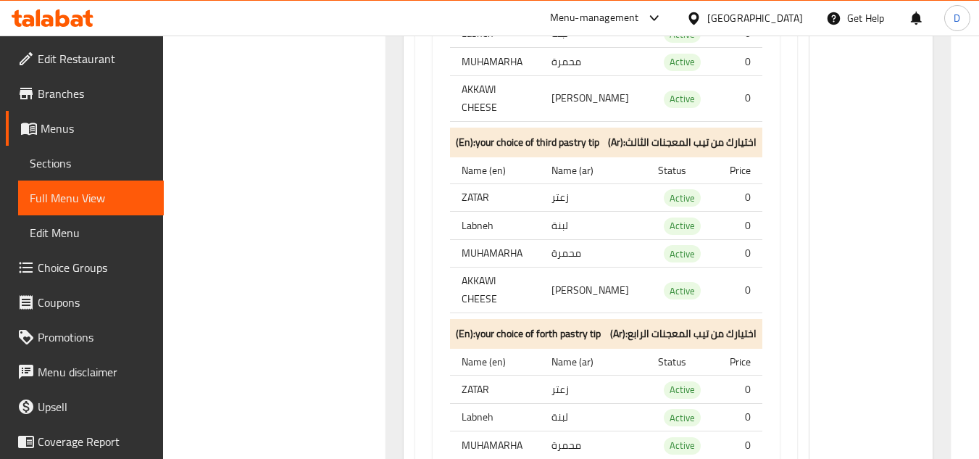
scroll to position [44397, 0]
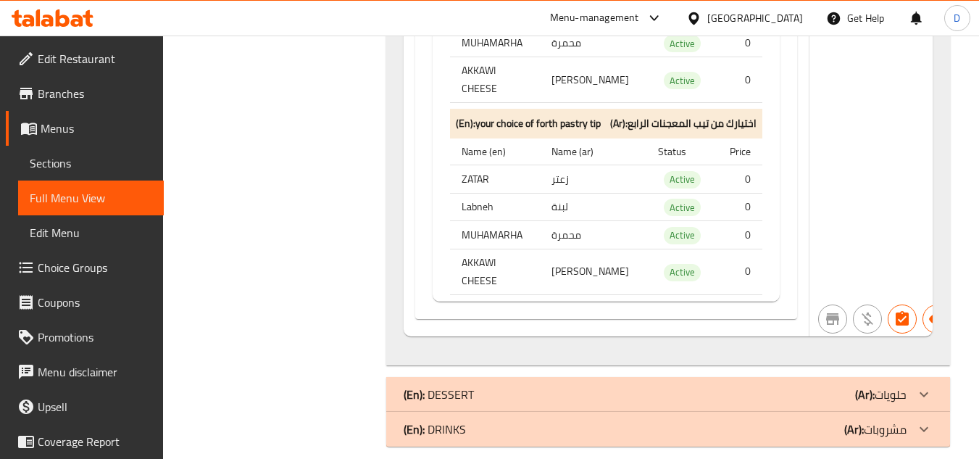
click at [792, 386] on div "(En): DESSERT (Ar): حلويات" at bounding box center [655, 394] width 503 height 17
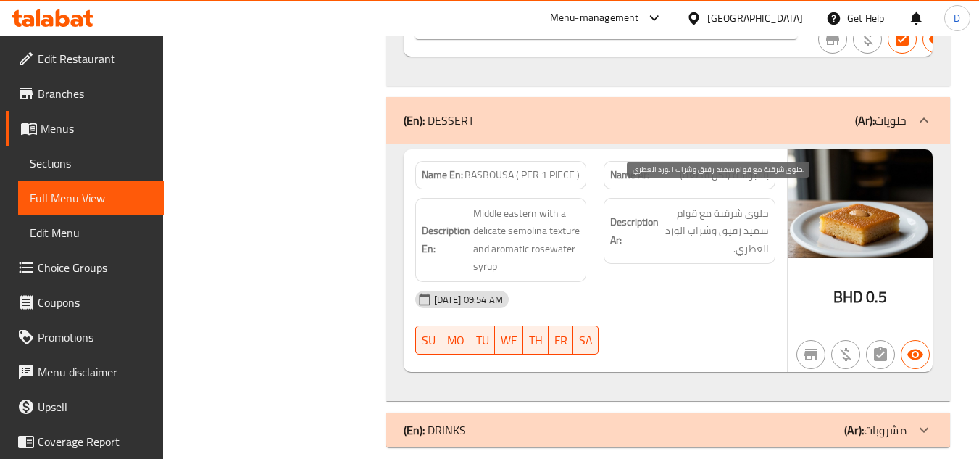
scroll to position [44677, 0]
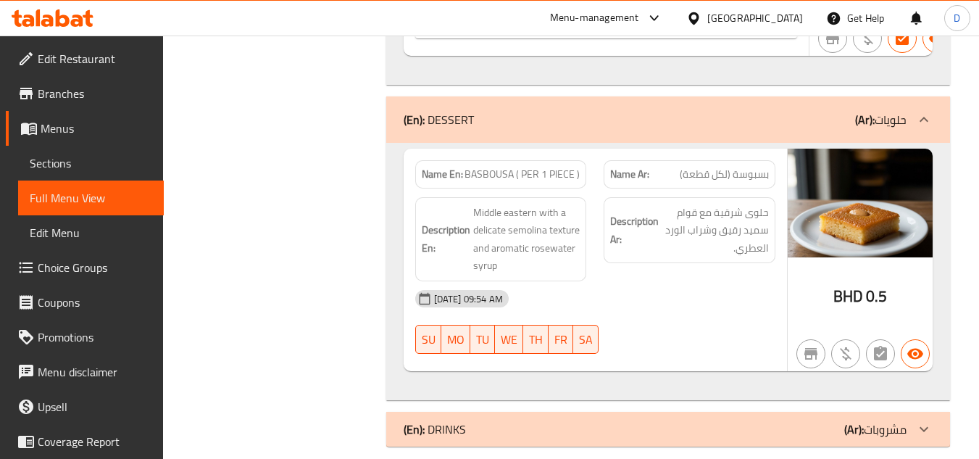
click at [777, 420] on div "(En): DRINKS (Ar): مشروبات" at bounding box center [655, 428] width 503 height 17
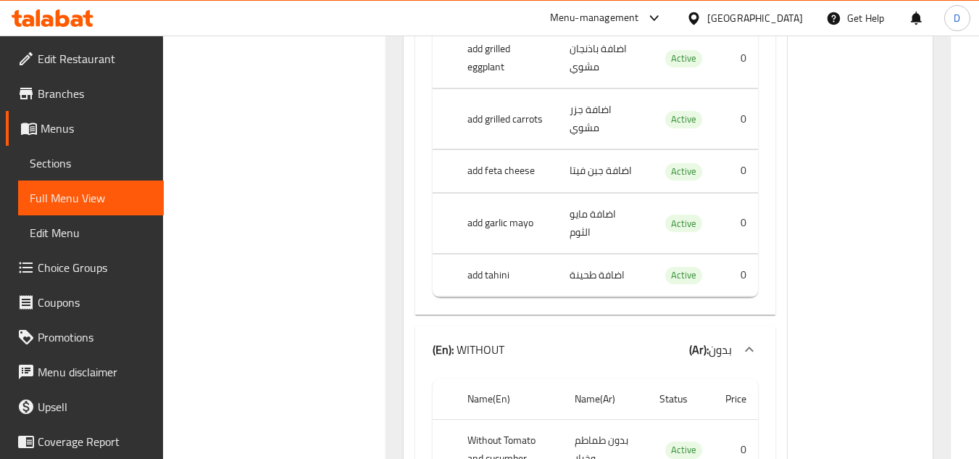
scroll to position [0, 0]
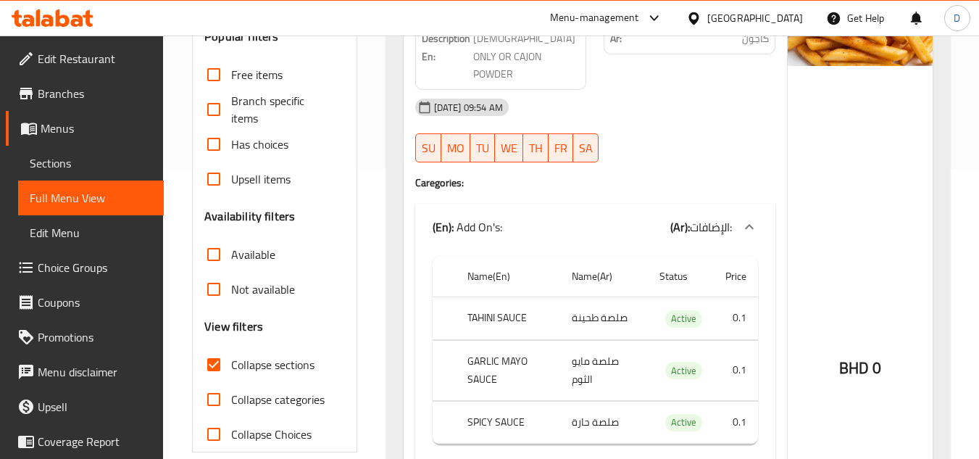
click at [222, 358] on input "Collapse sections" at bounding box center [213, 364] width 35 height 35
checkbox input "false"
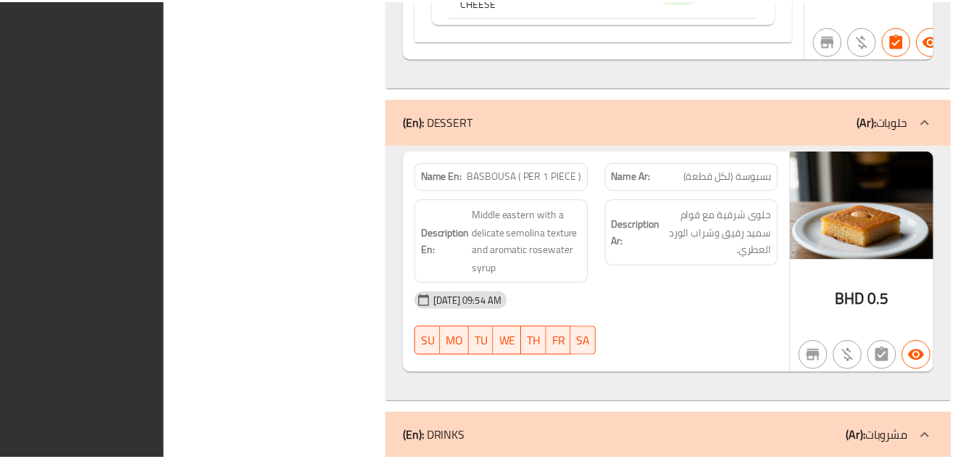
scroll to position [44244, 0]
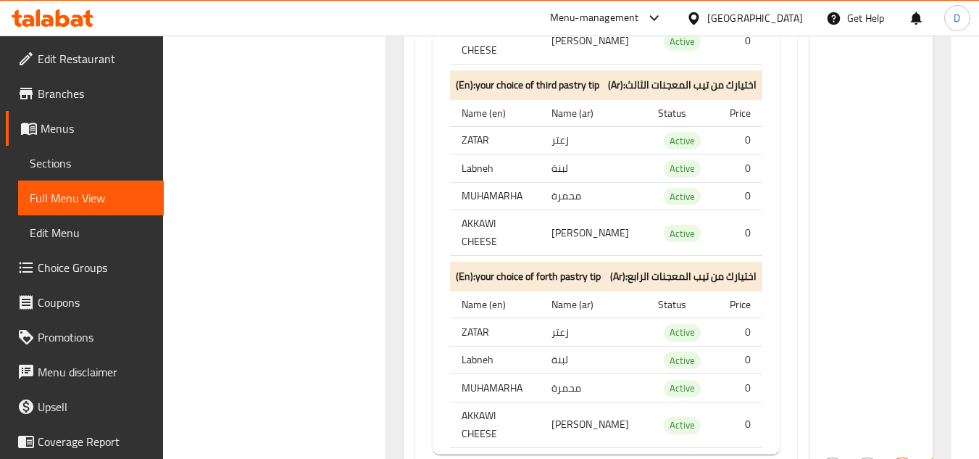
click at [774, 9] on div "Bahrain" at bounding box center [745, 18] width 140 height 35
click at [707, 13] on div at bounding box center [696, 18] width 21 height 16
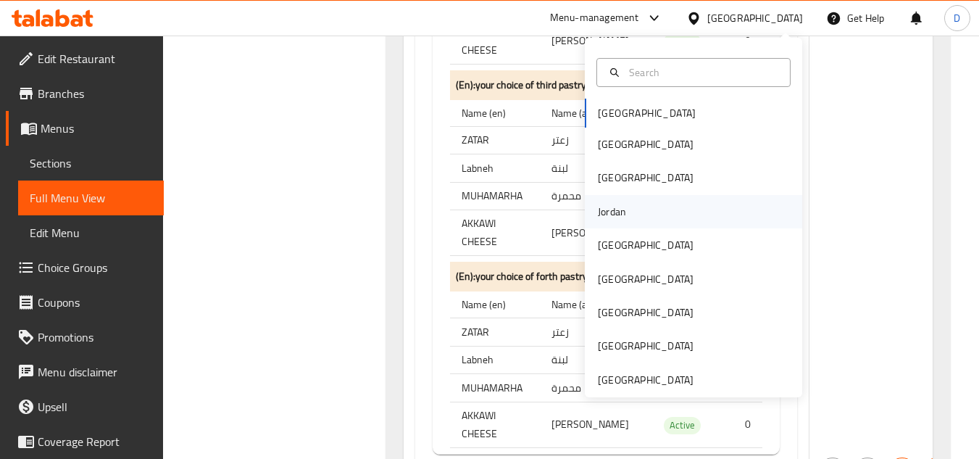
click at [621, 216] on div "Jordan" at bounding box center [611, 211] width 51 height 33
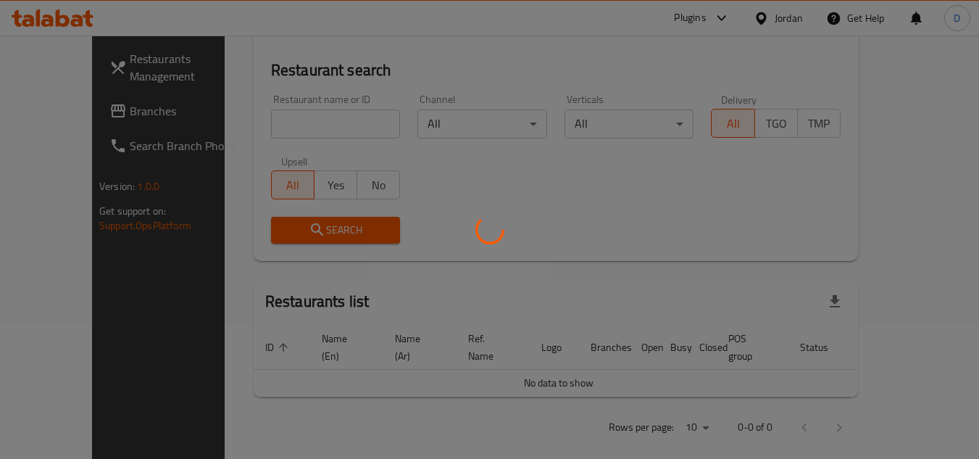
scroll to position [699, 0]
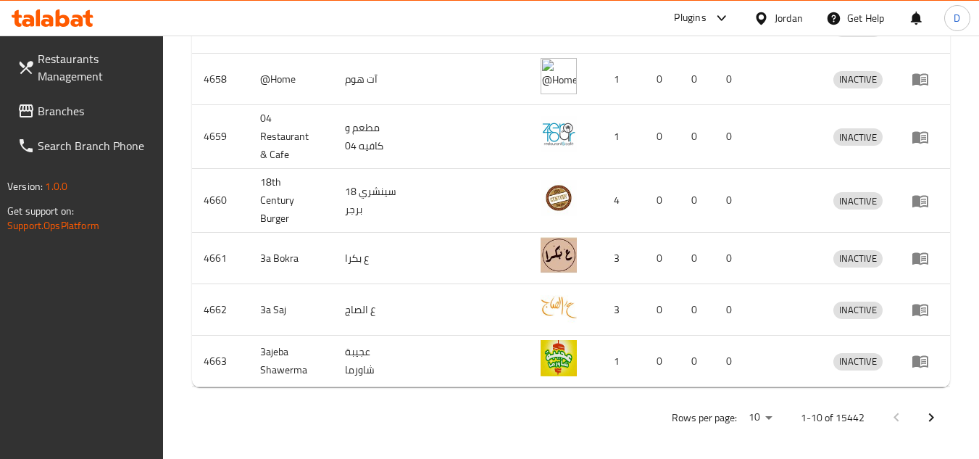
click at [53, 123] on link "Branches" at bounding box center [85, 110] width 158 height 35
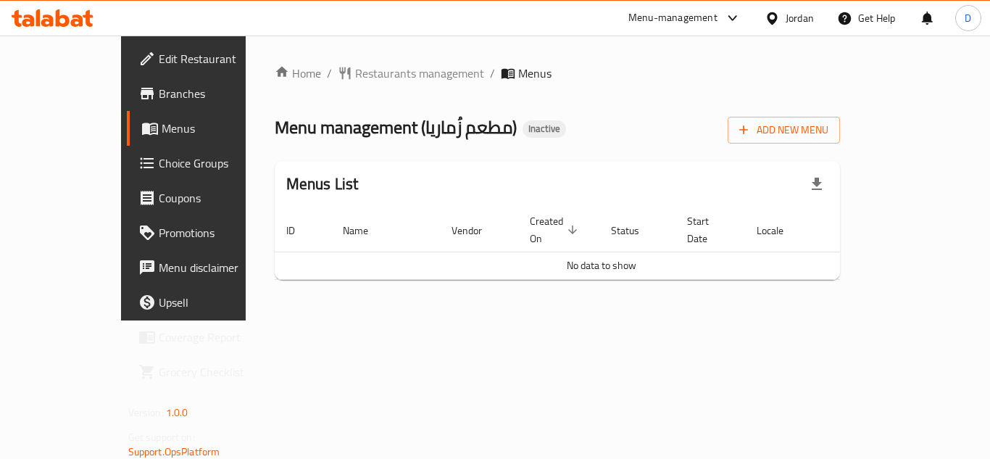
click at [159, 91] on span "Branches" at bounding box center [217, 93] width 116 height 17
click at [840, 139] on button "Add New Menu" at bounding box center [784, 130] width 112 height 27
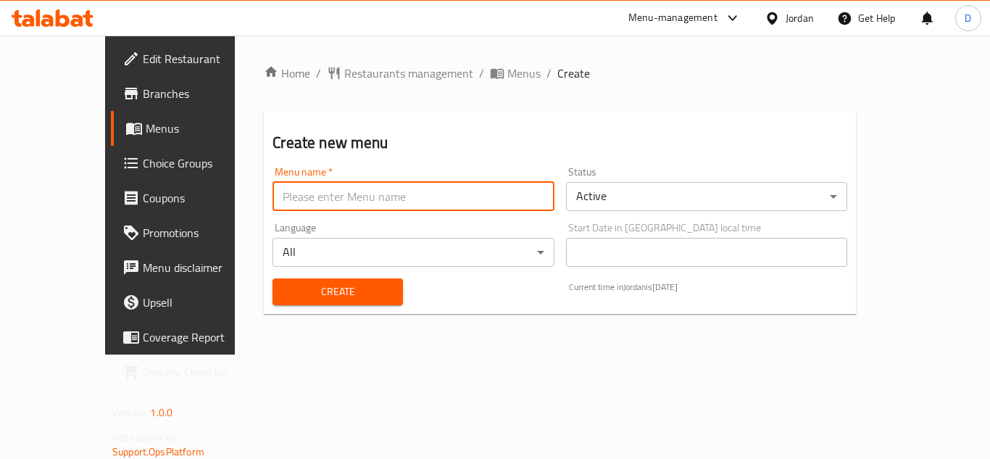
click at [273, 192] on input "text" at bounding box center [413, 196] width 281 height 29
type input "MENU"
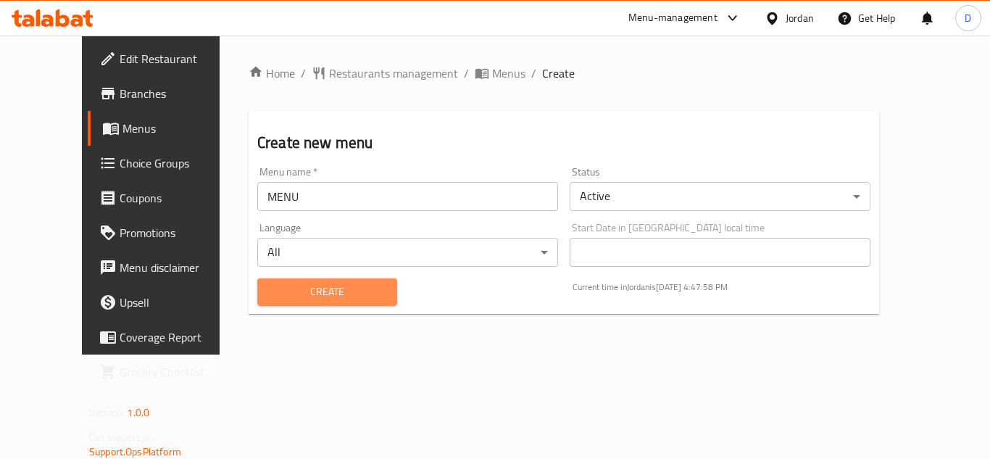
click at [305, 291] on span "Create" at bounding box center [327, 292] width 117 height 18
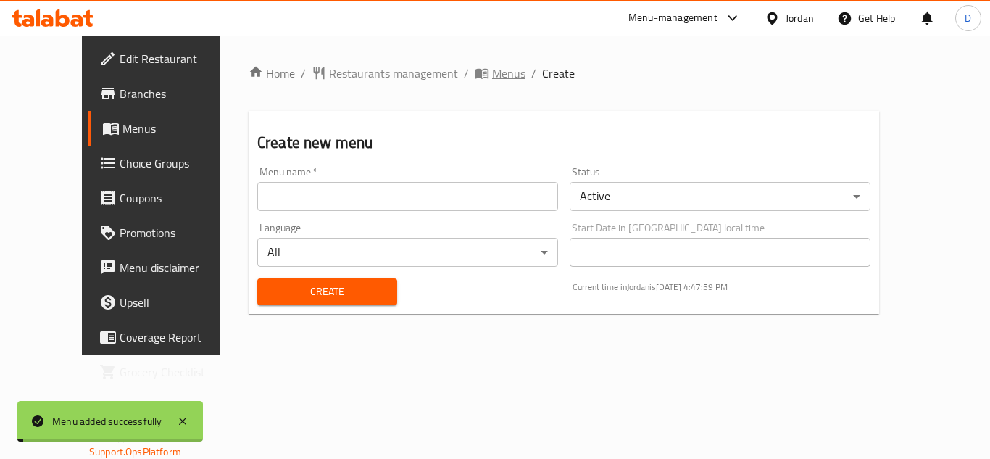
click at [492, 67] on span "Menus" at bounding box center [508, 73] width 33 height 17
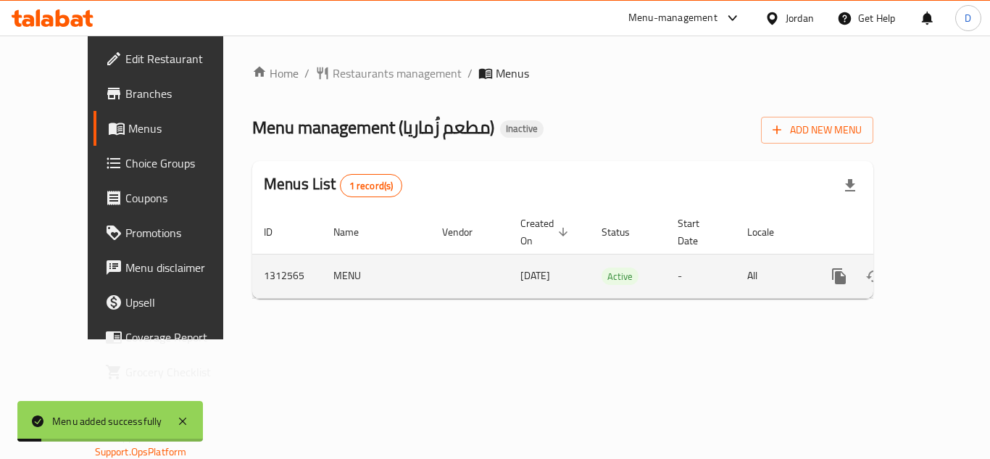
click at [935, 267] on icon "enhanced table" at bounding box center [943, 275] width 17 height 17
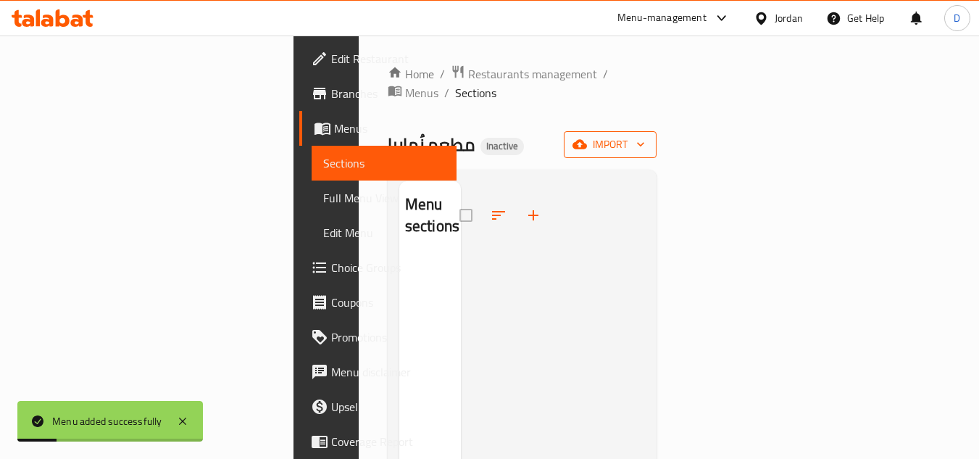
click at [645, 136] on span "import" at bounding box center [610, 145] width 70 height 18
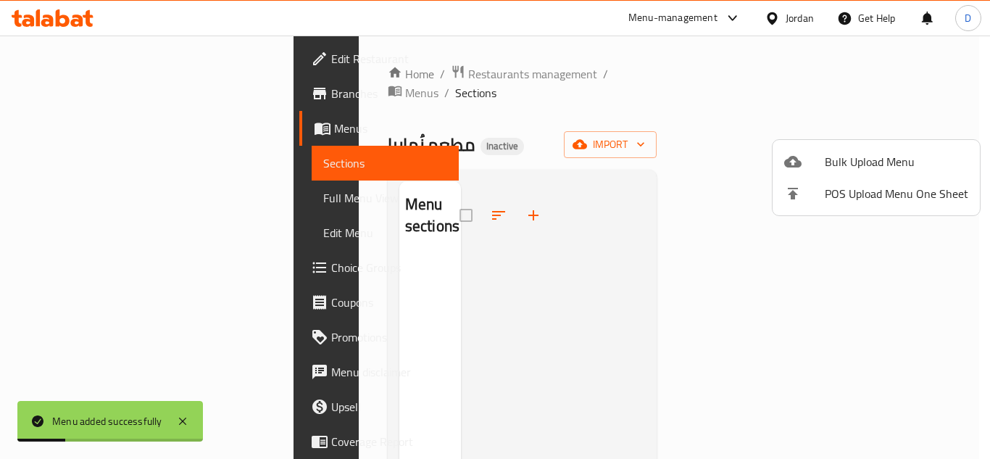
click at [837, 145] on ul "Bulk Upload Menu POS Upload Menu One Sheet" at bounding box center [876, 177] width 207 height 75
click at [831, 157] on span "Bulk Upload Menu" at bounding box center [897, 161] width 144 height 17
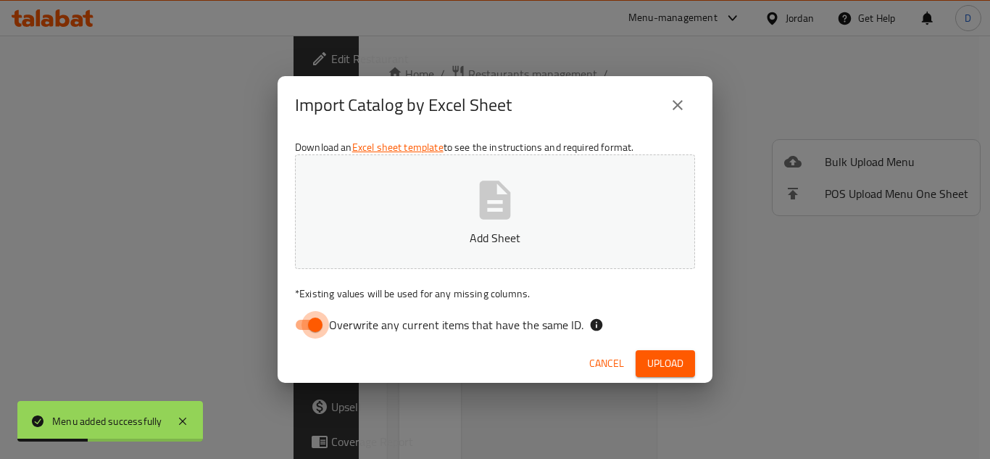
click at [324, 327] on input "Overwrite any current items that have the same ID." at bounding box center [315, 325] width 83 height 28
checkbox input "false"
click at [648, 363] on span "Upload" at bounding box center [665, 363] width 36 height 18
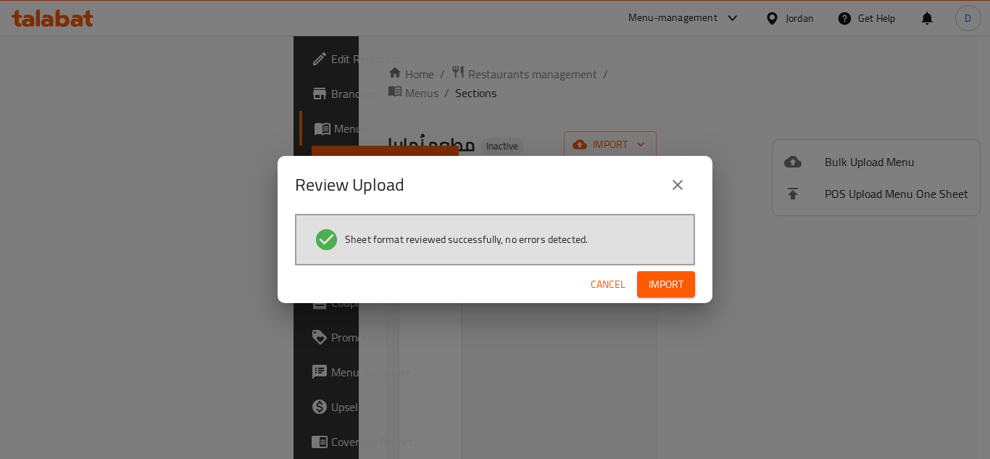
click at [682, 287] on span "Import" at bounding box center [666, 284] width 35 height 18
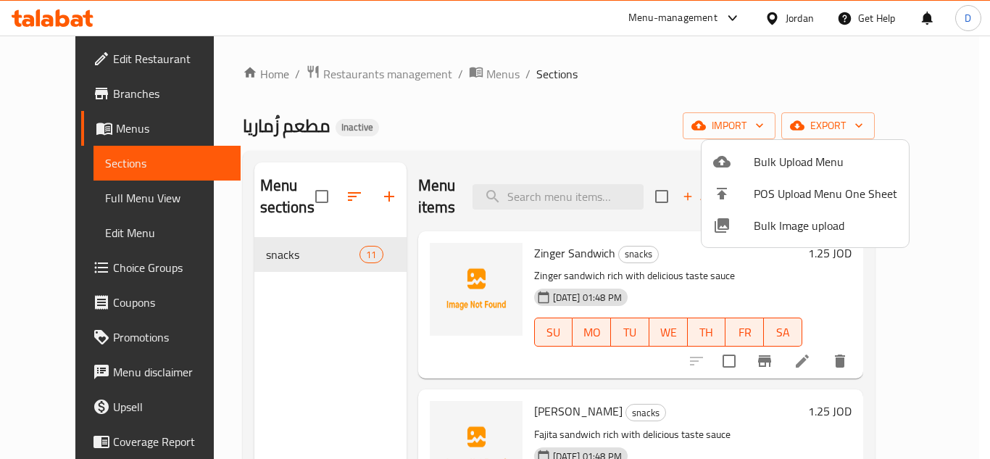
click at [56, 189] on div at bounding box center [495, 229] width 990 height 459
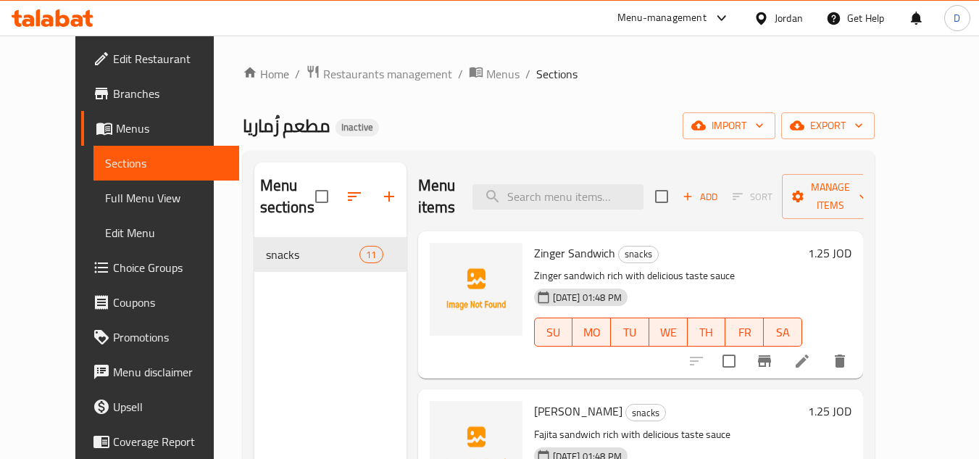
click at [105, 201] on span "Full Menu View" at bounding box center [166, 197] width 122 height 17
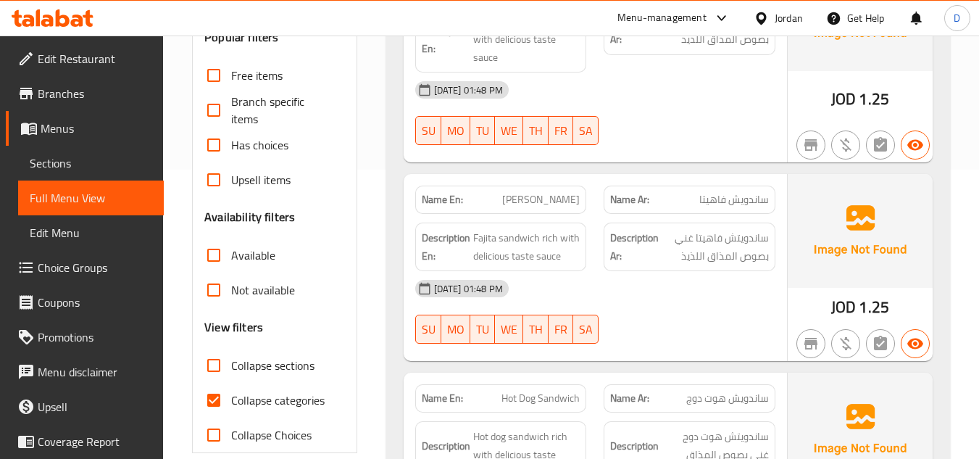
scroll to position [290, 0]
click at [210, 396] on input "Collapse categories" at bounding box center [213, 399] width 35 height 35
checkbox input "false"
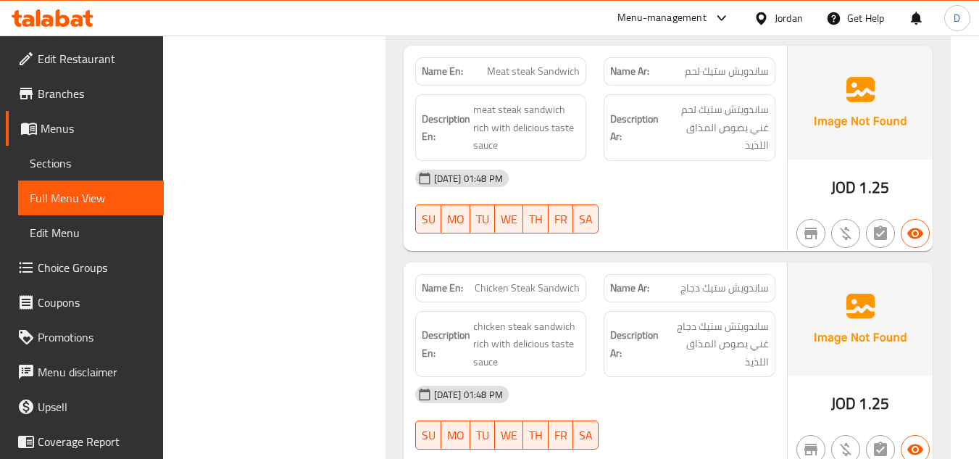
scroll to position [1522, 0]
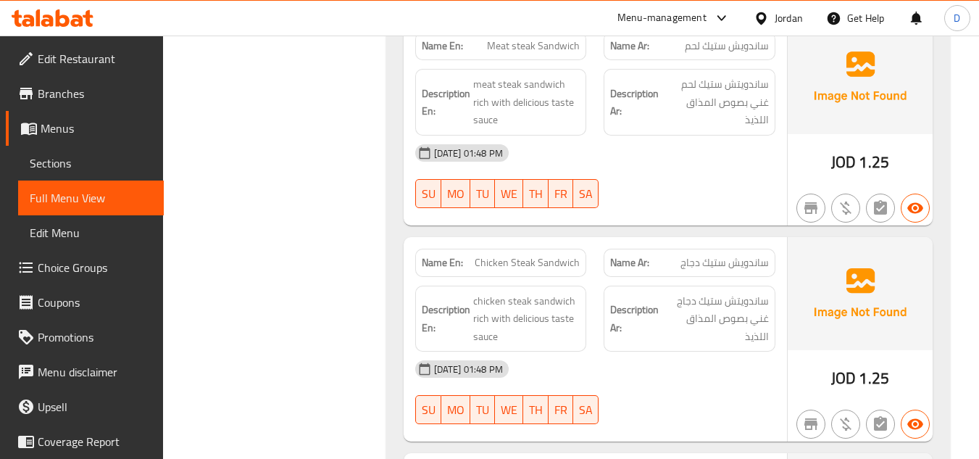
click at [715, 178] on div "[DATE] 01:48 PM SU MO TU WE TH FR SA" at bounding box center [596, 176] width 378 height 81
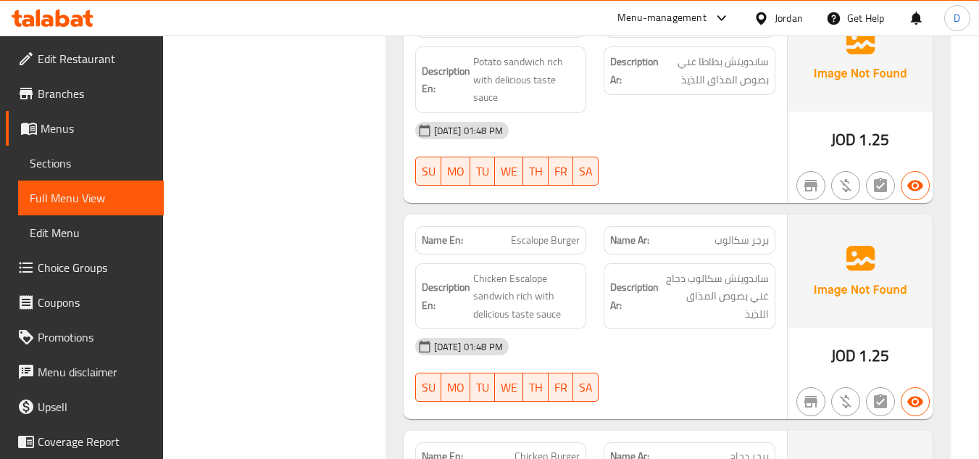
scroll to position [2029, 0]
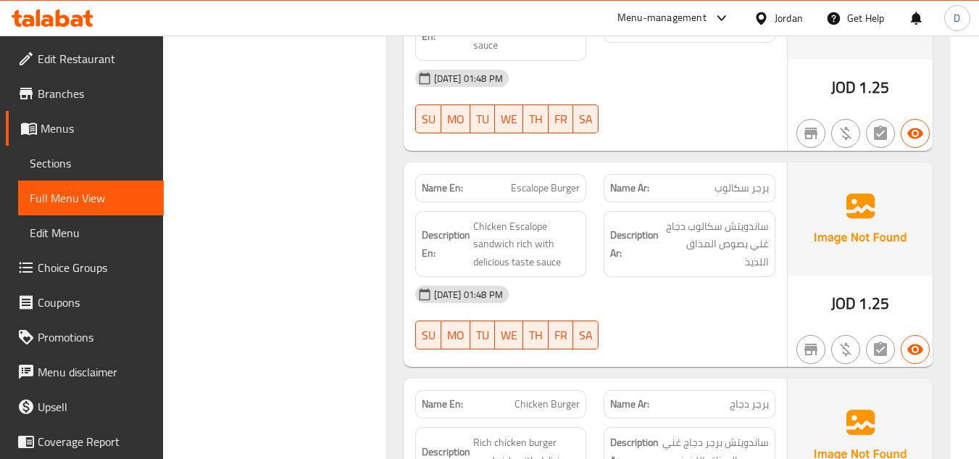
click at [523, 194] on span "Escalope Burger" at bounding box center [545, 187] width 69 height 15
copy span "Escalope Burger"
click at [546, 235] on span "Chicken Escalope sandwich rich with delicious taste sauce" at bounding box center [526, 244] width 107 height 54
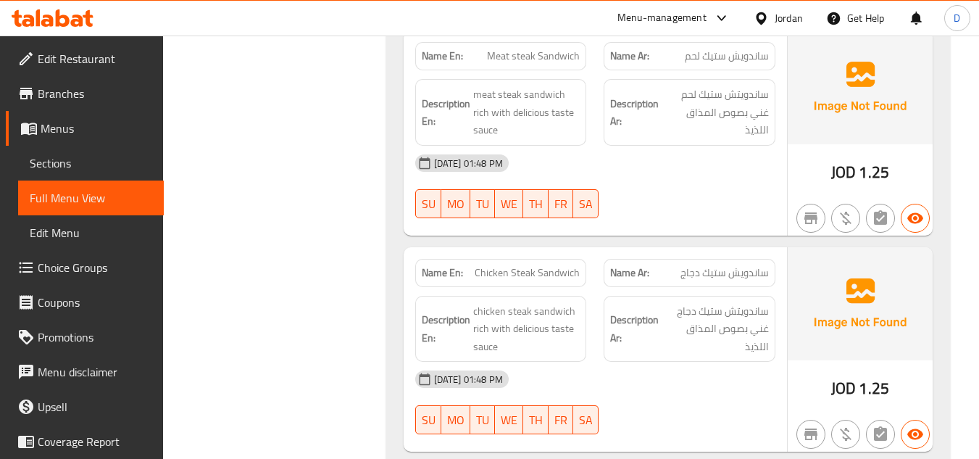
scroll to position [1508, 0]
